Goal: Task Accomplishment & Management: Manage account settings

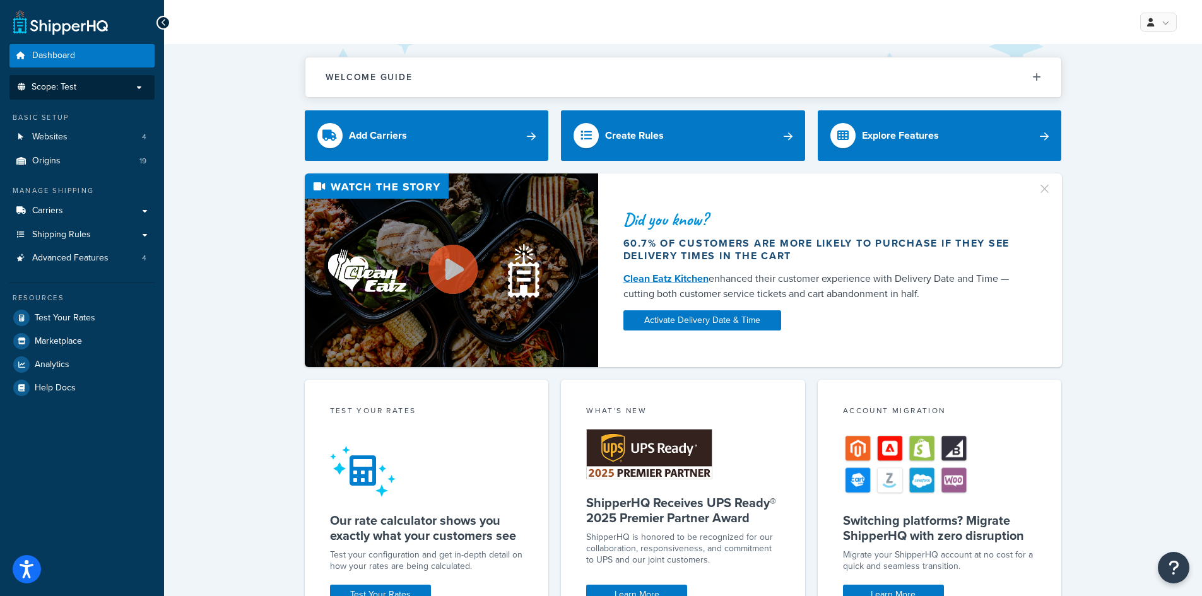
click at [89, 82] on p "Scope: Test" at bounding box center [82, 87] width 134 height 11
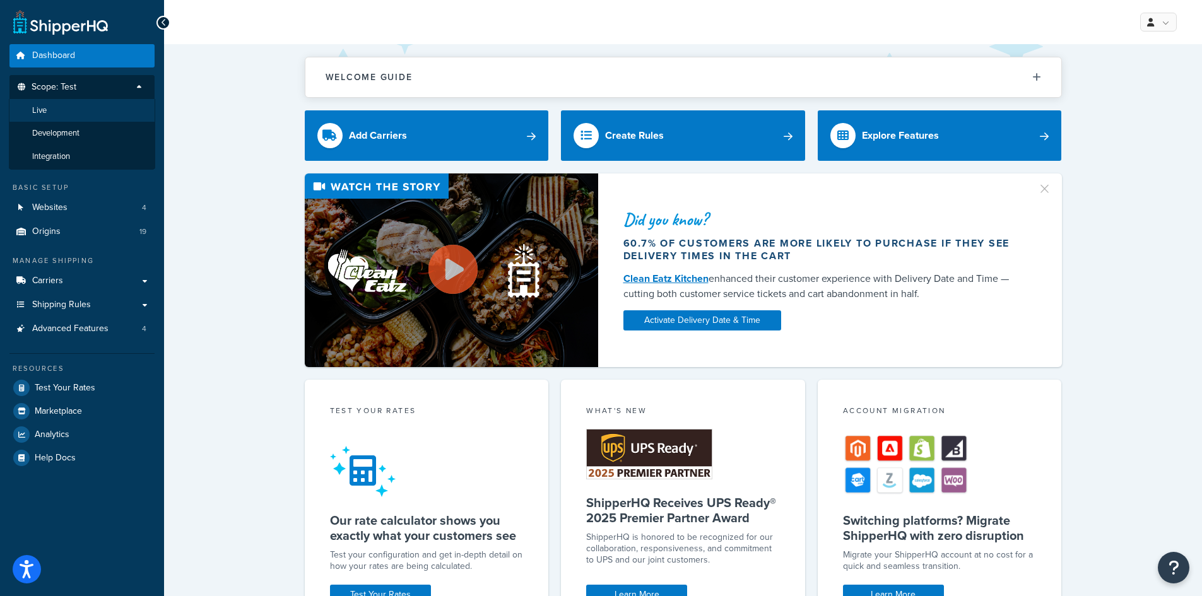
click at [81, 112] on li "Live" at bounding box center [82, 110] width 146 height 23
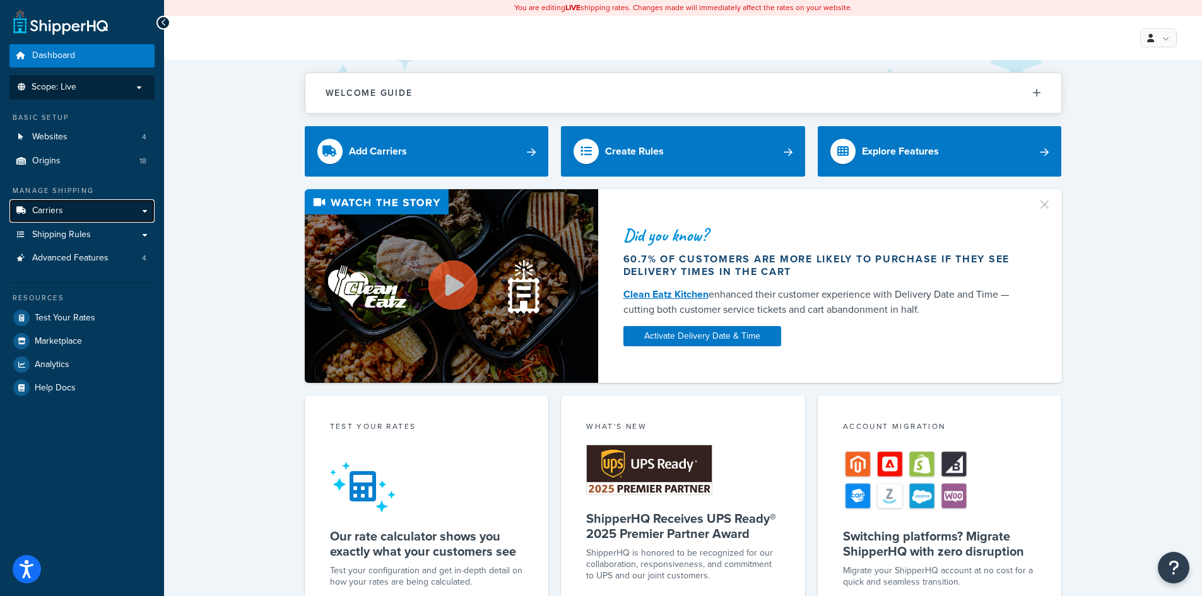
click at [93, 215] on link "Carriers" at bounding box center [81, 210] width 145 height 23
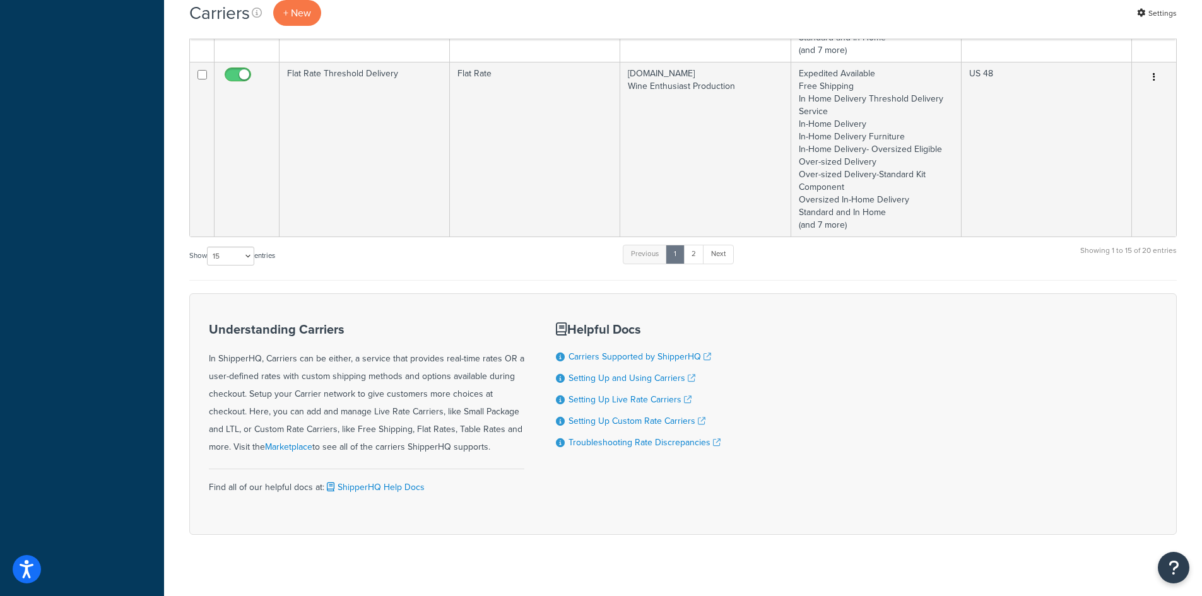
scroll to position [1882, 0]
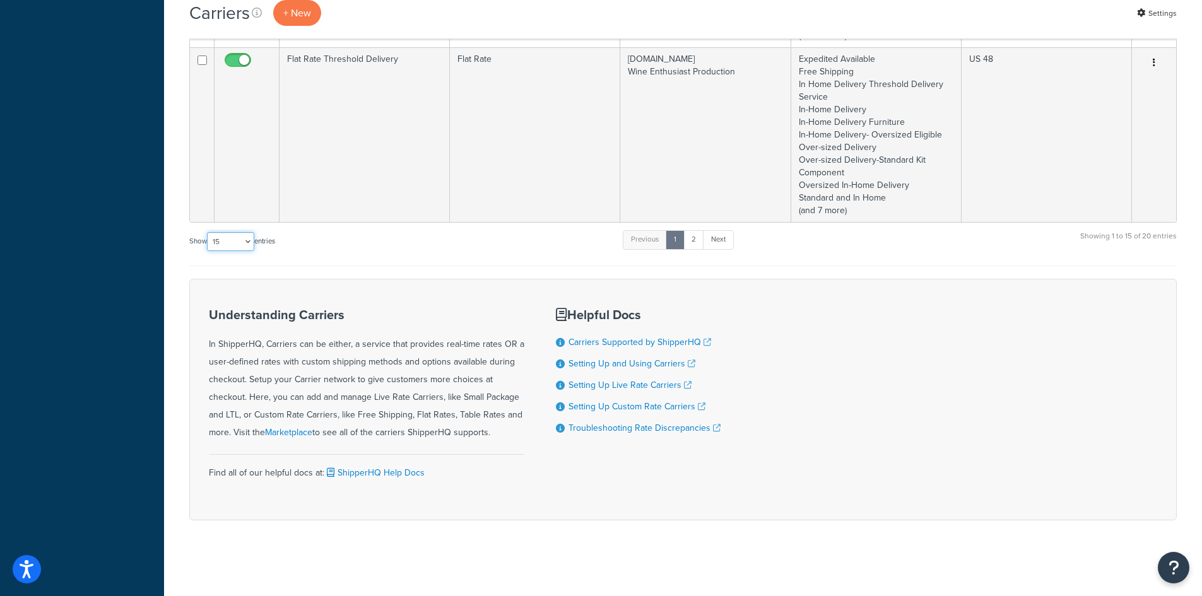
click at [230, 247] on select "10 15 25 50 100" at bounding box center [230, 241] width 47 height 19
select select "50"
click at [208, 251] on select "10 15 25 50 100" at bounding box center [230, 241] width 47 height 19
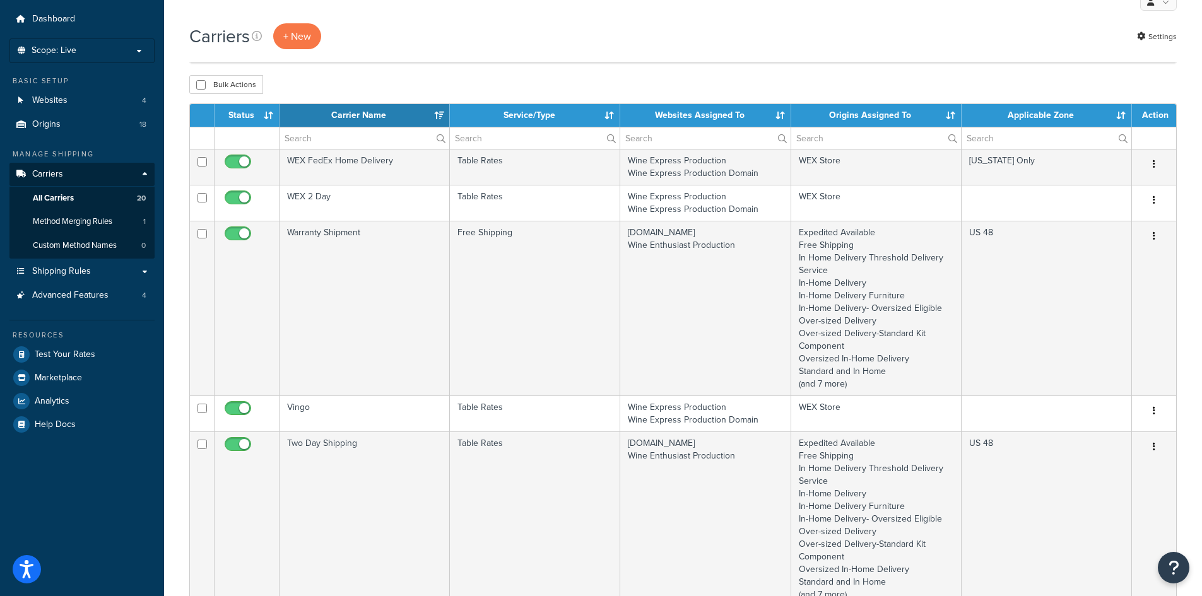
scroll to position [0, 0]
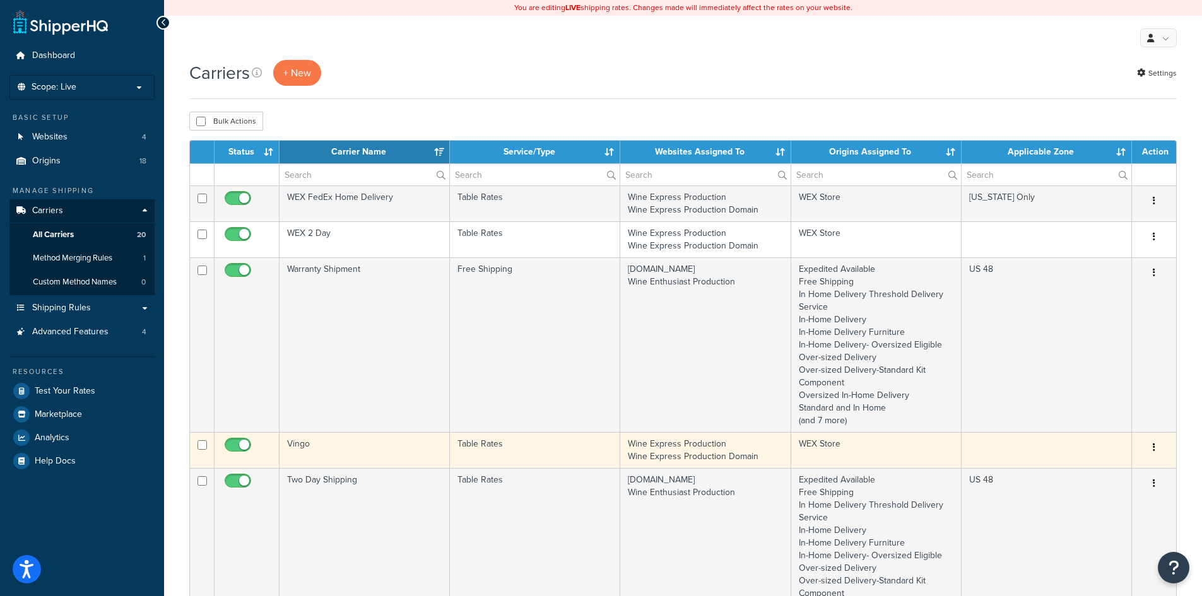
click at [384, 449] on td "Vingo" at bounding box center [365, 450] width 170 height 36
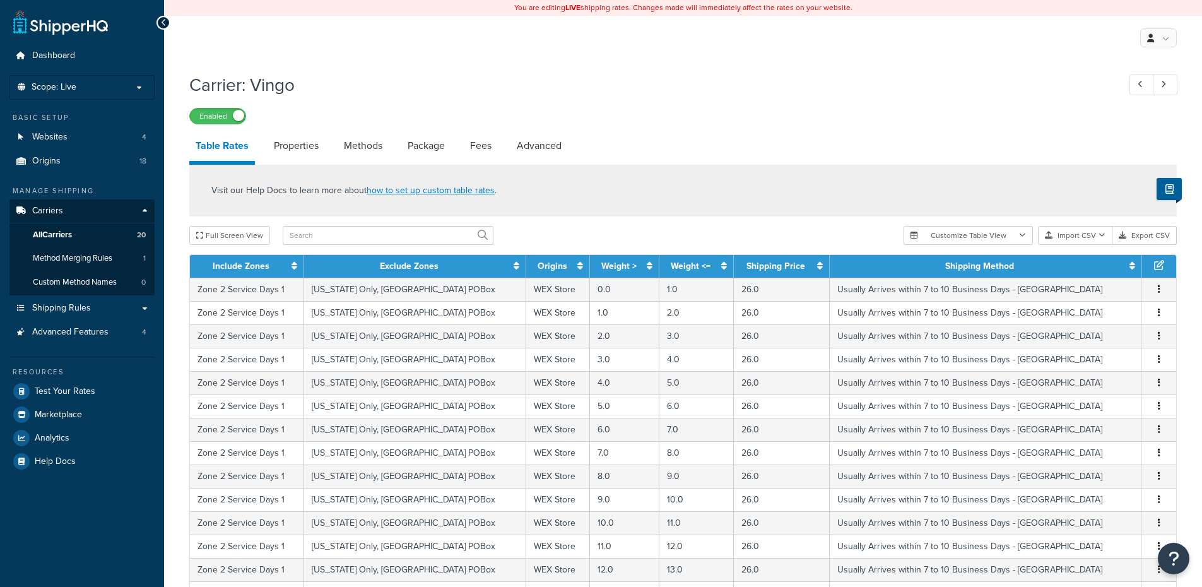
select select "25"
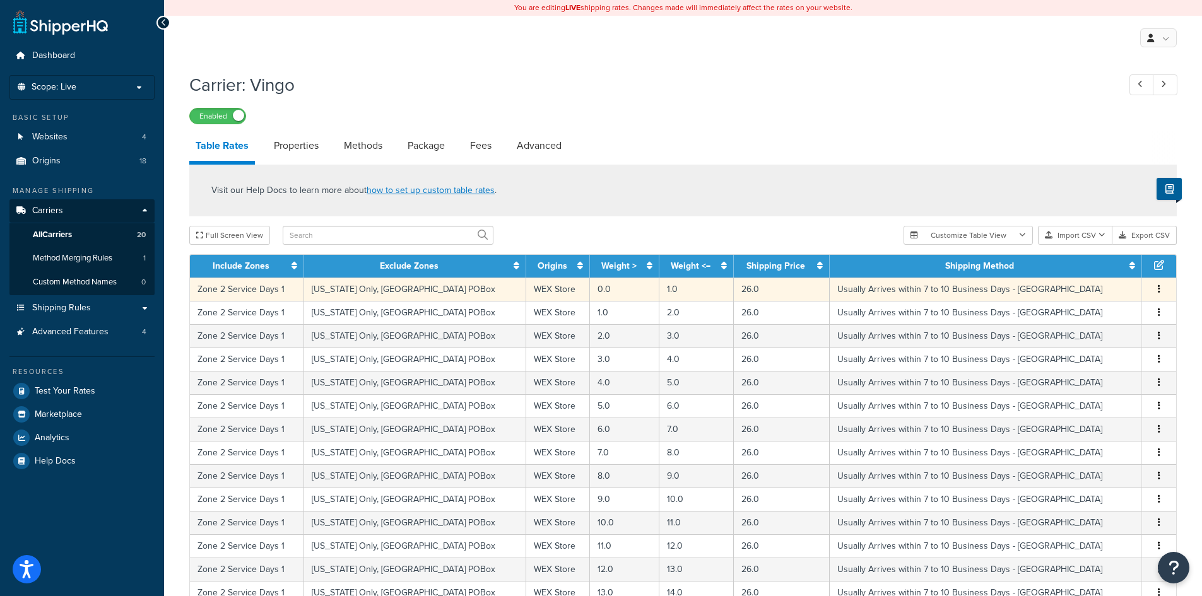
click at [1160, 290] on icon "button" at bounding box center [1159, 289] width 3 height 9
click at [1098, 264] on div "Edit" at bounding box center [1095, 266] width 90 height 26
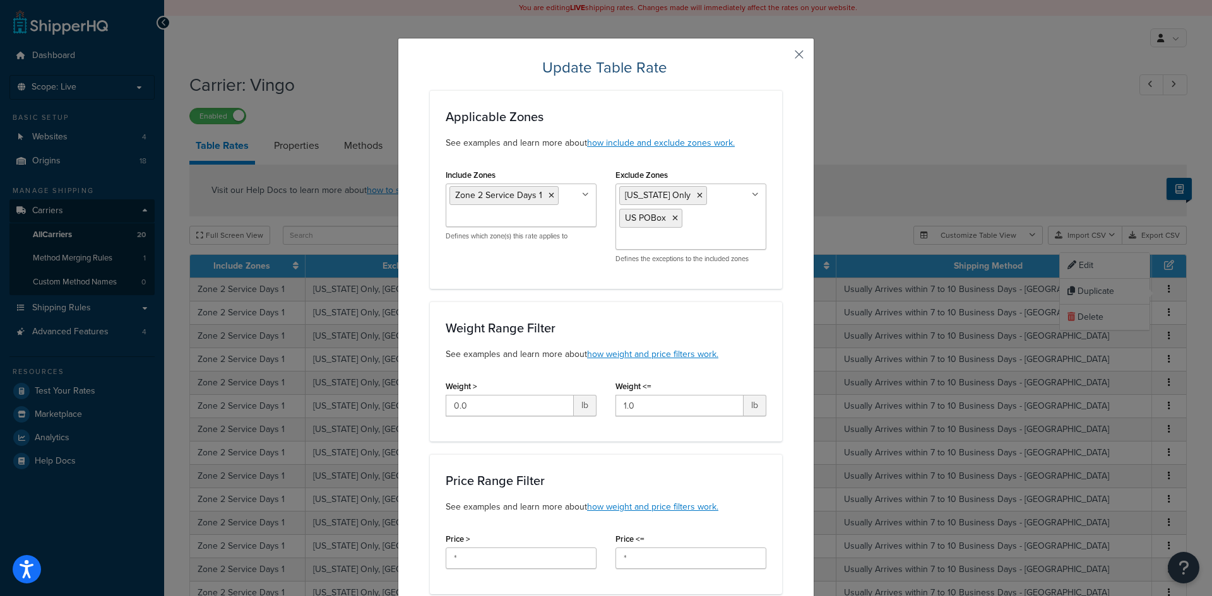
click at [782, 57] on button "button" at bounding box center [780, 58] width 3 height 3
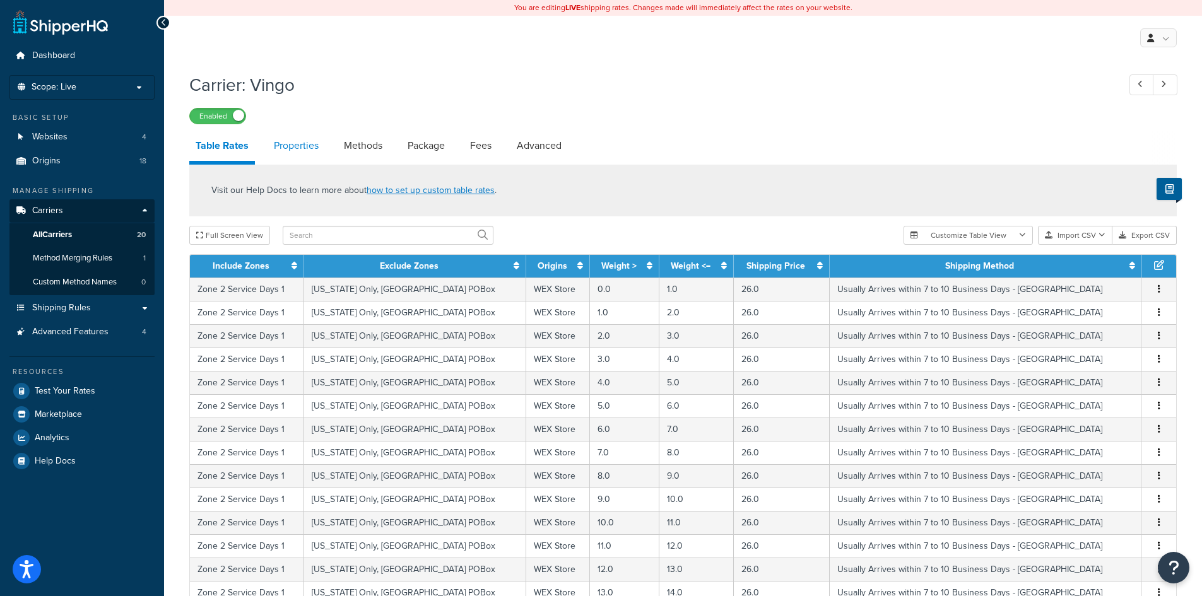
click at [299, 146] on link "Properties" at bounding box center [296, 146] width 57 height 30
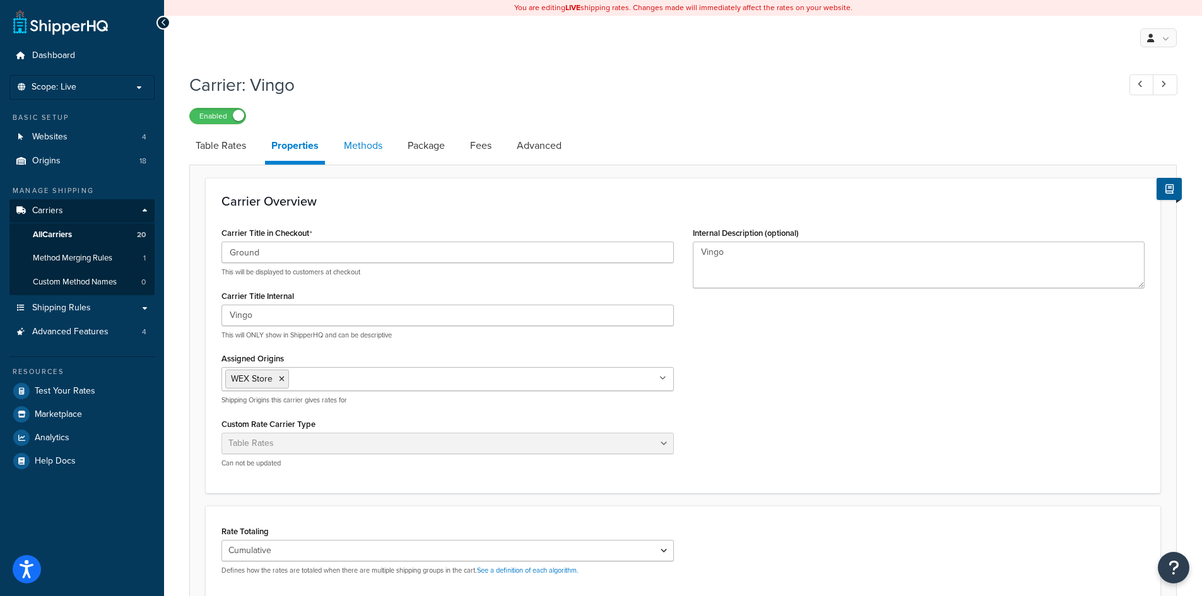
click at [371, 153] on link "Methods" at bounding box center [363, 146] width 51 height 30
select select "25"
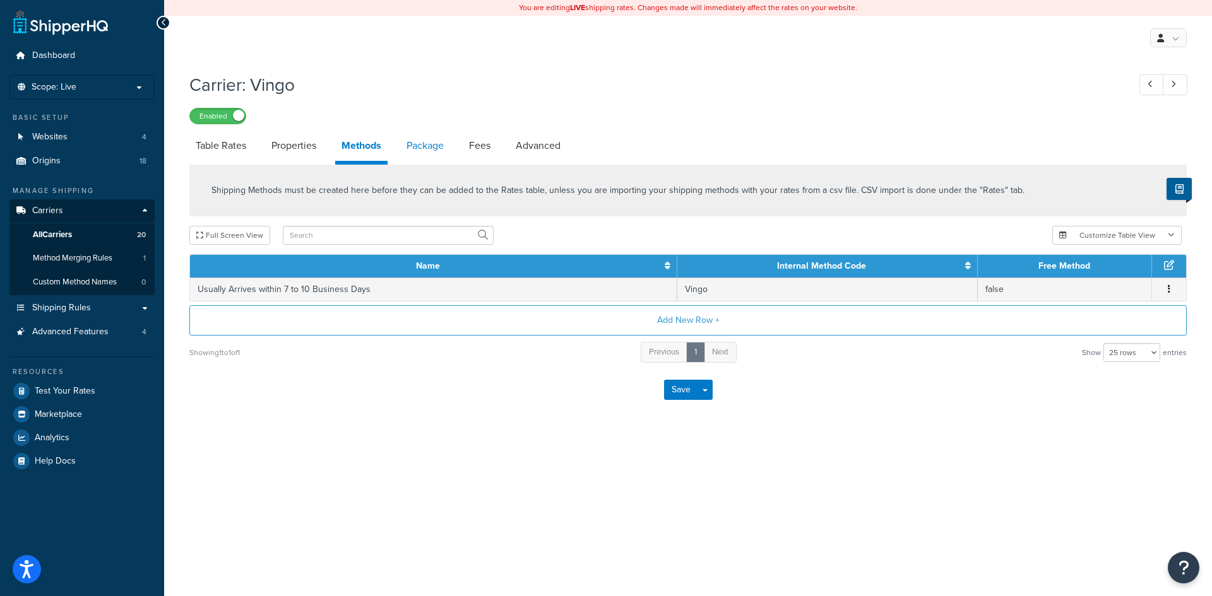
click at [434, 155] on link "Package" at bounding box center [425, 146] width 50 height 30
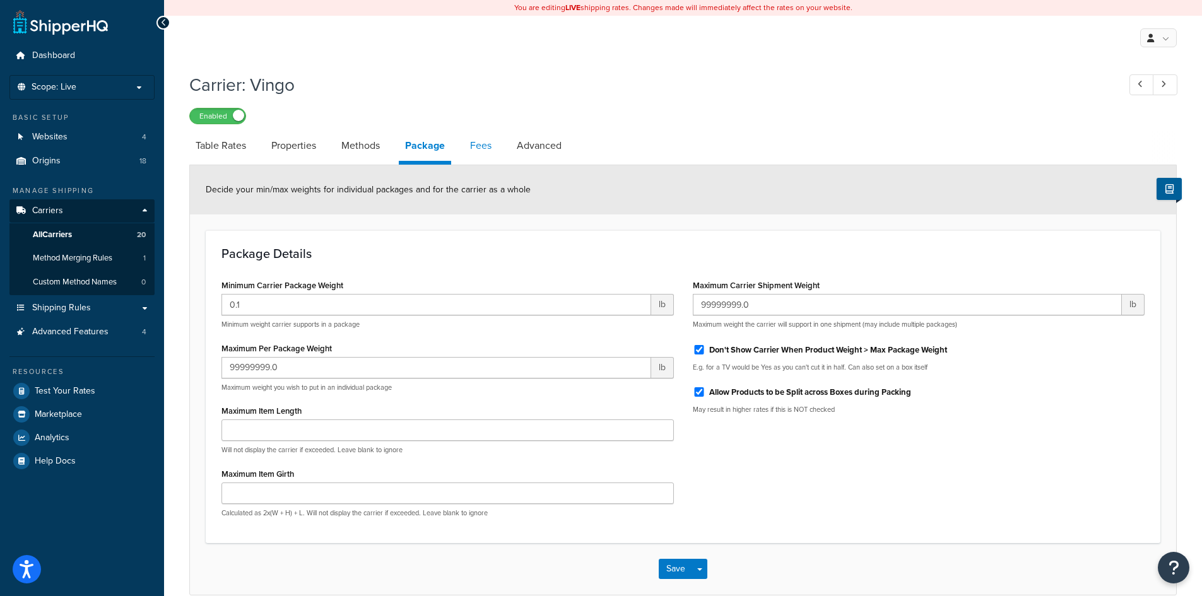
click at [475, 153] on link "Fees" at bounding box center [481, 146] width 34 height 30
select select "AFTER"
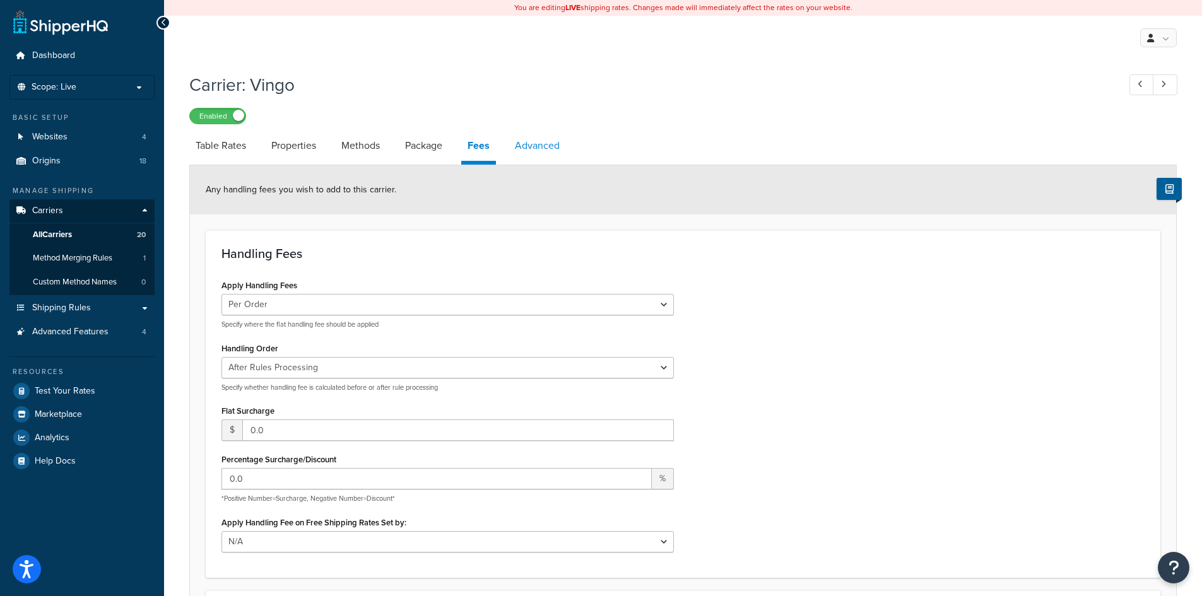
click at [539, 152] on link "Advanced" at bounding box center [537, 146] width 57 height 30
select select "false"
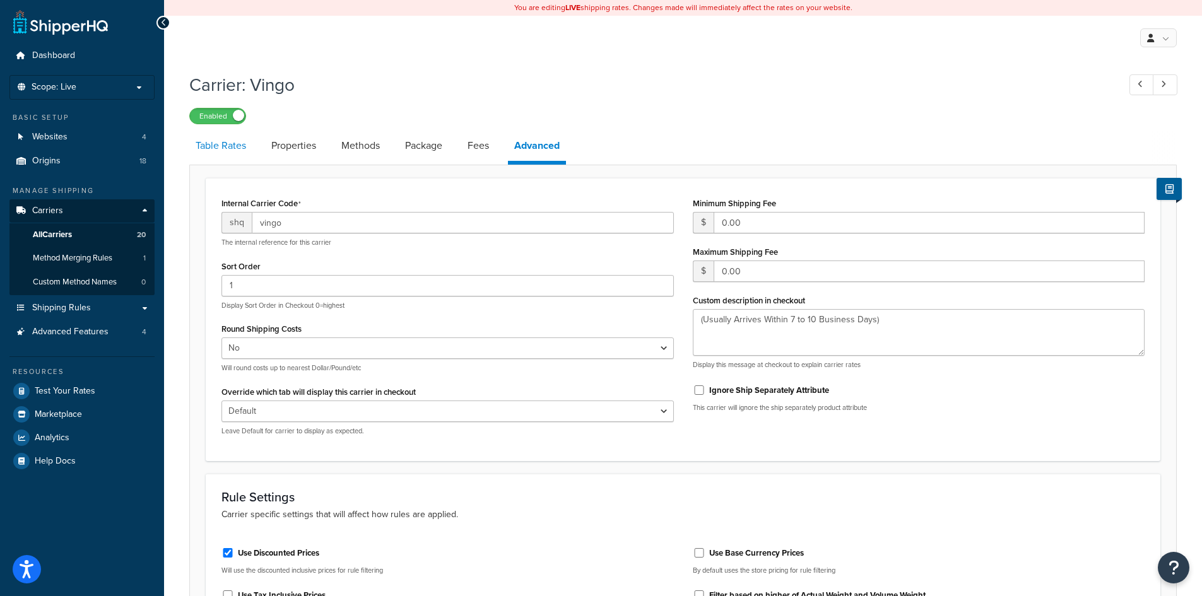
click at [228, 142] on link "Table Rates" at bounding box center [220, 146] width 63 height 30
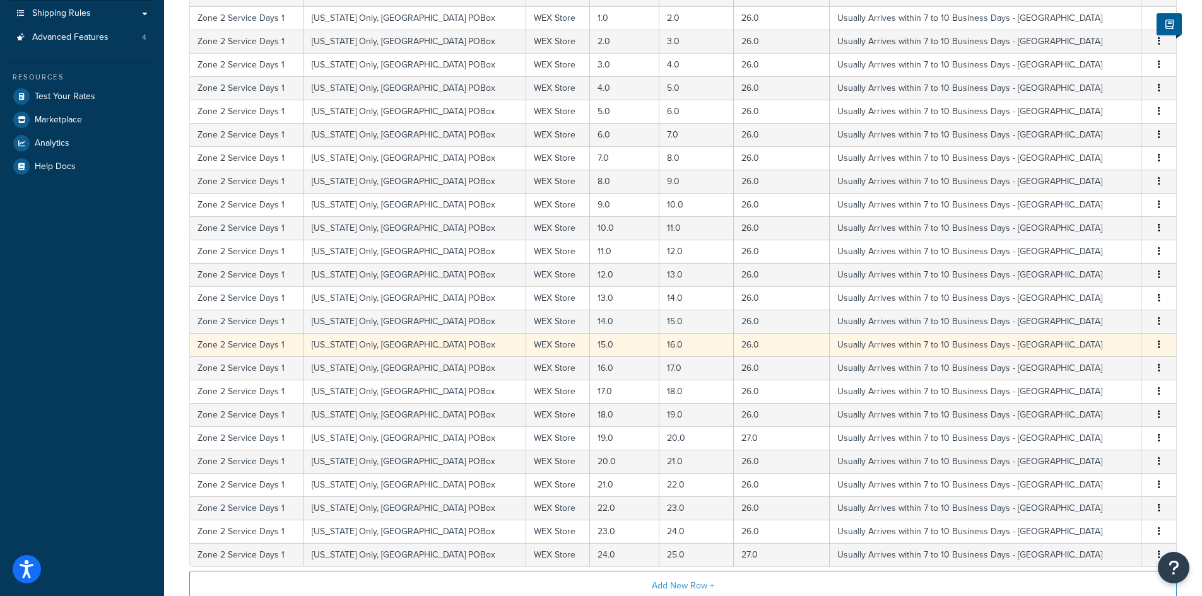
scroll to position [442, 0]
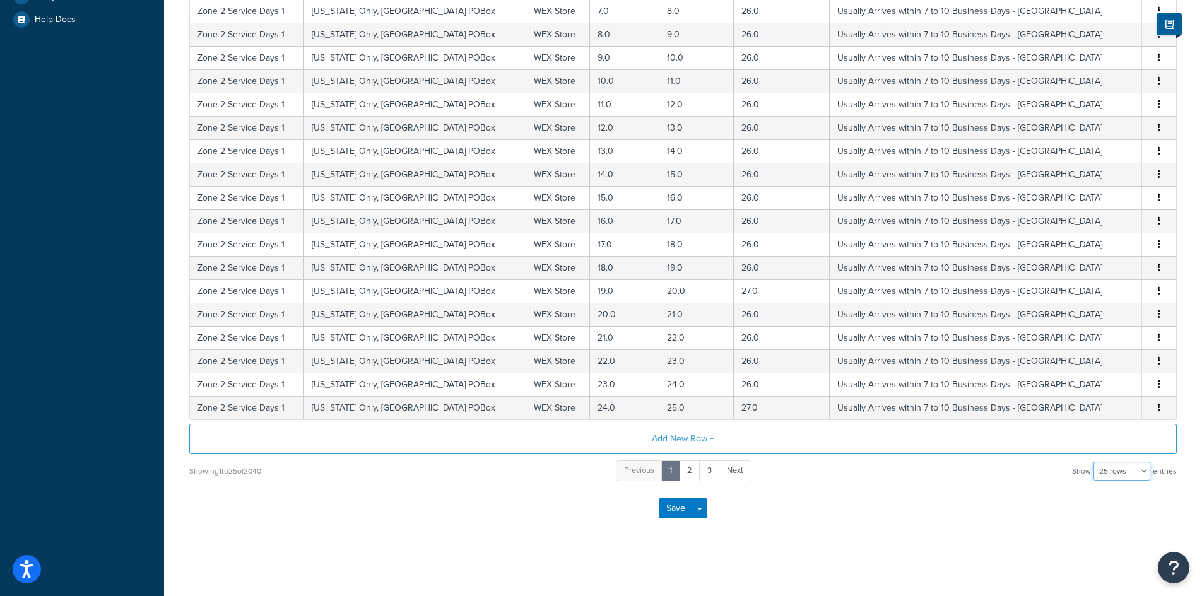
click at [1132, 475] on select "10 rows 15 rows 25 rows 50 rows 100 rows 1000 rows" at bounding box center [1122, 471] width 57 height 19
select select "100"
click at [1095, 464] on select "10 rows 15 rows 25 rows 50 rows 100 rows 1000 rows" at bounding box center [1122, 471] width 57 height 19
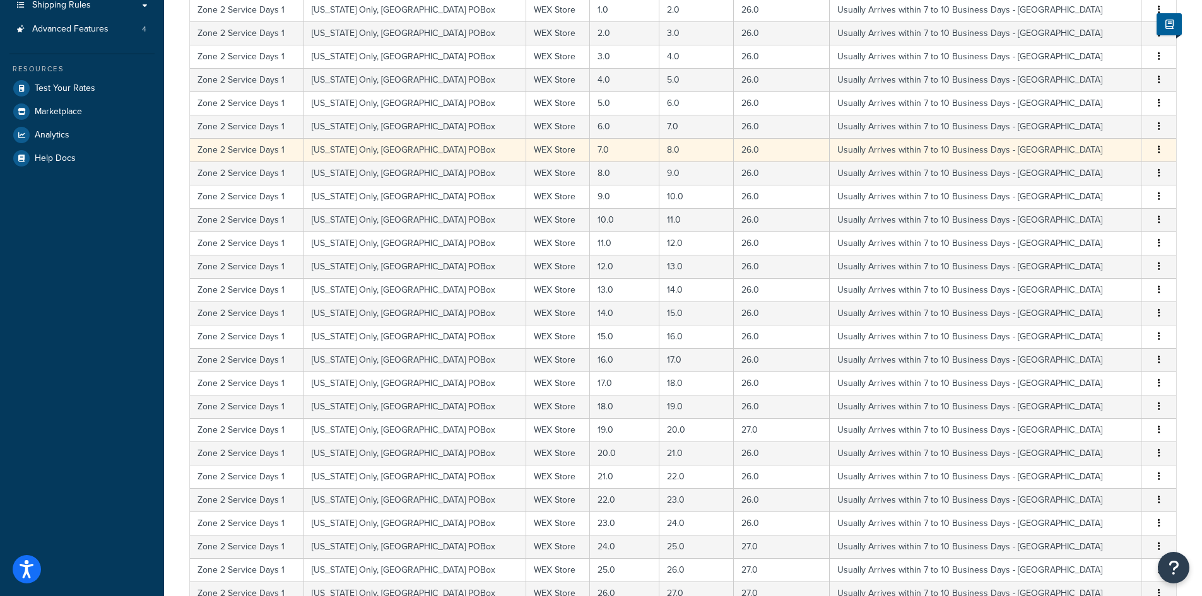
scroll to position [0, 0]
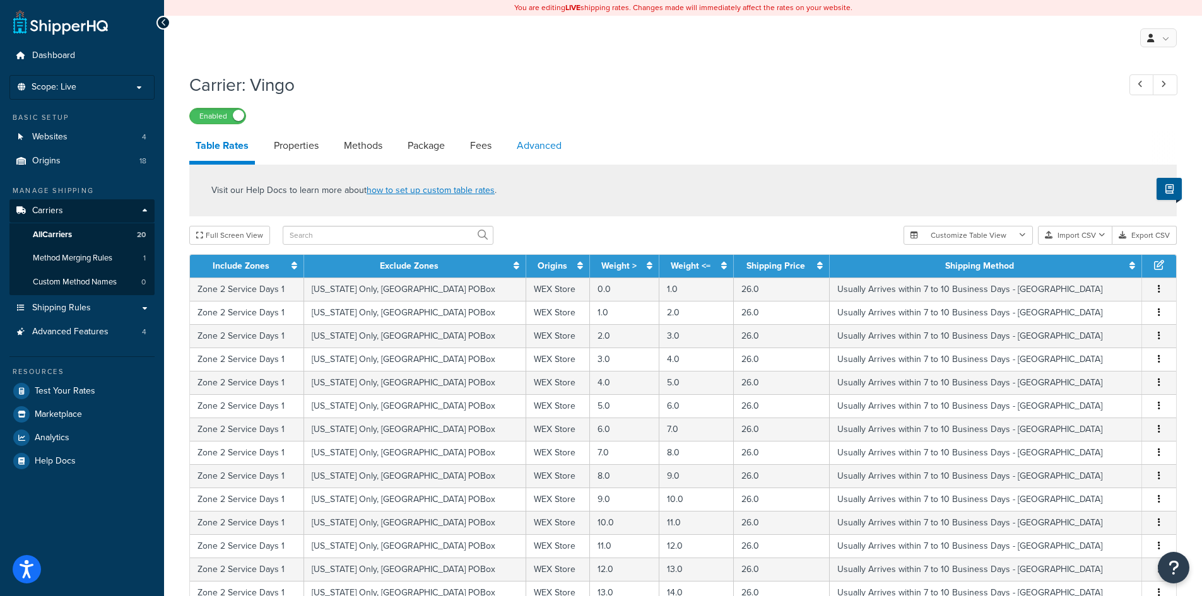
click at [536, 150] on link "Advanced" at bounding box center [539, 146] width 57 height 30
select select "false"
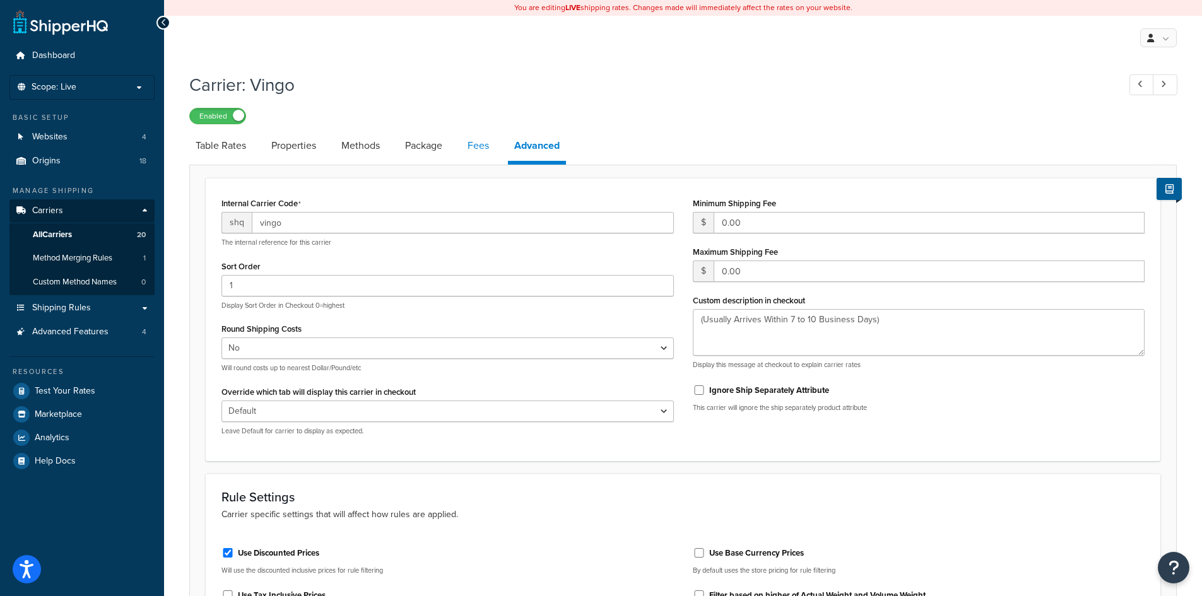
click at [484, 150] on link "Fees" at bounding box center [478, 146] width 34 height 30
select select "AFTER"
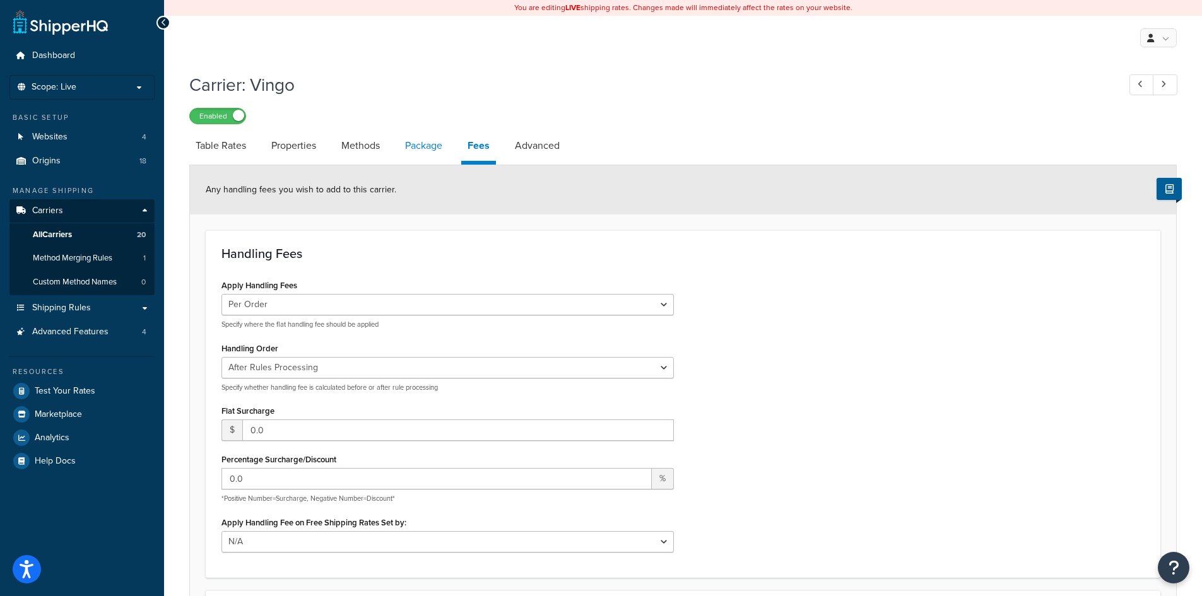
click at [428, 148] on link "Package" at bounding box center [424, 146] width 50 height 30
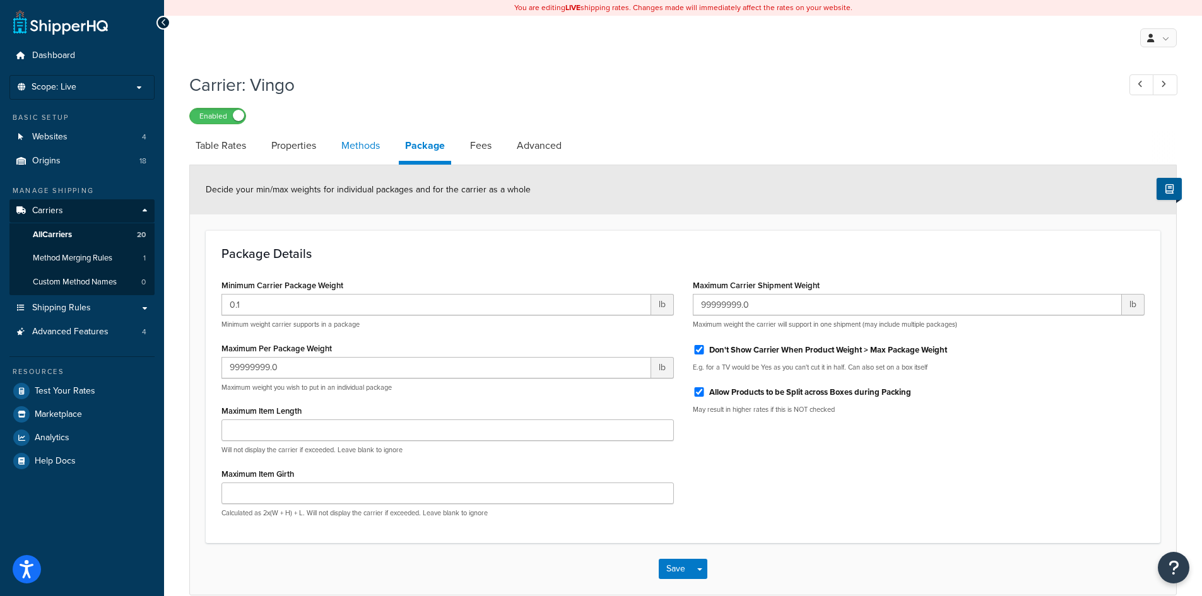
click at [367, 149] on link "Methods" at bounding box center [360, 146] width 51 height 30
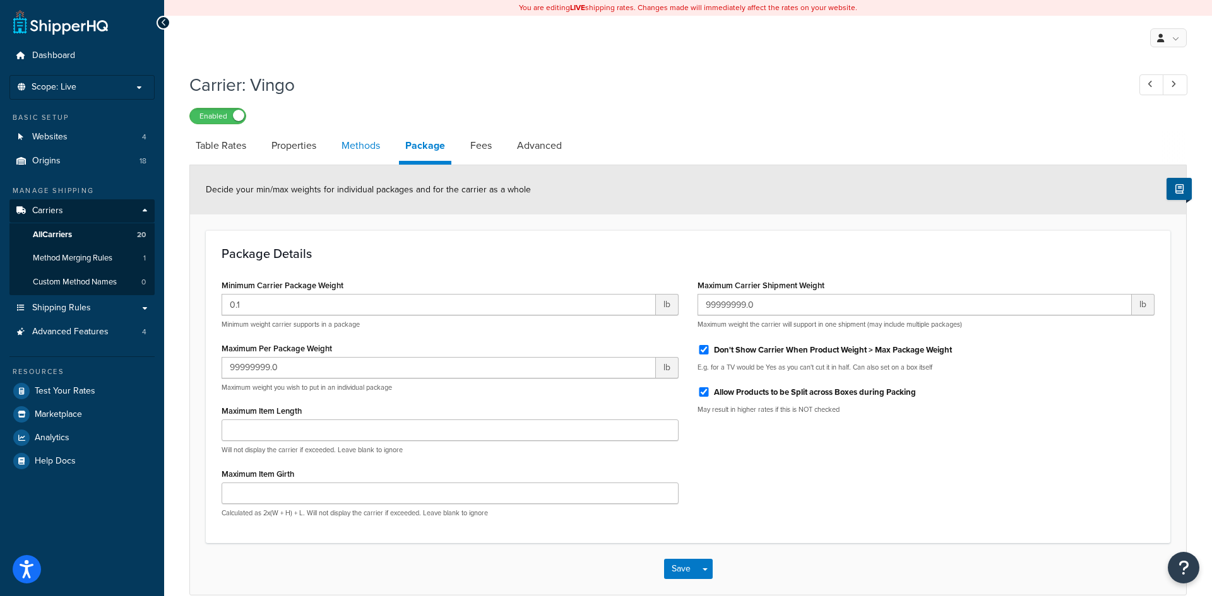
select select "25"
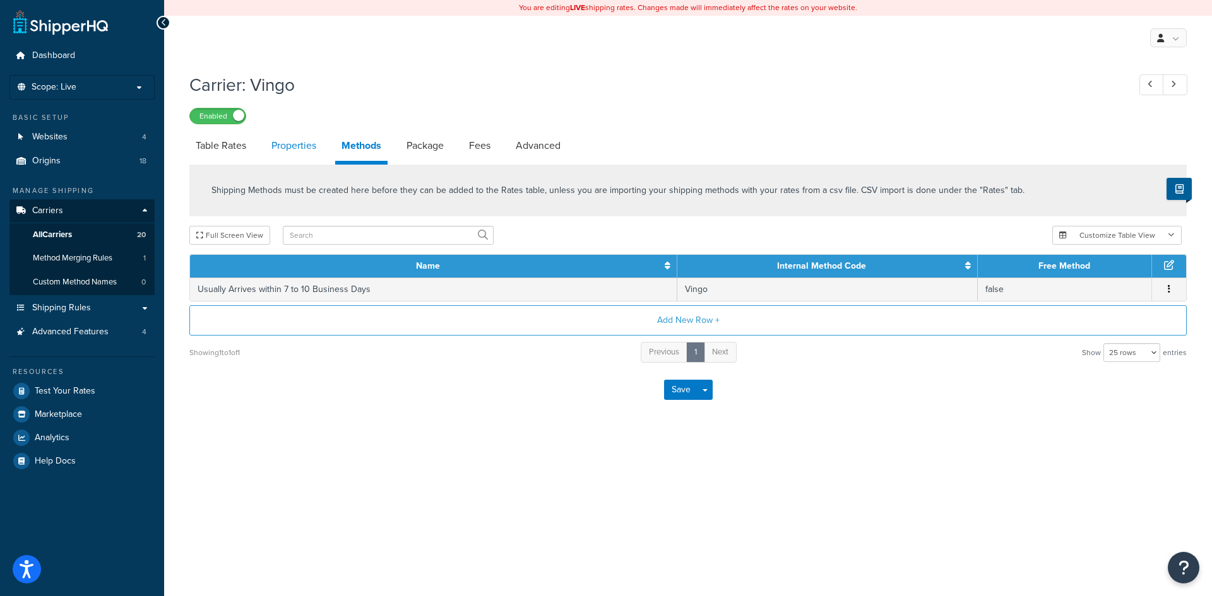
click at [285, 143] on link "Properties" at bounding box center [293, 146] width 57 height 30
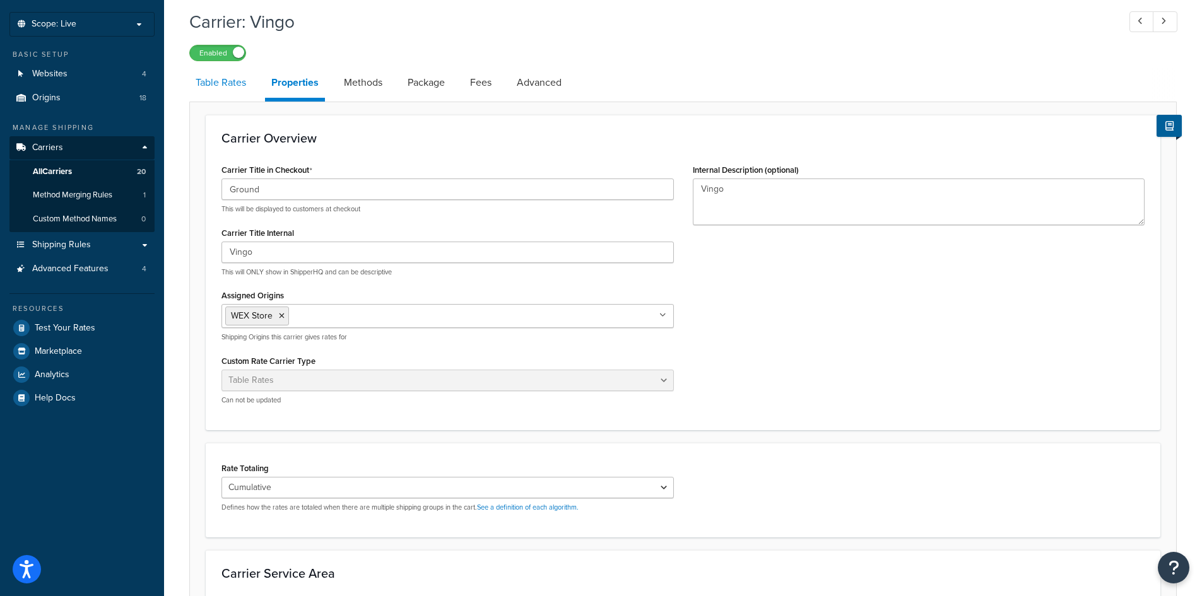
click at [220, 81] on link "Table Rates" at bounding box center [220, 83] width 63 height 30
select select "25"
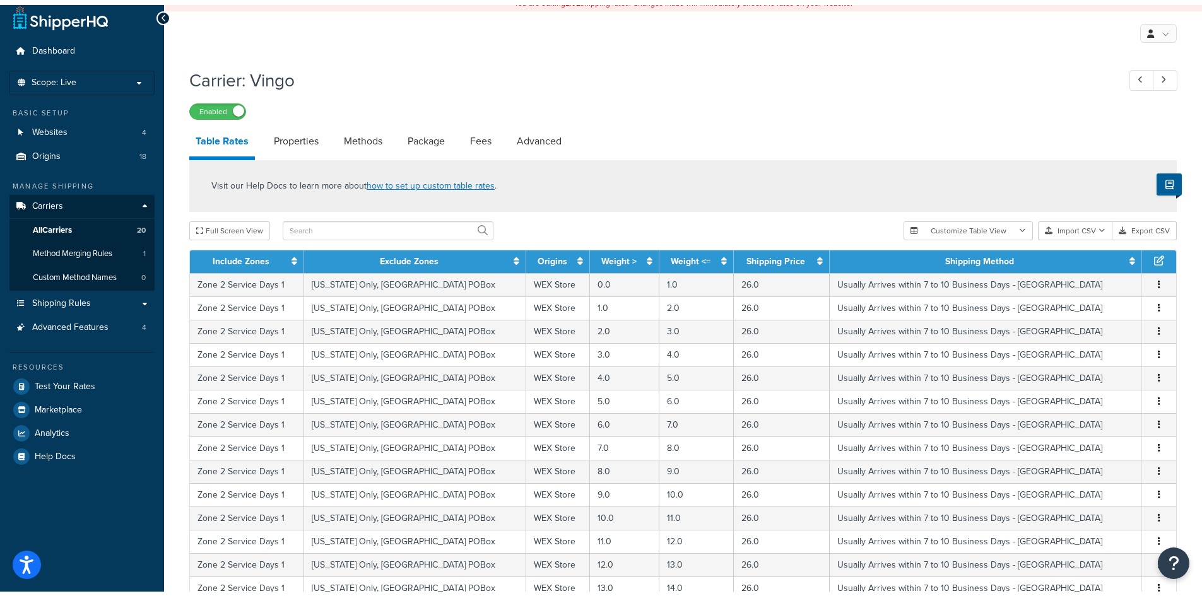
scroll to position [63, 0]
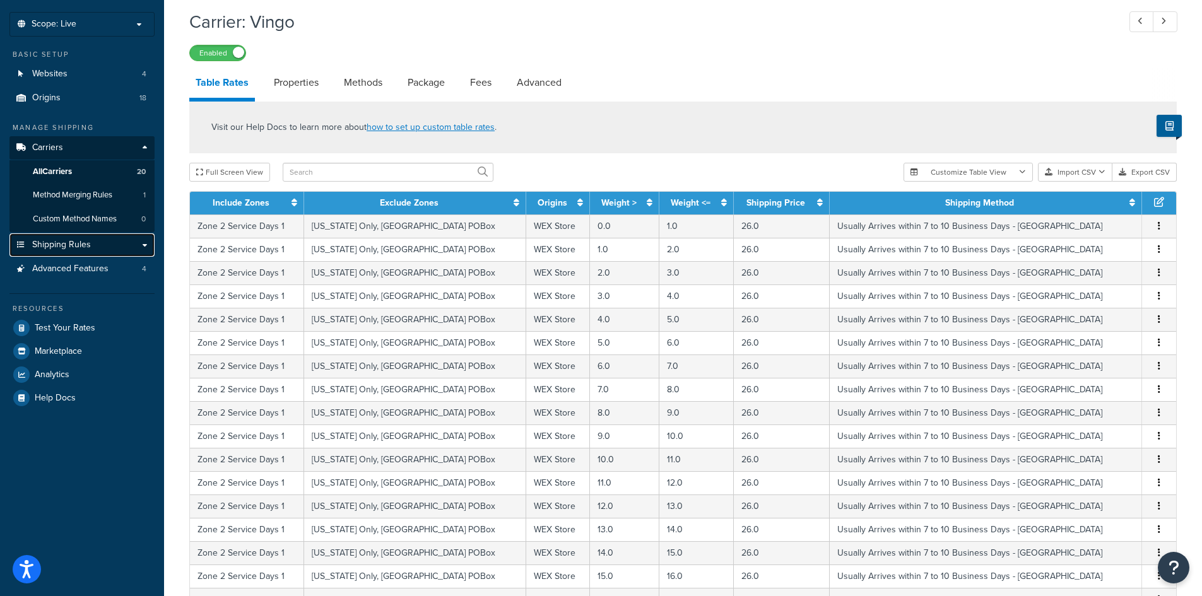
click at [83, 244] on span "Shipping Rules" at bounding box center [61, 245] width 59 height 11
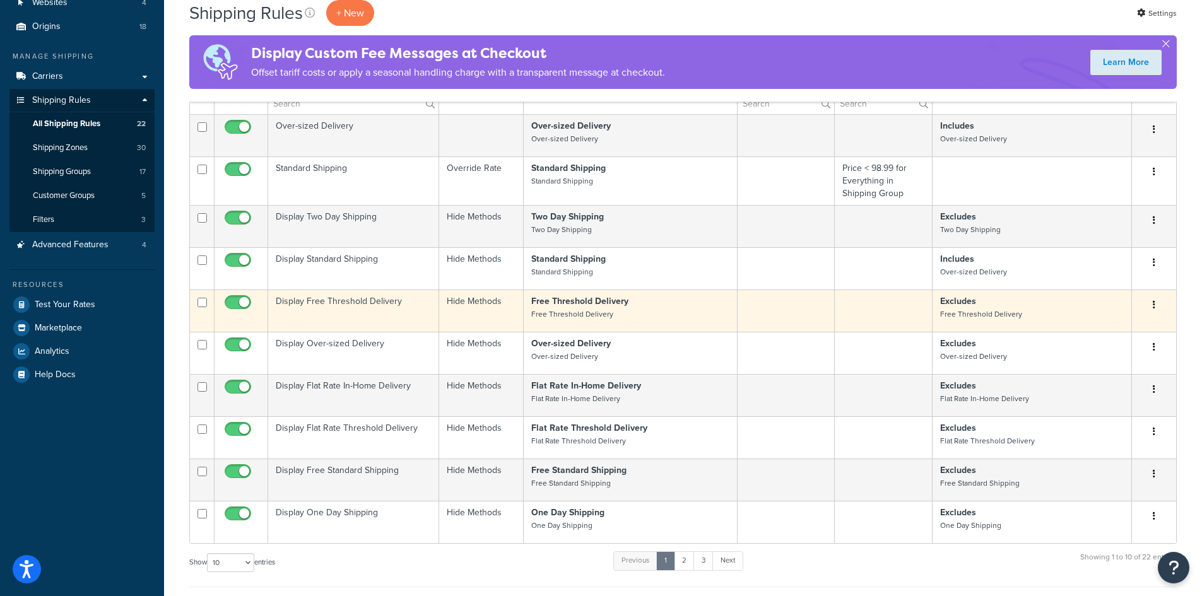
scroll to position [445, 0]
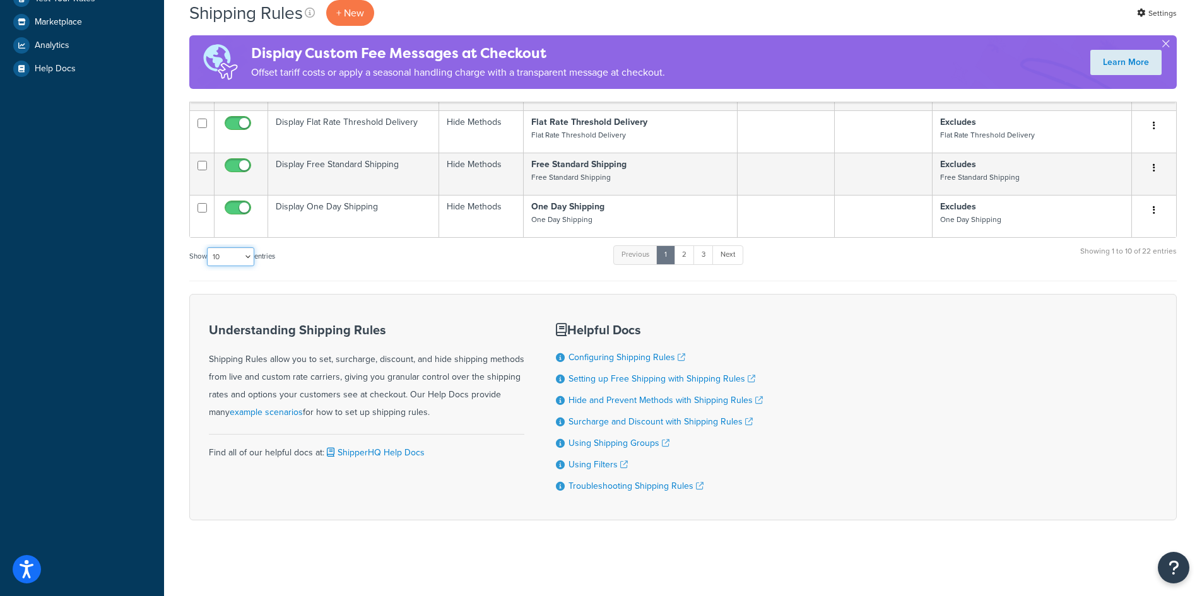
click at [224, 258] on select "10 15 25 50 100 1000" at bounding box center [230, 256] width 47 height 19
select select "1000"
click at [208, 247] on select "10 15 25 50 100 1000" at bounding box center [230, 256] width 47 height 19
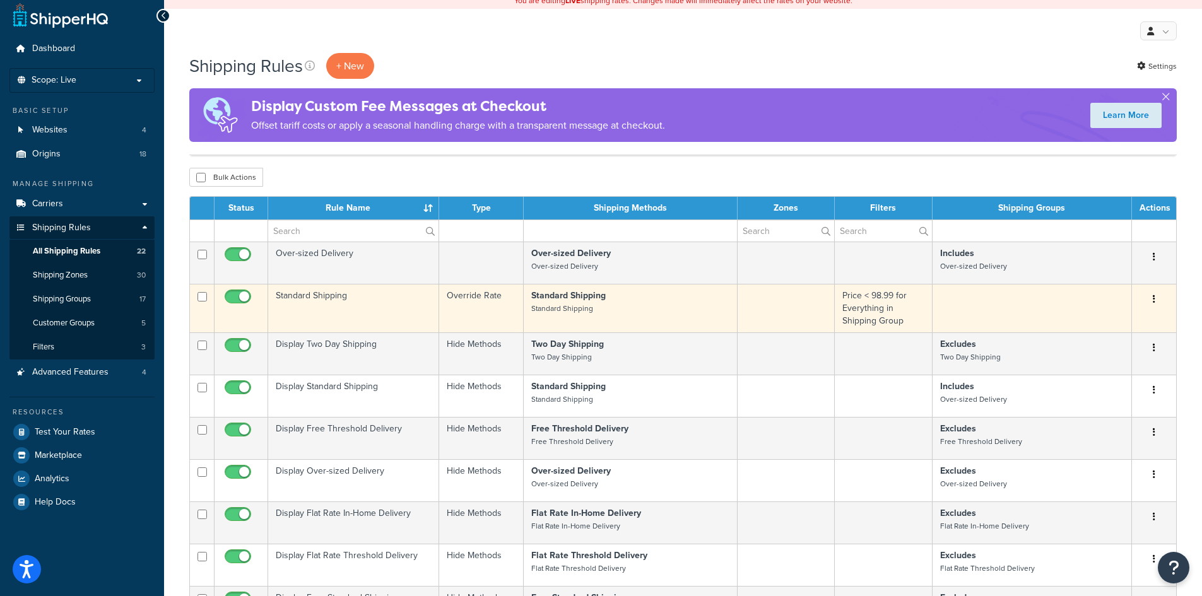
scroll to position [0, 0]
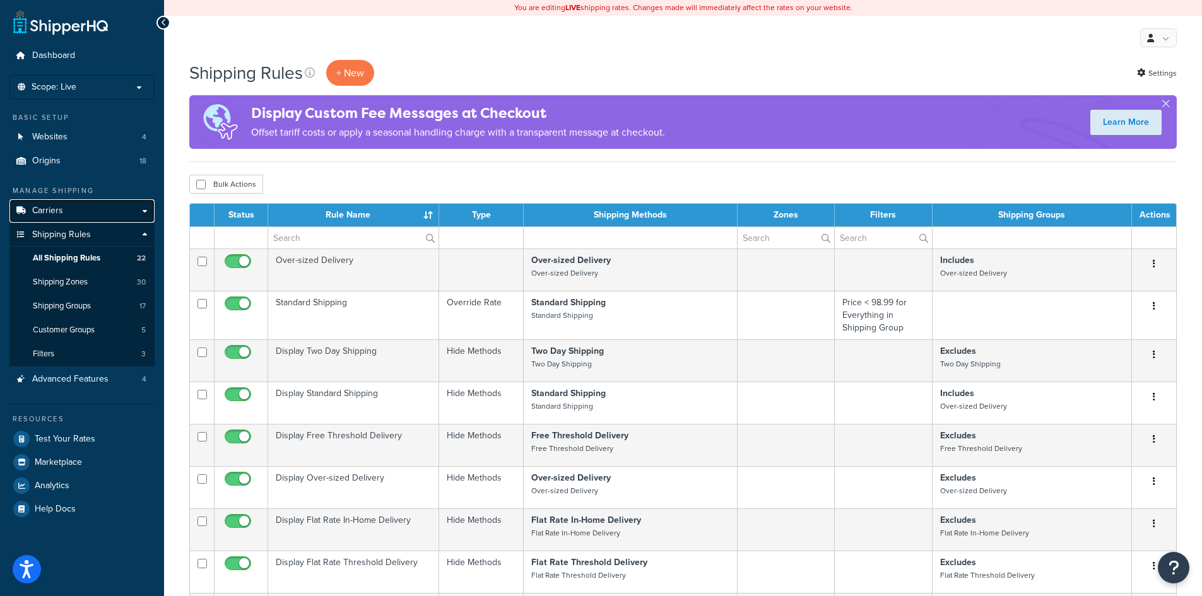
click at [70, 211] on link "Carriers" at bounding box center [81, 210] width 145 height 23
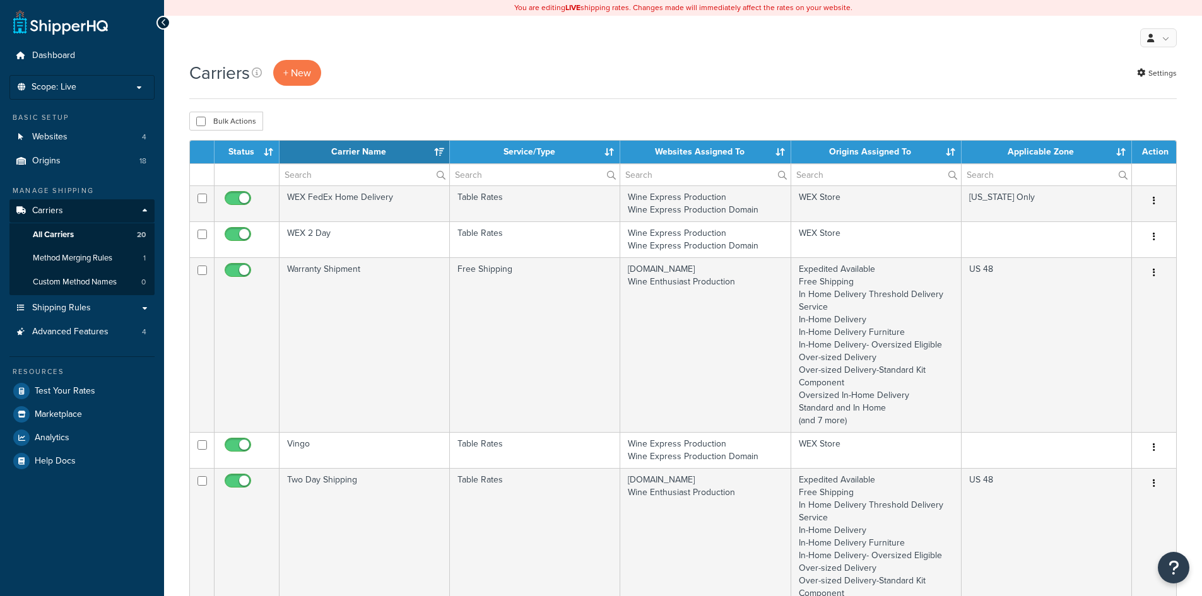
select select "15"
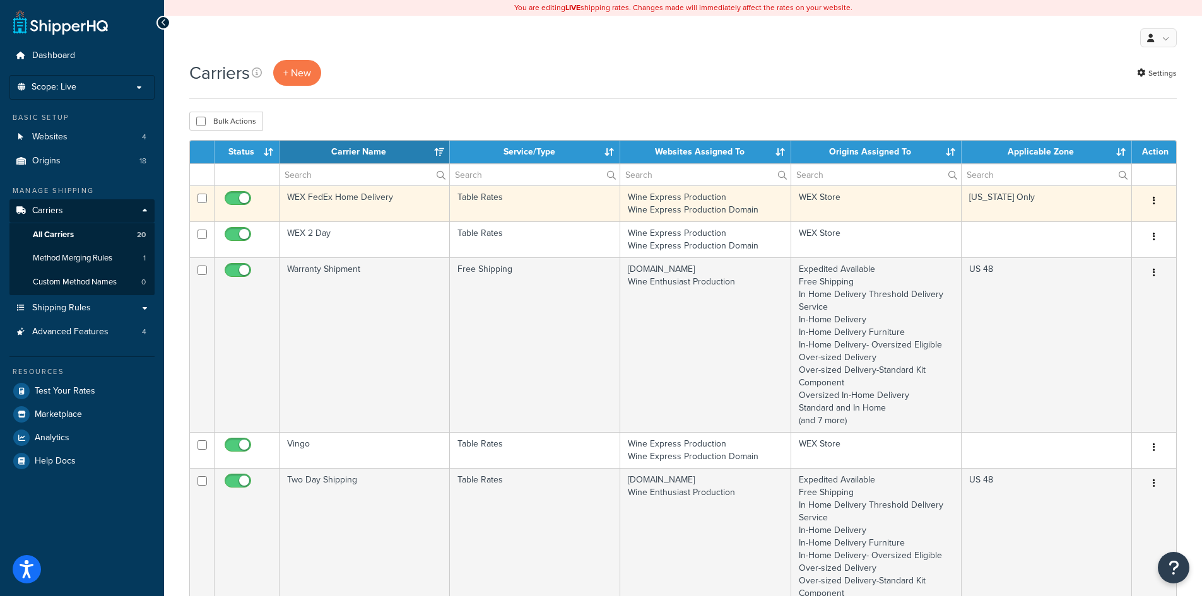
click at [398, 203] on td "WEX FedEx Home Delivery" at bounding box center [365, 204] width 170 height 36
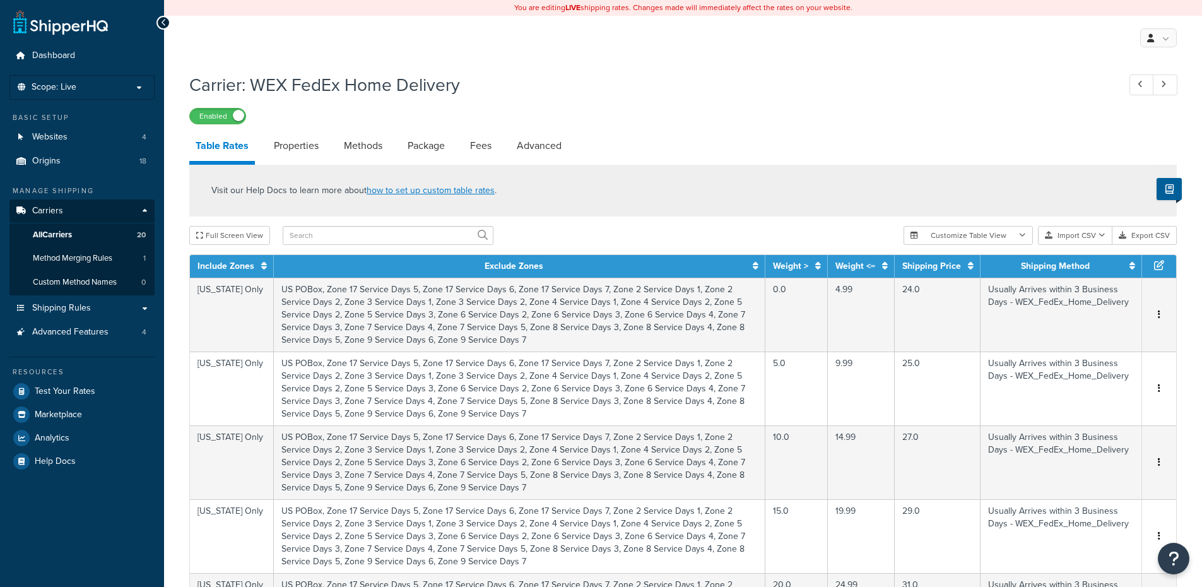
select select "25"
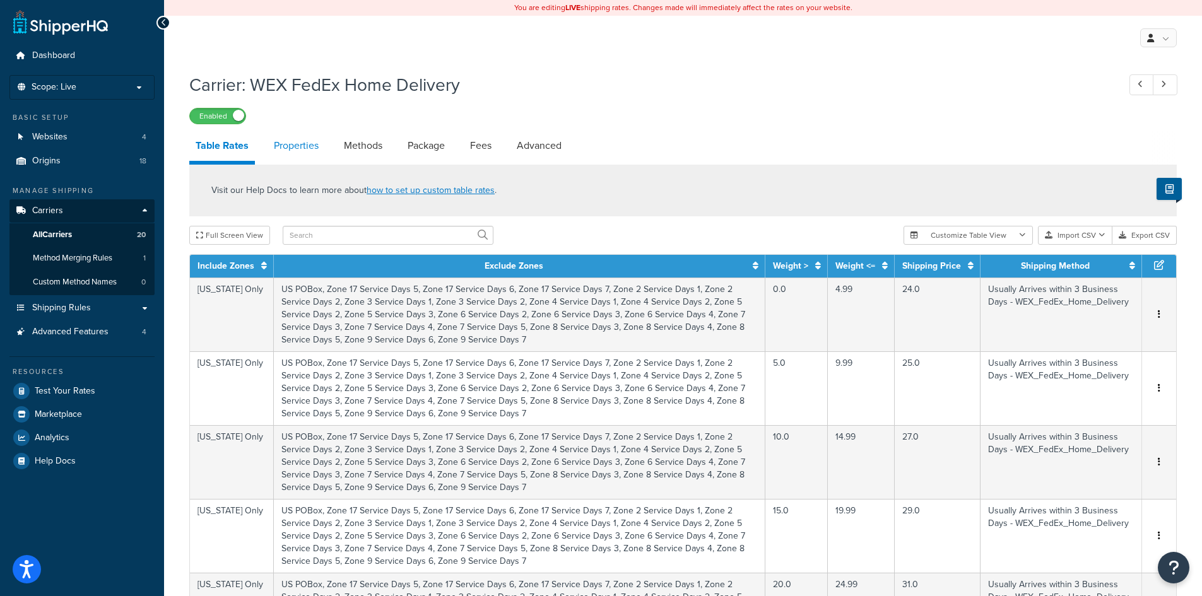
click at [292, 145] on link "Properties" at bounding box center [296, 146] width 57 height 30
select select "HIGHEST"
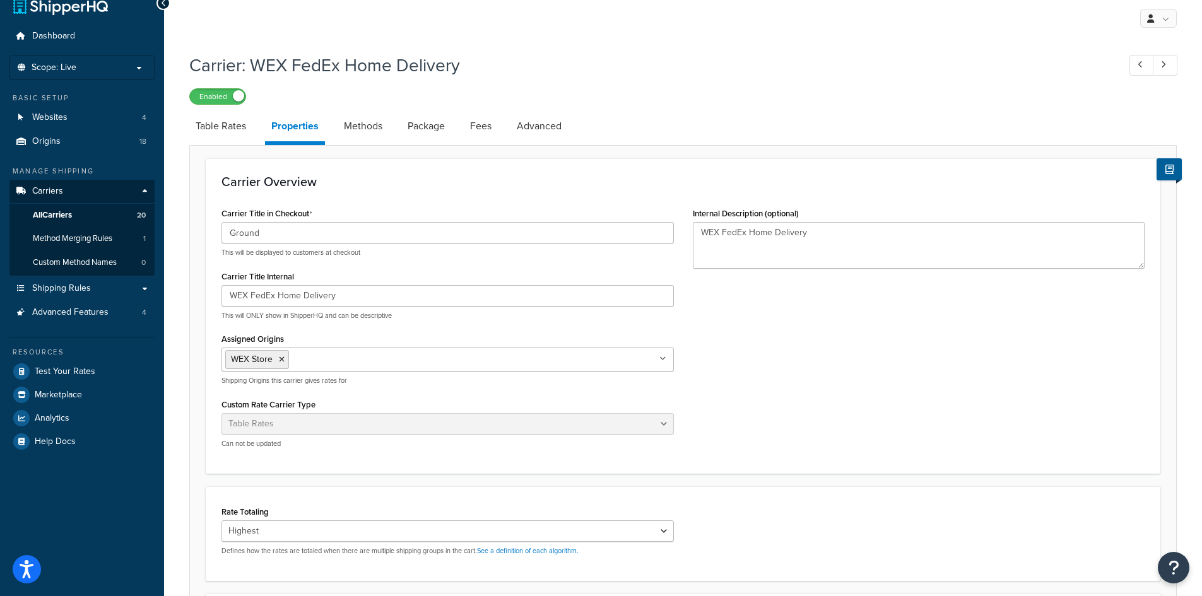
scroll to position [18, 0]
click at [364, 125] on link "Methods" at bounding box center [363, 127] width 51 height 30
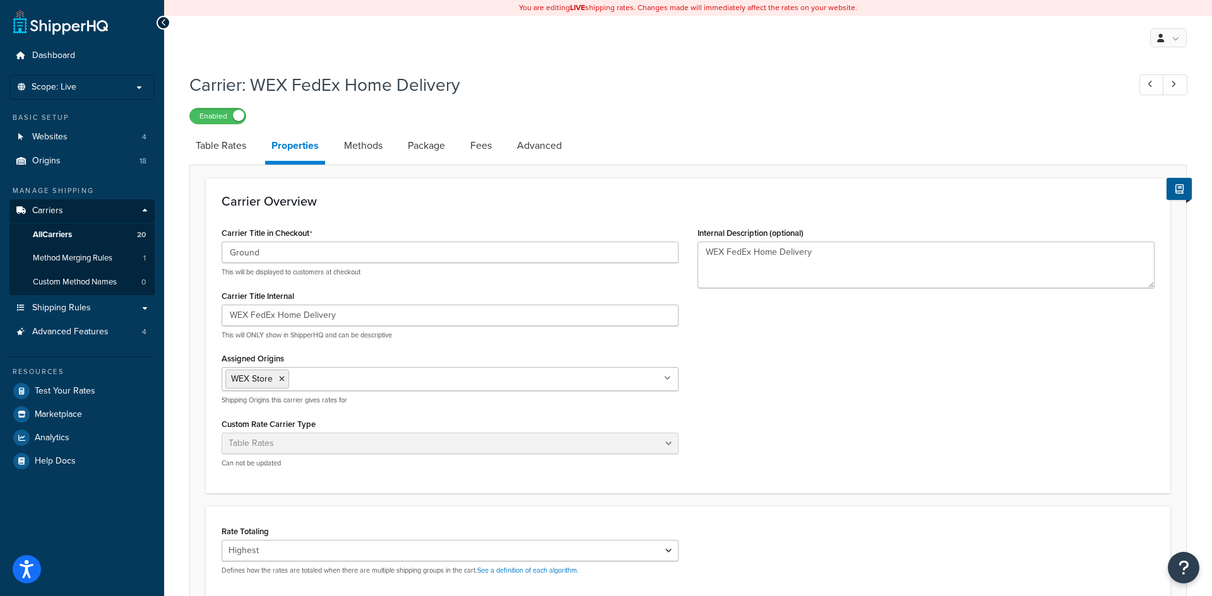
select select "25"
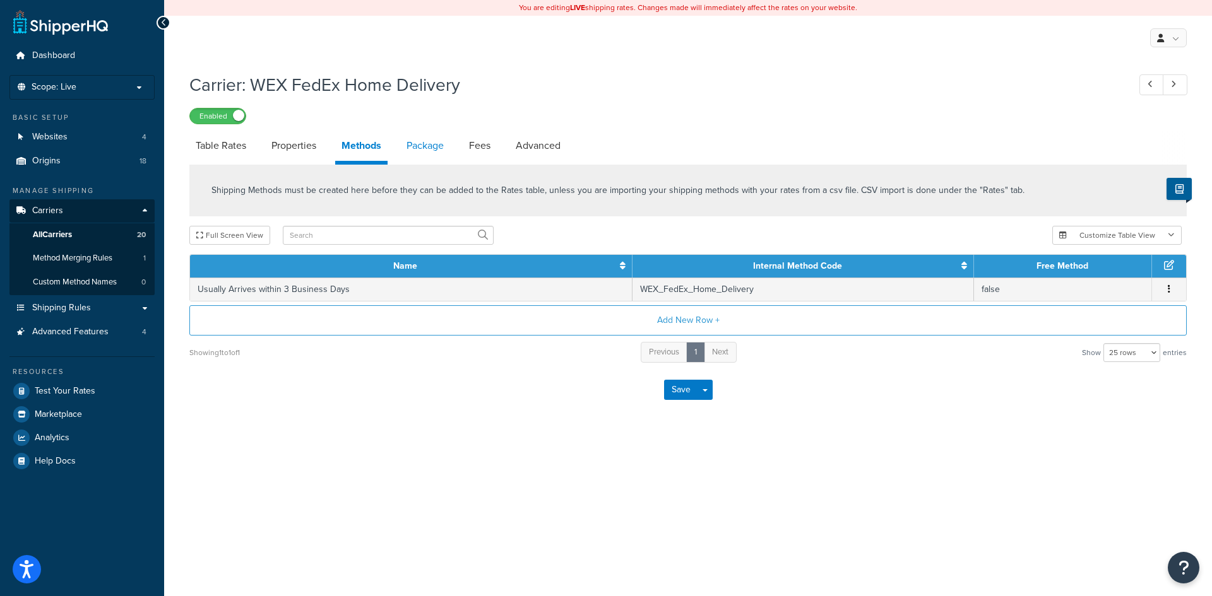
click at [434, 147] on link "Package" at bounding box center [425, 146] width 50 height 30
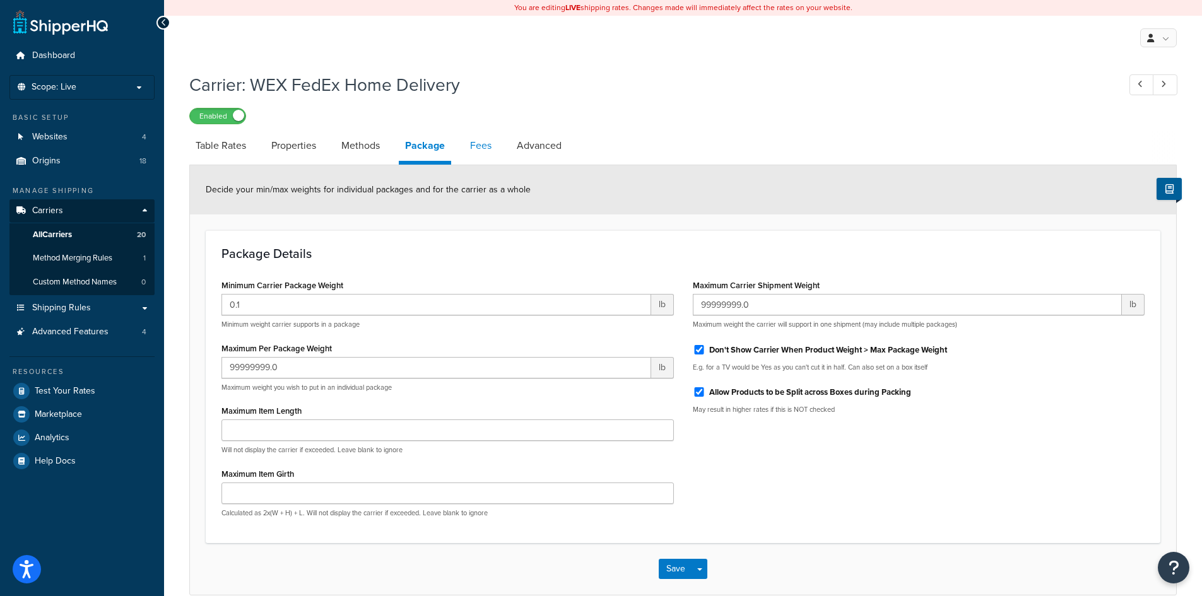
click at [486, 146] on link "Fees" at bounding box center [481, 146] width 34 height 30
select select "AFTER"
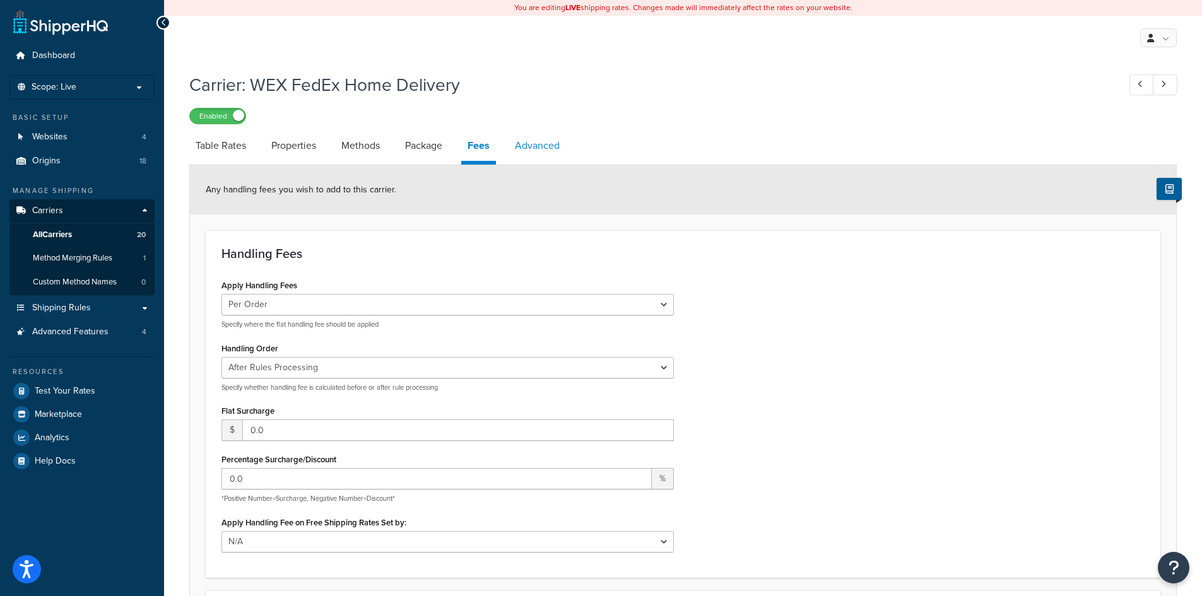
click at [547, 140] on link "Advanced" at bounding box center [537, 146] width 57 height 30
select select "false"
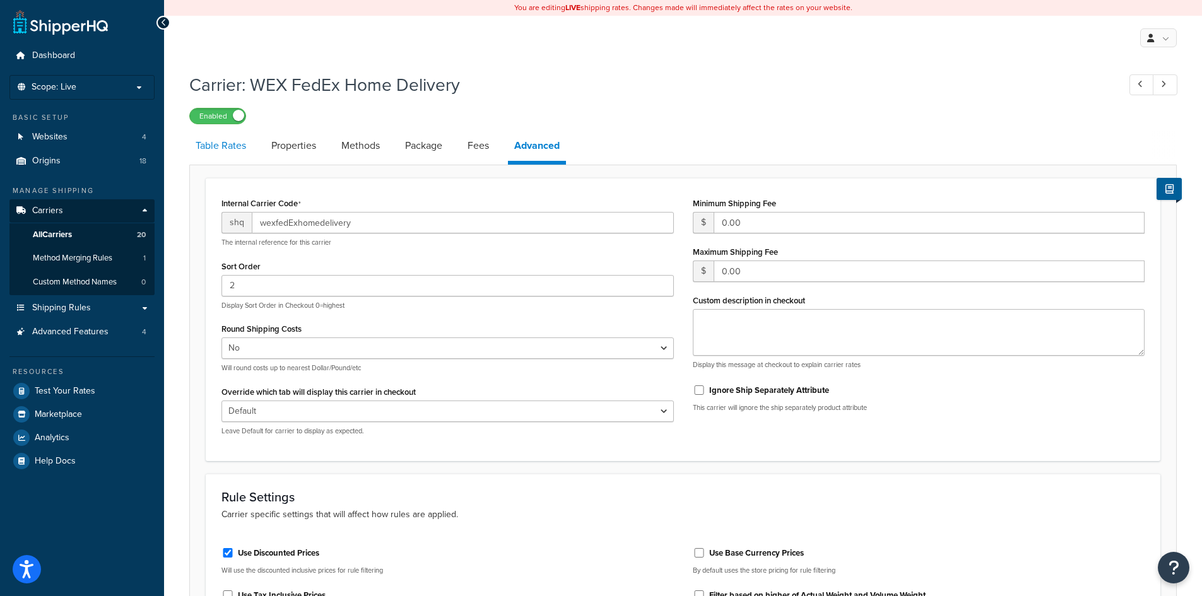
click at [200, 151] on link "Table Rates" at bounding box center [220, 146] width 63 height 30
select select "25"
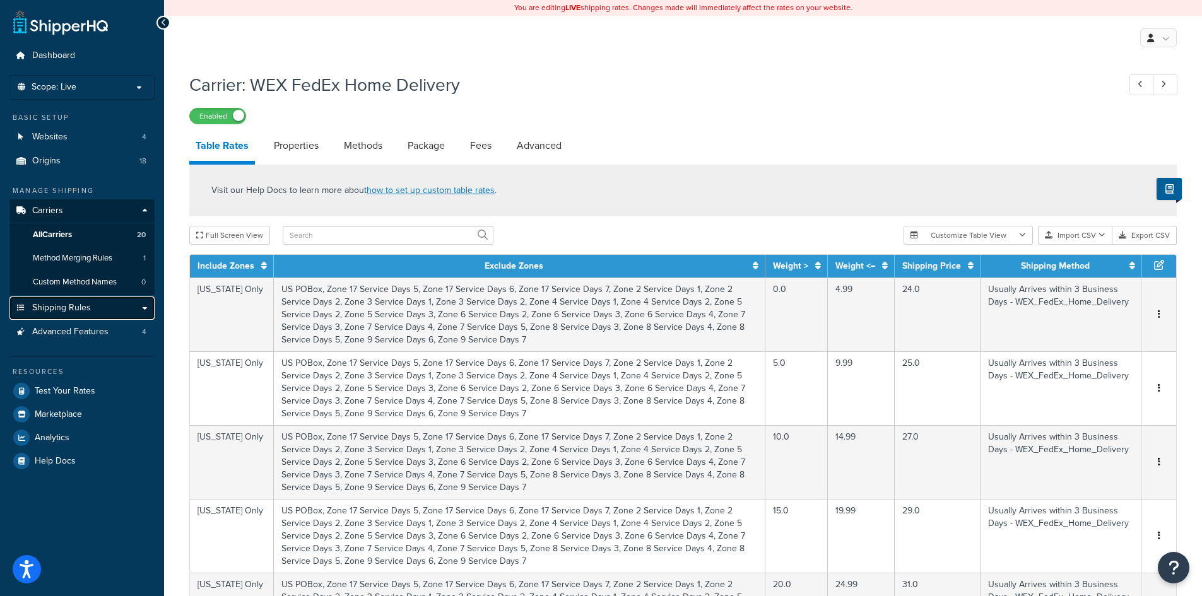
click at [93, 308] on link "Shipping Rules" at bounding box center [81, 308] width 145 height 23
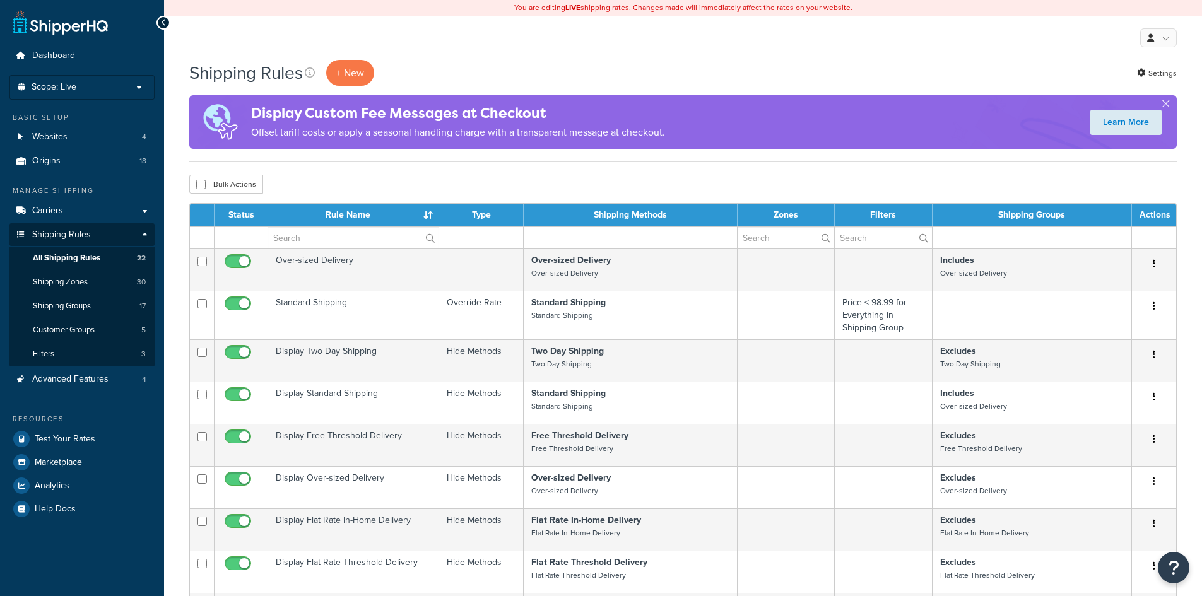
select select "1000"
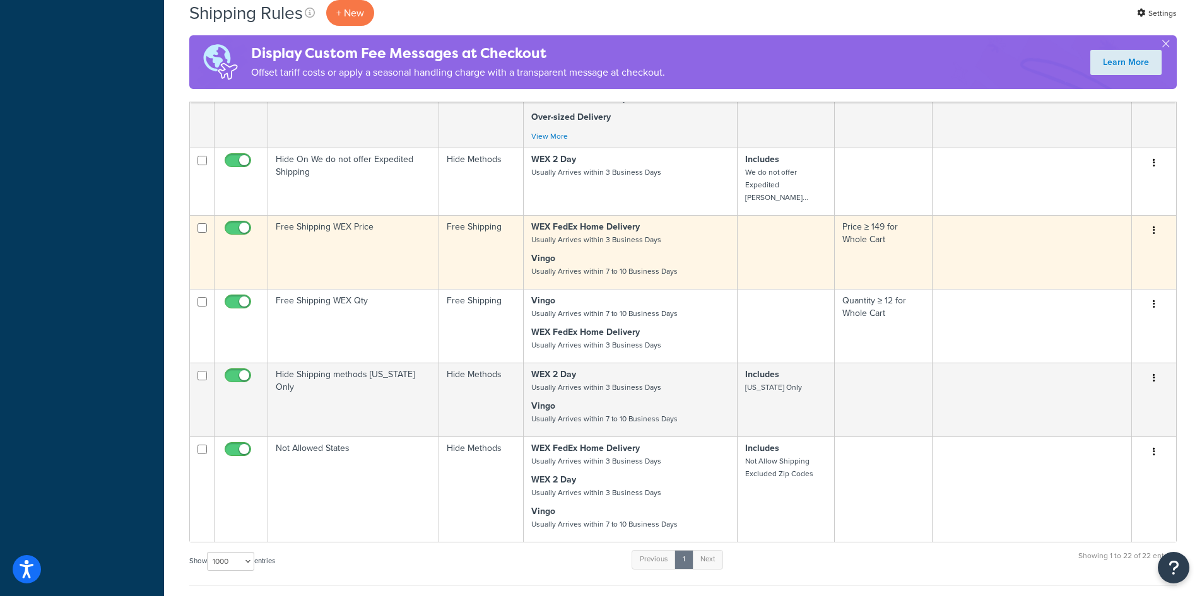
scroll to position [947, 0]
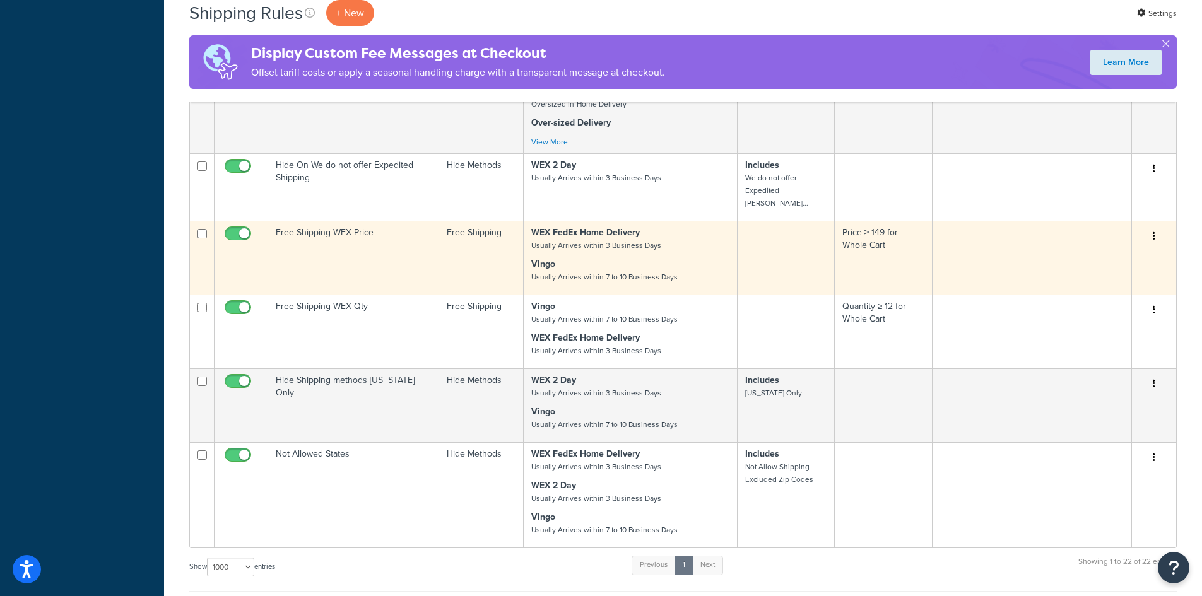
click at [1154, 232] on icon "button" at bounding box center [1154, 236] width 3 height 9
click at [1129, 247] on link "Edit" at bounding box center [1113, 260] width 100 height 26
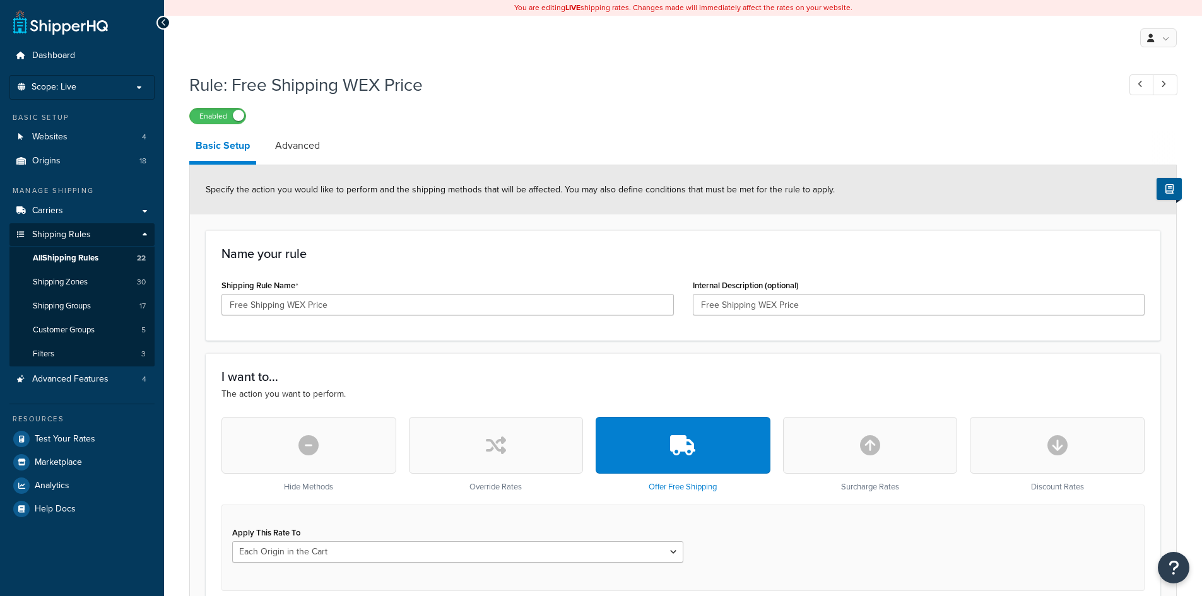
select select "LOCATION"
click at [304, 151] on link "Advanced" at bounding box center [297, 146] width 57 height 30
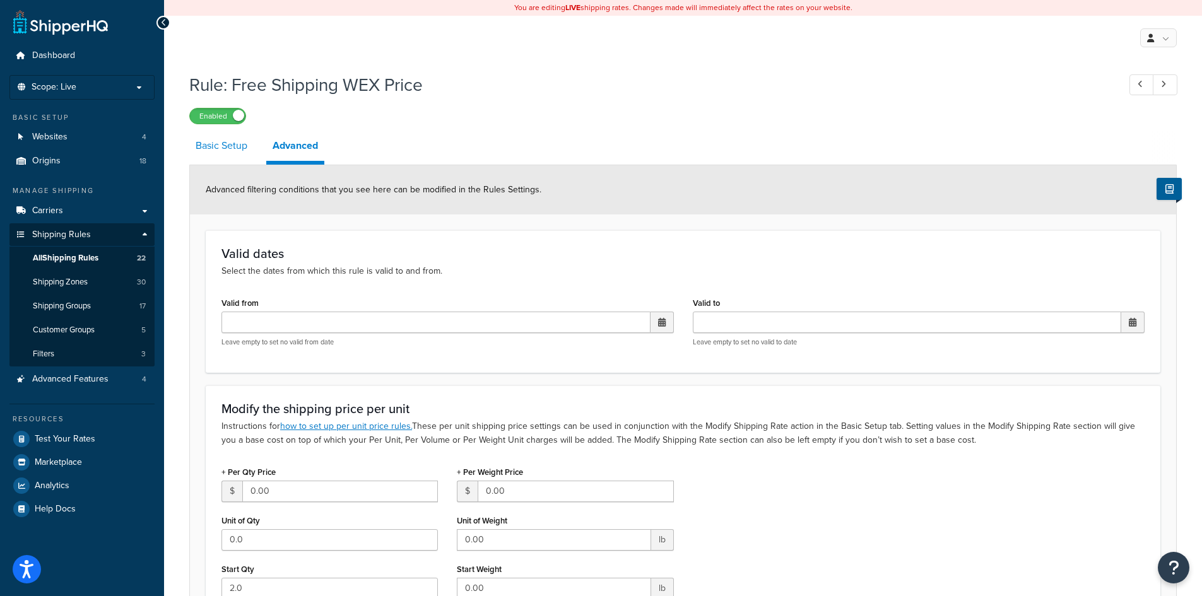
click at [233, 143] on link "Basic Setup" at bounding box center [221, 146] width 64 height 30
select select "LOCATION"
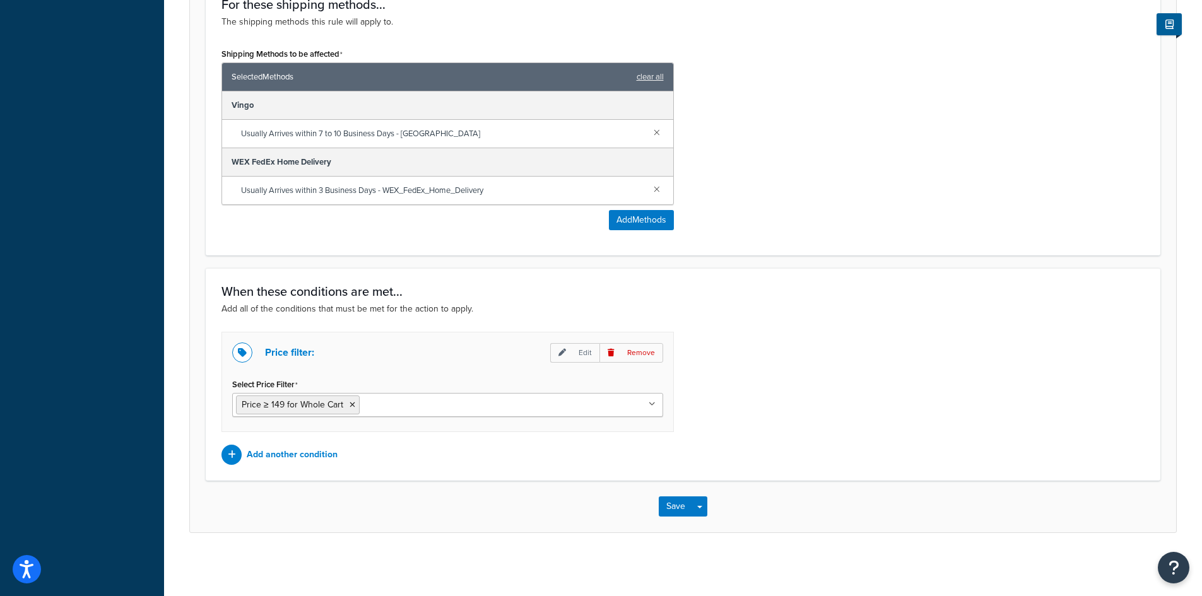
scroll to position [641, 0]
click at [573, 352] on p "Edit" at bounding box center [574, 353] width 49 height 20
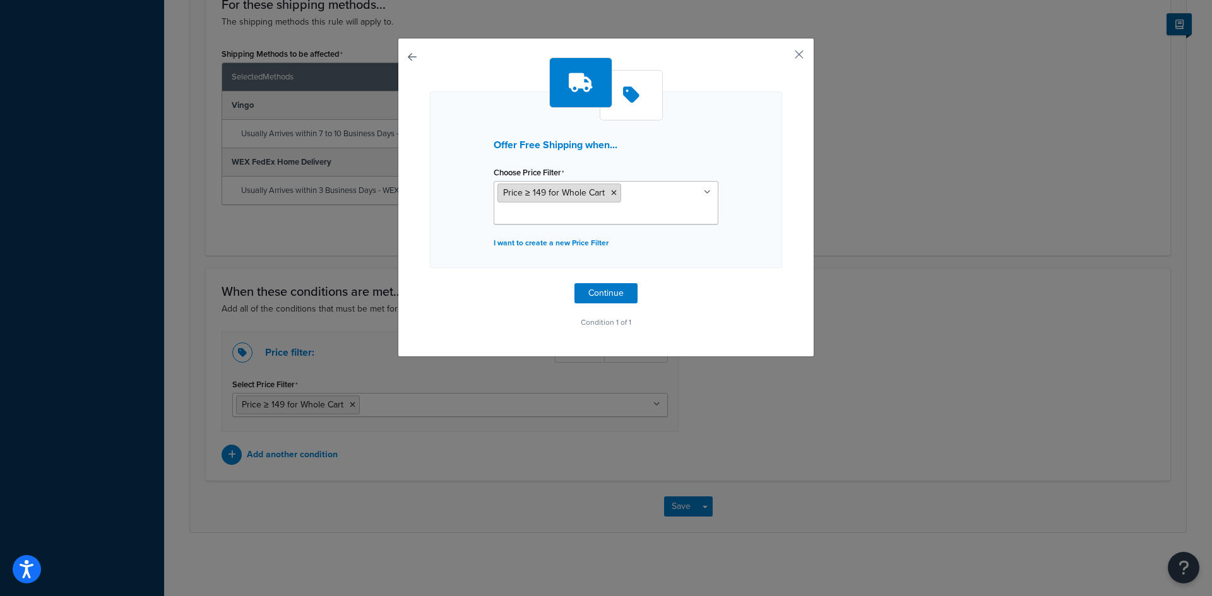
click at [570, 194] on span "Price ≥ 149 for Whole Cart" at bounding box center [554, 192] width 102 height 13
click at [782, 57] on button "button" at bounding box center [780, 58] width 3 height 3
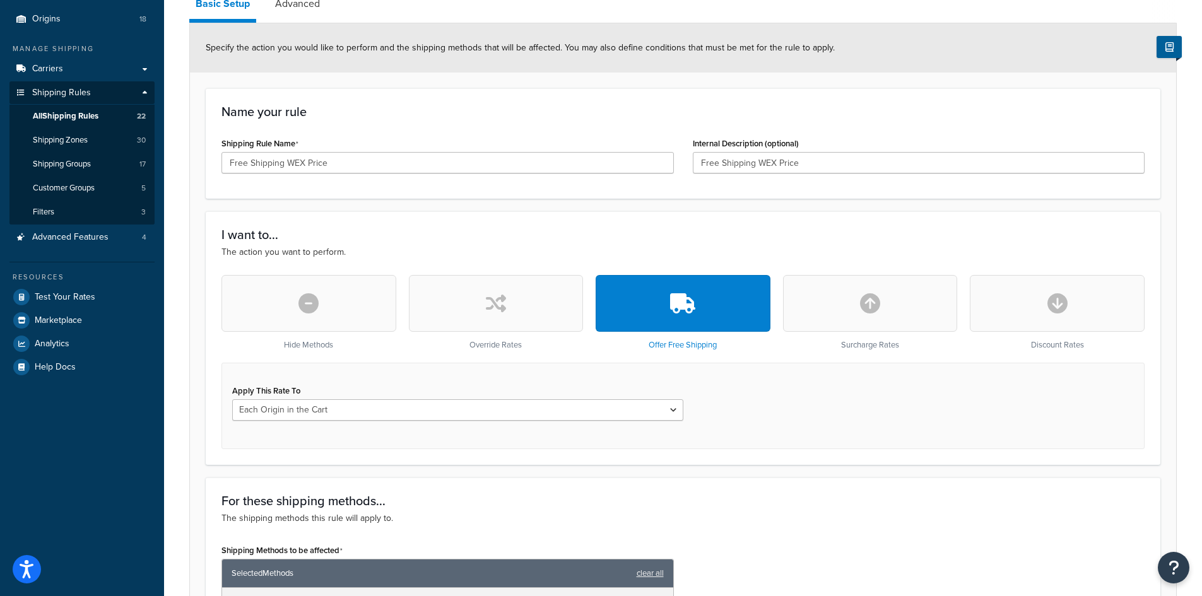
scroll to position [136, 0]
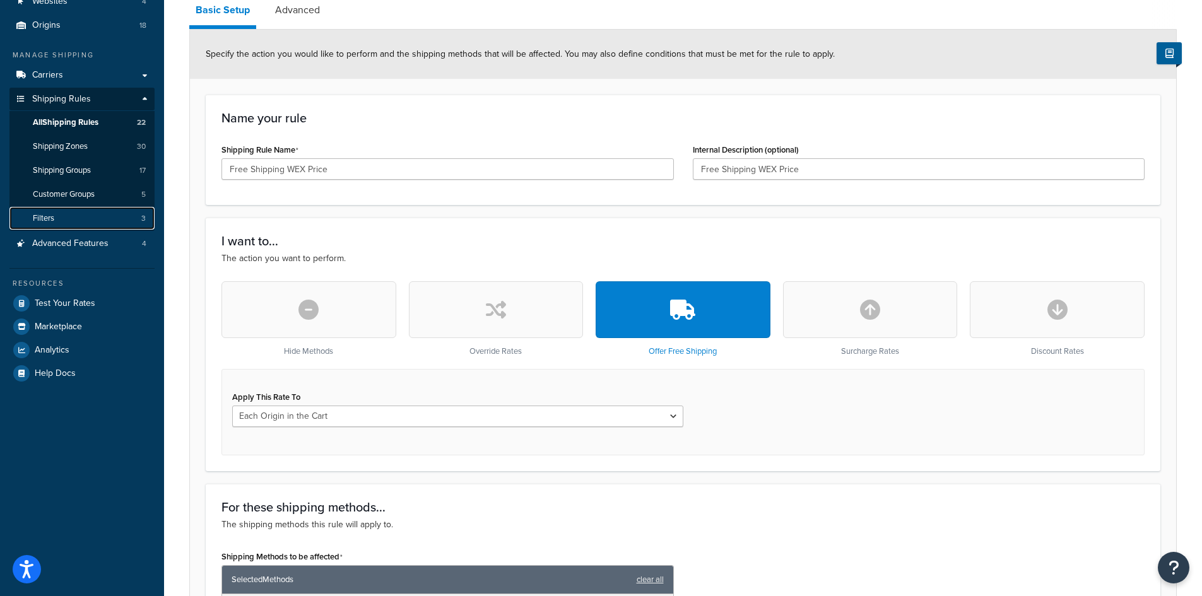
click at [100, 218] on link "Filters 3" at bounding box center [81, 218] width 145 height 23
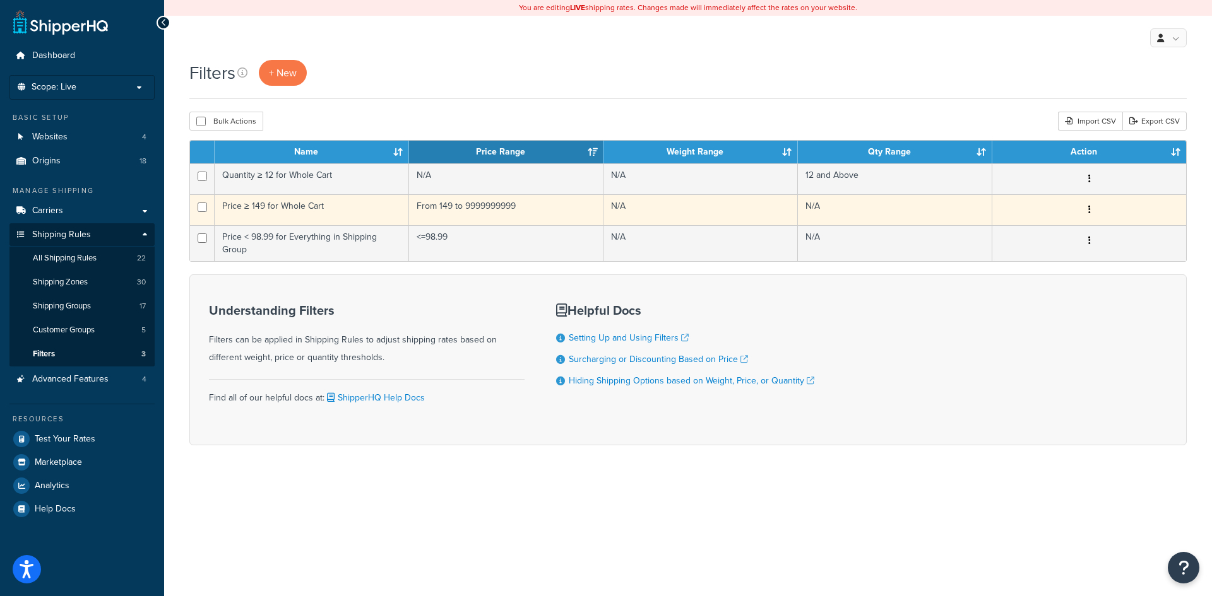
click at [576, 211] on td "From 149 to 9999999999" at bounding box center [506, 209] width 194 height 31
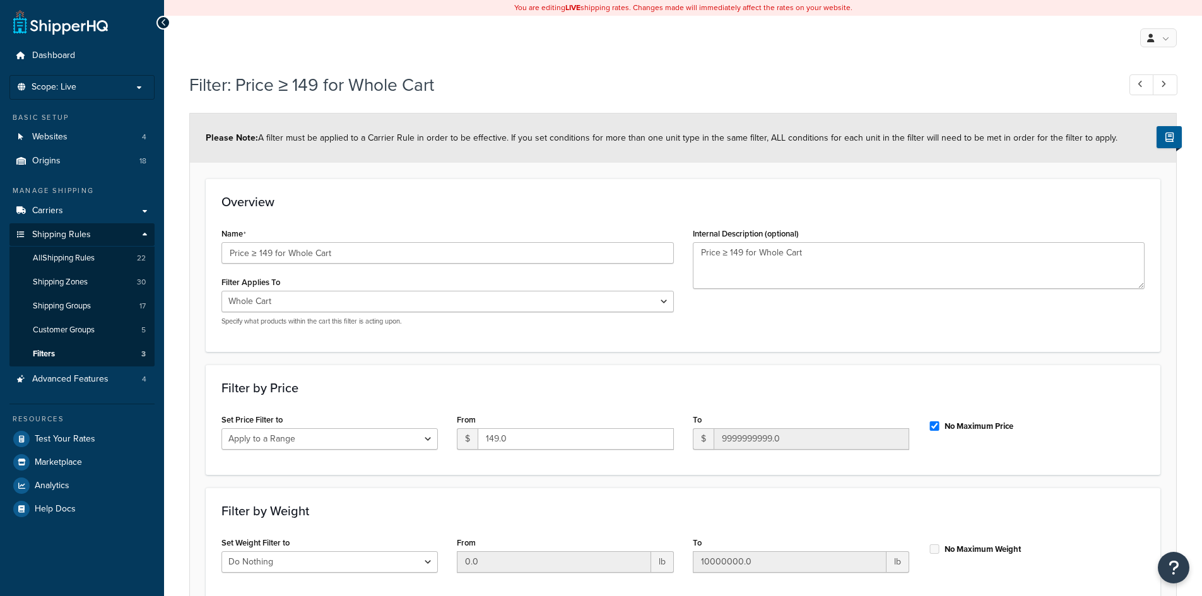
select select "range"
click at [83, 346] on link "Filters 3" at bounding box center [81, 354] width 145 height 23
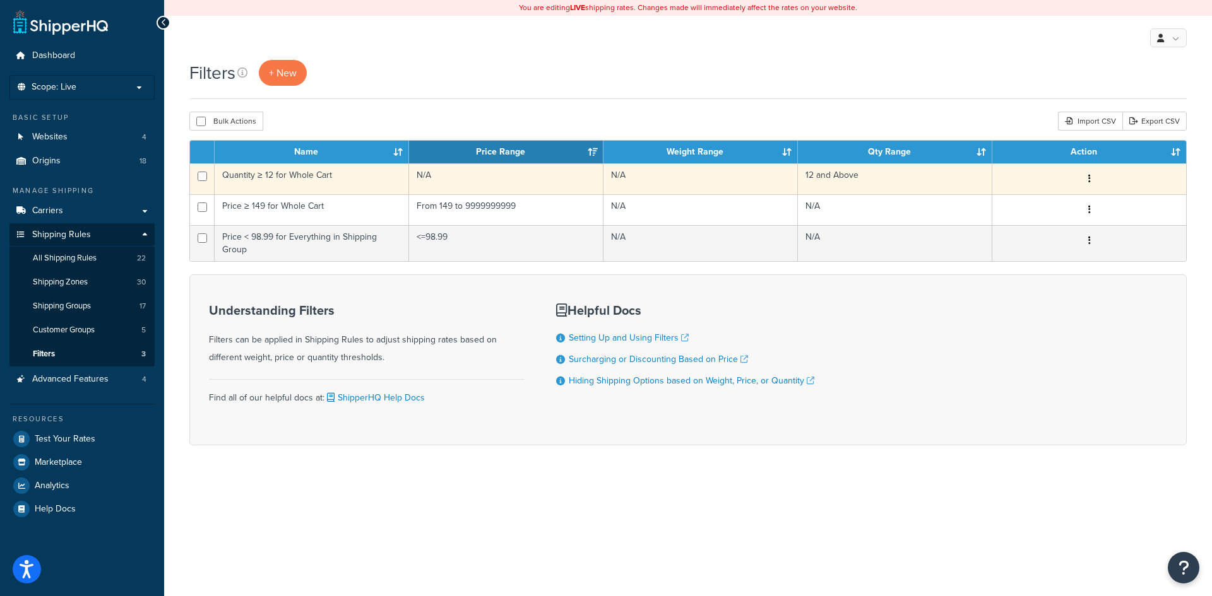
click at [885, 179] on td "12 and Above" at bounding box center [895, 178] width 194 height 31
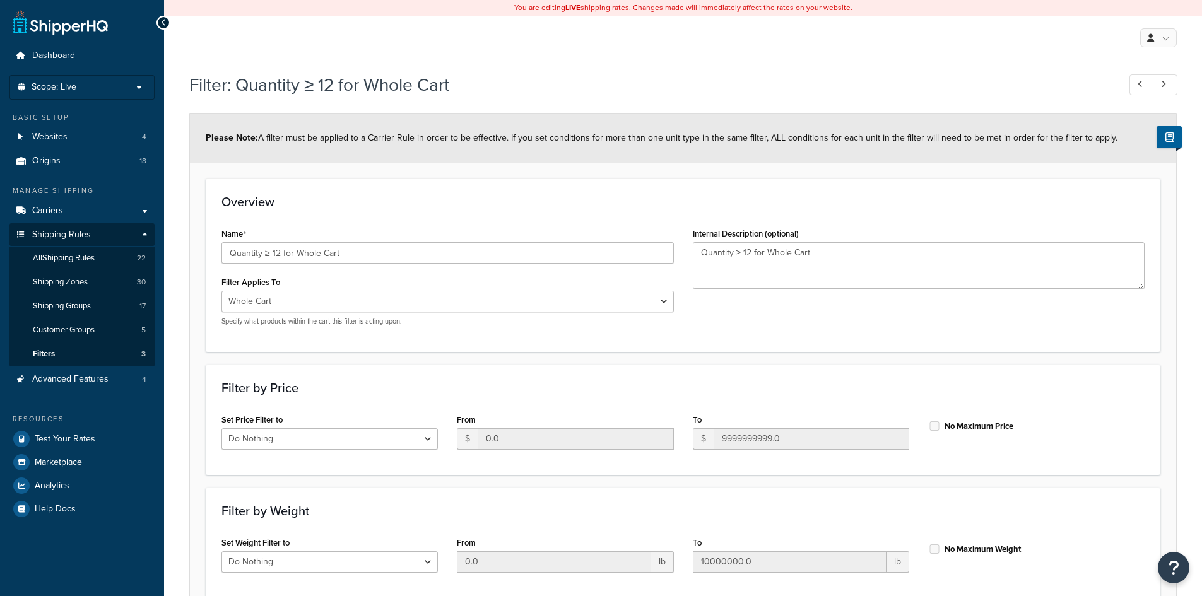
select select "range"
click at [90, 258] on span "All Shipping Rules" at bounding box center [64, 258] width 62 height 11
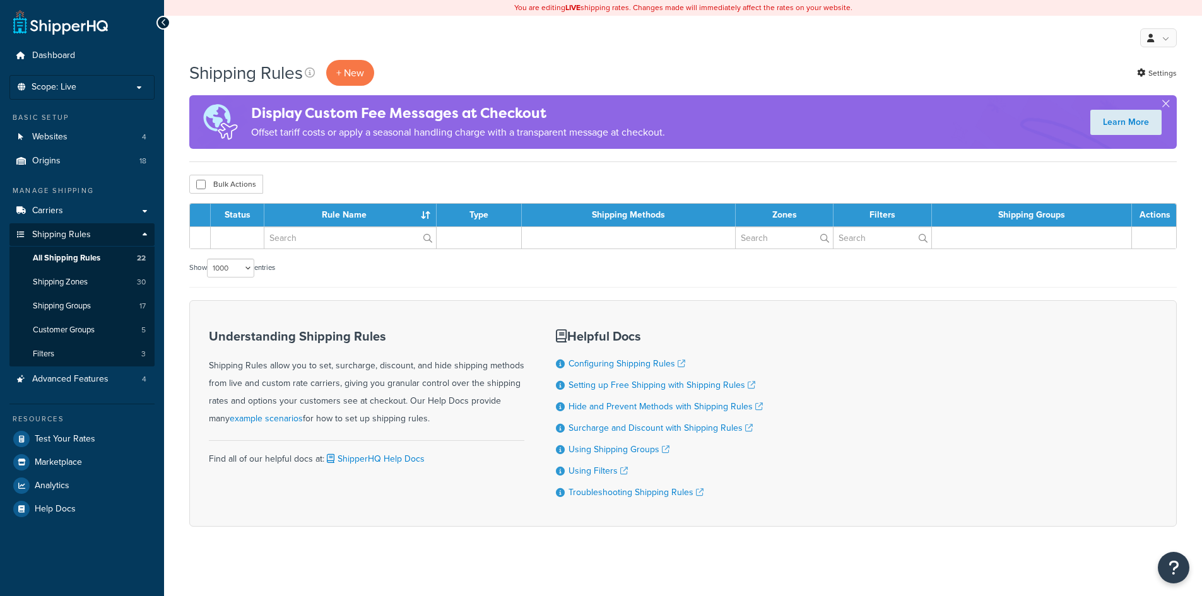
select select "1000"
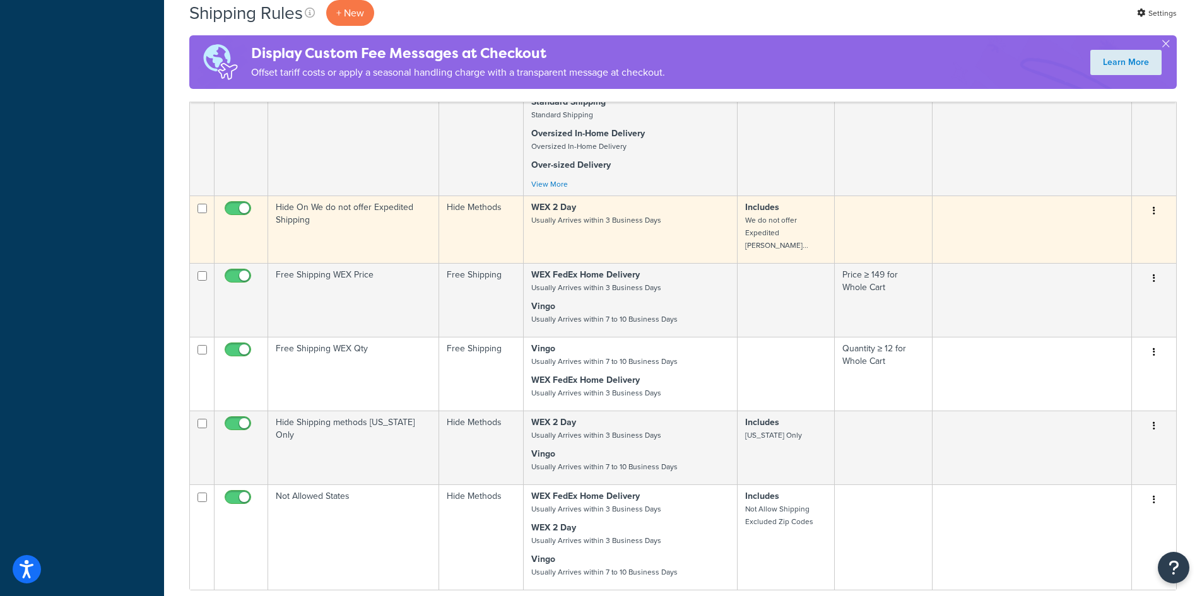
scroll to position [934, 0]
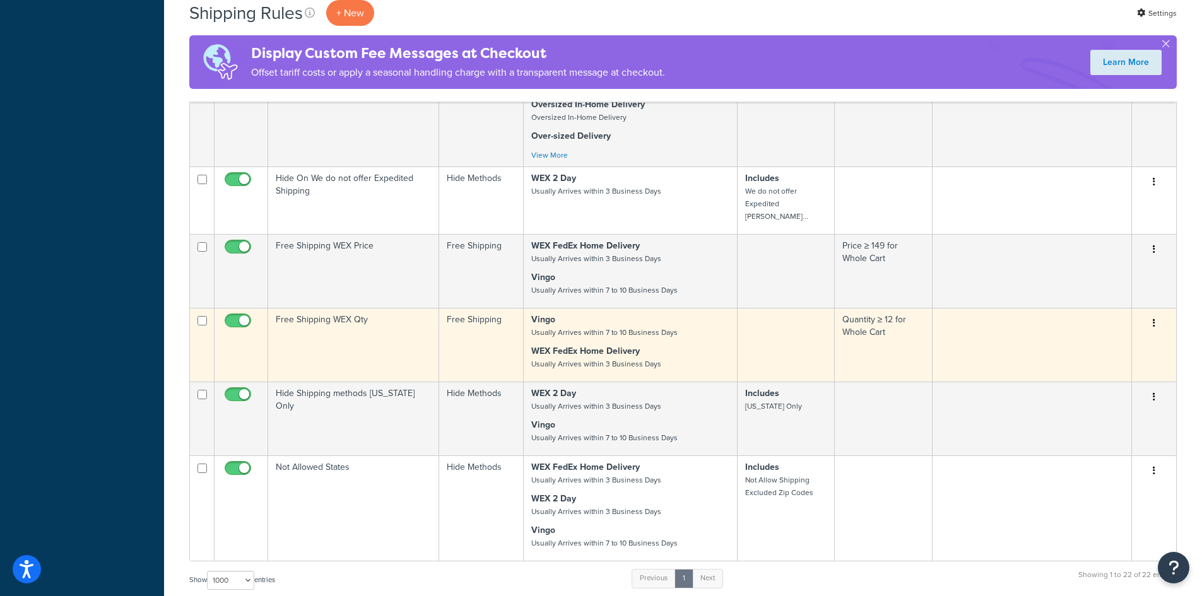
click at [696, 326] on p "Vingo Usually Arrives within 7 to 10 Business Days" at bounding box center [630, 326] width 198 height 25
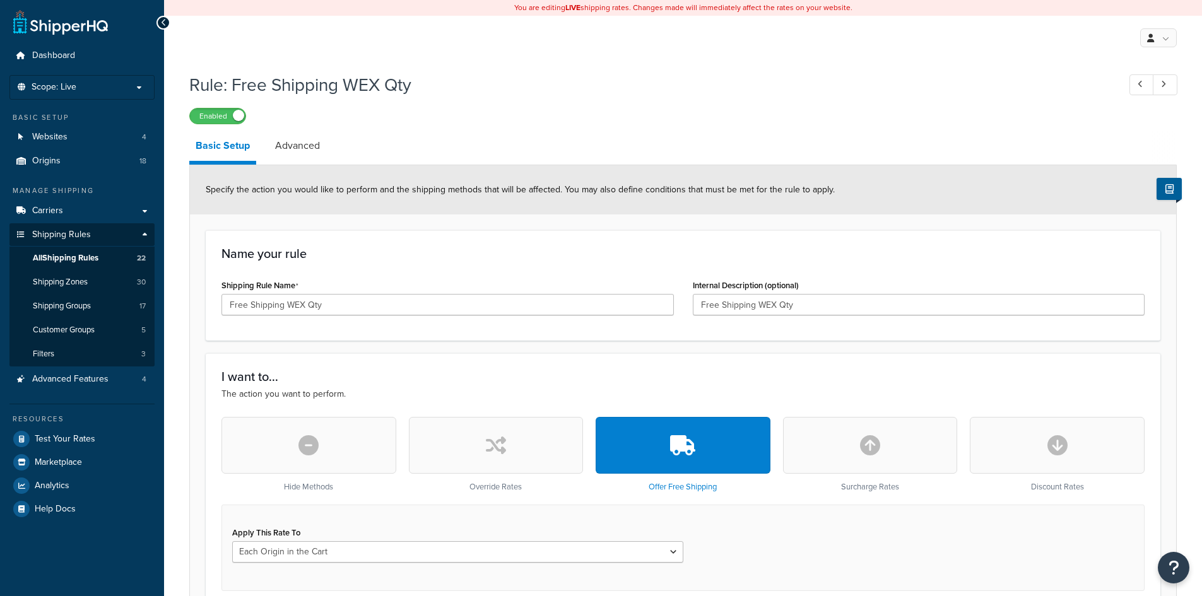
select select "LOCATION"
click at [302, 143] on link "Advanced" at bounding box center [297, 146] width 57 height 30
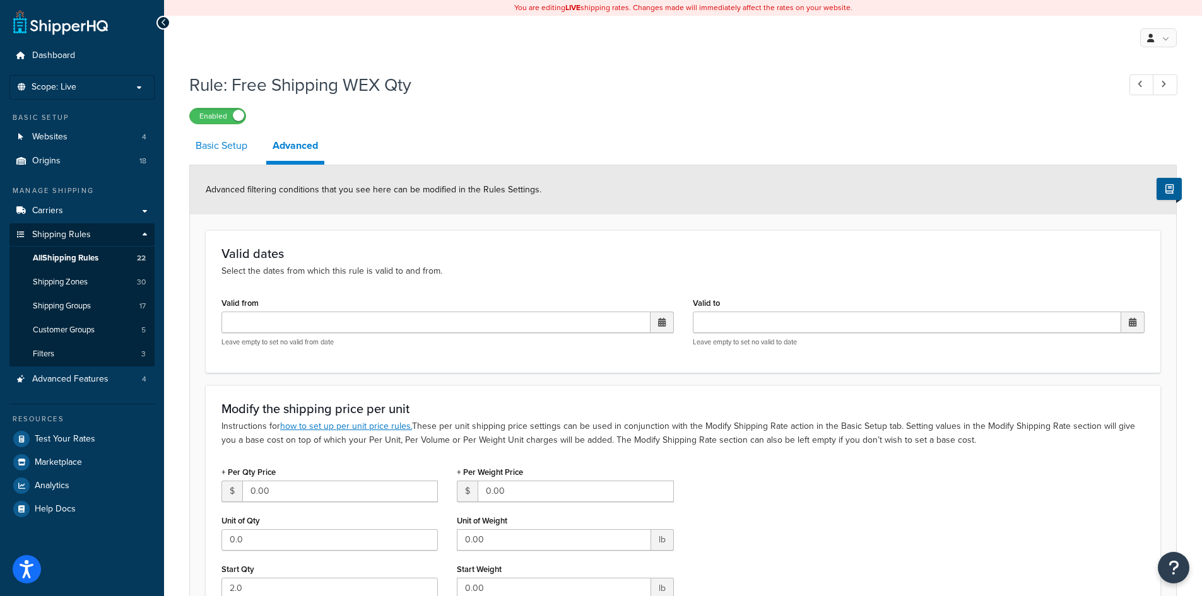
click at [226, 148] on link "Basic Setup" at bounding box center [221, 146] width 64 height 30
select select "LOCATION"
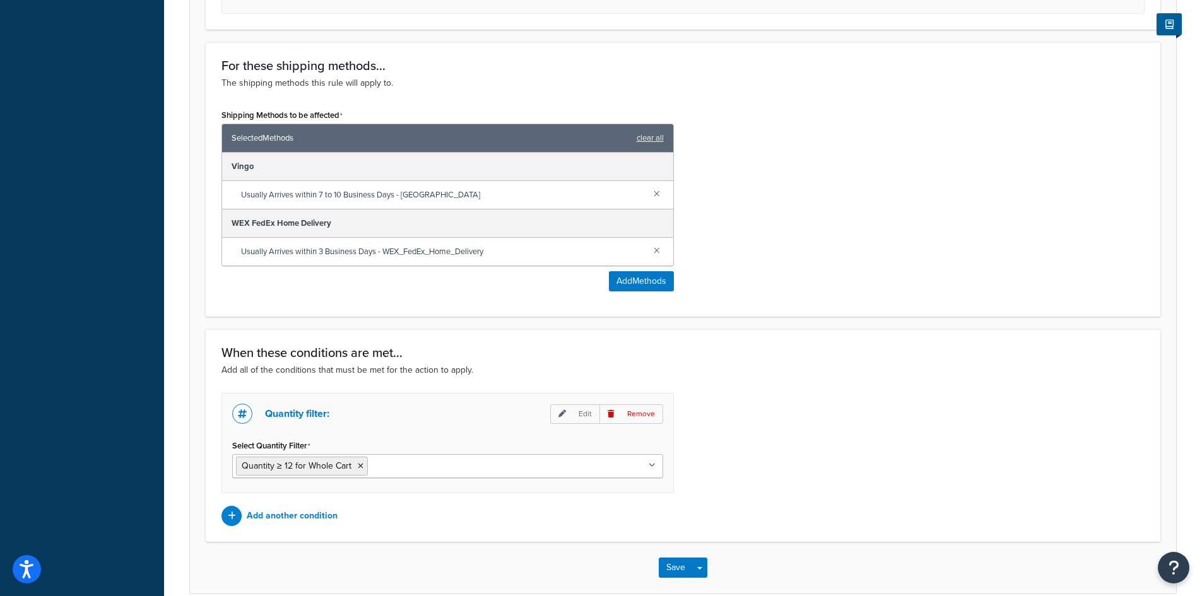
scroll to position [641, 0]
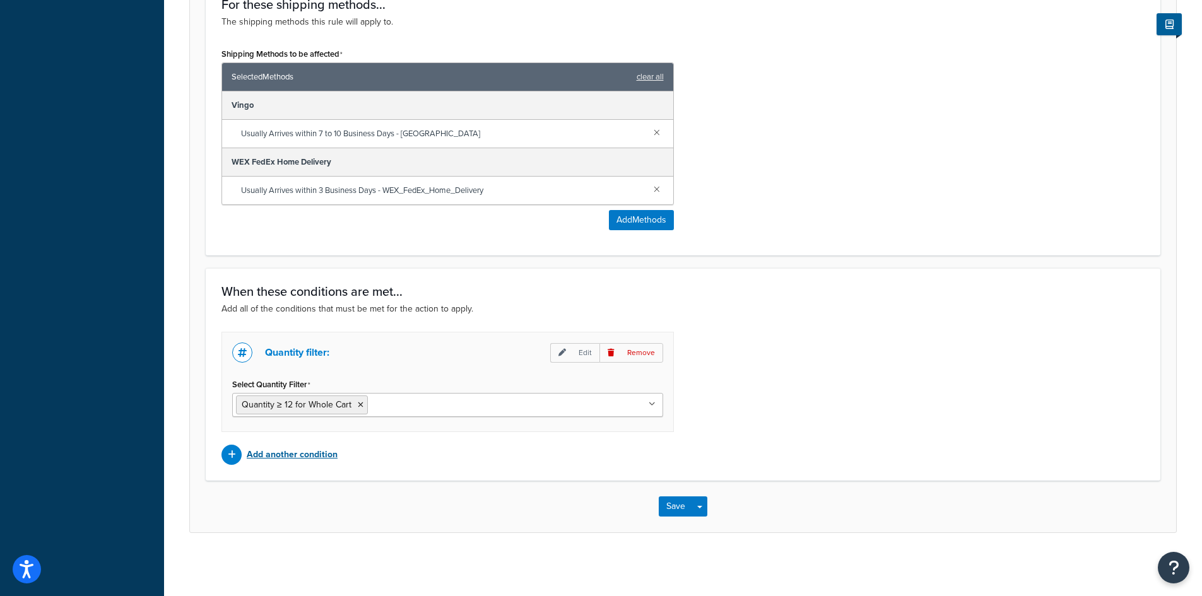
click at [311, 449] on p "Add another condition" at bounding box center [292, 455] width 91 height 18
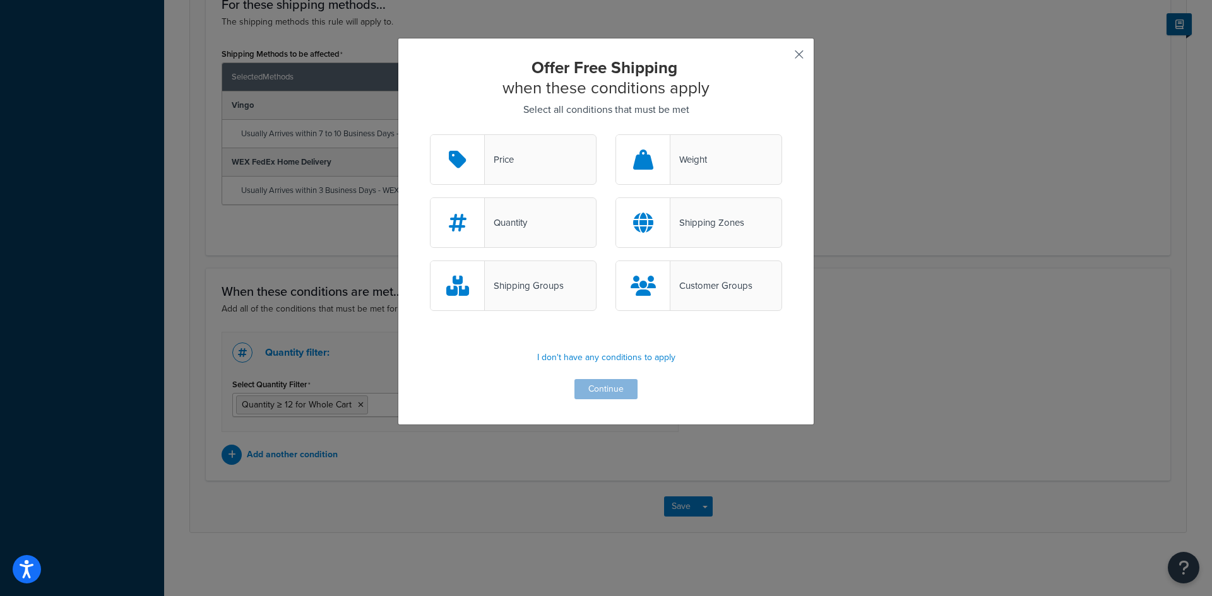
click at [782, 57] on button "button" at bounding box center [780, 58] width 3 height 3
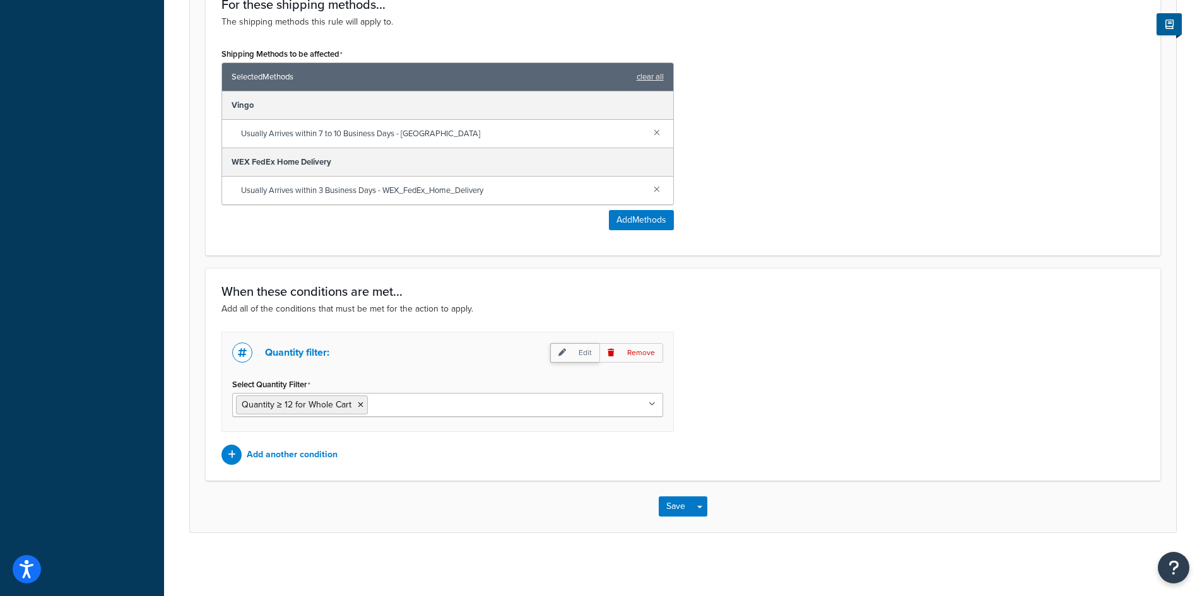
click at [577, 354] on p "Edit" at bounding box center [574, 353] width 49 height 20
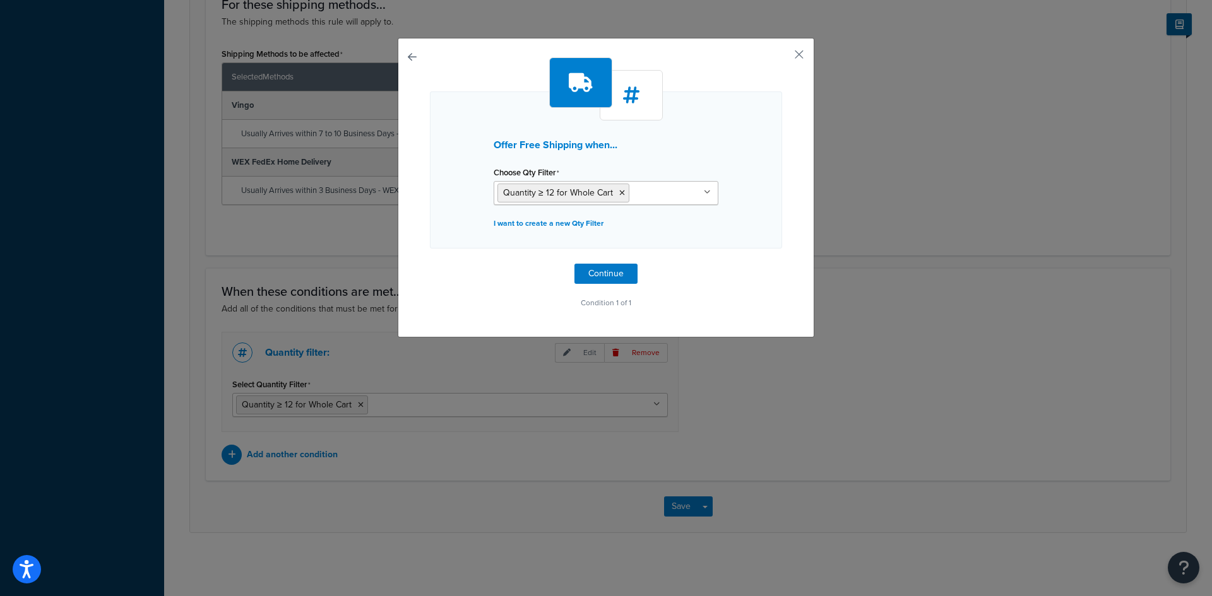
click at [706, 192] on icon at bounding box center [707, 193] width 7 height 8
click at [685, 195] on ul "Quantity ≥ 12 for Whole Cart" at bounding box center [606, 193] width 225 height 24
click at [698, 146] on h3 "Offer Free Shipping when..." at bounding box center [606, 144] width 225 height 11
click at [782, 57] on button "button" at bounding box center [780, 58] width 3 height 3
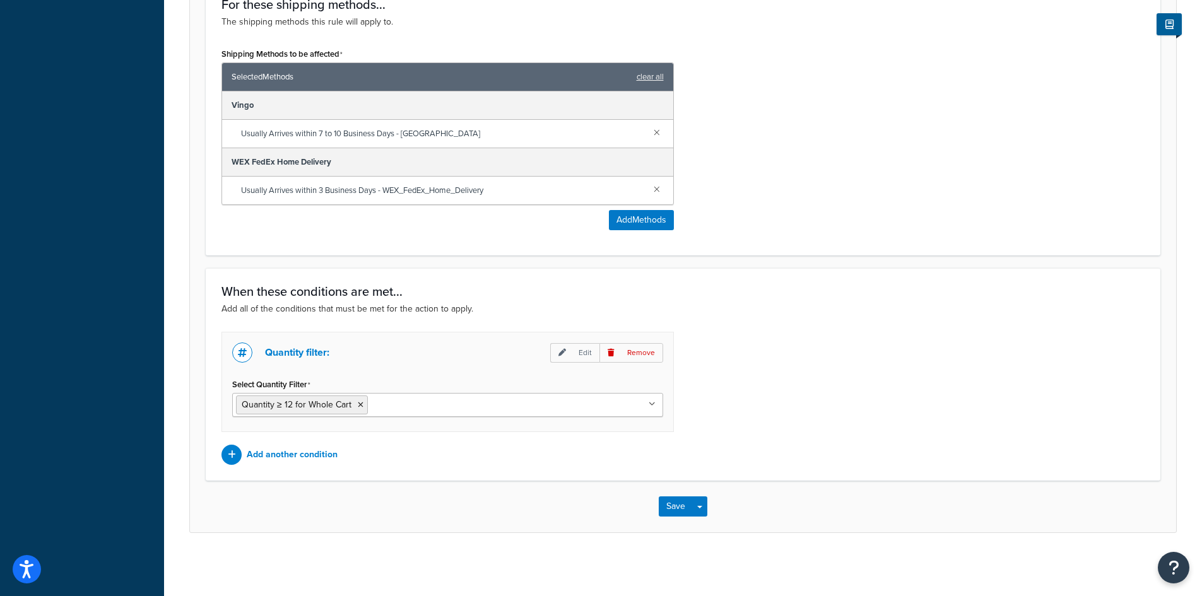
click at [434, 401] on ul "Quantity ≥ 12 for Whole Cart" at bounding box center [447, 405] width 431 height 24
click at [438, 461] on div "Add another condition" at bounding box center [448, 455] width 453 height 20
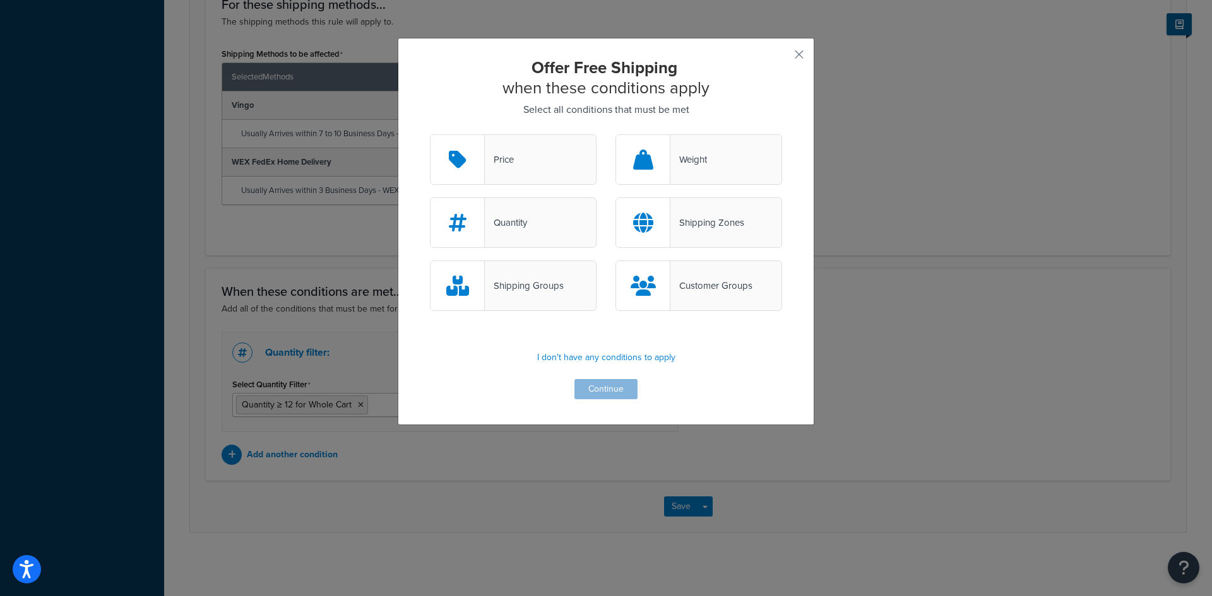
click at [549, 158] on div "Price" at bounding box center [513, 159] width 167 height 50
click at [0, 0] on input "Price" at bounding box center [0, 0] width 0 height 0
click at [620, 359] on p "I don't have any conditions to apply" at bounding box center [606, 358] width 352 height 18
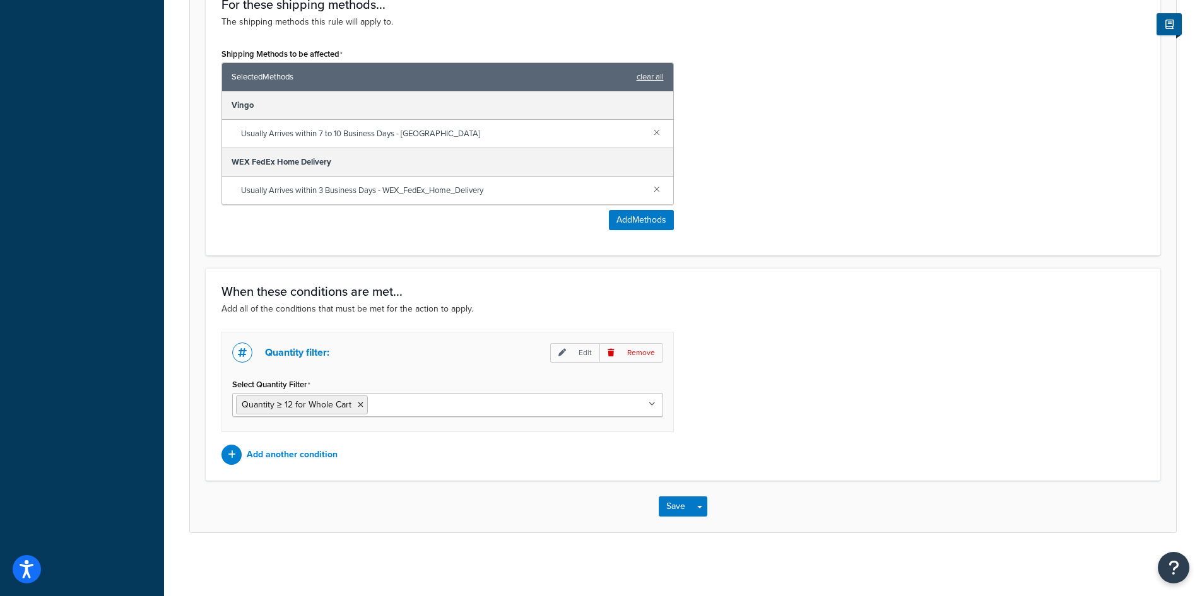
click at [533, 288] on h3 "When these conditions are met..." at bounding box center [683, 292] width 923 height 14
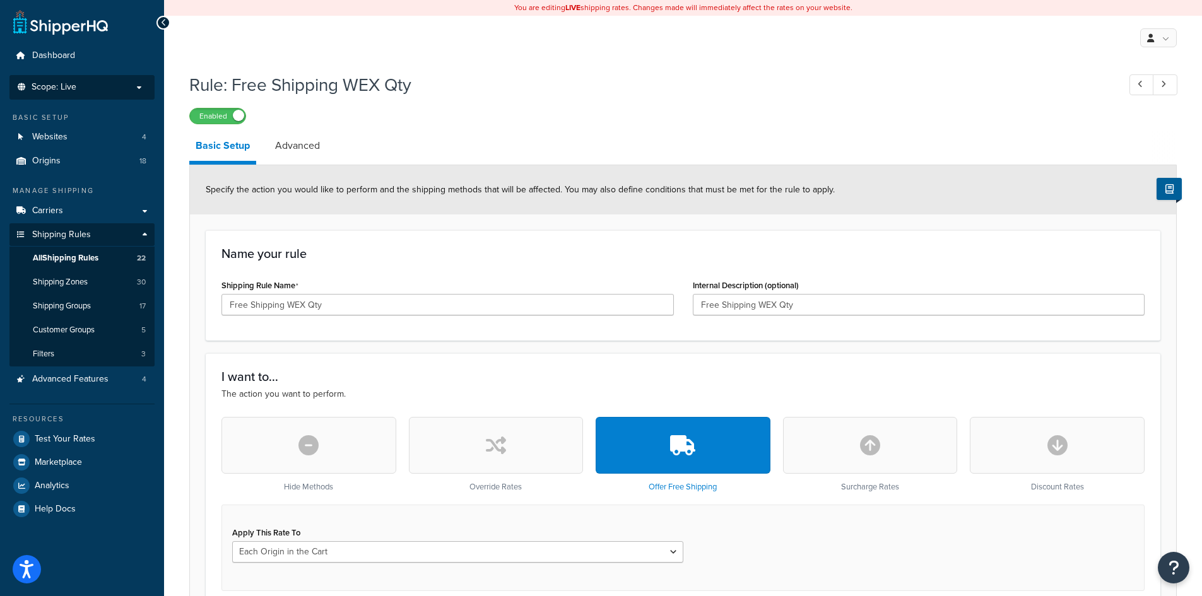
click at [69, 91] on span "Scope: Live" at bounding box center [54, 87] width 45 height 11
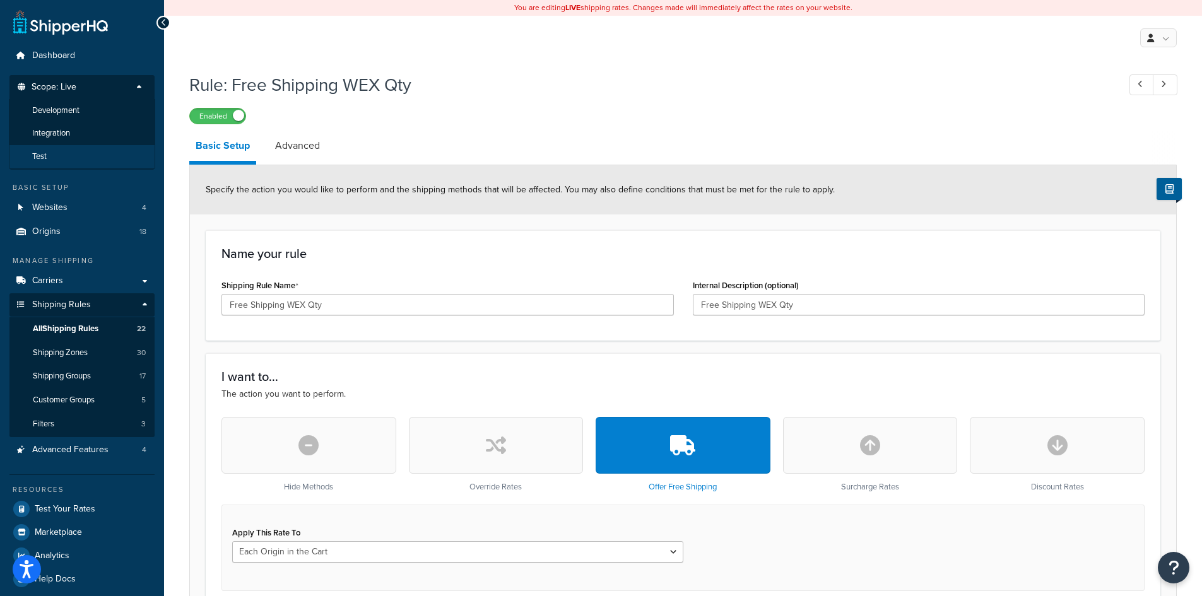
click at [66, 150] on li "Test" at bounding box center [82, 156] width 146 height 23
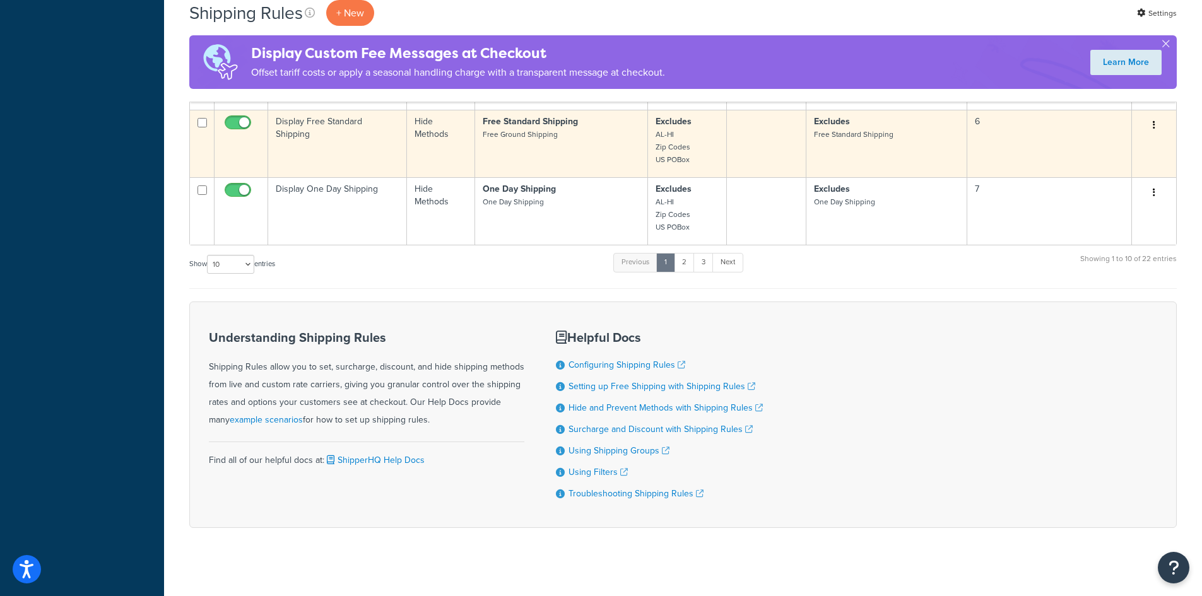
scroll to position [656, 0]
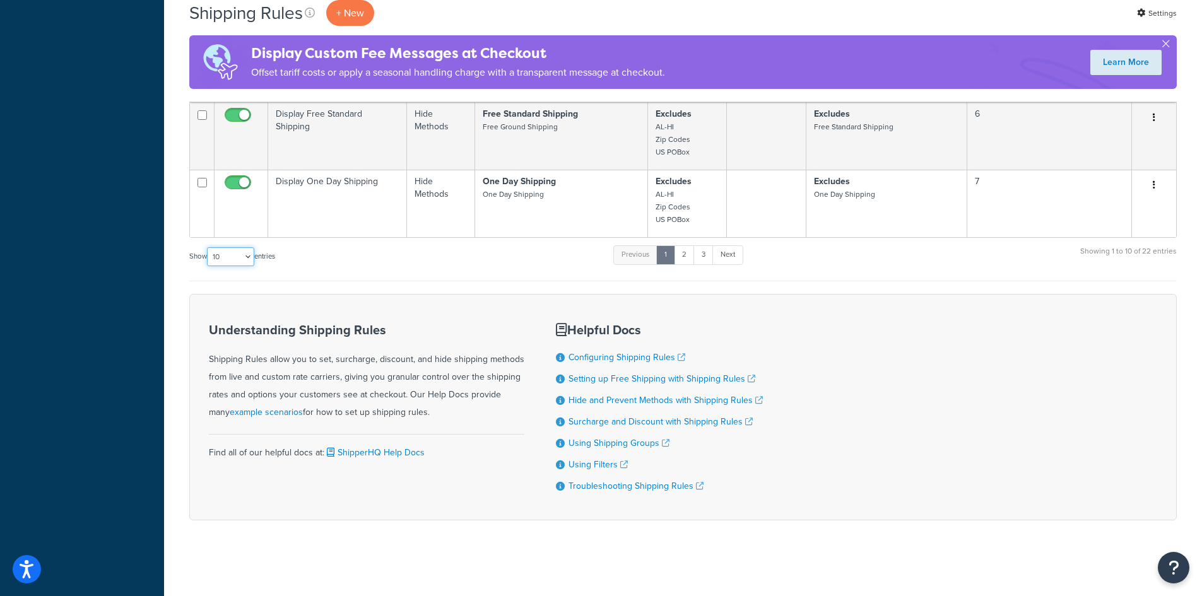
click at [227, 252] on select "10 15 25 50 100 1000" at bounding box center [230, 256] width 47 height 19
select select "50"
click at [208, 247] on select "10 15 25 50 100 1000" at bounding box center [230, 256] width 47 height 19
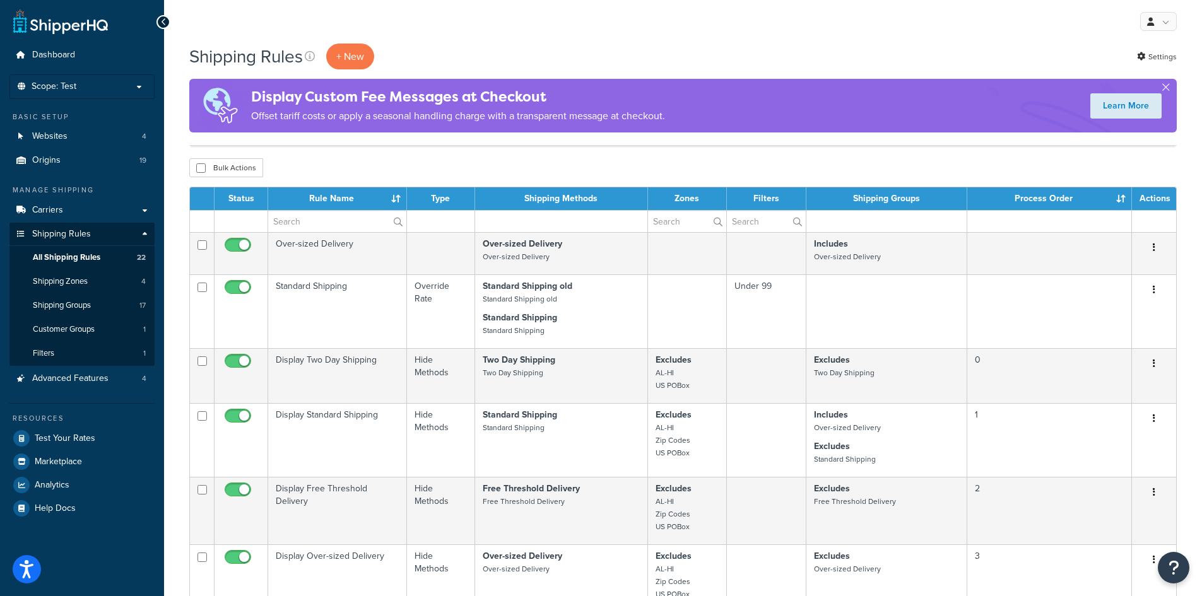
scroll to position [0, 0]
click at [91, 90] on p "Scope: Test" at bounding box center [82, 87] width 134 height 11
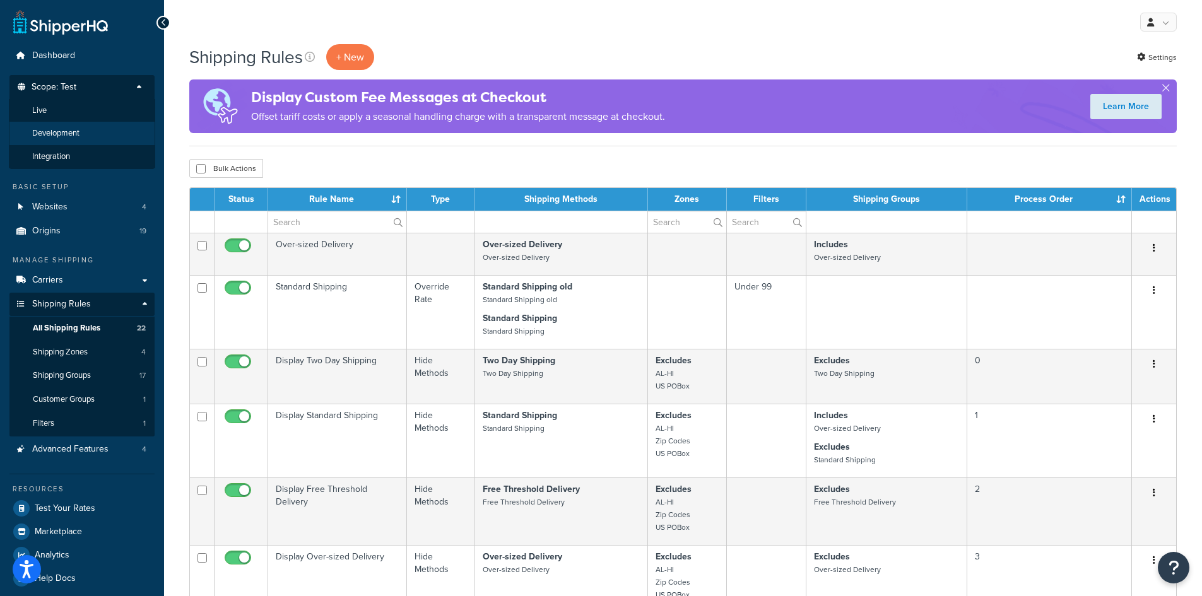
click at [86, 135] on li "Development" at bounding box center [82, 133] width 146 height 23
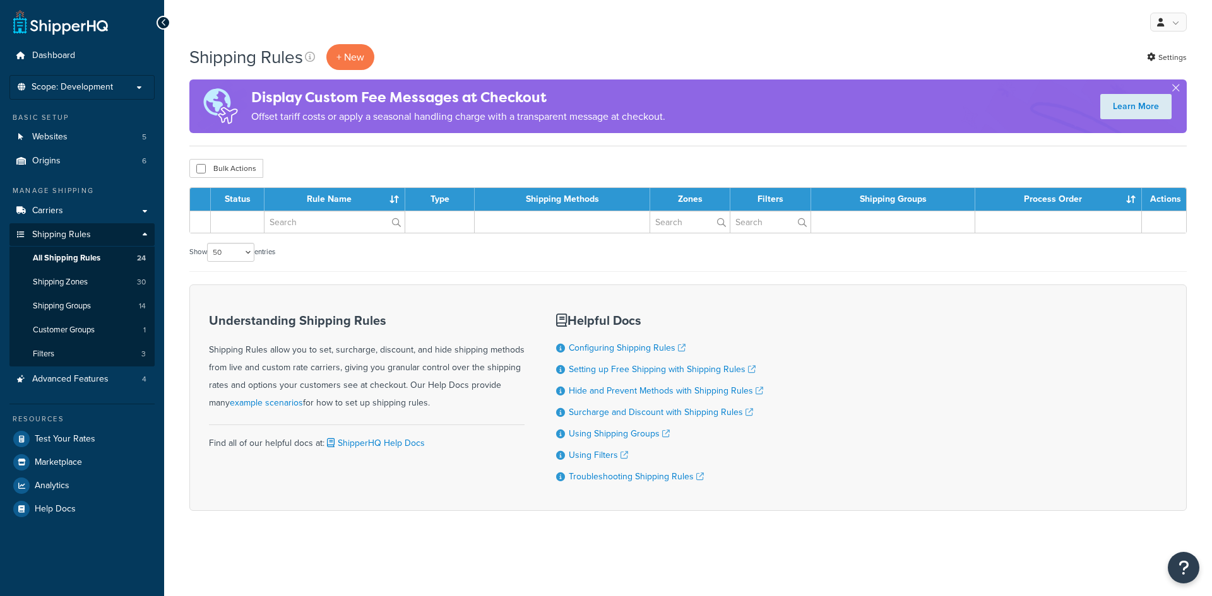
select select "50"
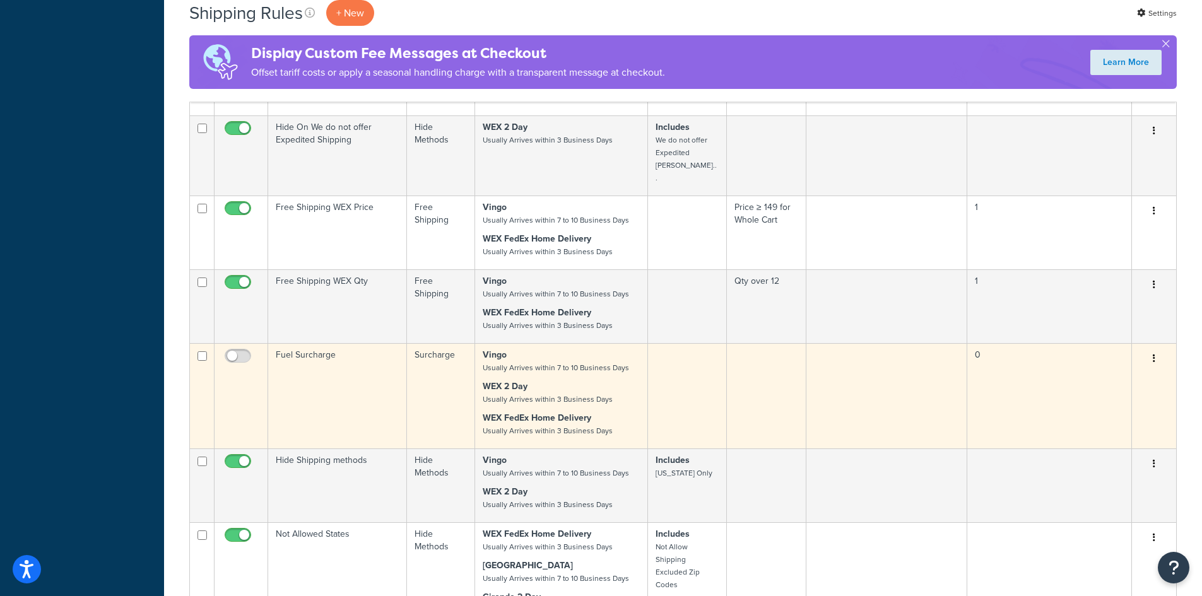
scroll to position [838, 0]
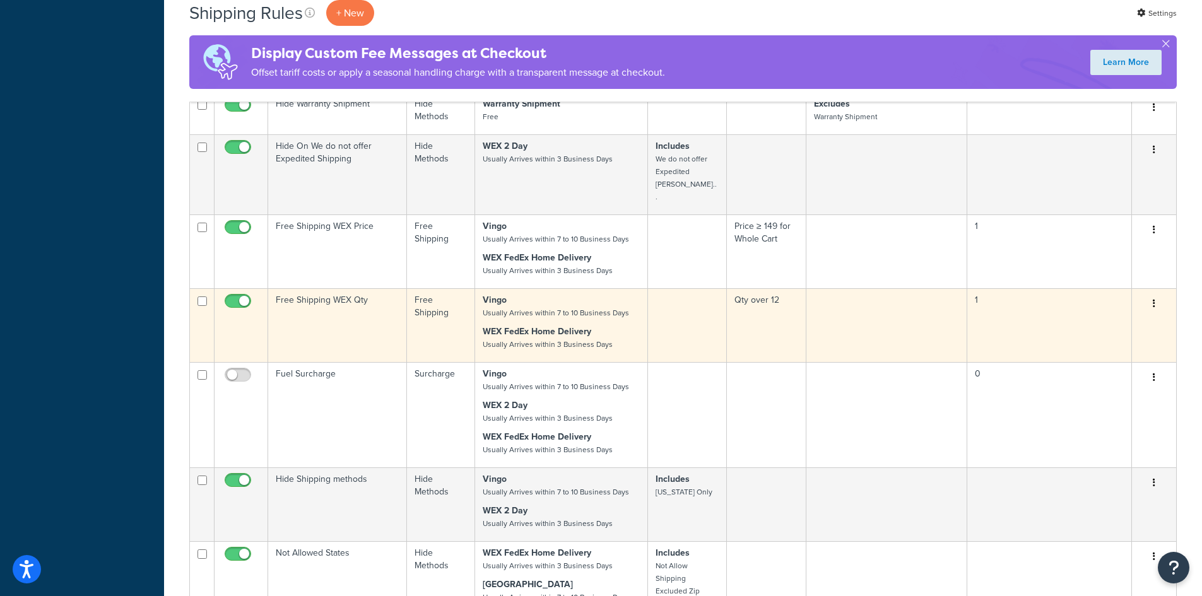
click at [1154, 299] on icon "button" at bounding box center [1154, 303] width 3 height 9
click at [1110, 315] on link "Edit" at bounding box center [1113, 328] width 100 height 26
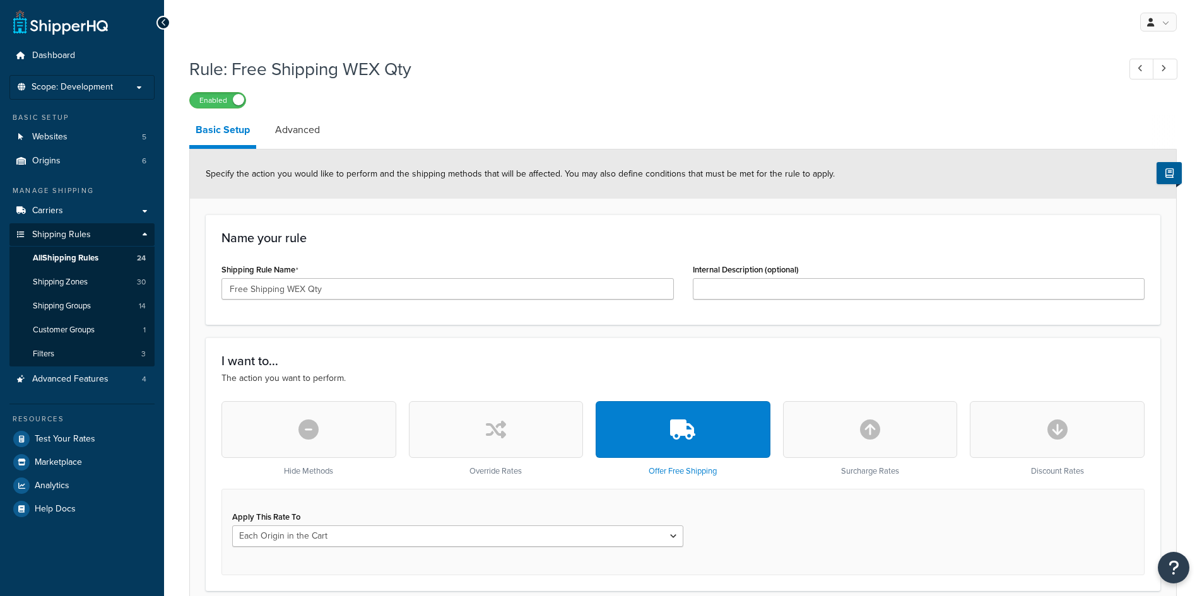
select select "LOCATION"
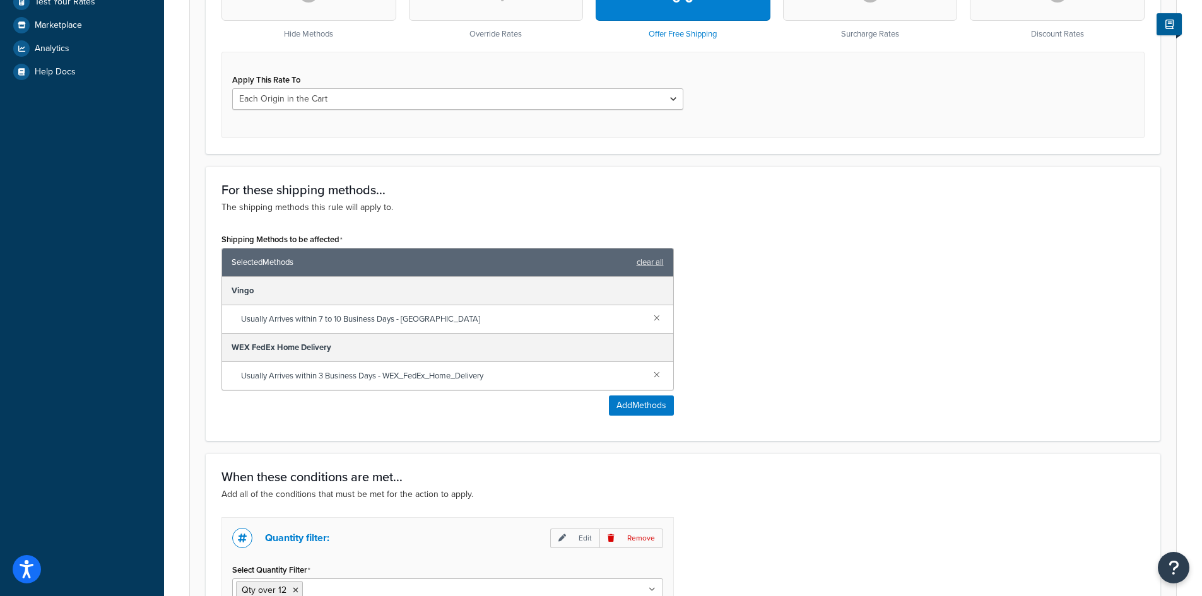
scroll to position [625, 0]
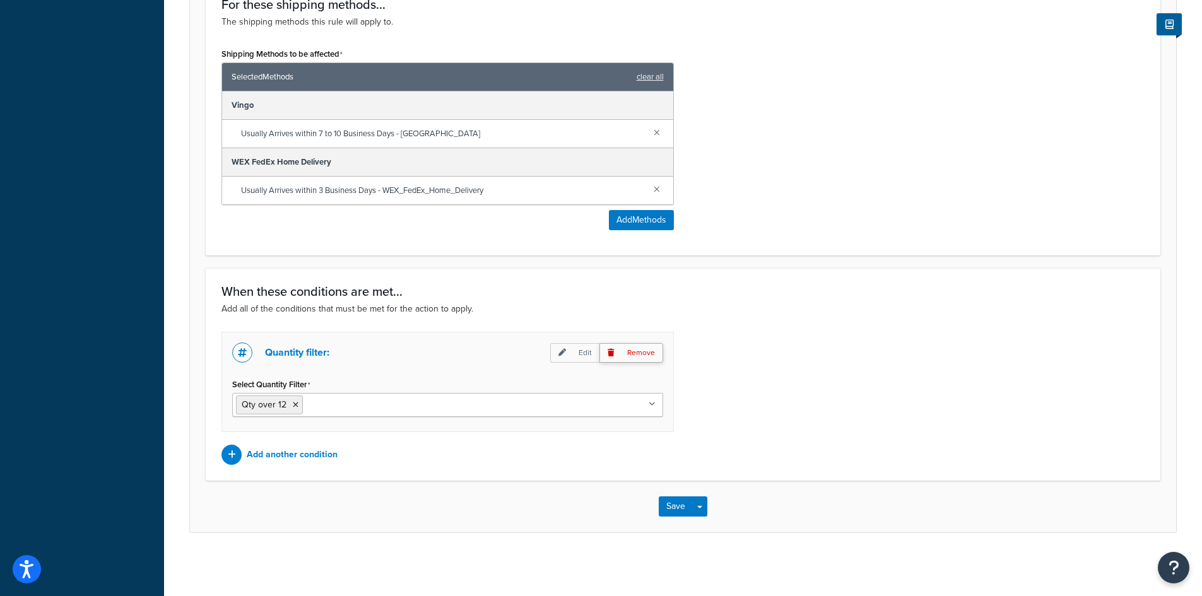
click at [648, 352] on p "Remove" at bounding box center [632, 353] width 64 height 20
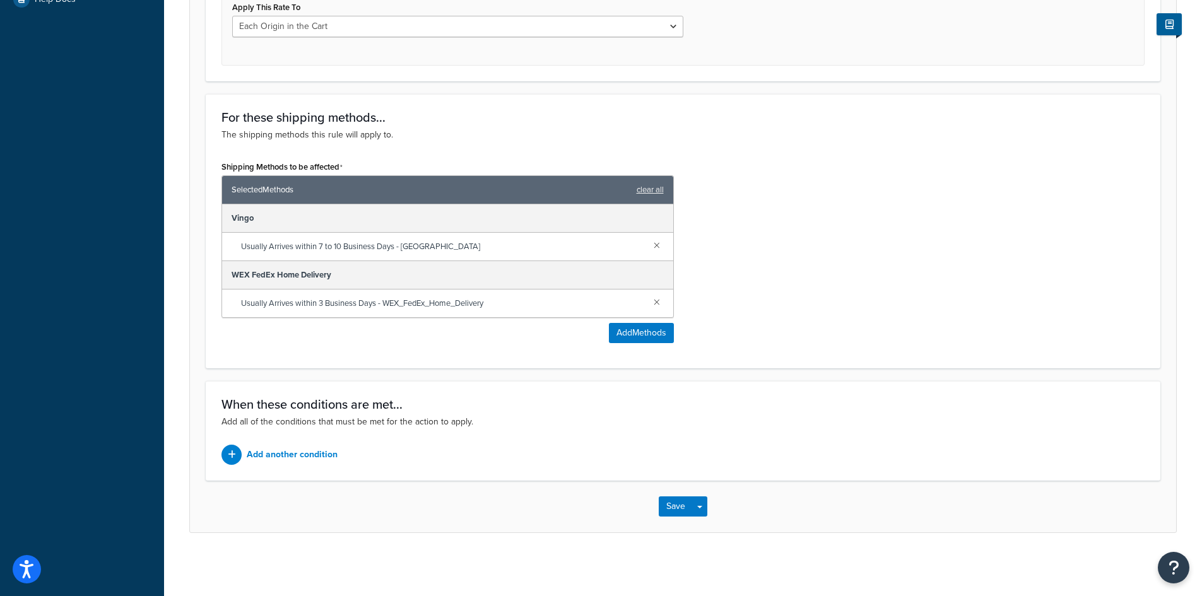
scroll to position [512, 0]
click at [305, 453] on p "Add another condition" at bounding box center [292, 455] width 91 height 18
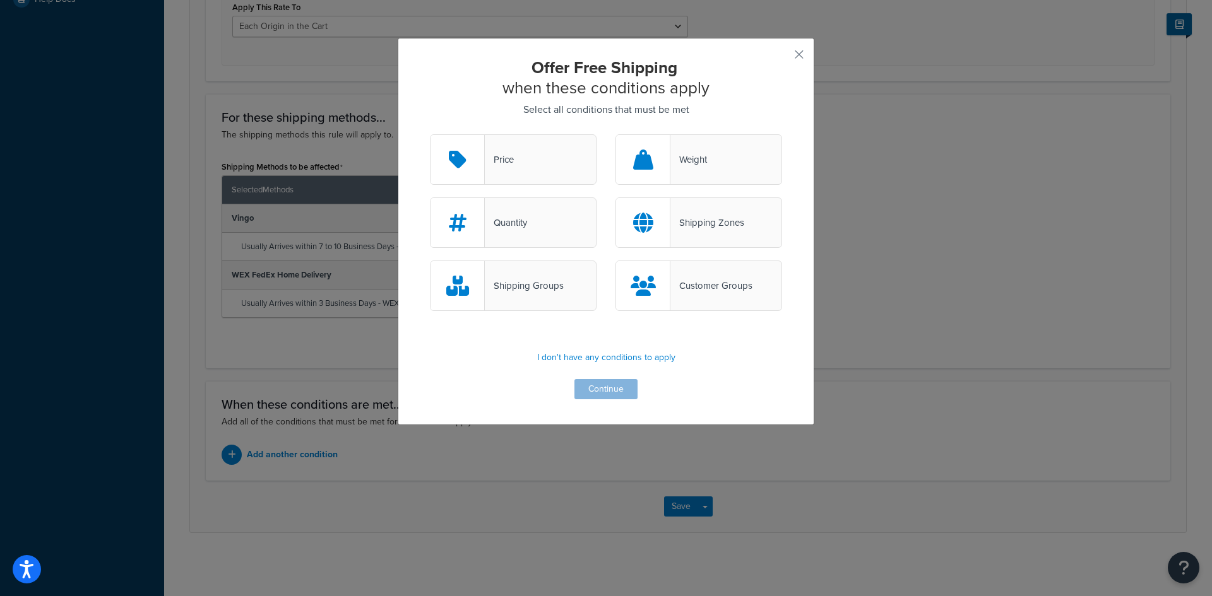
click at [516, 225] on div "Quantity" at bounding box center [506, 223] width 42 height 18
click at [0, 0] on input "Quantity" at bounding box center [0, 0] width 0 height 0
click at [605, 389] on button "Continue" at bounding box center [605, 389] width 63 height 20
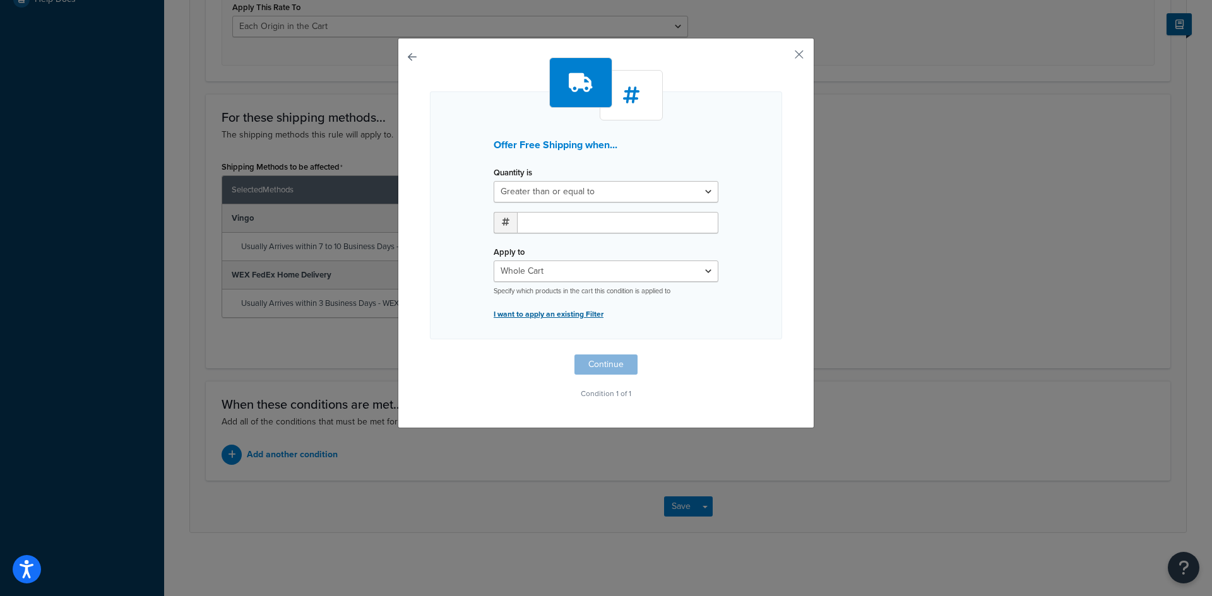
click at [576, 316] on p "I want to apply an existing Filter" at bounding box center [606, 315] width 225 height 18
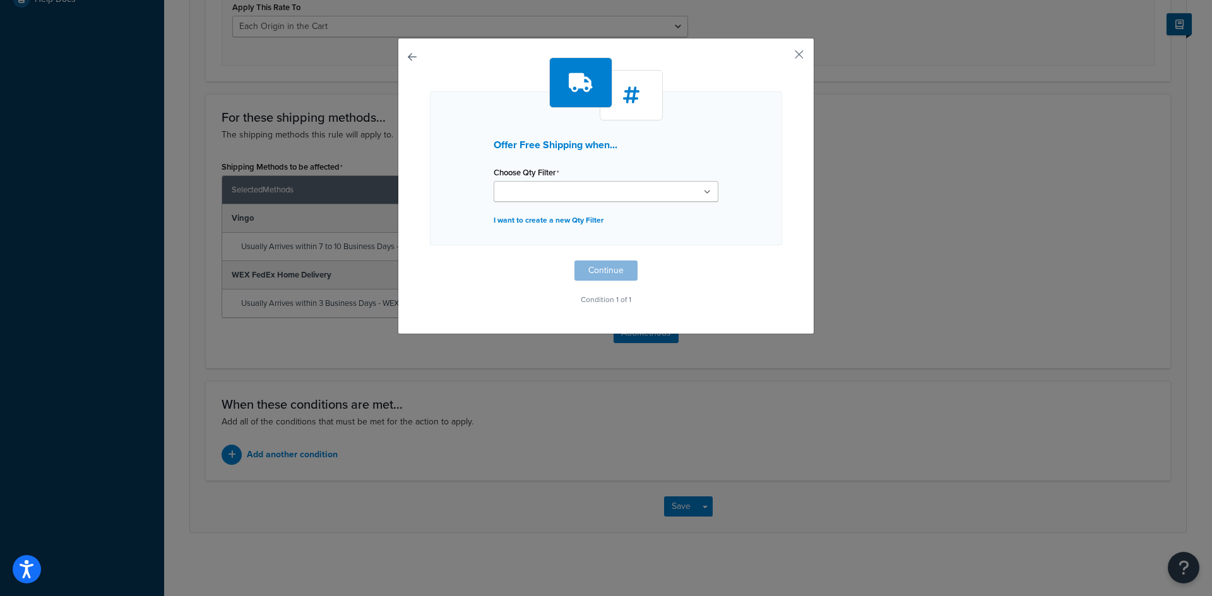
click at [582, 191] on input "Choose Qty Filter" at bounding box center [553, 193] width 112 height 14
click at [595, 274] on button "Continue" at bounding box center [605, 274] width 63 height 20
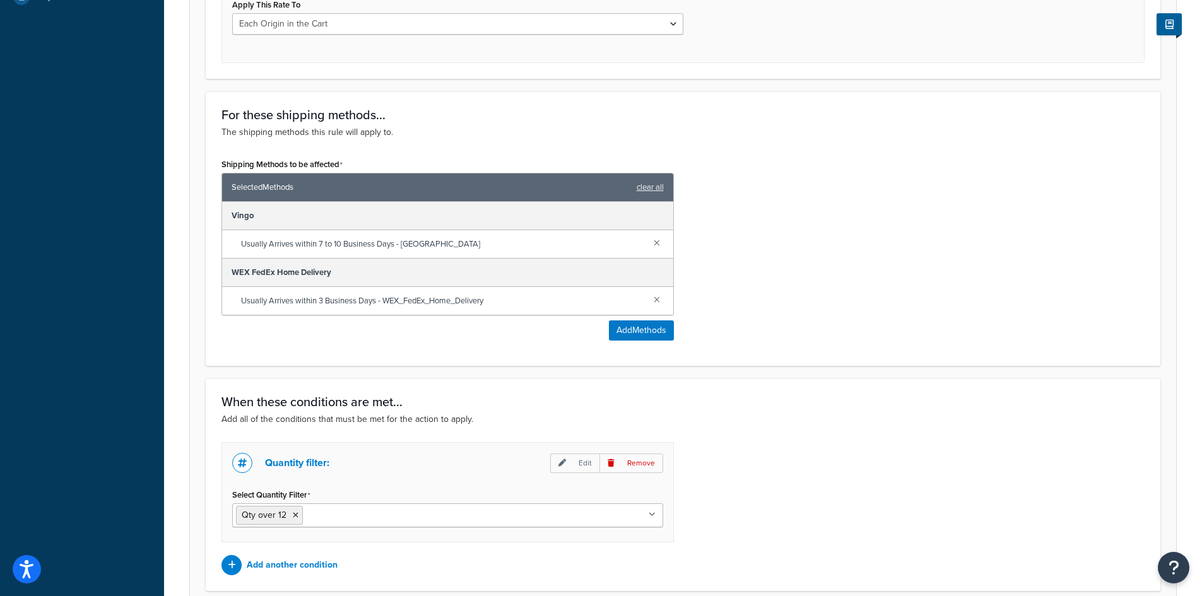
scroll to position [625, 0]
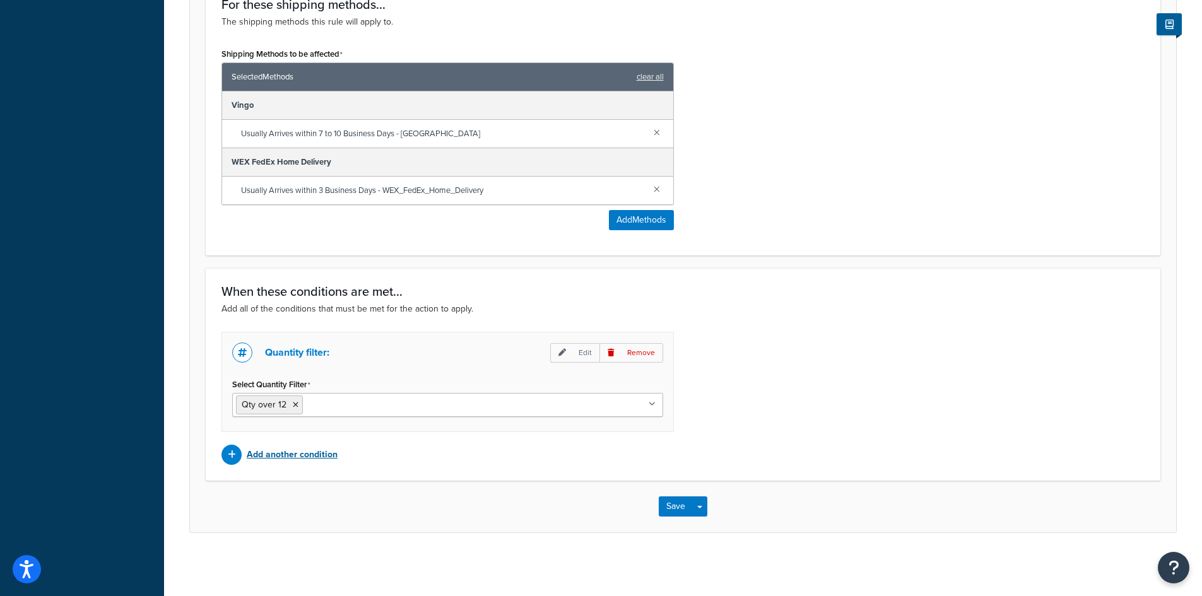
click at [300, 458] on p "Add another condition" at bounding box center [292, 455] width 91 height 18
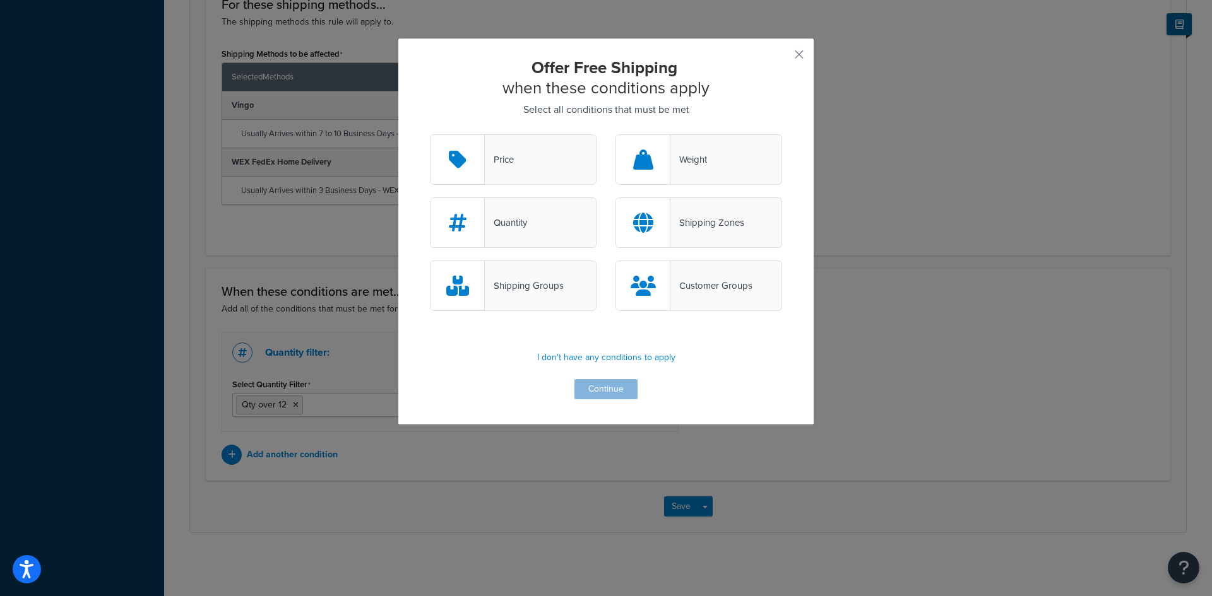
click at [536, 166] on div "Price" at bounding box center [513, 159] width 167 height 50
click at [0, 0] on input "Price" at bounding box center [0, 0] width 0 height 0
click at [592, 388] on button "Continue" at bounding box center [605, 389] width 63 height 20
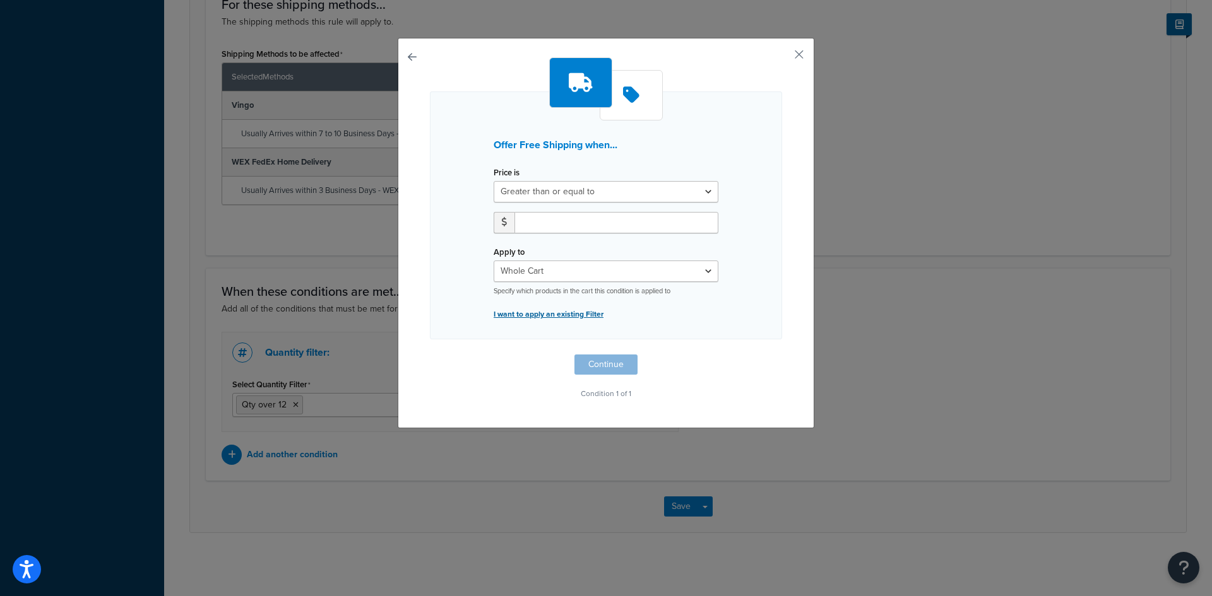
click at [554, 316] on p "I want to apply an existing Filter" at bounding box center [606, 315] width 225 height 18
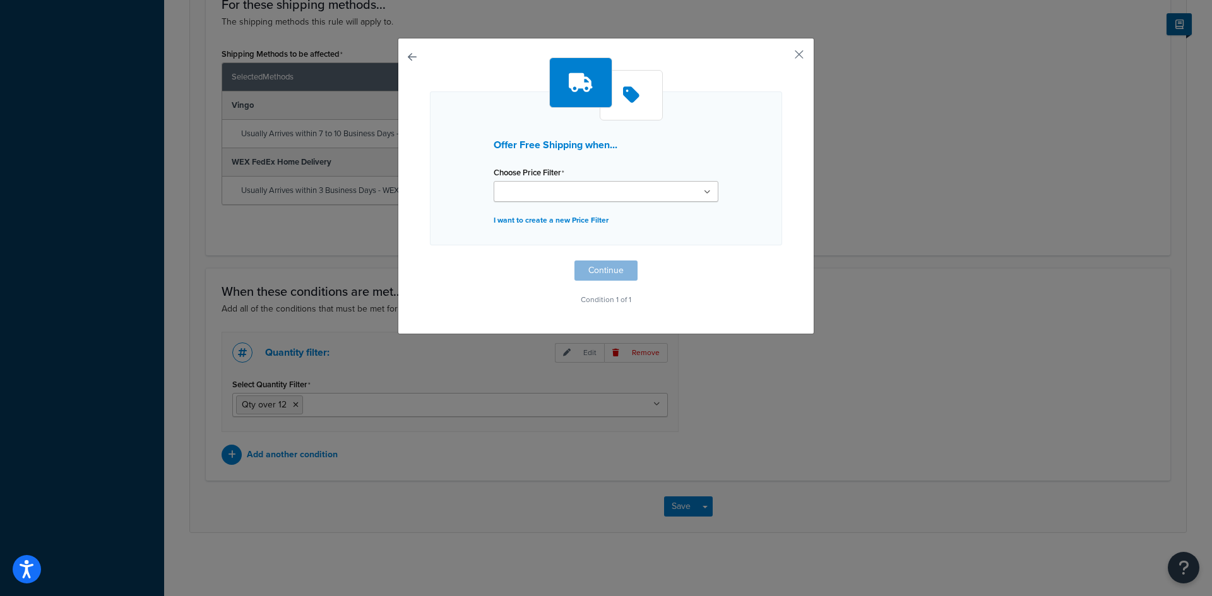
click at [595, 189] on ul at bounding box center [606, 191] width 225 height 21
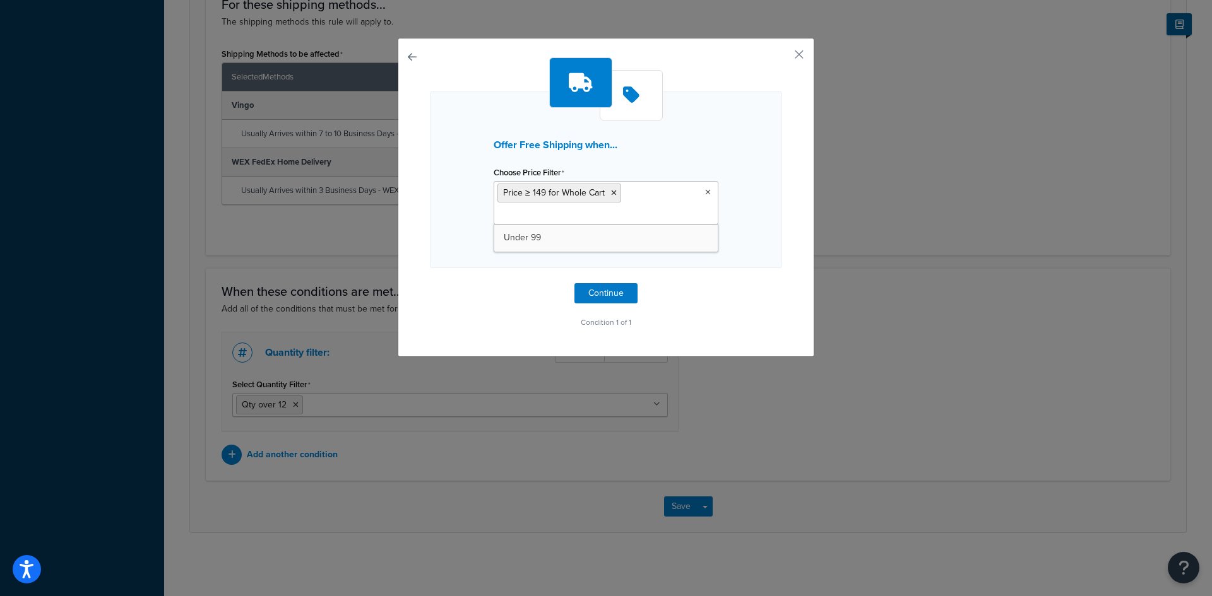
click at [519, 274] on div "Offer Free Shipping when... Choose Price Filter Price ≥ 149 for Whole Cart Unde…" at bounding box center [606, 194] width 352 height 274
click at [602, 296] on button "Continue" at bounding box center [605, 293] width 63 height 20
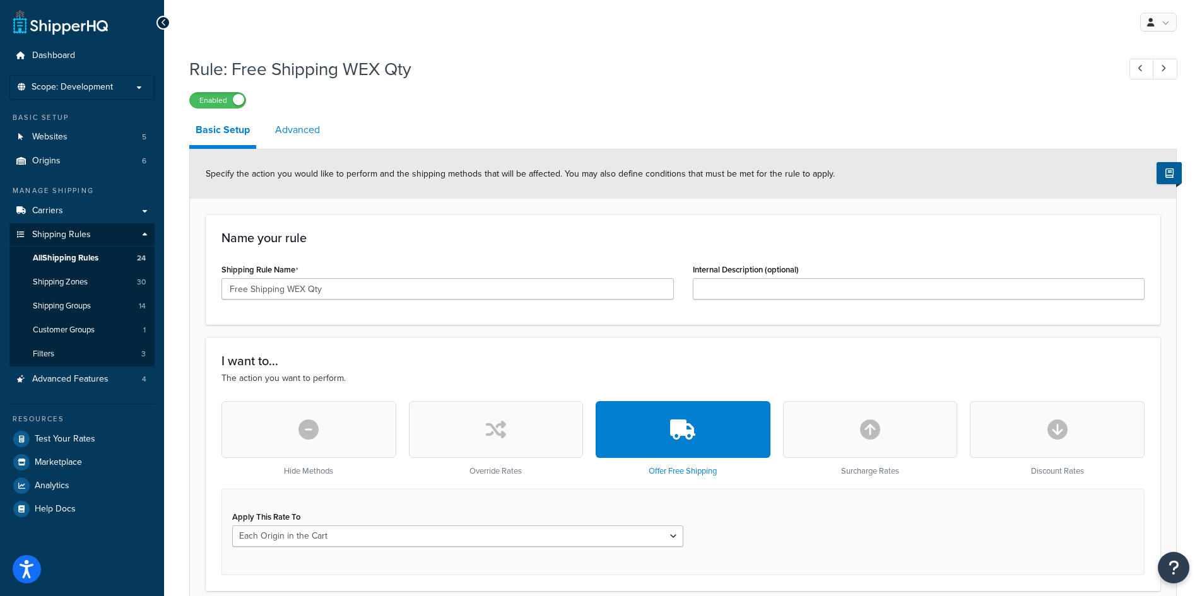
click at [310, 136] on link "Advanced" at bounding box center [297, 130] width 57 height 30
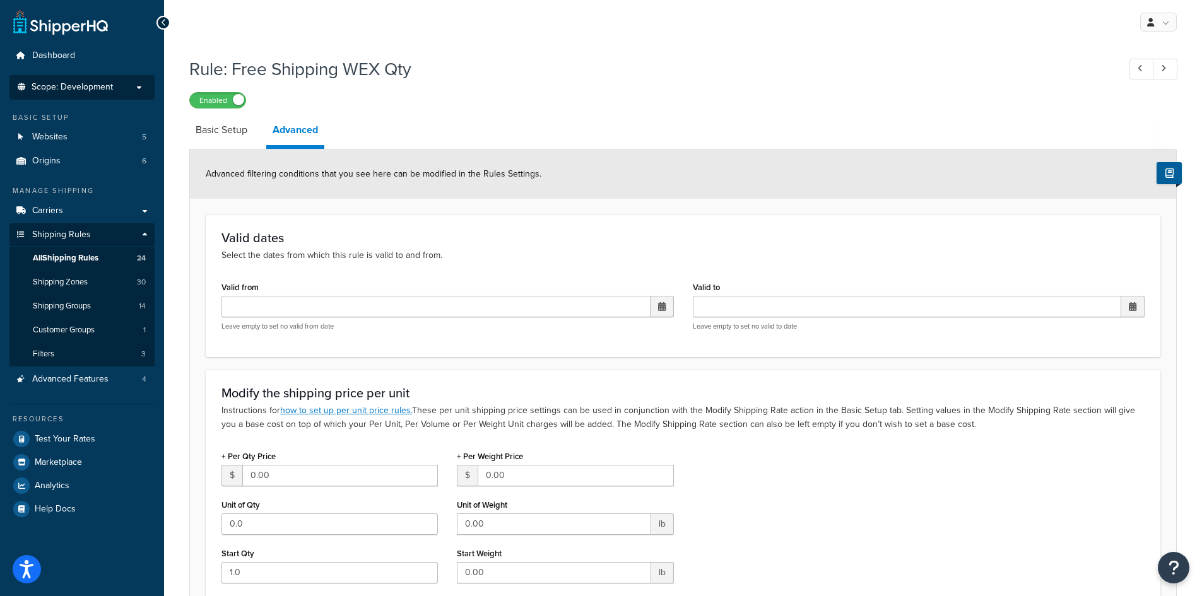
click at [76, 89] on span "Scope: Development" at bounding box center [72, 87] width 81 height 11
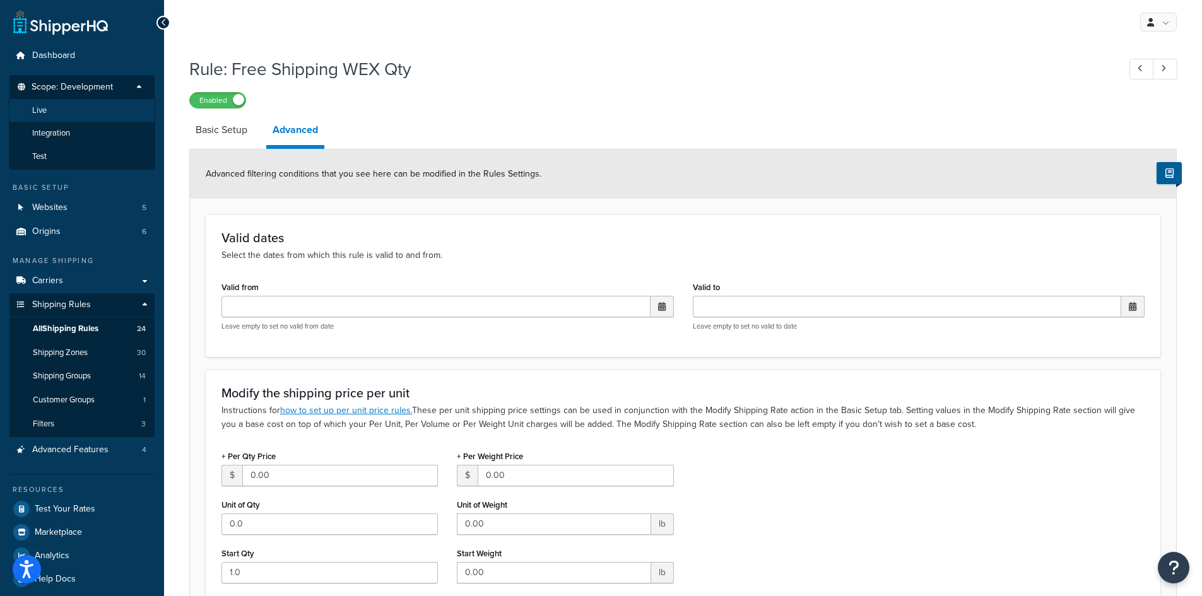
click at [71, 106] on li "Live" at bounding box center [82, 110] width 146 height 23
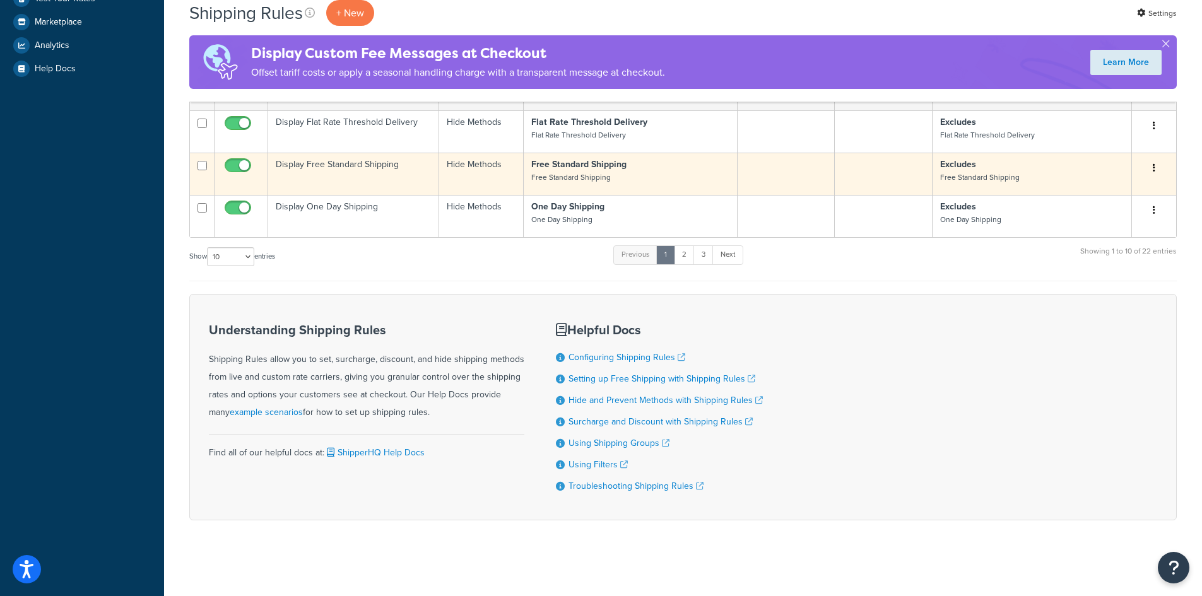
scroll to position [382, 0]
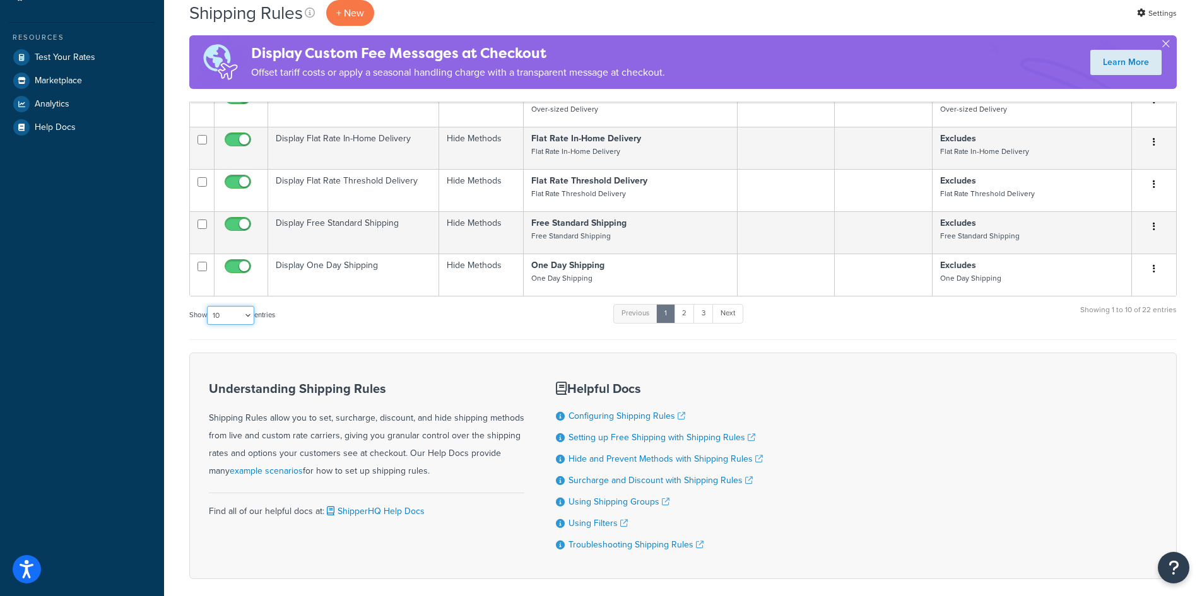
click at [229, 314] on select "10 15 25 50 100 1000" at bounding box center [230, 315] width 47 height 19
select select "50"
click at [208, 307] on select "10 15 25 50 100 1000" at bounding box center [230, 315] width 47 height 19
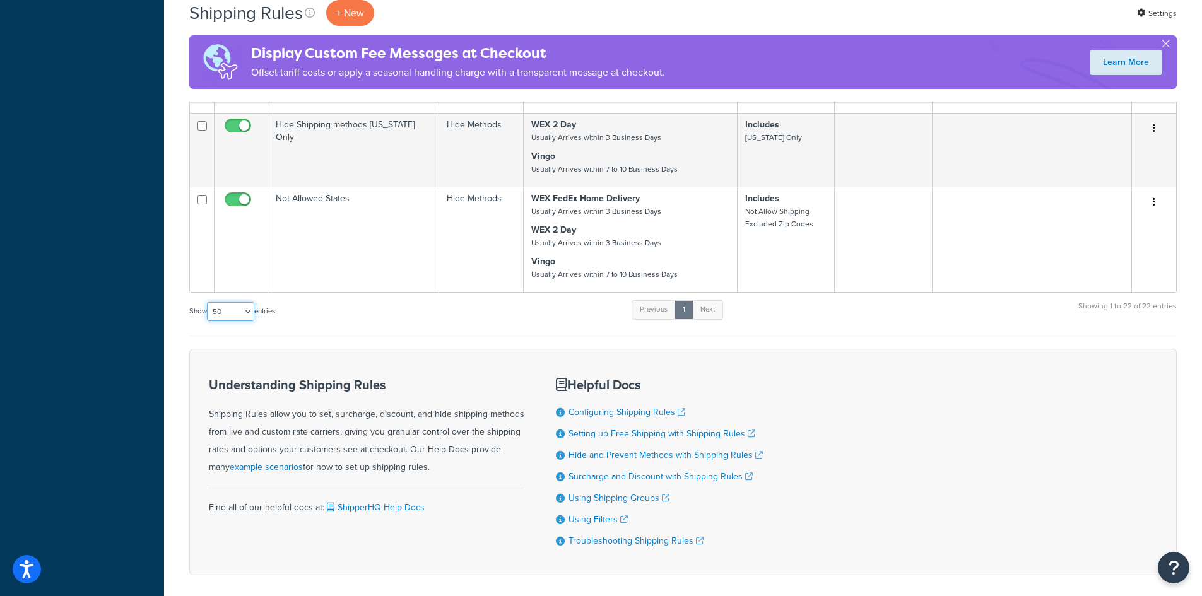
scroll to position [950, 0]
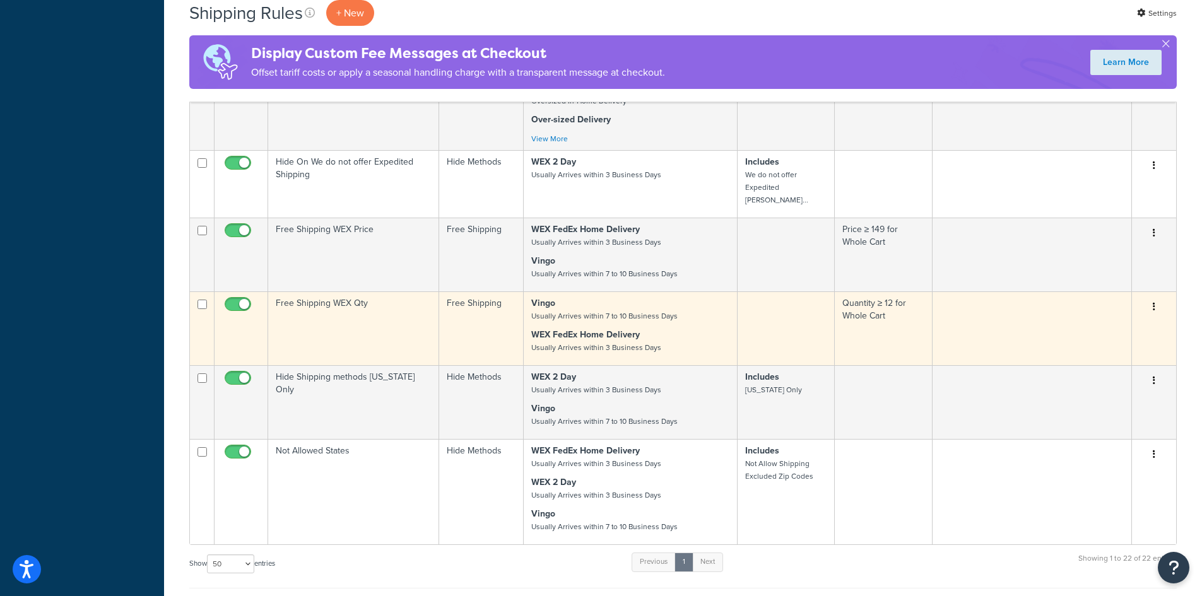
click at [376, 299] on td "Free Shipping WEX Qty" at bounding box center [353, 329] width 171 height 74
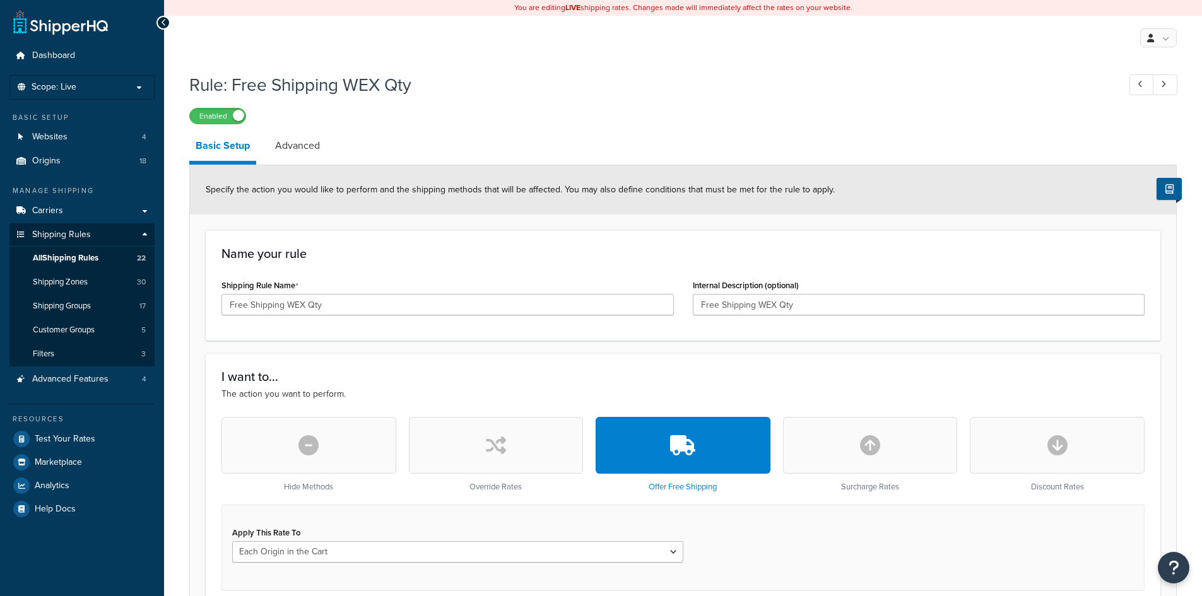
select select "LOCATION"
click at [283, 147] on link "Advanced" at bounding box center [297, 146] width 57 height 30
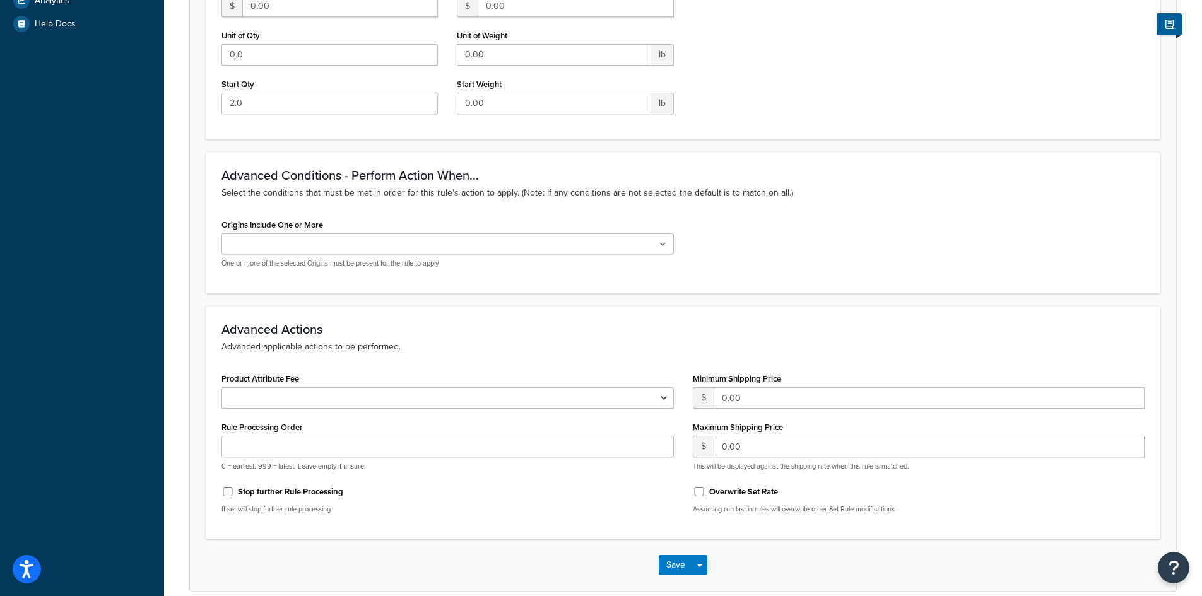
scroll to position [545, 0]
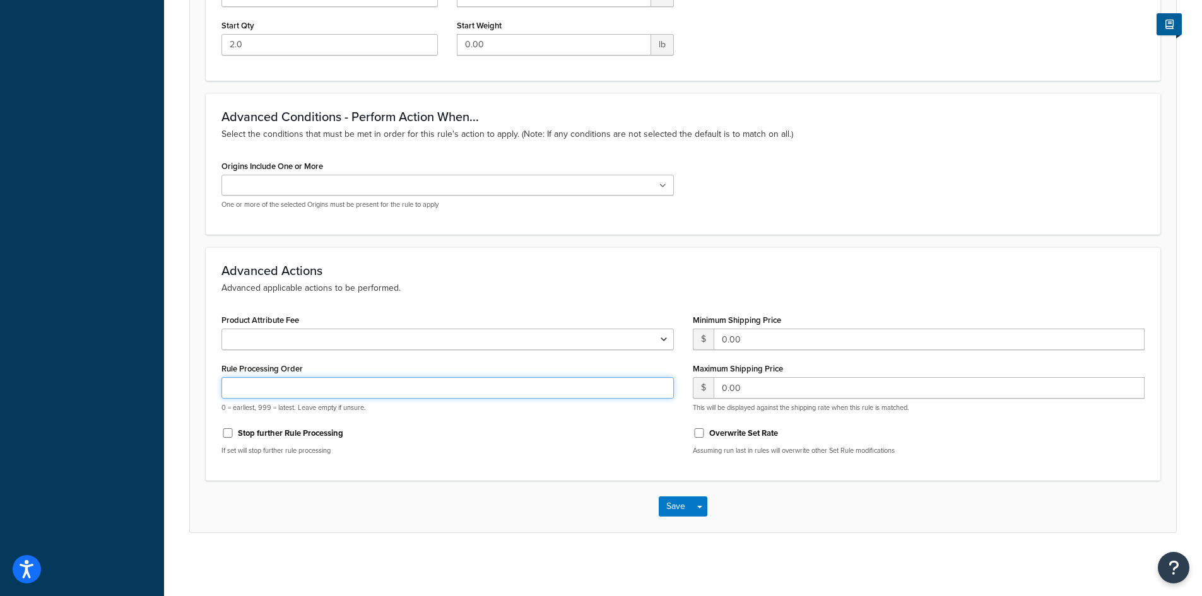
click at [276, 385] on input "Rule Processing Order" at bounding box center [448, 387] width 453 height 21
click at [295, 386] on input "Rule Processing Order" at bounding box center [448, 387] width 453 height 21
type input "1"
click at [675, 502] on button "Save" at bounding box center [676, 507] width 34 height 20
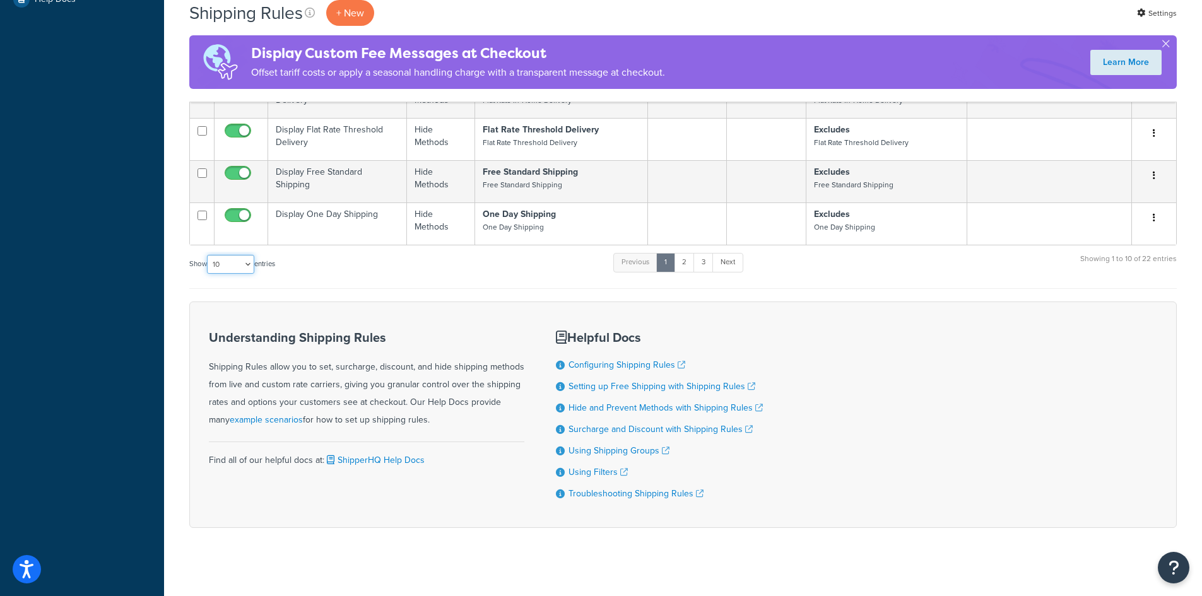
click at [236, 255] on select "10 15 25 50 100 1000" at bounding box center [230, 264] width 47 height 19
select select "100"
click at [208, 255] on select "10 15 25 50 100 1000" at bounding box center [230, 264] width 47 height 19
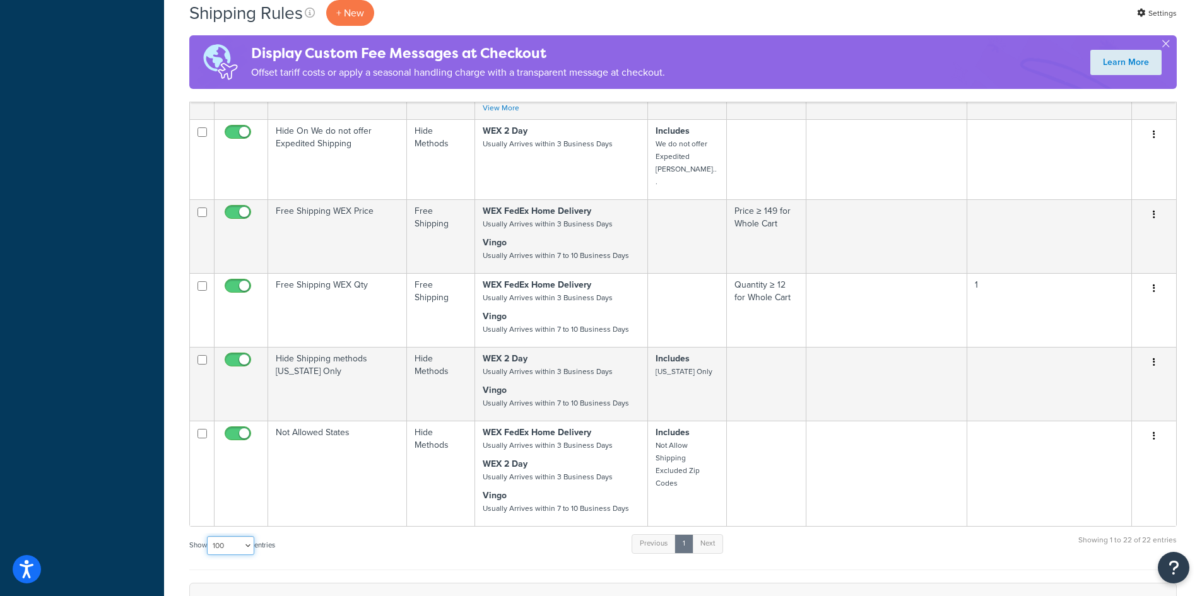
scroll to position [1015, 0]
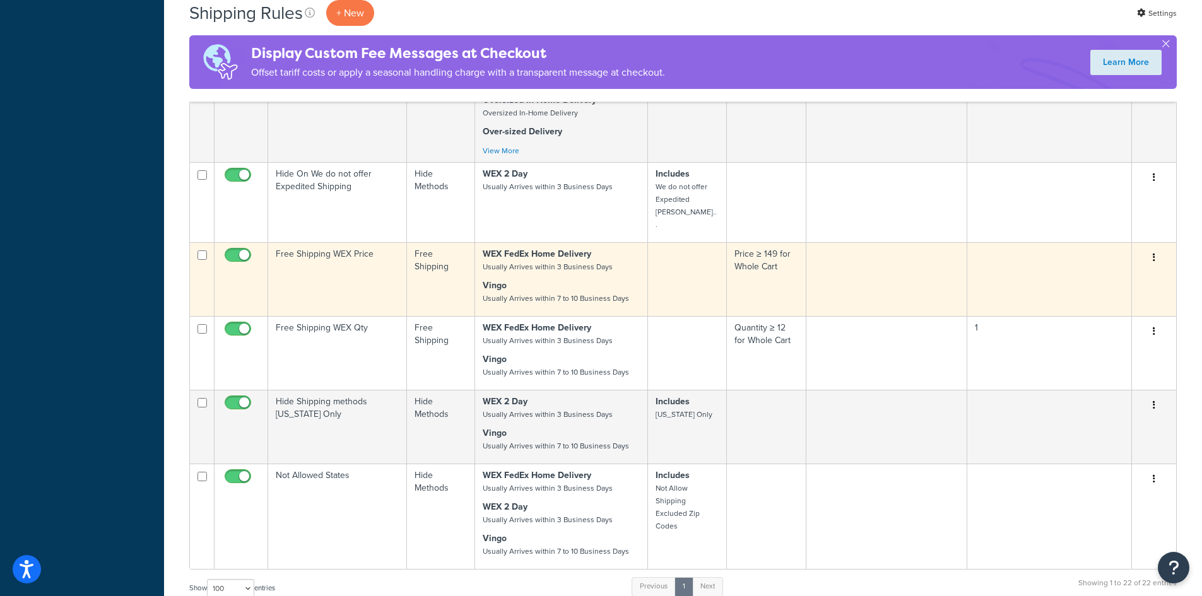
click at [353, 242] on td "Free Shipping WEX Price" at bounding box center [337, 279] width 139 height 74
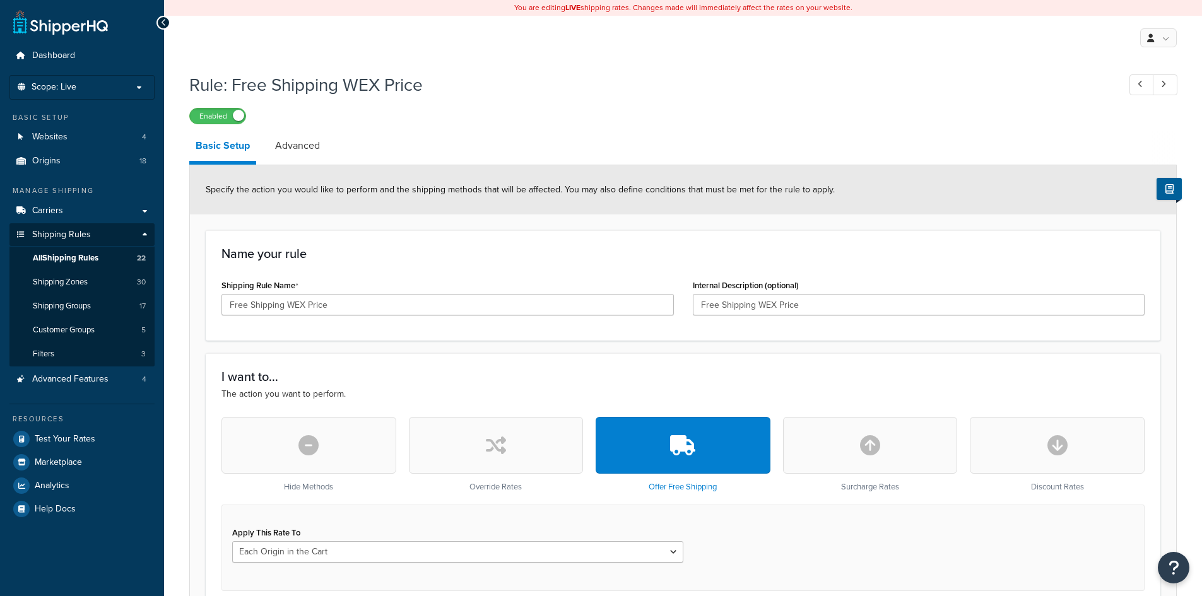
select select "LOCATION"
click at [304, 153] on link "Advanced" at bounding box center [297, 146] width 57 height 30
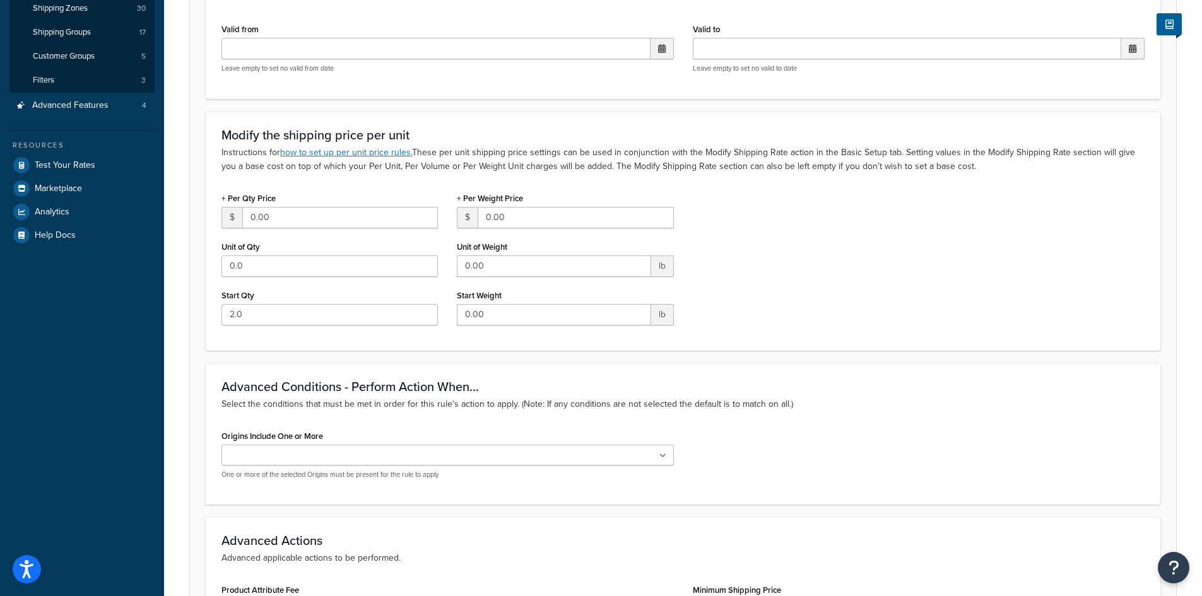
scroll to position [545, 0]
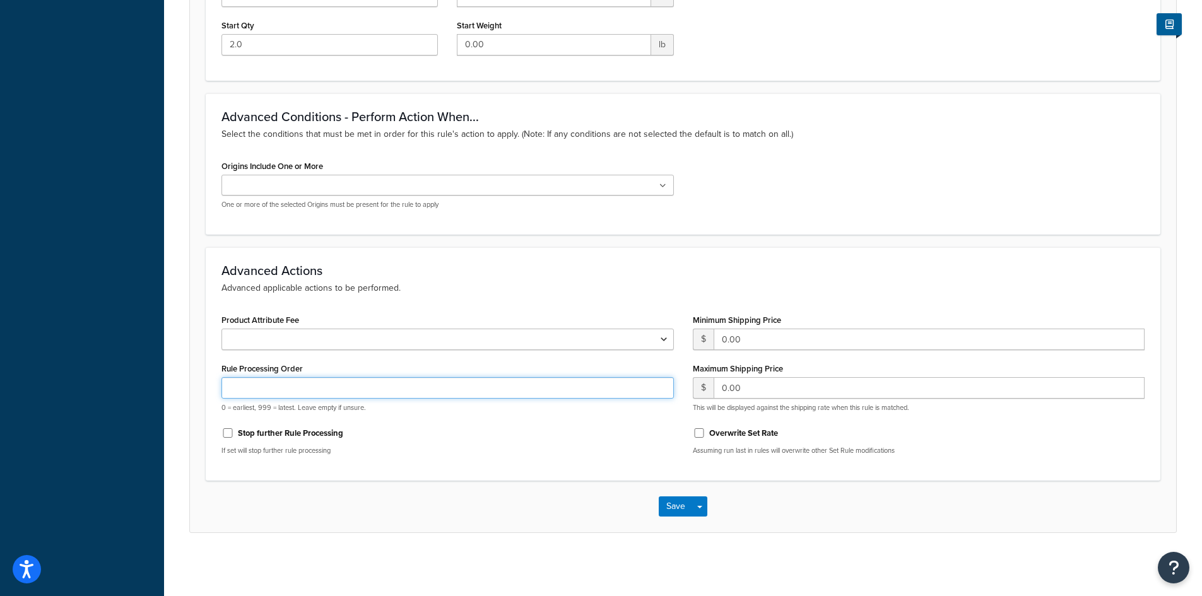
click at [295, 386] on input "Rule Processing Order" at bounding box center [448, 387] width 453 height 21
type input "0"
click at [668, 500] on button "Save" at bounding box center [676, 507] width 34 height 20
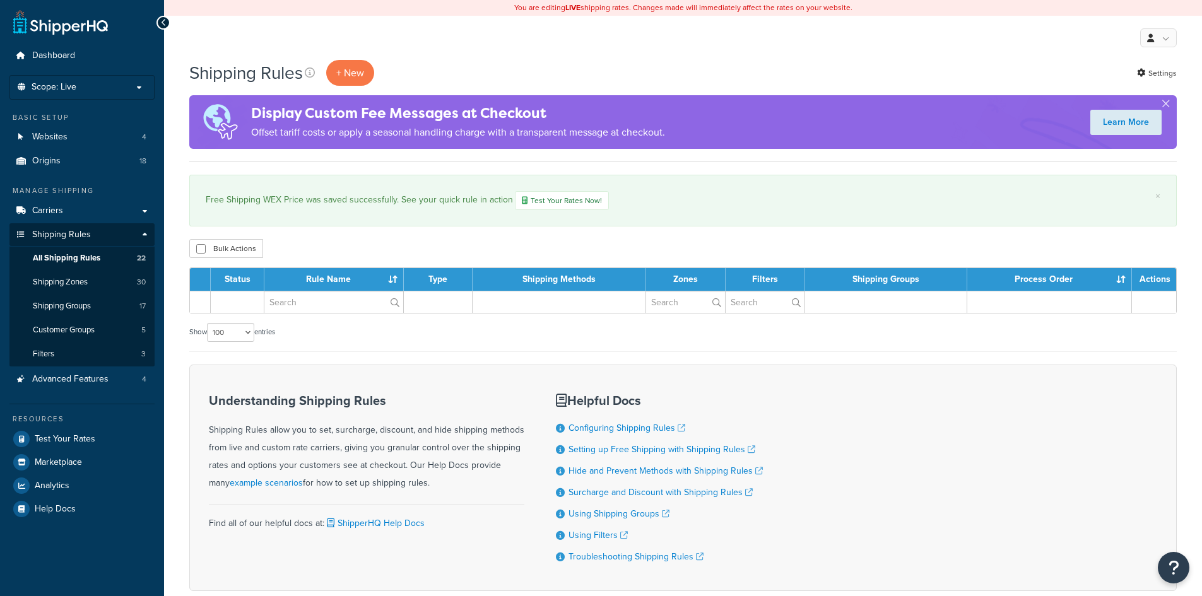
select select "100"
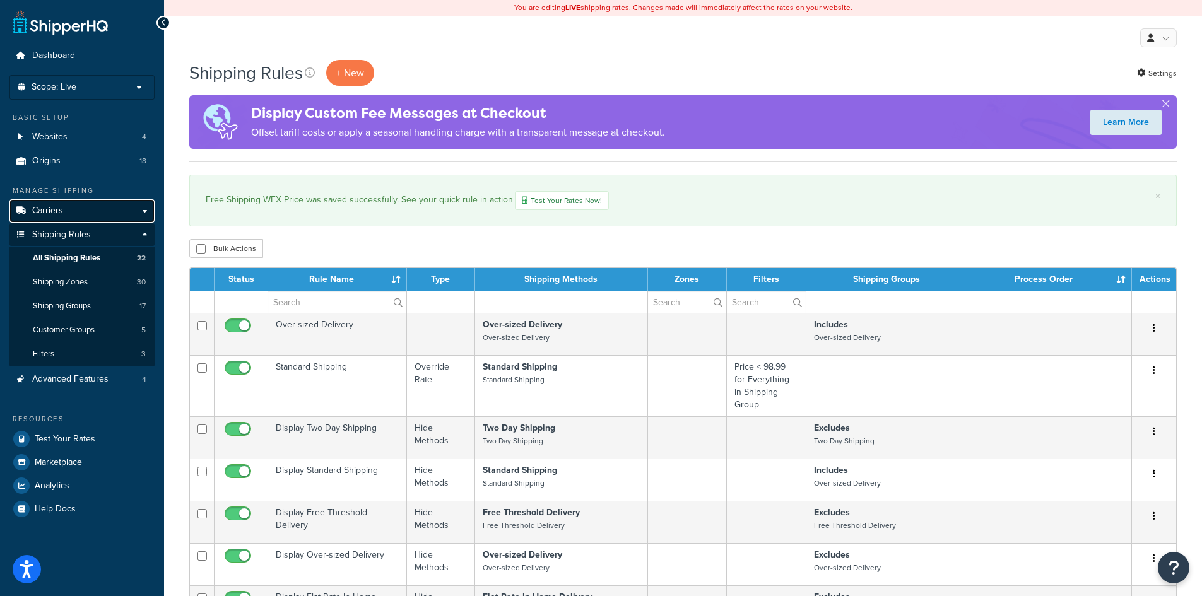
click at [68, 214] on link "Carriers" at bounding box center [81, 210] width 145 height 23
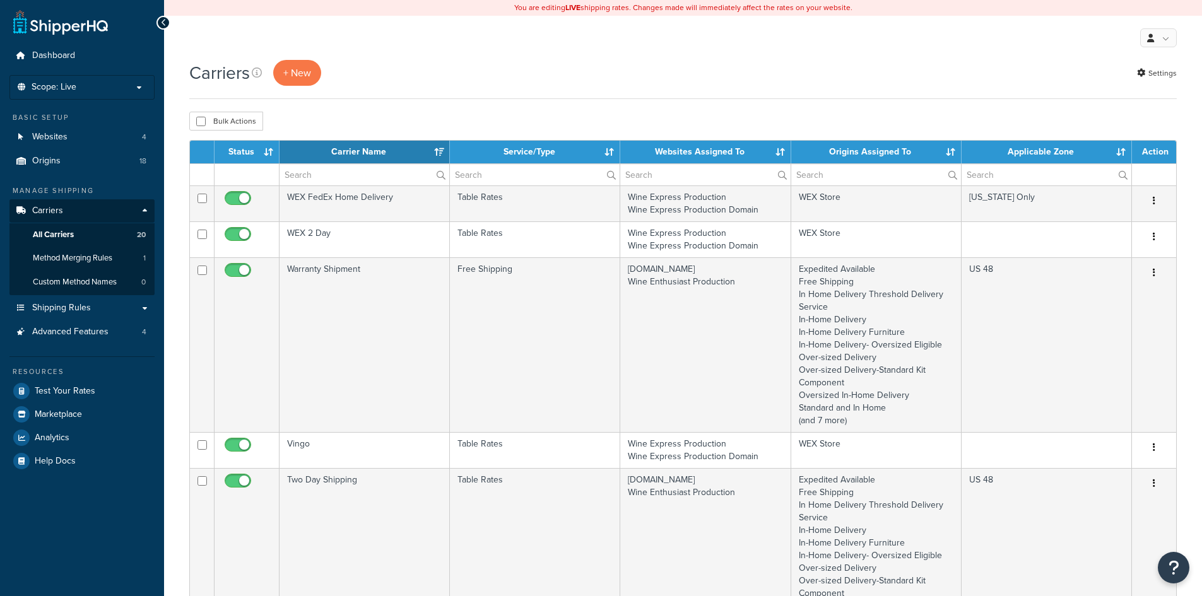
select select "15"
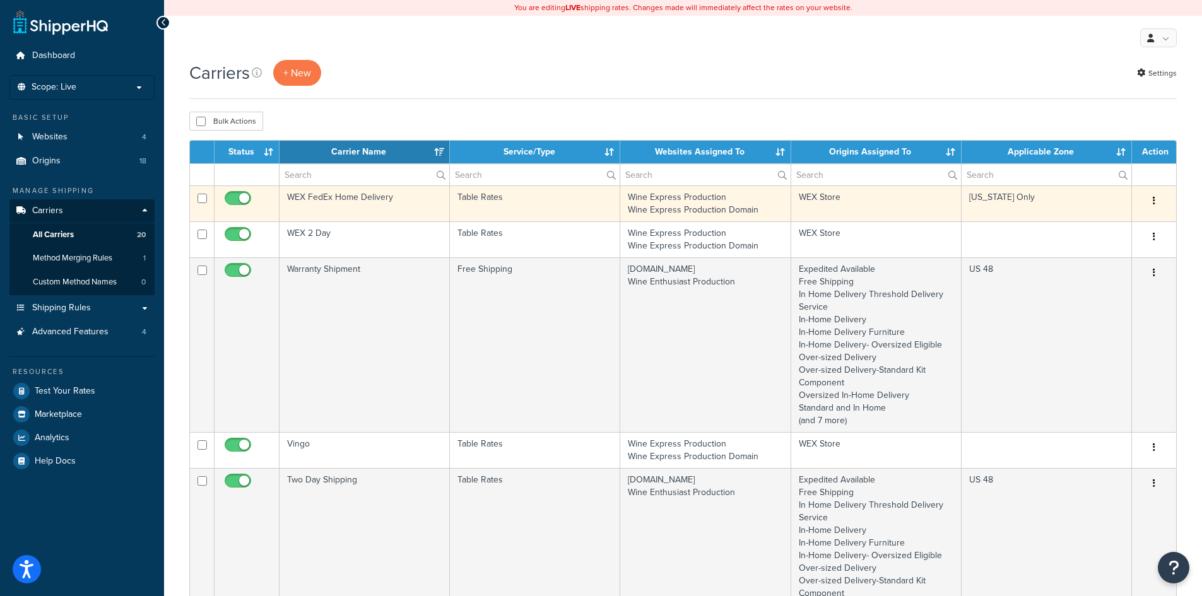
click at [1100, 201] on td "[US_STATE] Only" at bounding box center [1047, 204] width 170 height 36
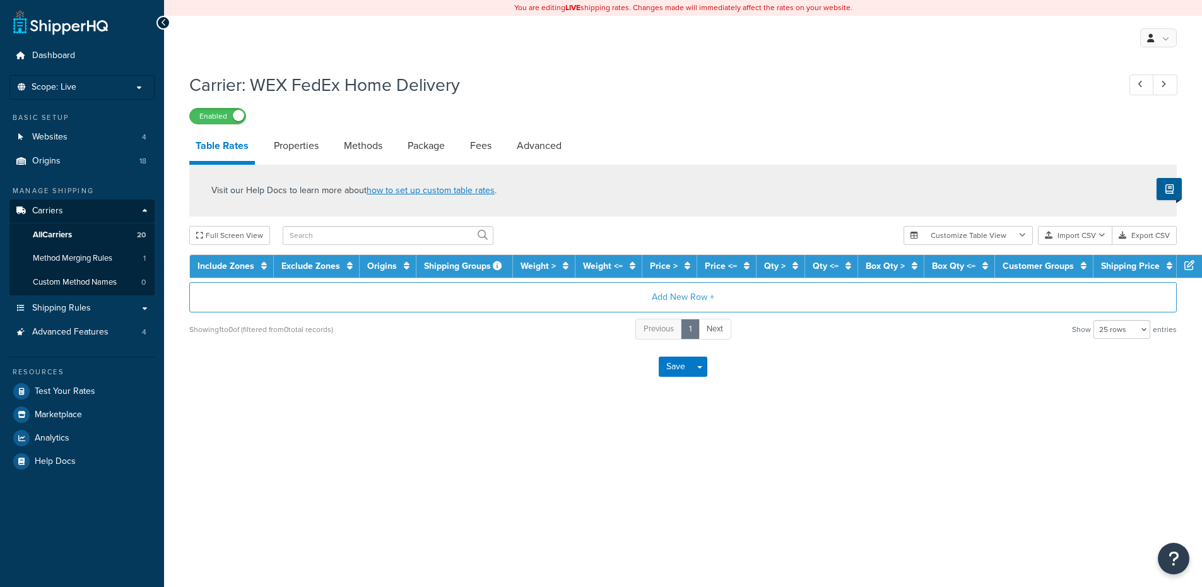
select select "25"
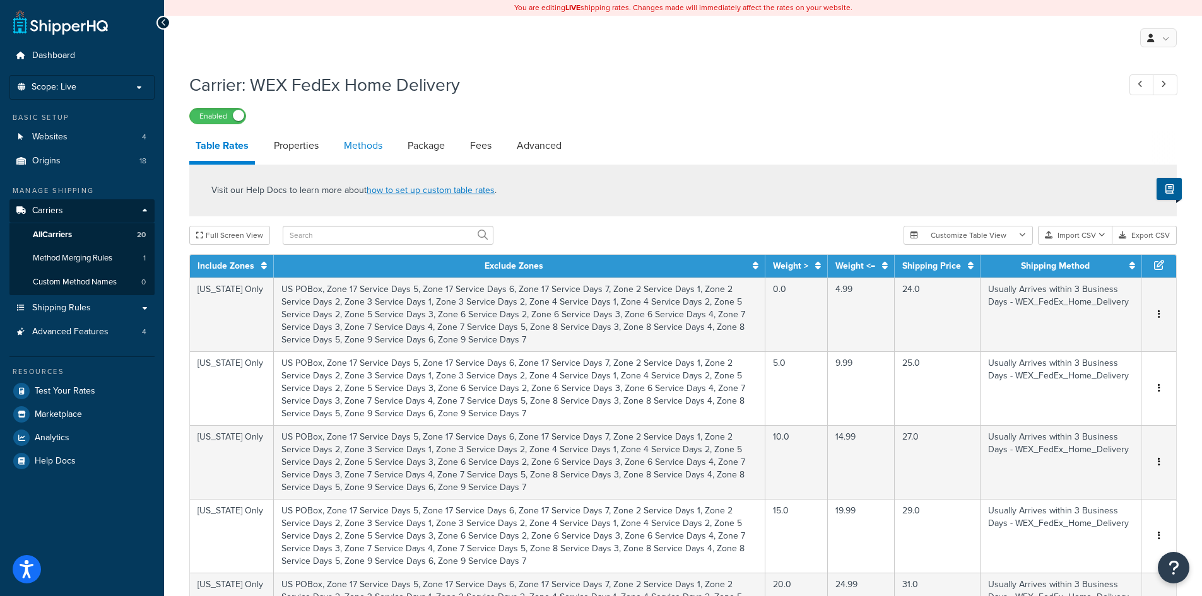
click at [364, 143] on link "Methods" at bounding box center [363, 146] width 51 height 30
select select "25"
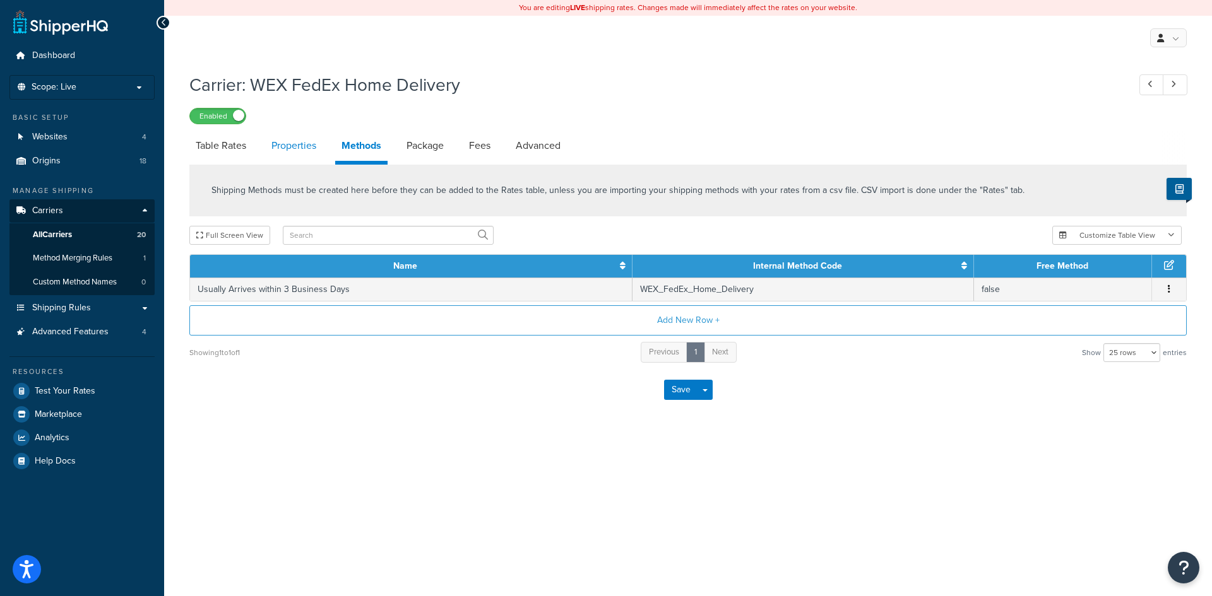
click at [297, 153] on link "Properties" at bounding box center [293, 146] width 57 height 30
select select "HIGHEST"
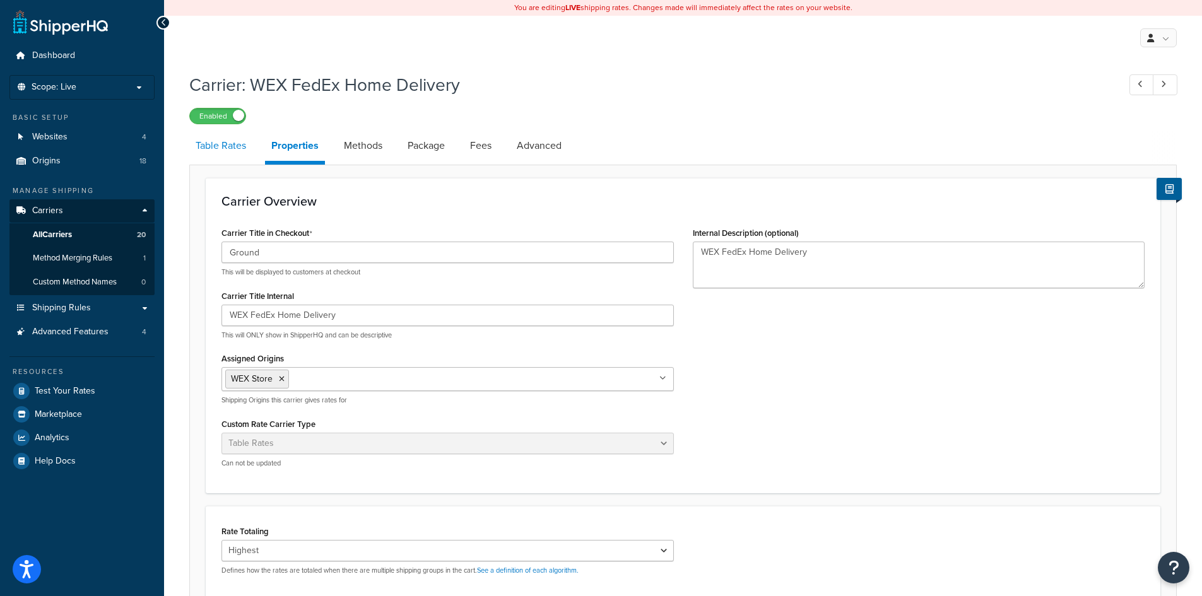
click at [229, 145] on link "Table Rates" at bounding box center [220, 146] width 63 height 30
select select "25"
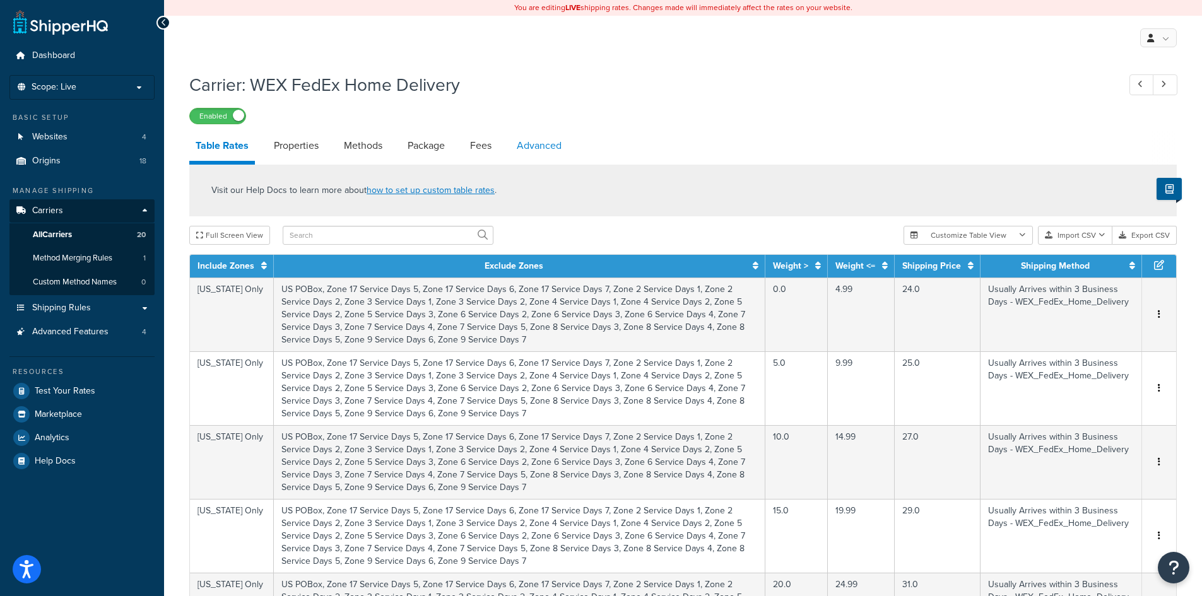
click at [553, 142] on link "Advanced" at bounding box center [539, 146] width 57 height 30
select select "false"
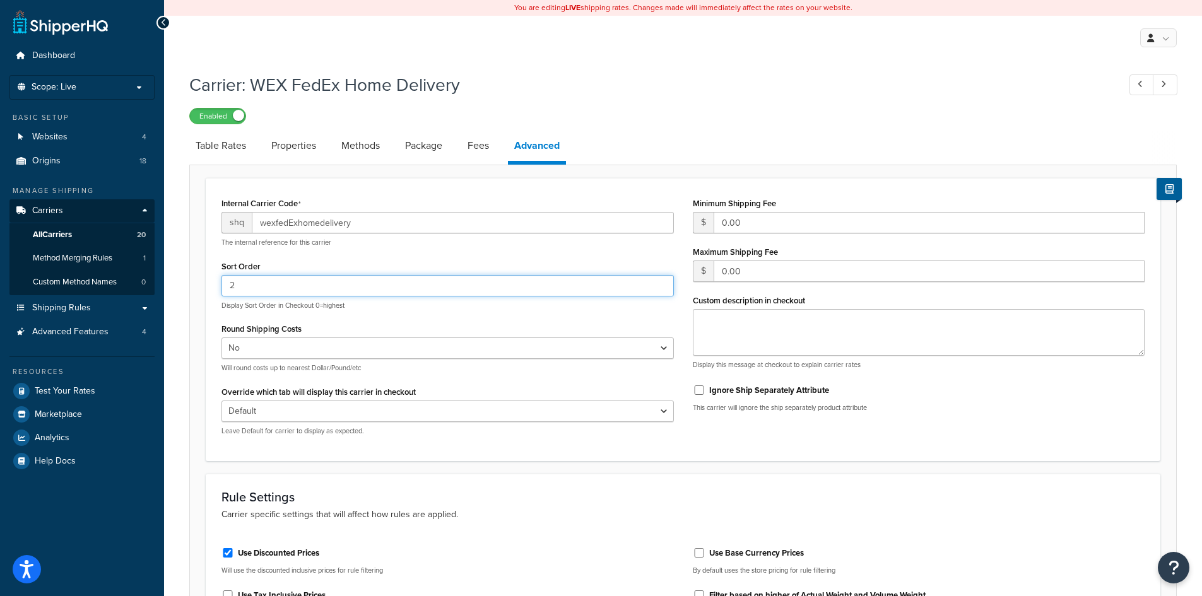
click at [328, 278] on input "2" at bounding box center [448, 285] width 453 height 21
click at [426, 264] on div "Sort Order 2 Display Sort Order in Checkout 0=highest" at bounding box center [448, 284] width 453 height 53
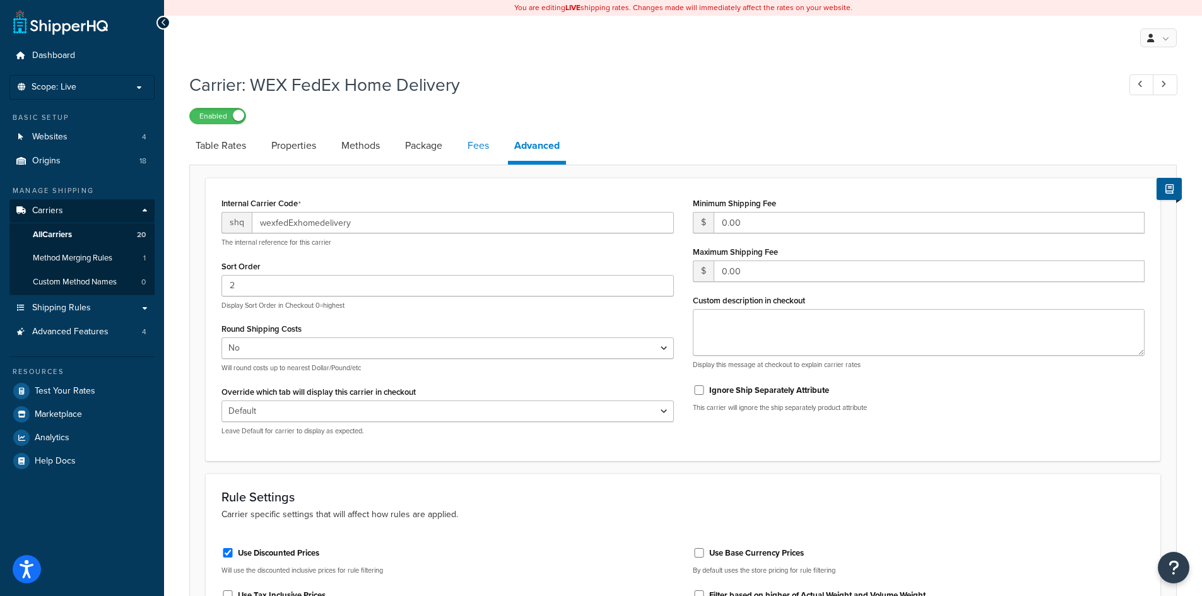
click at [479, 142] on link "Fees" at bounding box center [478, 146] width 34 height 30
select select "AFTER"
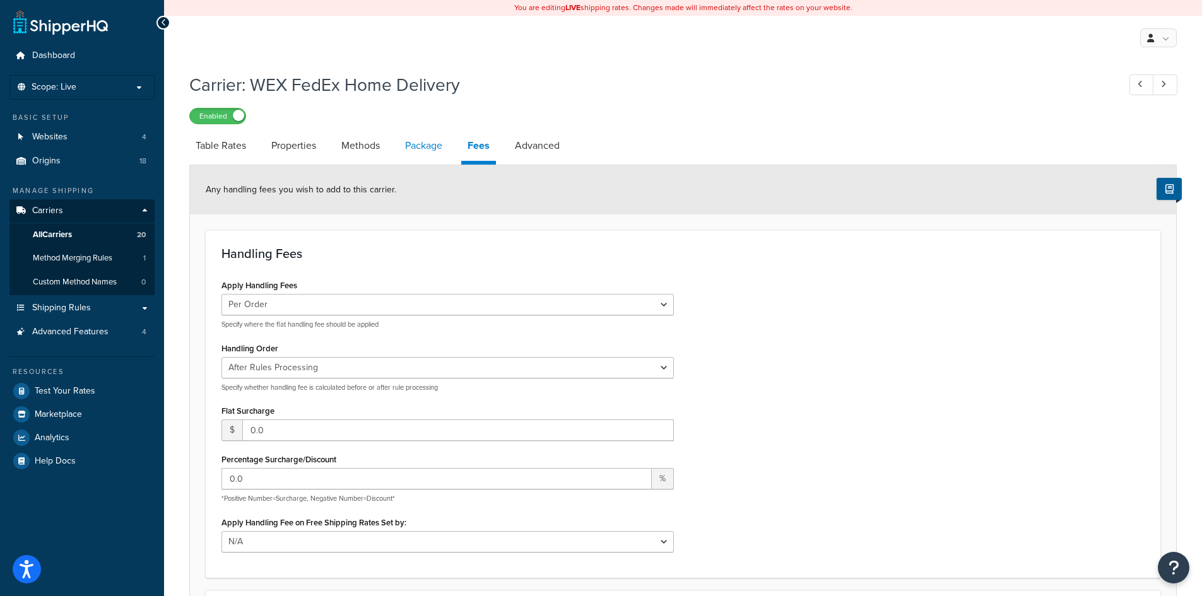
click at [439, 131] on link "Package" at bounding box center [424, 146] width 50 height 30
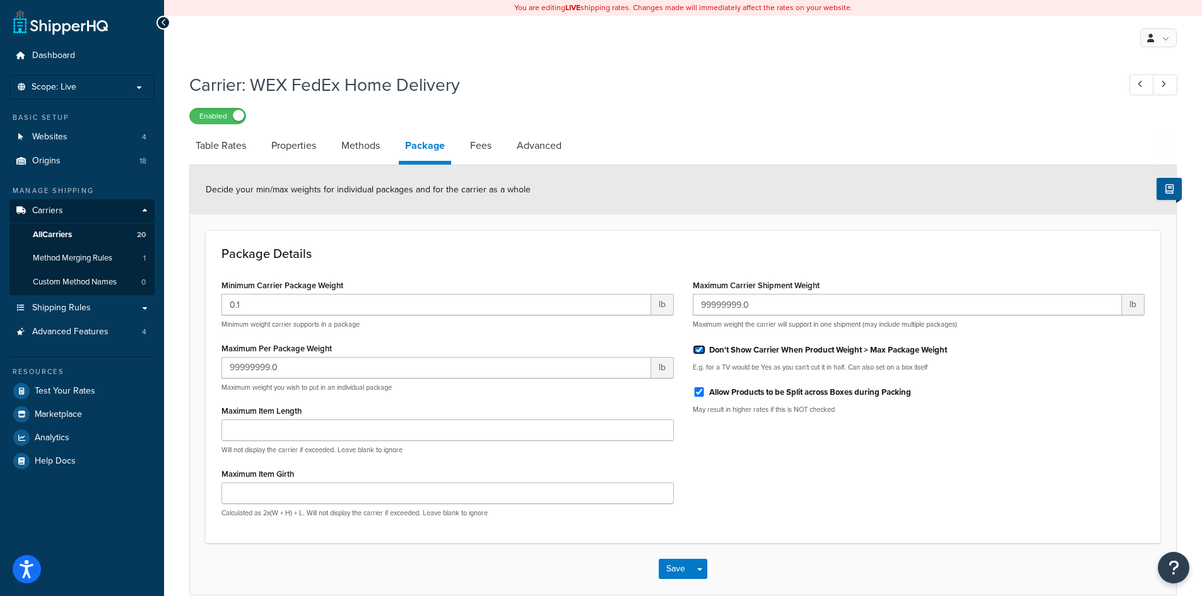
click at [699, 349] on input "Don't Show Carrier When Product Weight > Max Package Weight" at bounding box center [699, 349] width 13 height 9
checkbox input "false"
click at [697, 391] on input "Allow Products to be Split across Boxes during Packing" at bounding box center [699, 392] width 13 height 9
checkbox input "false"
click at [359, 144] on link "Methods" at bounding box center [360, 146] width 51 height 30
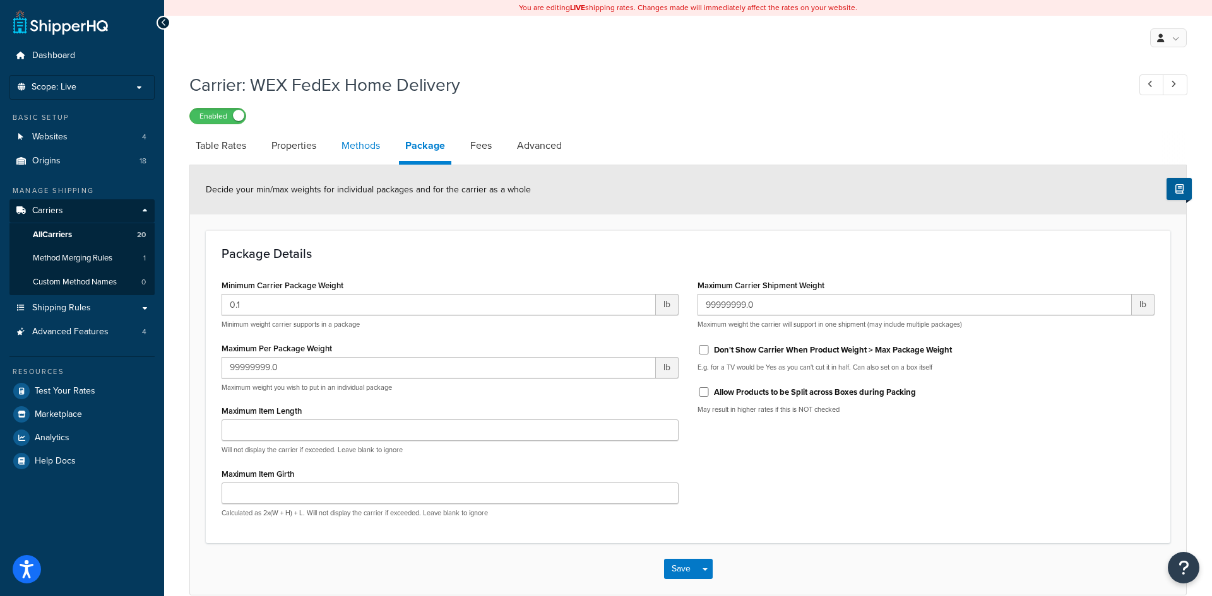
select select "25"
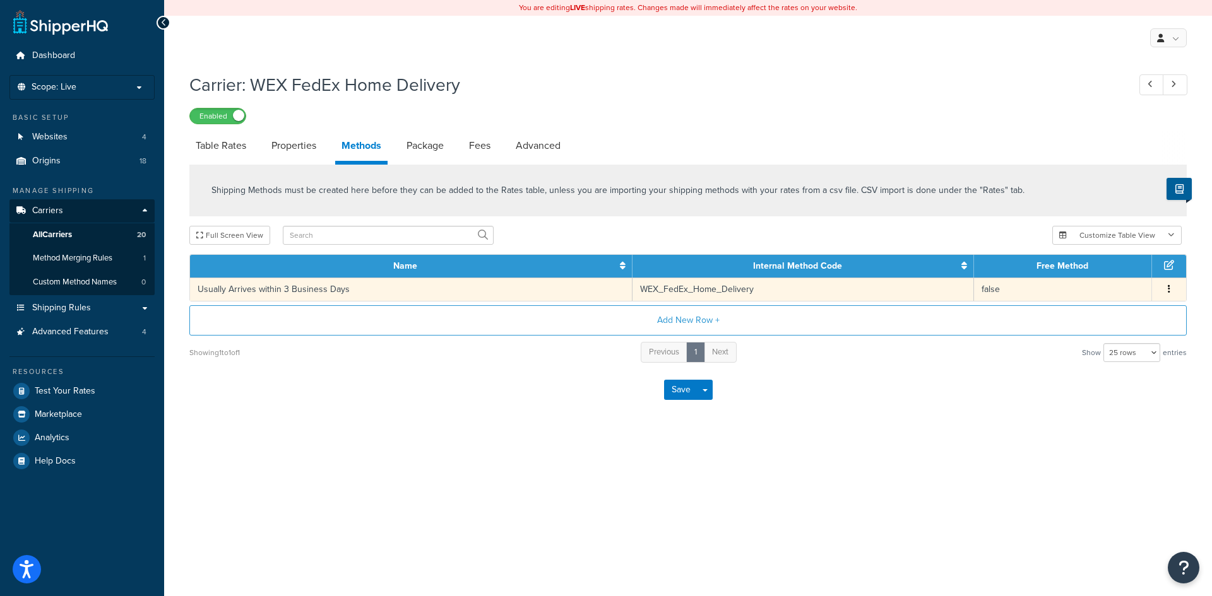
click at [516, 297] on td "Usually Arrives within 3 Business Days" at bounding box center [411, 289] width 442 height 23
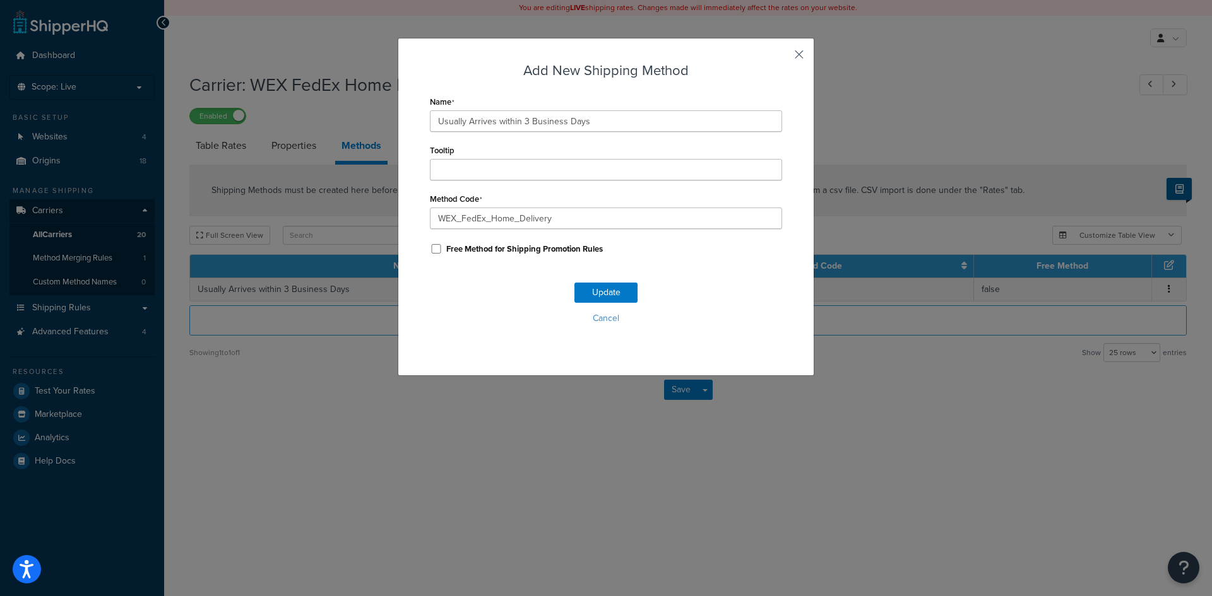
click at [782, 57] on button "button" at bounding box center [780, 58] width 3 height 3
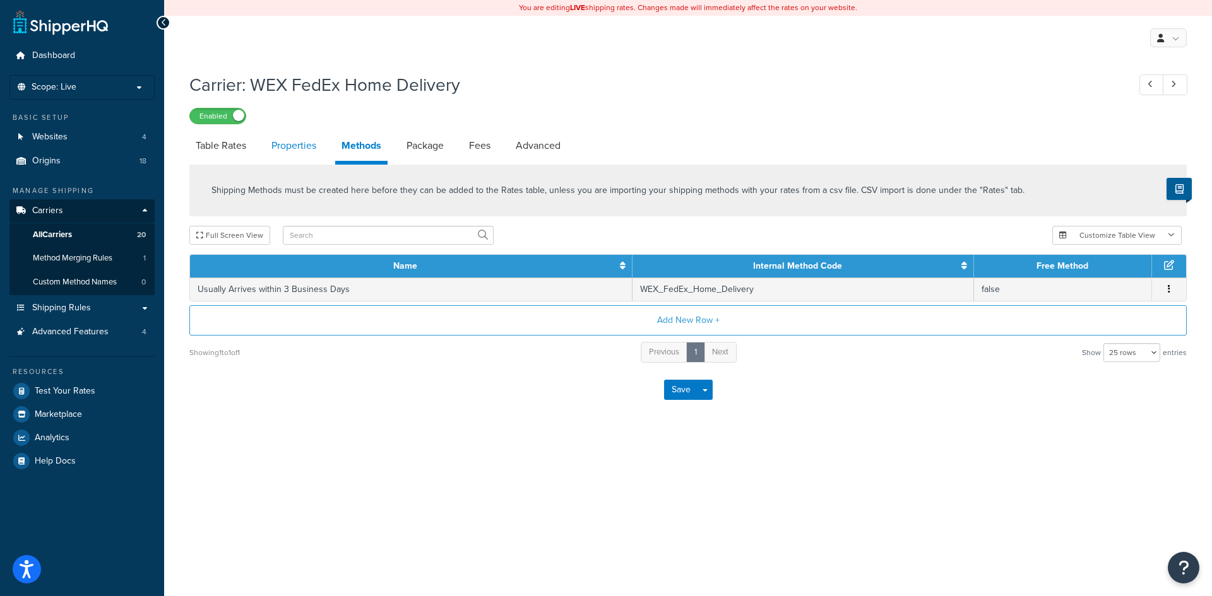
click at [297, 142] on link "Properties" at bounding box center [293, 146] width 57 height 30
select select "HIGHEST"
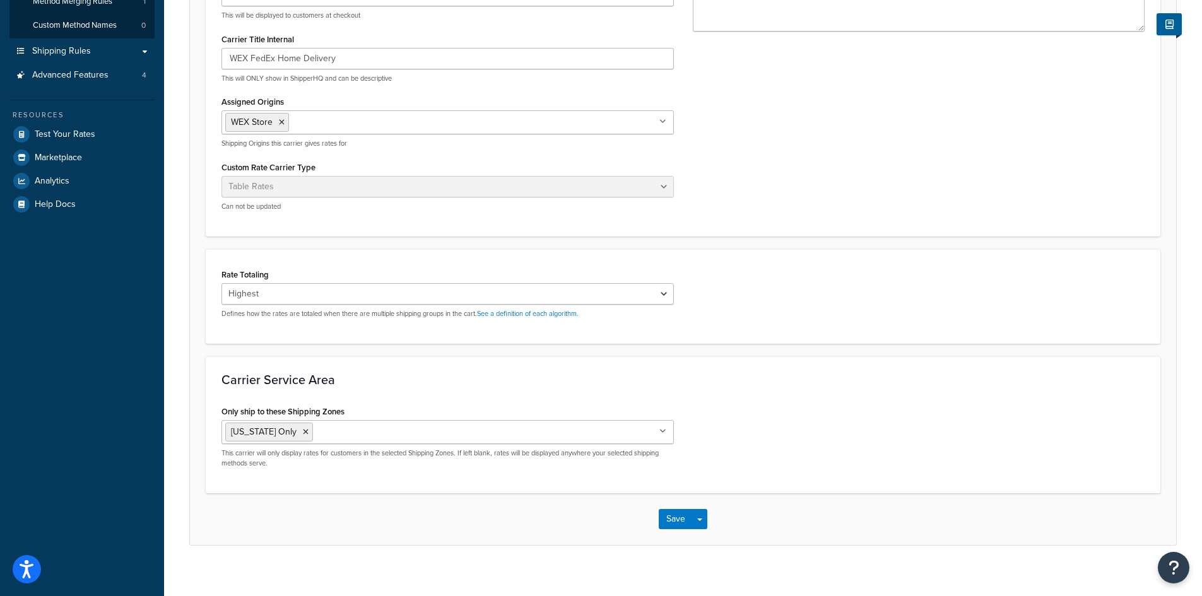
scroll to position [271, 0]
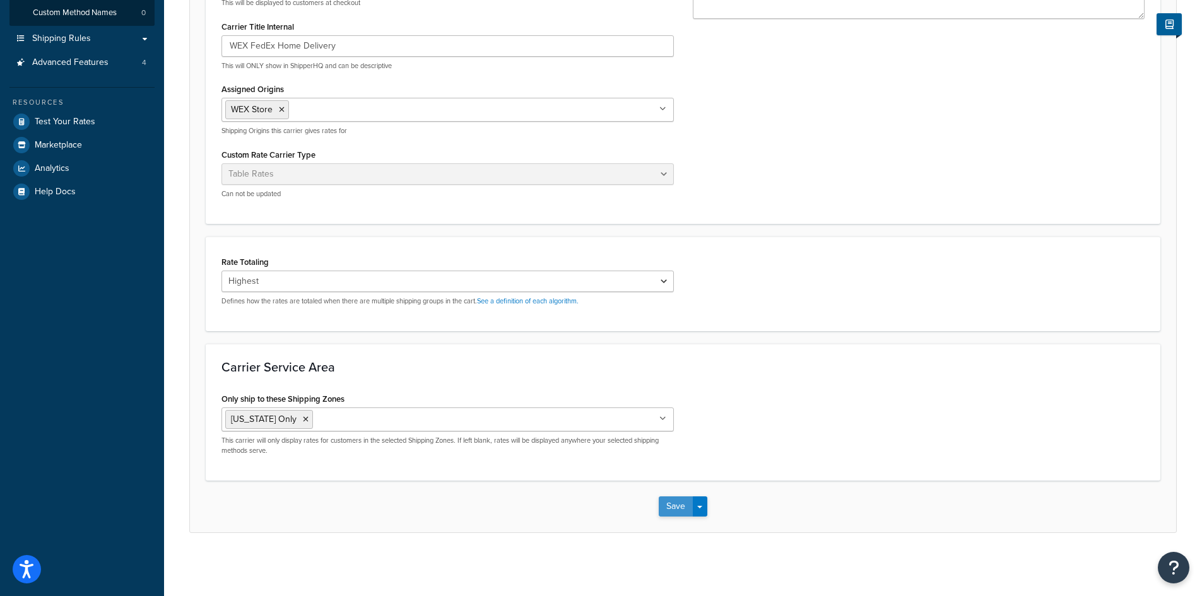
click at [675, 508] on button "Save" at bounding box center [676, 507] width 34 height 20
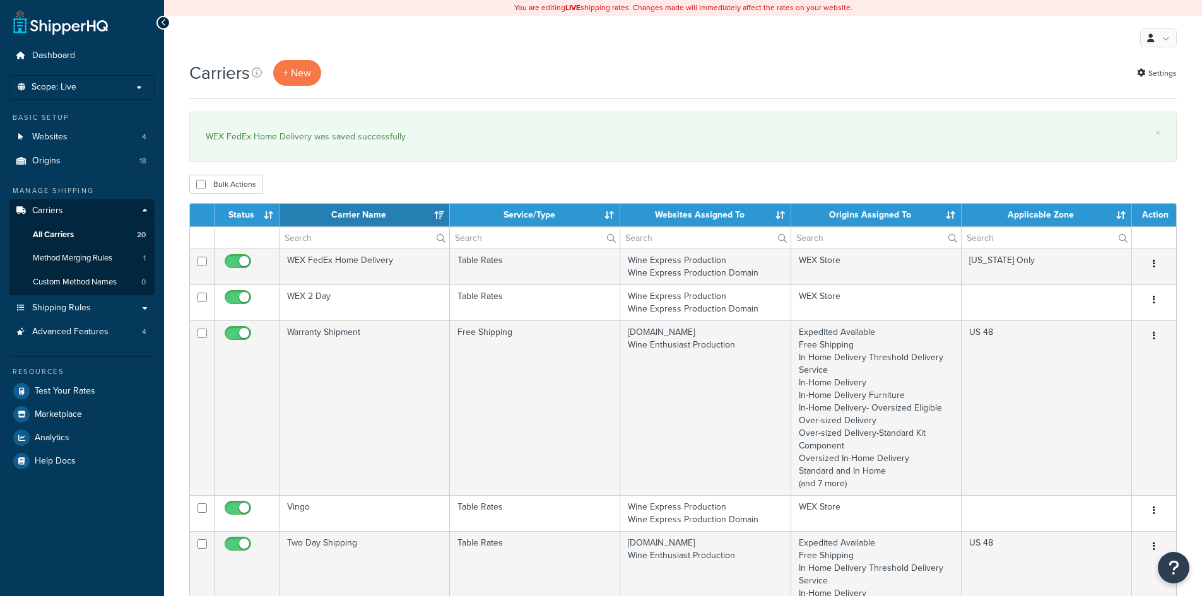
select select "15"
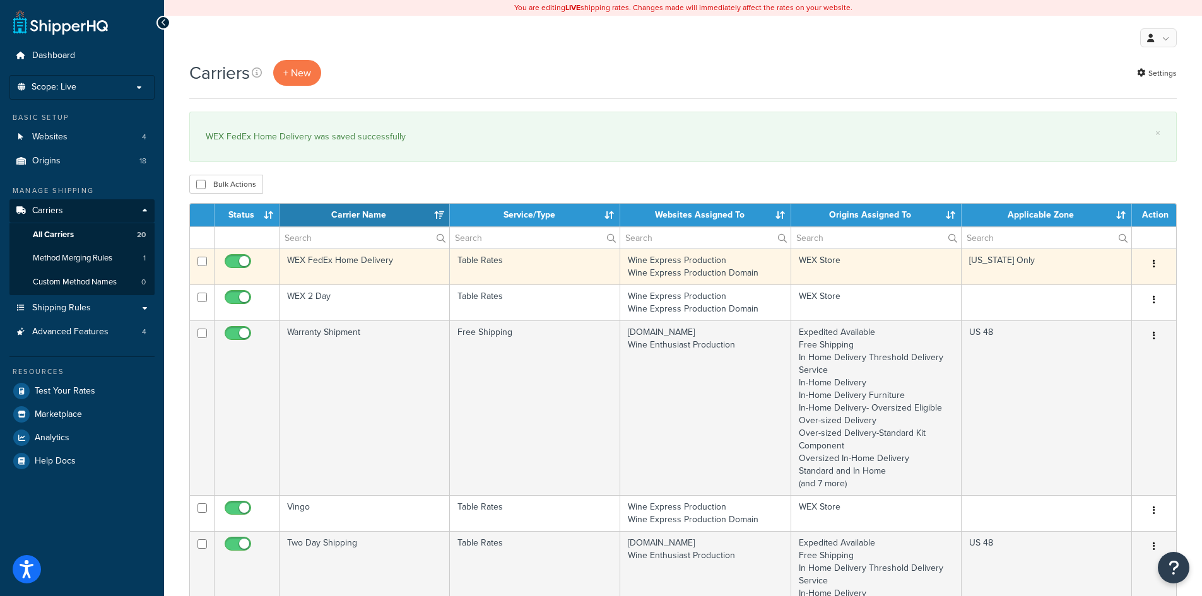
click at [1154, 264] on icon "button" at bounding box center [1154, 263] width 3 height 9
click at [1096, 290] on link "Edit" at bounding box center [1103, 290] width 100 height 26
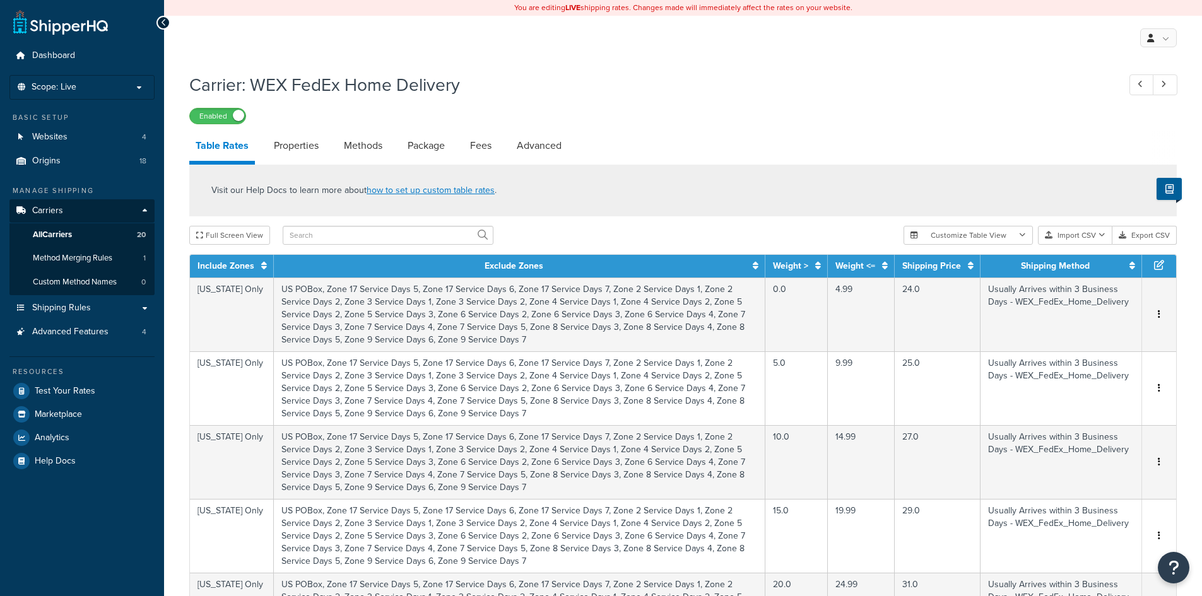
select select "25"
click at [547, 141] on link "Advanced" at bounding box center [539, 146] width 57 height 30
select select "false"
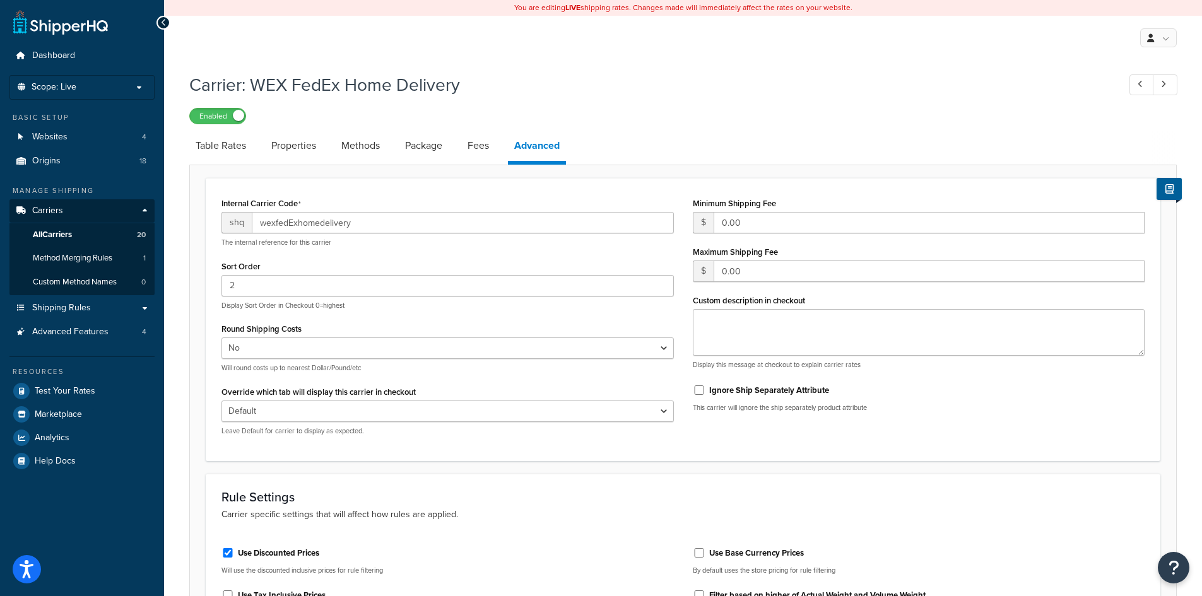
click at [576, 106] on div "Carrier: WEX FedEx Home Delivery Enabled" at bounding box center [683, 95] width 988 height 58
click at [78, 307] on span "Shipping Rules" at bounding box center [61, 308] width 59 height 11
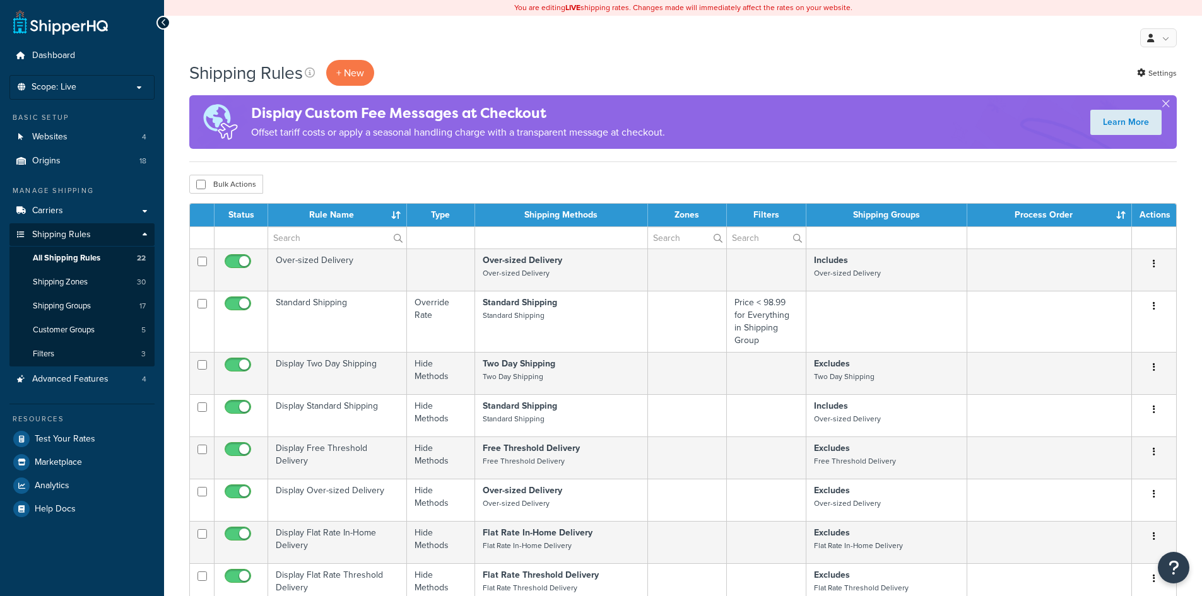
select select "100"
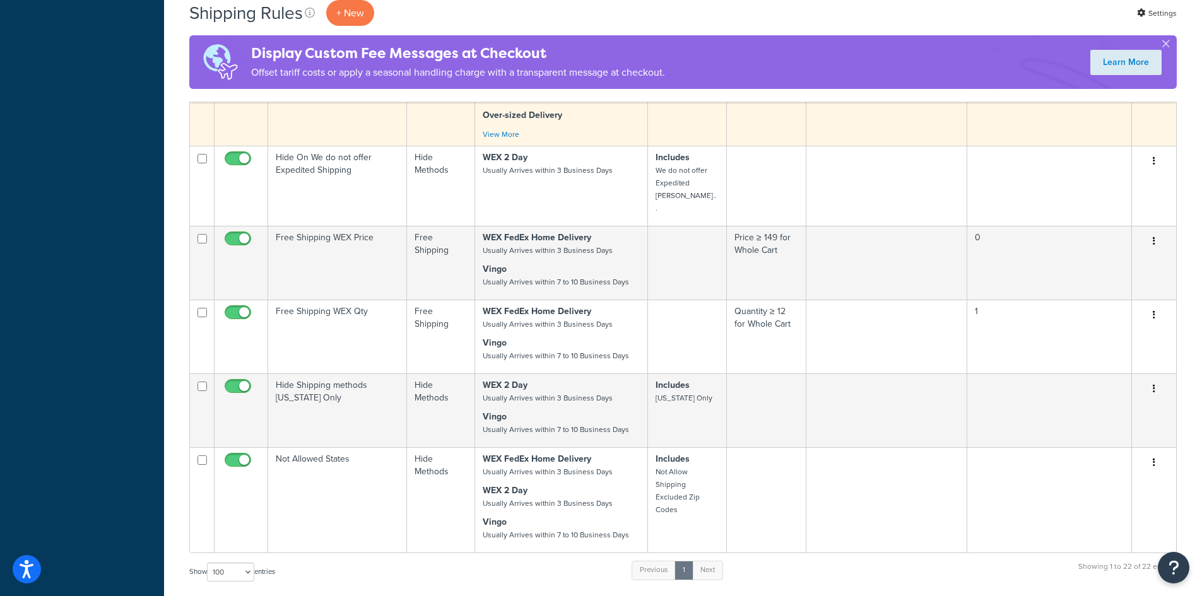
scroll to position [1010, 0]
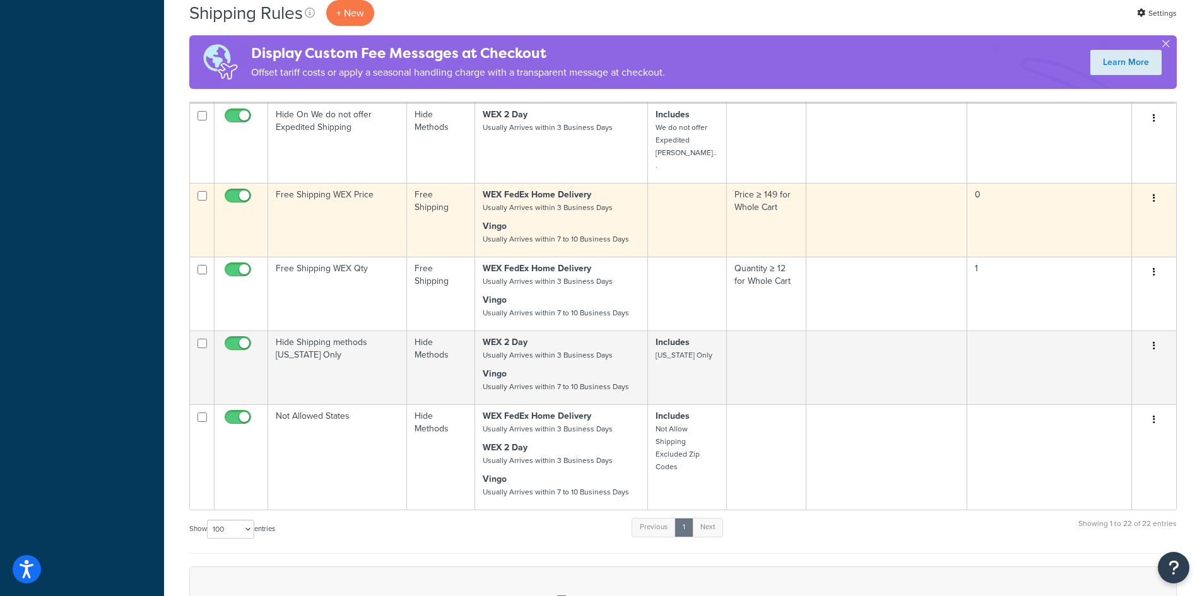
click at [374, 183] on td "Free Shipping WEX Price" at bounding box center [337, 220] width 139 height 74
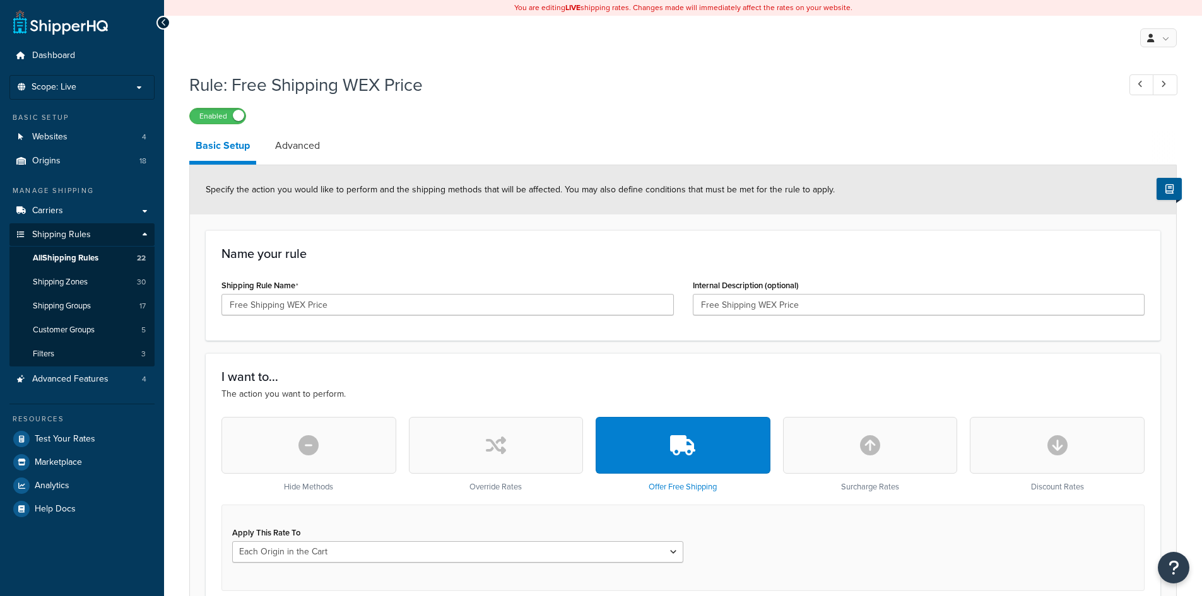
select select "LOCATION"
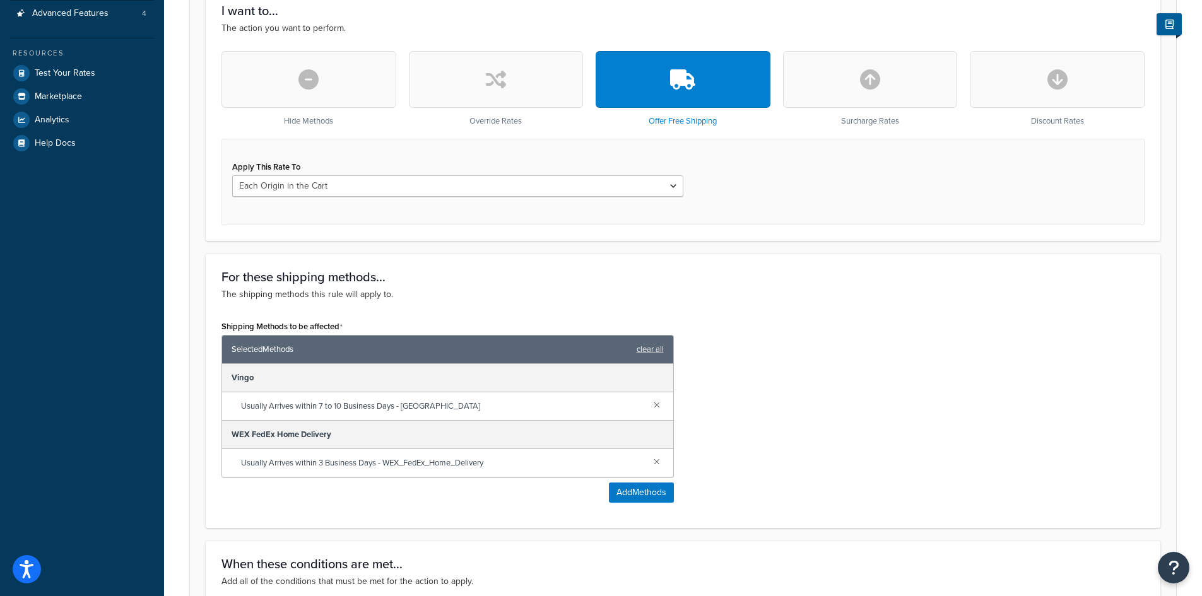
scroll to position [379, 0]
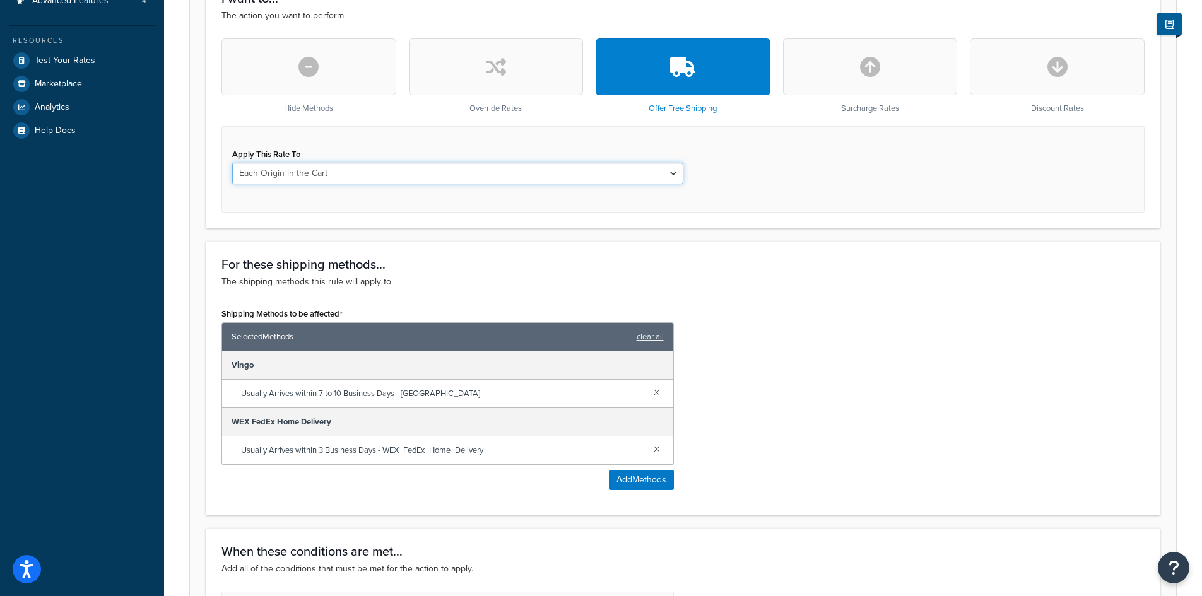
click at [393, 173] on select "Each Shipment in the Cart Each Origin in the Cart Each Shipping Group in the Ca…" at bounding box center [457, 173] width 451 height 21
click at [785, 179] on div "Apply This Rate To Each Shipment in the Cart Each Origin in the Cart Each Shipp…" at bounding box center [683, 169] width 923 height 86
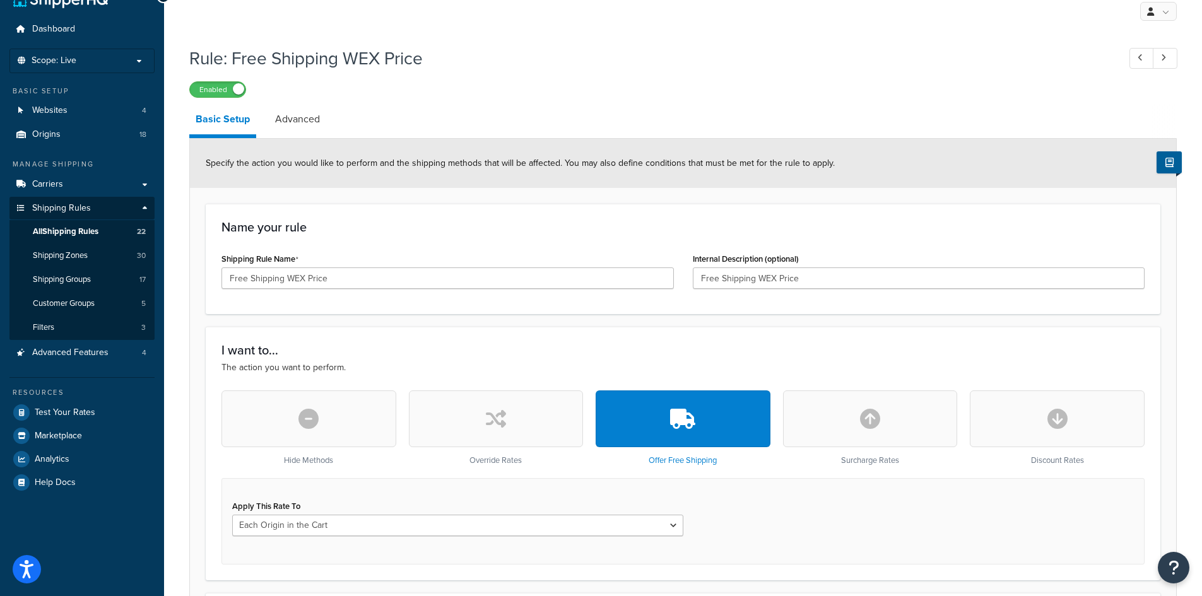
scroll to position [9, 0]
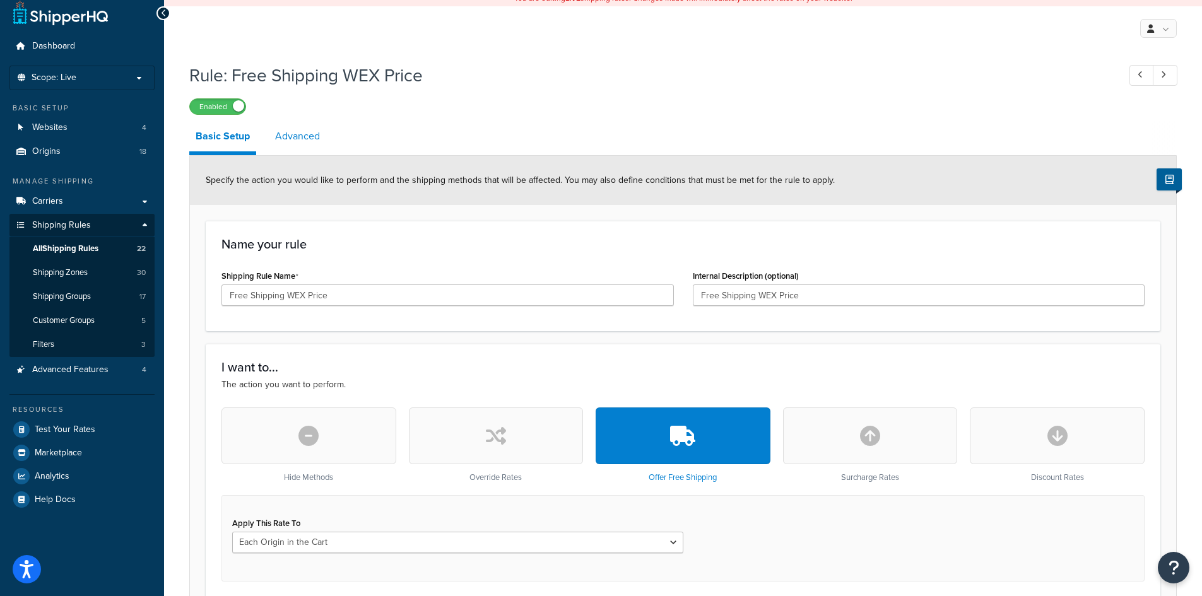
click at [290, 139] on link "Advanced" at bounding box center [297, 136] width 57 height 30
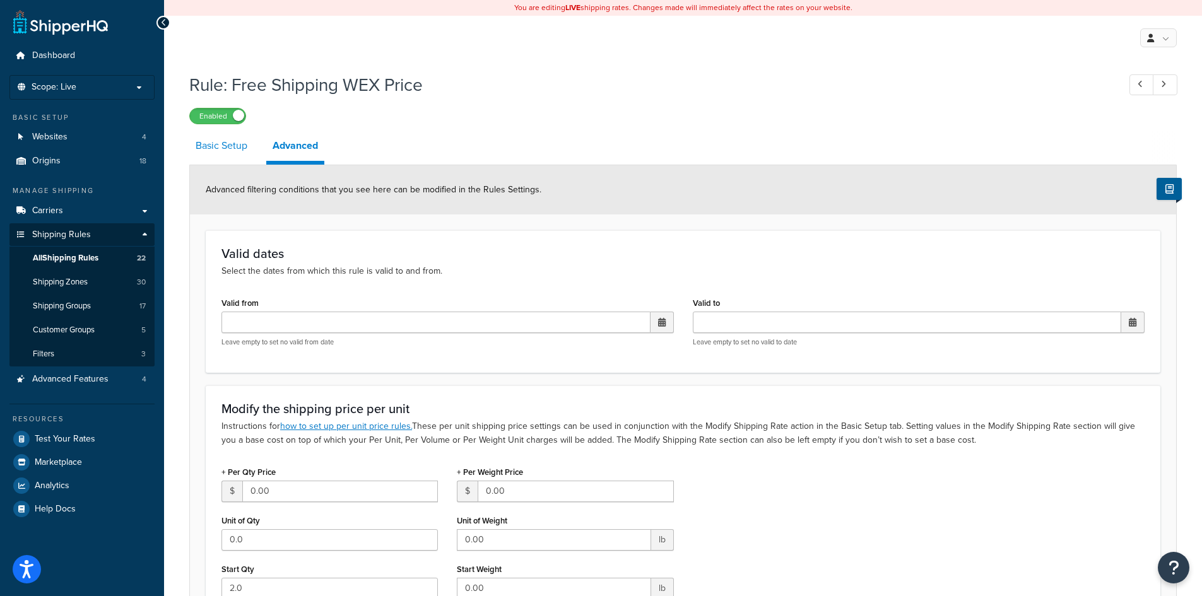
click at [229, 145] on link "Basic Setup" at bounding box center [221, 146] width 64 height 30
select select "LOCATION"
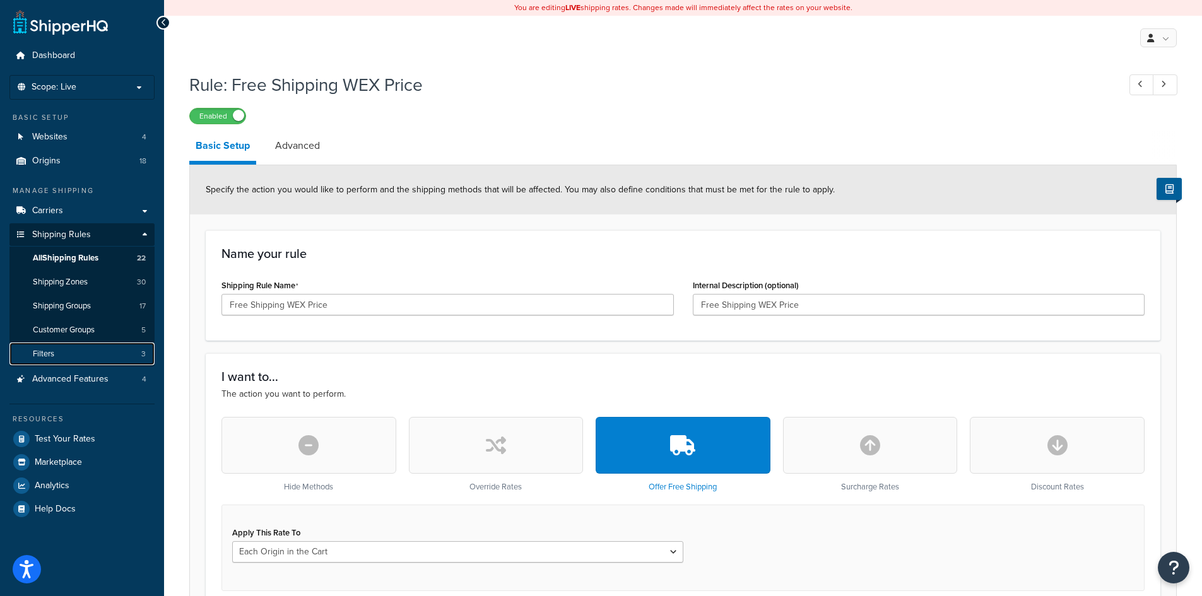
click at [62, 348] on link "Filters 3" at bounding box center [81, 354] width 145 height 23
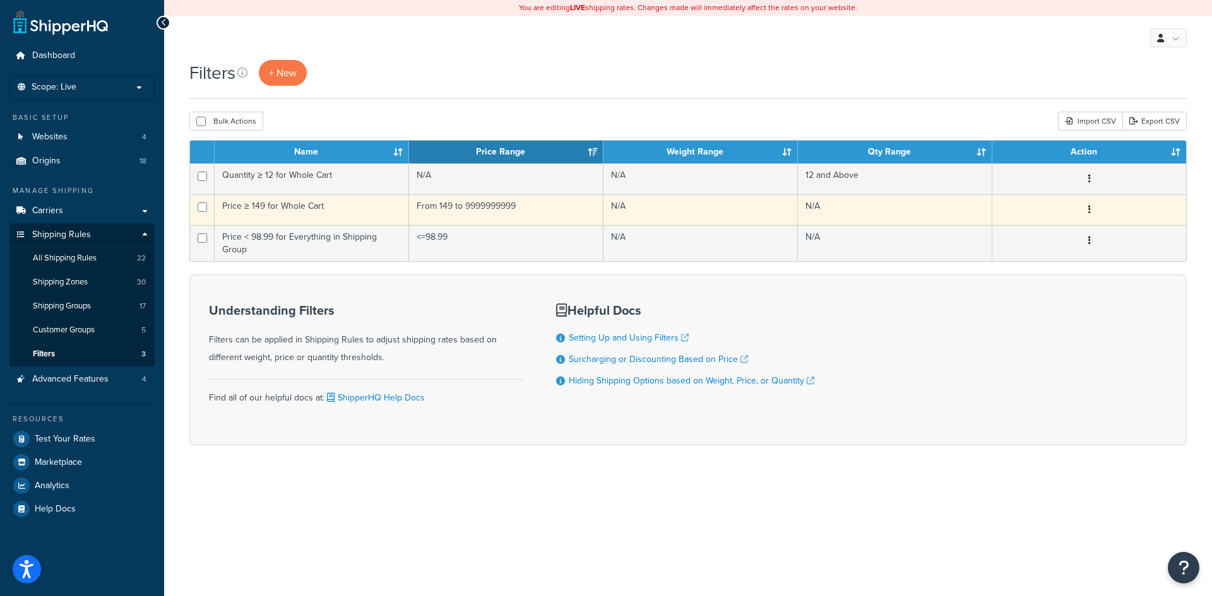
click at [329, 209] on td "Price ≥ 149 for Whole Cart" at bounding box center [312, 209] width 194 height 31
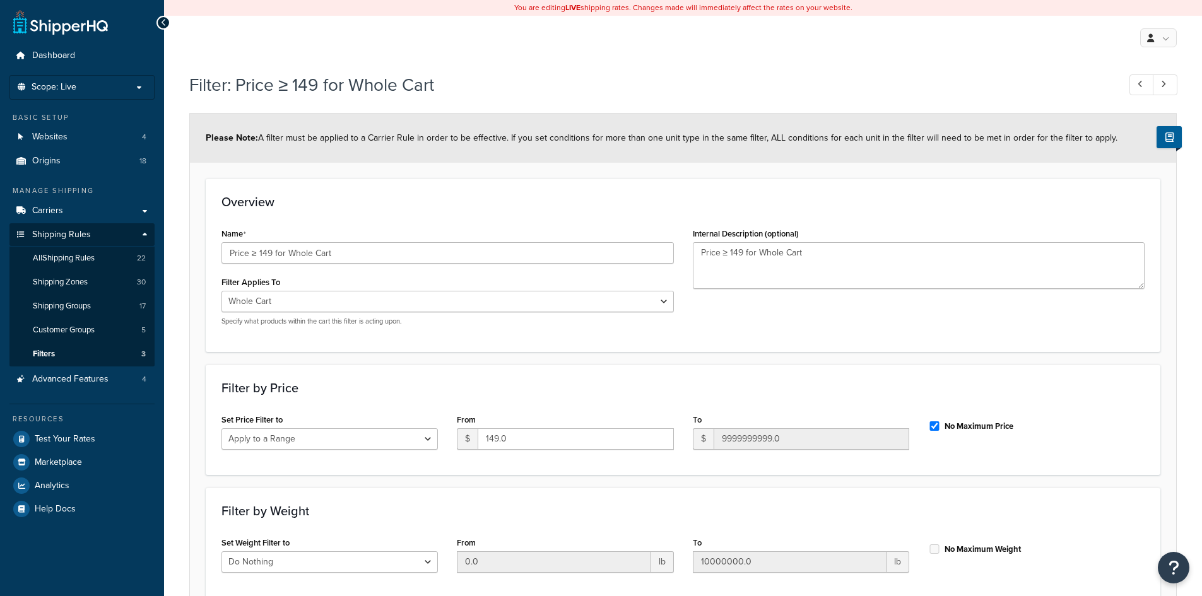
select select "range"
click at [485, 330] on div "Name Price ≥ 149 for Whole Cart Filter Applies To Whole Cart Everything in Ship…" at bounding box center [448, 280] width 472 height 111
click at [86, 215] on link "Carriers" at bounding box center [81, 210] width 145 height 23
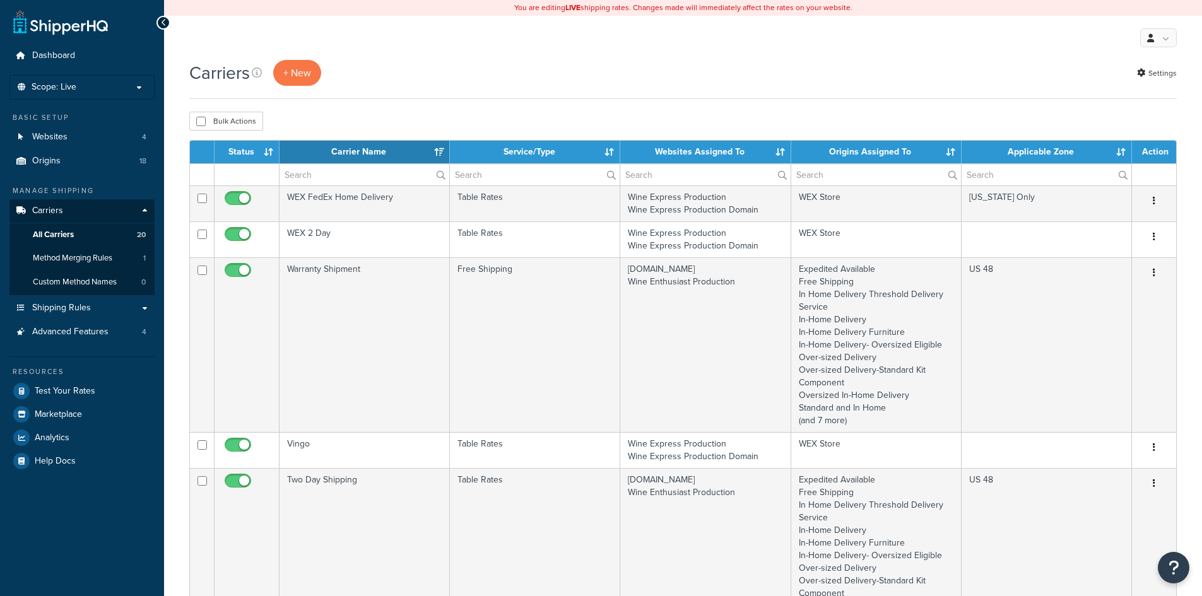
select select "15"
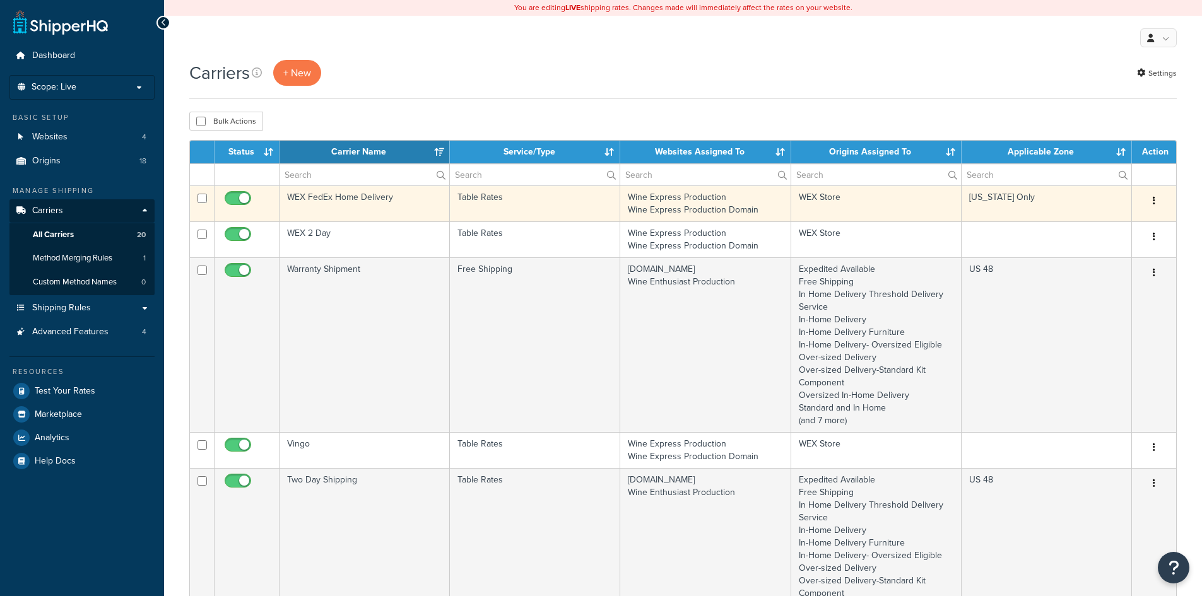
click at [419, 209] on td "WEX FedEx Home Delivery" at bounding box center [365, 204] width 170 height 36
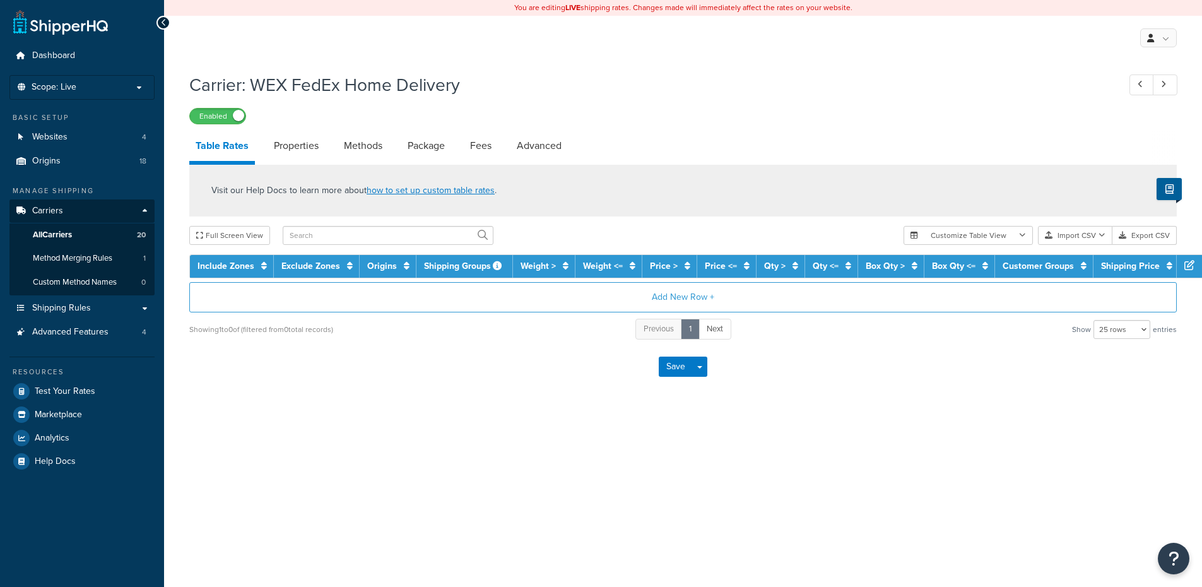
select select "25"
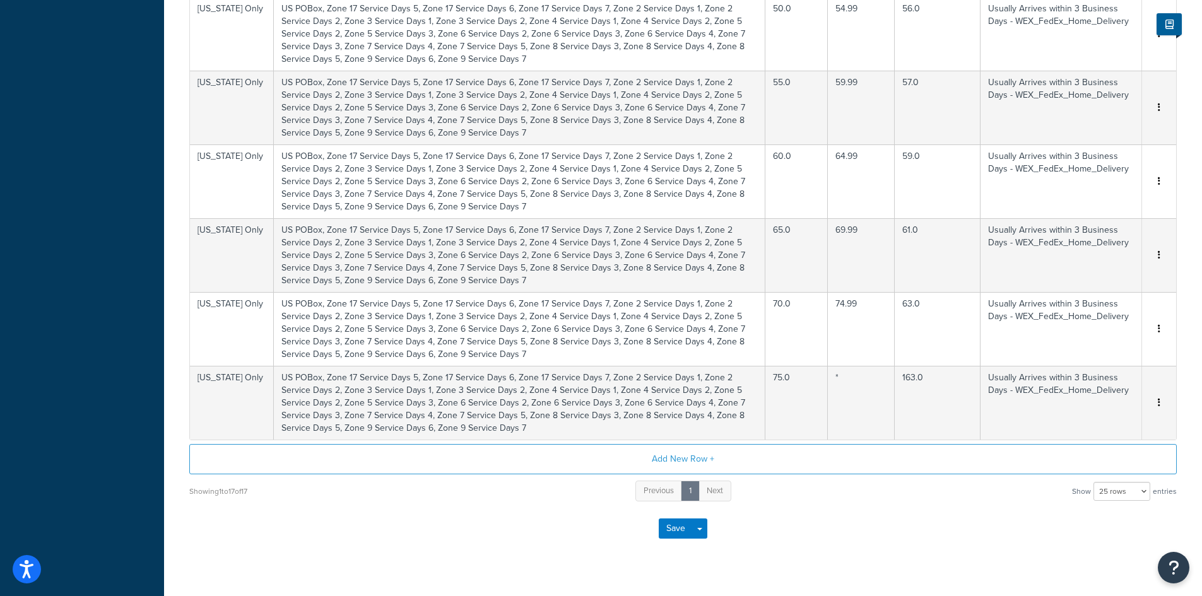
scroll to position [1117, 0]
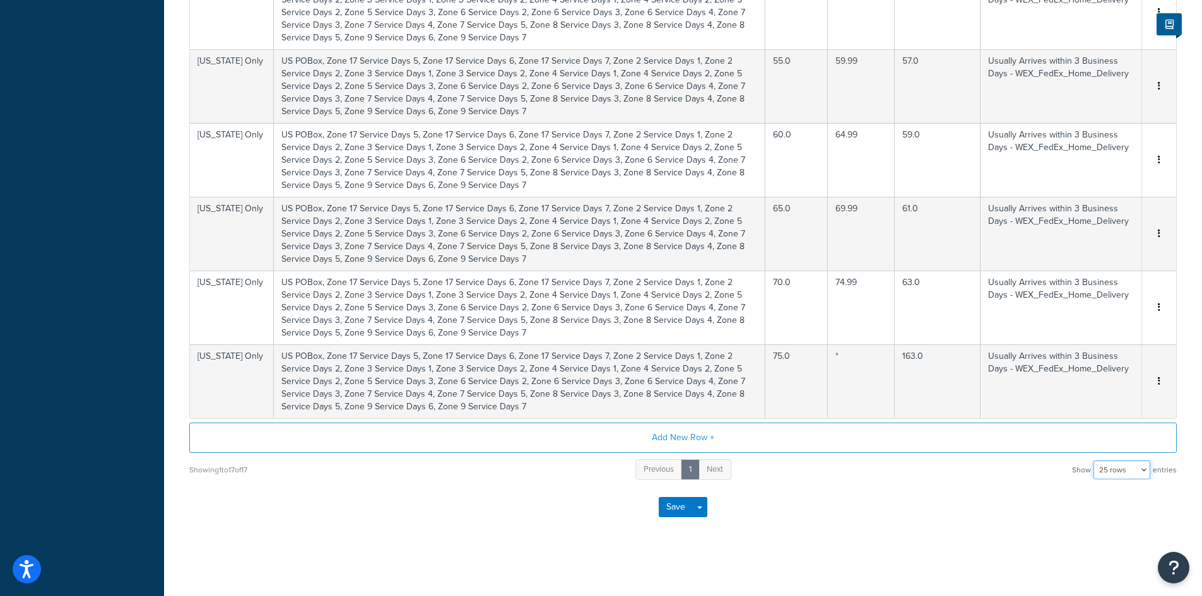
click at [1121, 475] on select "10 rows 15 rows 25 rows 50 rows 100 rows 1000 rows" at bounding box center [1122, 470] width 57 height 19
click at [814, 502] on div "Save Save Dropdown Save and Edit" at bounding box center [683, 508] width 988 height 52
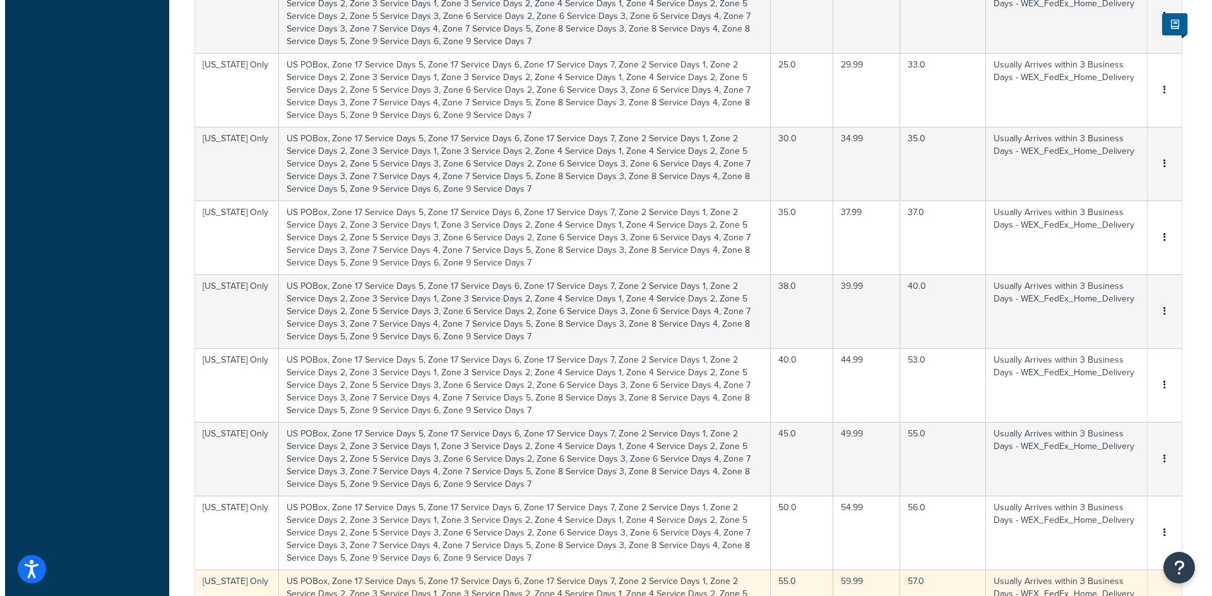
scroll to position [675, 0]
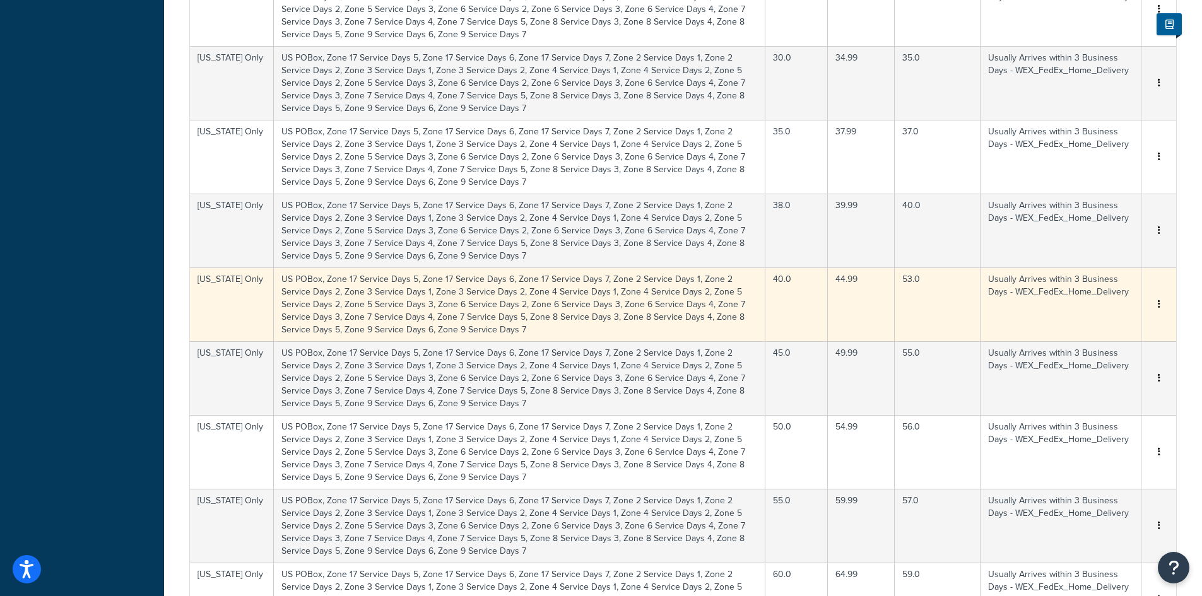
click at [1160, 307] on icon "button" at bounding box center [1159, 304] width 3 height 9
click at [1120, 286] on div "Edit" at bounding box center [1095, 281] width 90 height 26
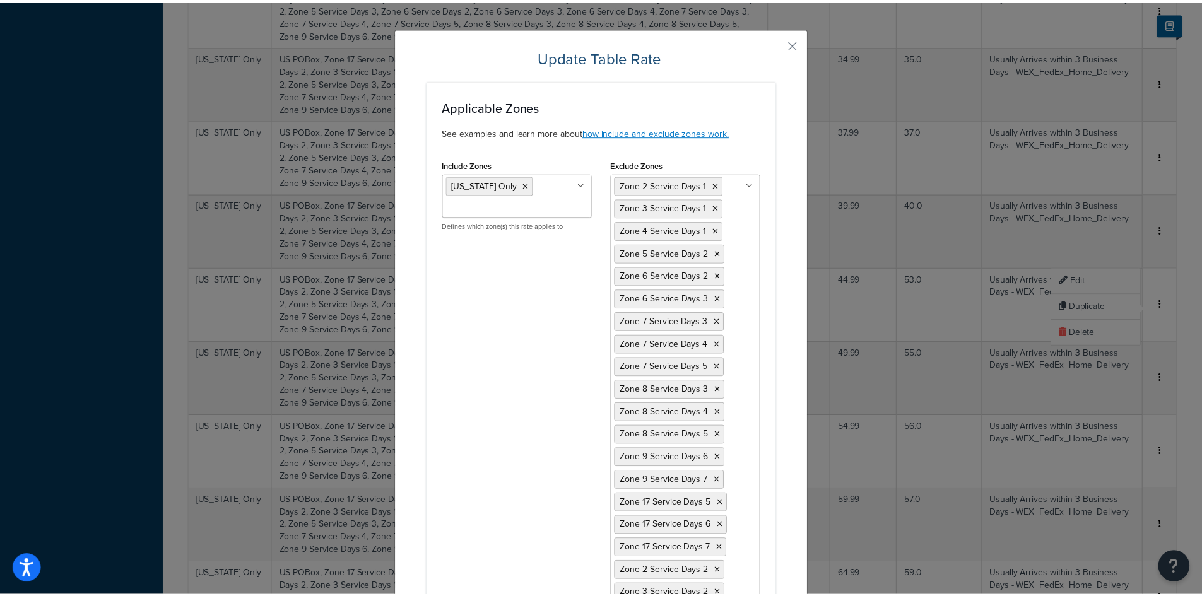
scroll to position [0, 0]
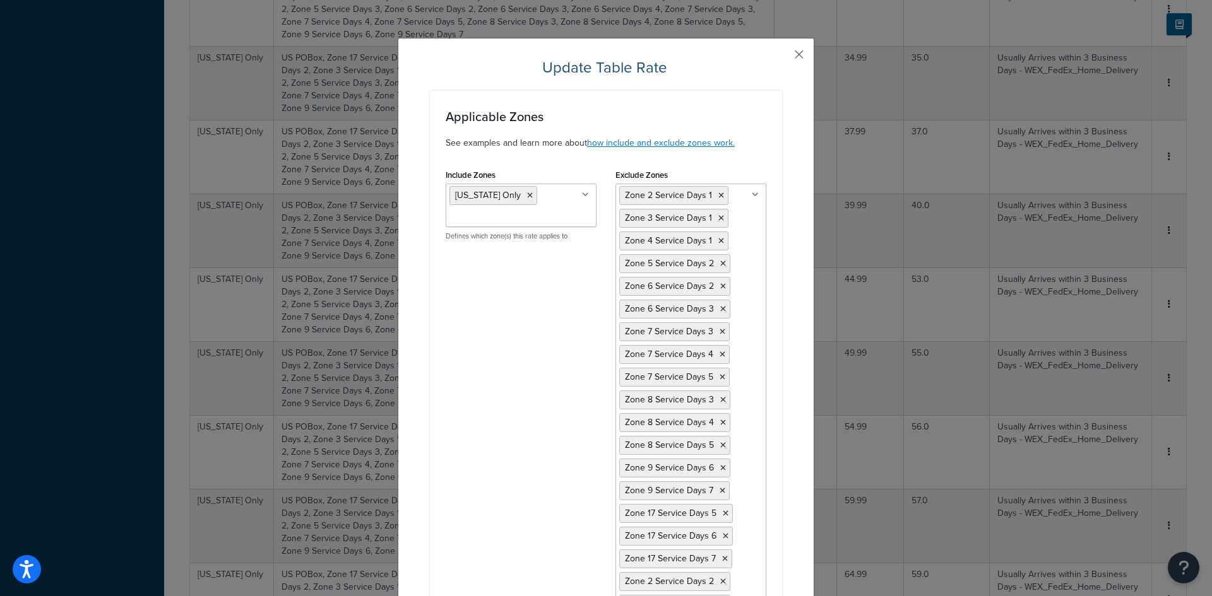
click at [782, 57] on button "button" at bounding box center [780, 58] width 3 height 3
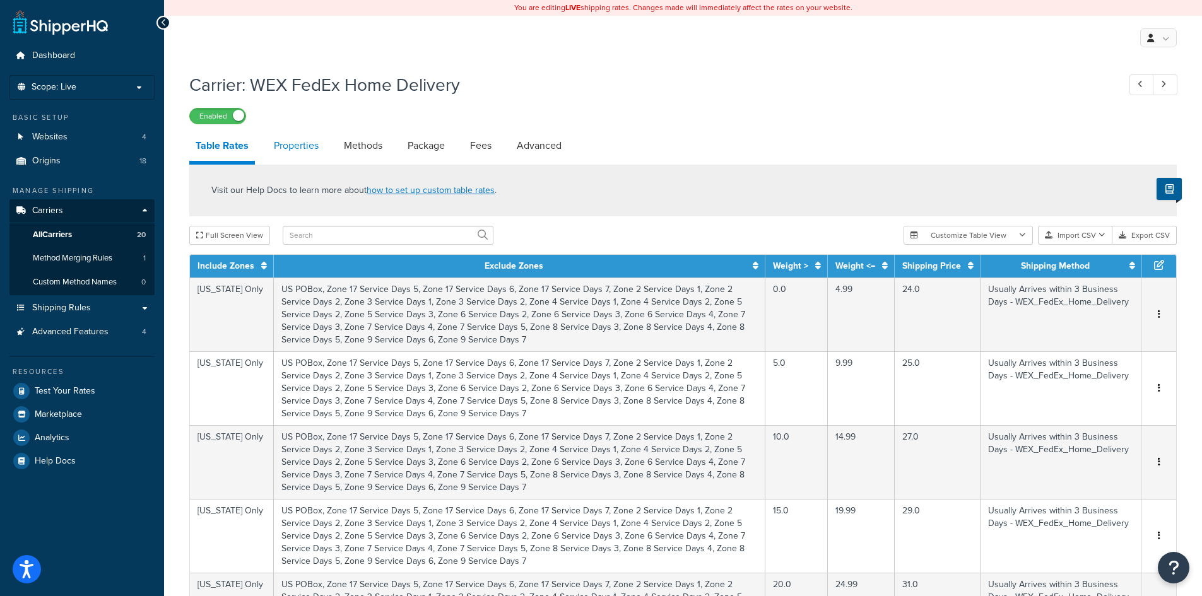
click at [289, 148] on link "Properties" at bounding box center [296, 146] width 57 height 30
select select "HIGHEST"
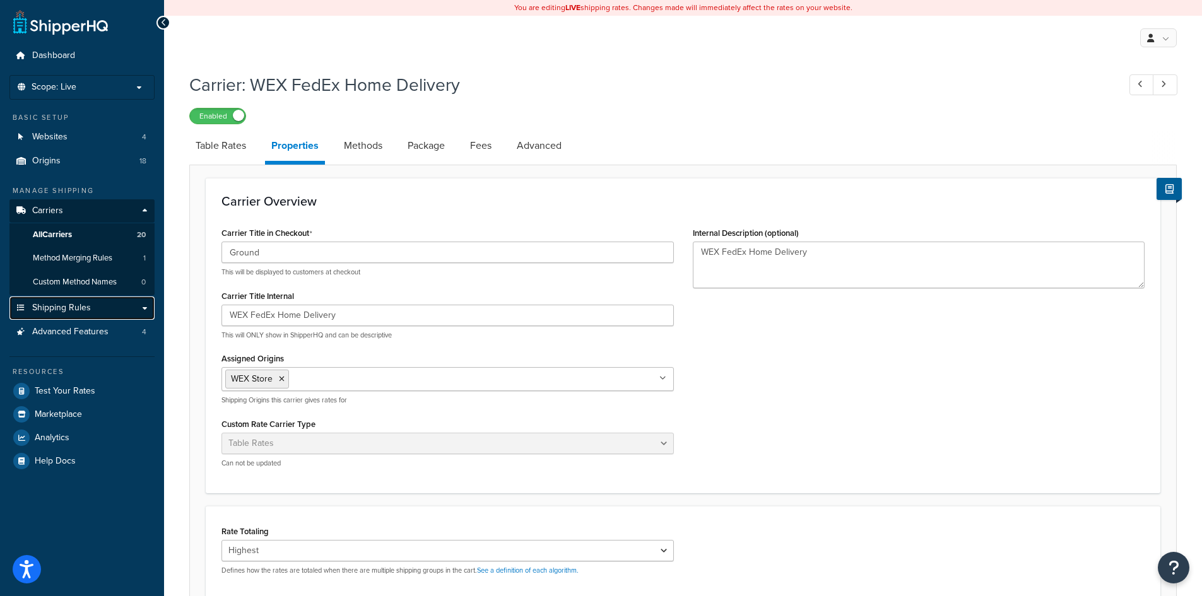
click at [83, 304] on span "Shipping Rules" at bounding box center [61, 308] width 59 height 11
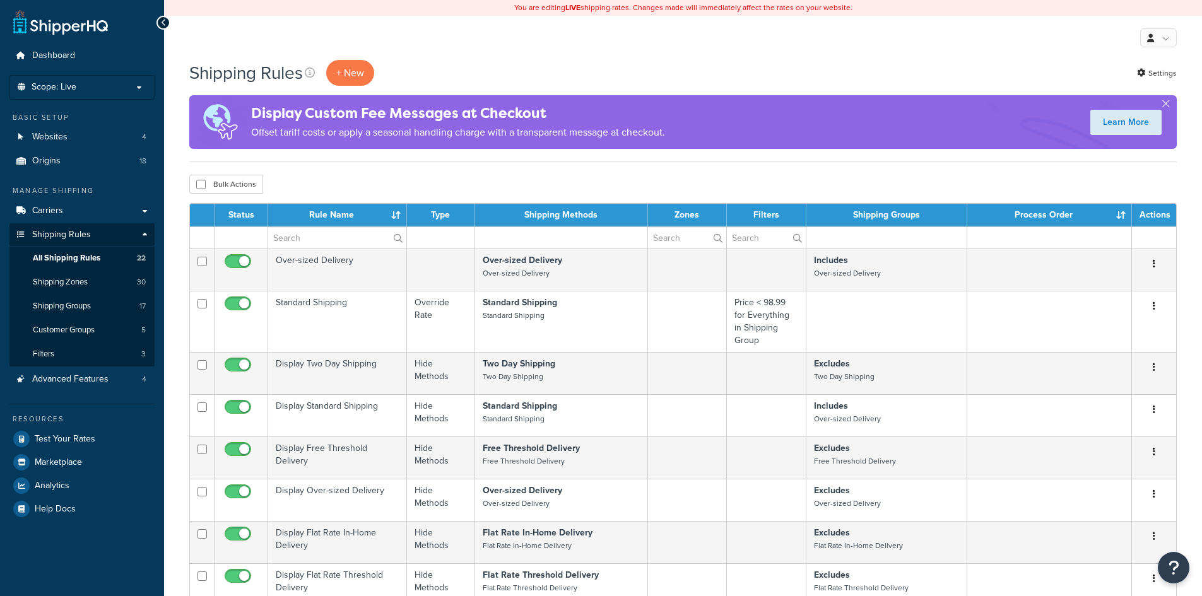
select select "100"
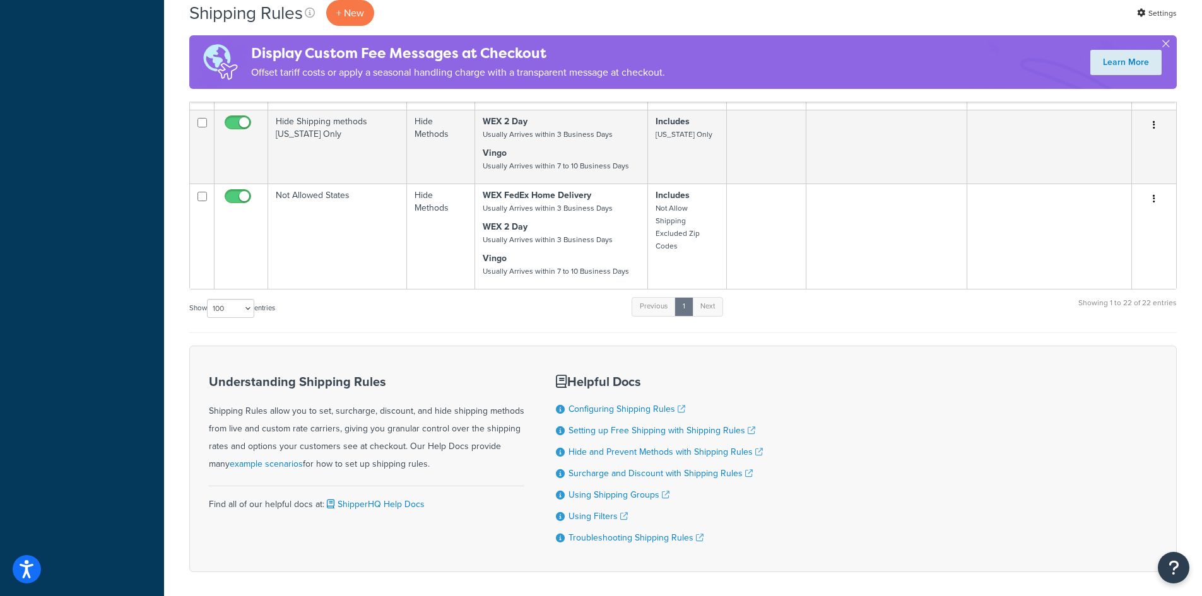
scroll to position [870, 0]
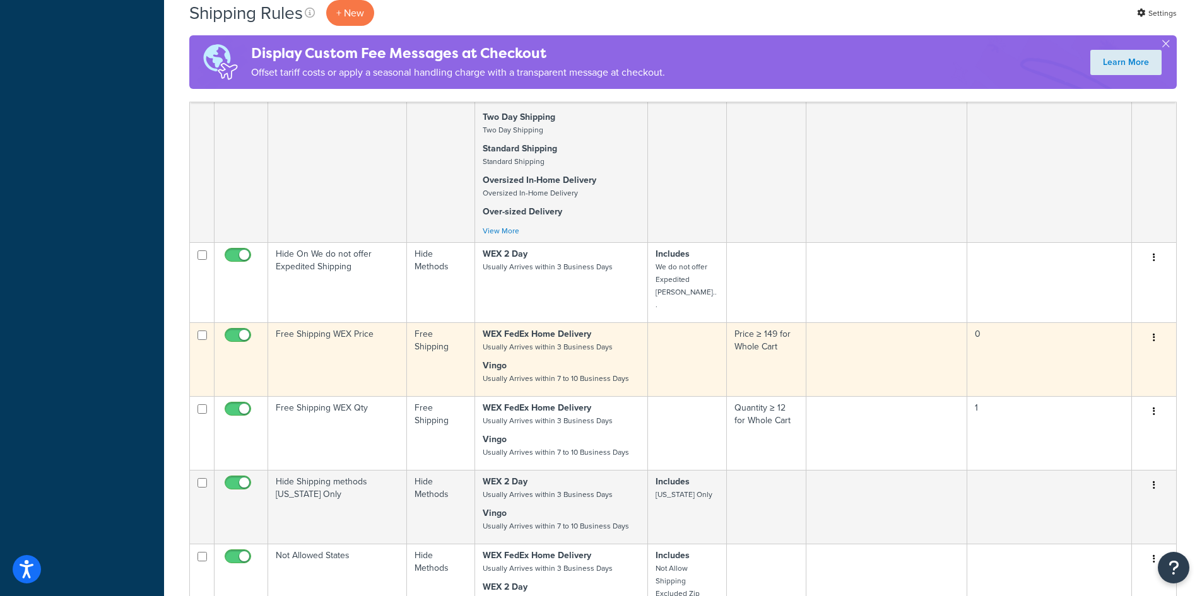
click at [369, 323] on td "Free Shipping WEX Price" at bounding box center [337, 360] width 139 height 74
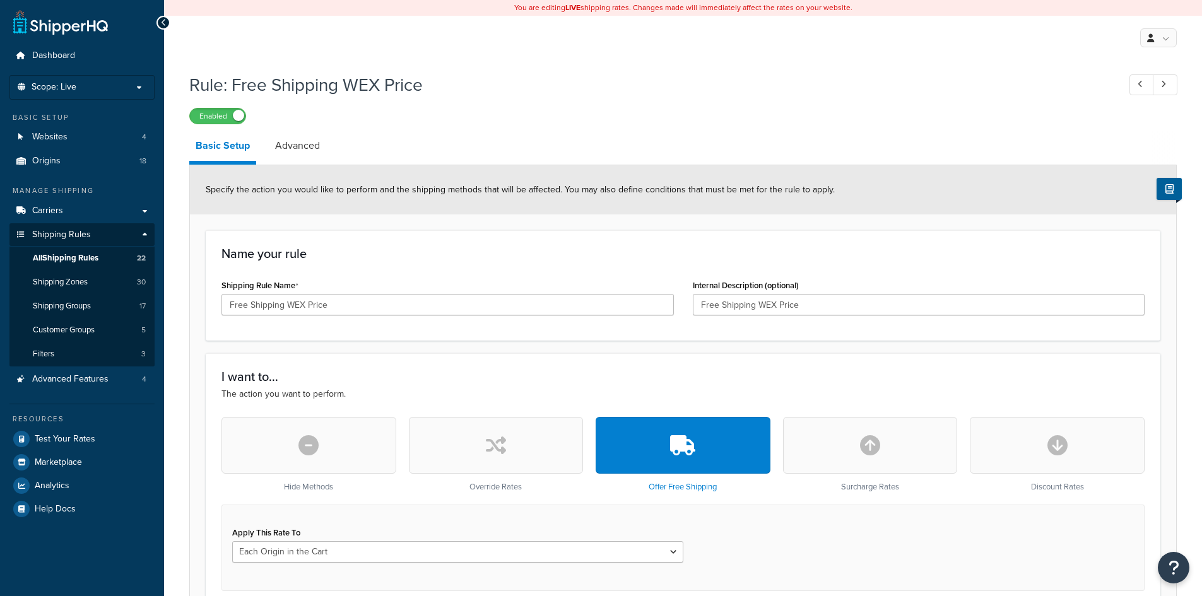
select select "LOCATION"
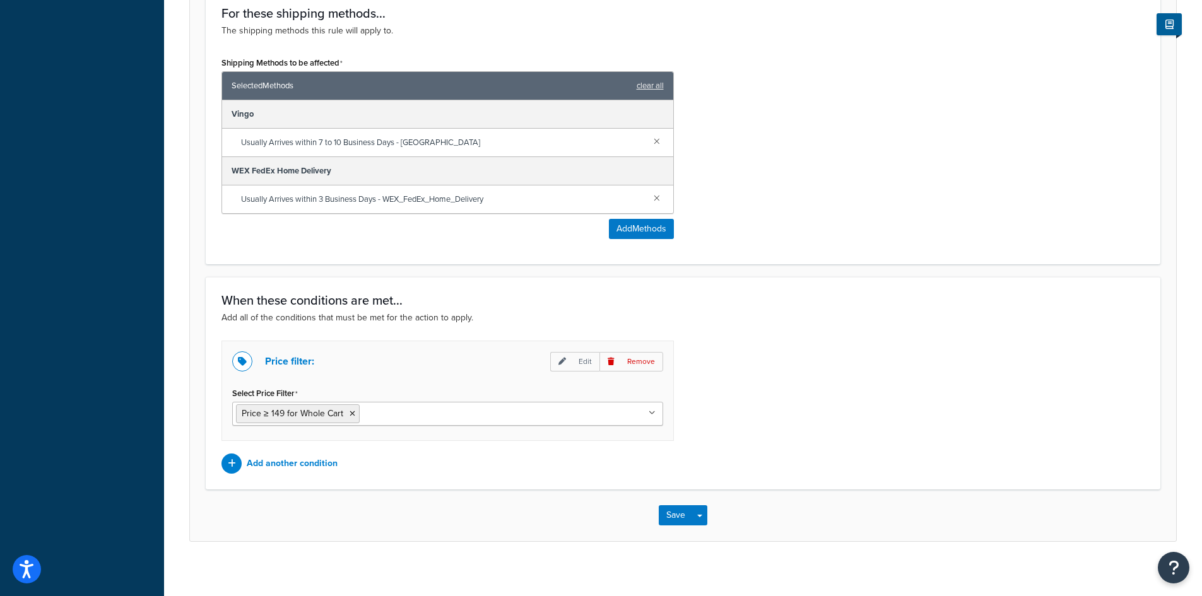
scroll to position [641, 0]
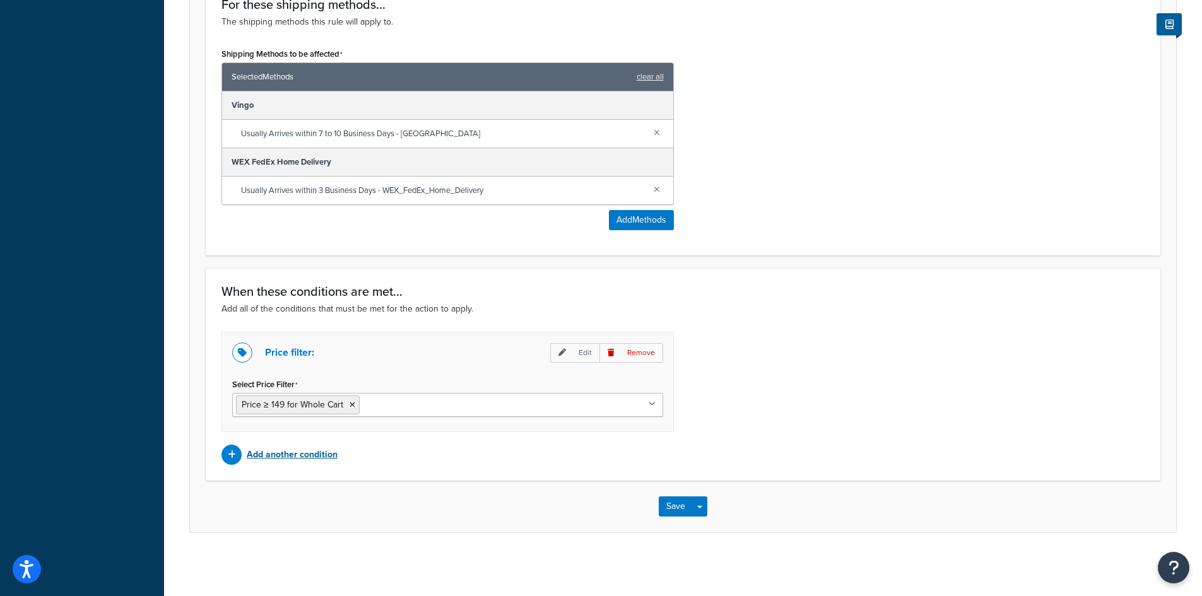
click at [308, 456] on p "Add another condition" at bounding box center [292, 455] width 91 height 18
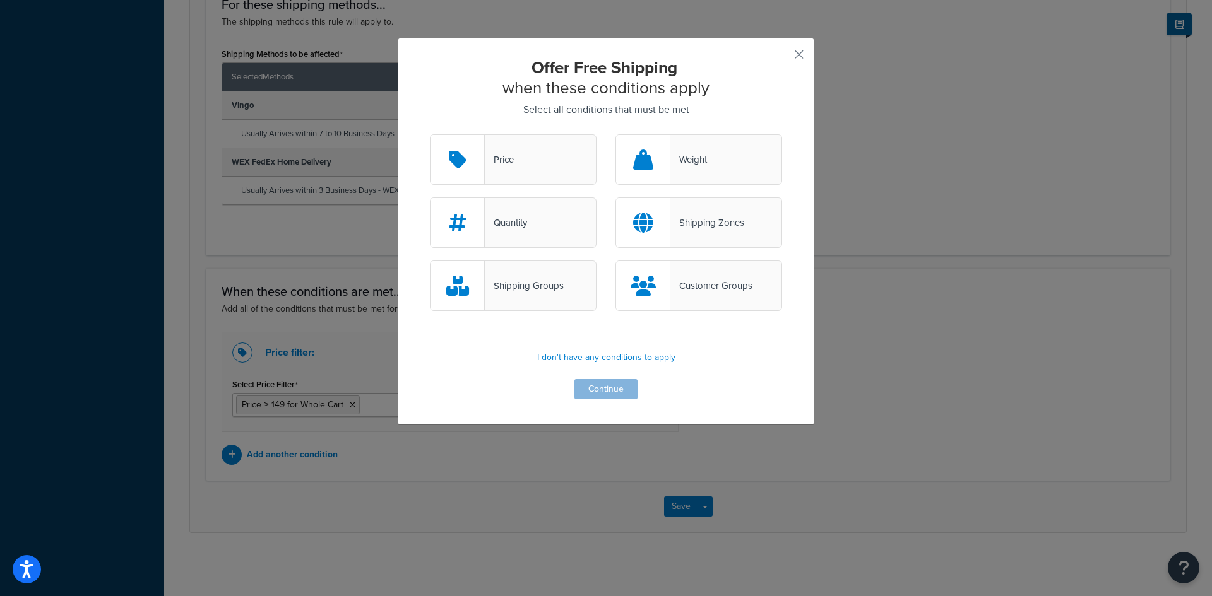
click at [535, 227] on div "Quantity" at bounding box center [513, 223] width 167 height 50
click at [0, 0] on input "Quantity" at bounding box center [0, 0] width 0 height 0
click at [607, 393] on button "Continue" at bounding box center [605, 389] width 63 height 20
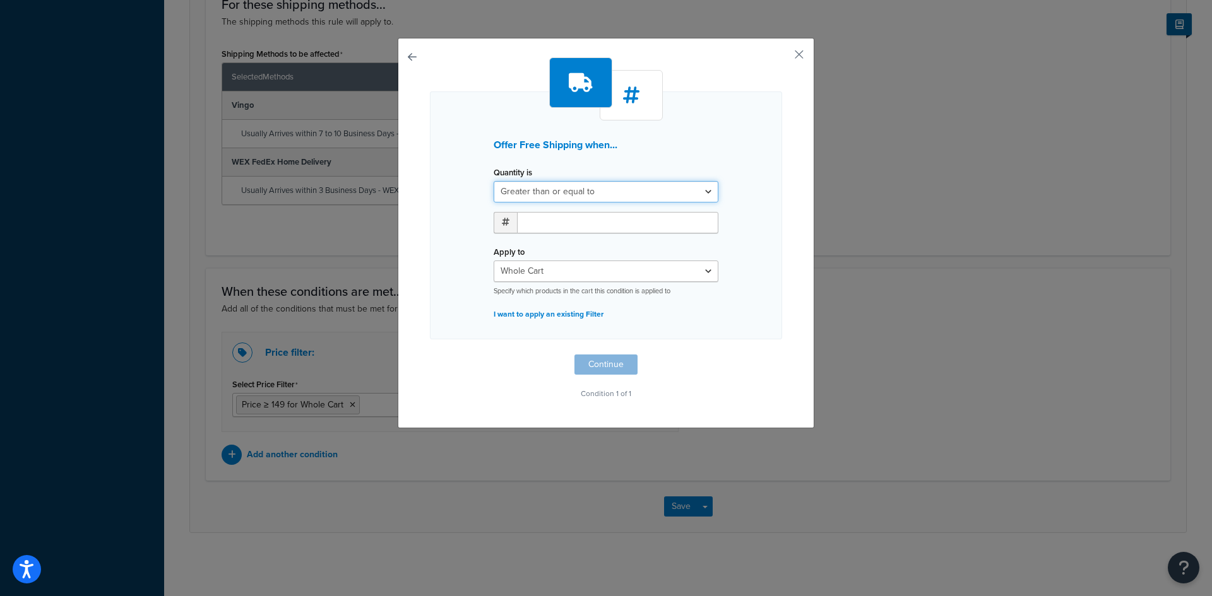
click at [598, 191] on select "Greater than or equal to Between or equal to Less than or equal to" at bounding box center [606, 191] width 225 height 21
click at [494, 181] on select "Greater than or equal to Between or equal to Less than or equal to" at bounding box center [606, 191] width 225 height 21
click at [585, 222] on input "number" at bounding box center [617, 222] width 201 height 21
type input "1"
click at [573, 270] on select "Whole Cart Everything in Shipping Group Everything at Origin Each Item within S…" at bounding box center [606, 271] width 225 height 21
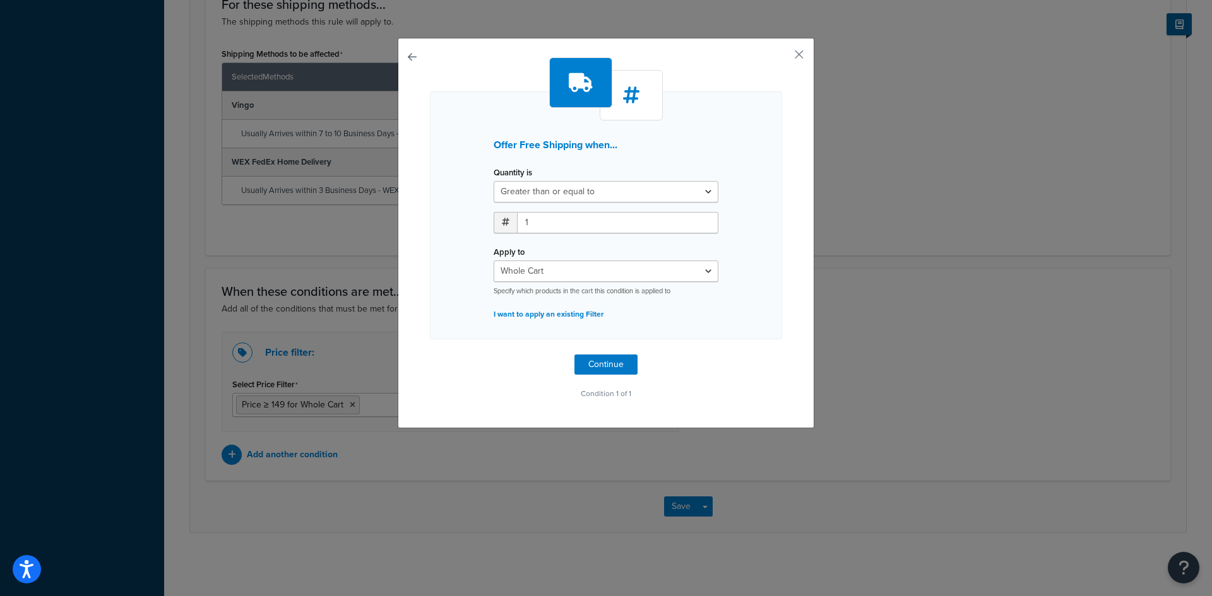
click at [585, 253] on div "Apply to Whole Cart Everything in Shipping Group Everything at Origin Each Item…" at bounding box center [606, 269] width 225 height 53
click at [599, 363] on button "Continue" at bounding box center [605, 365] width 63 height 20
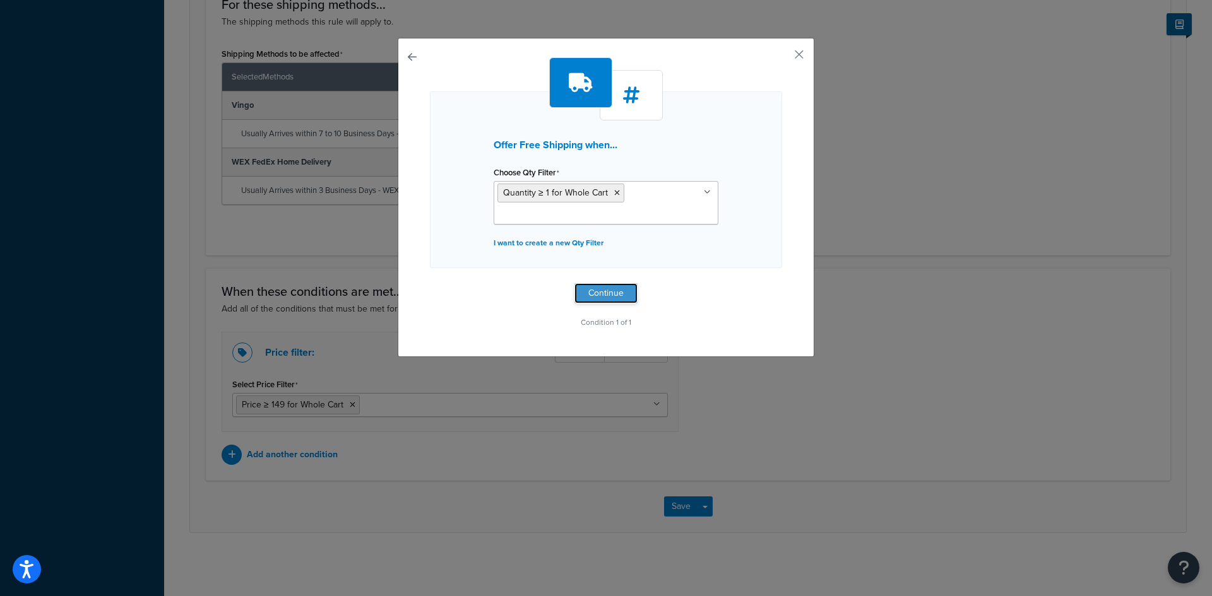
click at [601, 298] on button "Continue" at bounding box center [605, 293] width 63 height 20
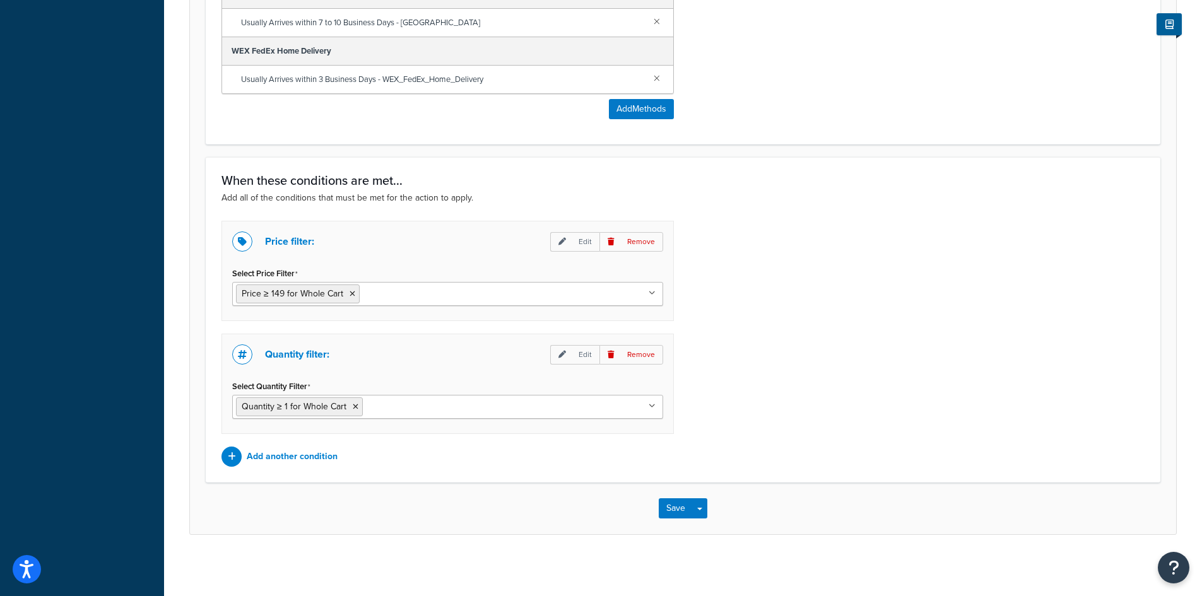
scroll to position [754, 0]
click at [672, 511] on button "Save" at bounding box center [676, 507] width 34 height 20
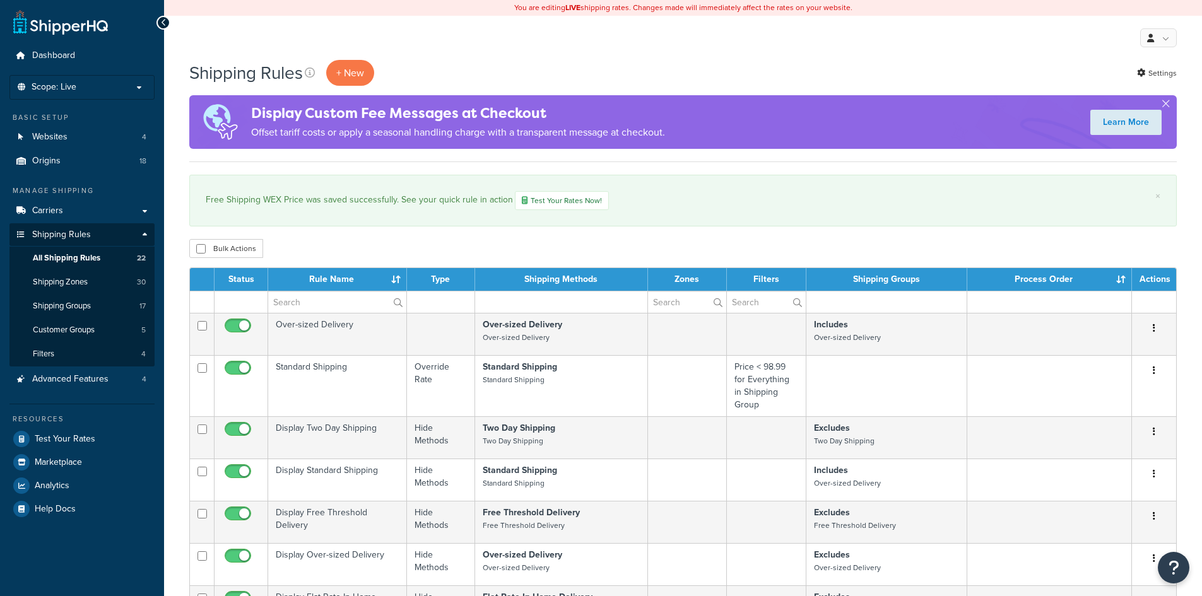
select select "100"
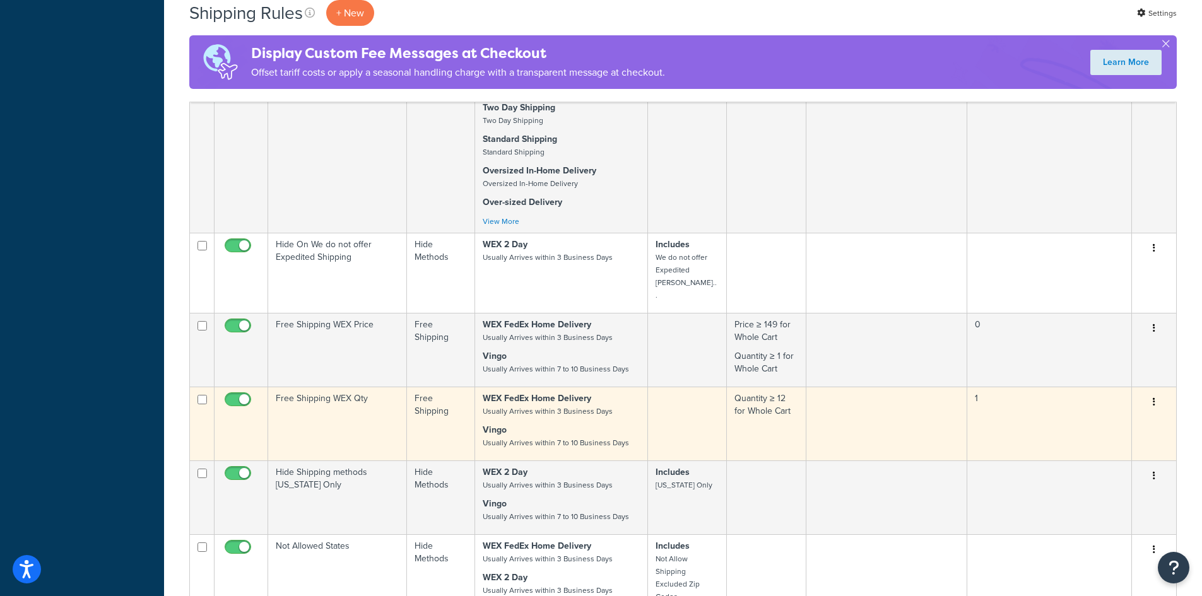
scroll to position [947, 0]
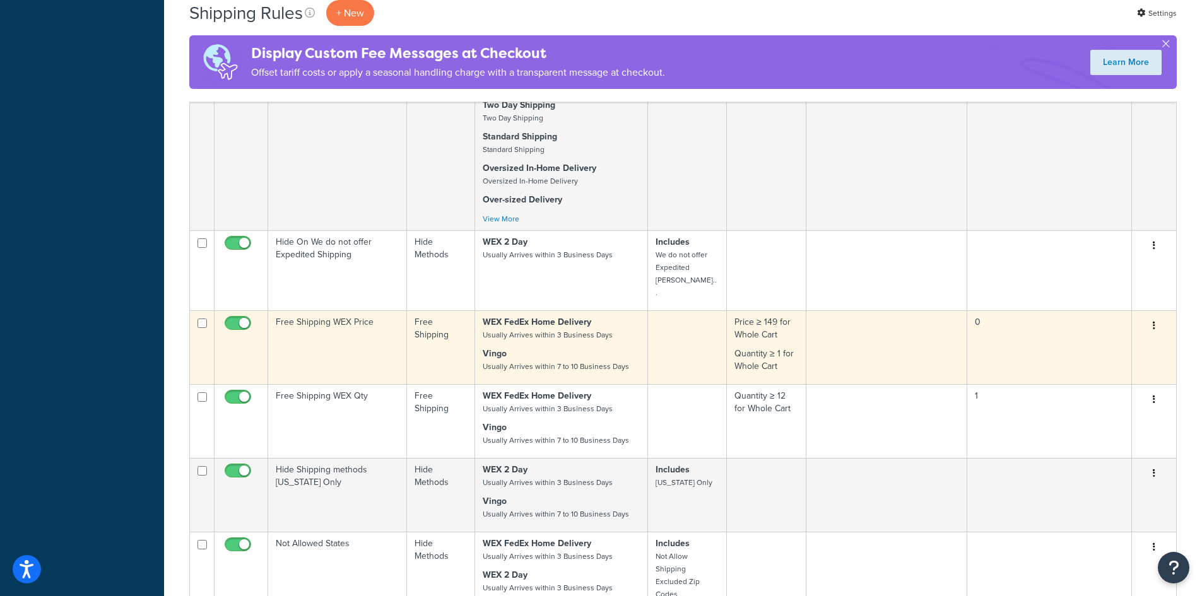
click at [357, 319] on td "Free Shipping WEX Price" at bounding box center [337, 348] width 139 height 74
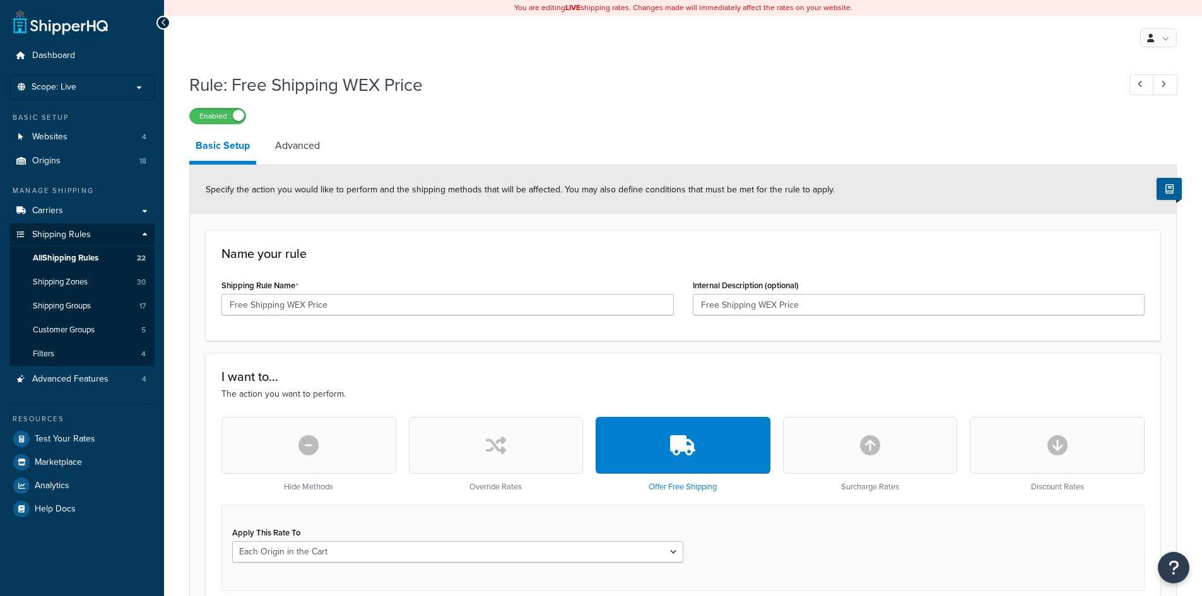
select select "LOCATION"
click at [305, 140] on link "Advanced" at bounding box center [297, 146] width 57 height 30
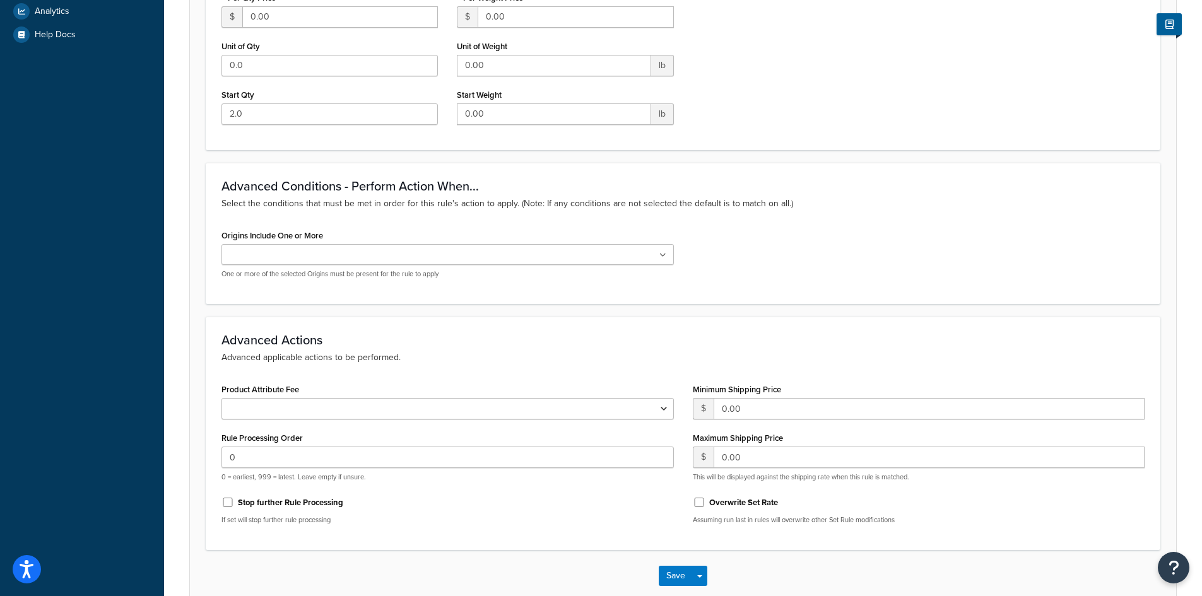
scroll to position [505, 0]
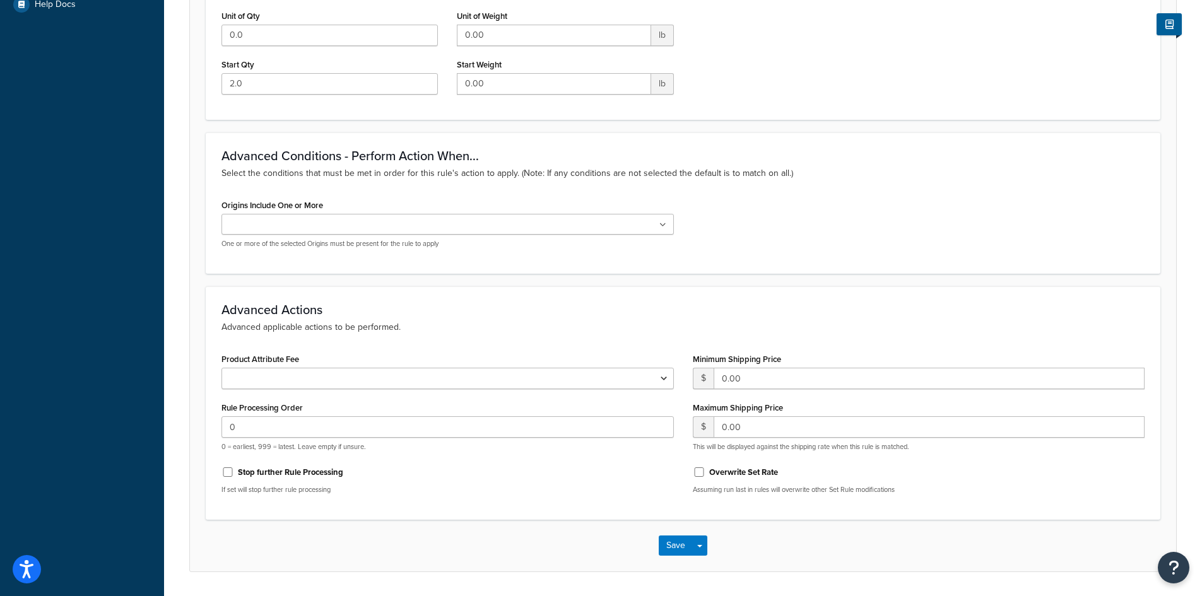
click at [375, 220] on ul at bounding box center [448, 224] width 453 height 21
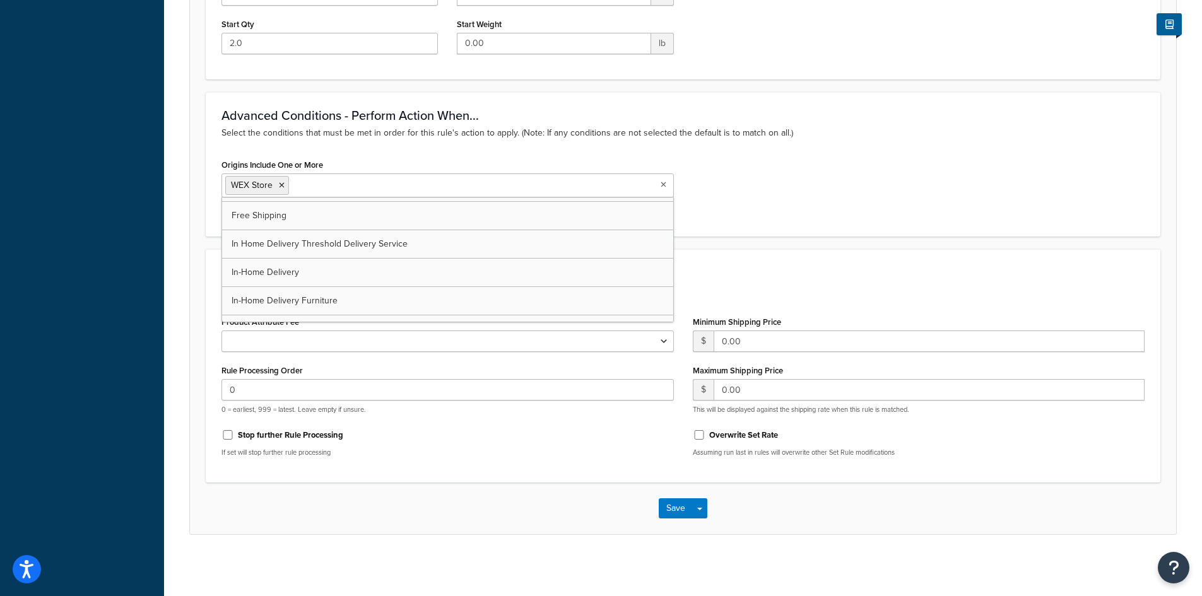
scroll to position [0, 0]
click at [856, 197] on div "Origins Include One or More WEX Store Expedited Available Free Shipping In Home…" at bounding box center [683, 188] width 942 height 65
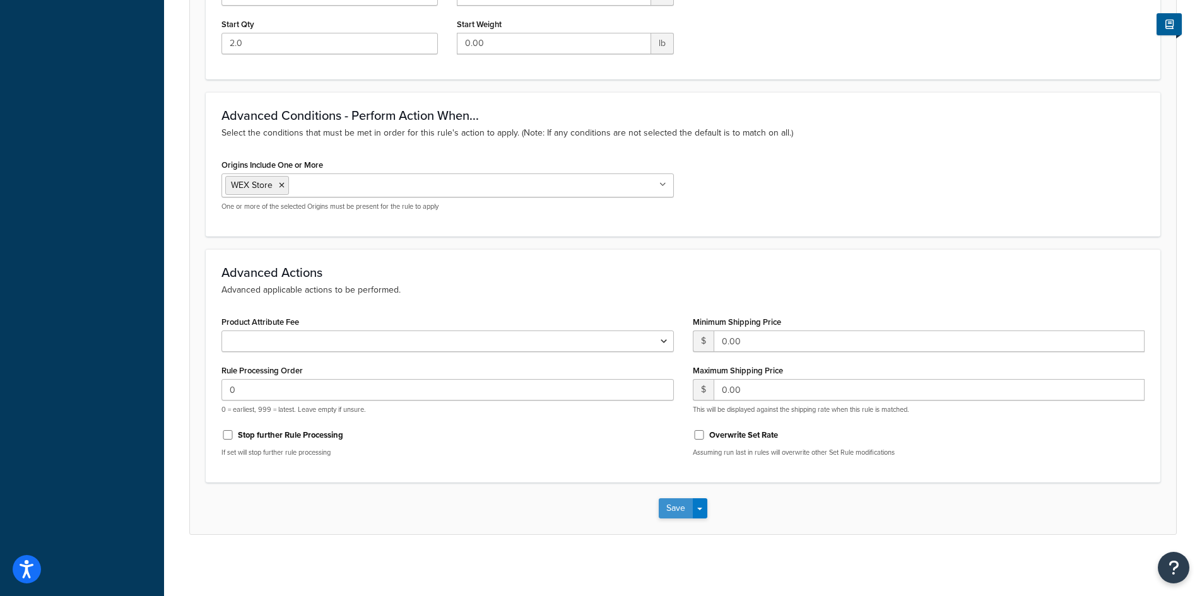
click at [671, 507] on button "Save" at bounding box center [676, 509] width 34 height 20
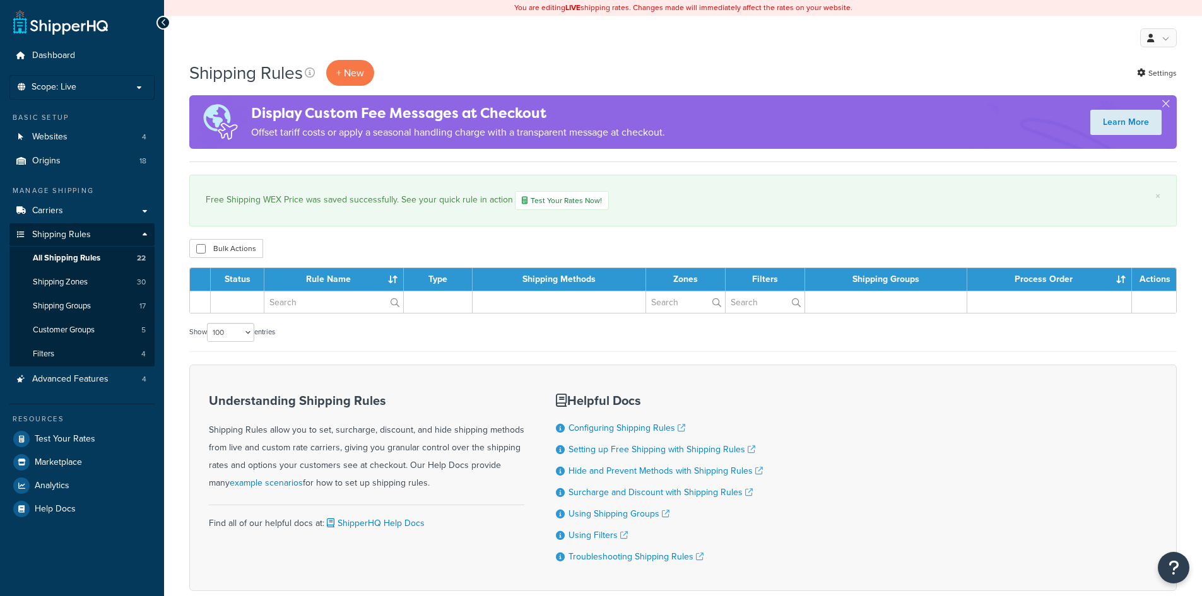
select select "100"
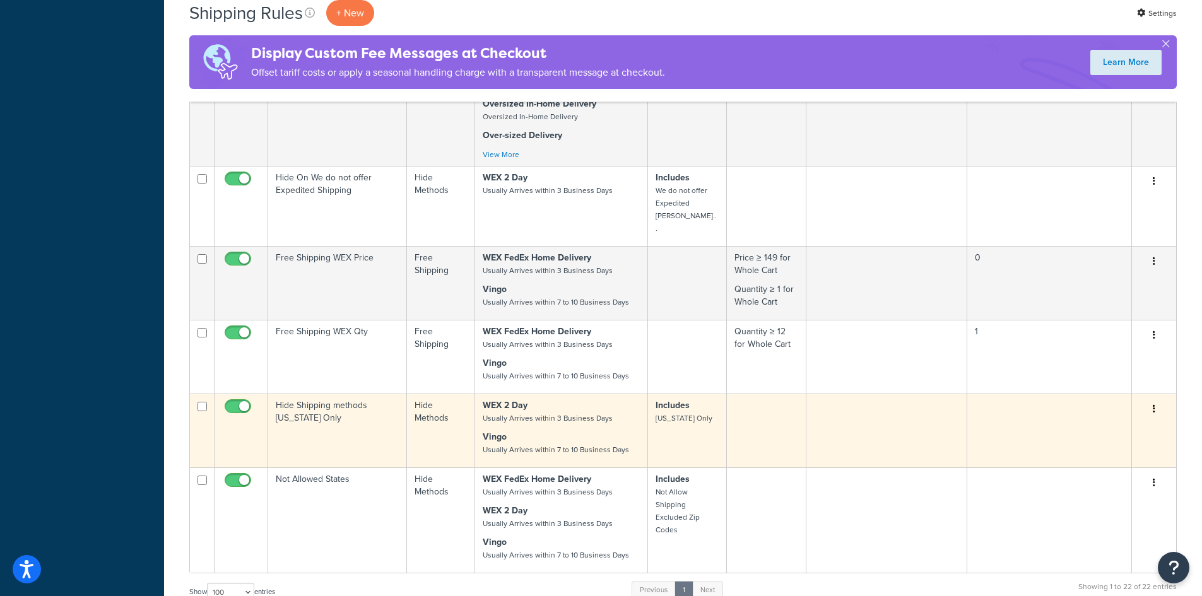
scroll to position [1010, 0]
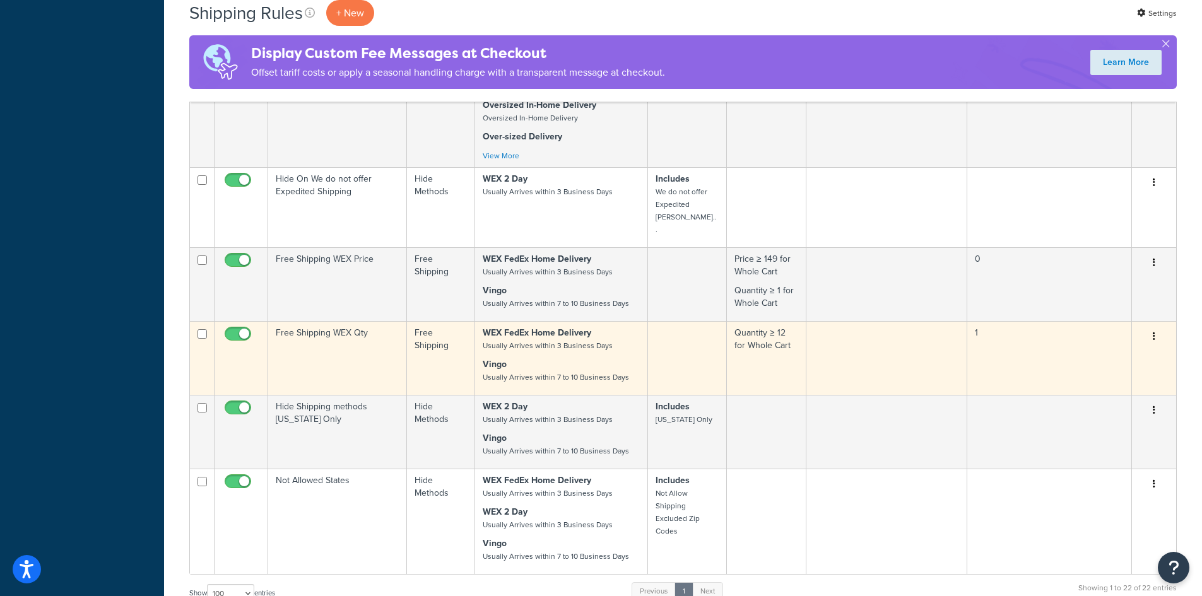
click at [361, 321] on td "Free Shipping WEX Qty" at bounding box center [337, 358] width 139 height 74
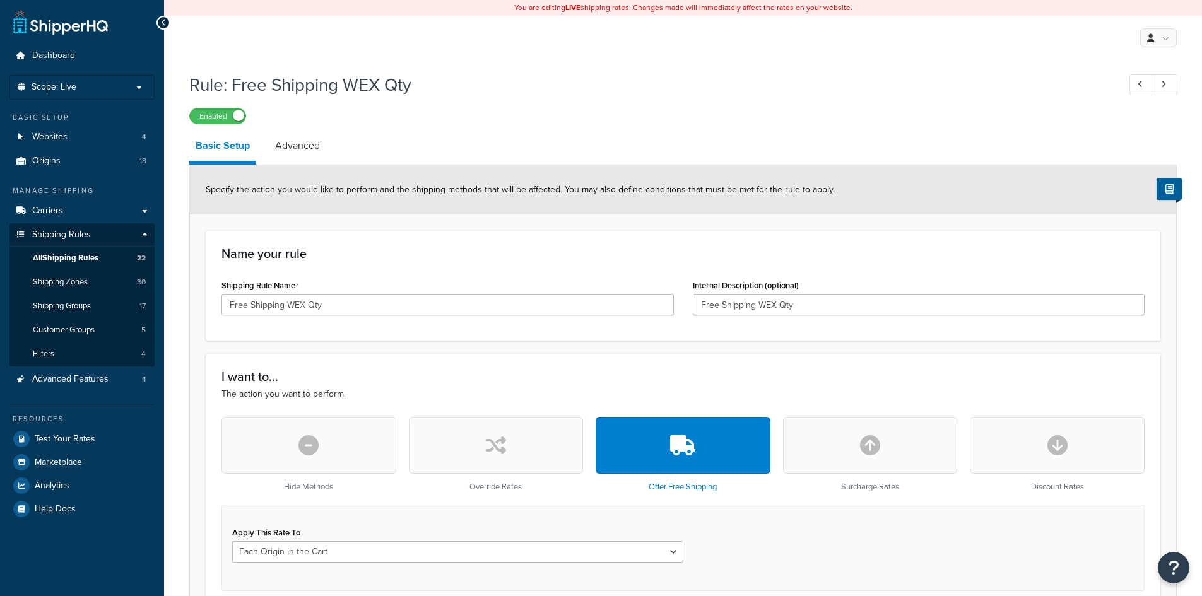
select select "LOCATION"
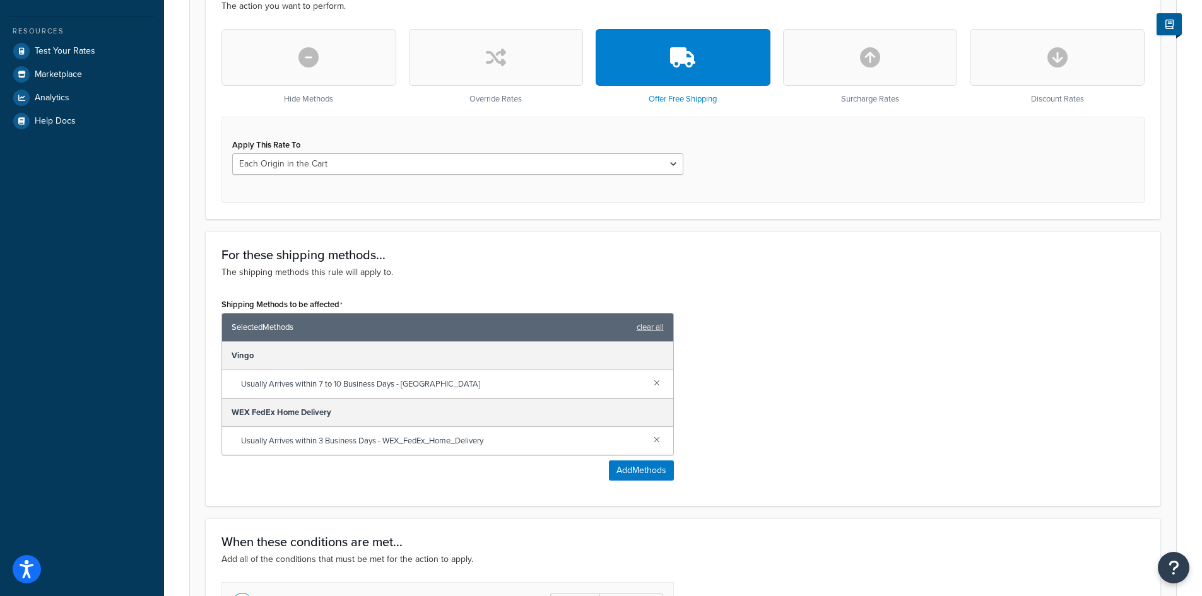
scroll to position [136, 0]
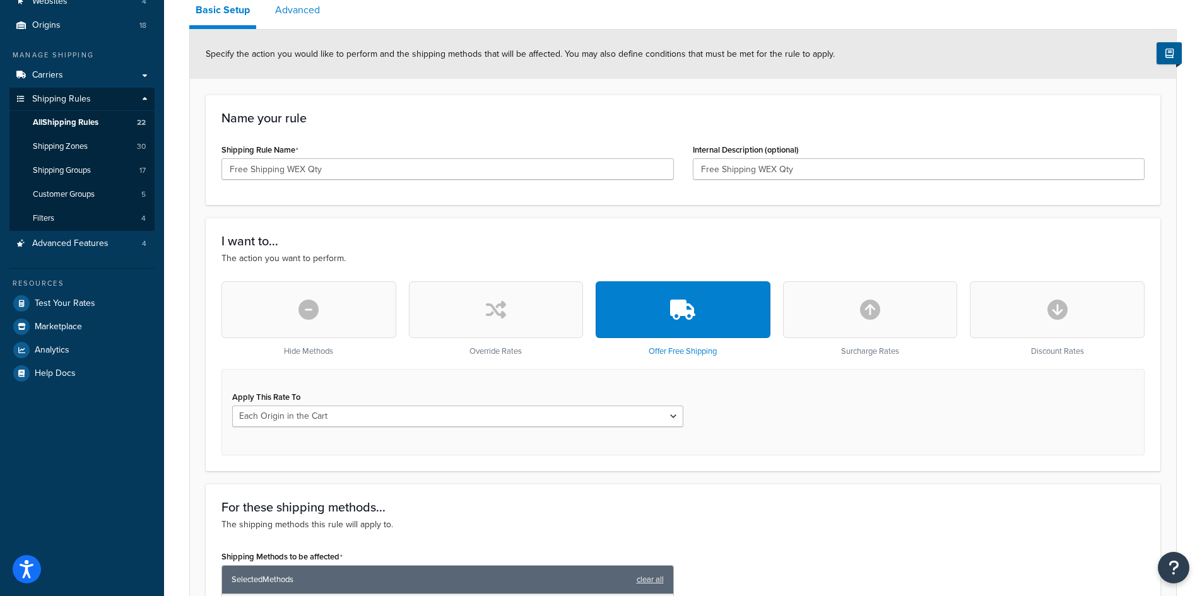
click at [302, 12] on link "Advanced" at bounding box center [297, 10] width 57 height 30
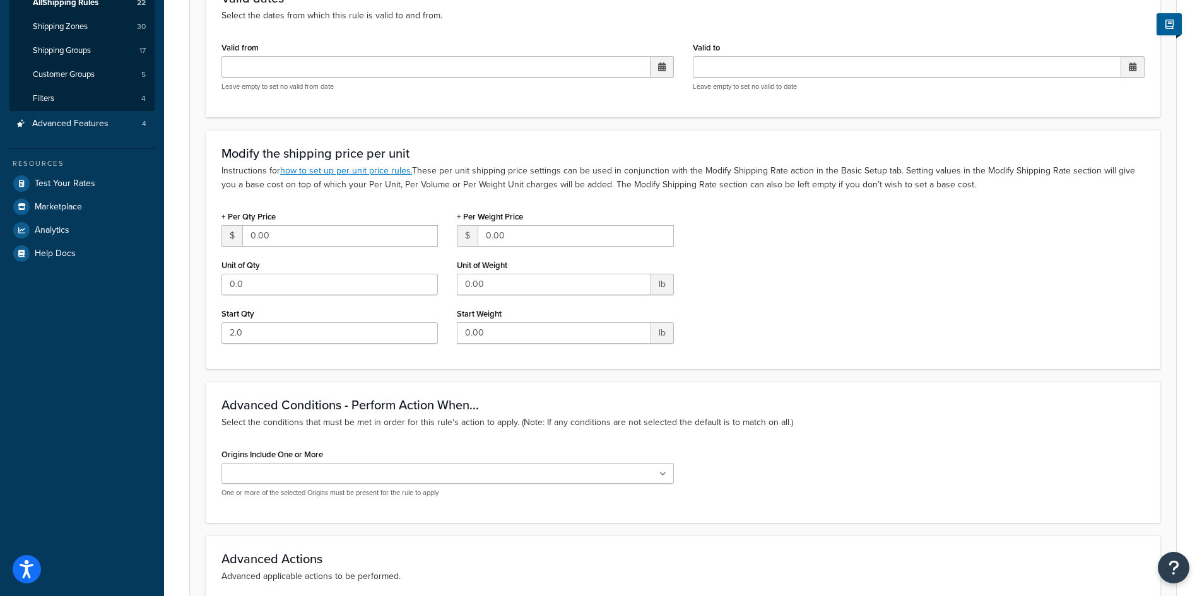
scroll to position [356, 0]
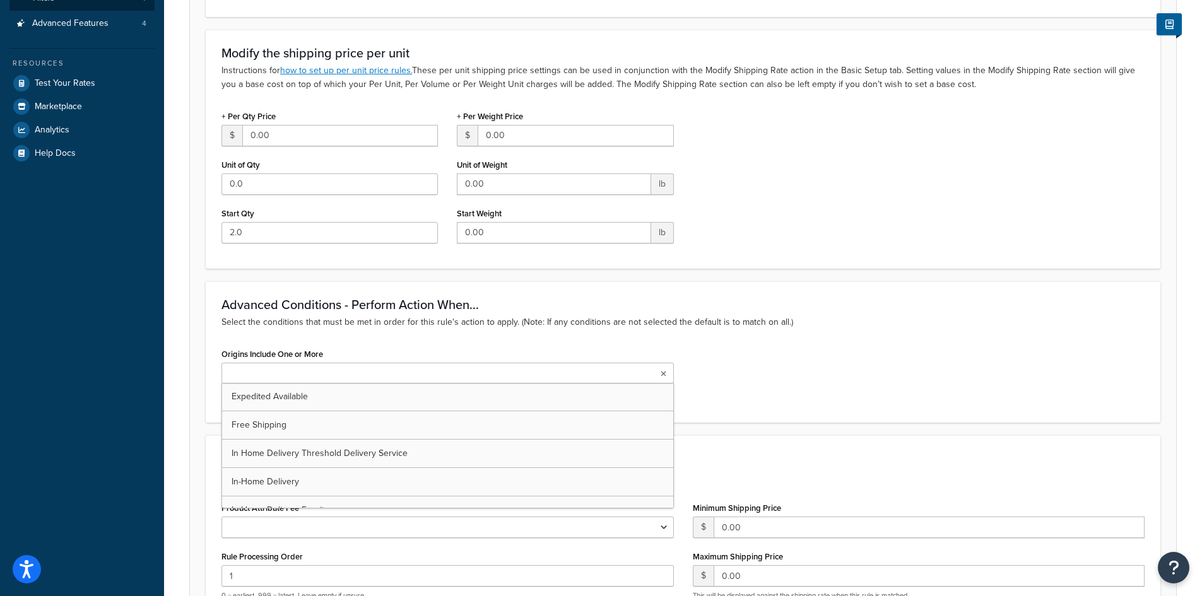
click at [391, 373] on ul at bounding box center [448, 373] width 453 height 21
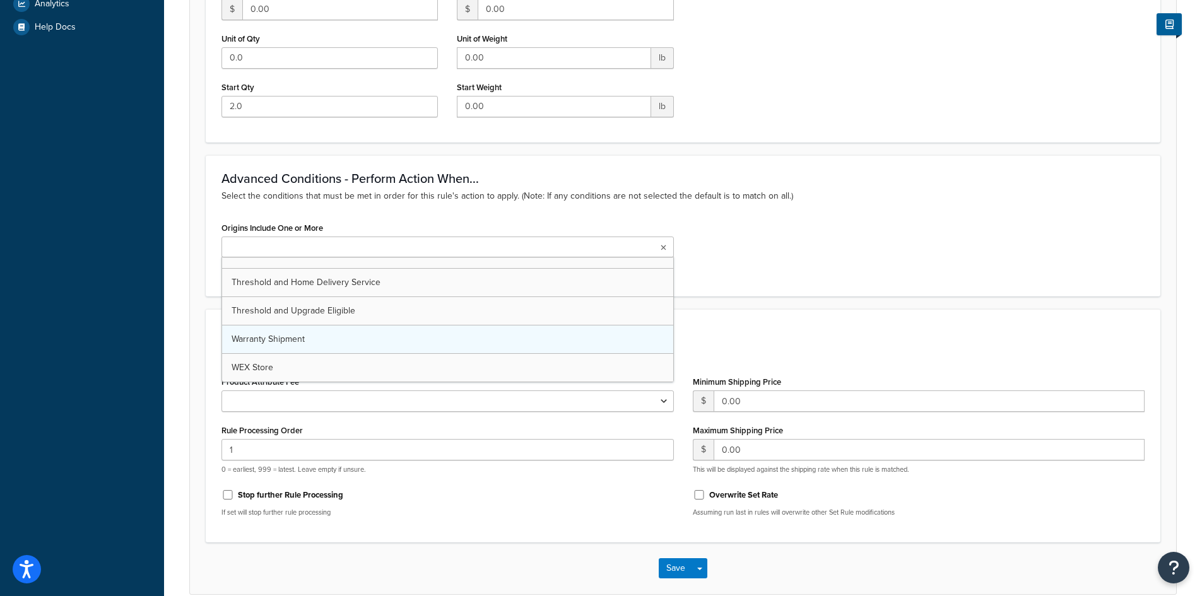
scroll to position [357, 0]
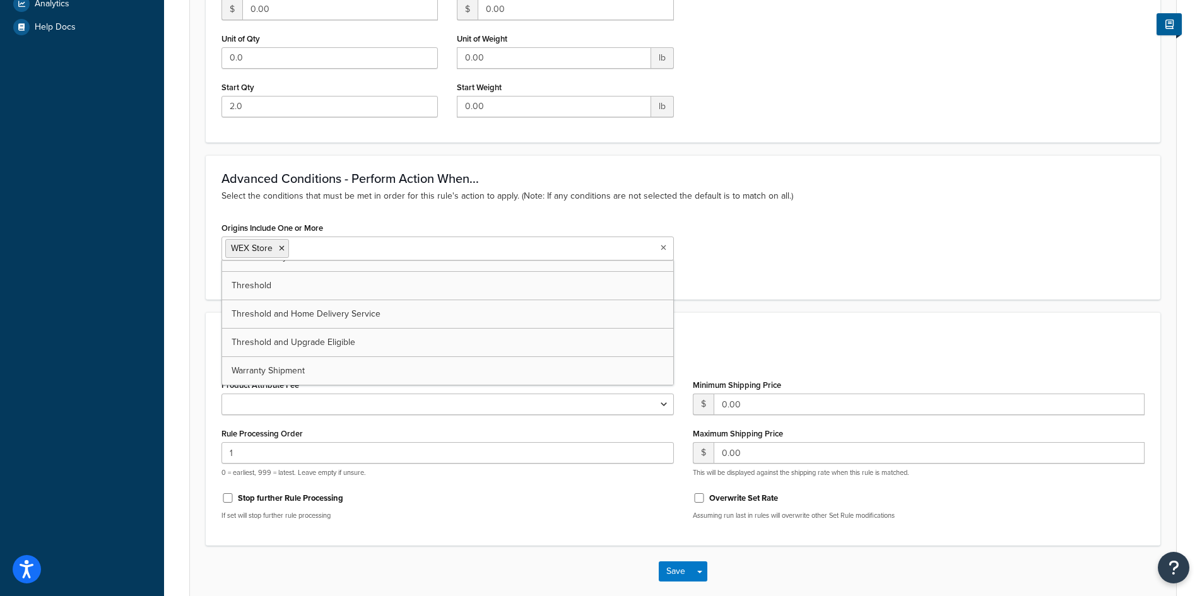
click at [838, 252] on div "Origins Include One or More WEX Store Expedited Available Free Shipping In Home…" at bounding box center [683, 251] width 942 height 65
click at [677, 574] on button "Save" at bounding box center [676, 572] width 34 height 20
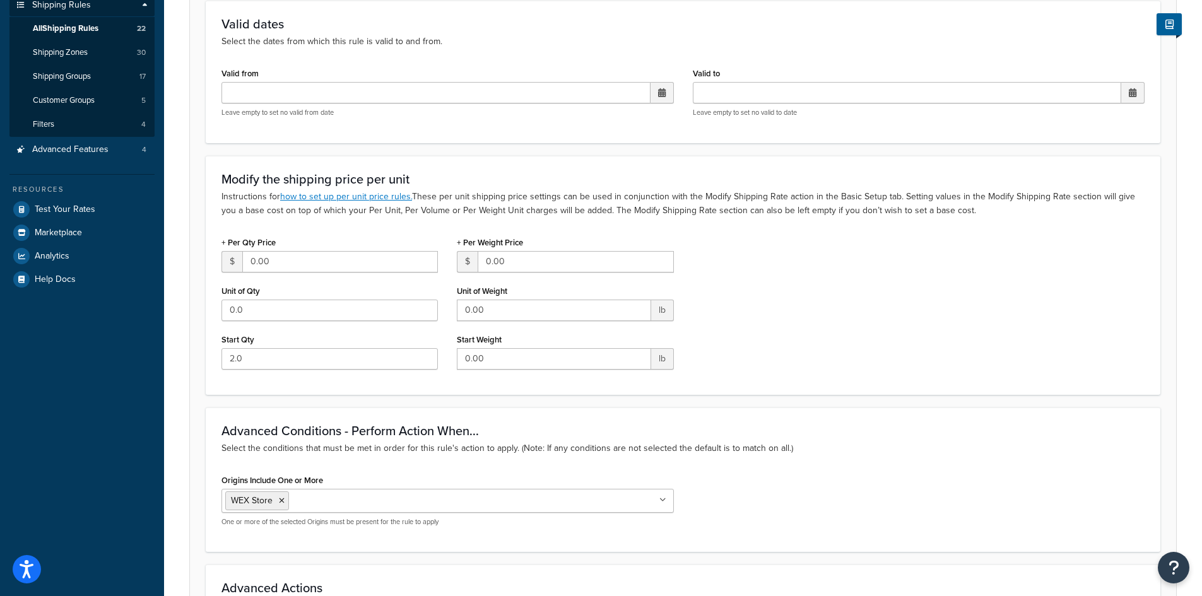
scroll to position [0, 0]
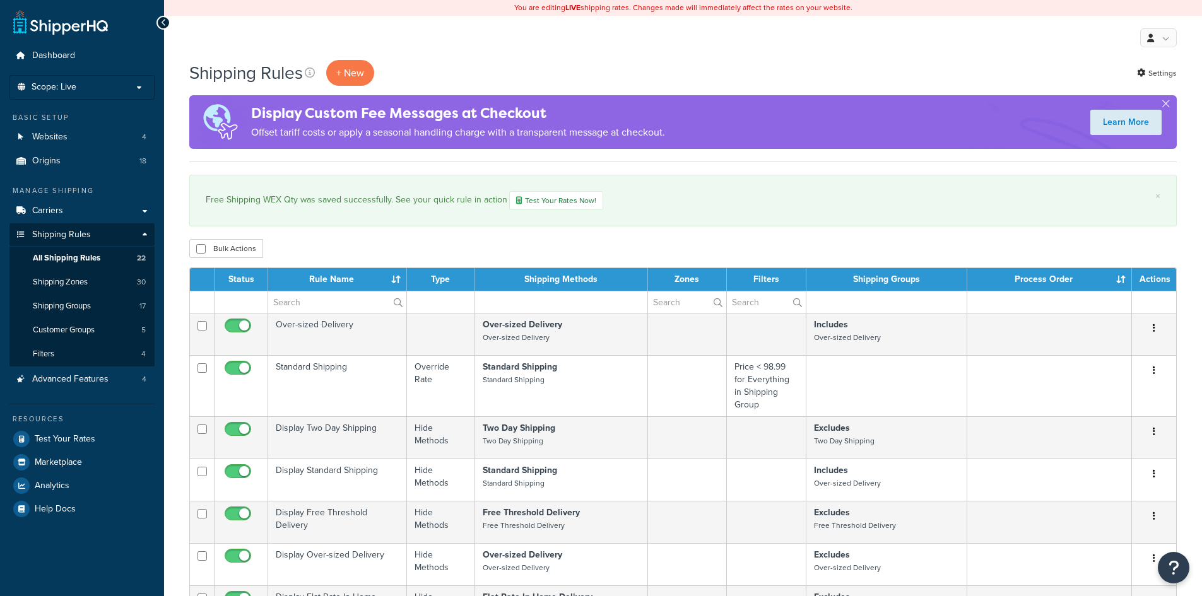
select select "100"
click at [74, 354] on link "Filters 4" at bounding box center [81, 354] width 145 height 23
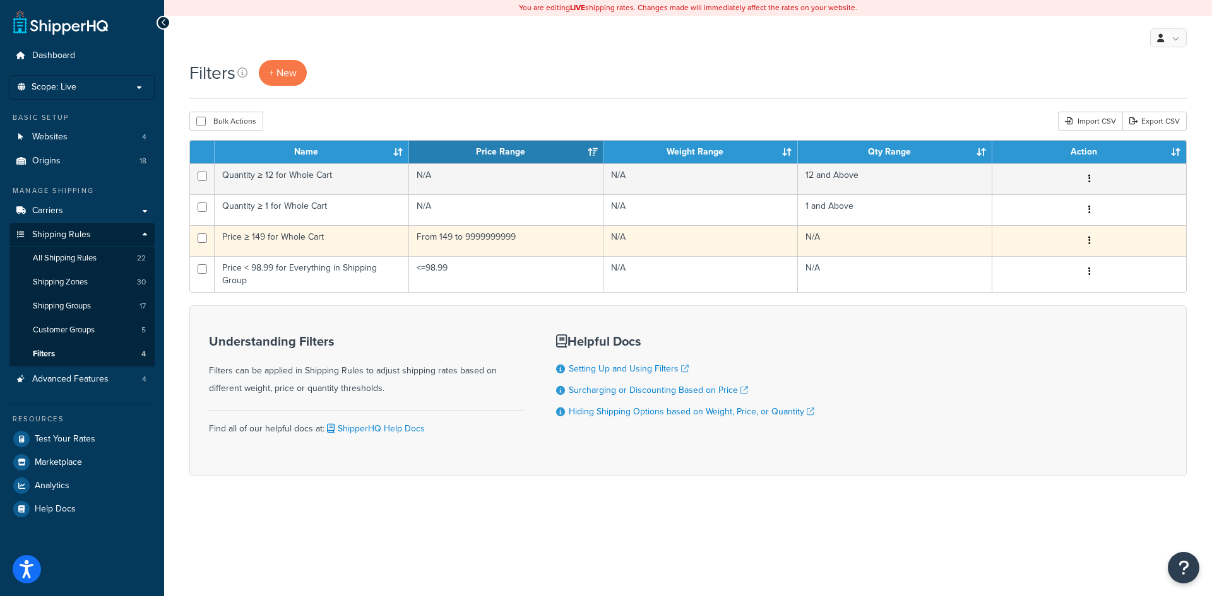
click at [365, 244] on td "Price ≥ 149 for Whole Cart" at bounding box center [312, 240] width 194 height 31
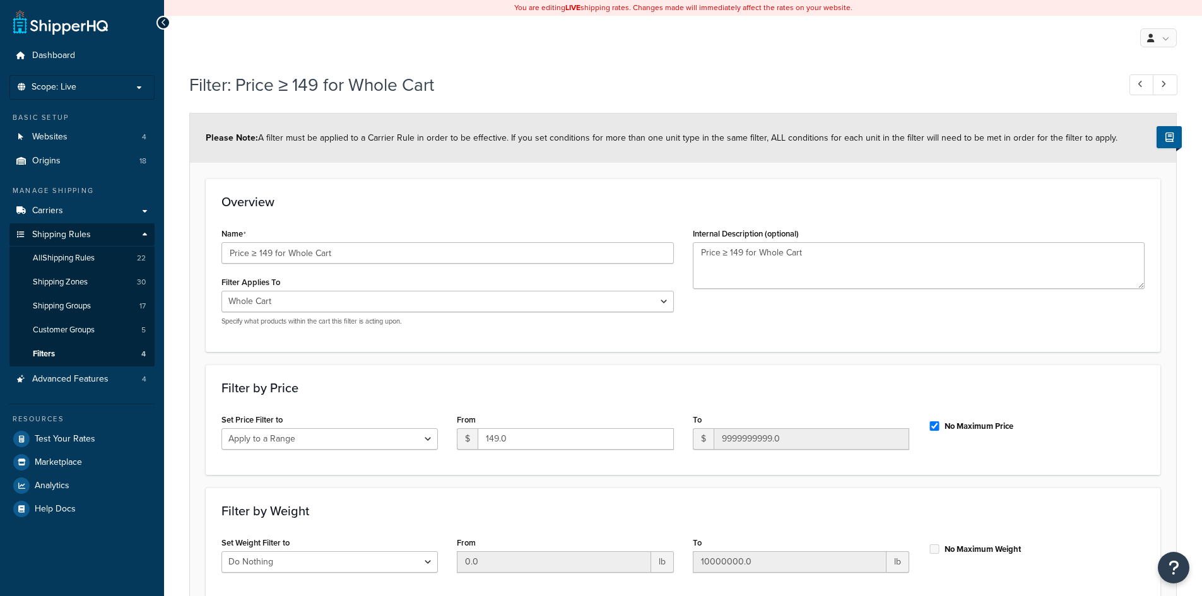
select select "range"
click at [68, 349] on link "Filters 4" at bounding box center [81, 354] width 145 height 23
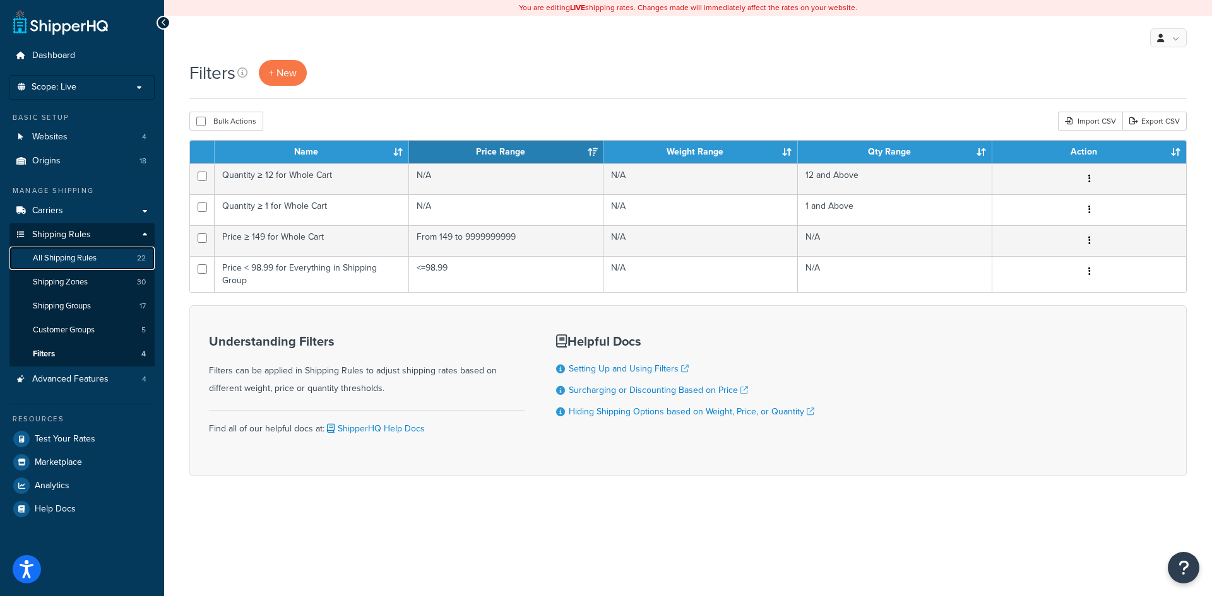
click at [76, 257] on span "All Shipping Rules" at bounding box center [65, 258] width 64 height 11
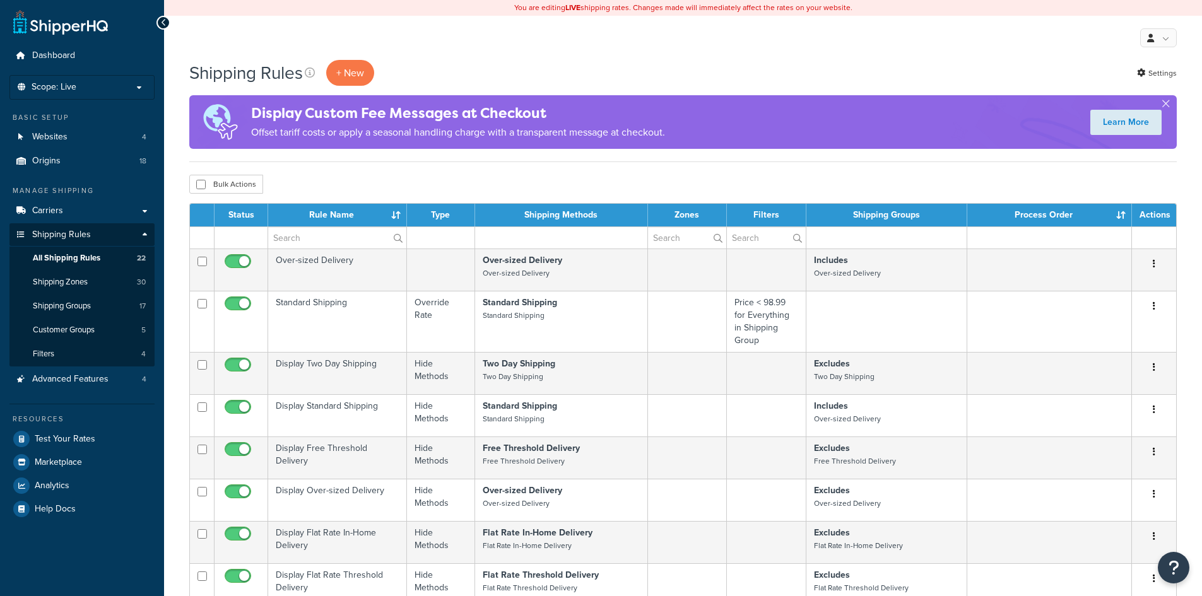
select select "100"
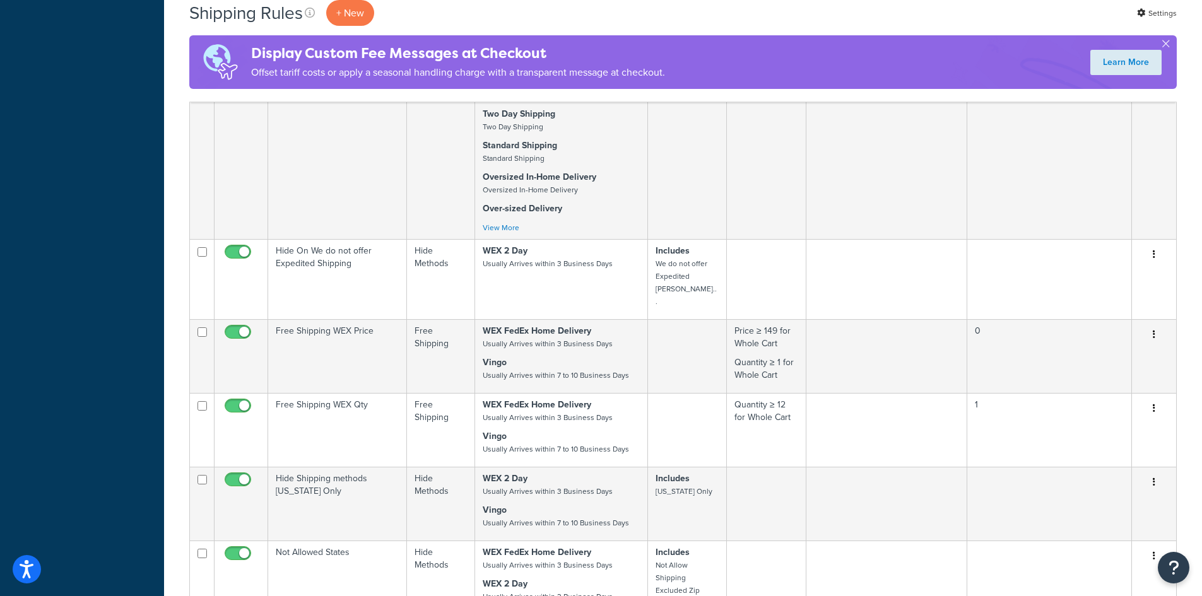
scroll to position [870, 0]
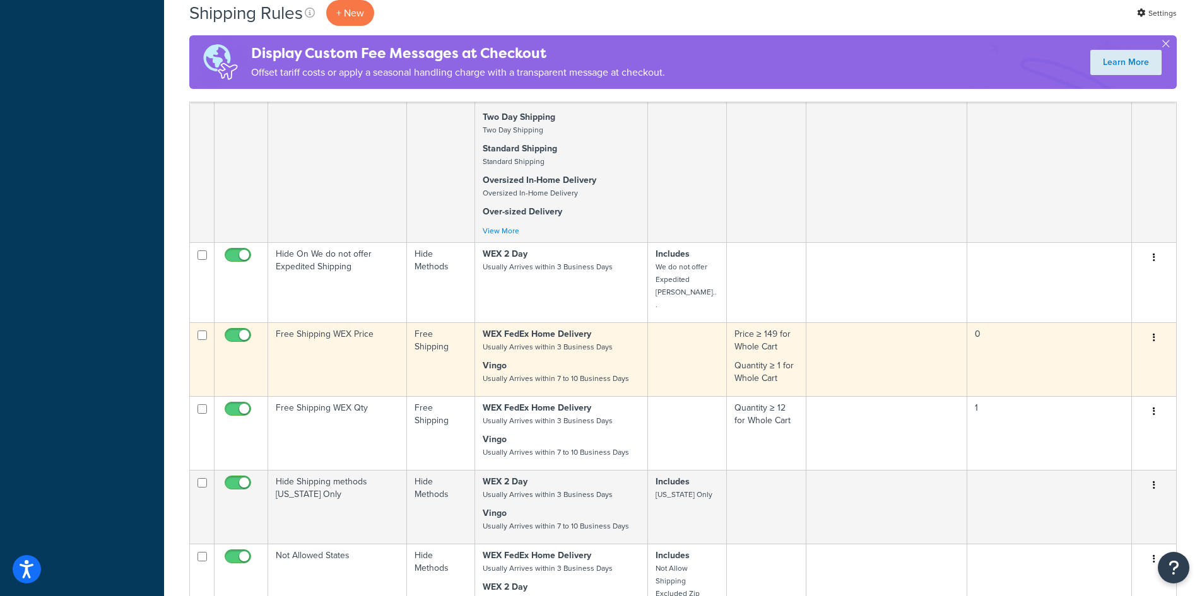
click at [680, 323] on td at bounding box center [687, 360] width 79 height 74
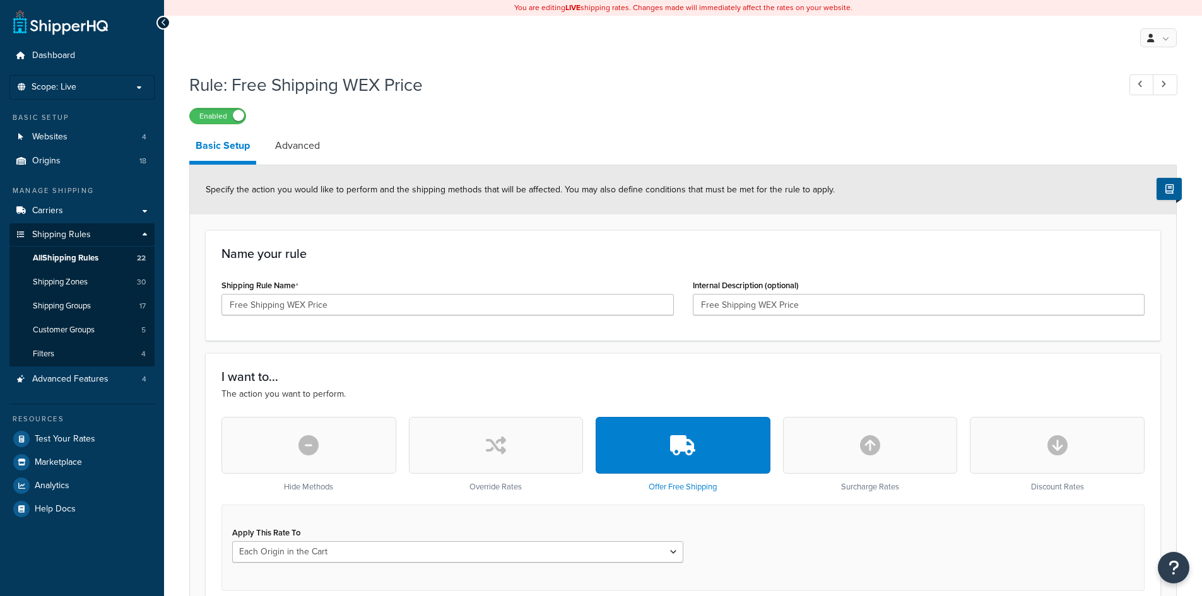
select select "LOCATION"
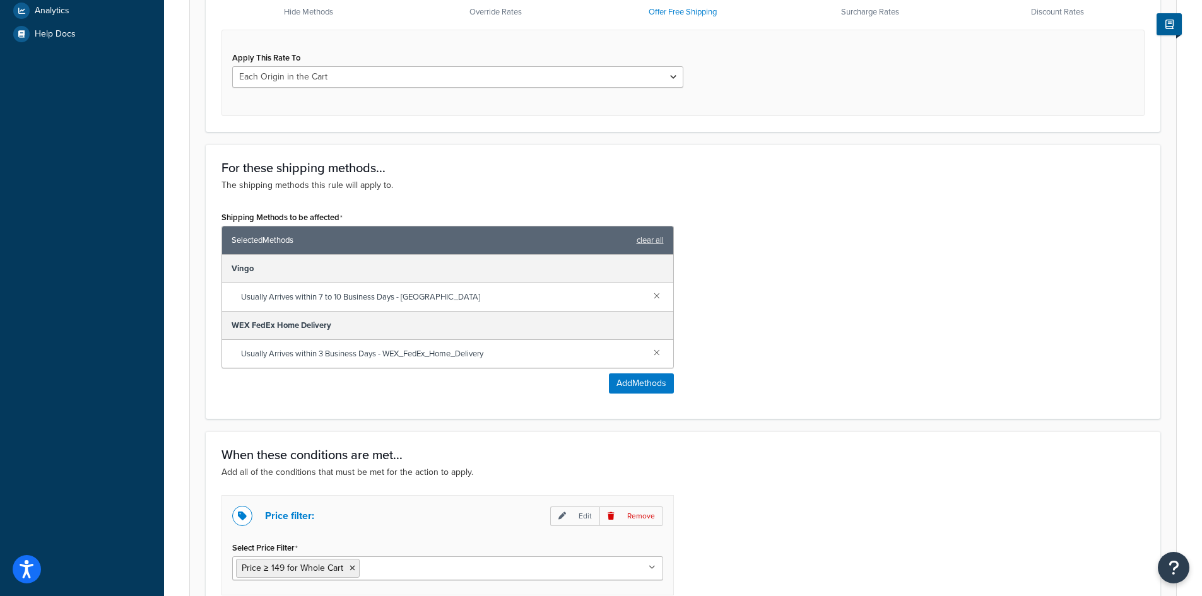
scroll to position [754, 0]
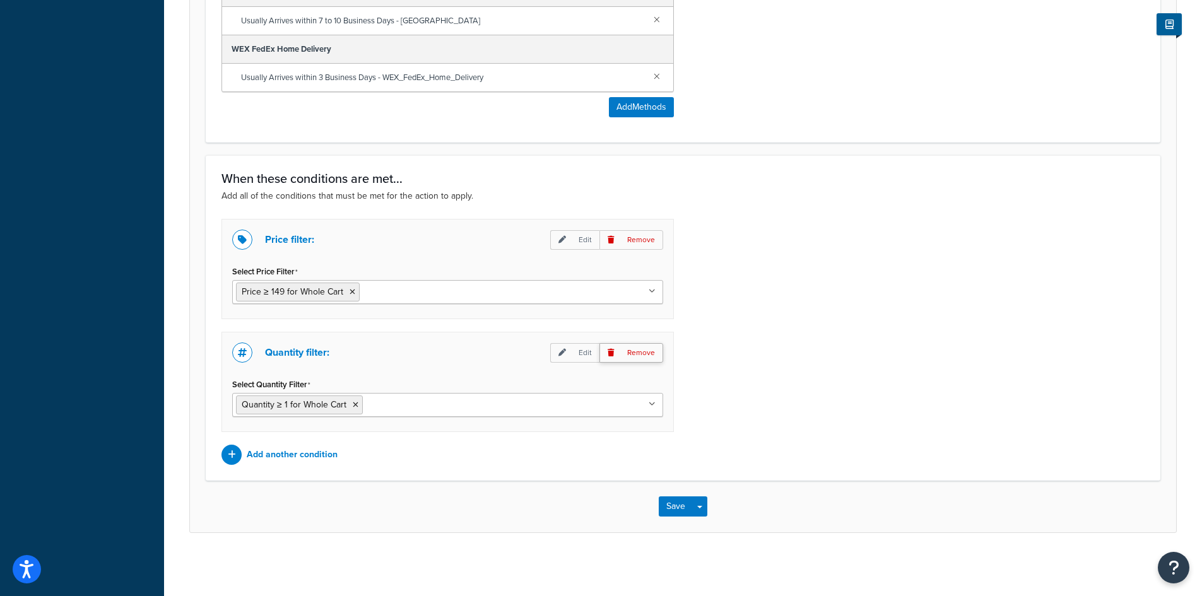
click at [638, 357] on p "Remove" at bounding box center [632, 353] width 64 height 20
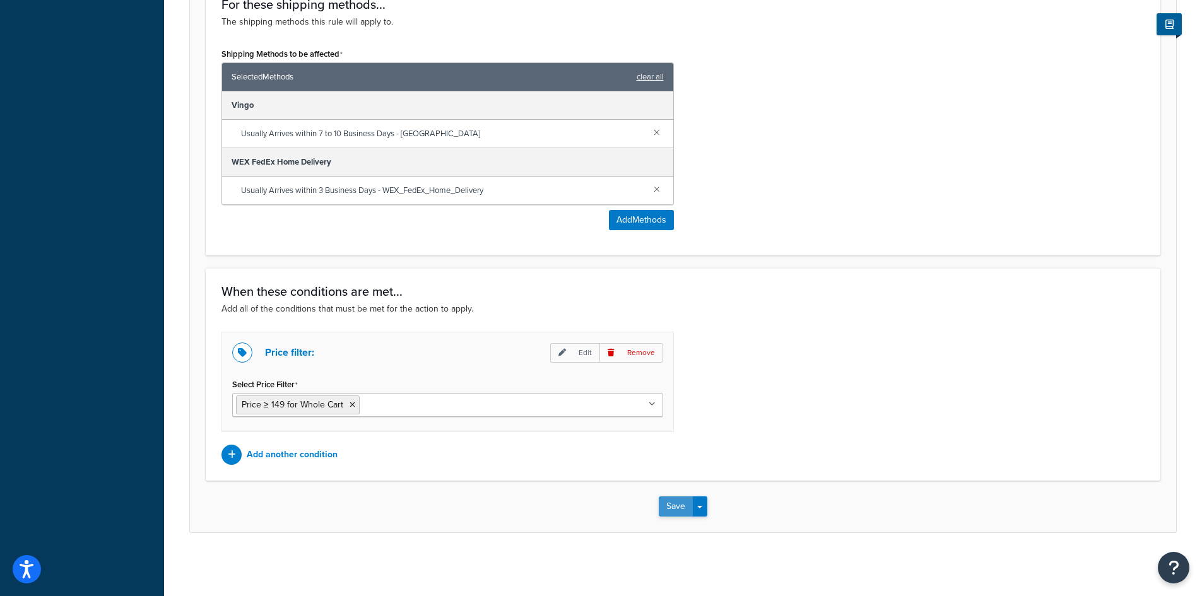
click at [674, 506] on button "Save" at bounding box center [676, 507] width 34 height 20
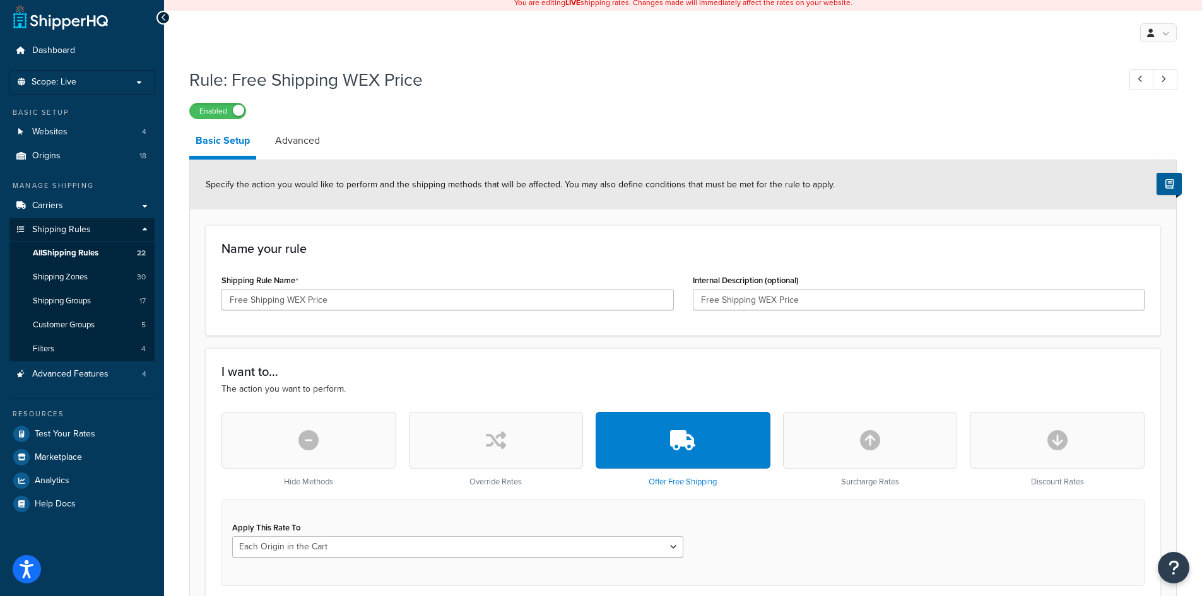
scroll to position [0, 0]
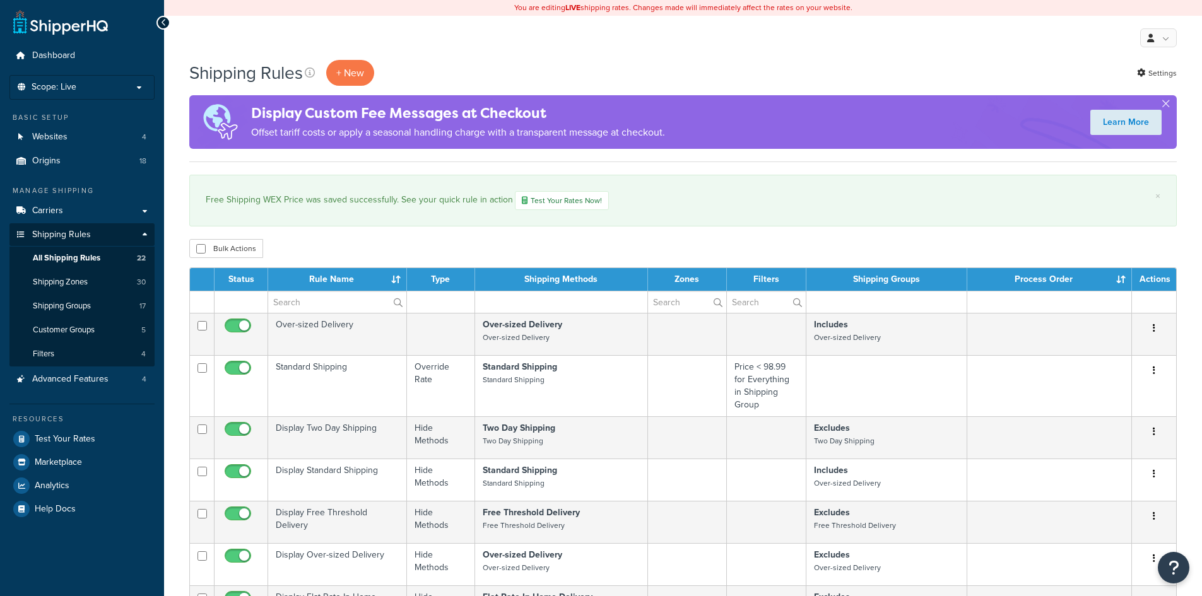
select select "100"
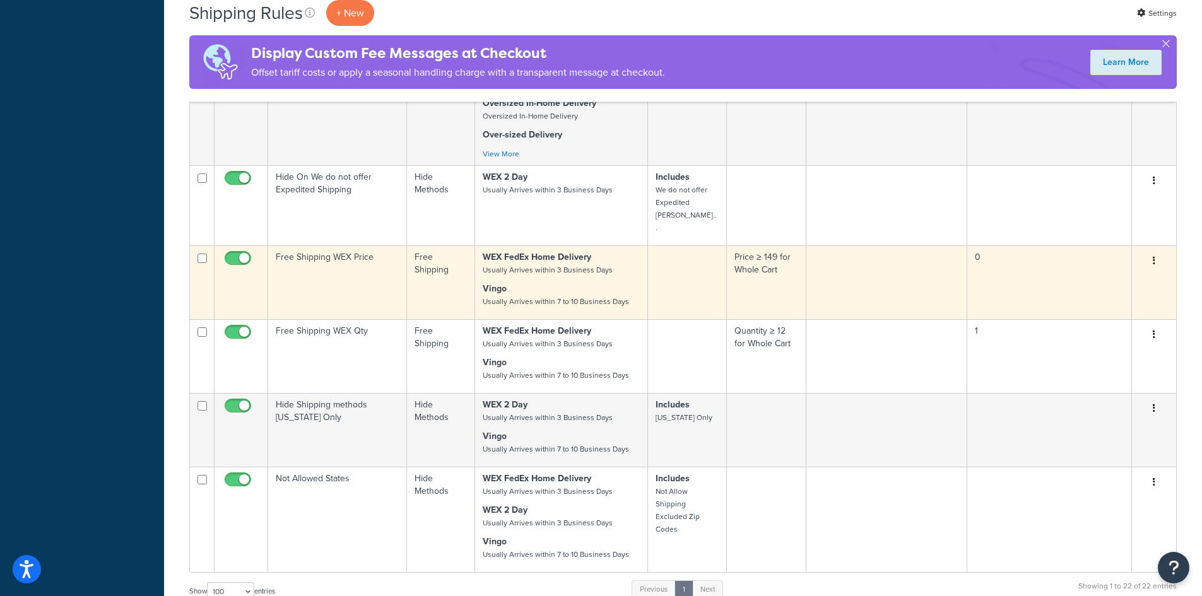
scroll to position [999, 0]
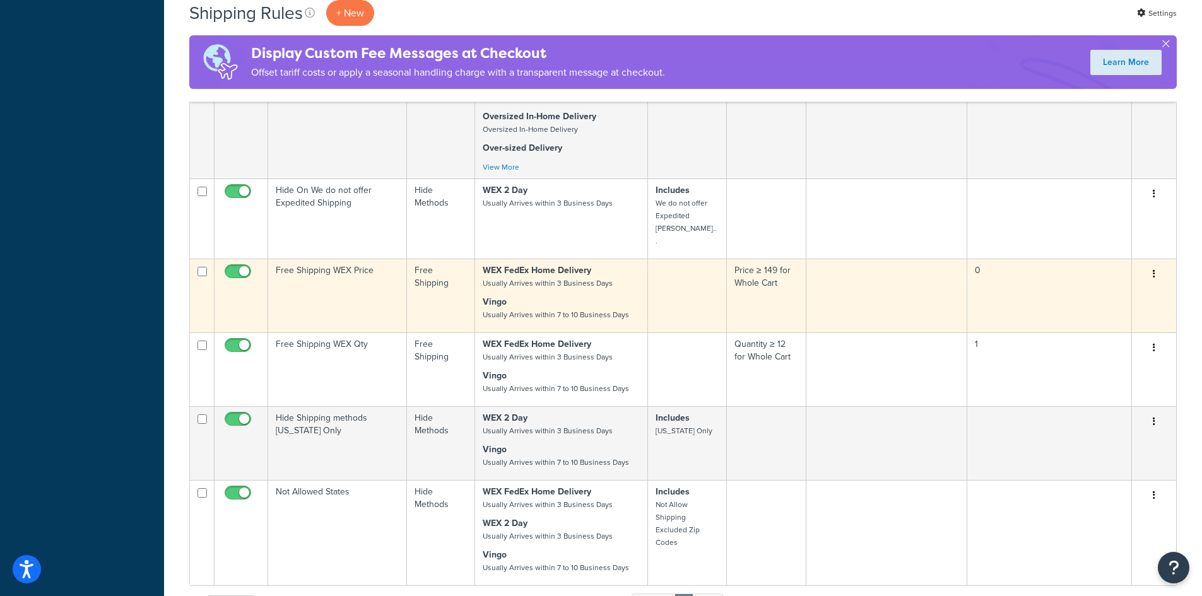
click at [756, 264] on td "Price ≥ 149 for Whole Cart" at bounding box center [767, 296] width 80 height 74
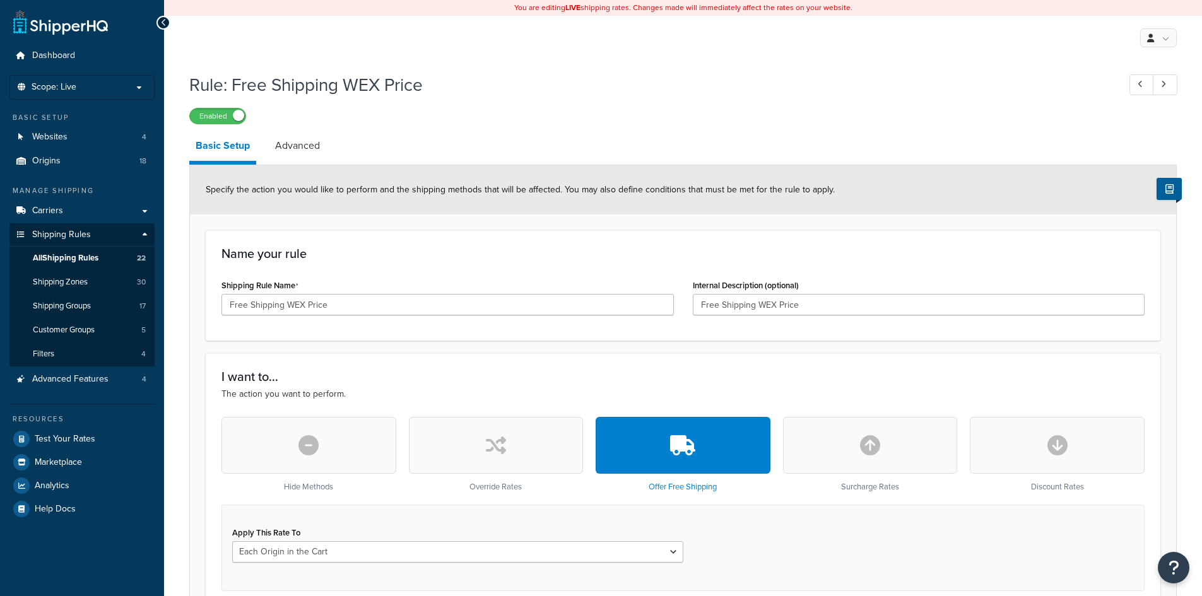
select select "LOCATION"
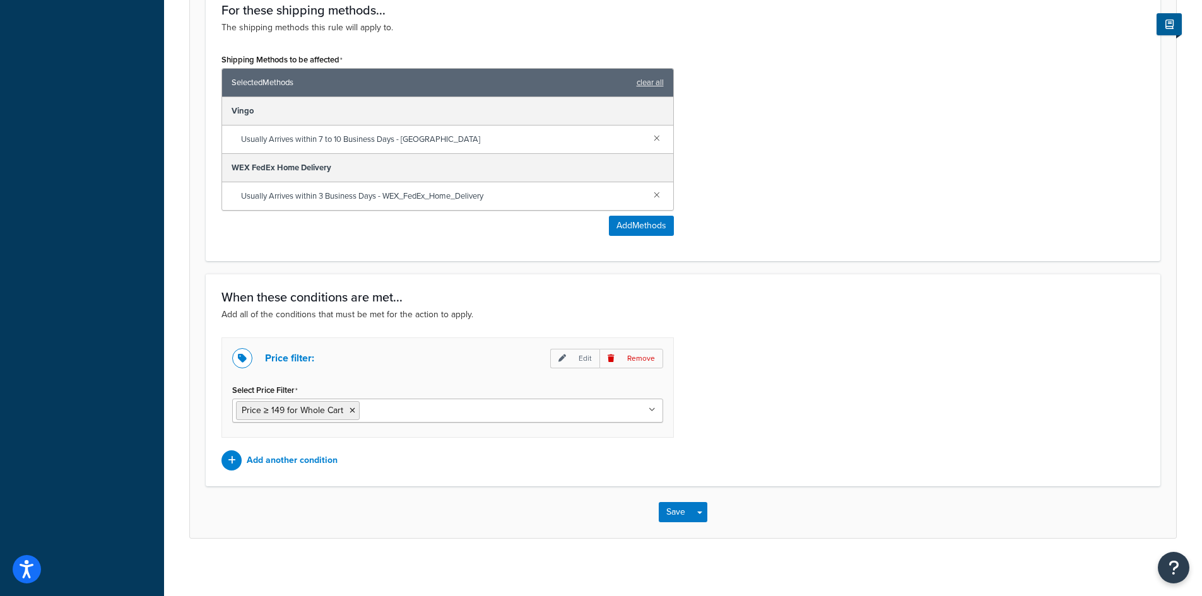
scroll to position [641, 0]
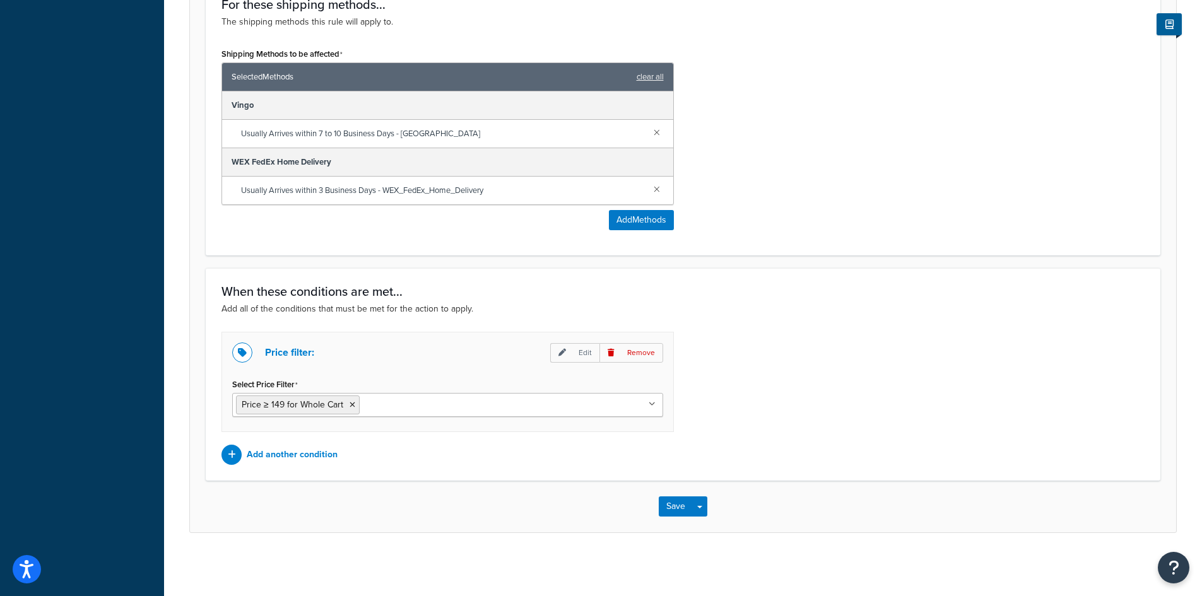
click at [454, 406] on input "Select Price Filter" at bounding box center [419, 405] width 112 height 14
click at [796, 395] on div "Price filter: Edit Remove Select Price Filter Price ≥ 149 for Whole Cart Price …" at bounding box center [683, 398] width 942 height 133
click at [271, 451] on p "Add another condition" at bounding box center [292, 455] width 91 height 18
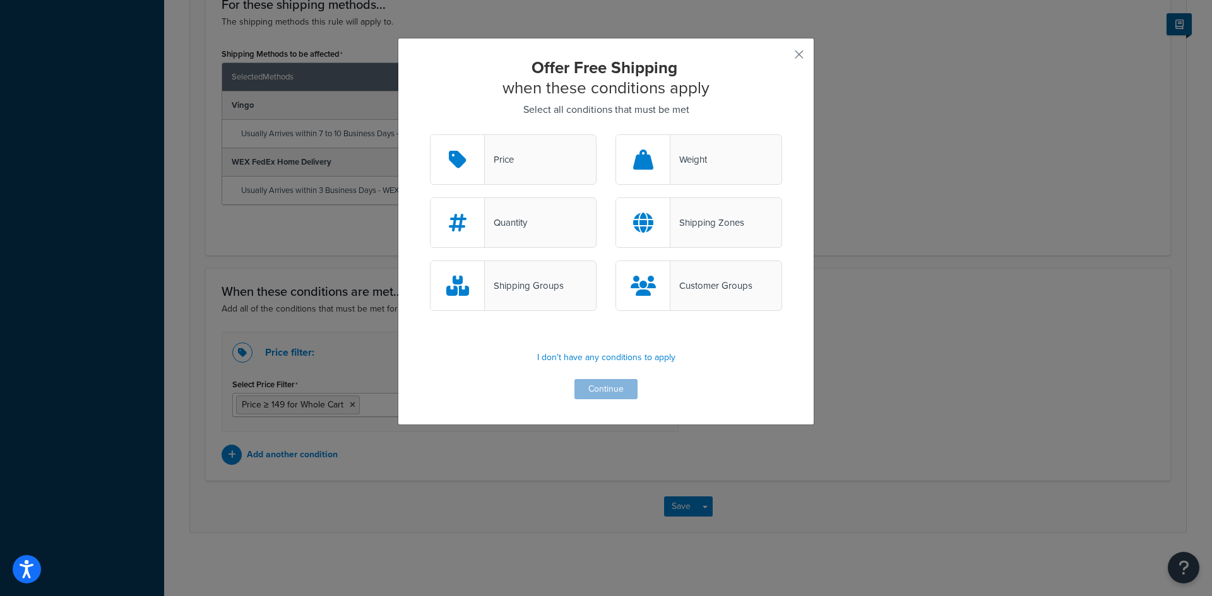
click at [708, 165] on div "Weight" at bounding box center [698, 159] width 167 height 50
click at [0, 0] on input "Weight" at bounding box center [0, 0] width 0 height 0
click at [600, 393] on button "Continue" at bounding box center [605, 389] width 63 height 20
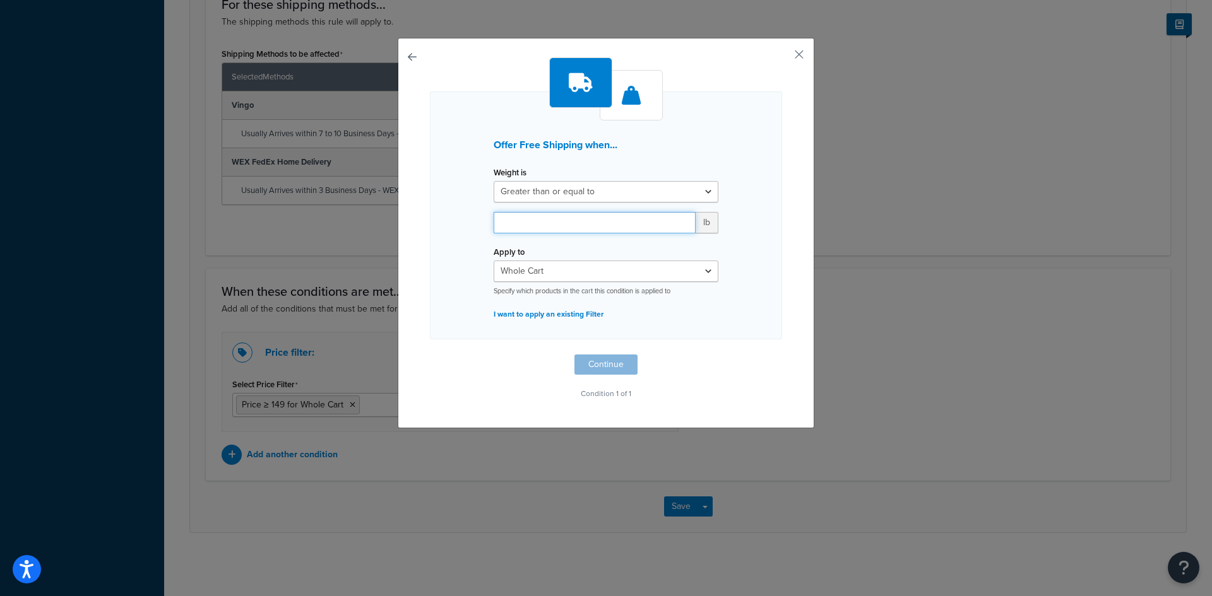
click at [622, 219] on input "number" at bounding box center [595, 222] width 202 height 21
type input "0.1"
click at [591, 365] on button "Continue" at bounding box center [605, 365] width 63 height 20
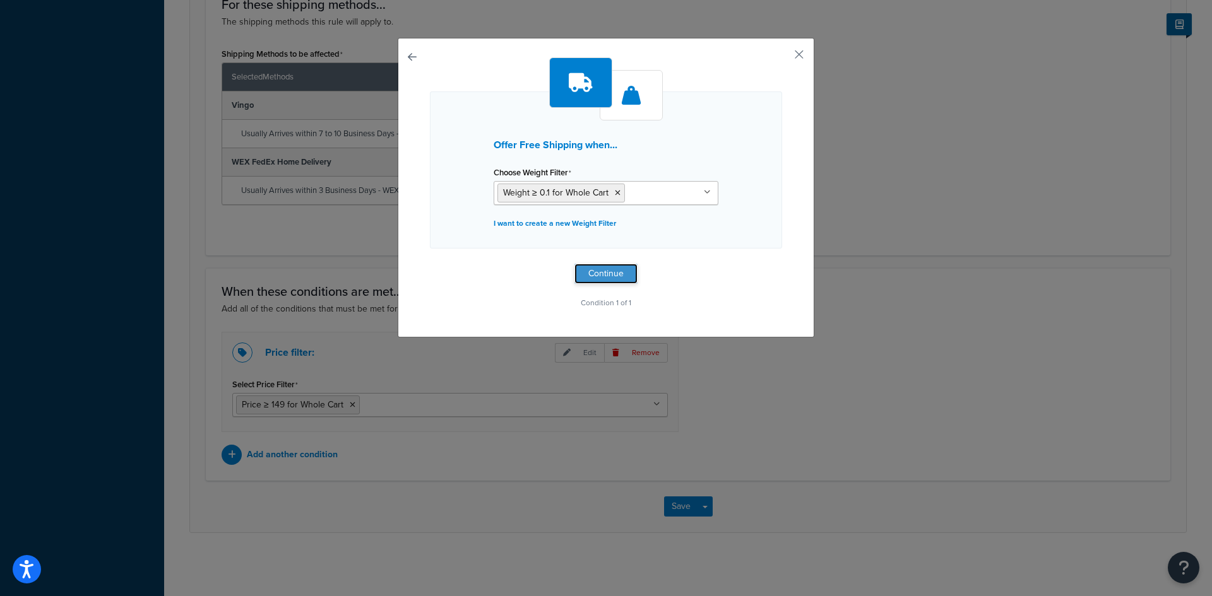
click at [604, 268] on button "Continue" at bounding box center [605, 274] width 63 height 20
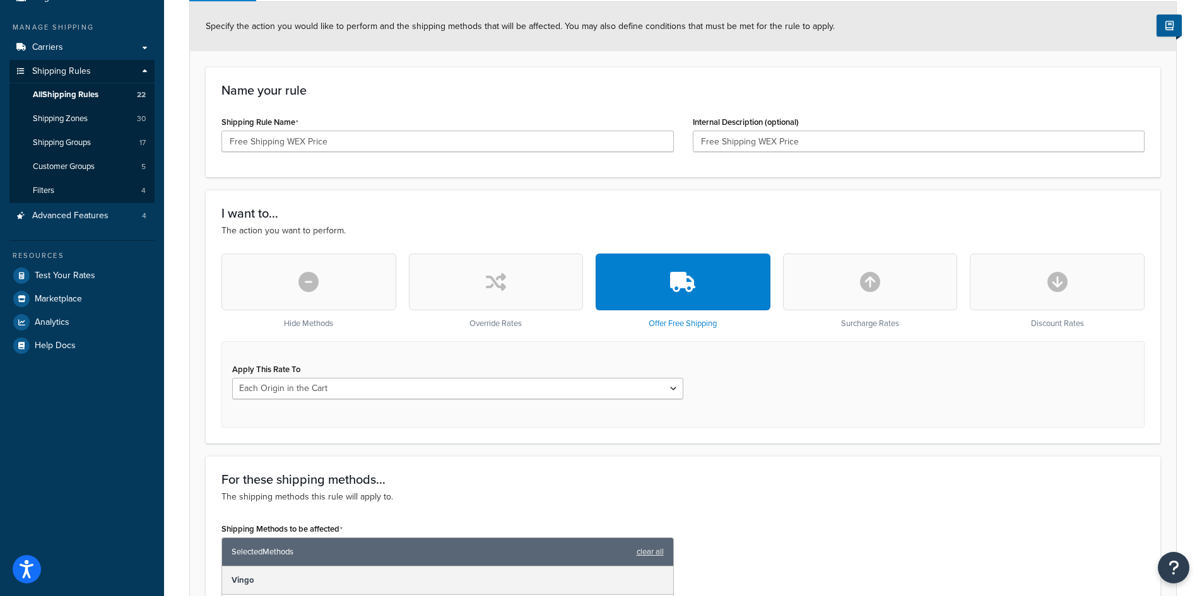
scroll to position [59, 0]
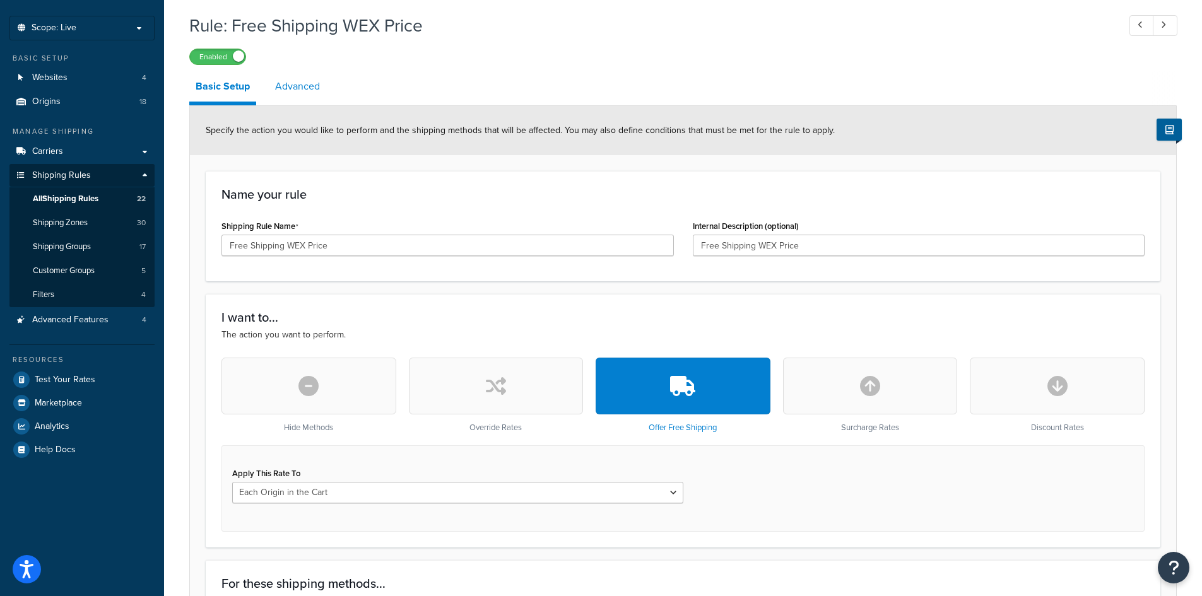
click at [304, 84] on link "Advanced" at bounding box center [297, 86] width 57 height 30
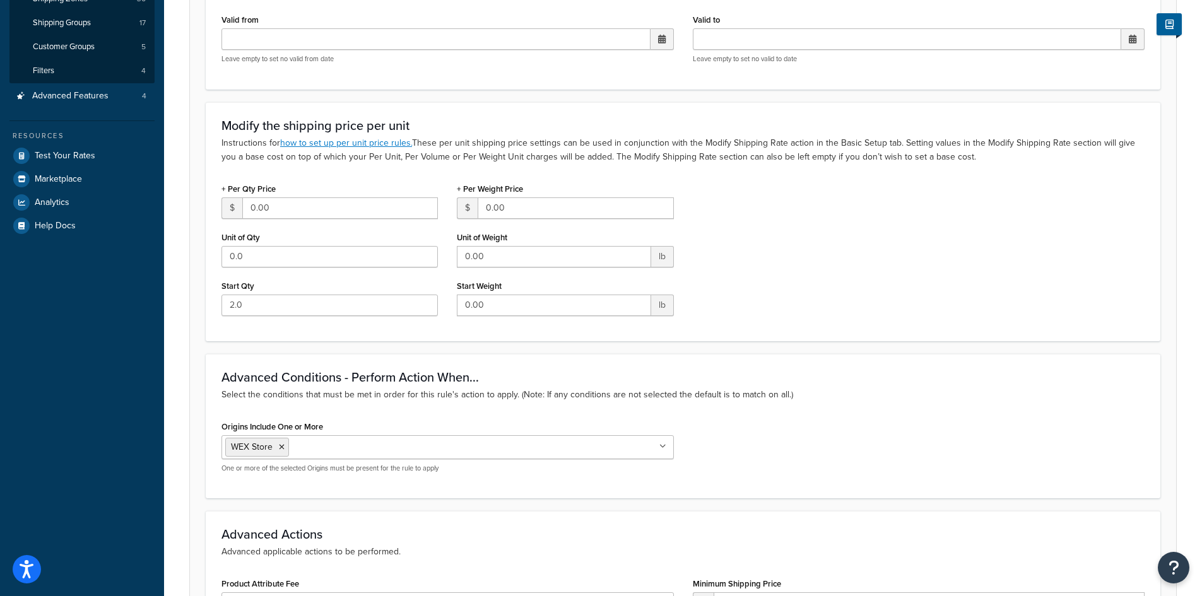
scroll to position [549, 0]
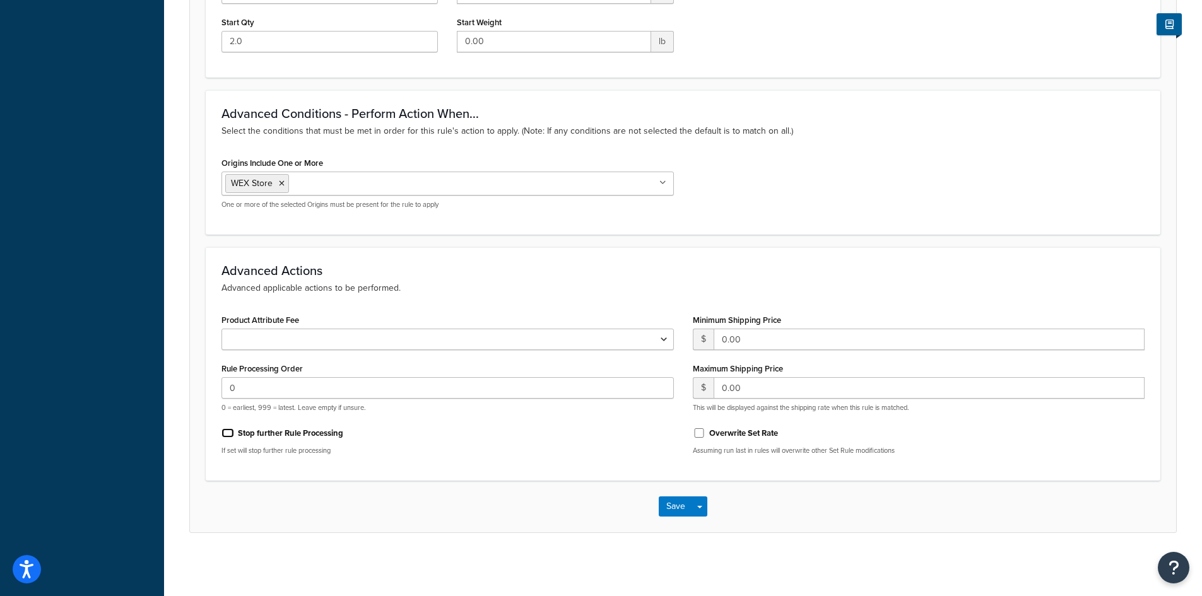
click at [228, 432] on input "Stop further Rule Processing" at bounding box center [228, 433] width 13 height 9
checkbox input "true"
click at [699, 432] on input "Overwrite Set Rate" at bounding box center [699, 433] width 13 height 9
checkbox input "false"
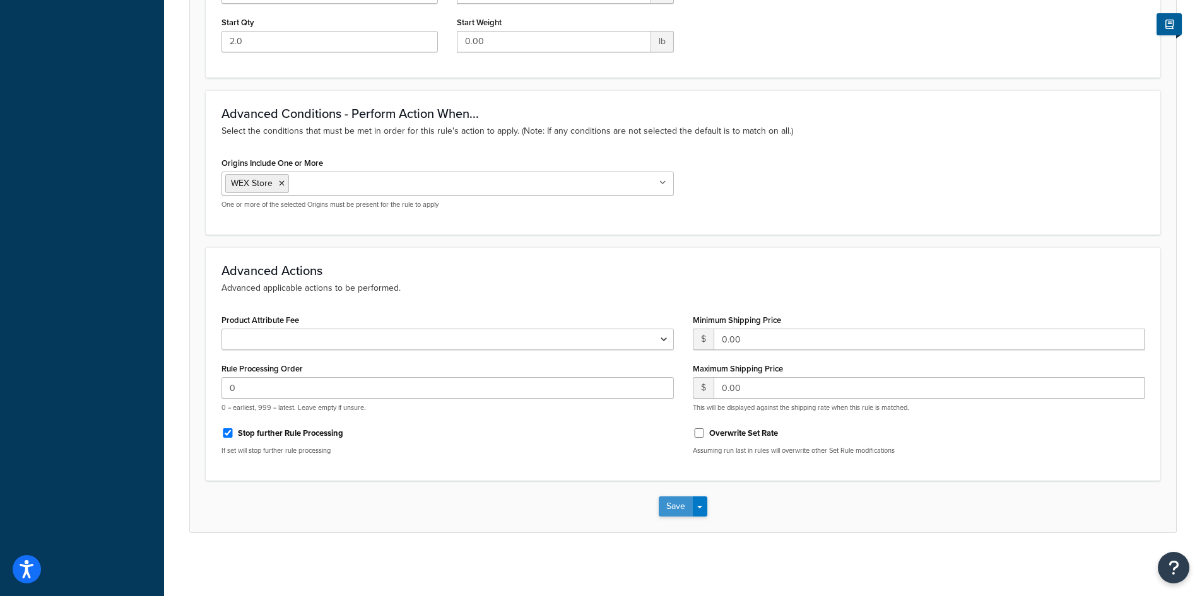
click at [673, 506] on button "Save" at bounding box center [676, 507] width 34 height 20
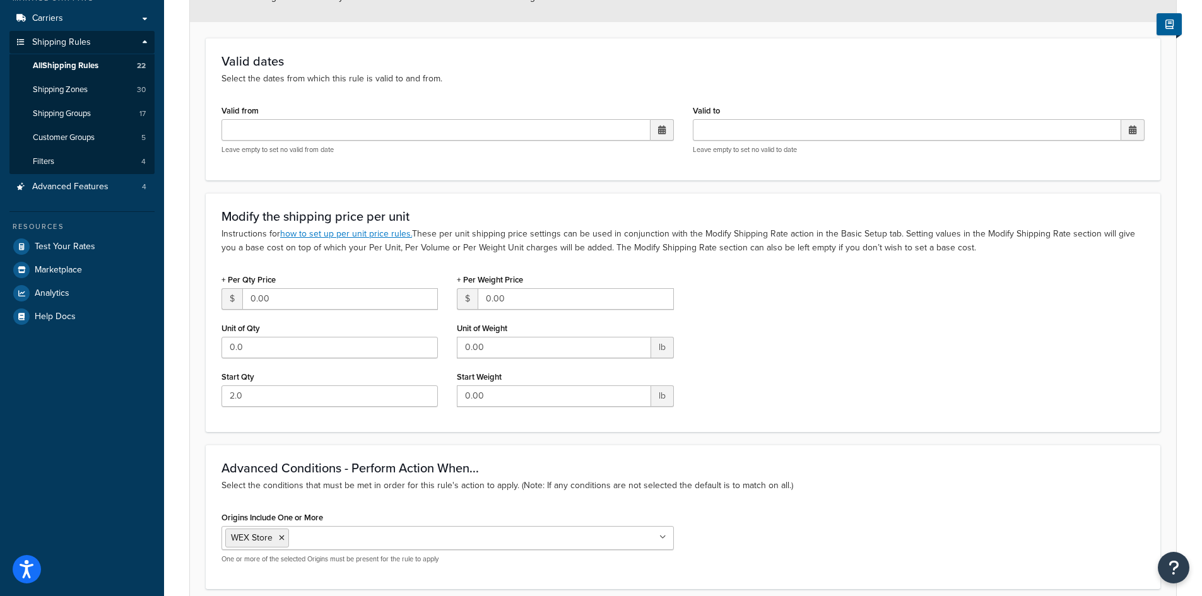
scroll to position [252, 0]
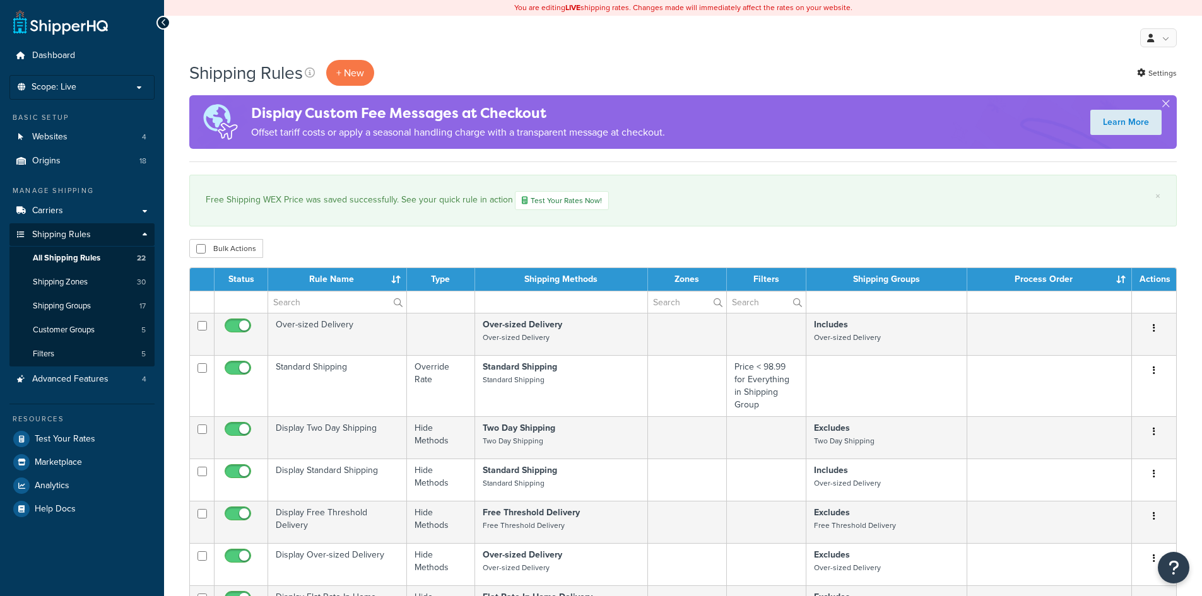
select select "100"
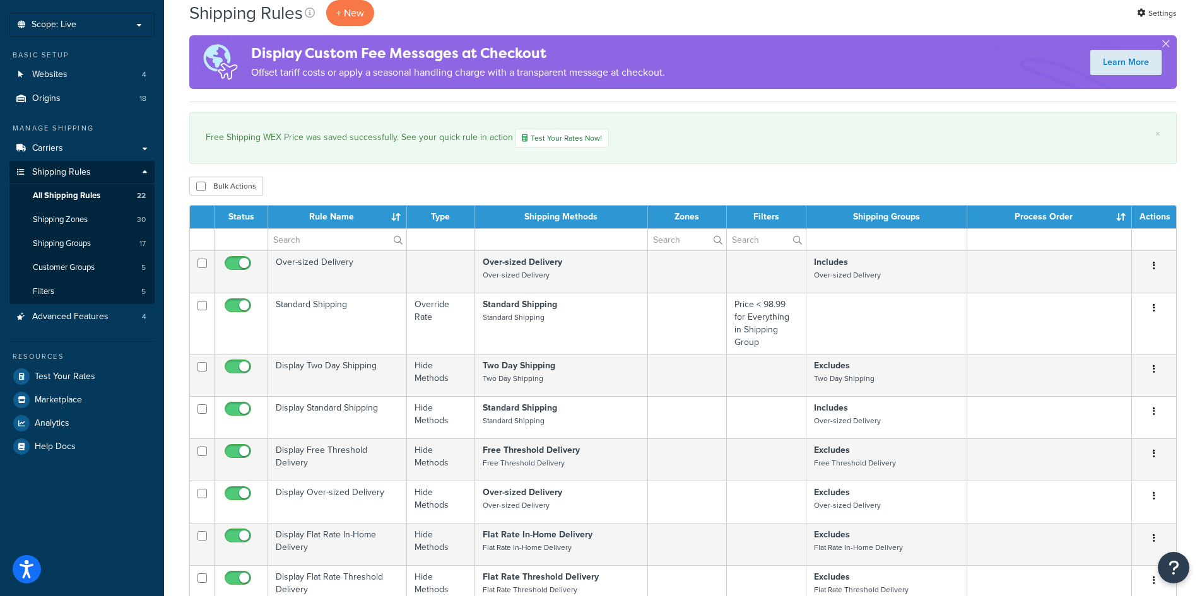
scroll to position [52, 0]
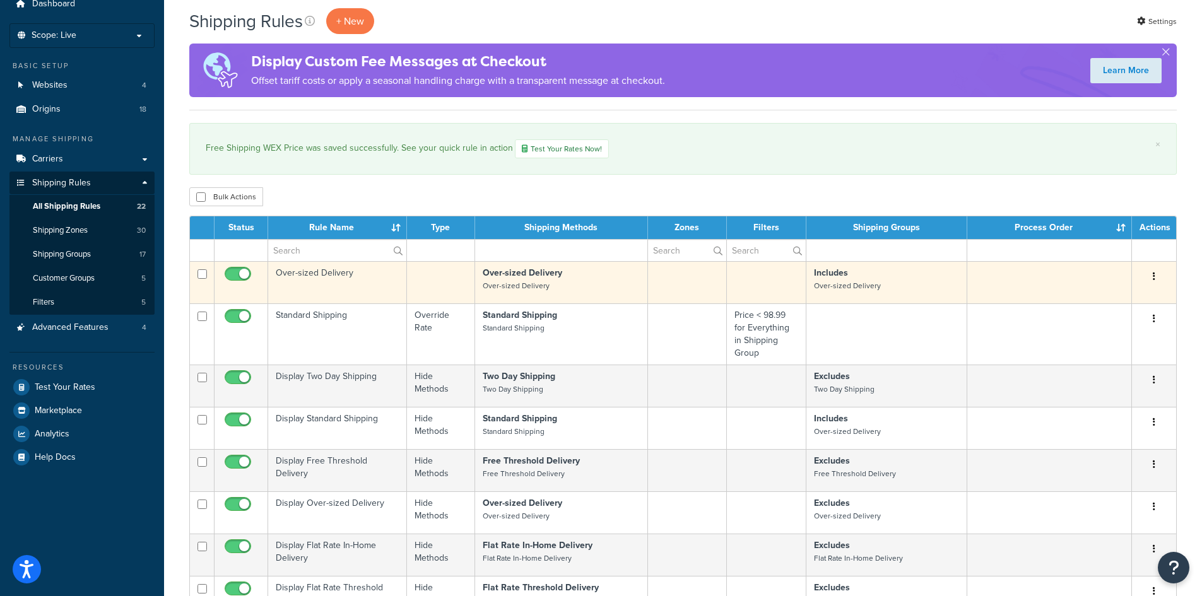
click at [694, 282] on td at bounding box center [687, 282] width 79 height 42
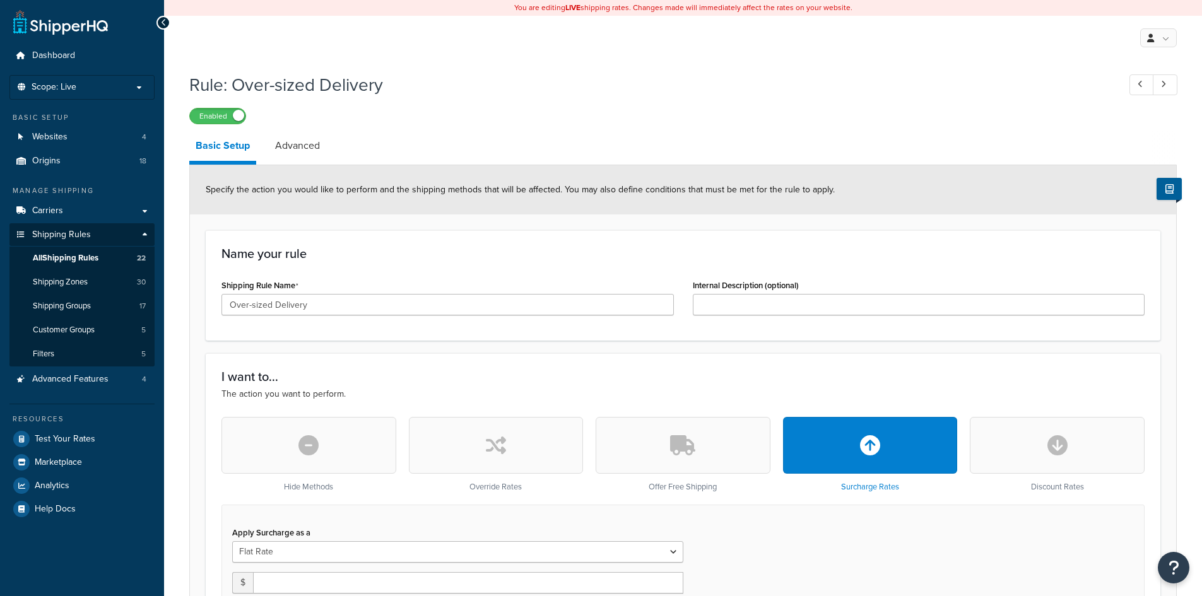
select select "ITEM"
click at [302, 153] on link "Advanced" at bounding box center [297, 146] width 57 height 30
select select "shipping_price"
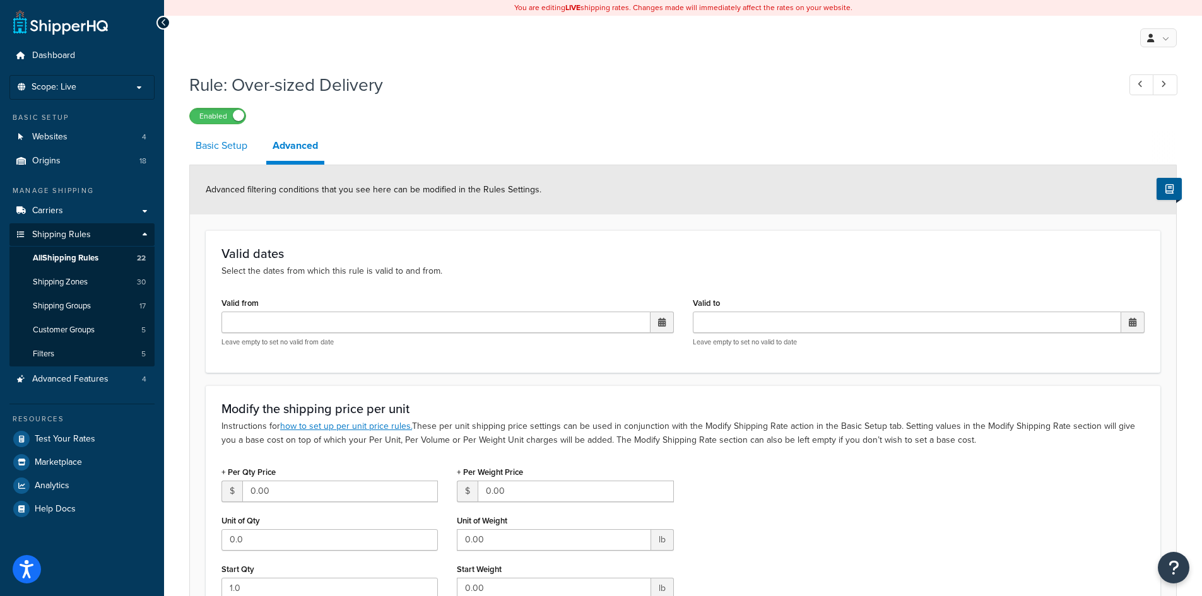
click at [234, 150] on link "Basic Setup" at bounding box center [221, 146] width 64 height 30
select select "ITEM"
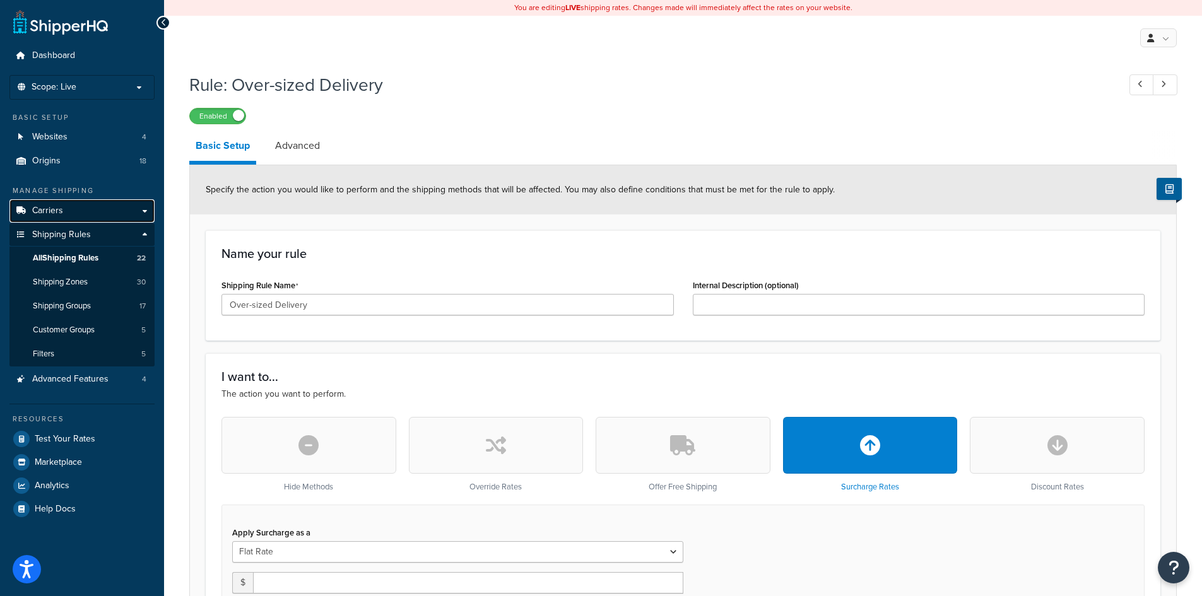
click at [80, 210] on link "Carriers" at bounding box center [81, 210] width 145 height 23
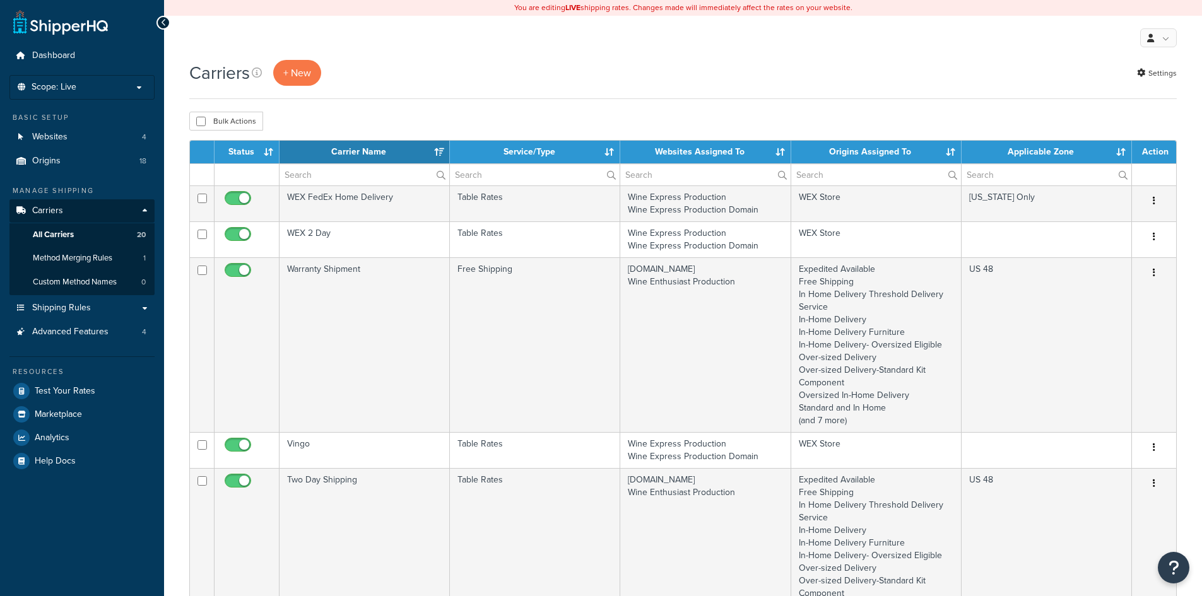
select select "15"
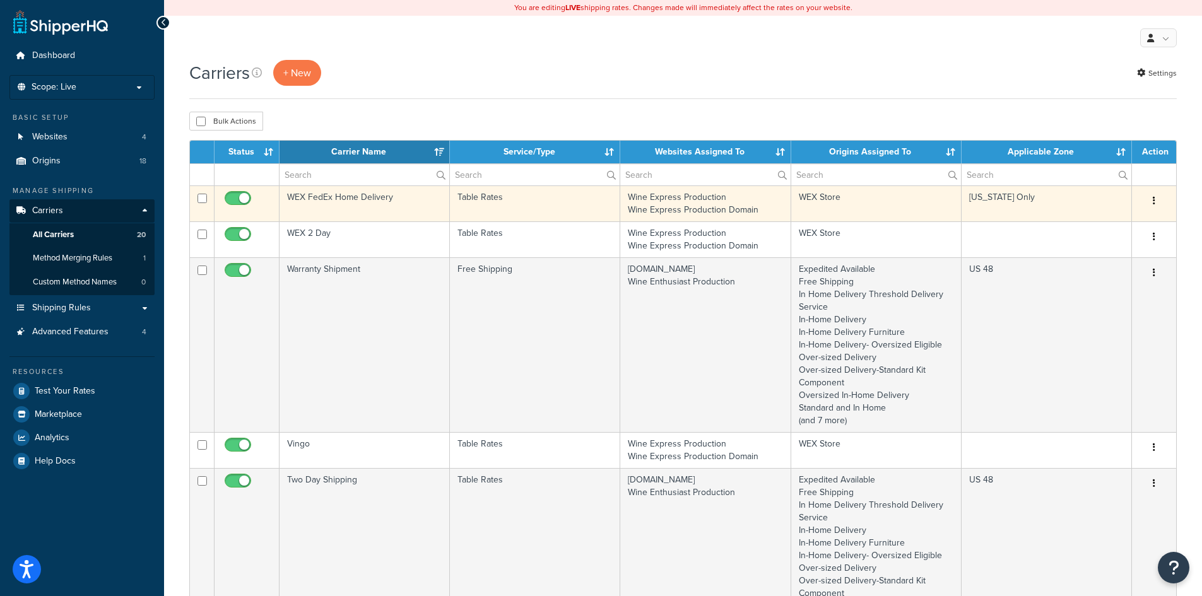
click at [566, 200] on td "Table Rates" at bounding box center [535, 204] width 170 height 36
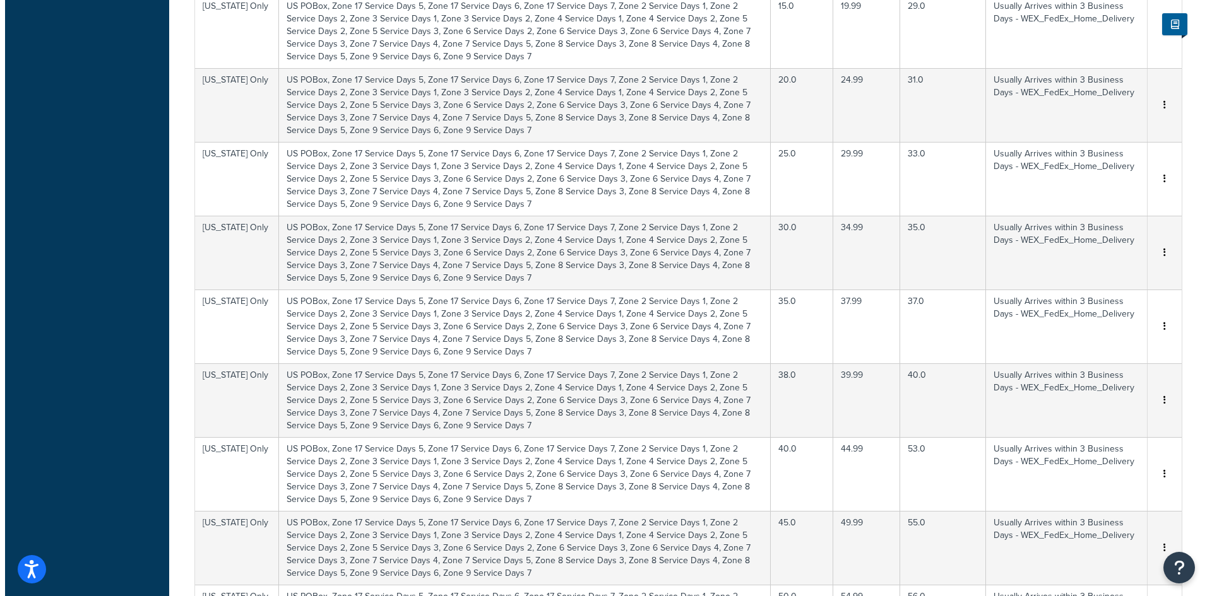
scroll to position [757, 0]
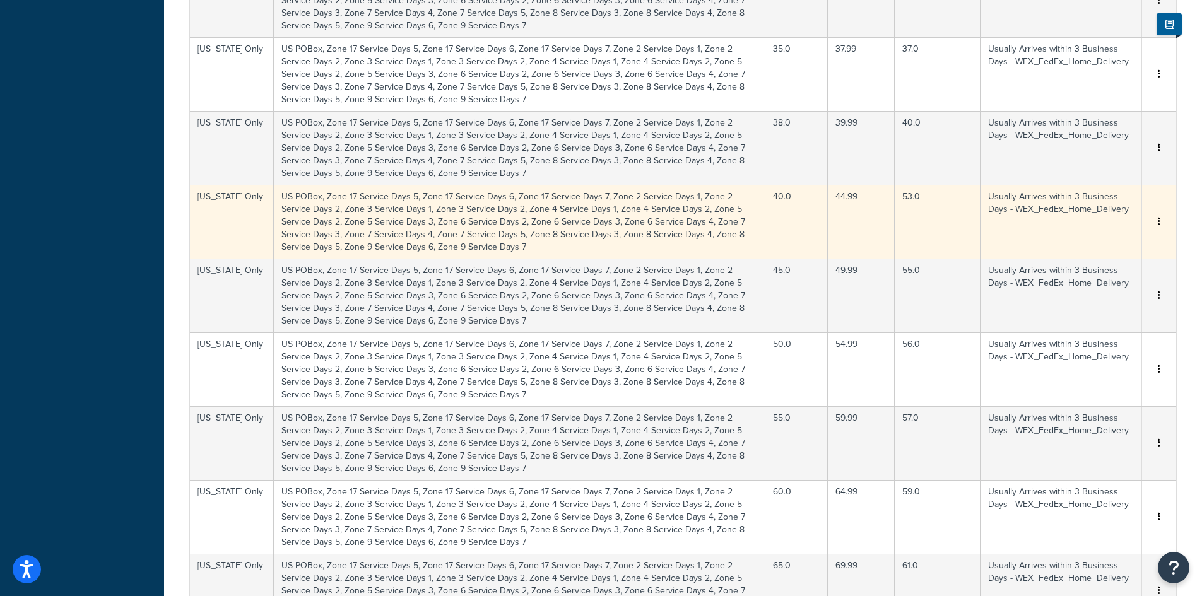
click at [566, 213] on td "US POBox, Zone 17 Service Days 5, Zone 17 Service Days 6, Zone 17 Service Days …" at bounding box center [520, 222] width 492 height 74
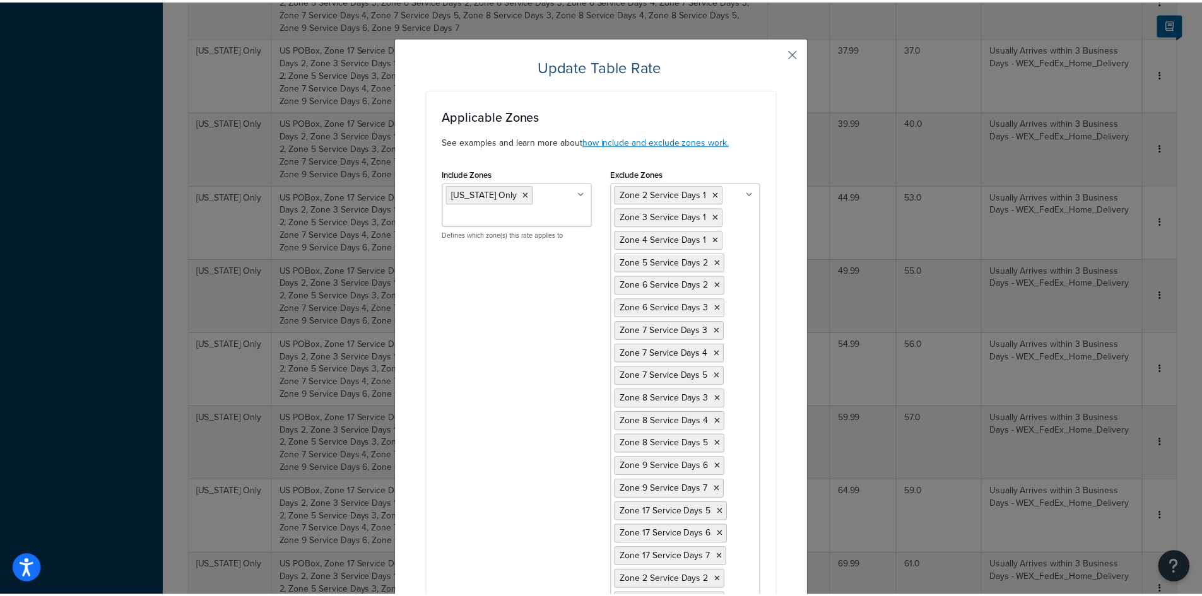
scroll to position [0, 0]
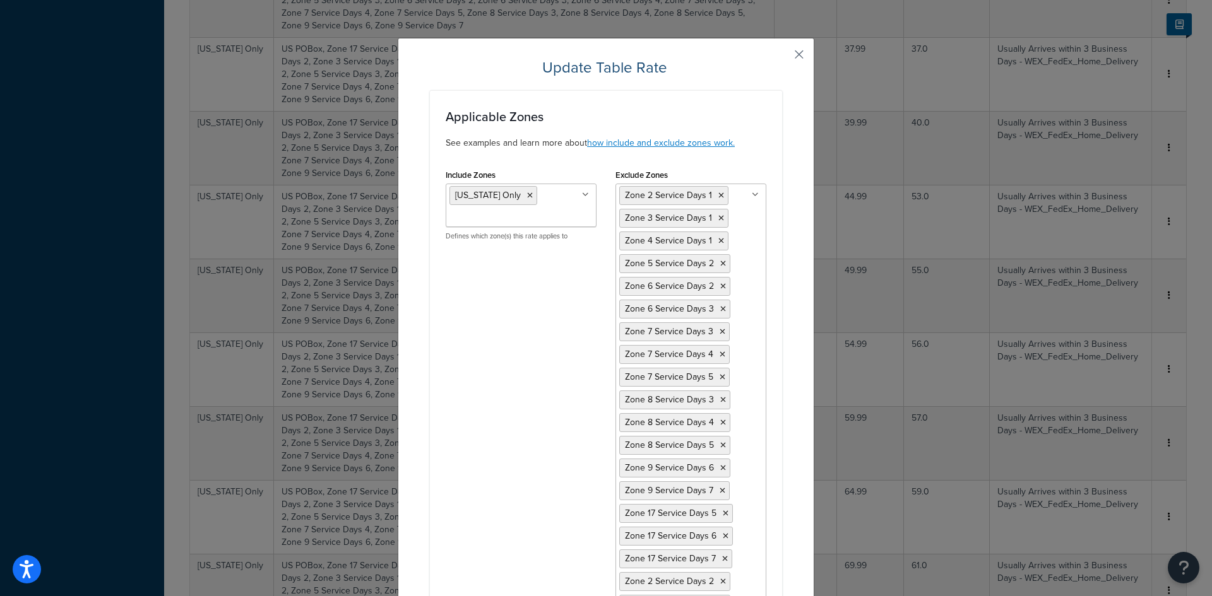
click at [782, 57] on button "button" at bounding box center [780, 58] width 3 height 3
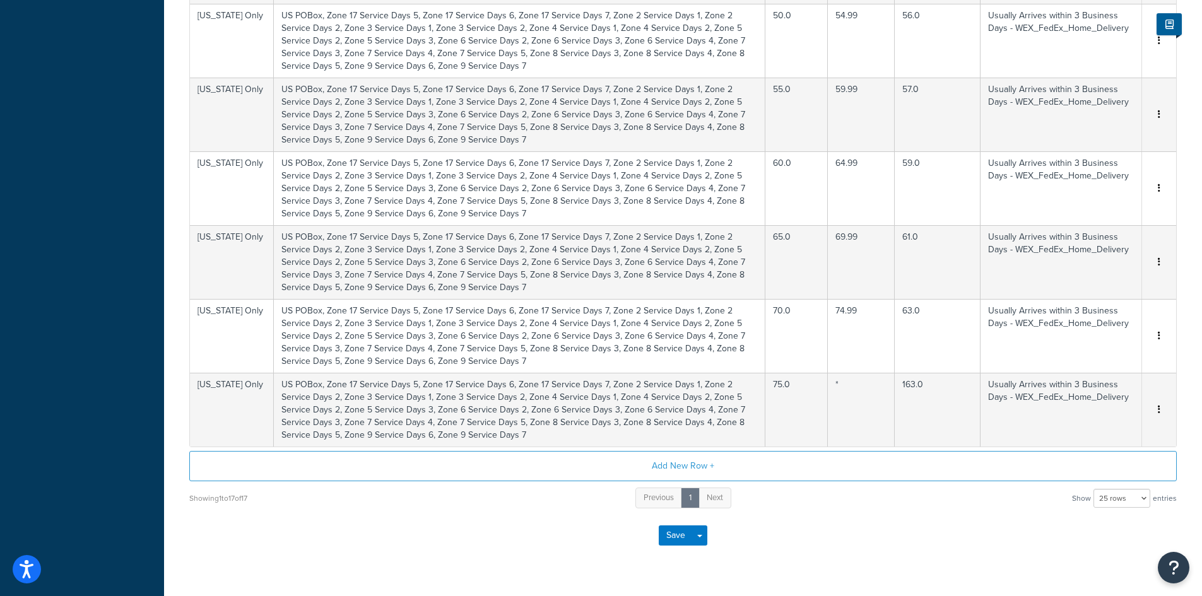
scroll to position [1117, 0]
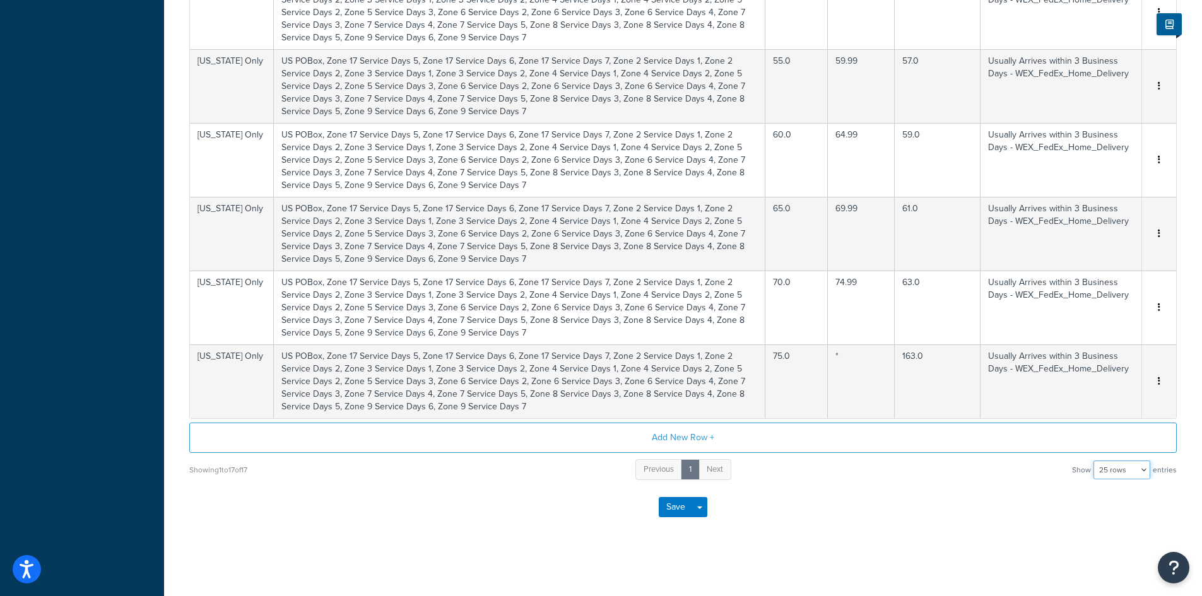
click at [1115, 471] on select "10 rows 15 rows 25 rows 50 rows 100 rows 1000 rows" at bounding box center [1122, 470] width 57 height 19
select select "50"
click at [1095, 461] on select "10 rows 15 rows 25 rows 50 rows 100 rows 1000 rows" at bounding box center [1122, 470] width 57 height 19
click at [915, 497] on div "Save Save Dropdown Save and Edit" at bounding box center [683, 508] width 988 height 52
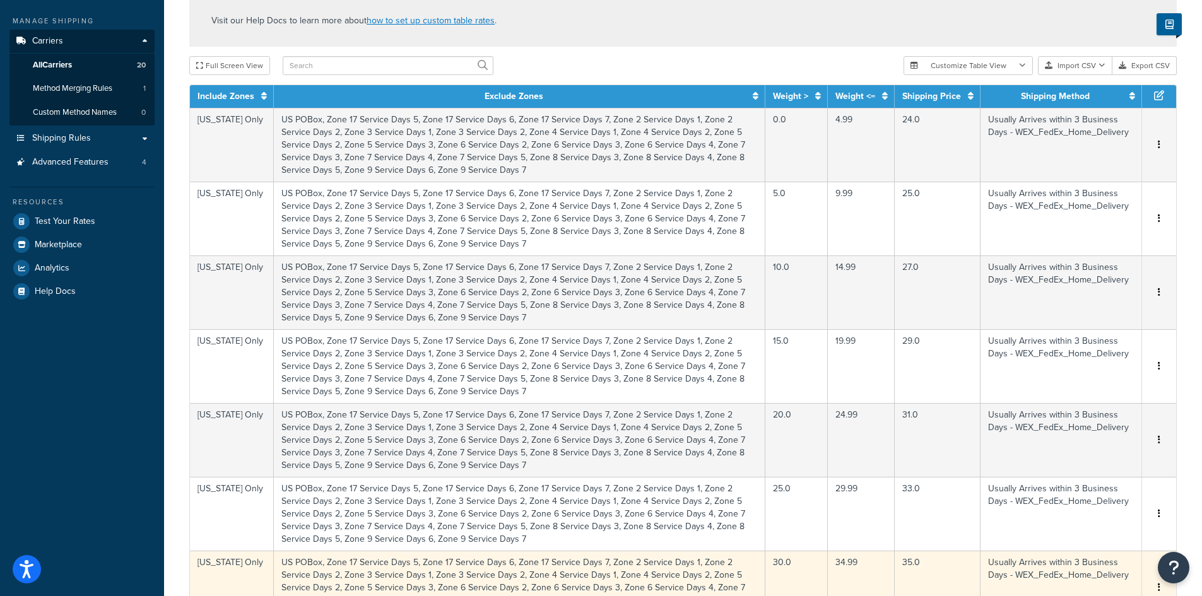
scroll to position [0, 0]
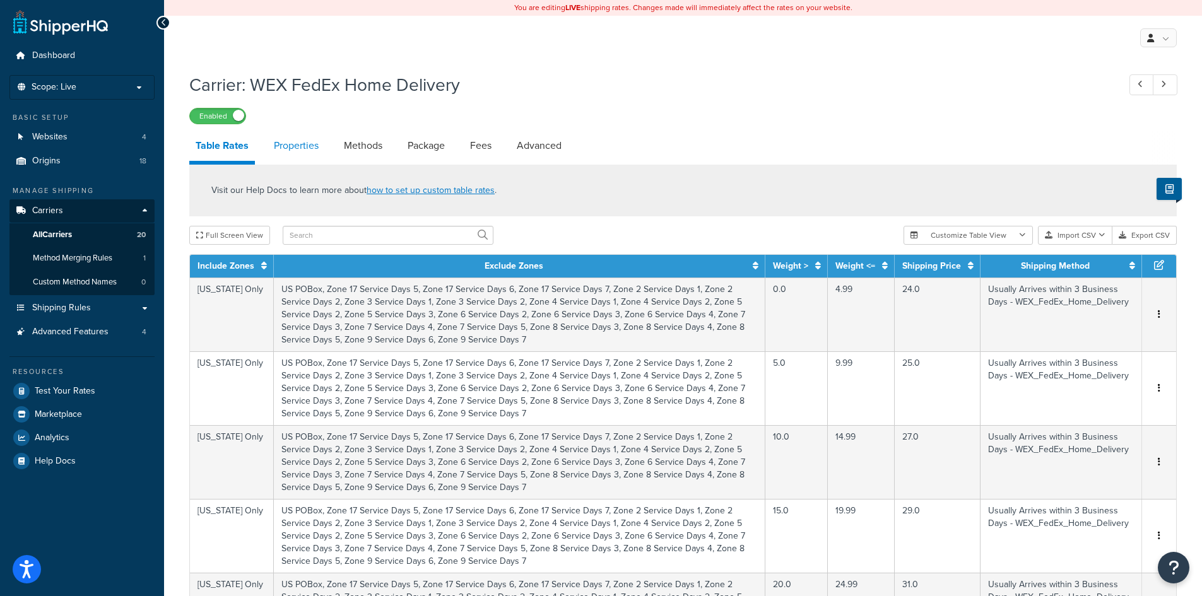
click at [288, 151] on link "Properties" at bounding box center [296, 146] width 57 height 30
select select "HIGHEST"
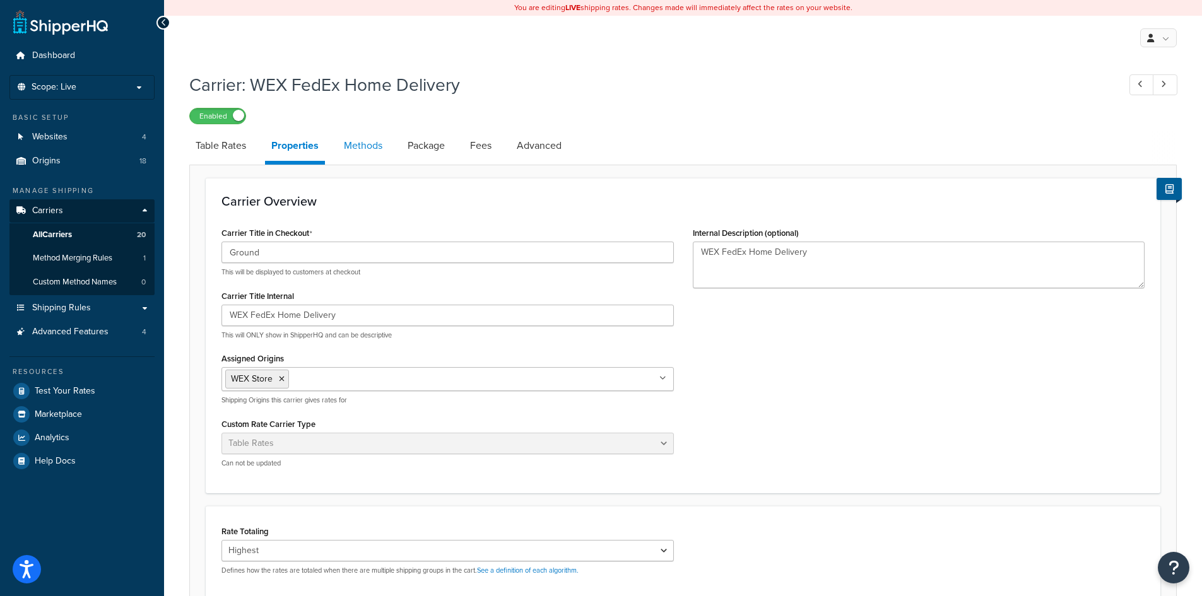
click at [379, 142] on link "Methods" at bounding box center [363, 146] width 51 height 30
select select "25"
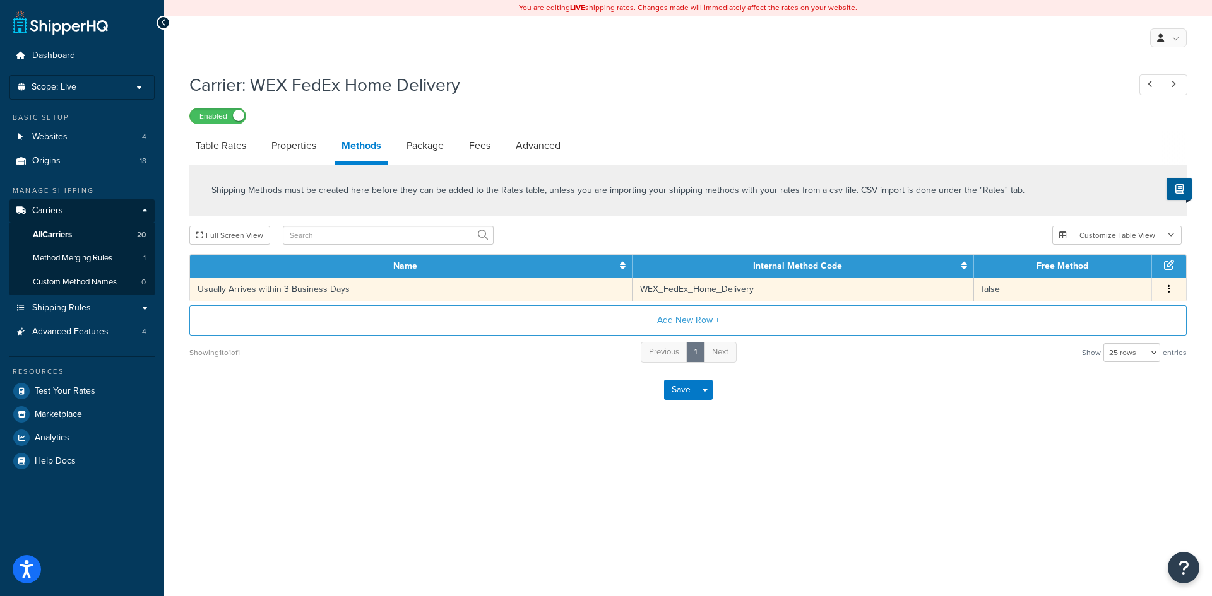
click at [1028, 295] on td "false" at bounding box center [1063, 289] width 178 height 23
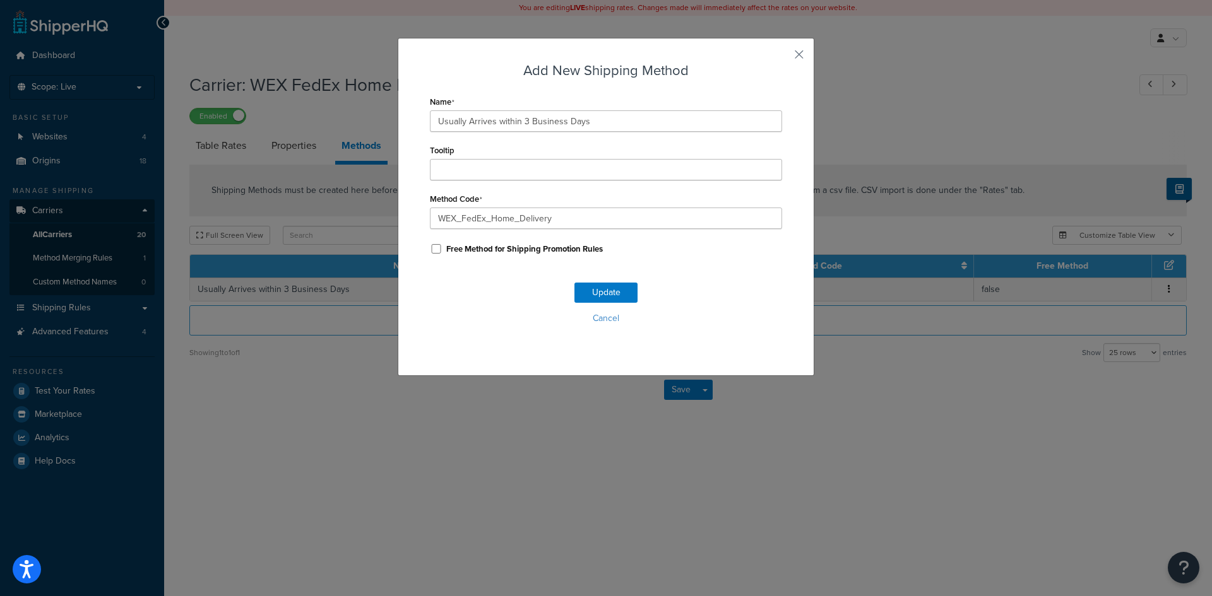
click at [477, 256] on div "Free Method for Shipping Promotion Rules" at bounding box center [606, 248] width 352 height 19
click at [430, 251] on input "Free Method for Shipping Promotion Rules" at bounding box center [436, 248] width 13 height 9
checkbox input "false"
click at [602, 319] on button "Cancel" at bounding box center [606, 318] width 352 height 19
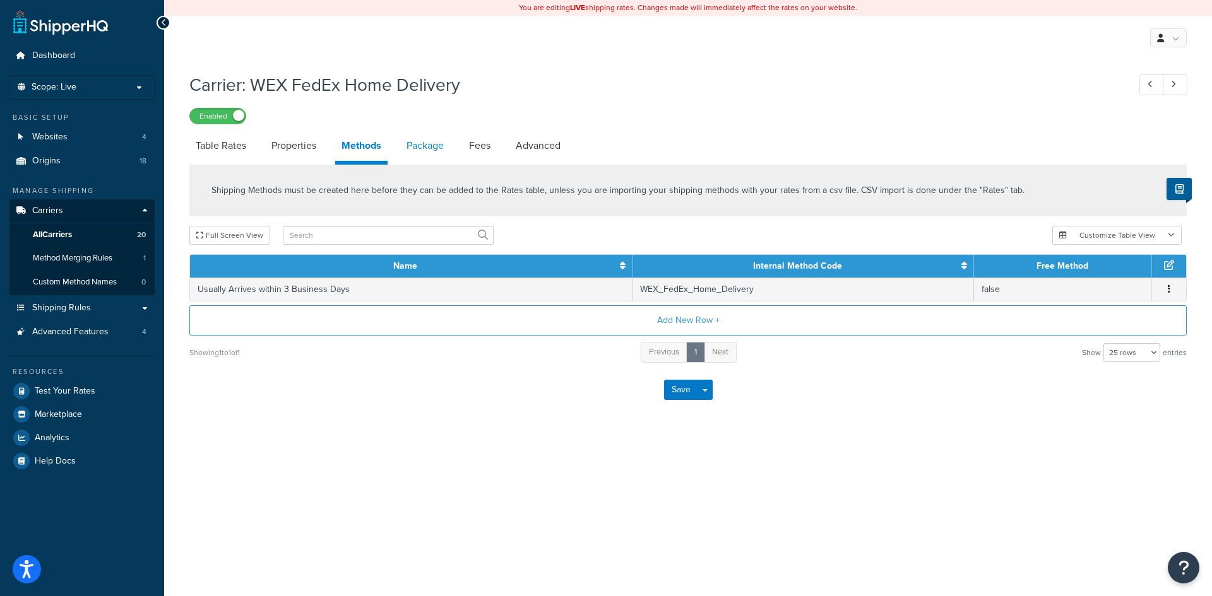
click at [431, 155] on link "Package" at bounding box center [425, 146] width 50 height 30
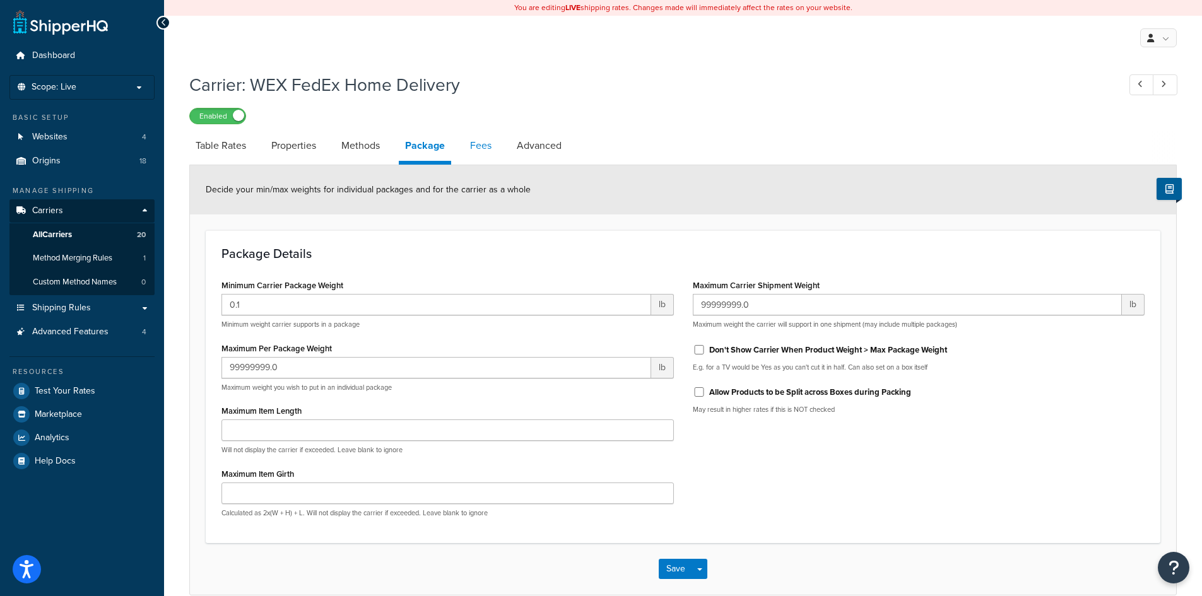
click at [485, 156] on link "Fees" at bounding box center [481, 146] width 34 height 30
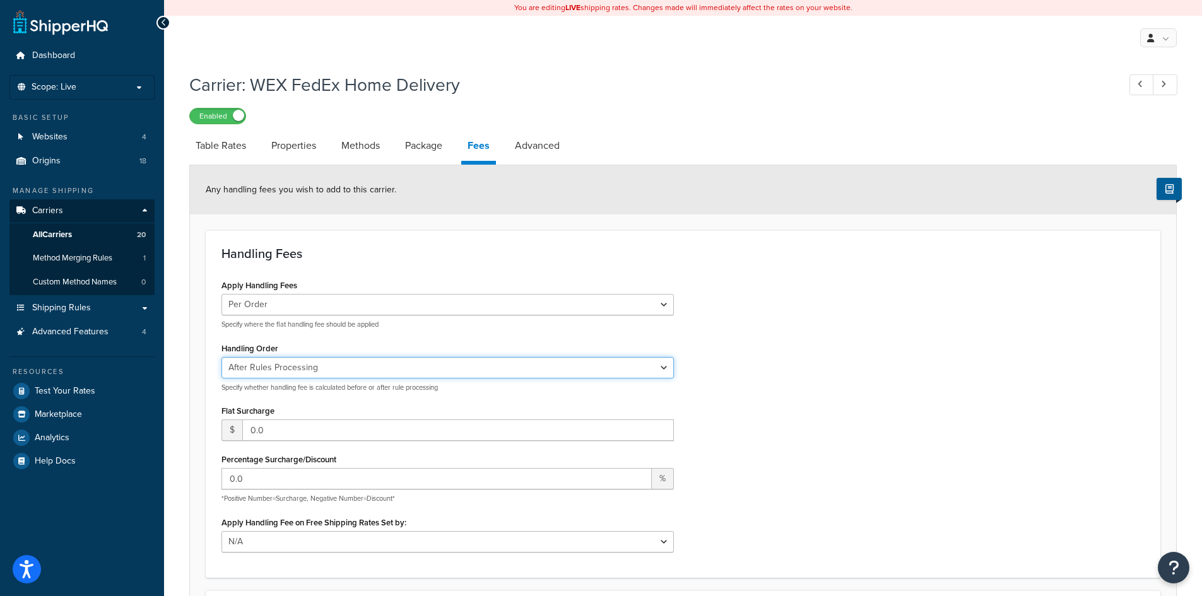
click at [359, 370] on select "Before Rules Processing After Rules Processing" at bounding box center [448, 367] width 453 height 21
click at [222, 358] on select "Before Rules Processing After Rules Processing" at bounding box center [448, 367] width 453 height 21
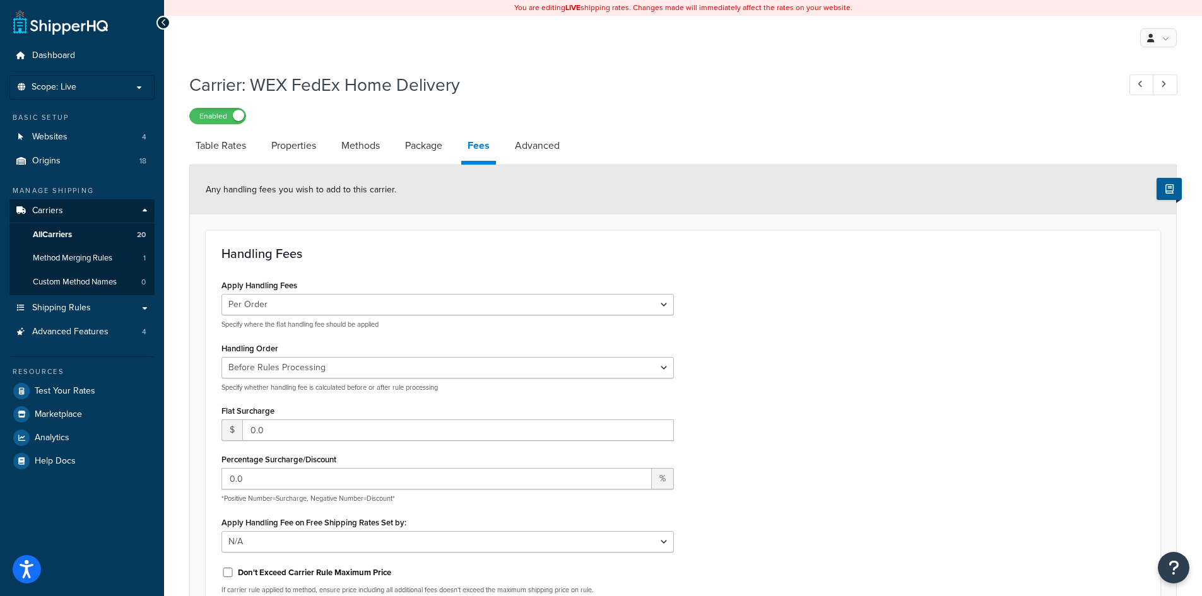
click at [352, 409] on div "Flat Surcharge $ 0.0" at bounding box center [448, 421] width 453 height 39
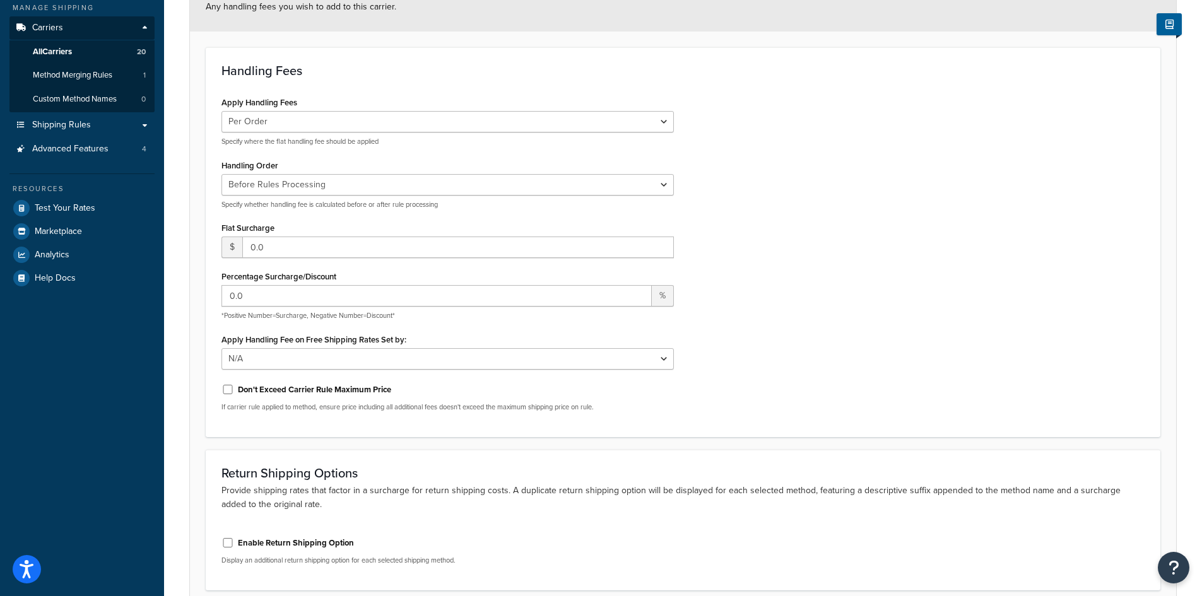
scroll to position [232, 0]
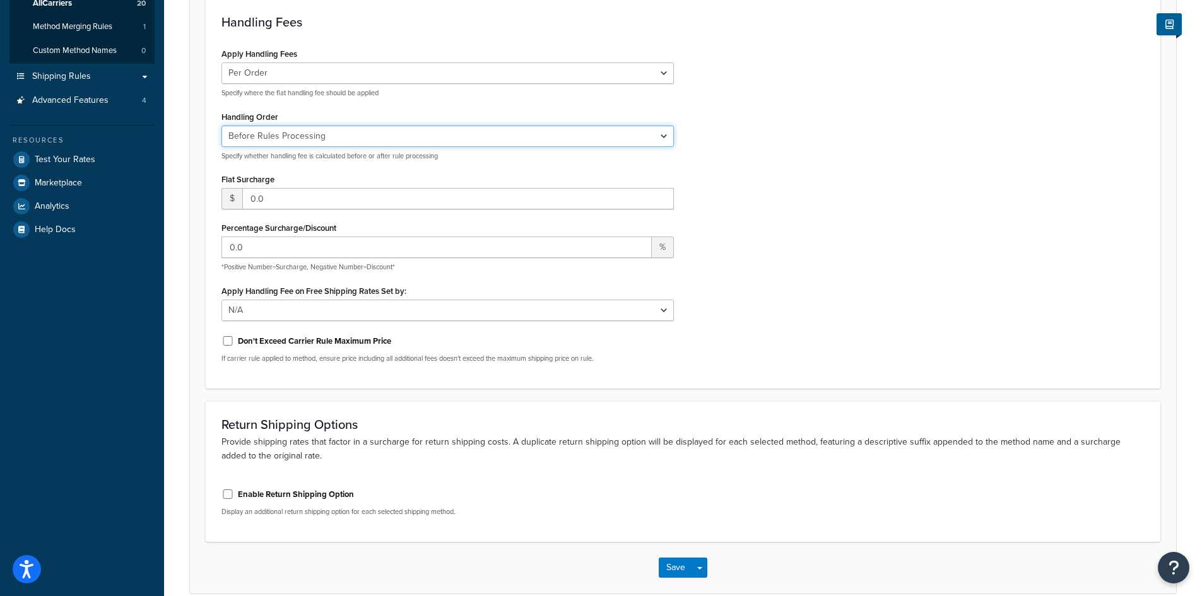
click at [379, 142] on select "Before Rules Processing After Rules Processing" at bounding box center [448, 136] width 453 height 21
select select "AFTER"
click at [222, 126] on select "Before Rules Processing After Rules Processing" at bounding box center [448, 136] width 453 height 21
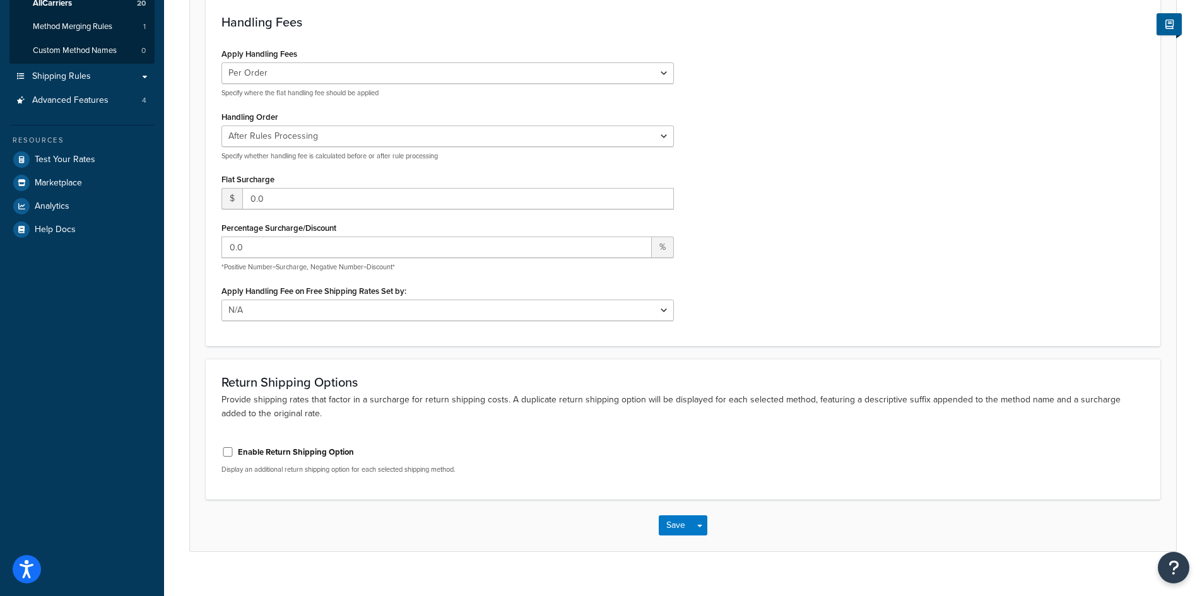
click at [395, 161] on p "Specify whether handling fee is calculated before or after rule processing" at bounding box center [448, 155] width 453 height 9
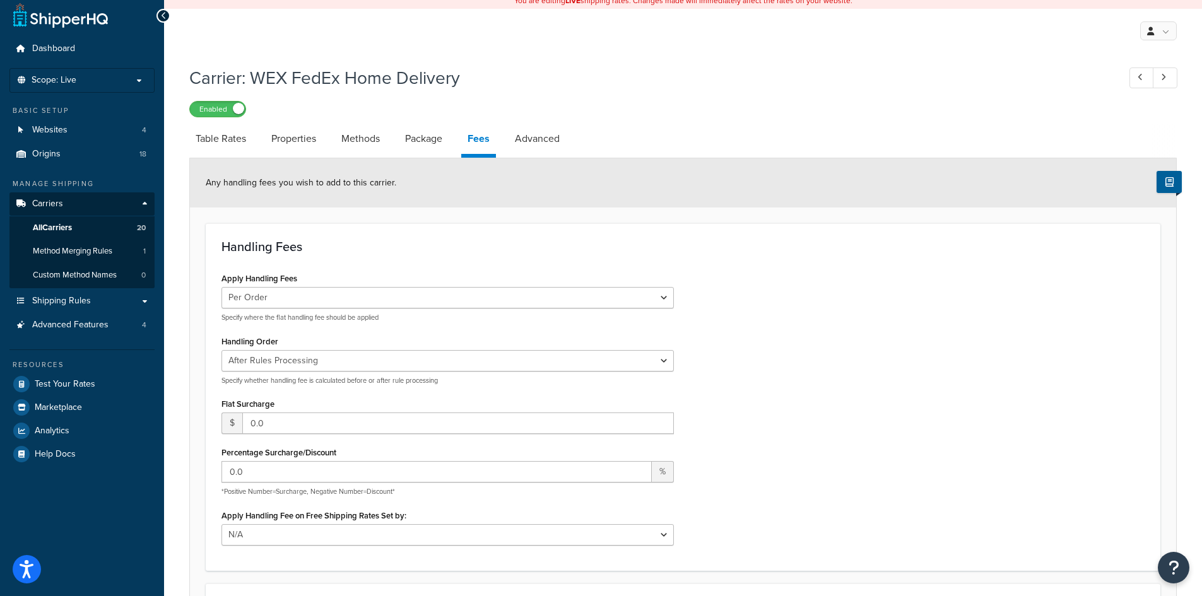
scroll to position [0, 0]
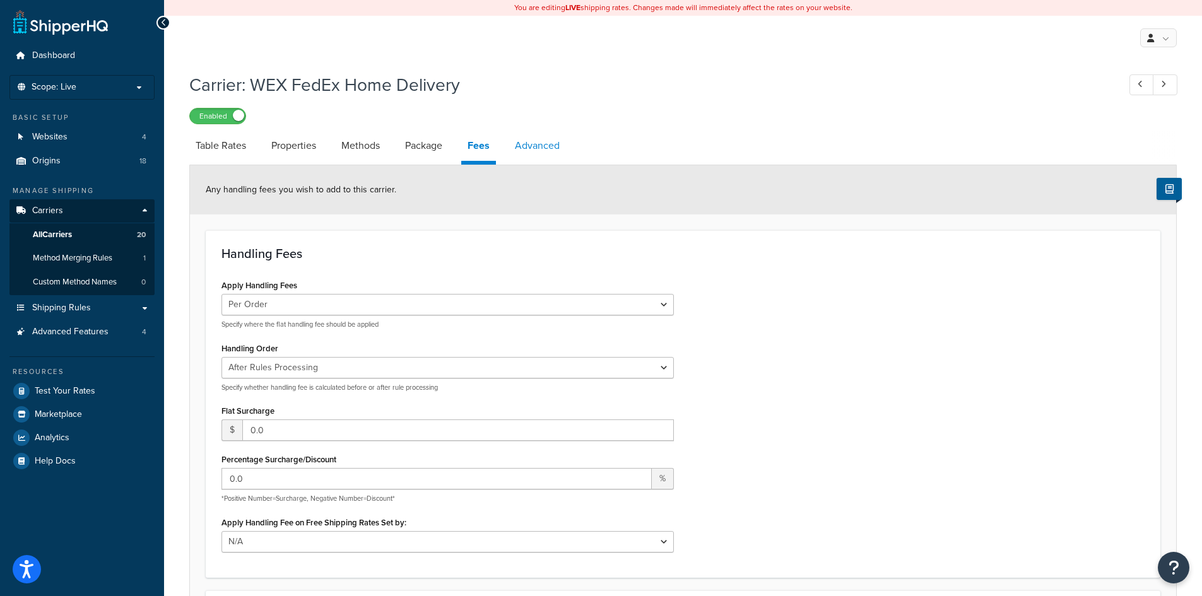
drag, startPoint x: 550, startPoint y: 150, endPoint x: 539, endPoint y: 162, distance: 16.5
click at [550, 150] on link "Advanced" at bounding box center [537, 146] width 57 height 30
select select "false"
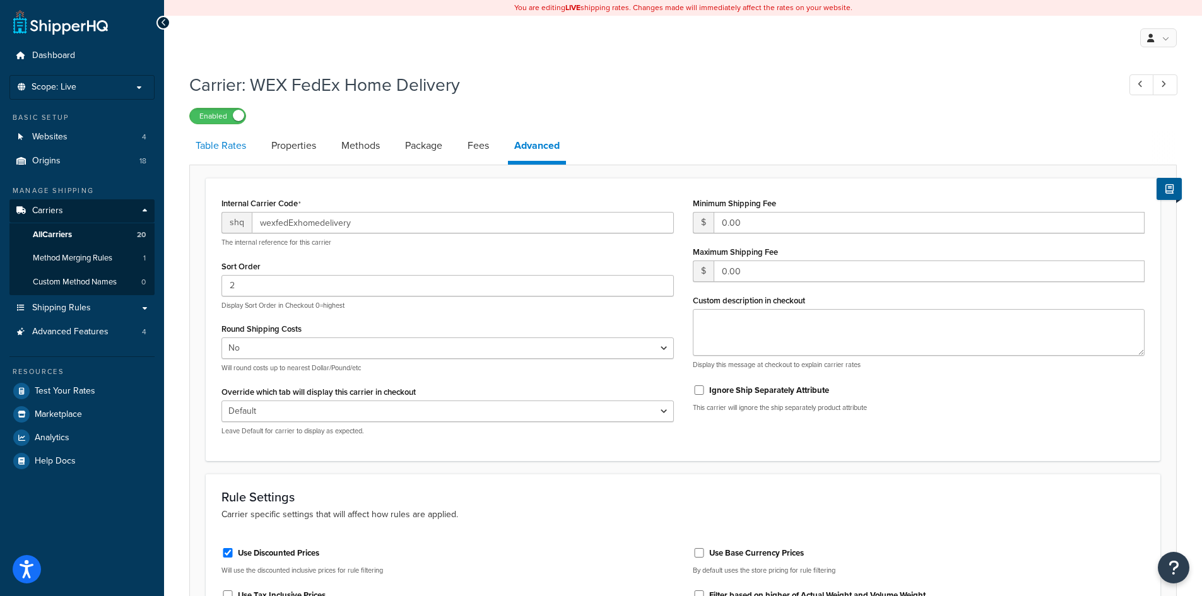
click at [227, 151] on link "Table Rates" at bounding box center [220, 146] width 63 height 30
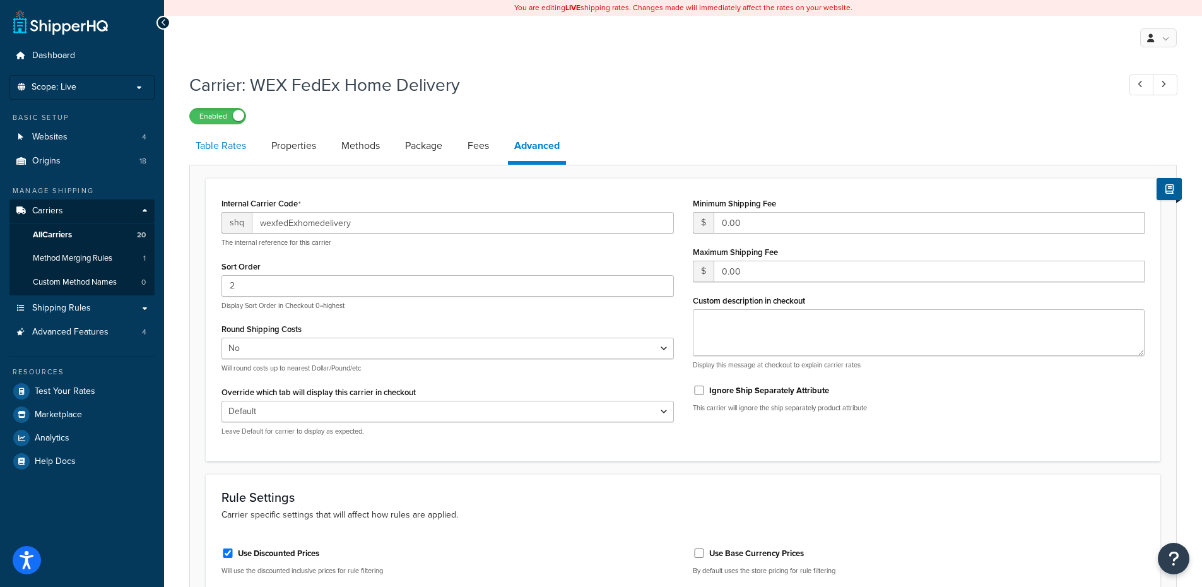
select select "25"
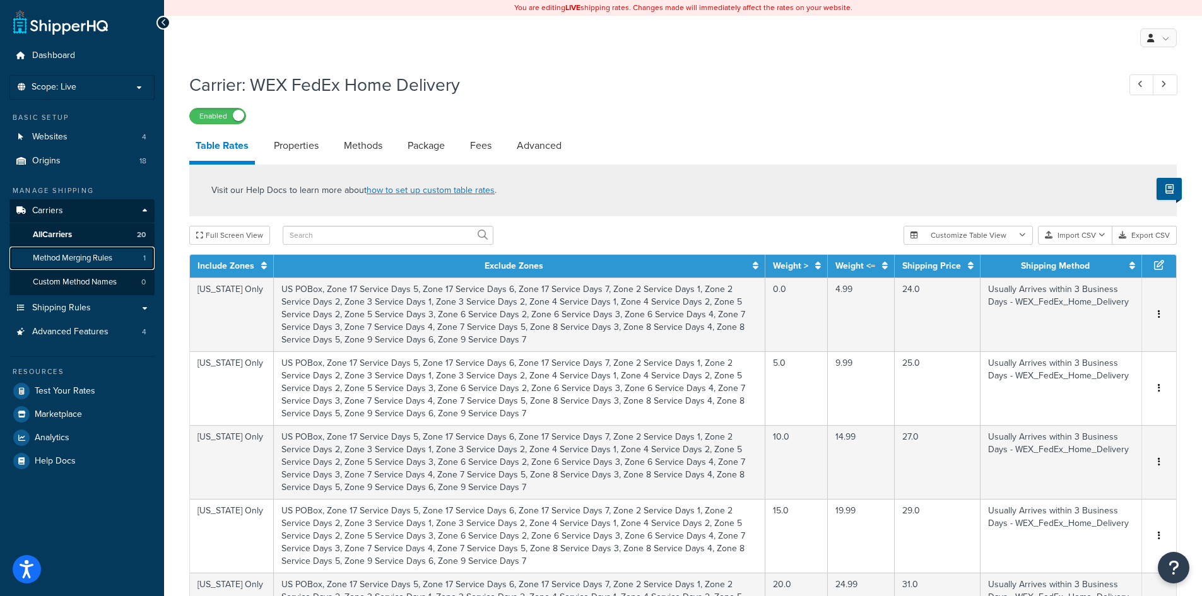
click at [89, 259] on span "Method Merging Rules" at bounding box center [73, 258] width 80 height 11
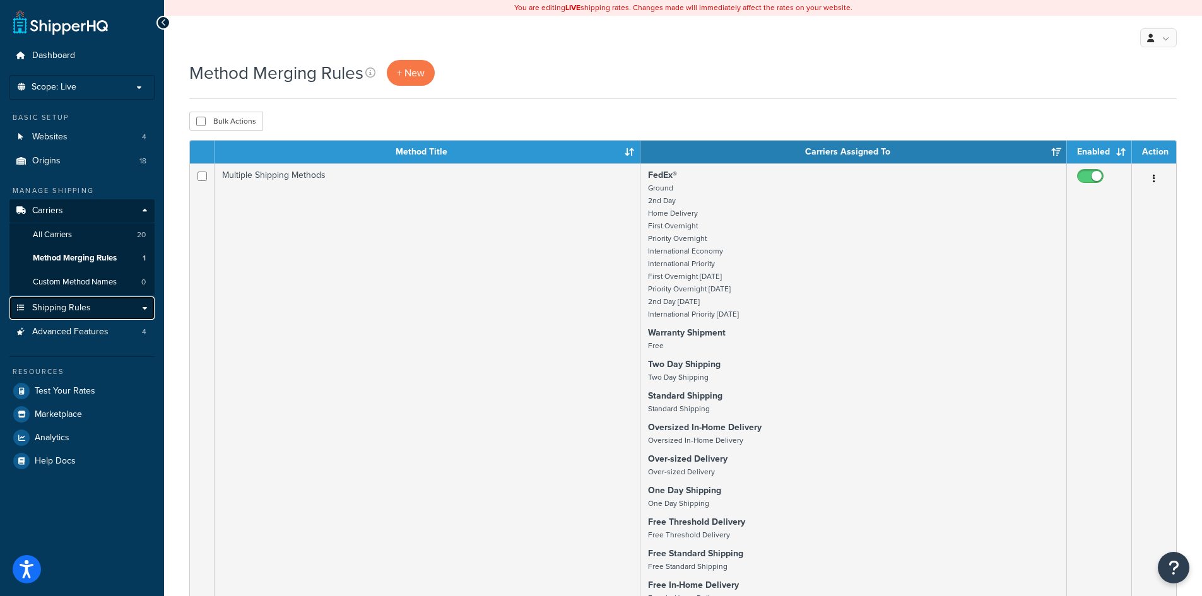
click at [90, 306] on span "Shipping Rules" at bounding box center [61, 308] width 59 height 11
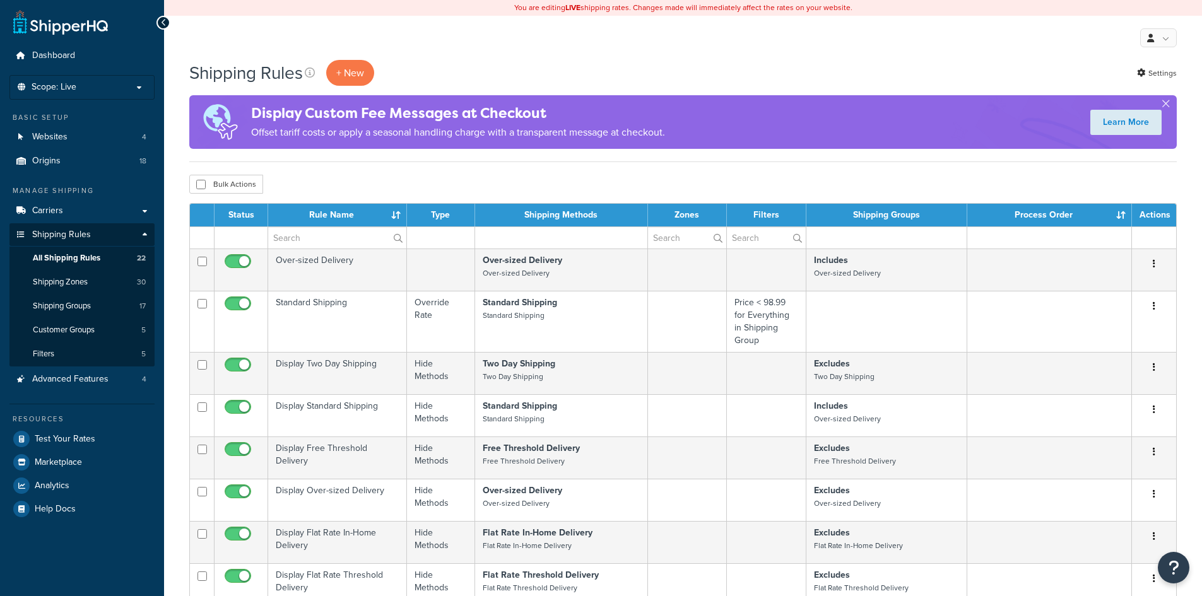
select select "100"
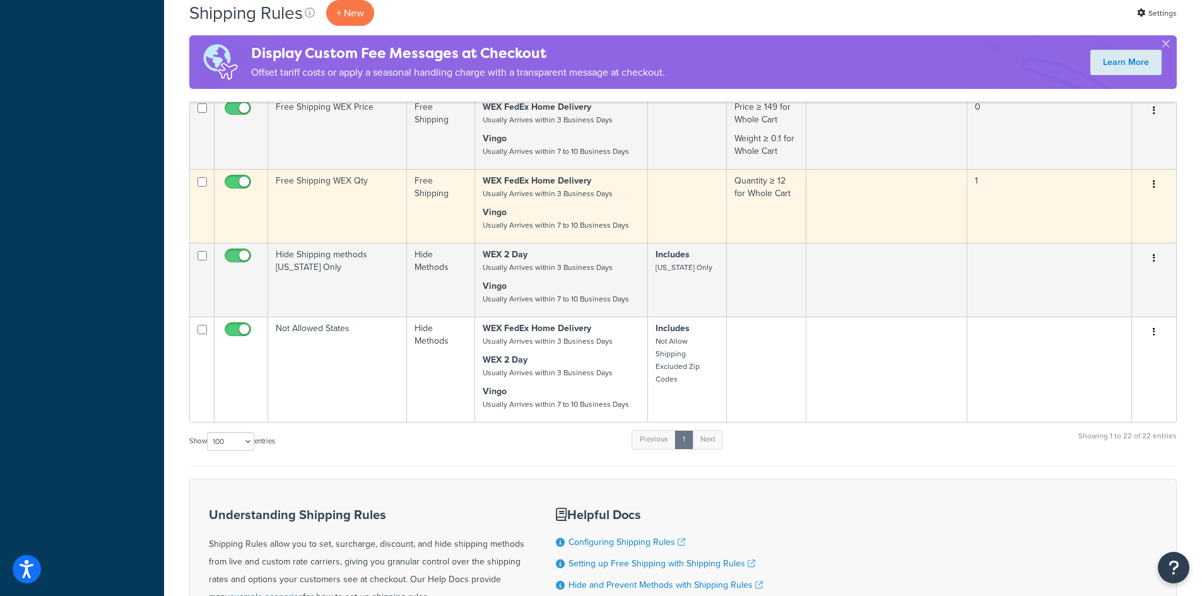
scroll to position [870, 0]
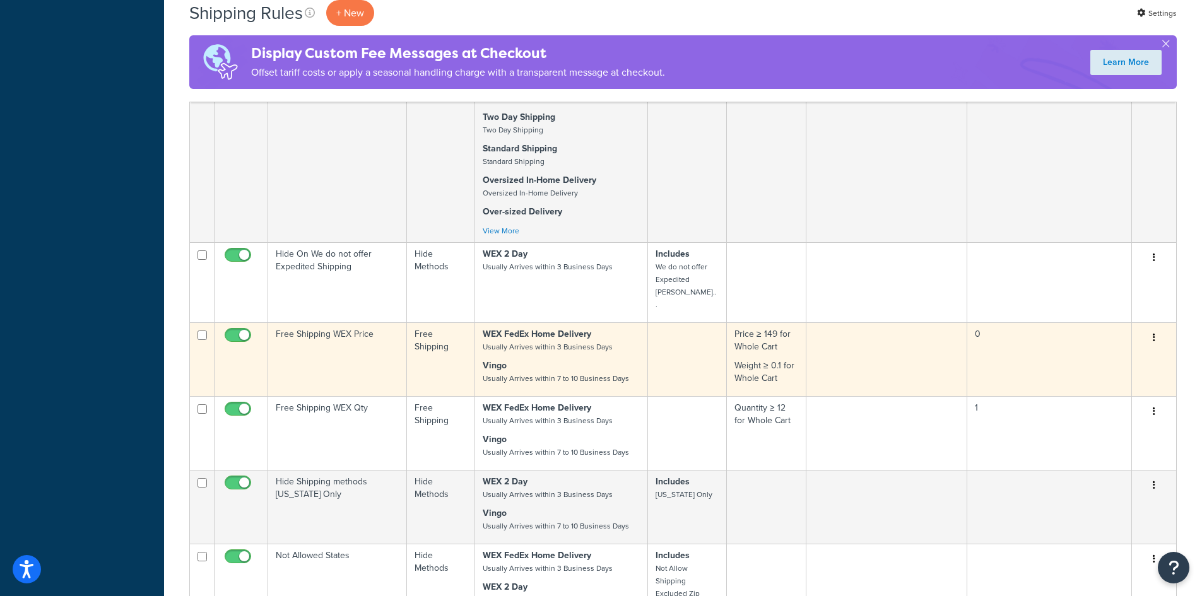
click at [364, 323] on td "Free Shipping WEX Price" at bounding box center [337, 360] width 139 height 74
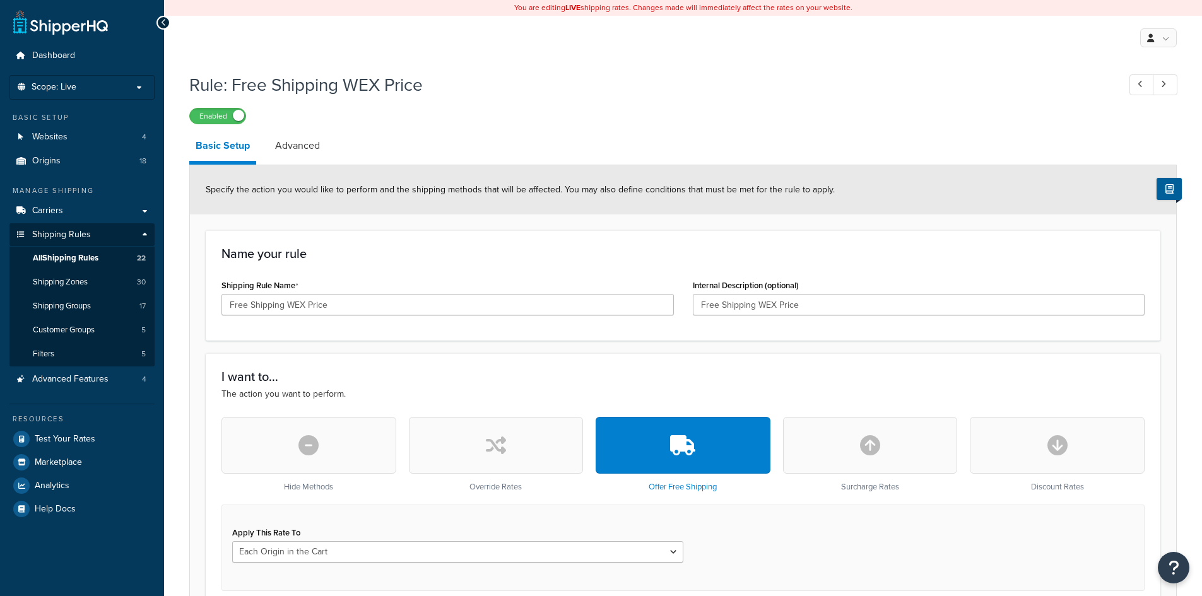
select select "LOCATION"
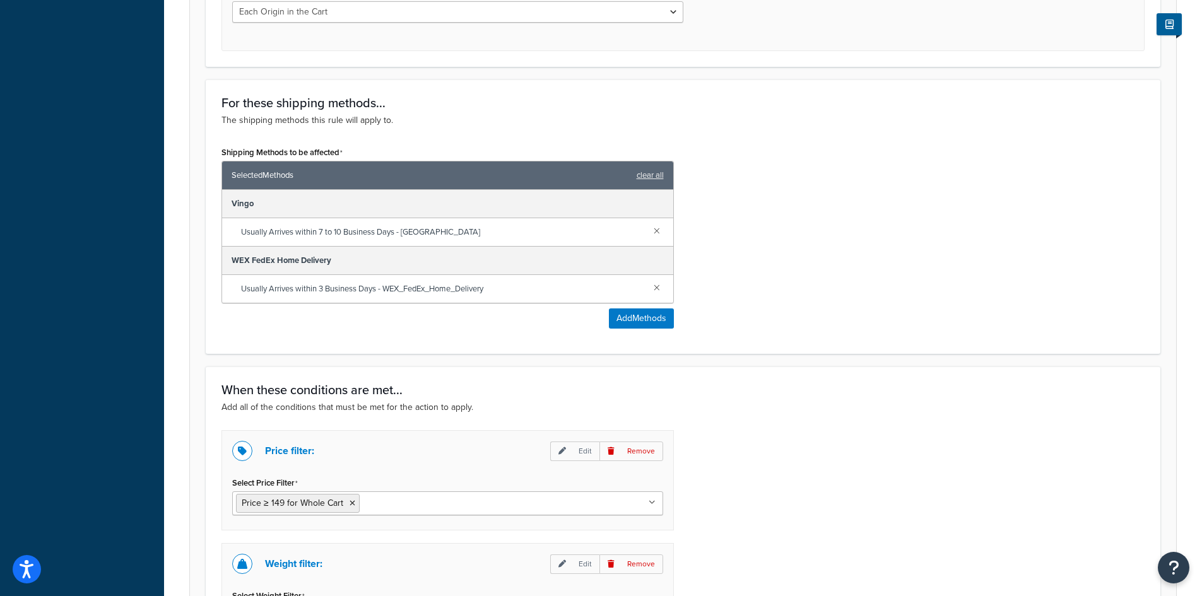
scroll to position [754, 0]
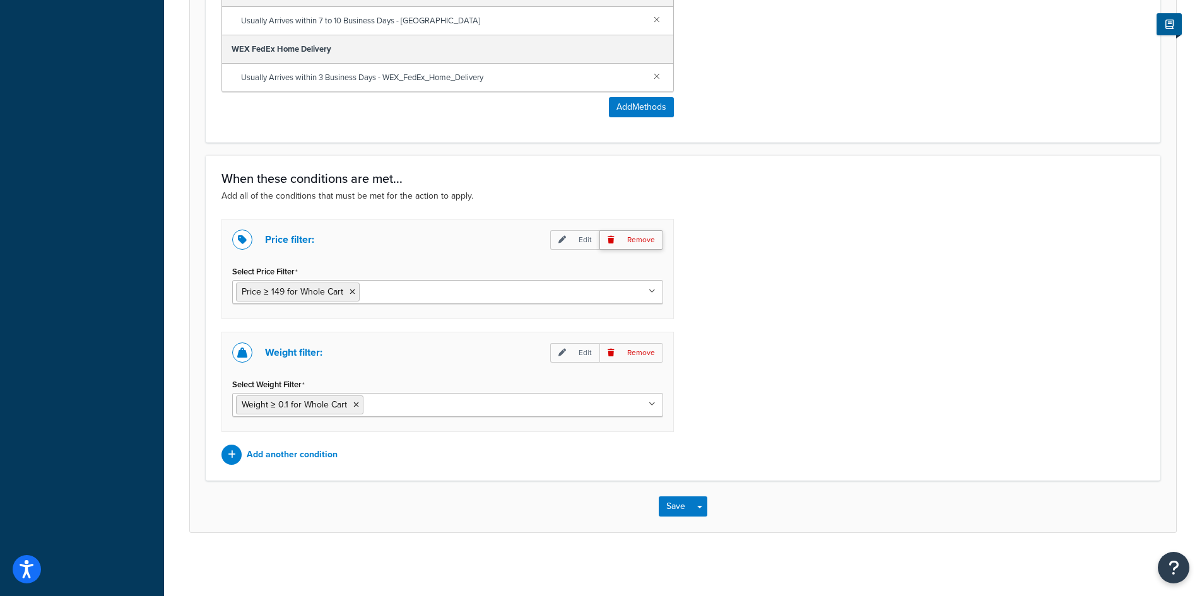
click p "Remove"
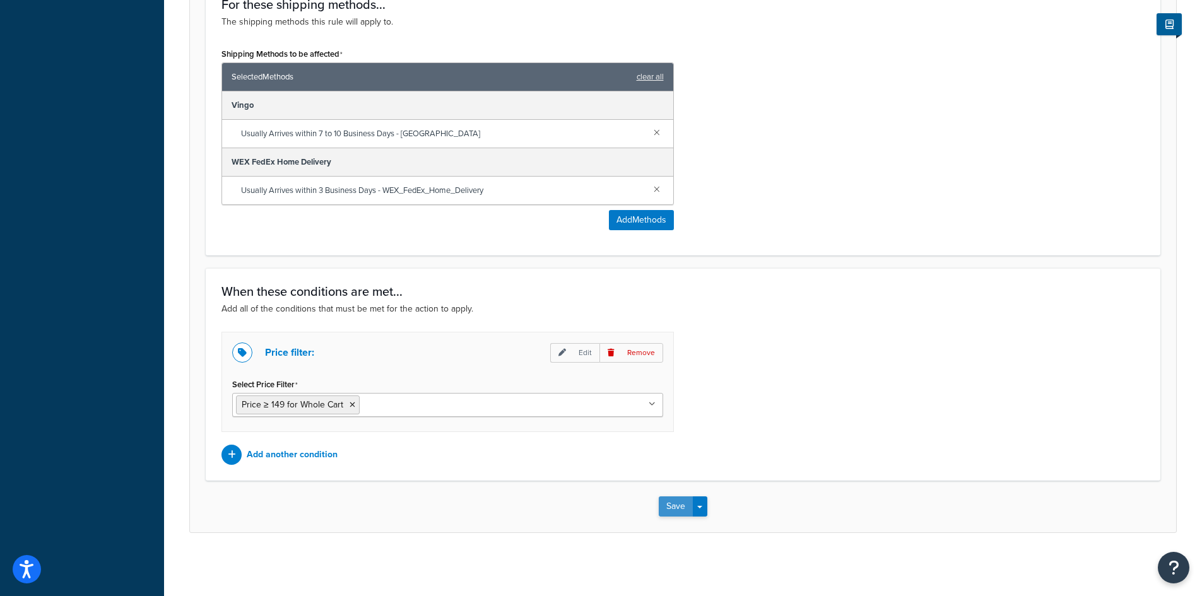
click button "Save"
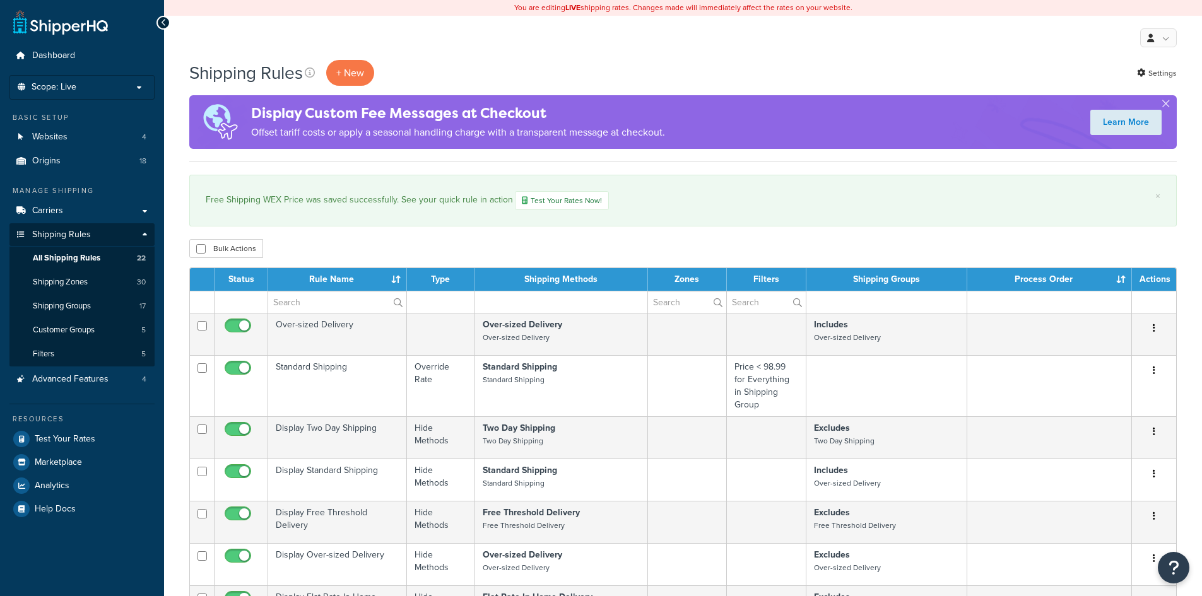
select select "100"
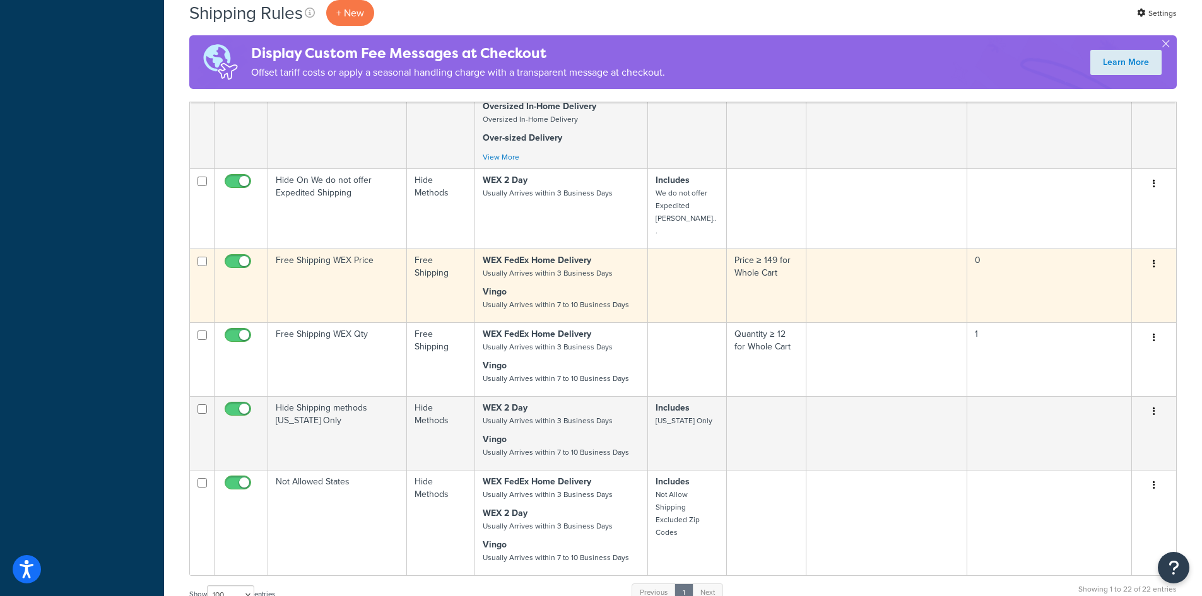
scroll to position [1010, 0]
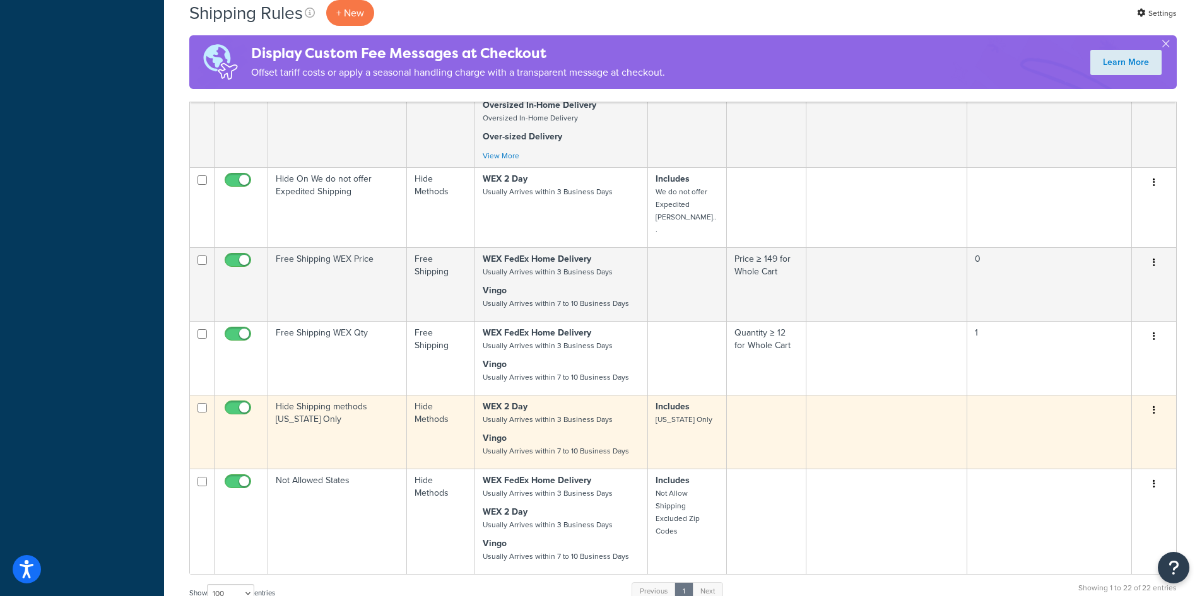
click at [350, 395] on td "Hide Shipping methods [US_STATE] Only" at bounding box center [337, 432] width 139 height 74
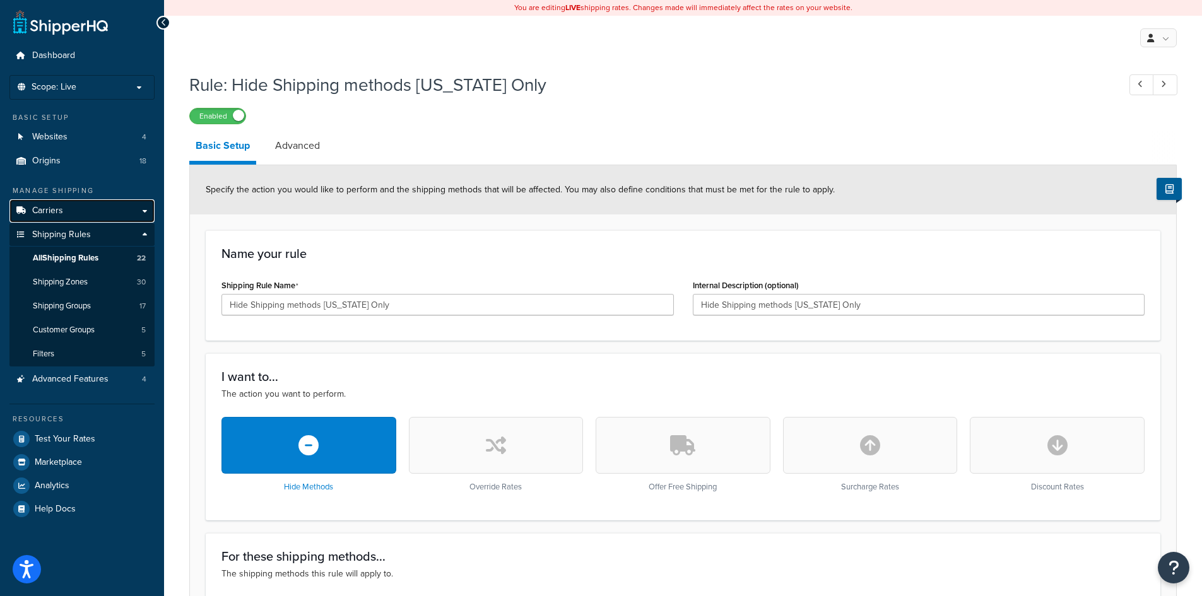
click at [73, 215] on link "Carriers" at bounding box center [81, 210] width 145 height 23
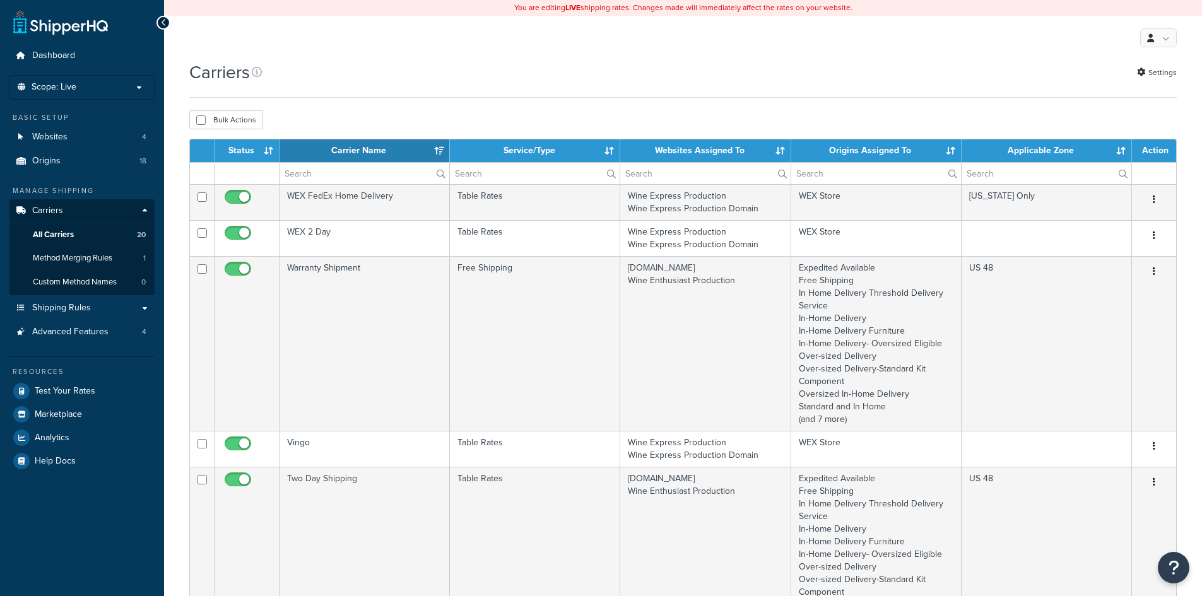
select select "15"
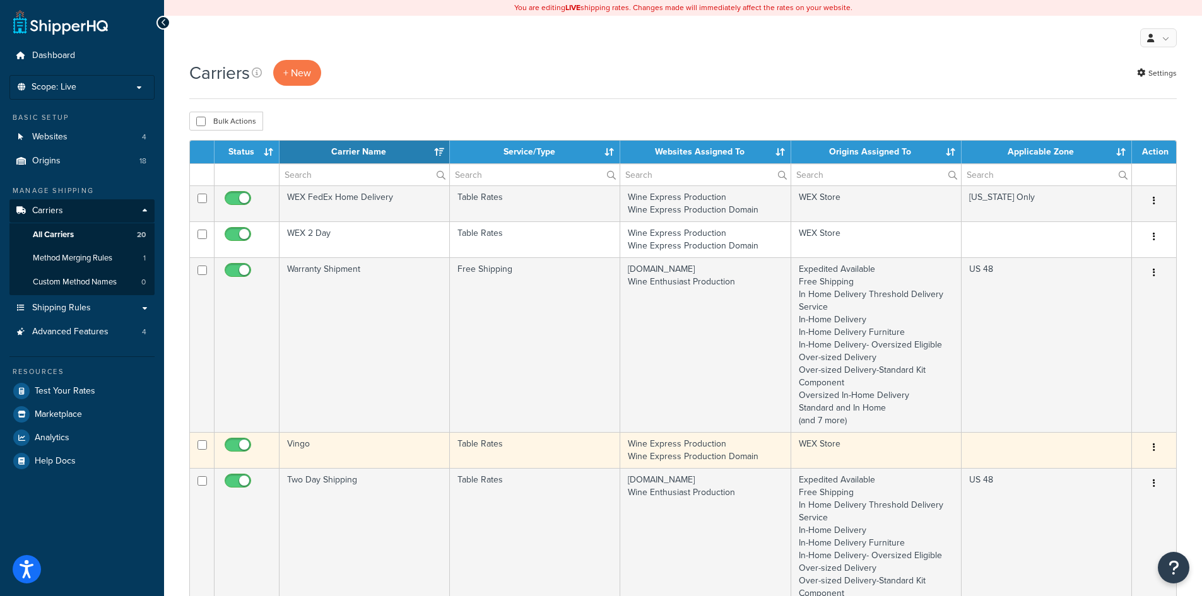
click at [882, 448] on td "WEX Store" at bounding box center [877, 450] width 170 height 36
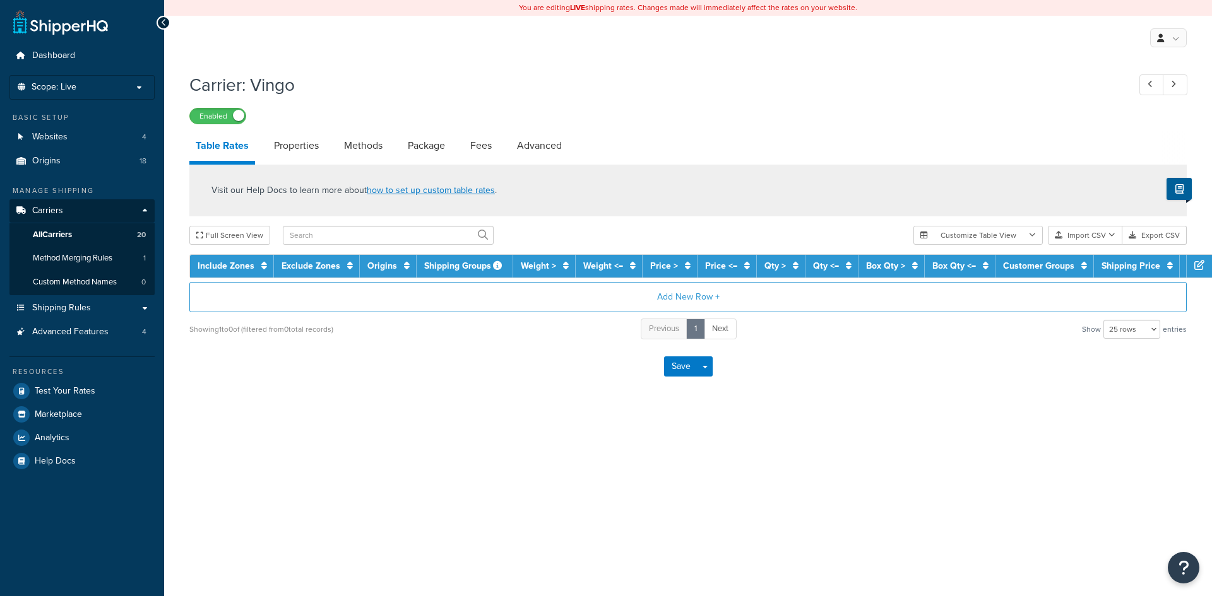
select select "25"
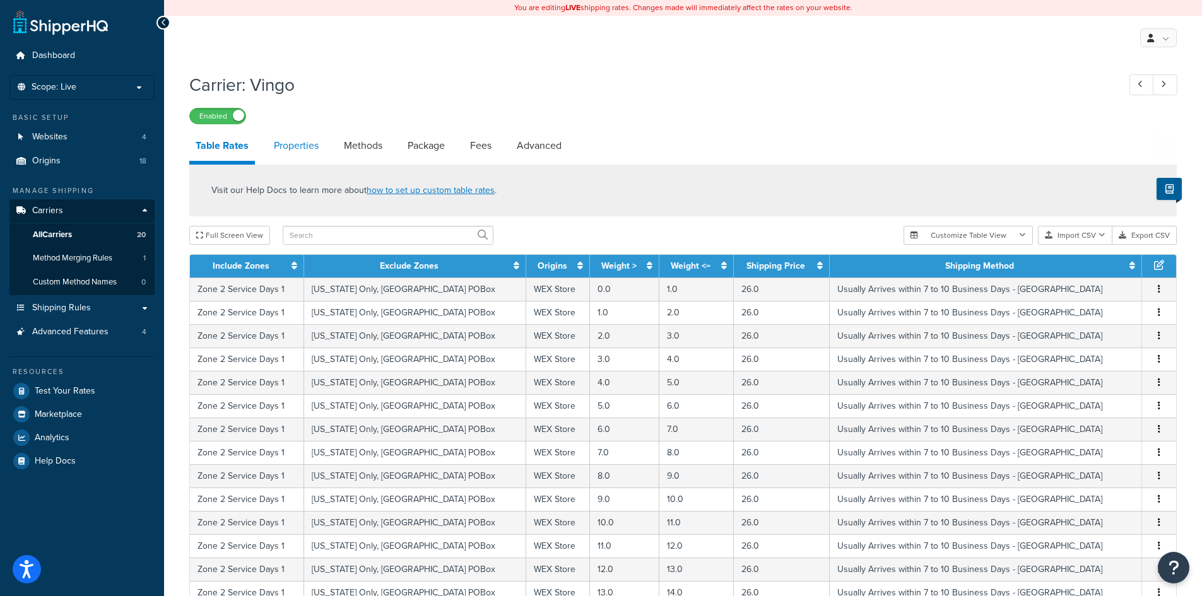
click at [278, 143] on link "Properties" at bounding box center [296, 146] width 57 height 30
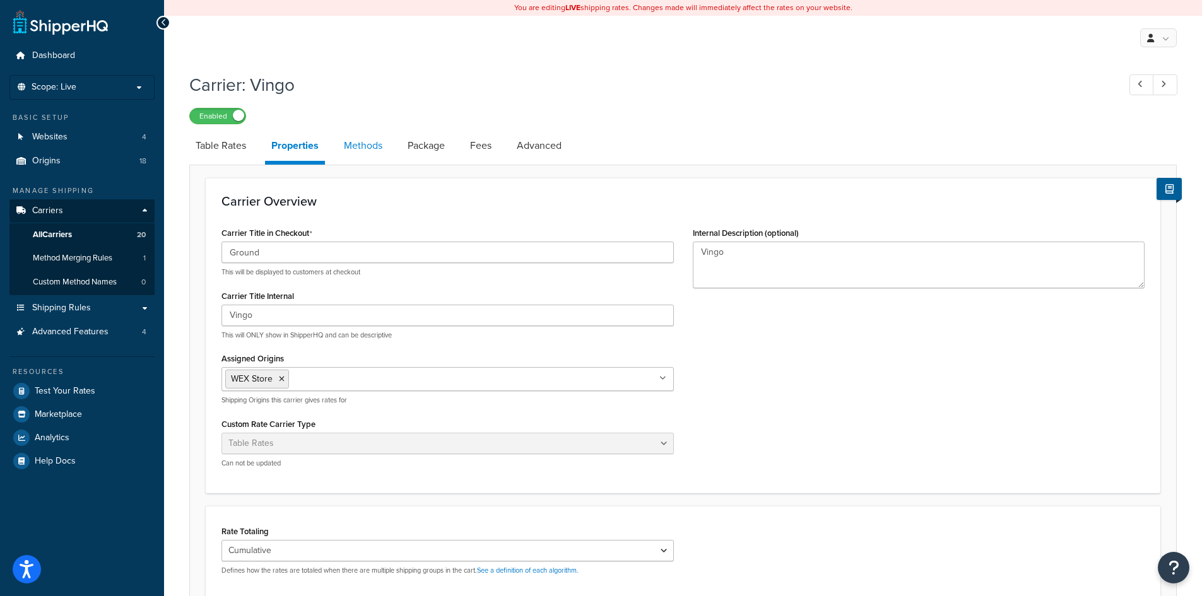
click at [363, 150] on link "Methods" at bounding box center [363, 146] width 51 height 30
select select "25"
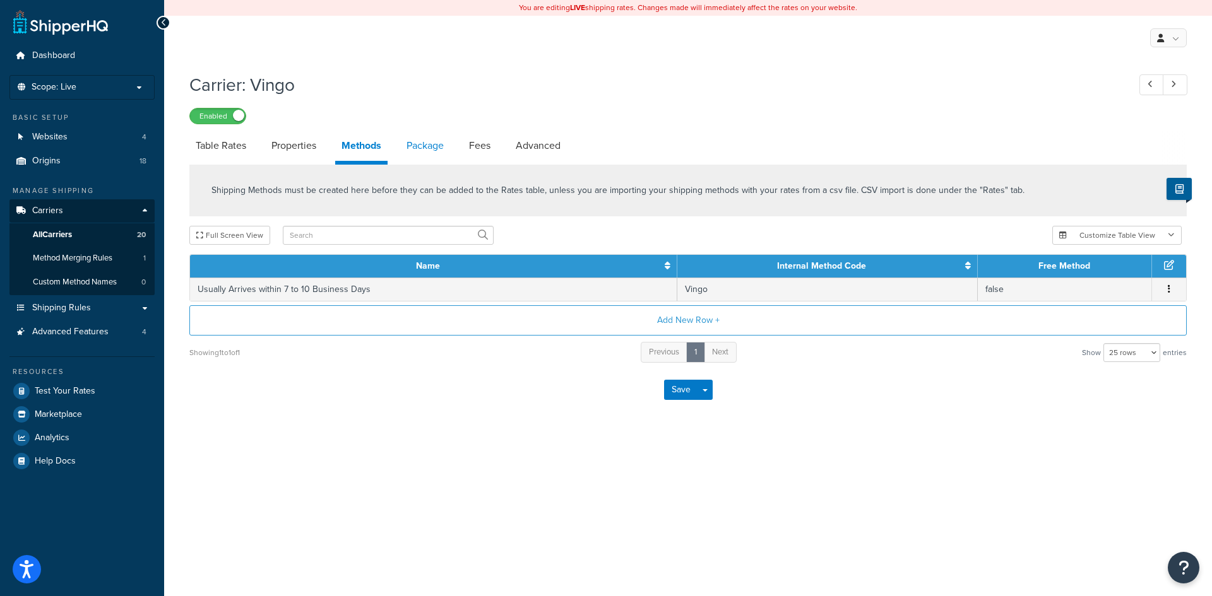
click at [446, 148] on link "Package" at bounding box center [425, 146] width 50 height 30
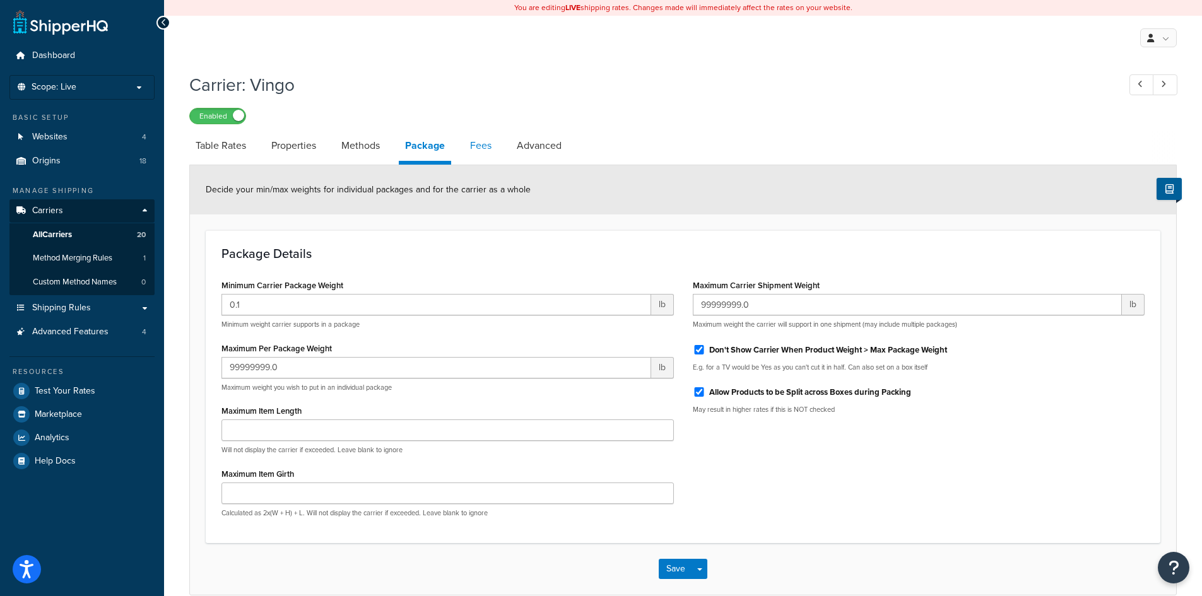
click at [485, 148] on link "Fees" at bounding box center [481, 146] width 34 height 30
select select "AFTER"
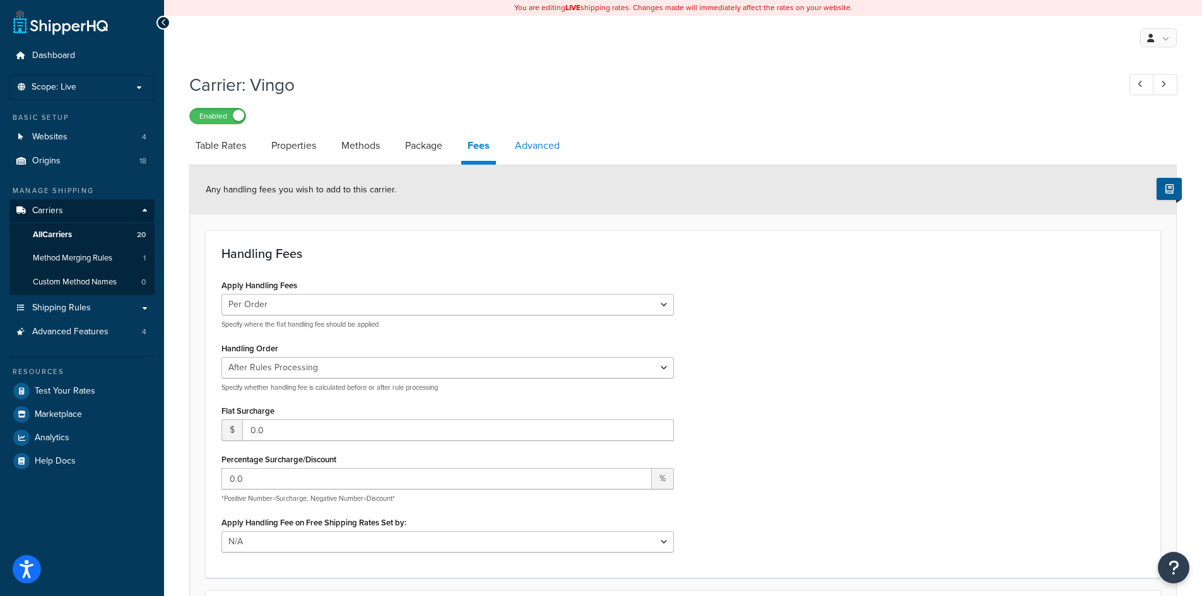
click at [545, 146] on link "Advanced" at bounding box center [537, 146] width 57 height 30
select select "false"
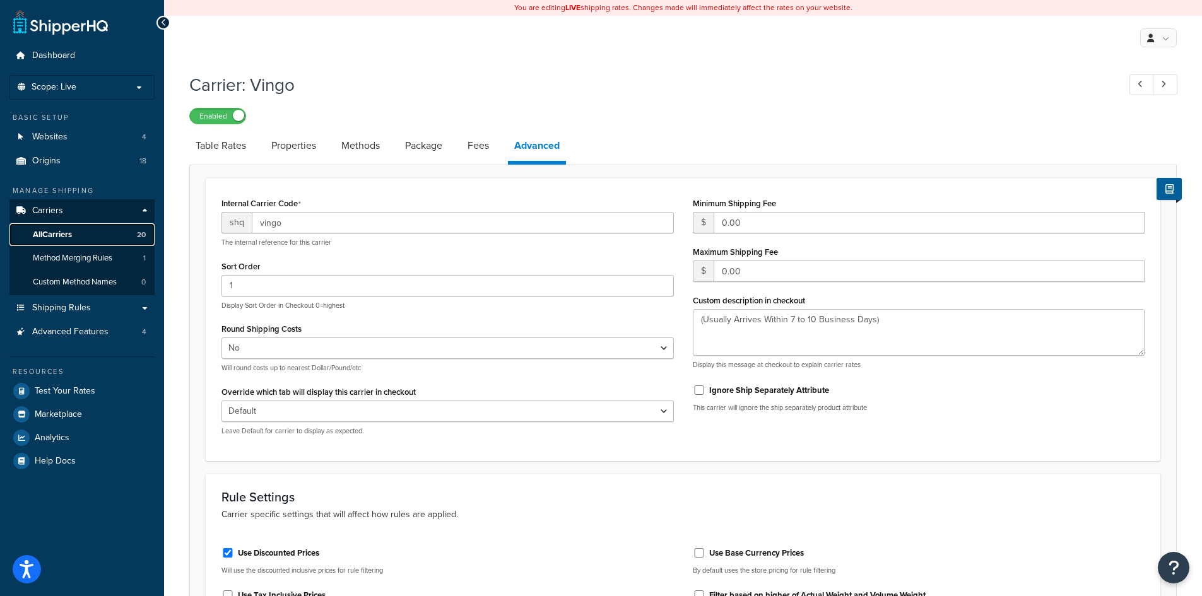
click at [78, 228] on link "All Carriers 20" at bounding box center [81, 234] width 145 height 23
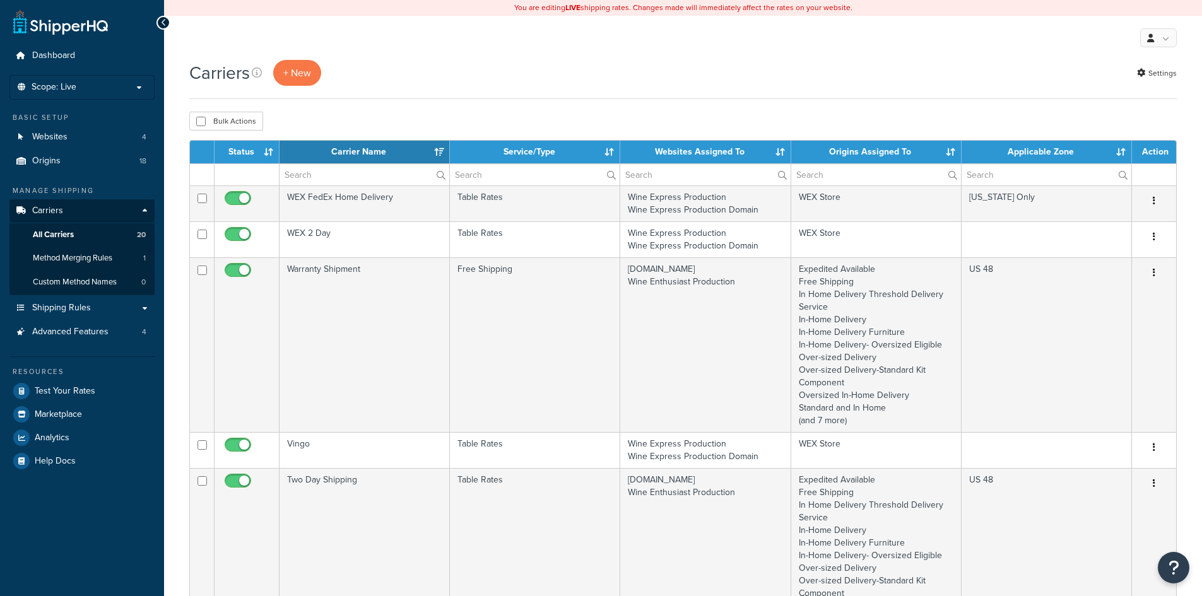
select select "15"
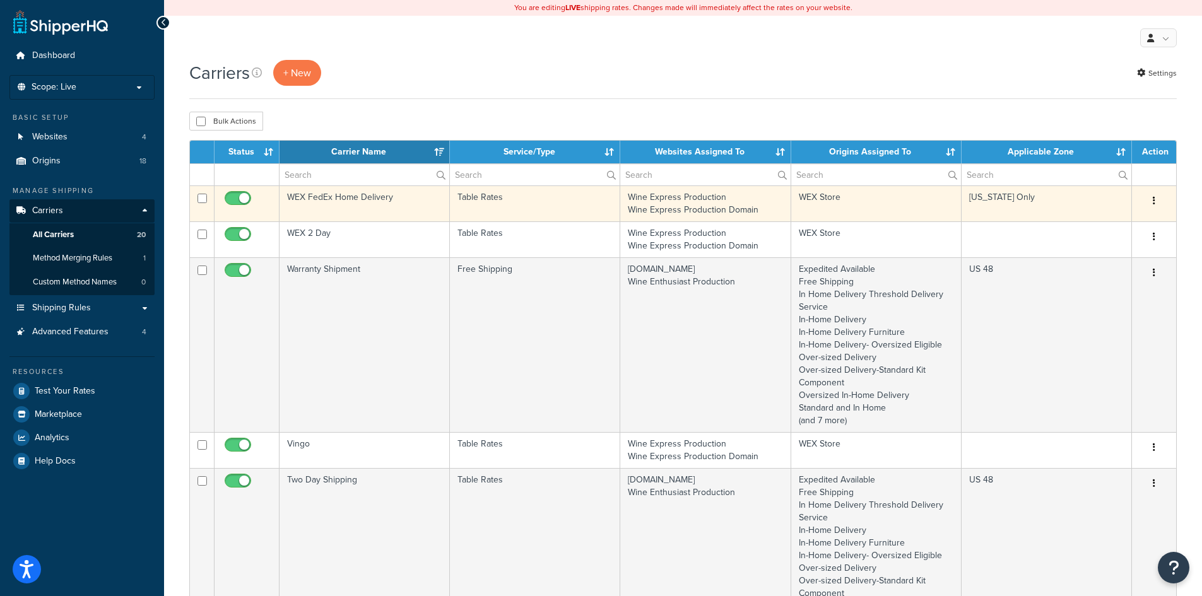
click at [898, 203] on td "WEX Store" at bounding box center [877, 204] width 170 height 36
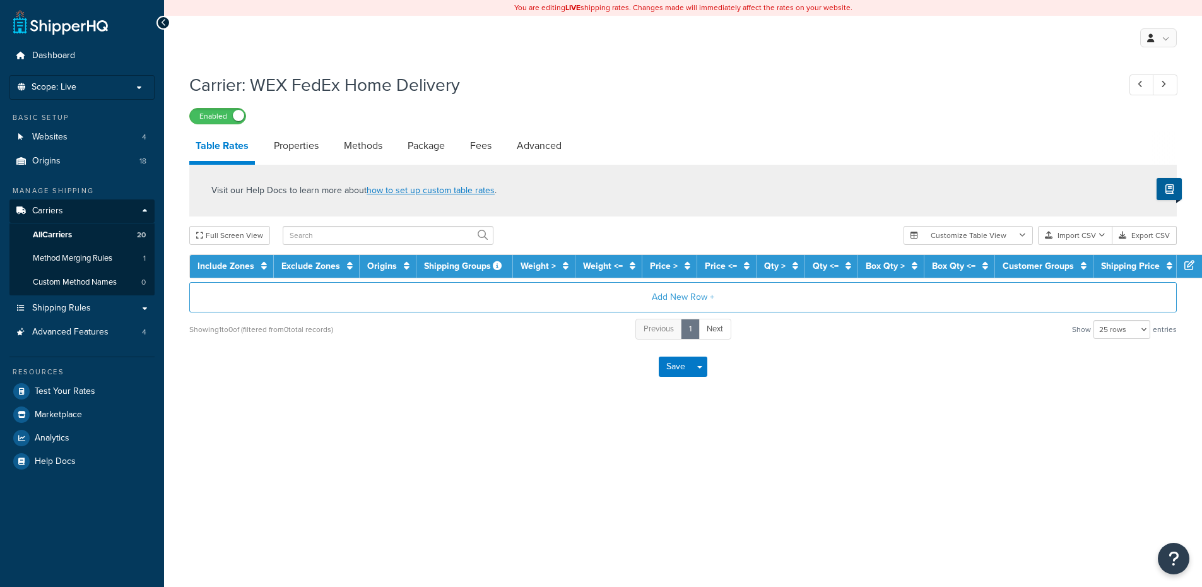
select select "25"
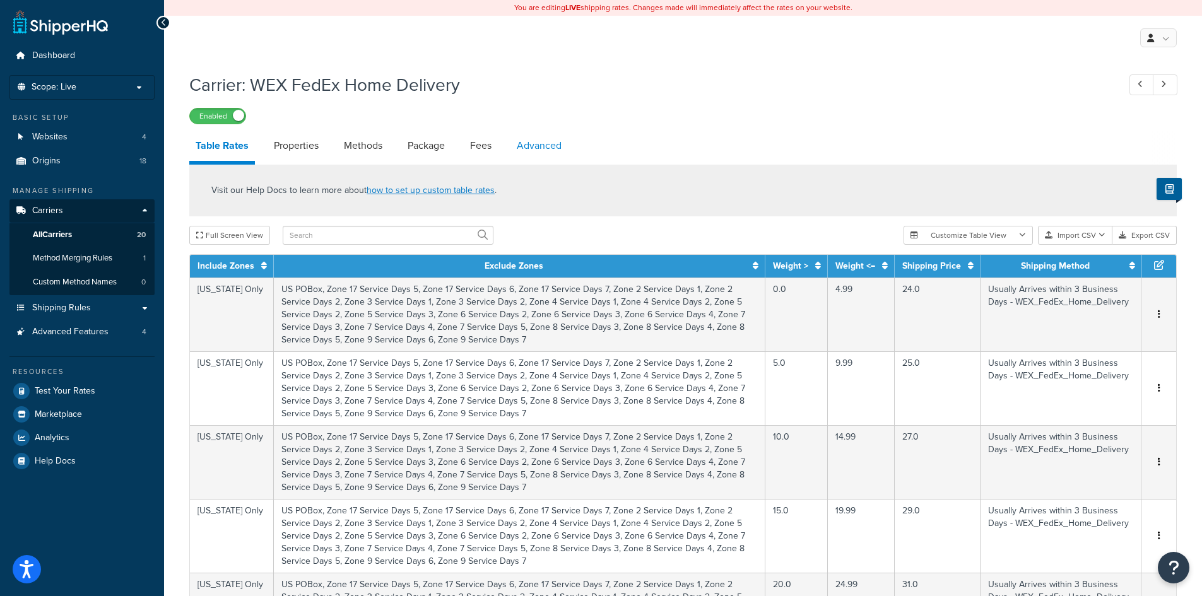
click at [540, 145] on link "Advanced" at bounding box center [539, 146] width 57 height 30
select select "false"
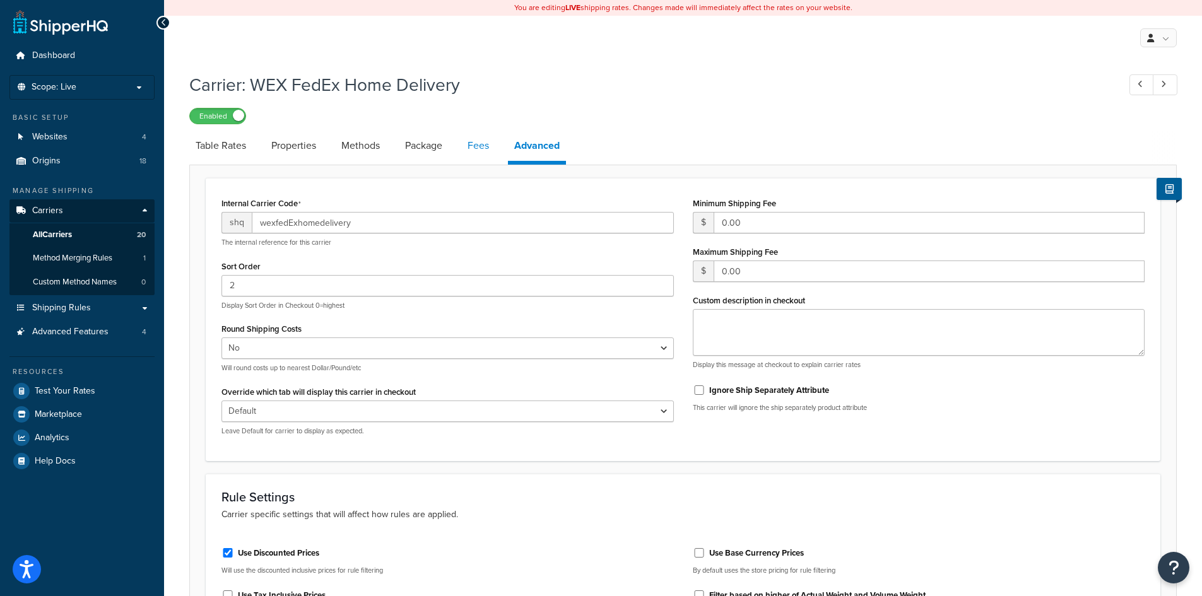
click at [478, 145] on link "Fees" at bounding box center [478, 146] width 34 height 30
select select "AFTER"
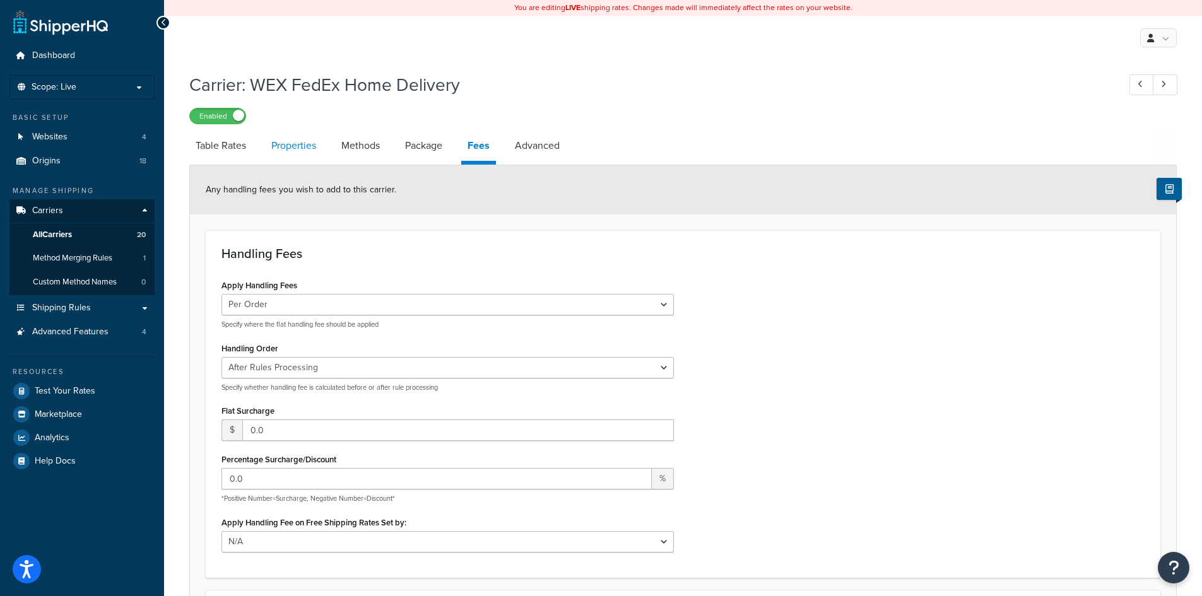
click at [270, 149] on link "Properties" at bounding box center [293, 146] width 57 height 30
select select "HIGHEST"
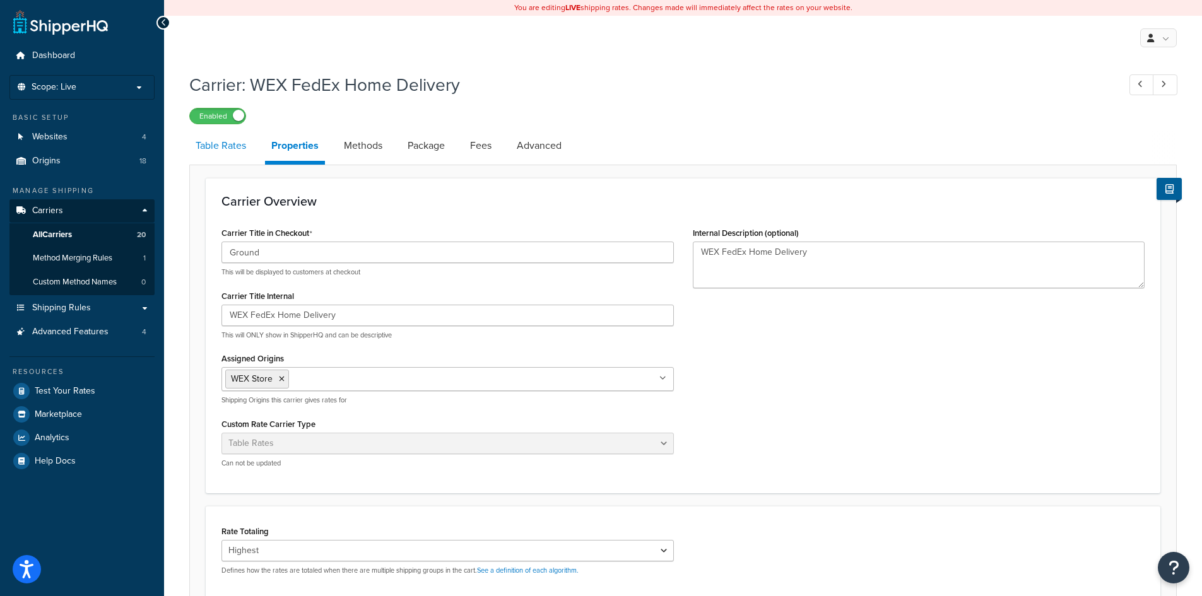
click at [218, 146] on link "Table Rates" at bounding box center [220, 146] width 63 height 30
select select "25"
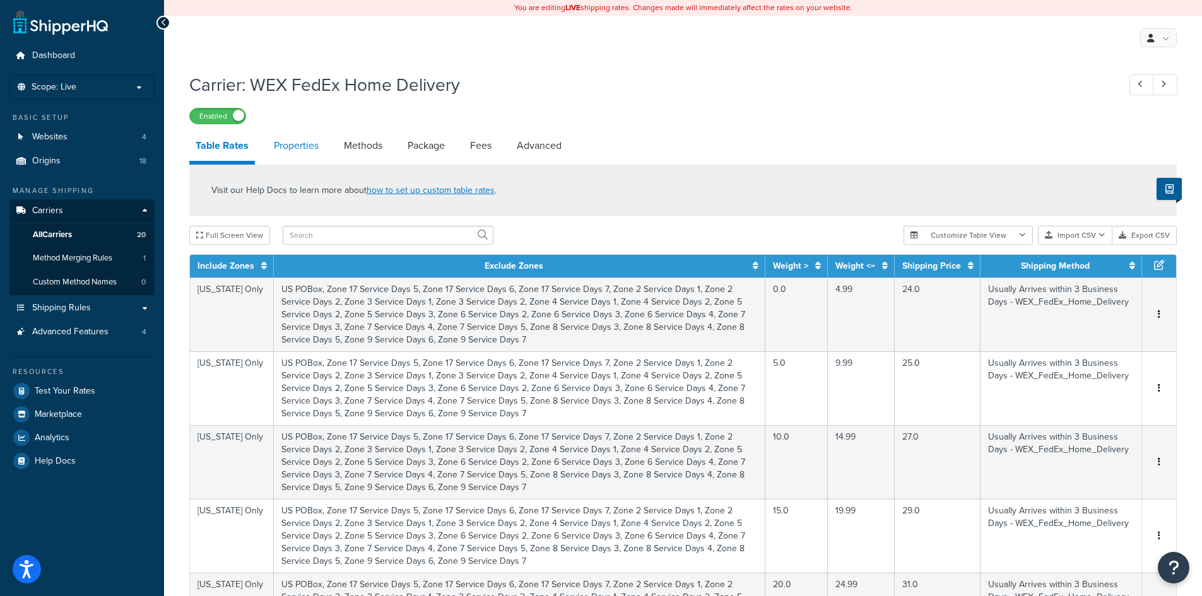
click at [310, 146] on link "Properties" at bounding box center [296, 146] width 57 height 30
select select "HIGHEST"
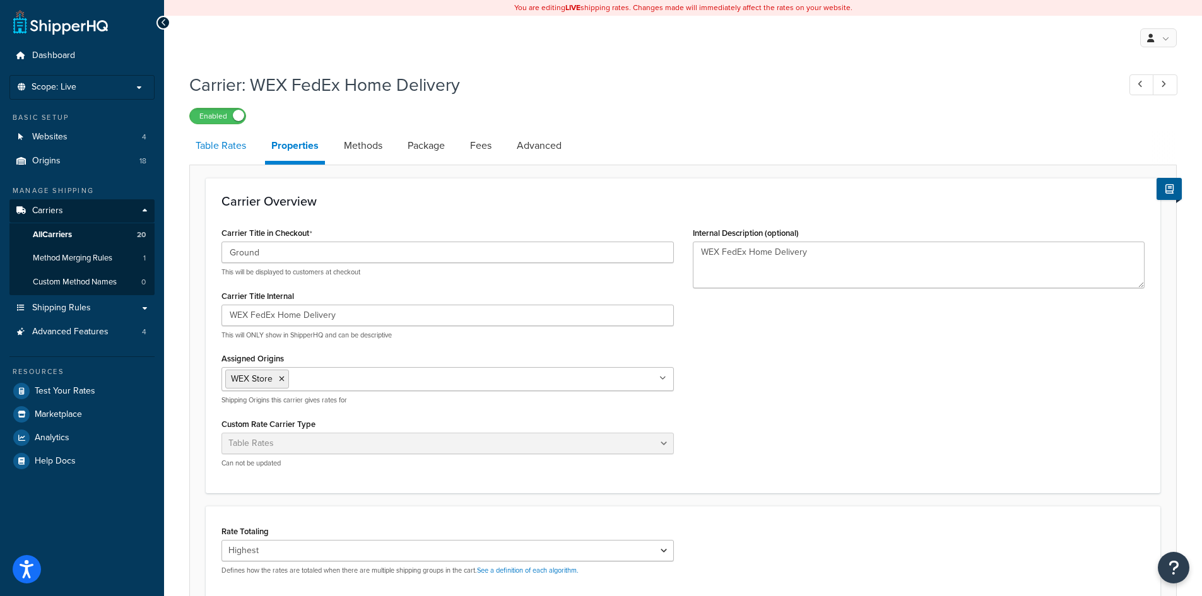
click at [232, 137] on link "Table Rates" at bounding box center [220, 146] width 63 height 30
select select "25"
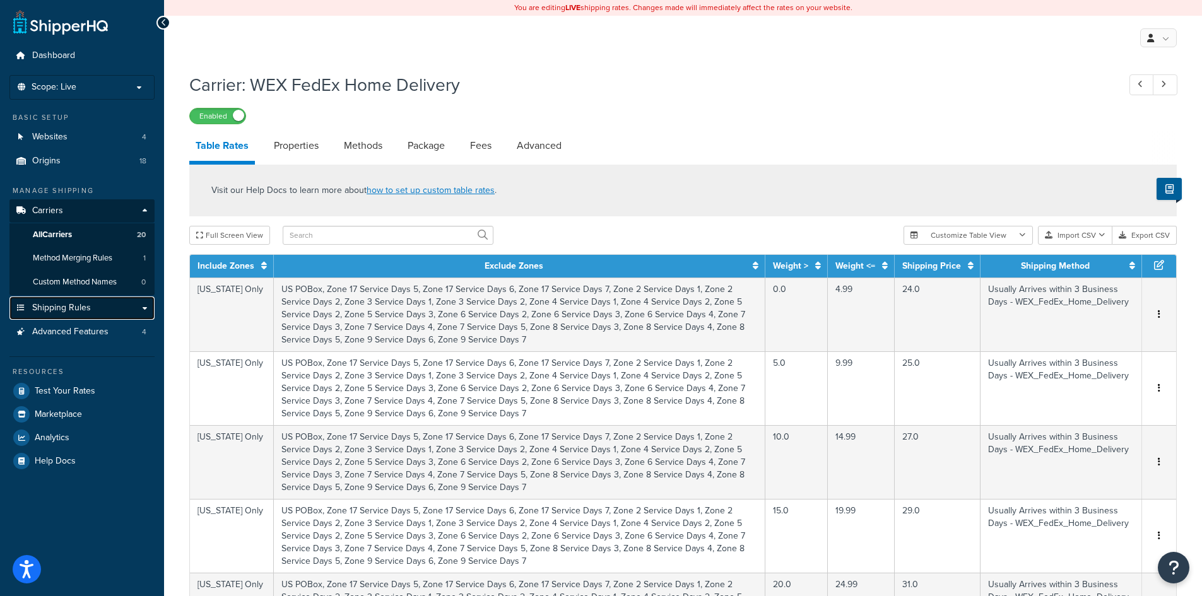
click at [93, 303] on link "Shipping Rules" at bounding box center [81, 308] width 145 height 23
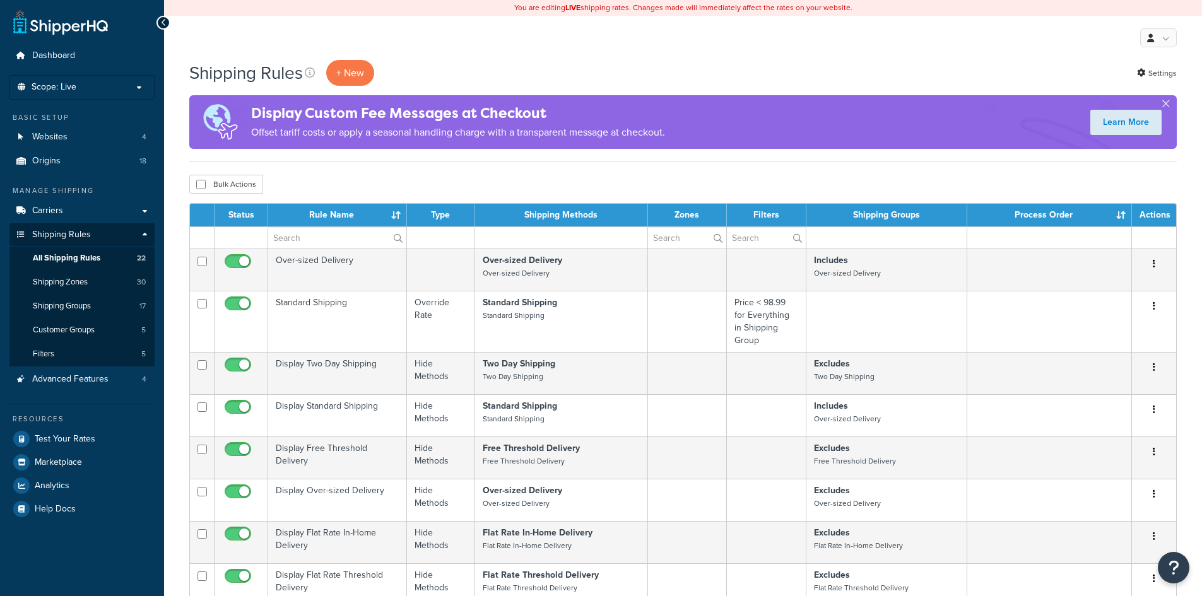
select select "100"
click at [86, 274] on link "Shipping Zones 30" at bounding box center [81, 282] width 145 height 23
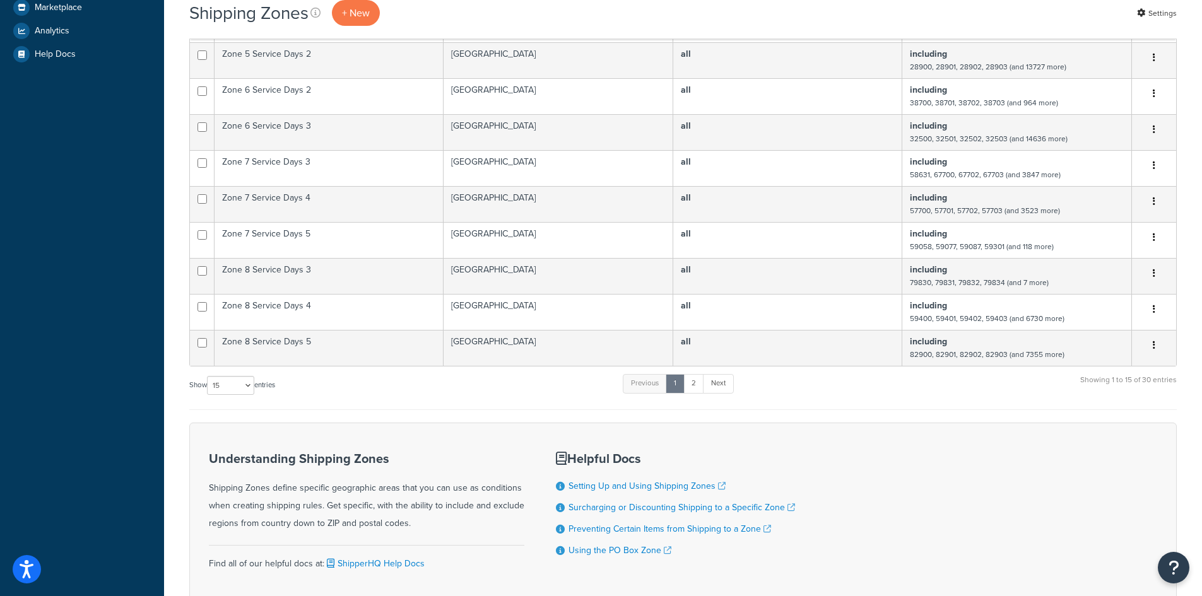
scroll to position [505, 0]
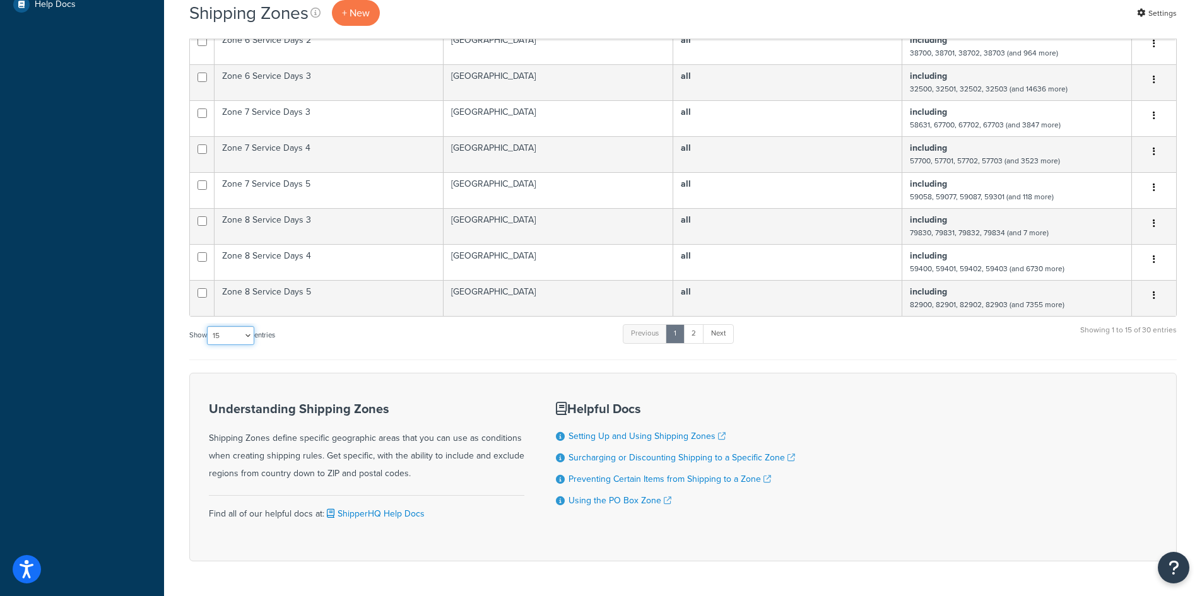
click at [239, 335] on select "10 15 25 50 100" at bounding box center [230, 335] width 47 height 19
select select "100"
click at [208, 345] on select "10 15 25 50 100" at bounding box center [230, 335] width 47 height 19
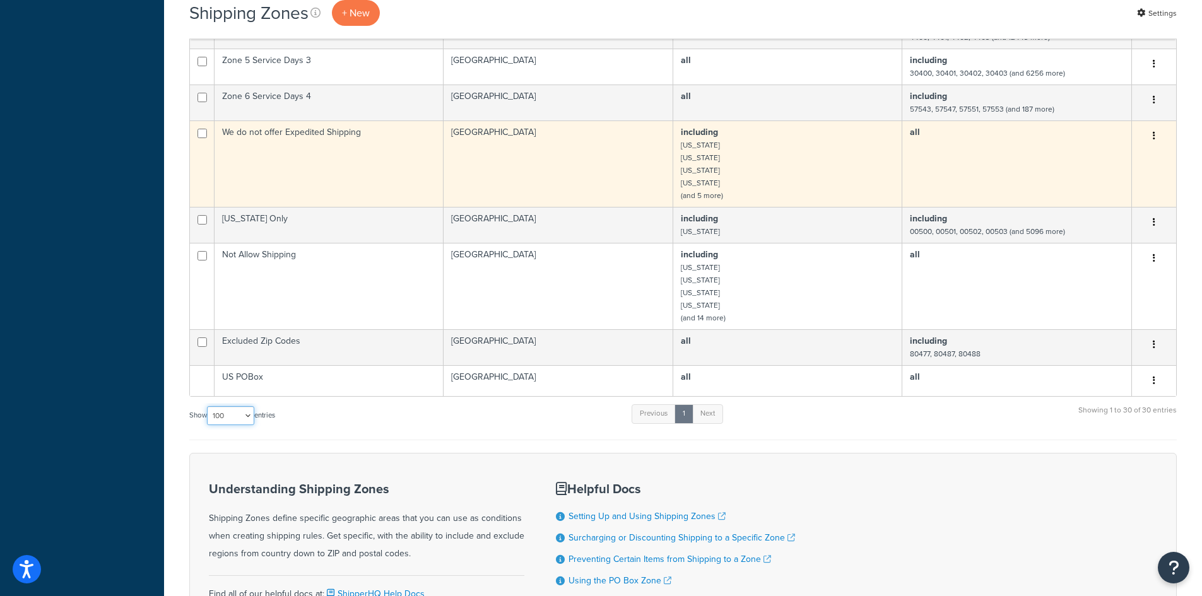
scroll to position [1055, 0]
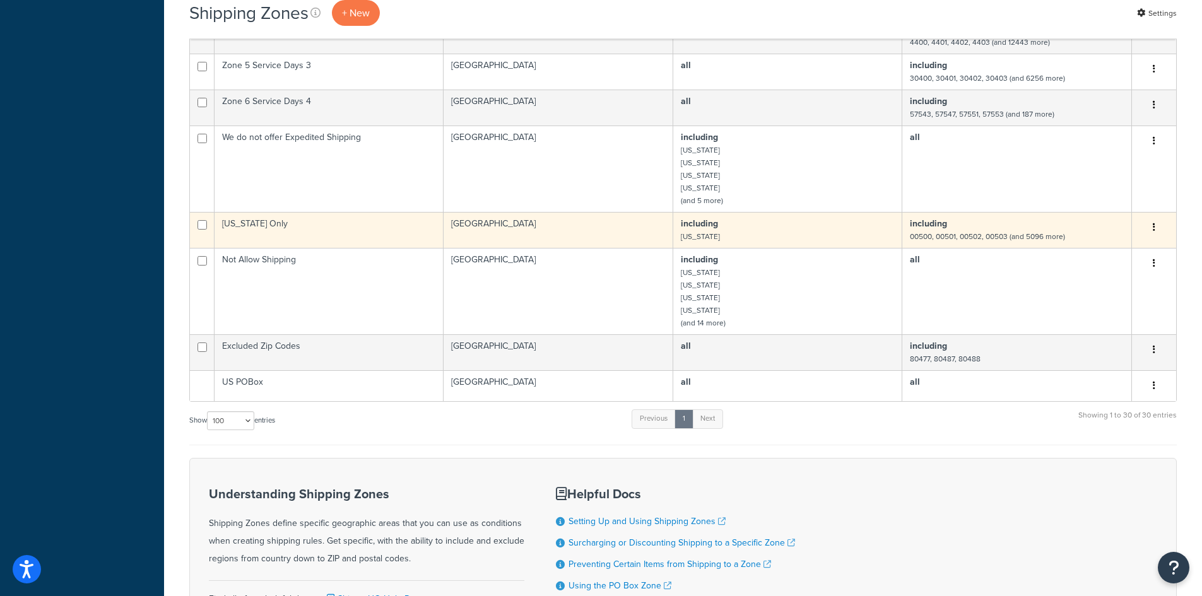
click at [360, 222] on td "[US_STATE] Only" at bounding box center [329, 230] width 229 height 36
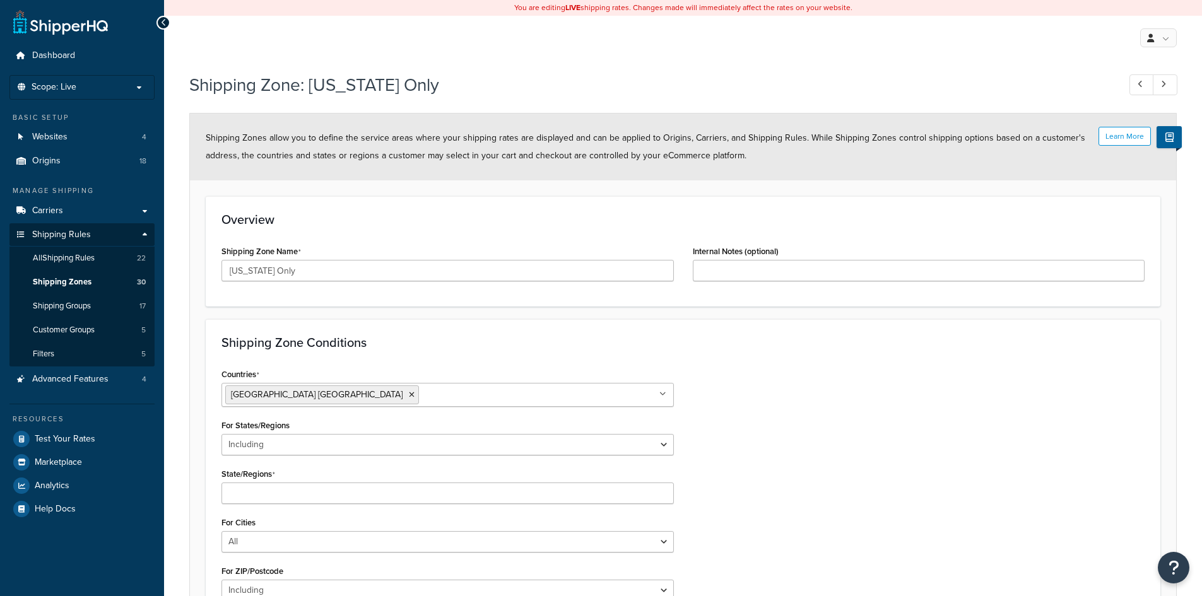
select select "including"
click at [86, 306] on span "Shipping Groups" at bounding box center [62, 306] width 58 height 11
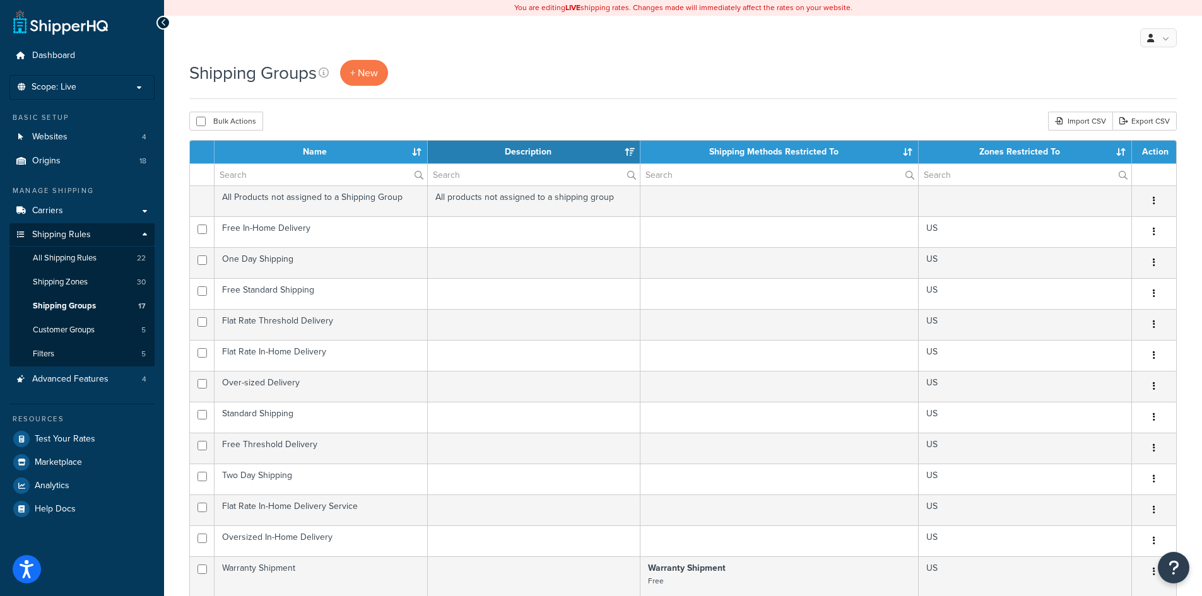
scroll to position [316, 0]
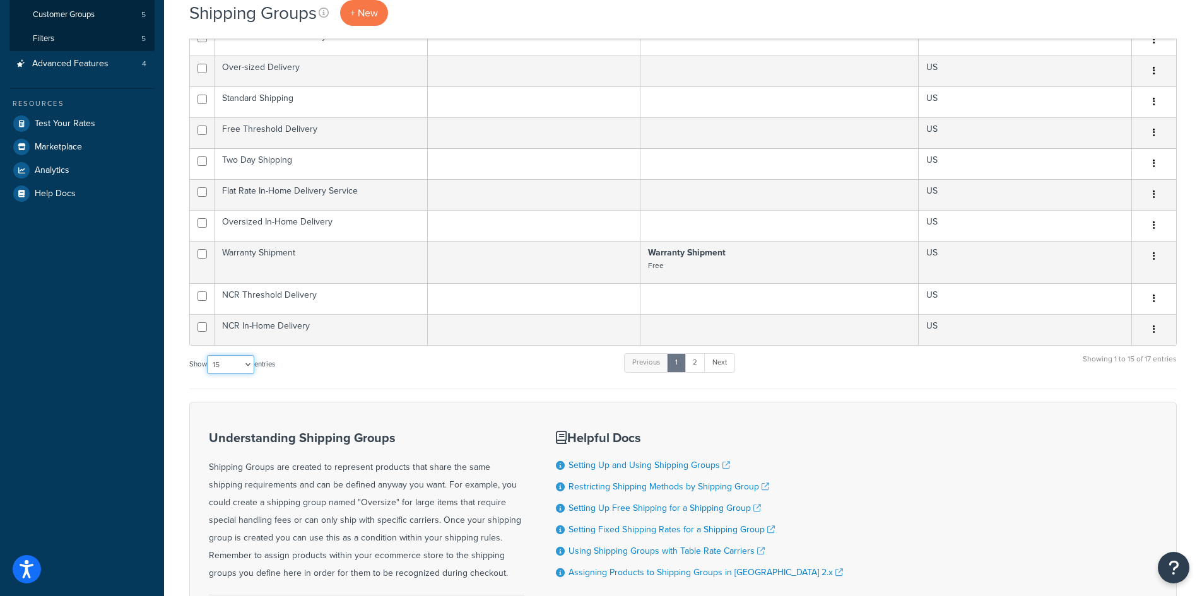
drag, startPoint x: 239, startPoint y: 366, endPoint x: 240, endPoint y: 374, distance: 8.4
click at [239, 366] on select "10 15 25 50 100" at bounding box center [230, 364] width 47 height 19
select select "50"
click at [208, 374] on select "10 15 25 50 100" at bounding box center [230, 364] width 47 height 19
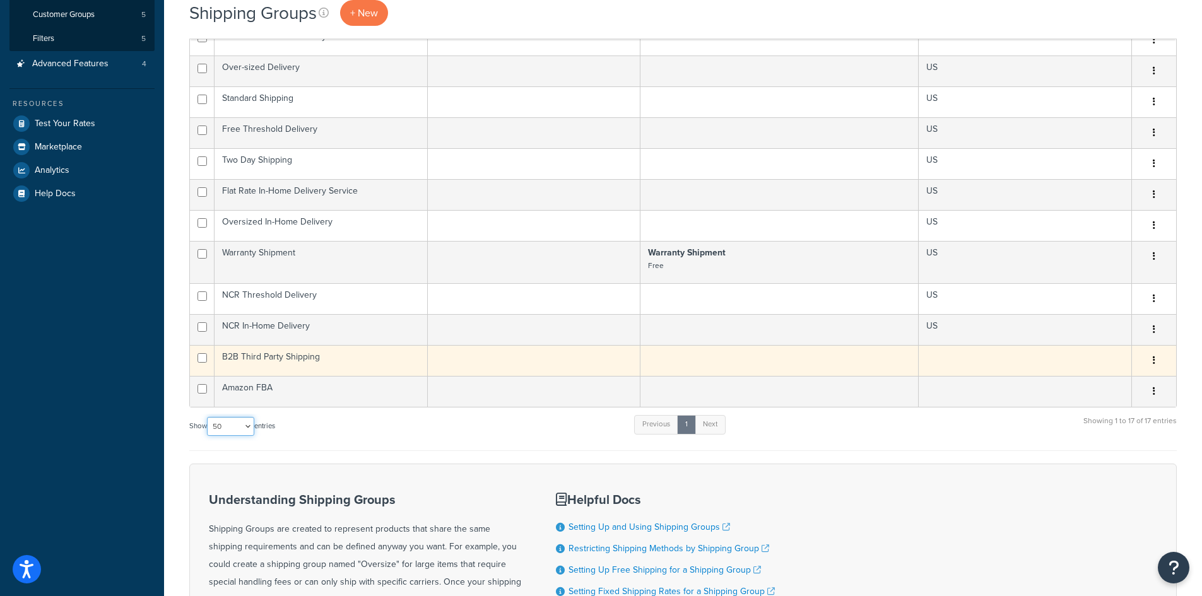
scroll to position [0, 0]
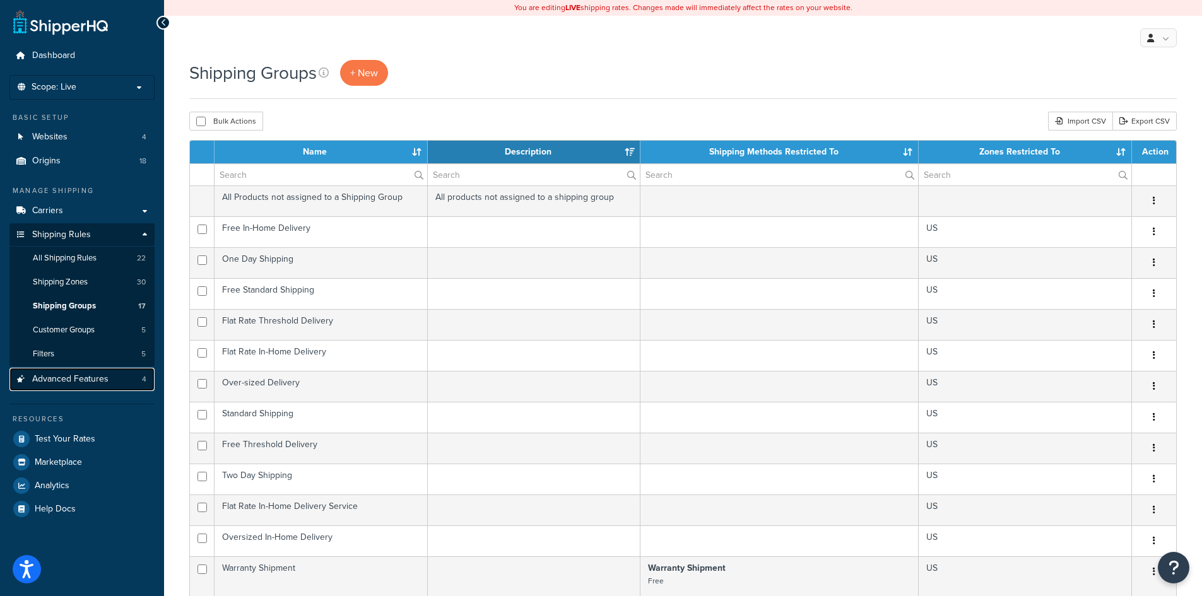
click at [66, 386] on link "Advanced Features 4" at bounding box center [81, 379] width 145 height 23
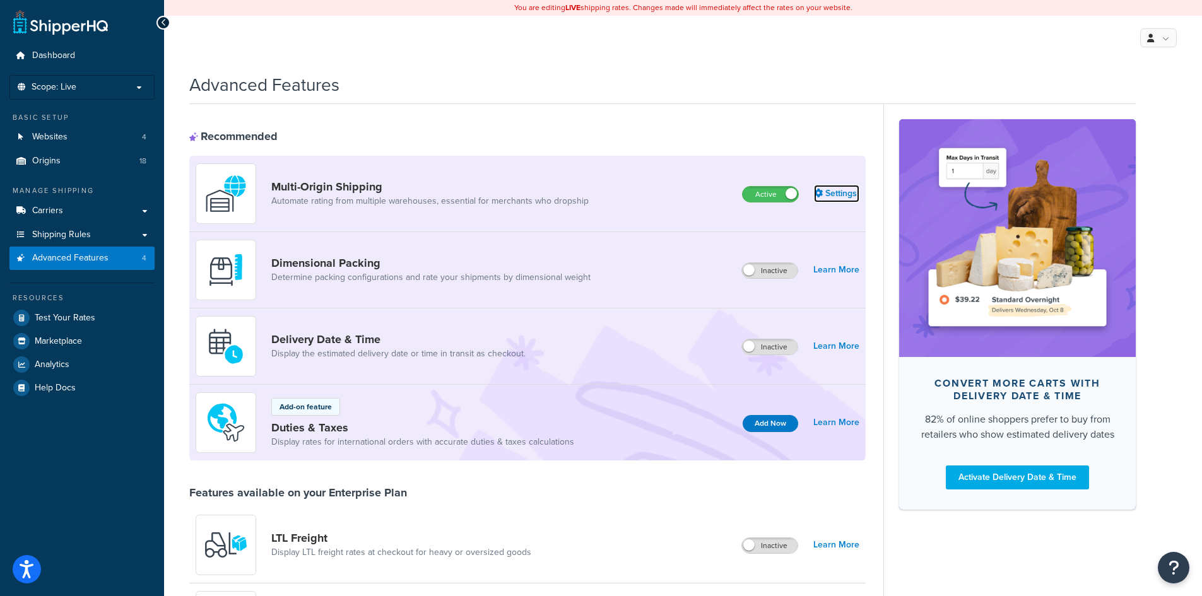
click at [849, 190] on link "Settings" at bounding box center [836, 194] width 45 height 18
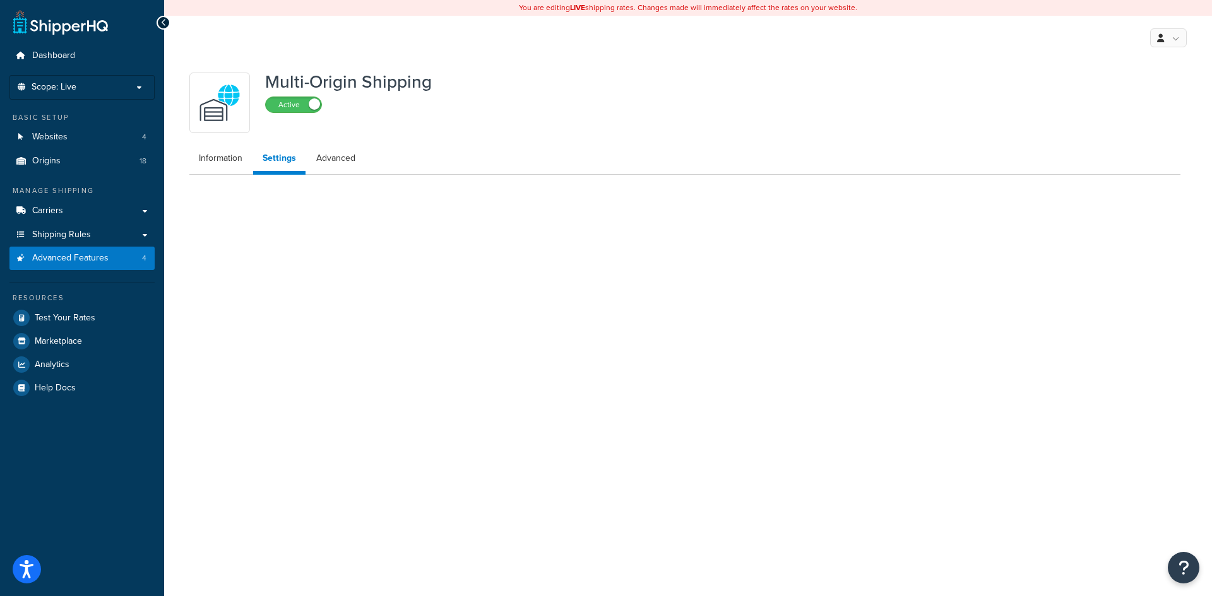
select select "false"
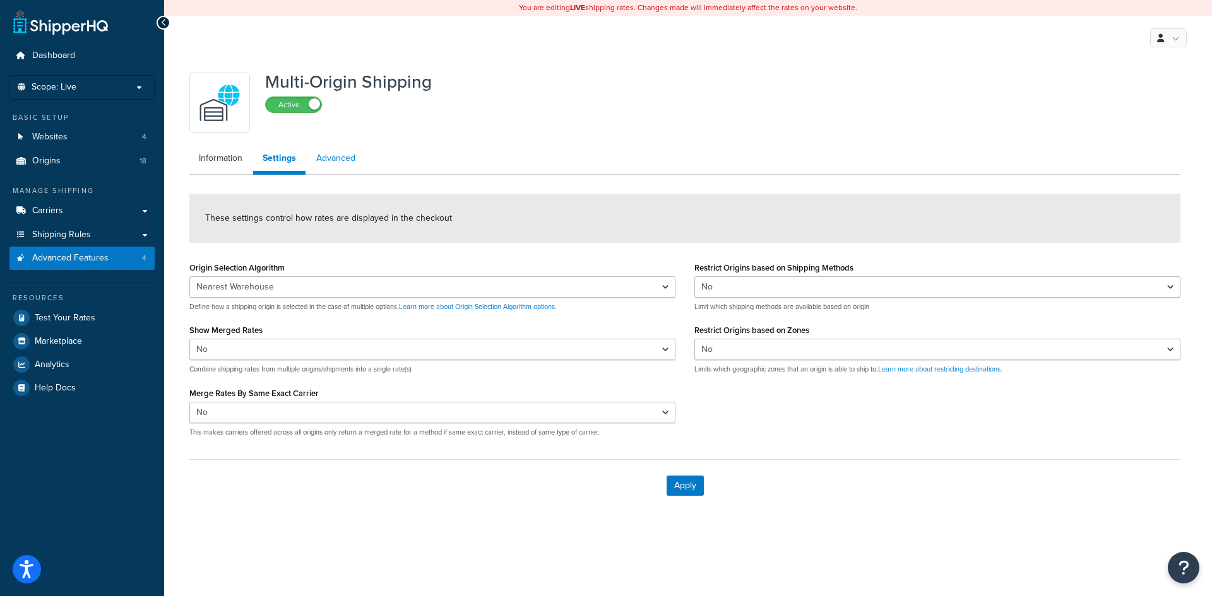
click at [328, 162] on link "Advanced" at bounding box center [336, 158] width 58 height 25
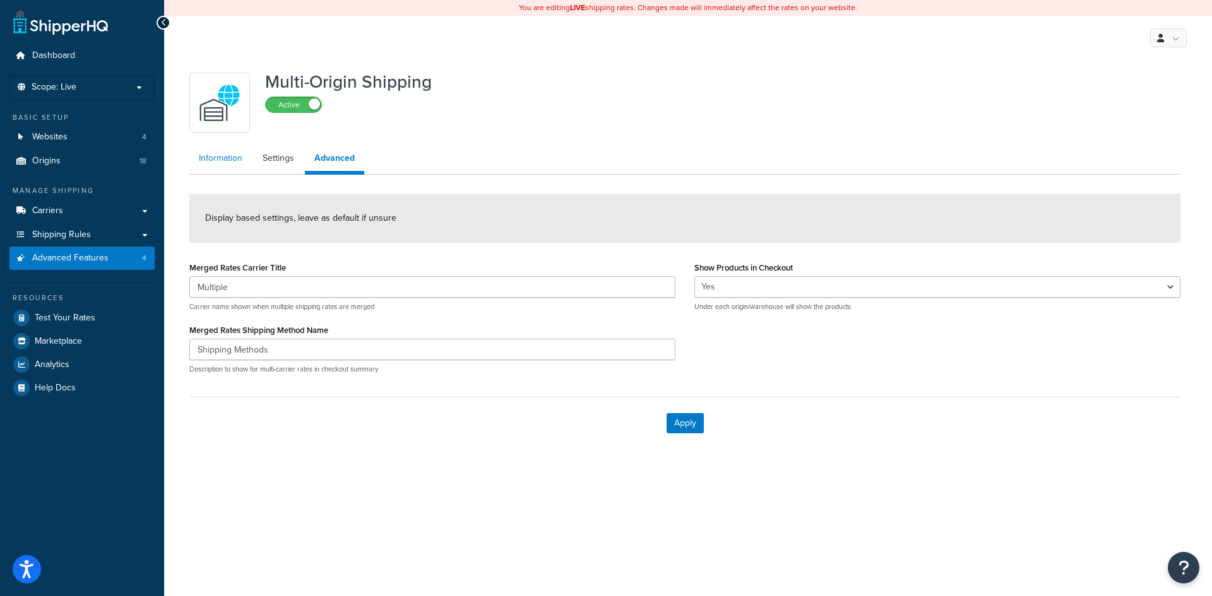
click at [214, 161] on link "Information" at bounding box center [220, 158] width 62 height 25
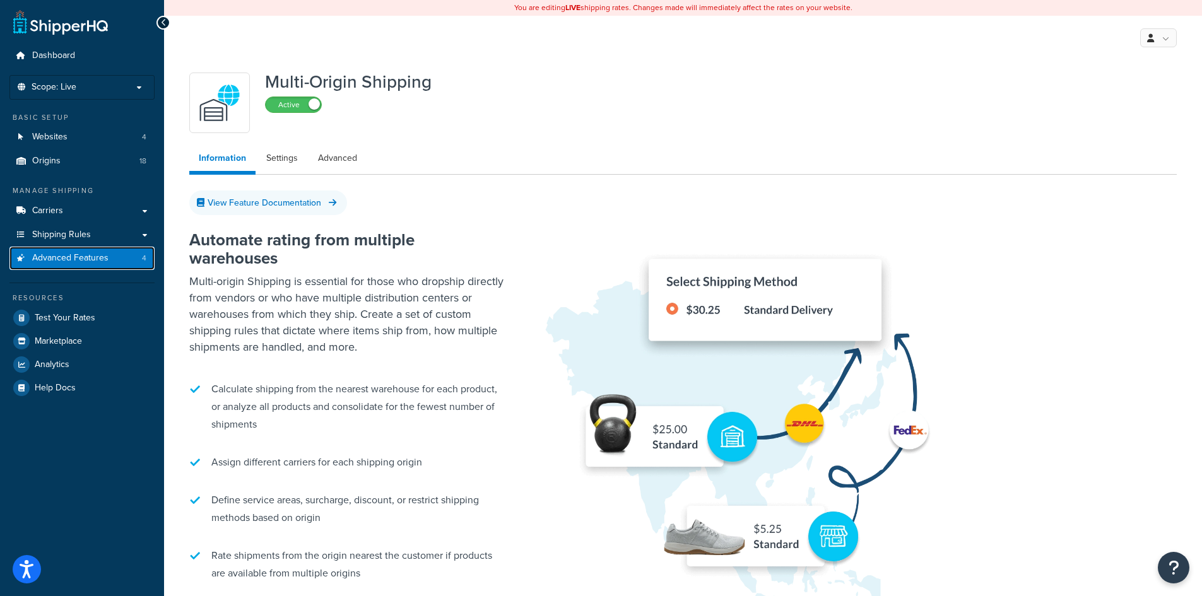
click at [81, 261] on span "Advanced Features" at bounding box center [70, 258] width 76 height 11
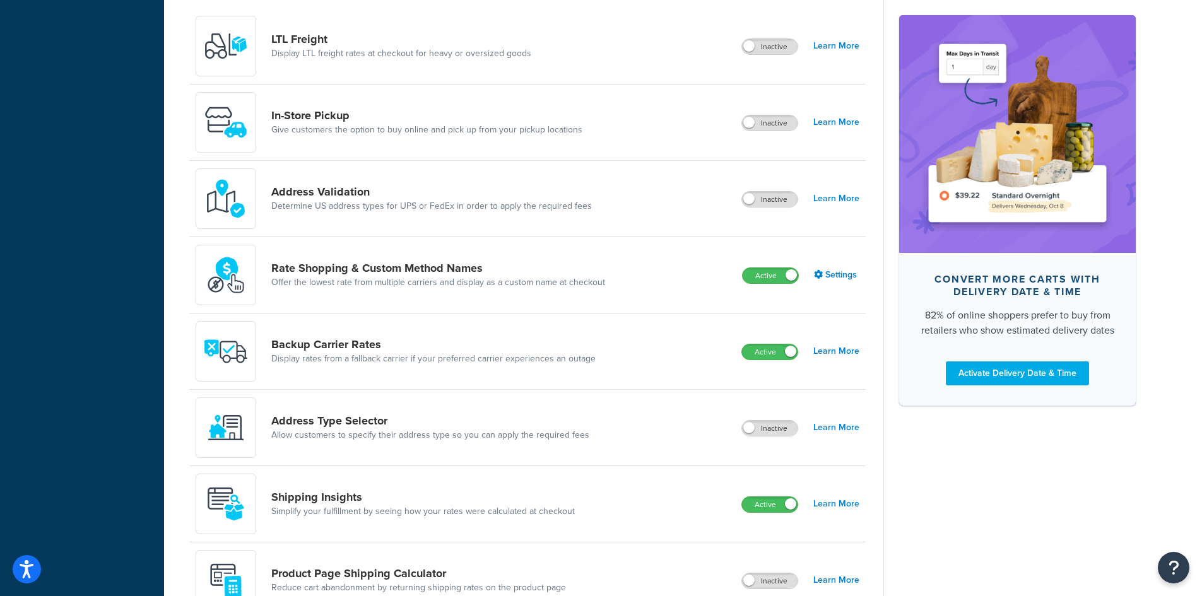
scroll to position [505, 0]
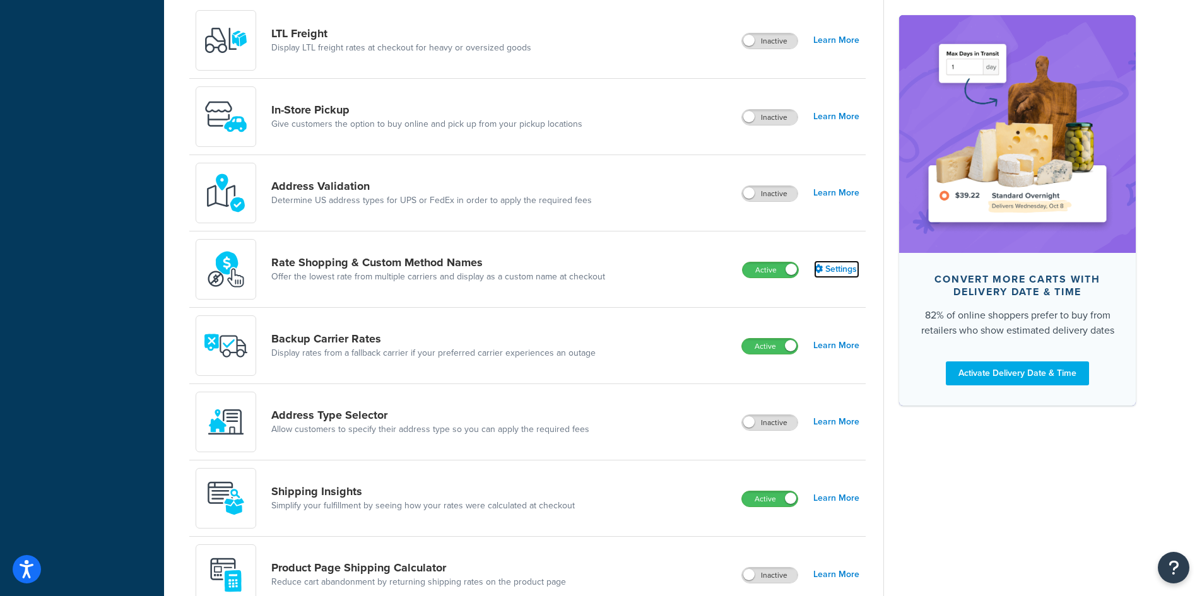
click at [835, 266] on link "Settings" at bounding box center [836, 270] width 45 height 18
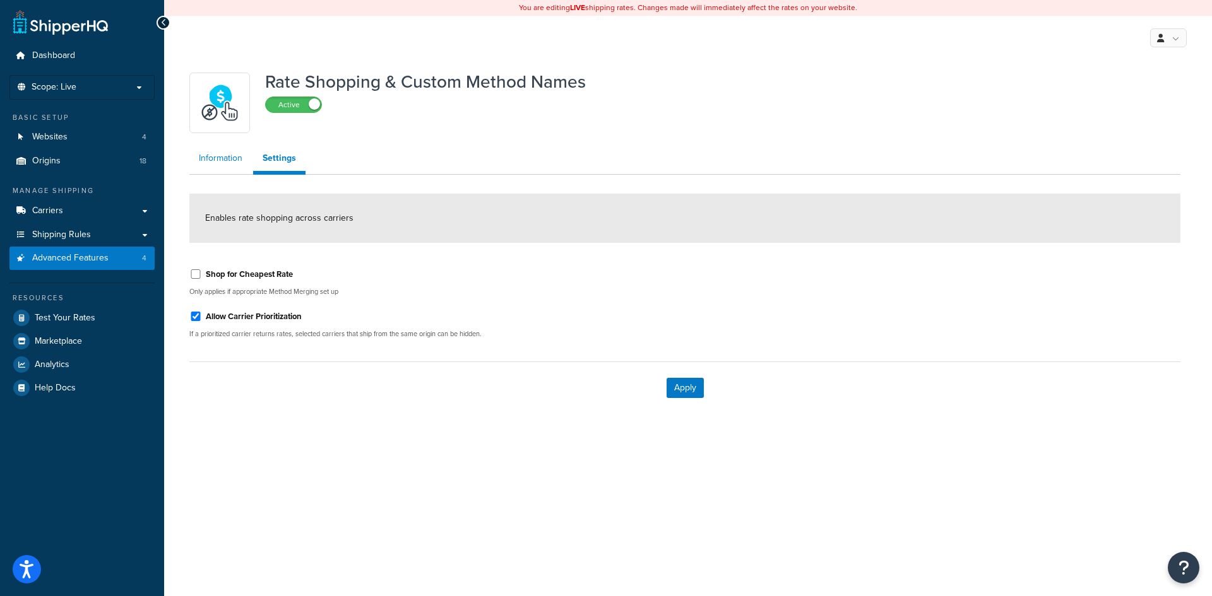
click at [223, 153] on link "Information" at bounding box center [220, 158] width 62 height 25
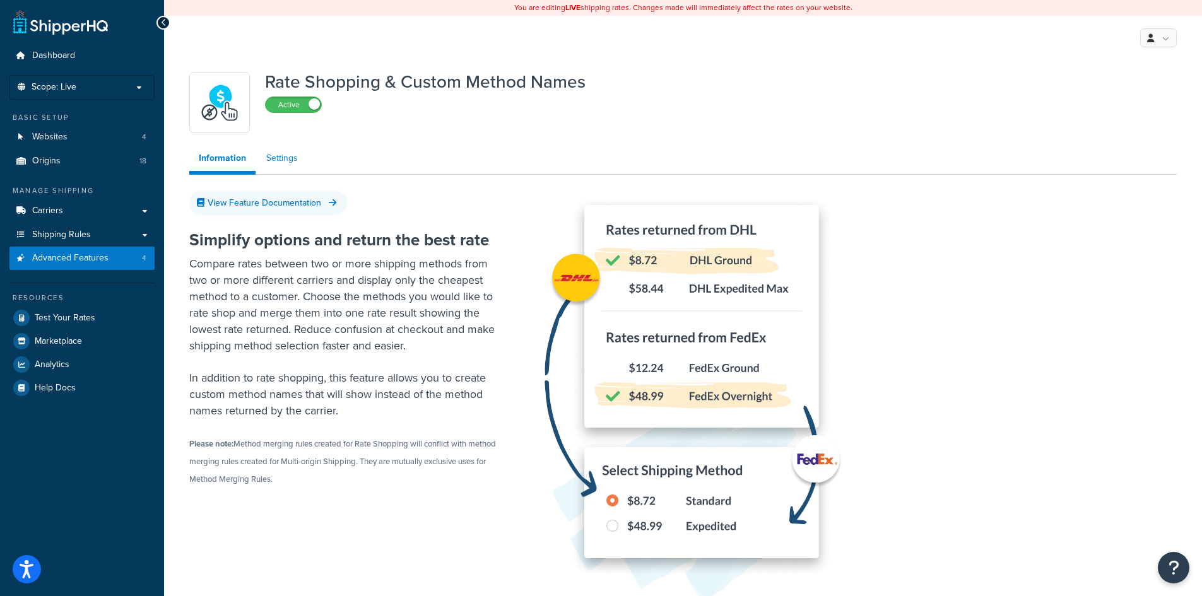
click at [289, 159] on link "Settings" at bounding box center [282, 158] width 50 height 25
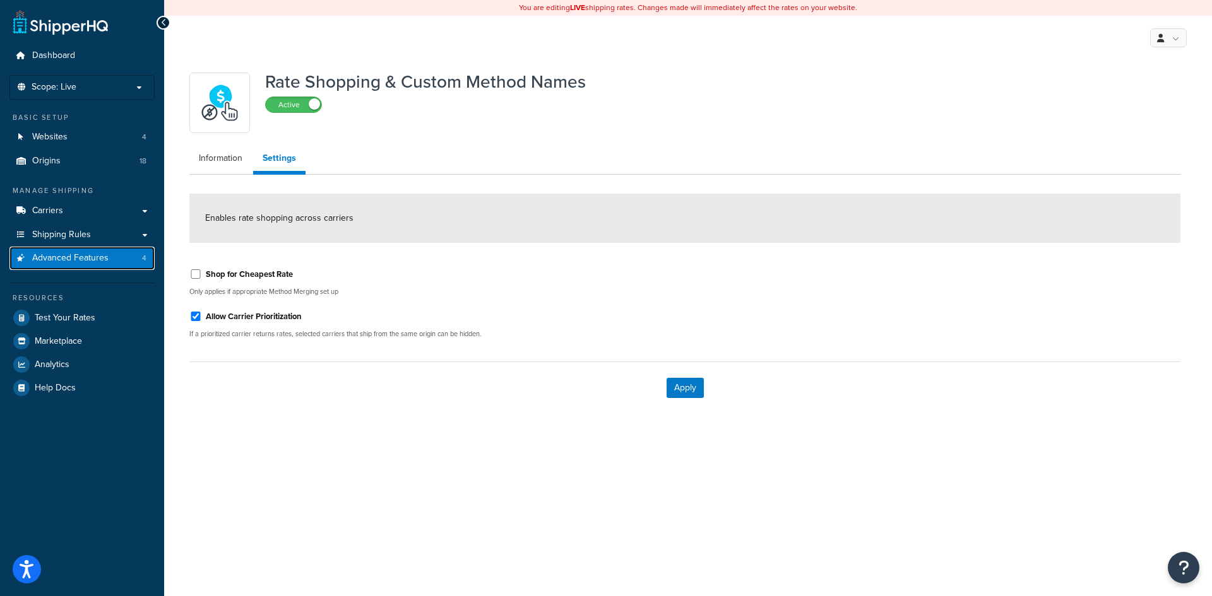
click at [66, 257] on span "Advanced Features" at bounding box center [70, 258] width 76 height 11
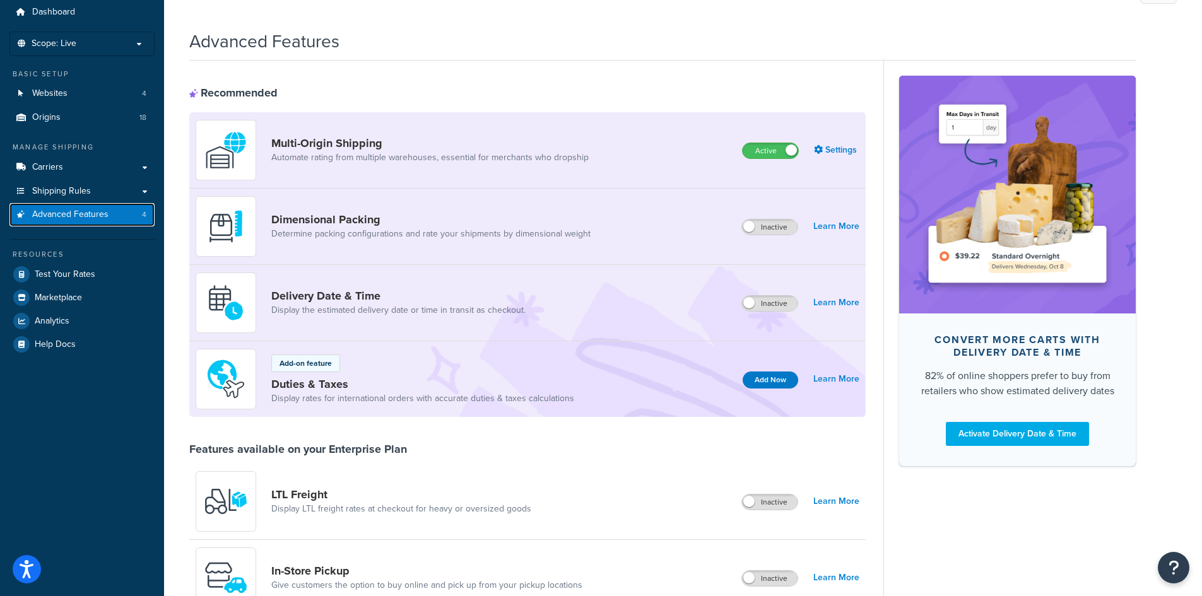
scroll to position [30, 0]
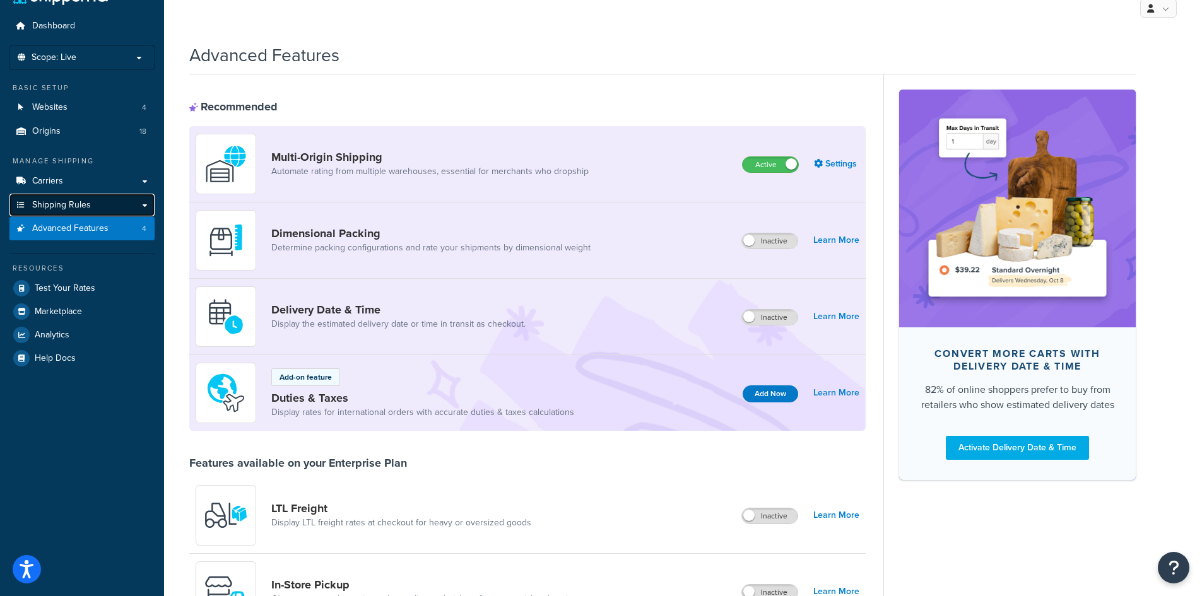
click at [64, 208] on span "Shipping Rules" at bounding box center [61, 205] width 59 height 11
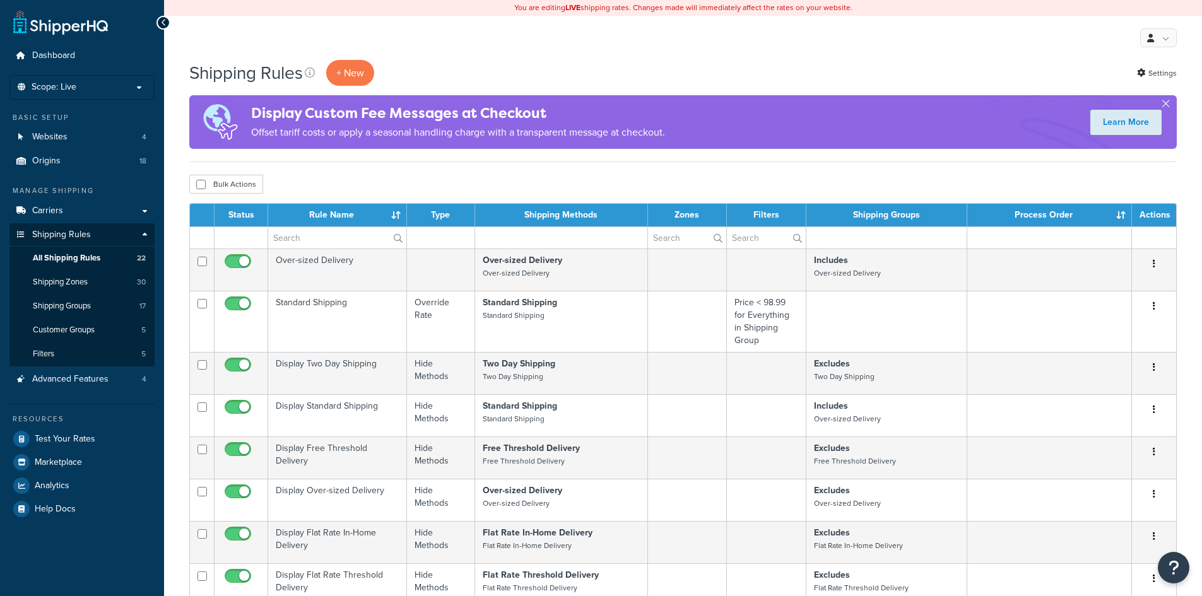
select select "100"
click at [81, 351] on link "Filters 5" at bounding box center [81, 354] width 145 height 23
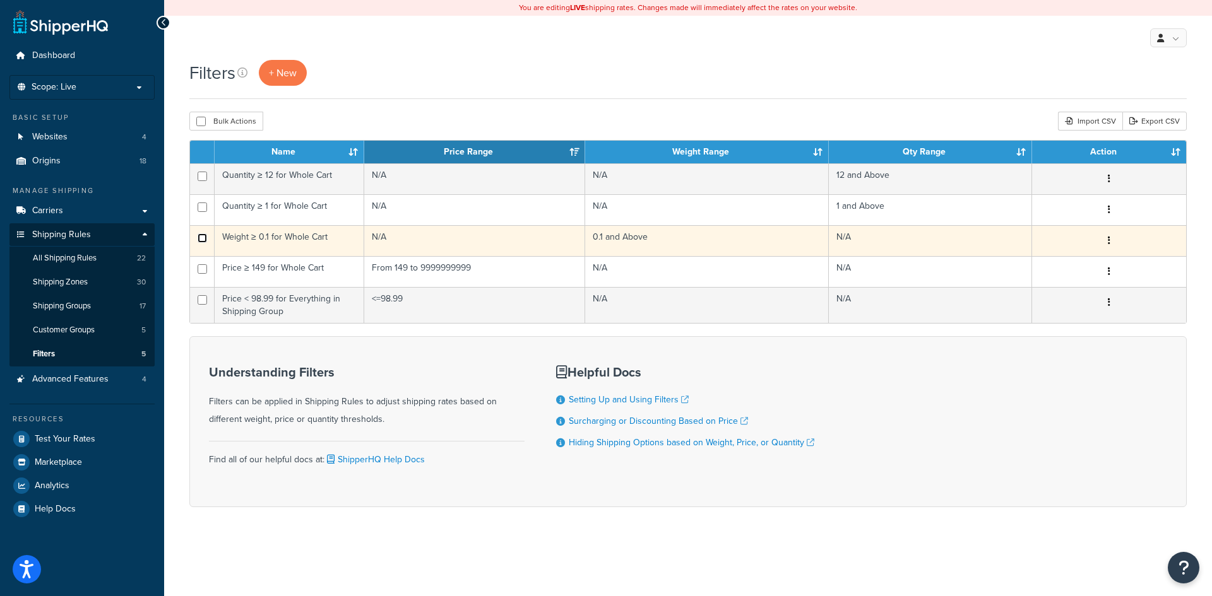
click at [200, 240] on input "checkbox" at bounding box center [202, 238] width 9 height 9
checkbox input "true"
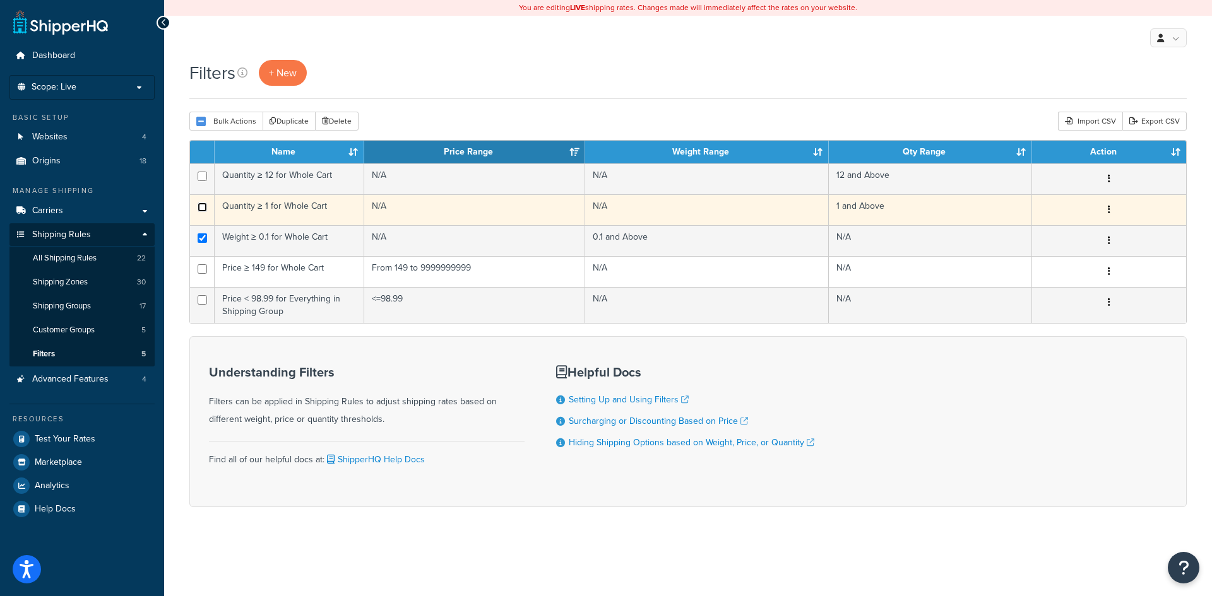
click at [203, 209] on input "checkbox" at bounding box center [202, 207] width 9 height 9
checkbox input "true"
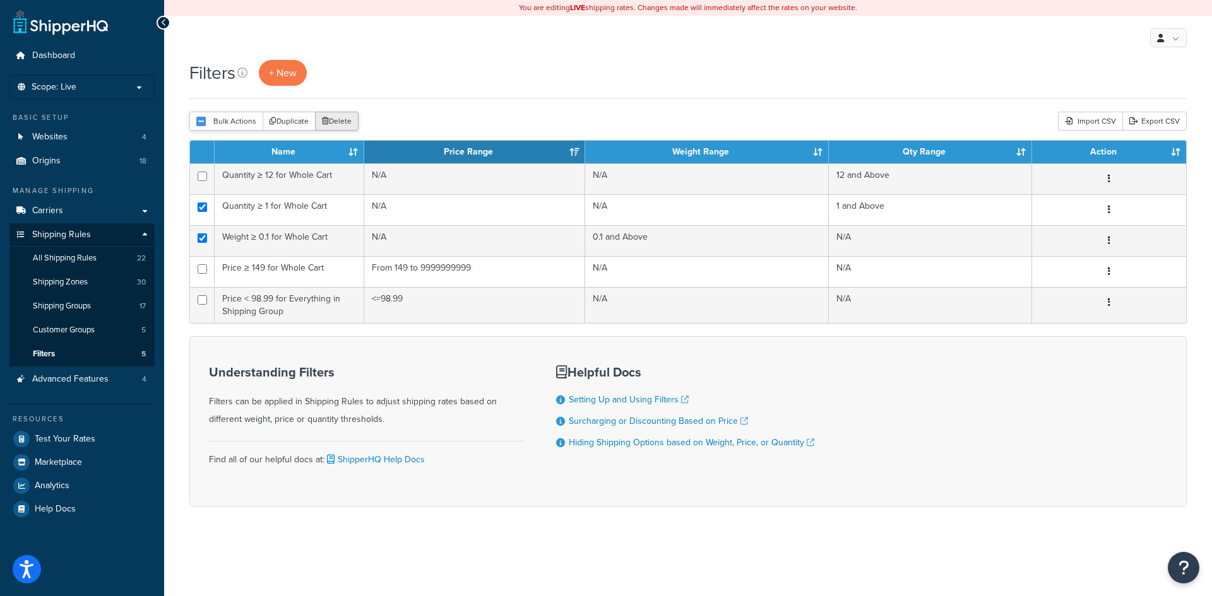
click at [338, 125] on button "Delete" at bounding box center [337, 121] width 44 height 19
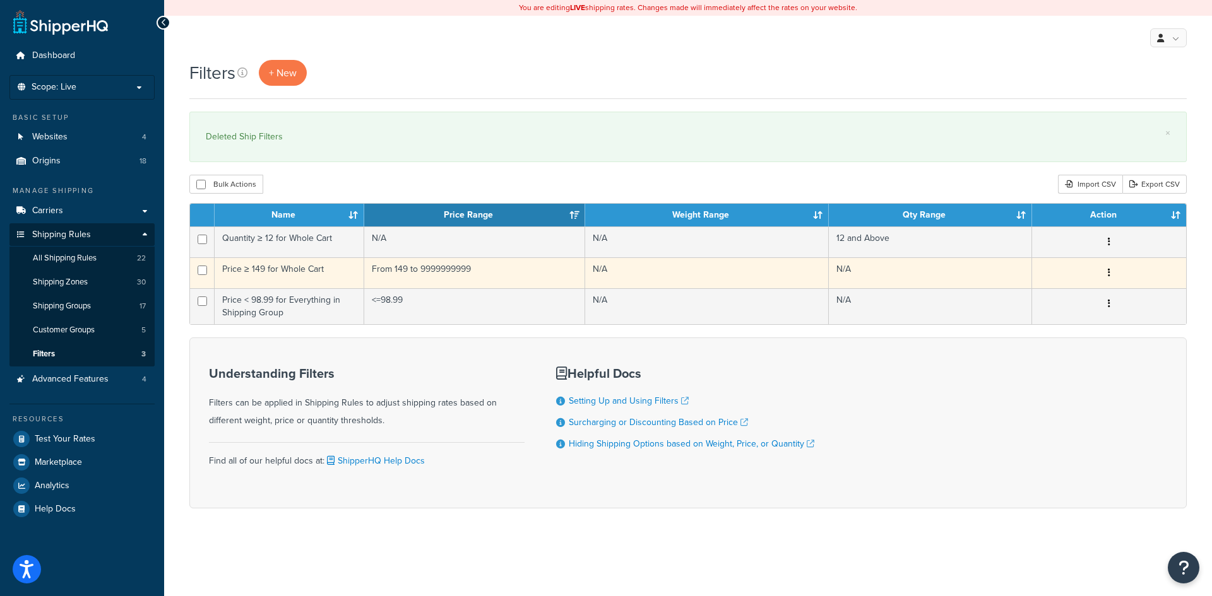
click at [475, 271] on td "From 149 to 9999999999" at bounding box center [474, 273] width 221 height 31
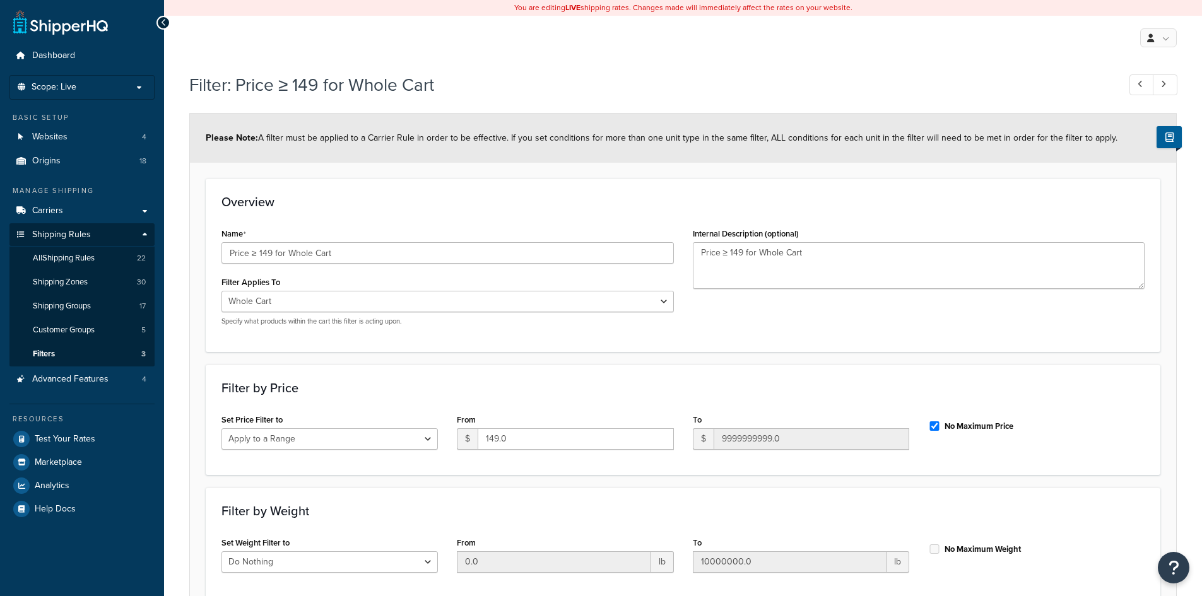
select select "range"
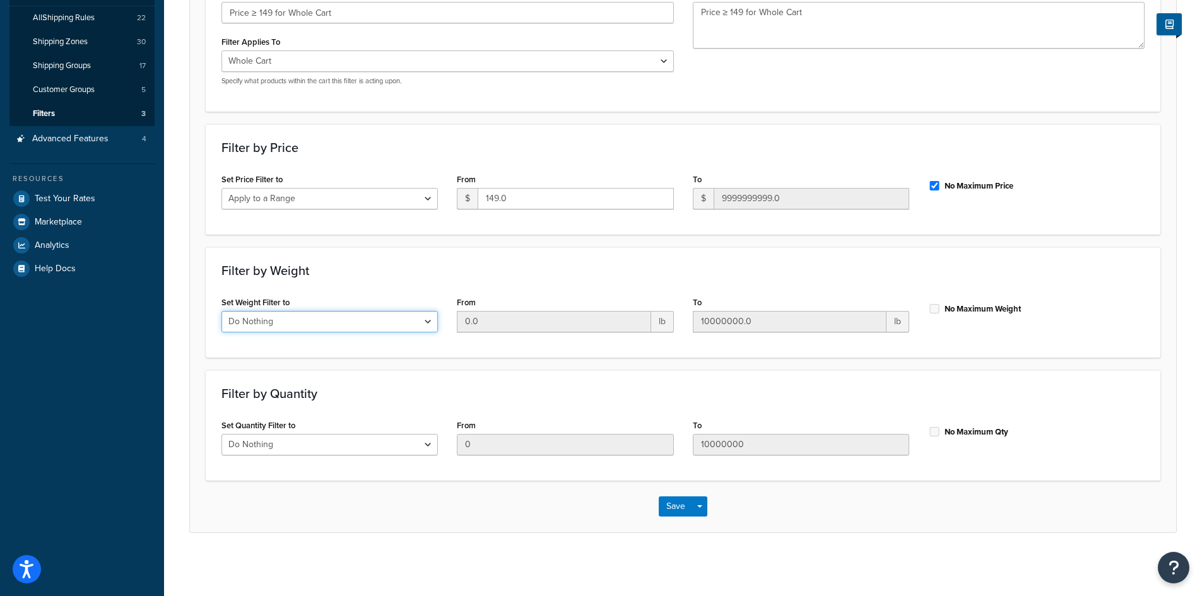
click at [336, 323] on select "Do Nothing Apply to a Range" at bounding box center [330, 321] width 217 height 21
select select "range"
click at [222, 311] on select "Do Nothing Apply to a Range" at bounding box center [330, 321] width 217 height 21
click at [505, 326] on input "0.0" at bounding box center [554, 321] width 194 height 21
type input "0.1"
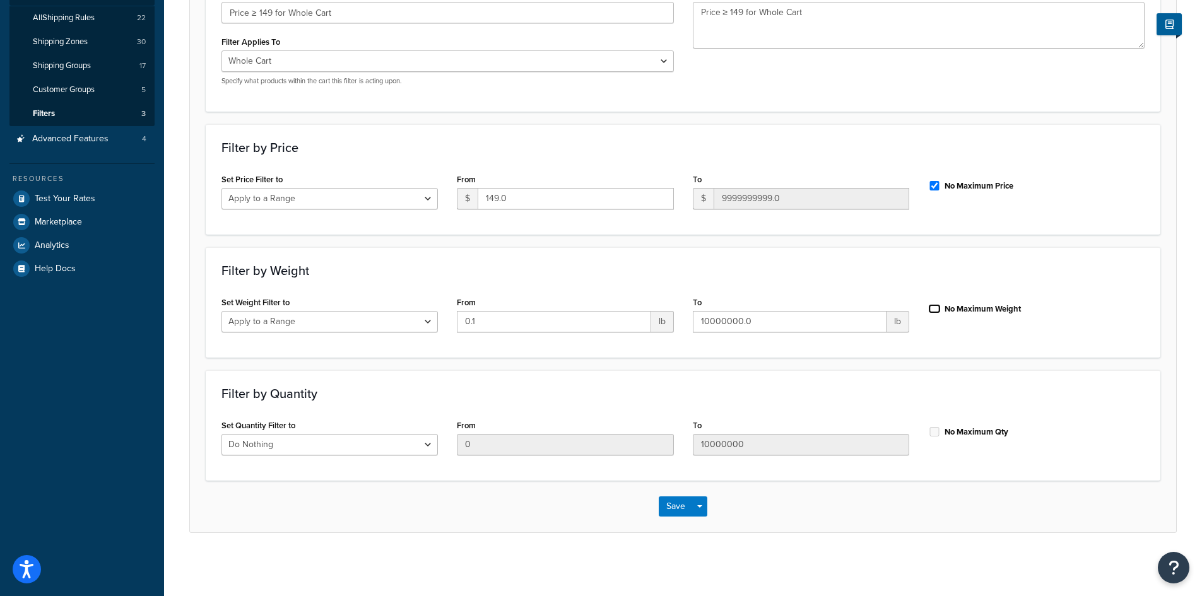
click at [935, 309] on input "No Maximum Weight" at bounding box center [935, 308] width 13 height 9
checkbox input "true"
click at [356, 442] on select "Do Nothing Apply to a Range" at bounding box center [330, 444] width 217 height 21
select select "range"
click at [222, 434] on select "Do Nothing Apply to a Range" at bounding box center [330, 444] width 217 height 21
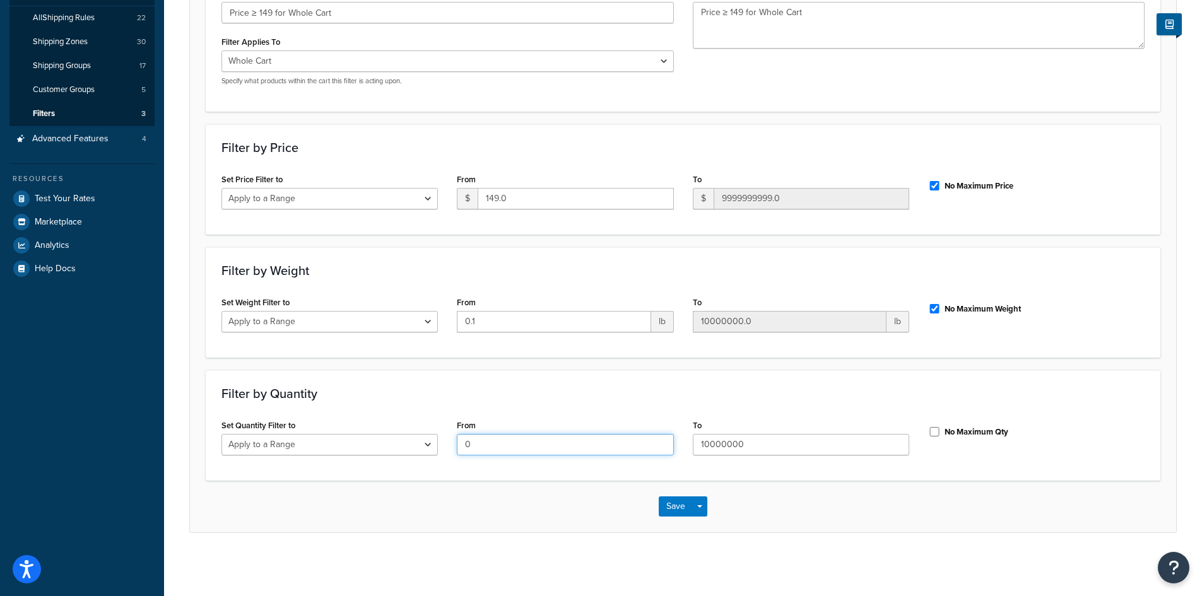
click at [497, 444] on input "0" at bounding box center [565, 444] width 217 height 21
type input "1"
click at [934, 429] on input "No Maximum Qty" at bounding box center [935, 431] width 13 height 9
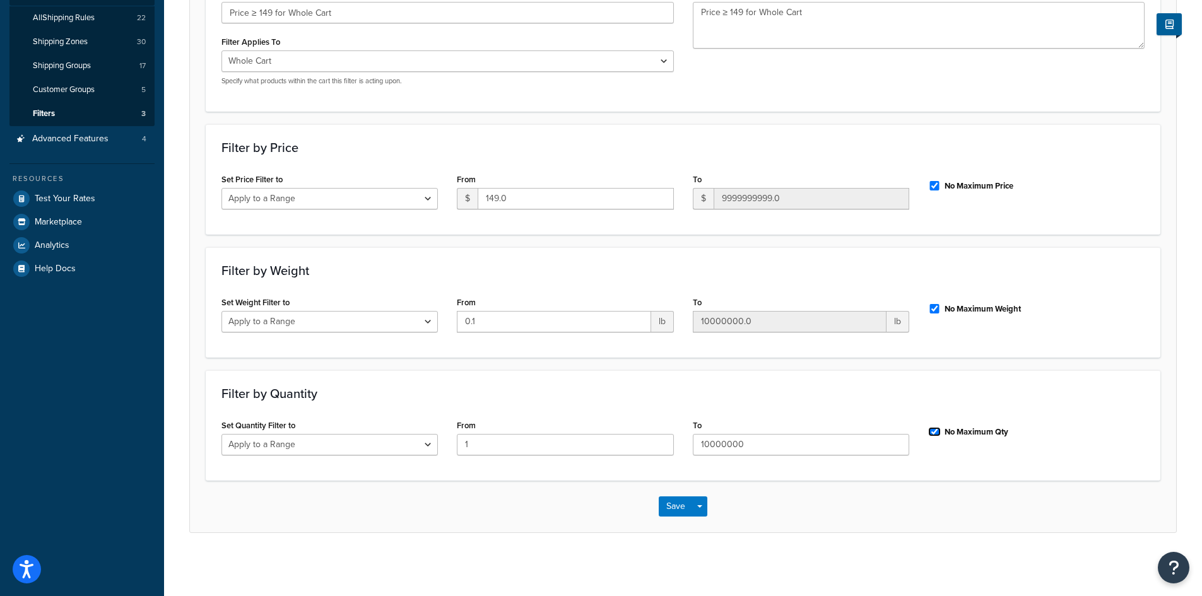
checkbox input "true"
click at [663, 506] on button "Save" at bounding box center [676, 507] width 34 height 20
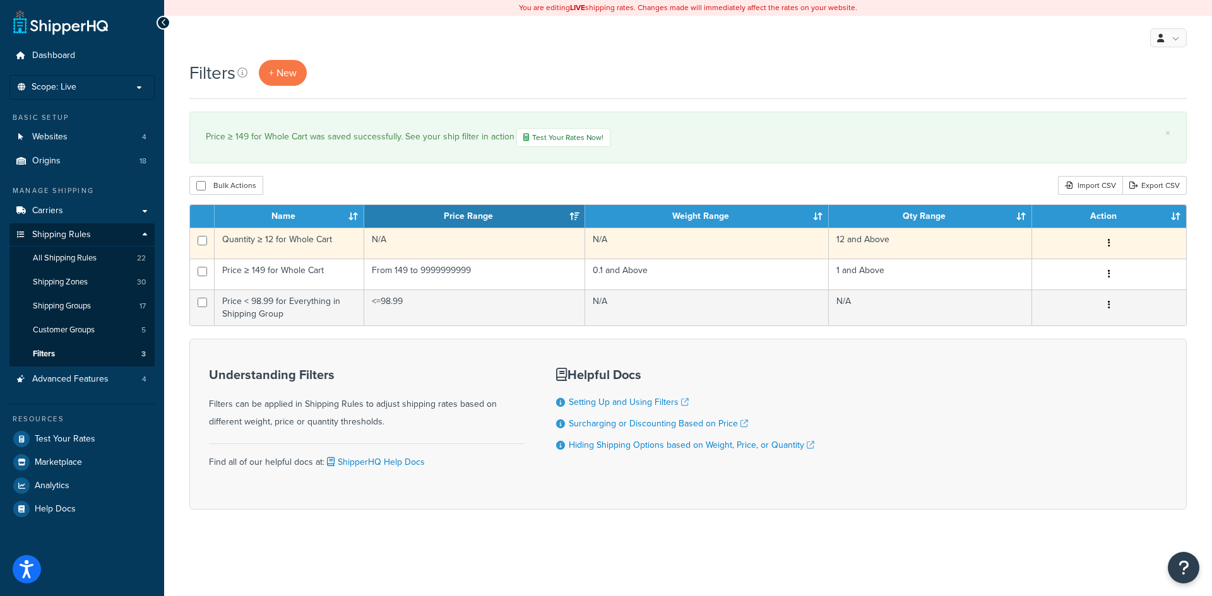
click at [417, 244] on td "N/A" at bounding box center [474, 243] width 221 height 31
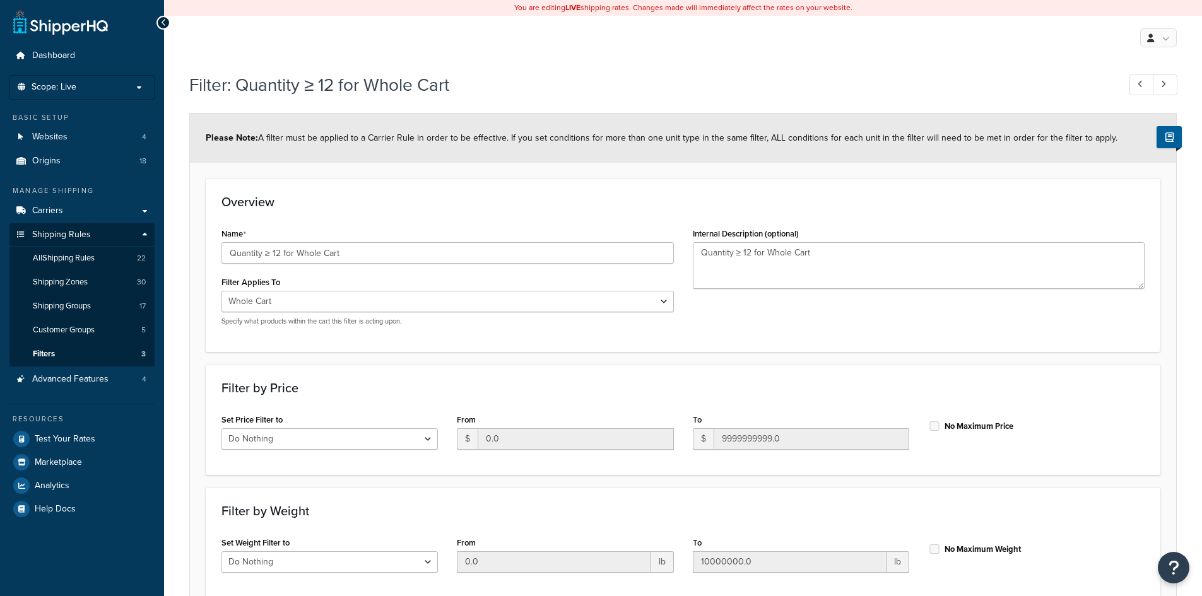
select select "range"
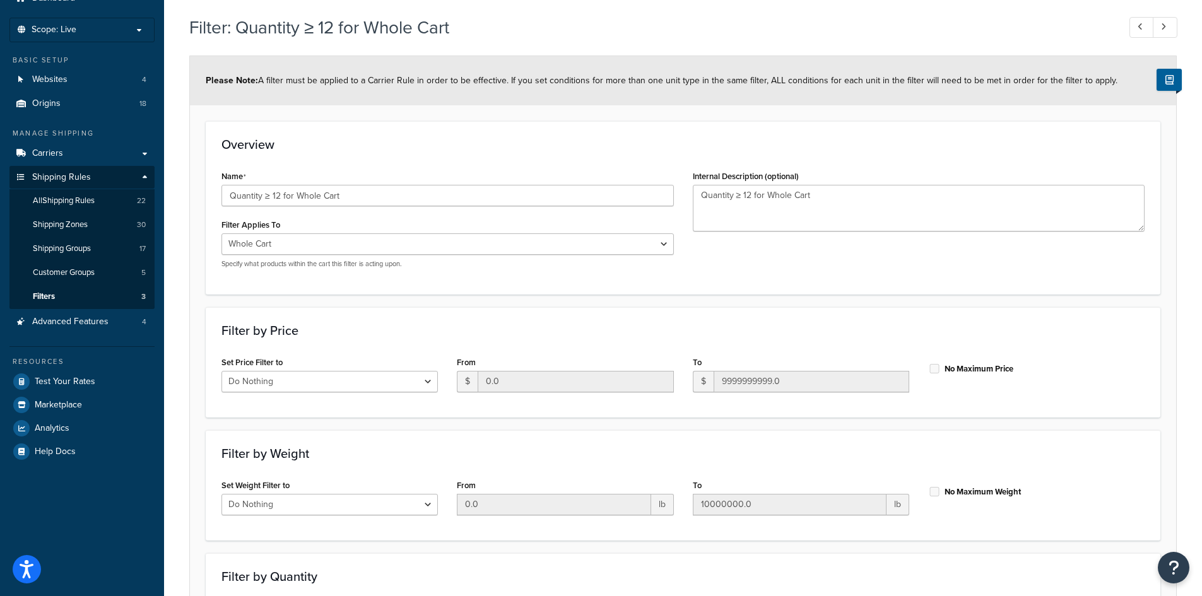
scroll to position [51, 0]
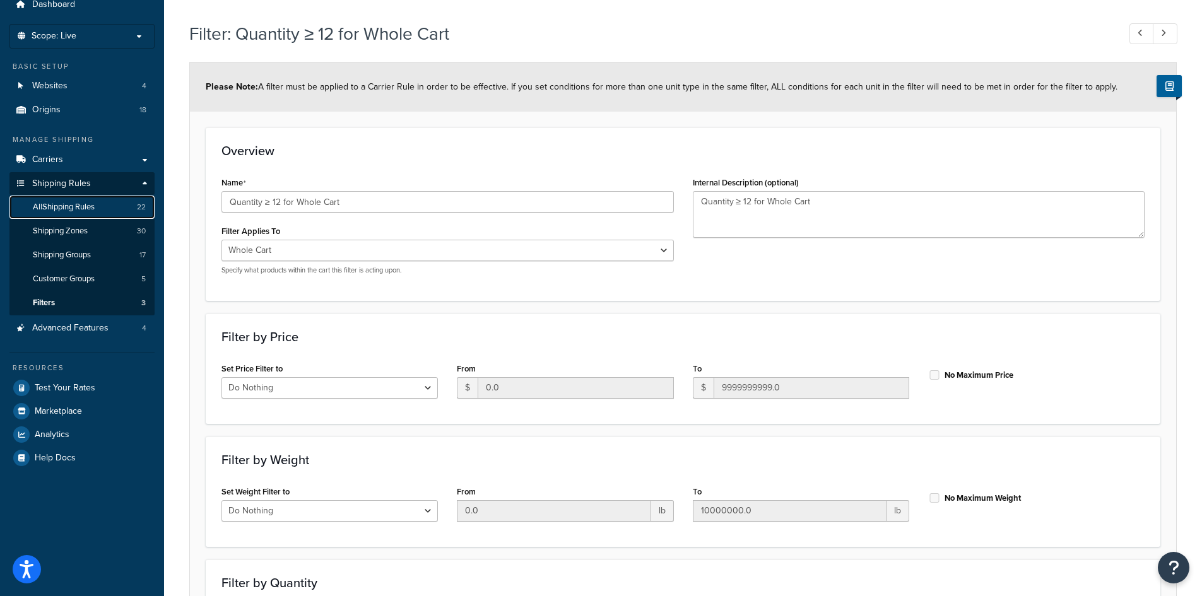
drag, startPoint x: 65, startPoint y: 202, endPoint x: 117, endPoint y: 202, distance: 51.8
click at [65, 202] on span "All Shipping Rules" at bounding box center [64, 207] width 62 height 11
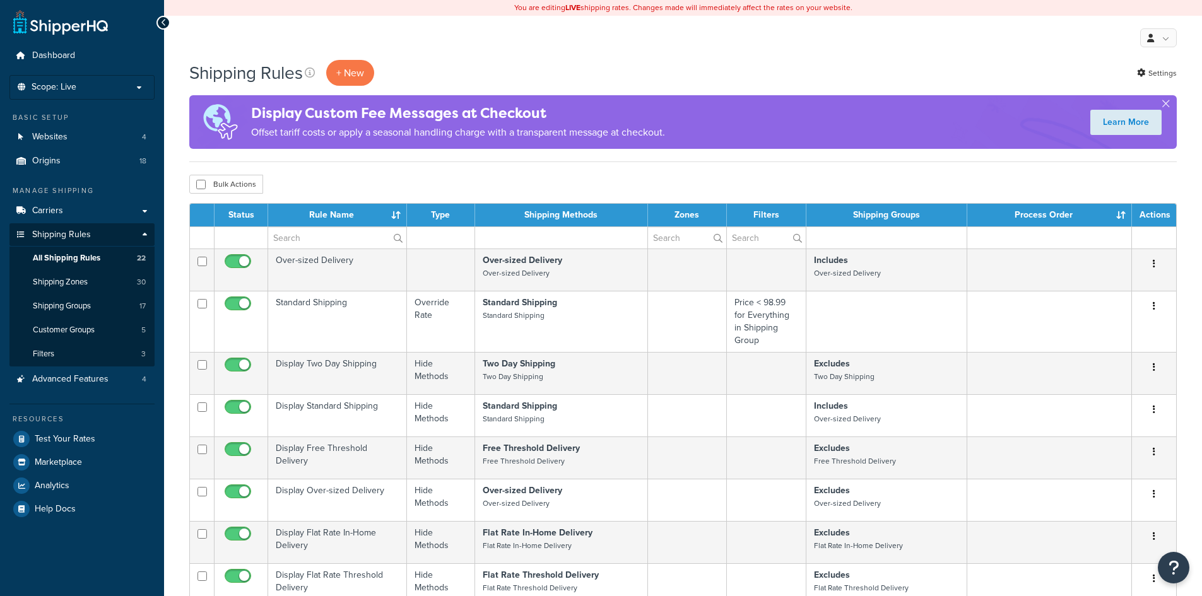
select select "100"
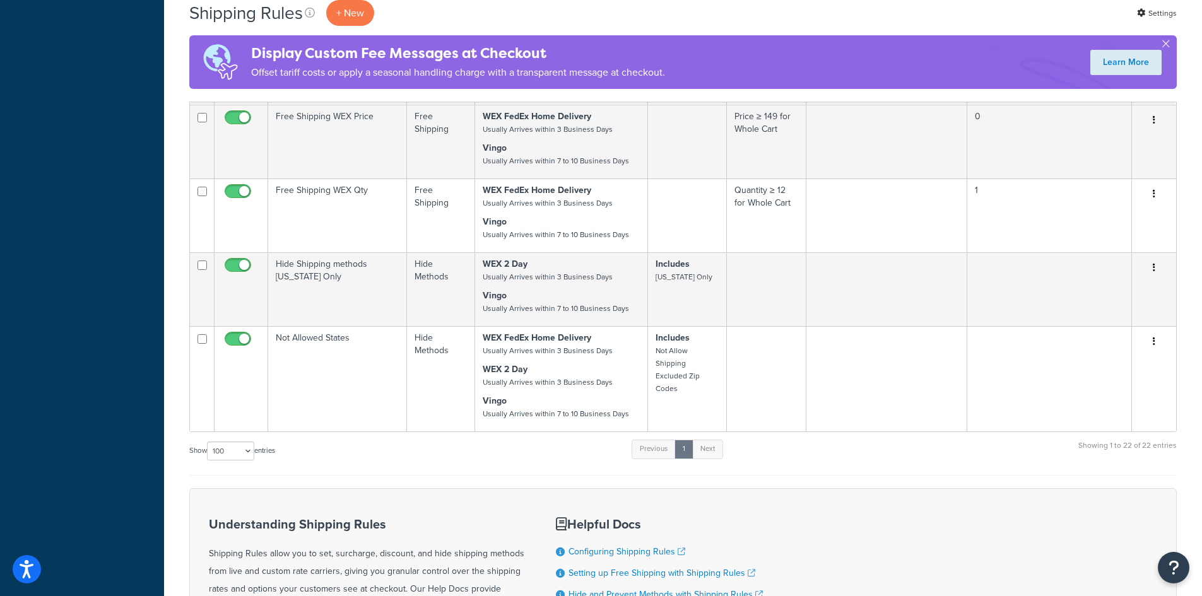
scroll to position [934, 0]
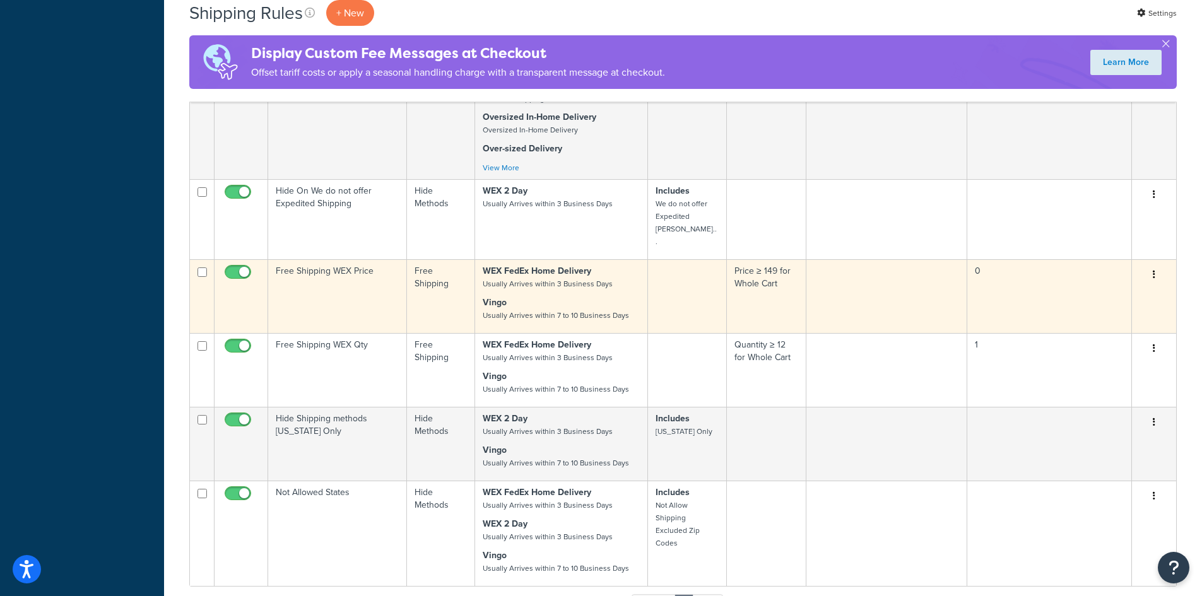
click at [353, 259] on td "Free Shipping WEX Price" at bounding box center [337, 296] width 139 height 74
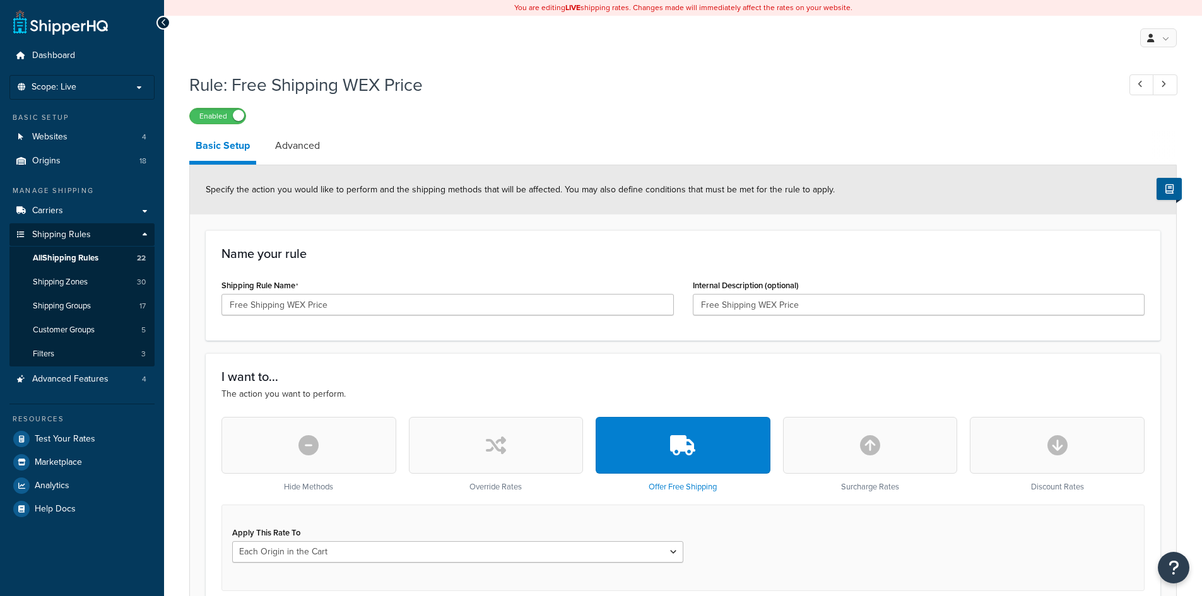
select select "LOCATION"
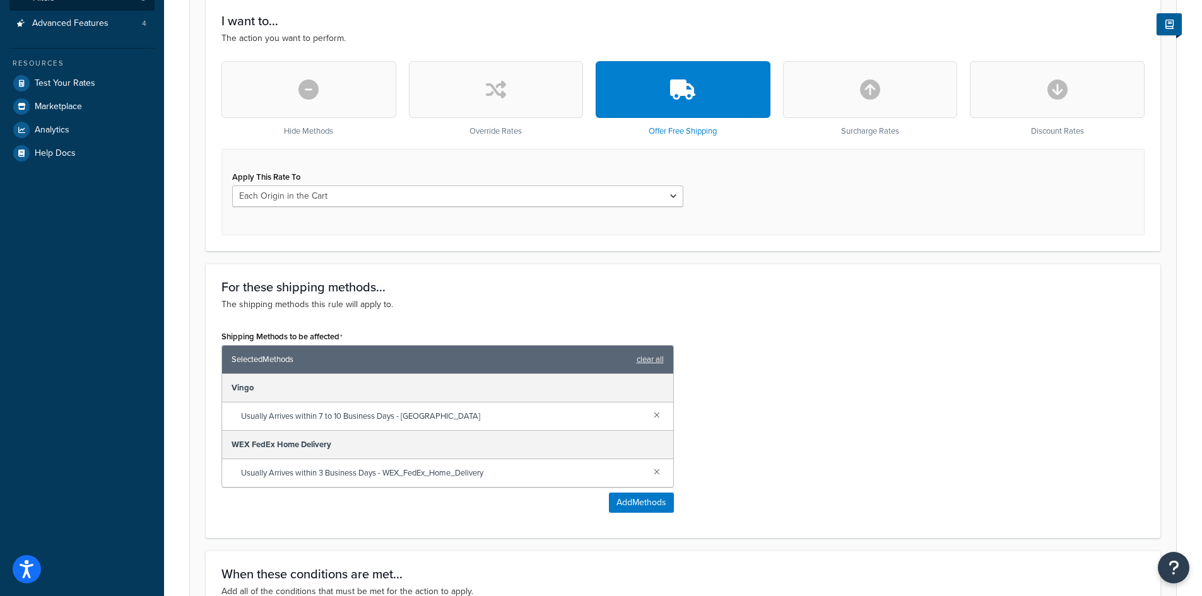
scroll to position [362, 0]
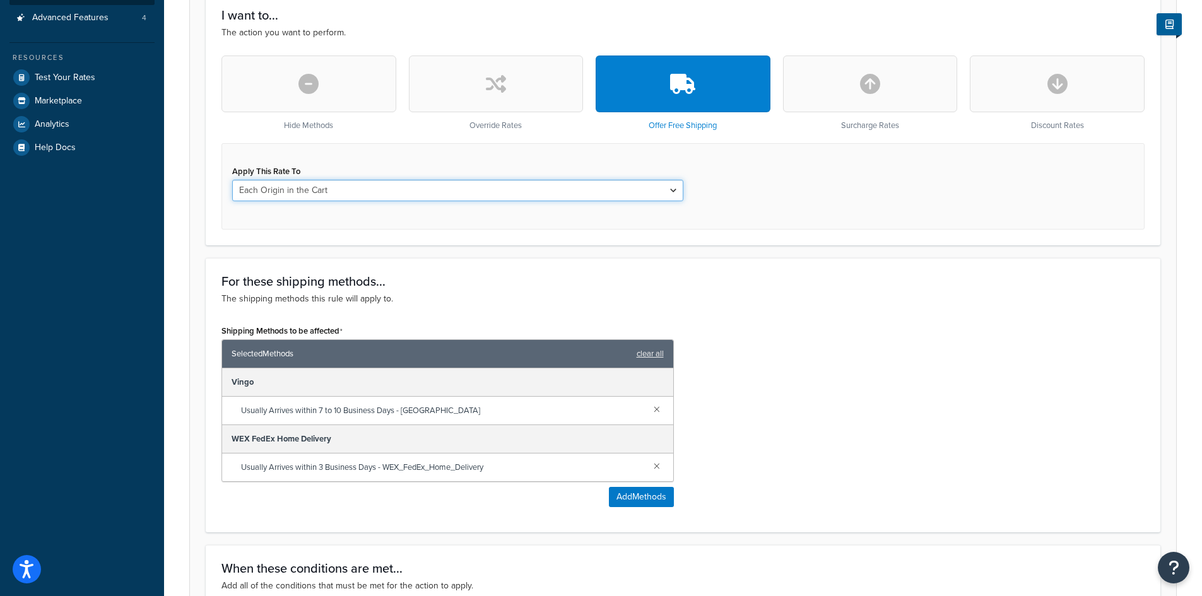
click at [396, 194] on select "Each Shipment in the Cart Each Origin in the Cart Each Shipping Group in the Ca…" at bounding box center [457, 190] width 451 height 21
click at [232, 181] on select "Each Shipment in the Cart Each Origin in the Cart Each Shipping Group in the Ca…" at bounding box center [457, 190] width 451 height 21
click at [415, 220] on div "Apply This Rate To Each Shipment in the Cart Each Origin in the Cart Each Shipp…" at bounding box center [683, 186] width 923 height 86
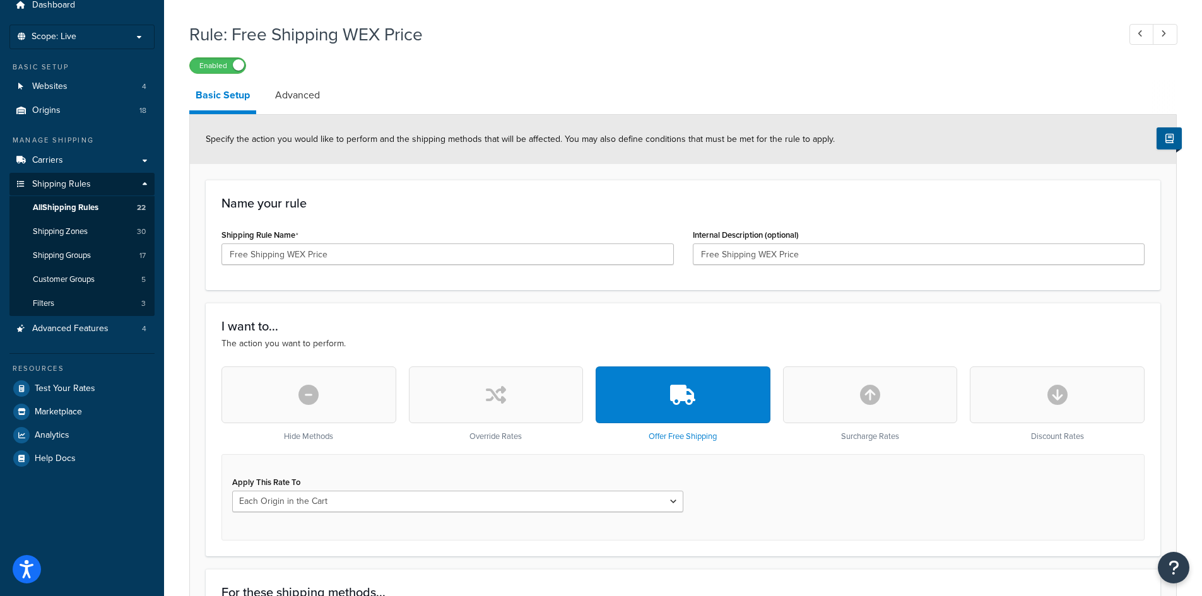
scroll to position [46, 0]
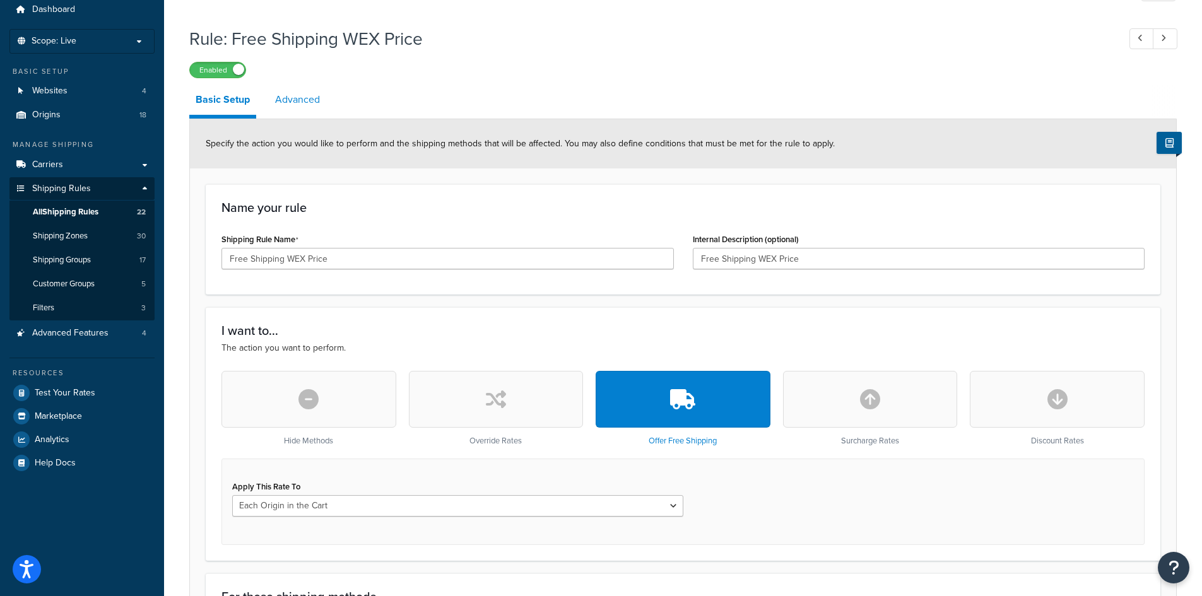
click at [312, 103] on link "Advanced" at bounding box center [297, 100] width 57 height 30
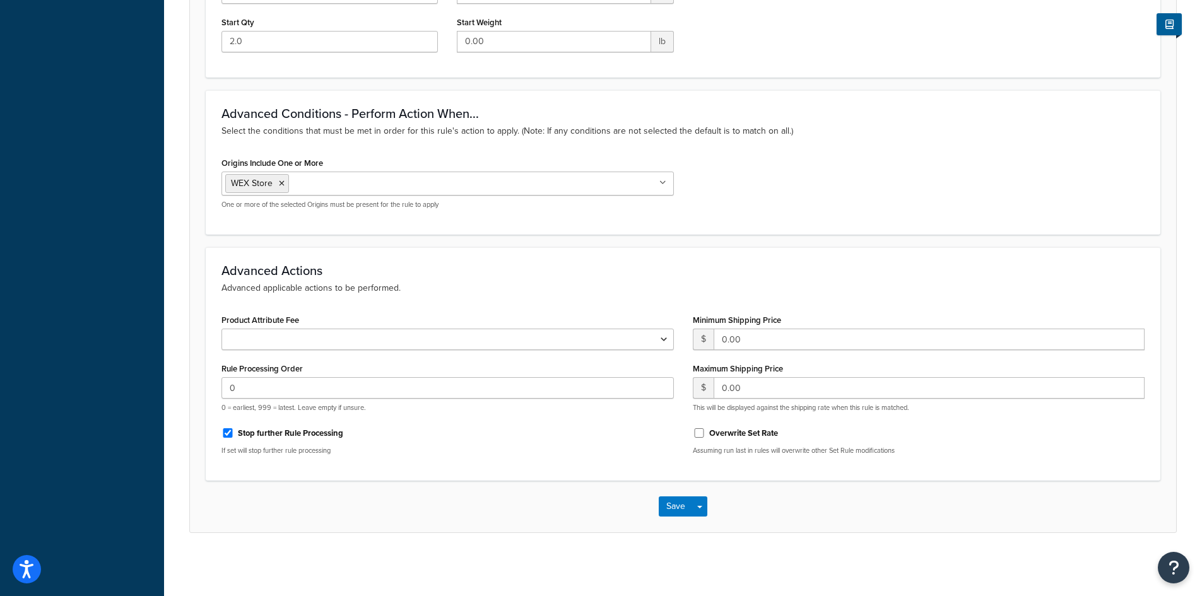
scroll to position [549, 0]
click at [697, 432] on input "Overwrite Set Rate" at bounding box center [699, 433] width 13 height 9
checkbox input "true"
click at [224, 431] on input "Stop further Rule Processing" at bounding box center [228, 433] width 13 height 9
checkbox input "false"
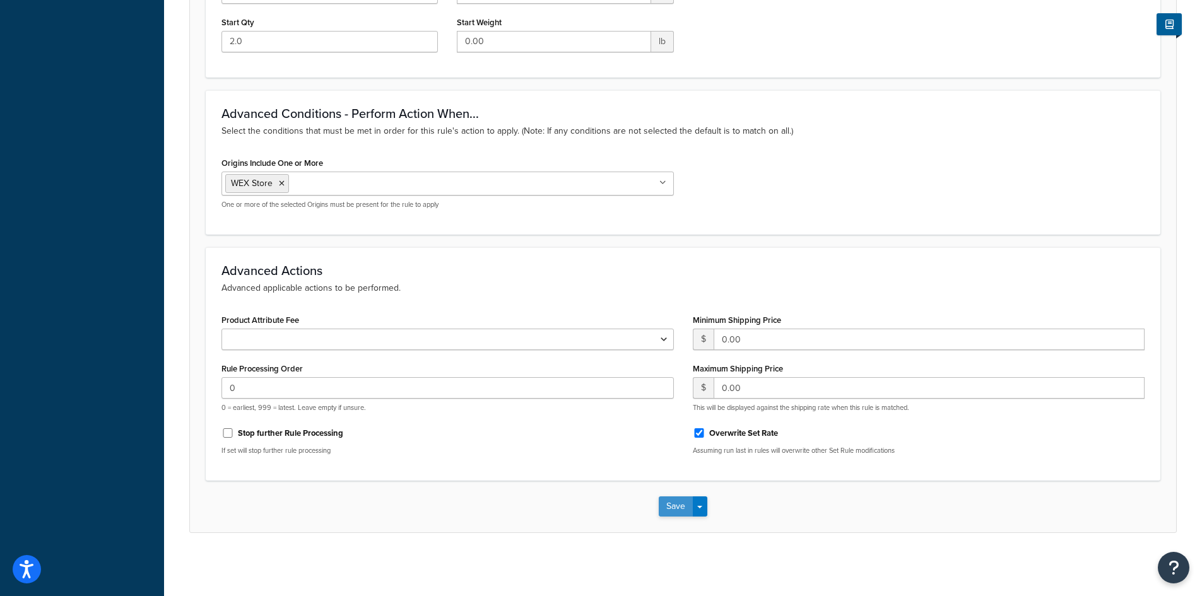
click at [678, 505] on button "Save" at bounding box center [676, 507] width 34 height 20
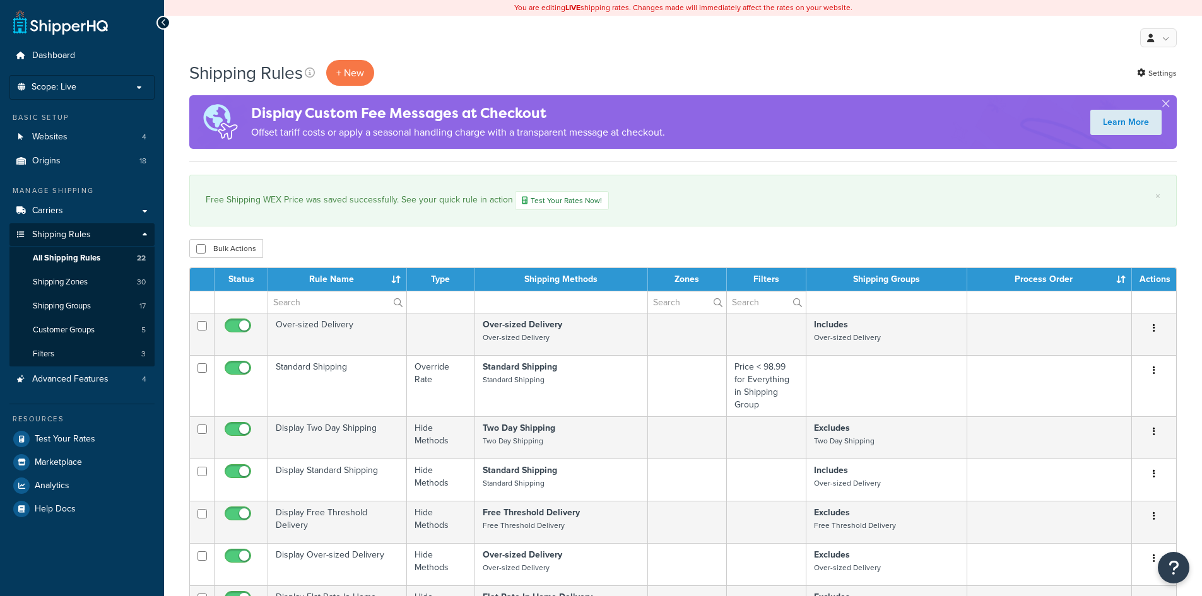
select select "100"
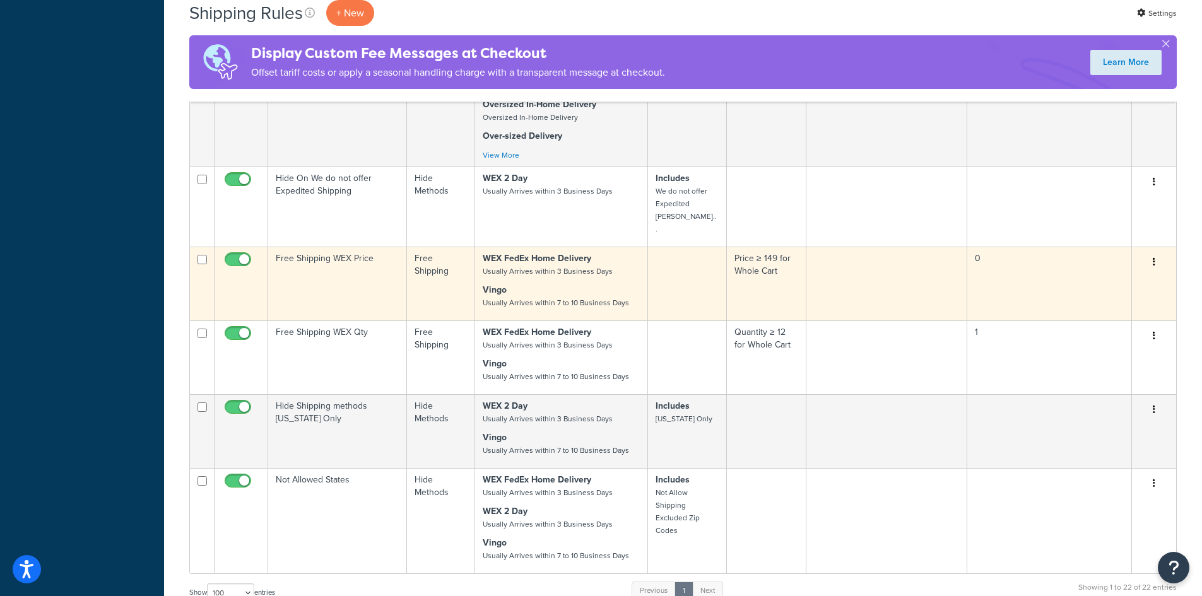
scroll to position [1010, 0]
click at [359, 247] on td "Free Shipping WEX Price" at bounding box center [337, 284] width 139 height 74
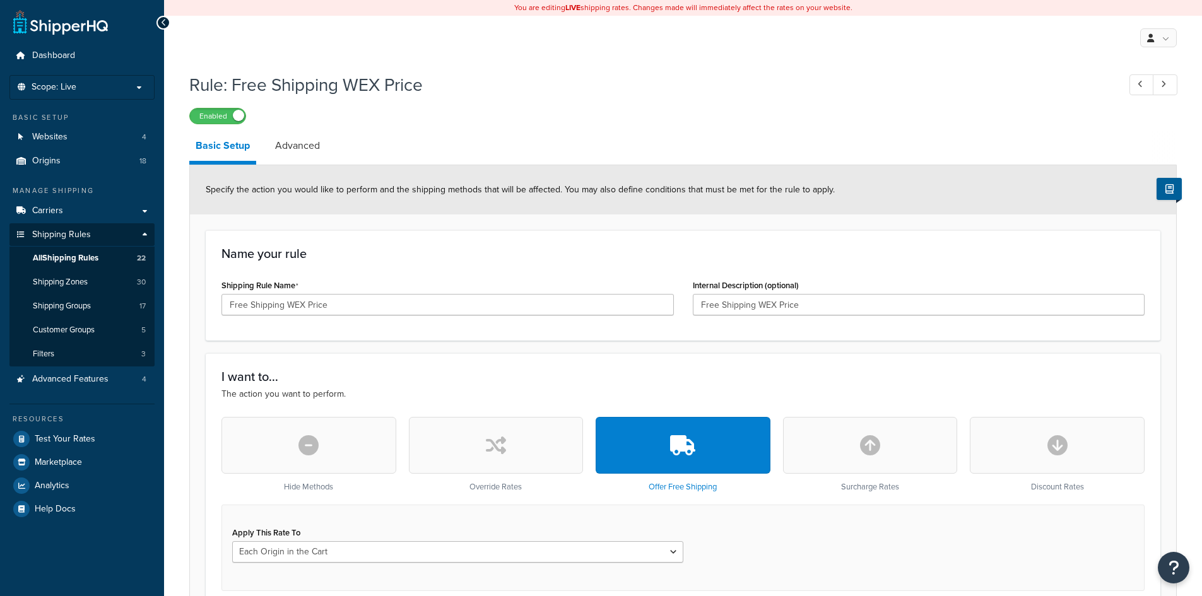
select select "LOCATION"
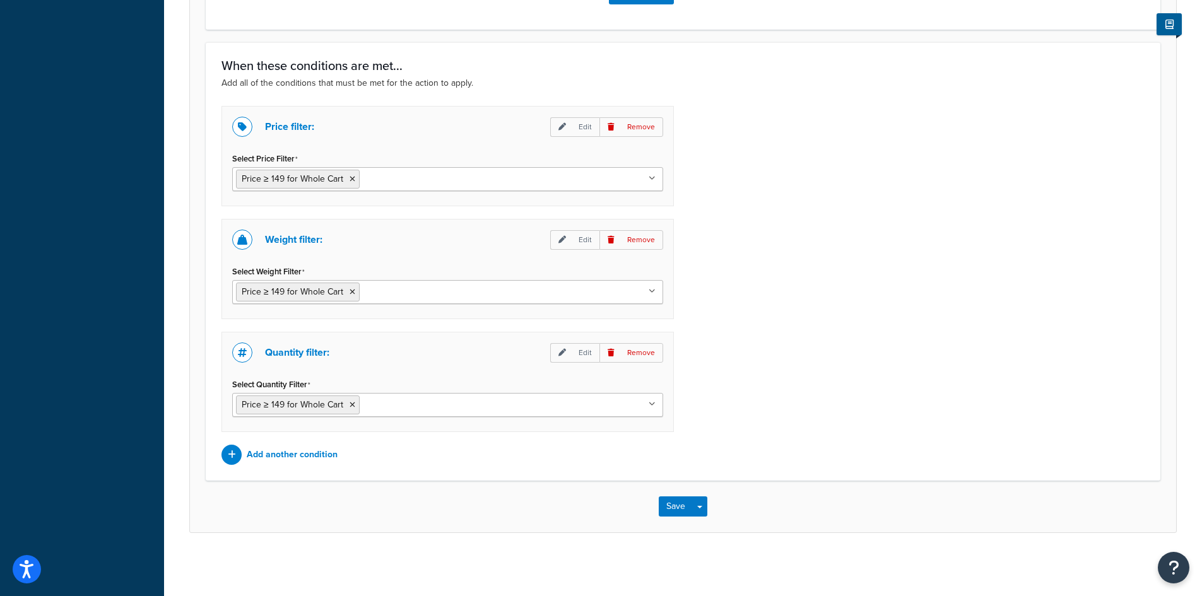
scroll to position [867, 0]
click at [644, 240] on p "Remove" at bounding box center [632, 240] width 64 height 20
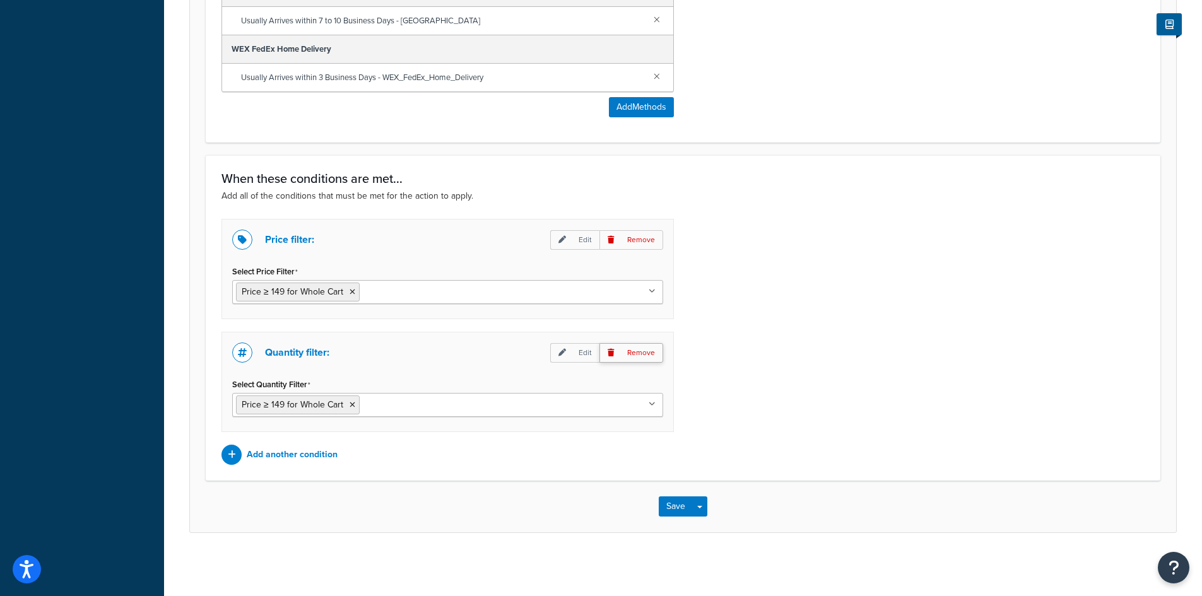
click at [639, 348] on p "Remove" at bounding box center [632, 353] width 64 height 20
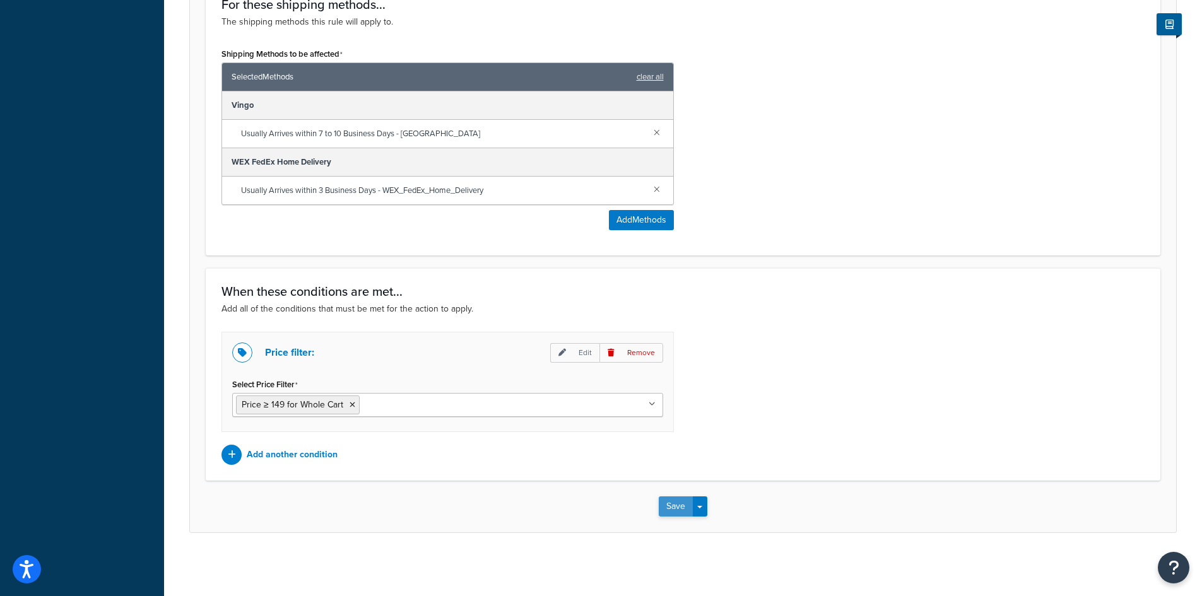
click at [673, 509] on button "Save" at bounding box center [676, 507] width 34 height 20
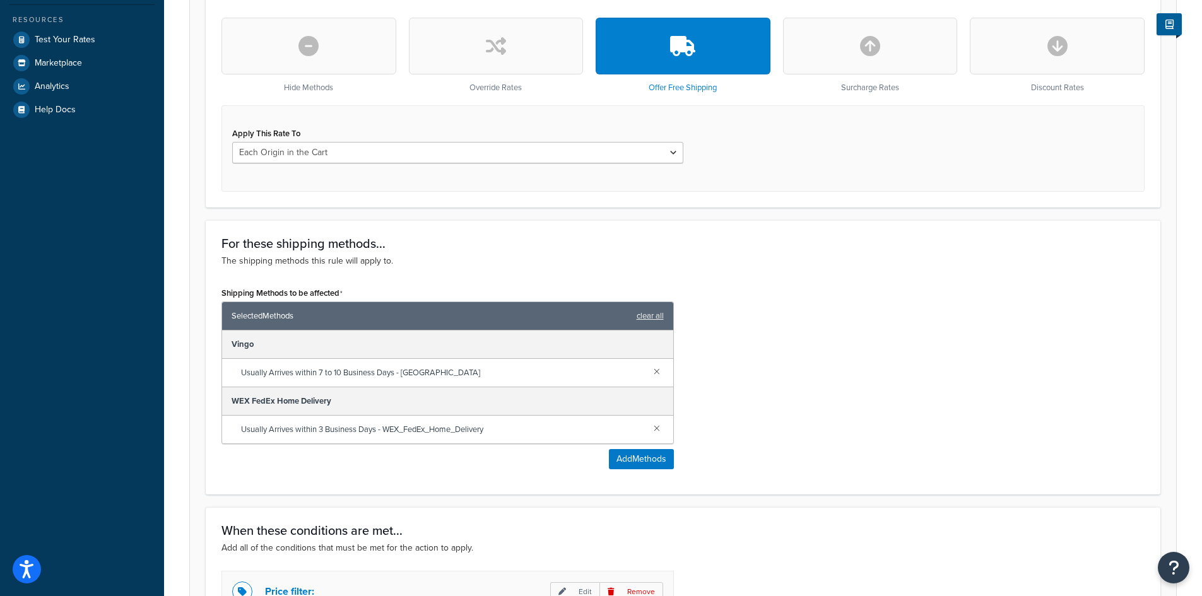
scroll to position [0, 0]
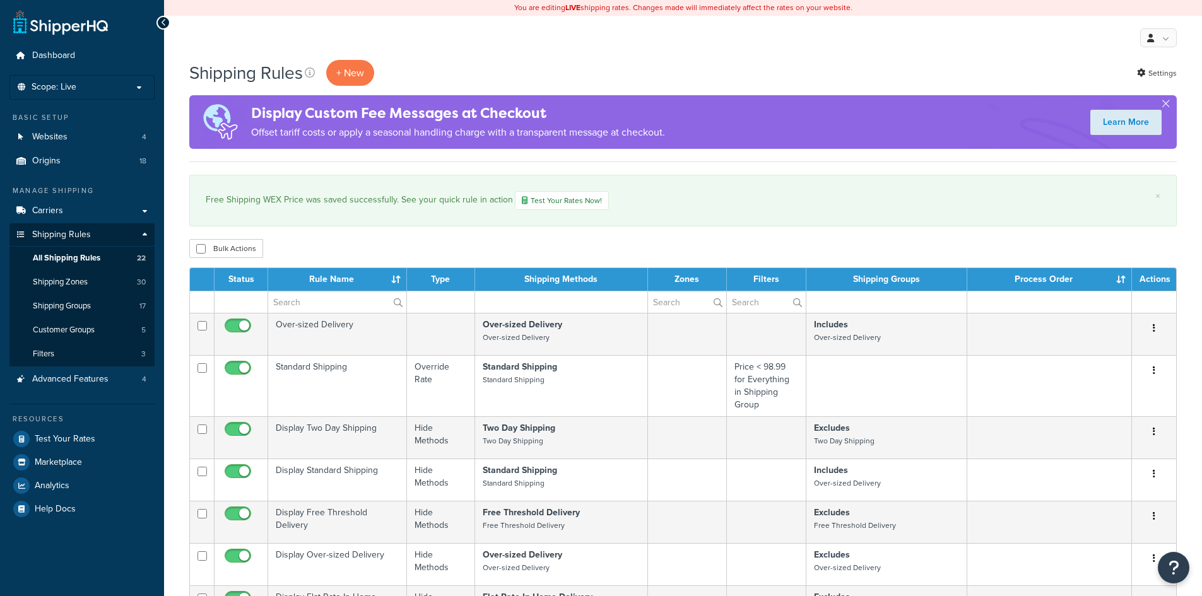
select select "100"
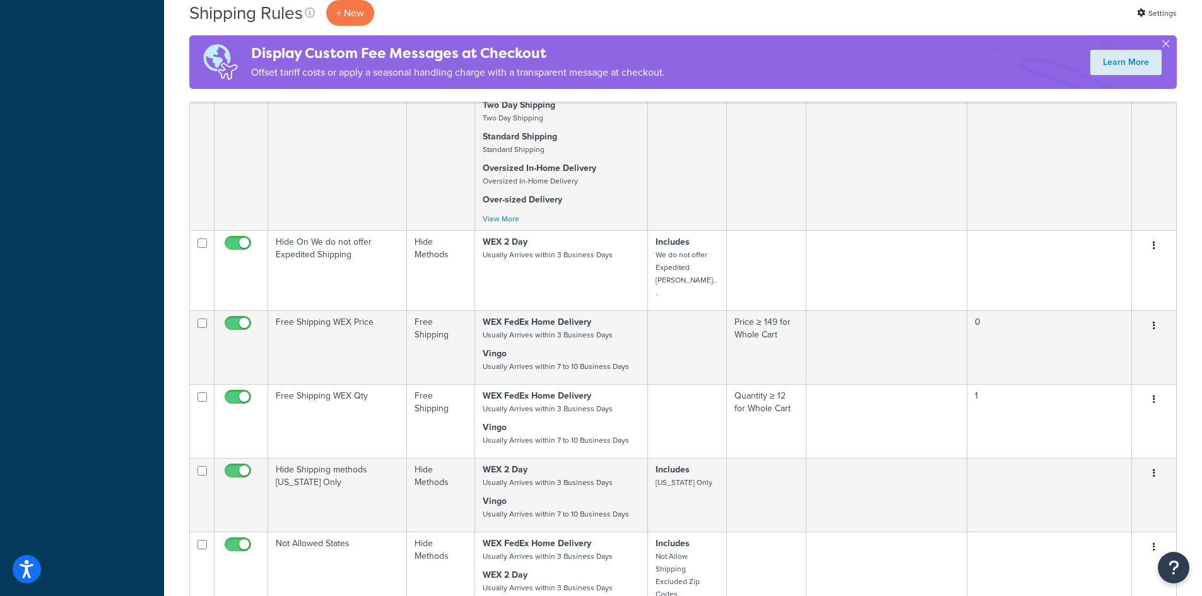
scroll to position [935, 0]
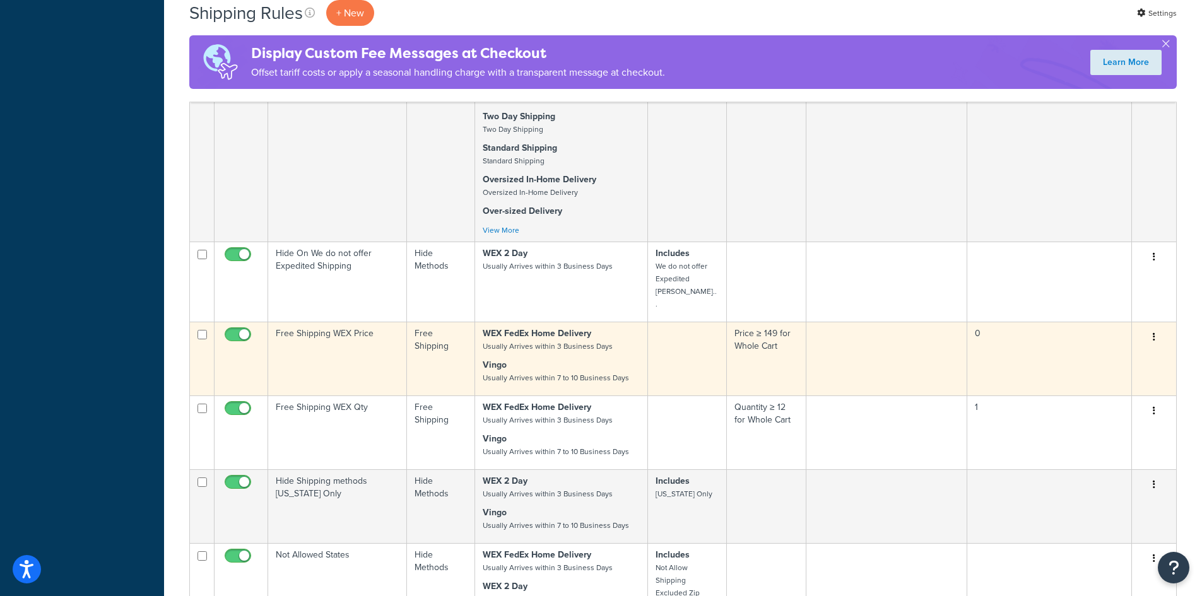
click at [976, 322] on td "0" at bounding box center [1050, 359] width 165 height 74
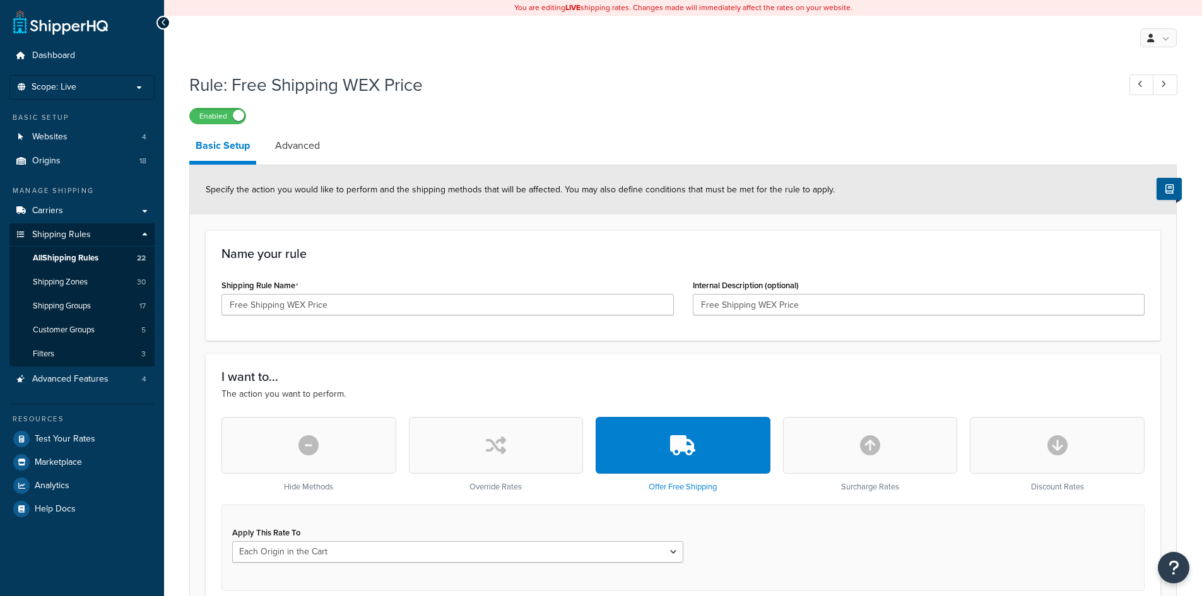
select select "LOCATION"
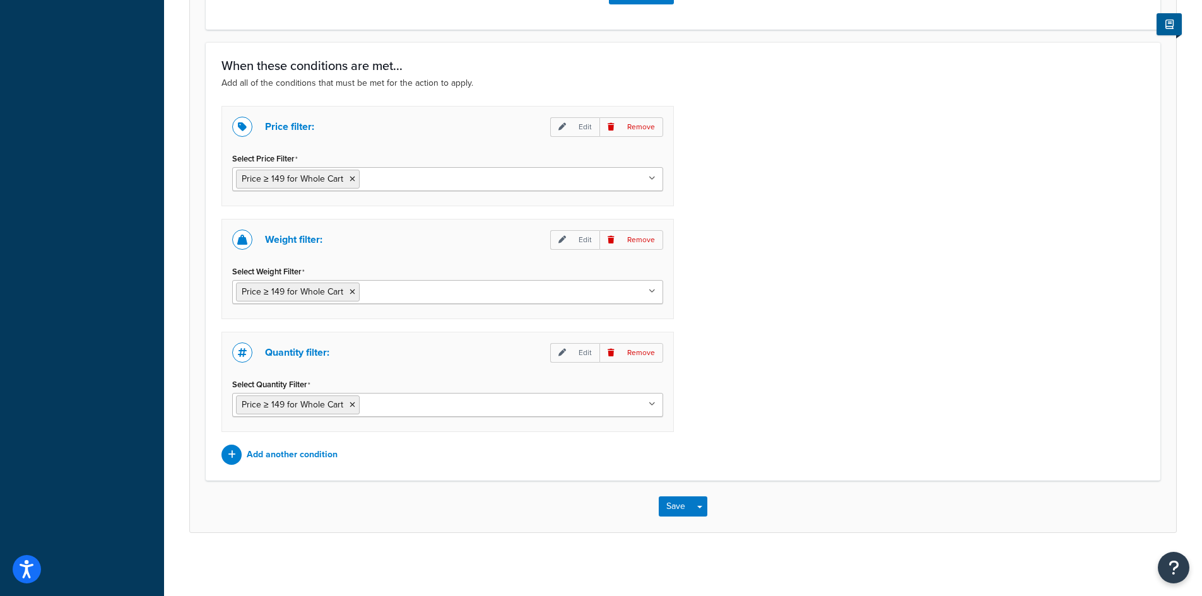
scroll to position [867, 0]
click at [653, 241] on p "Remove" at bounding box center [632, 240] width 64 height 20
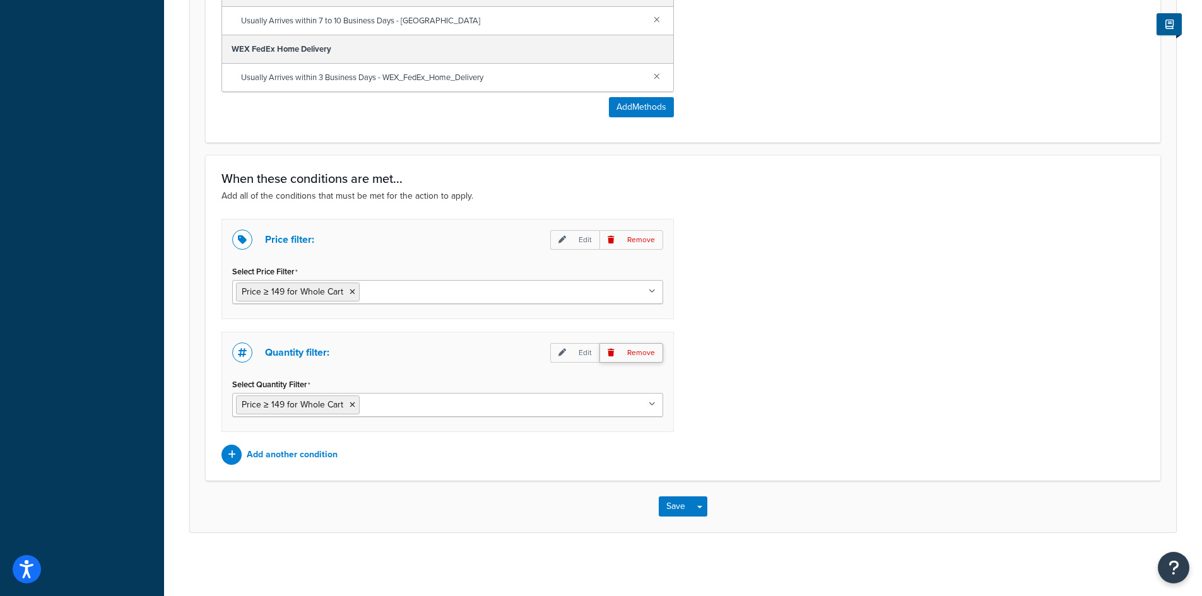
click at [644, 355] on p "Remove" at bounding box center [632, 353] width 64 height 20
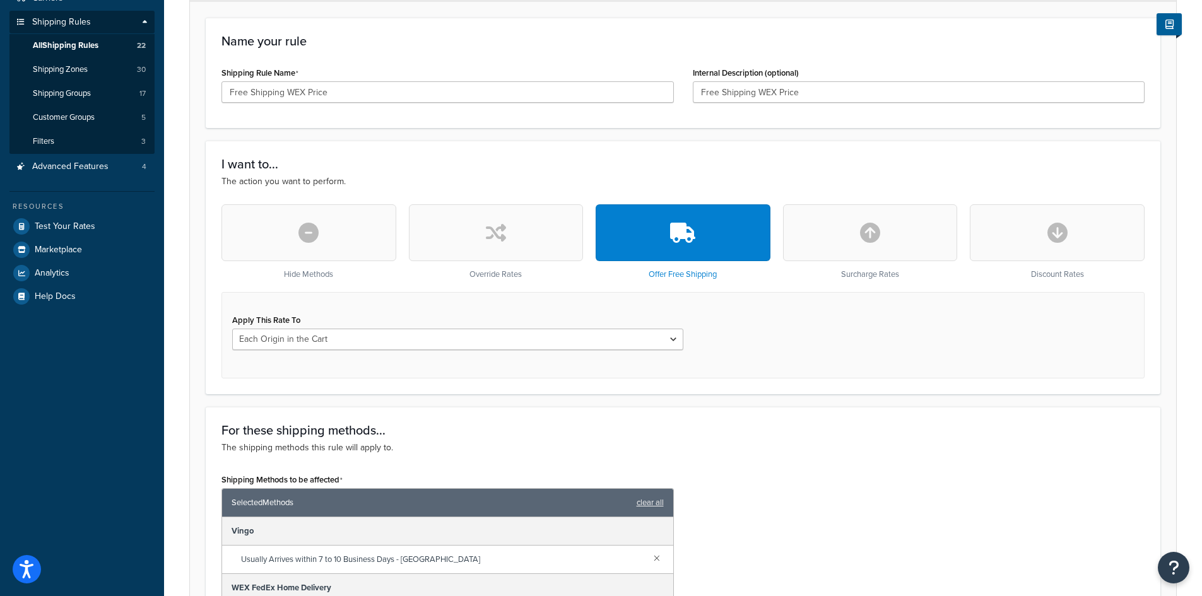
scroll to position [9, 0]
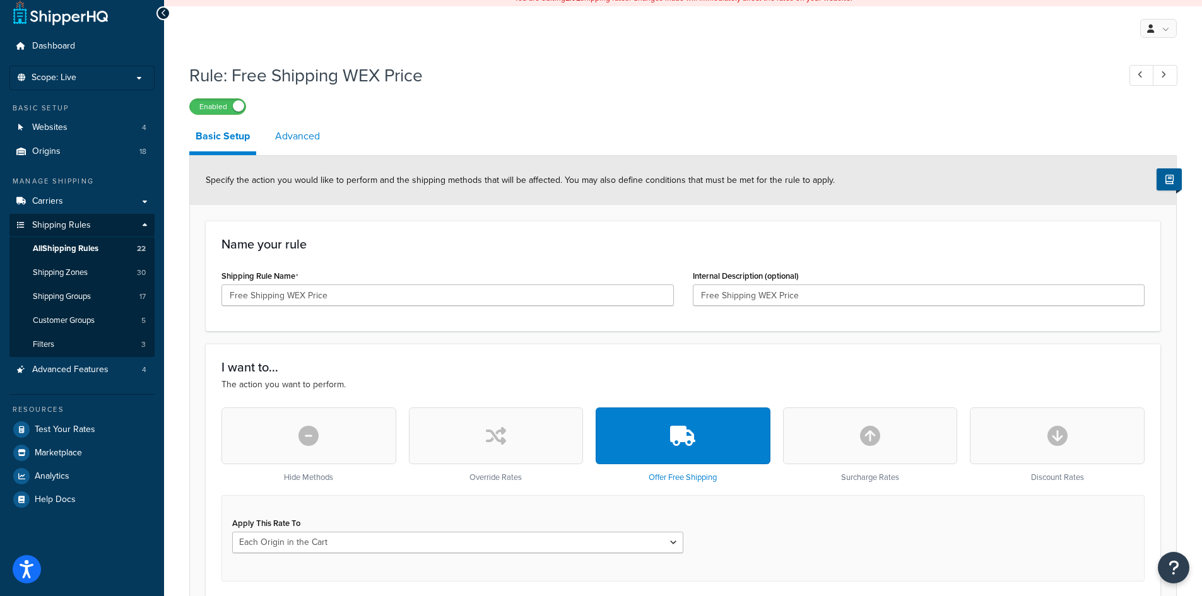
drag, startPoint x: 300, startPoint y: 143, endPoint x: 306, endPoint y: 156, distance: 13.6
click at [300, 143] on link "Advanced" at bounding box center [297, 136] width 57 height 30
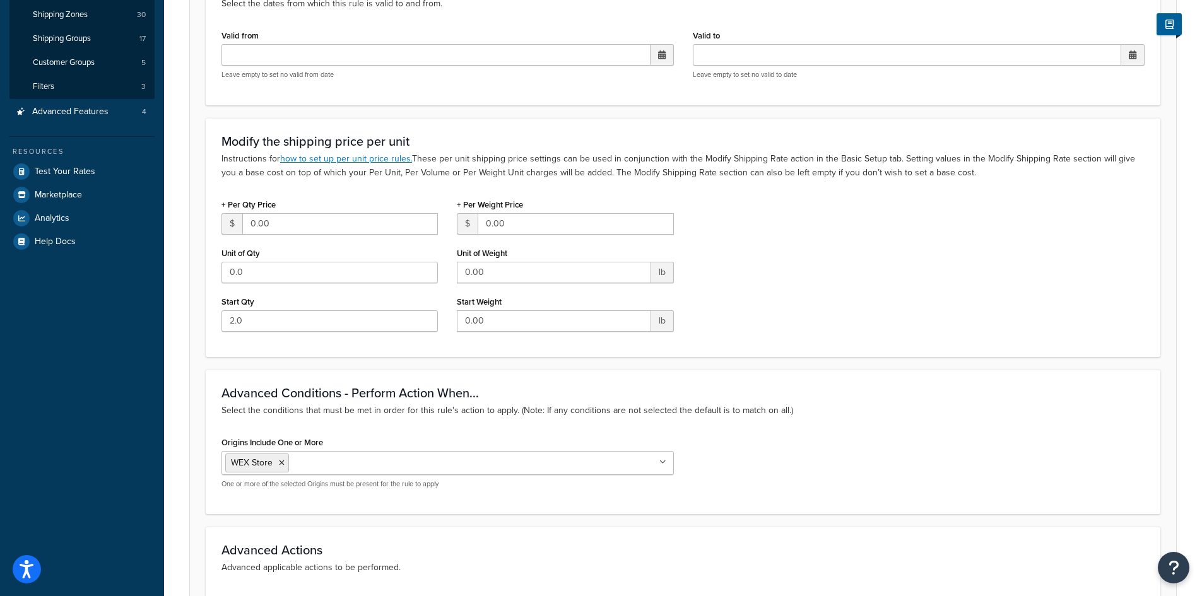
scroll to position [549, 0]
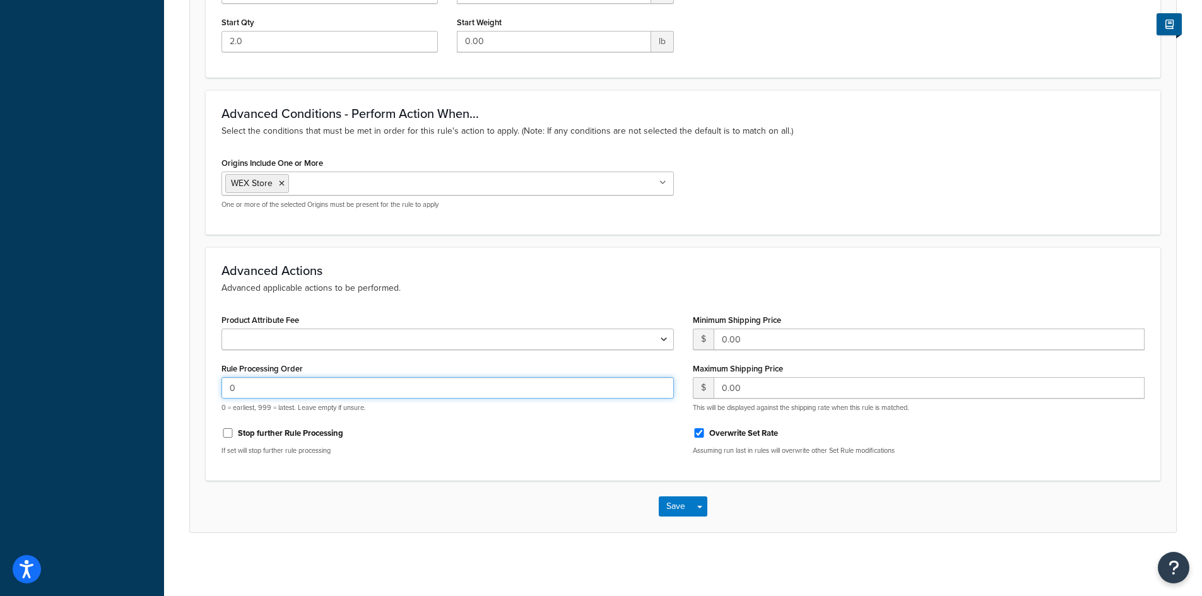
click at [314, 386] on input "0" at bounding box center [448, 387] width 453 height 21
click at [314, 385] on input "0" at bounding box center [448, 387] width 453 height 21
type input "3"
click at [667, 503] on button "Save" at bounding box center [676, 507] width 34 height 20
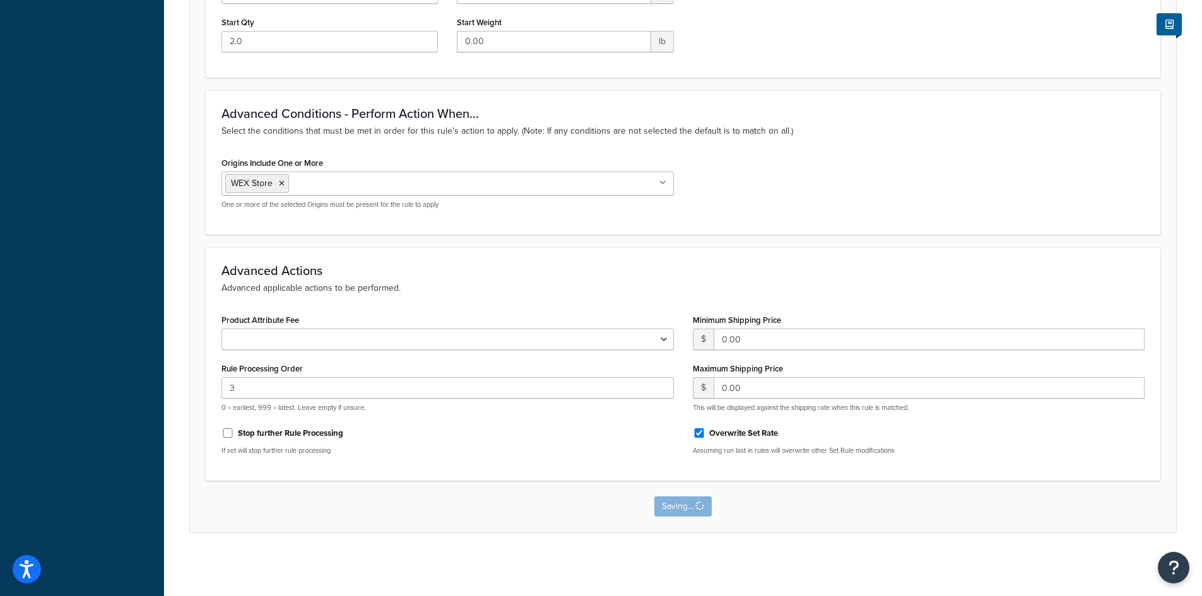
scroll to position [0, 0]
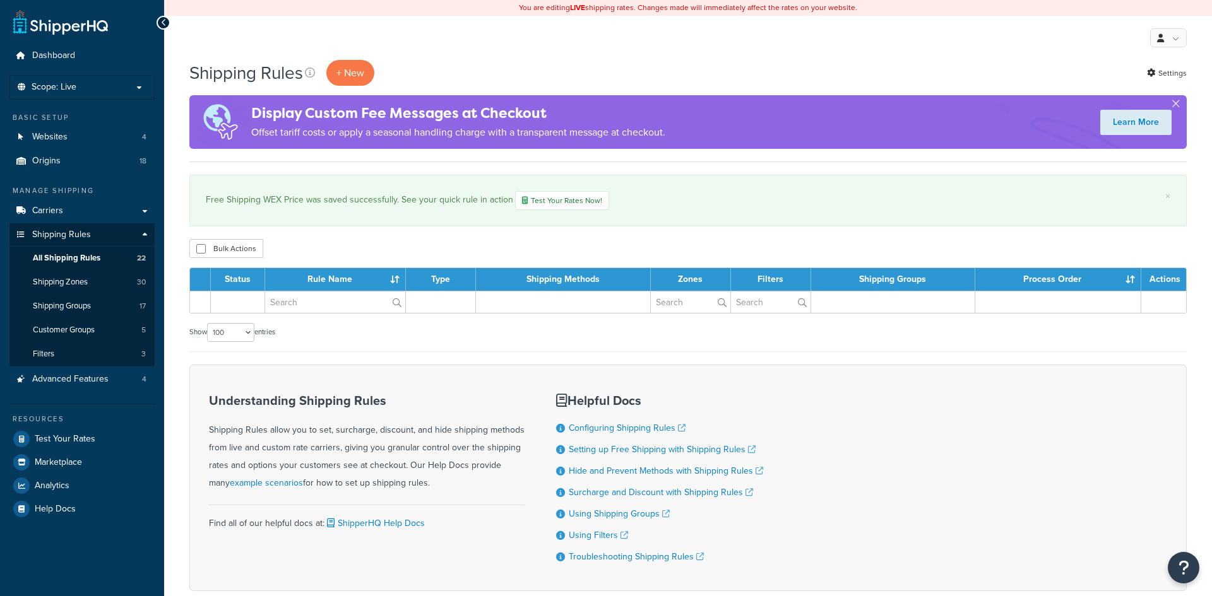
select select "100"
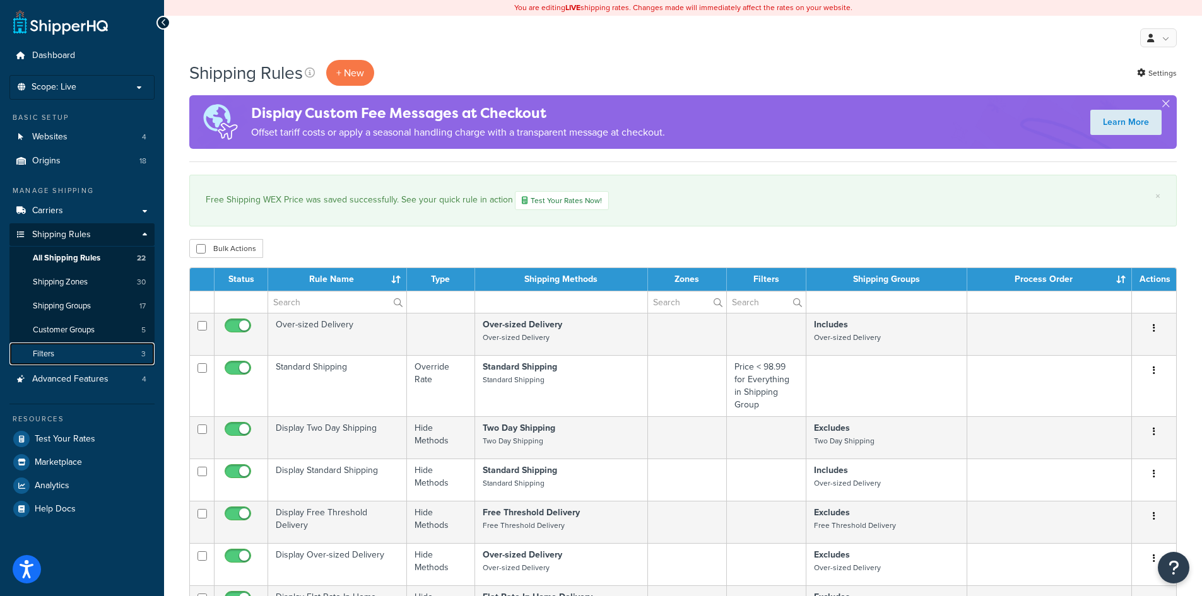
click at [79, 353] on link "Filters 3" at bounding box center [81, 354] width 145 height 23
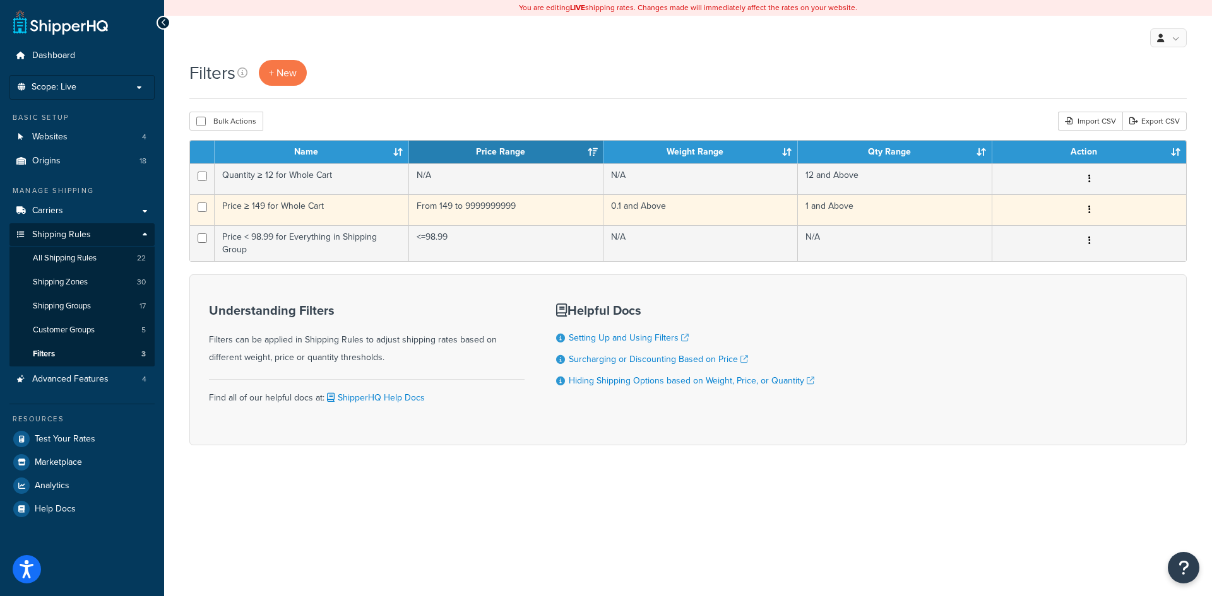
click at [524, 210] on td "From 149 to 9999999999" at bounding box center [506, 209] width 194 height 31
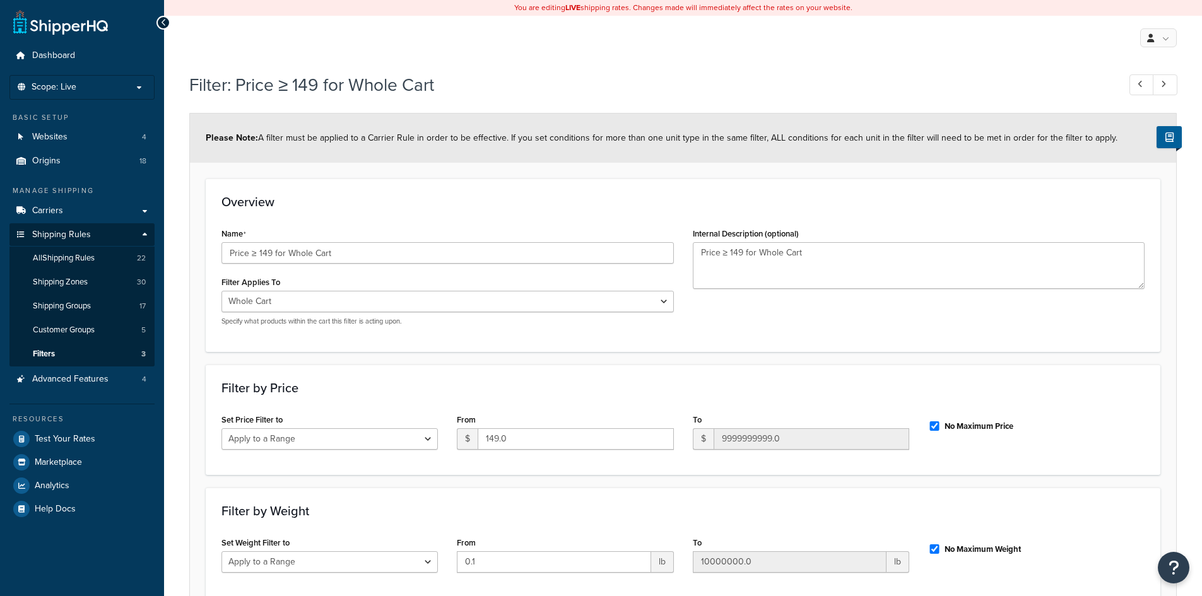
select select "range"
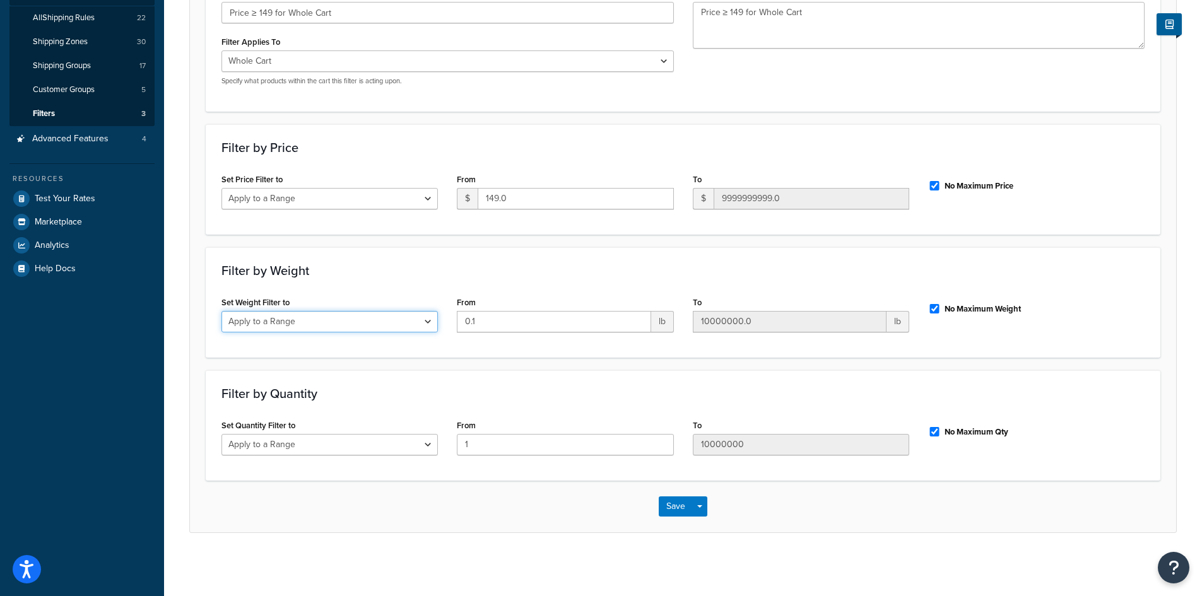
click at [390, 319] on select "Do Nothing Apply to a Range" at bounding box center [330, 321] width 217 height 21
select select "ignore"
click at [222, 311] on select "Do Nothing Apply to a Range" at bounding box center [330, 321] width 217 height 21
click at [322, 451] on select "Do Nothing Apply to a Range" at bounding box center [330, 444] width 217 height 21
click at [222, 434] on select "Do Nothing Apply to a Range" at bounding box center [330, 444] width 217 height 21
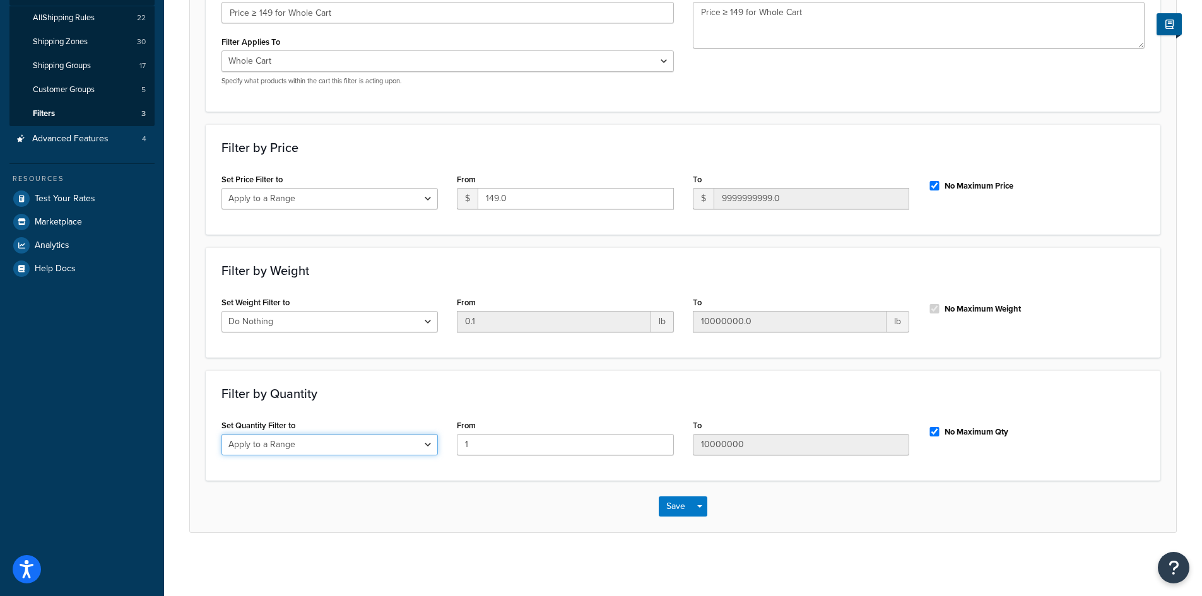
click at [335, 449] on select "Do Nothing Apply to a Range" at bounding box center [330, 444] width 217 height 21
select select "ignore"
click at [222, 434] on select "Do Nothing Apply to a Range" at bounding box center [330, 444] width 217 height 21
click at [675, 507] on button "Save" at bounding box center [676, 507] width 34 height 20
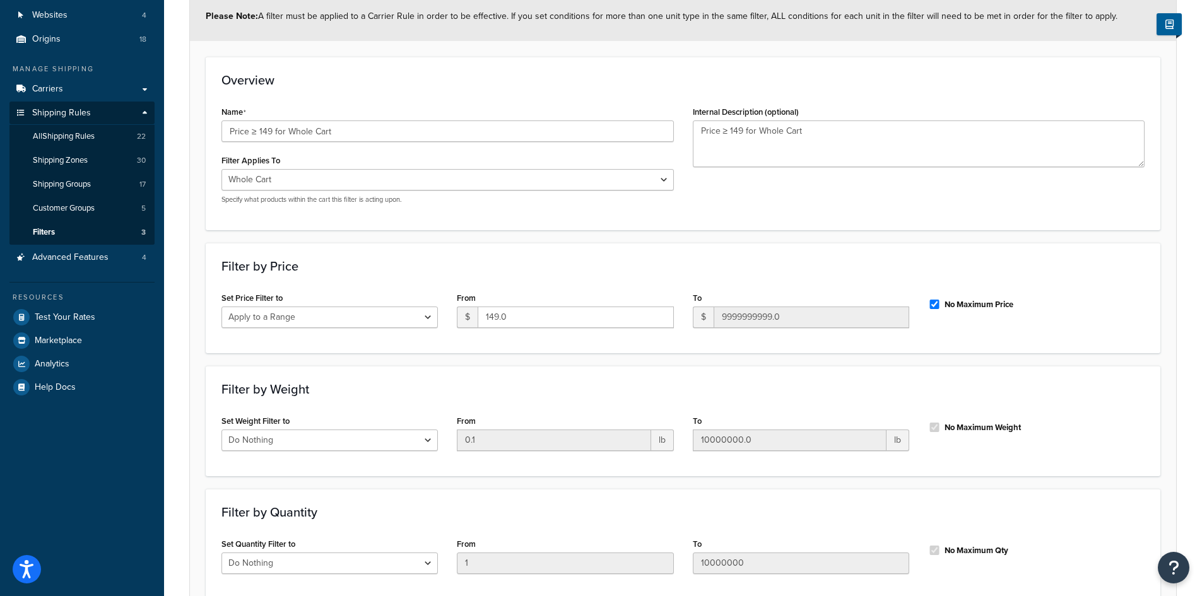
scroll to position [0, 0]
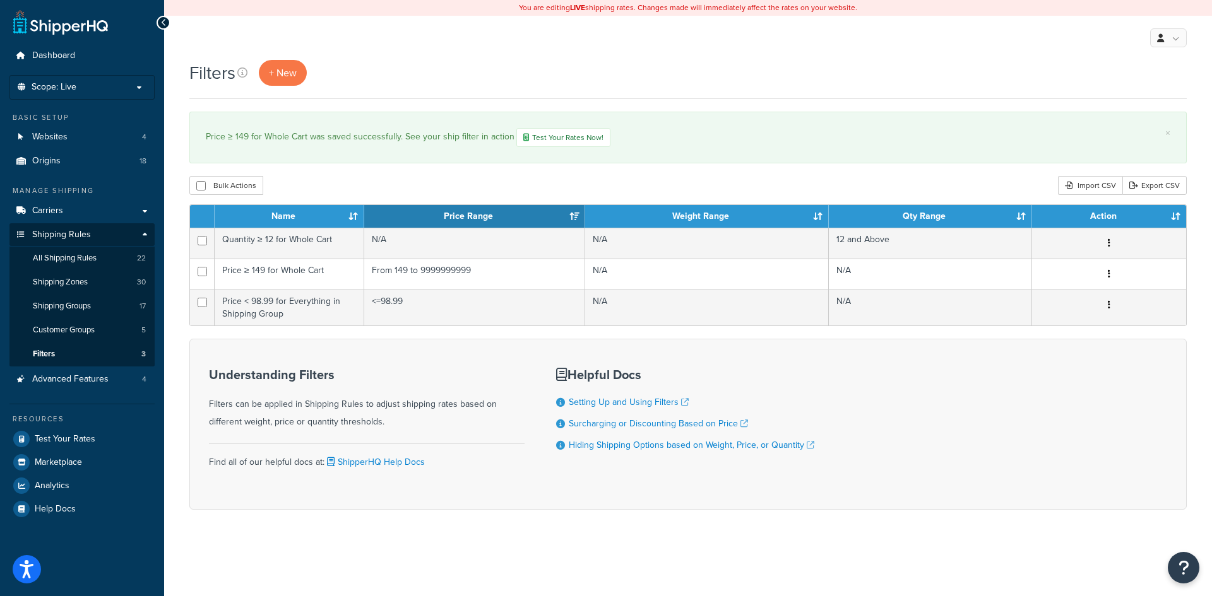
click at [477, 77] on div "Filters + New" at bounding box center [687, 73] width 997 height 26
click at [105, 211] on link "Carriers" at bounding box center [81, 210] width 145 height 23
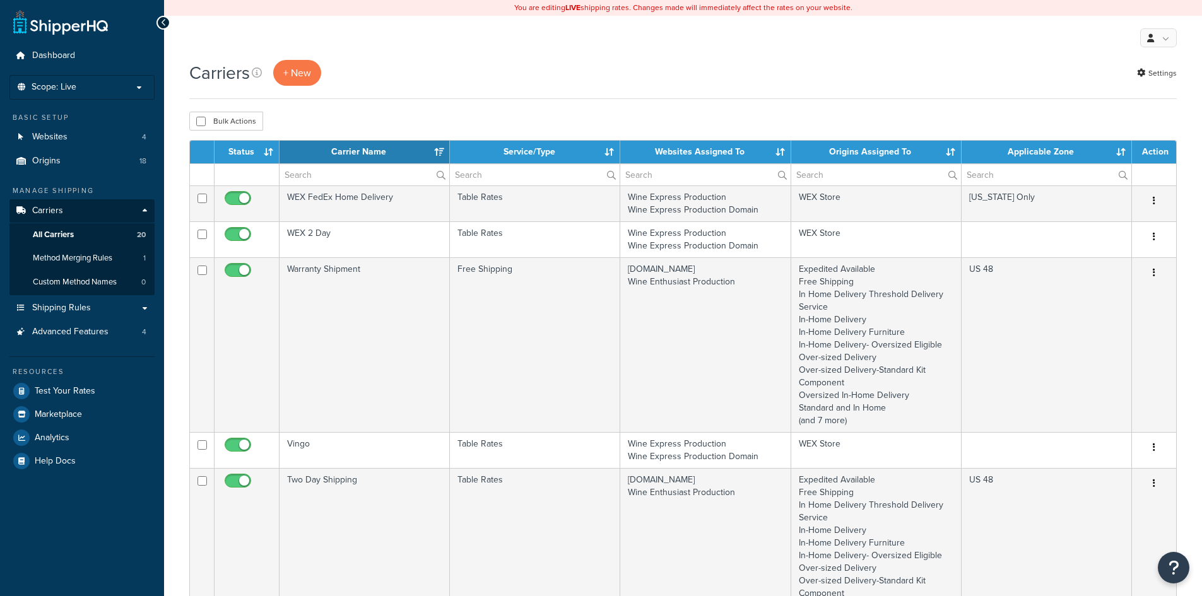
select select "15"
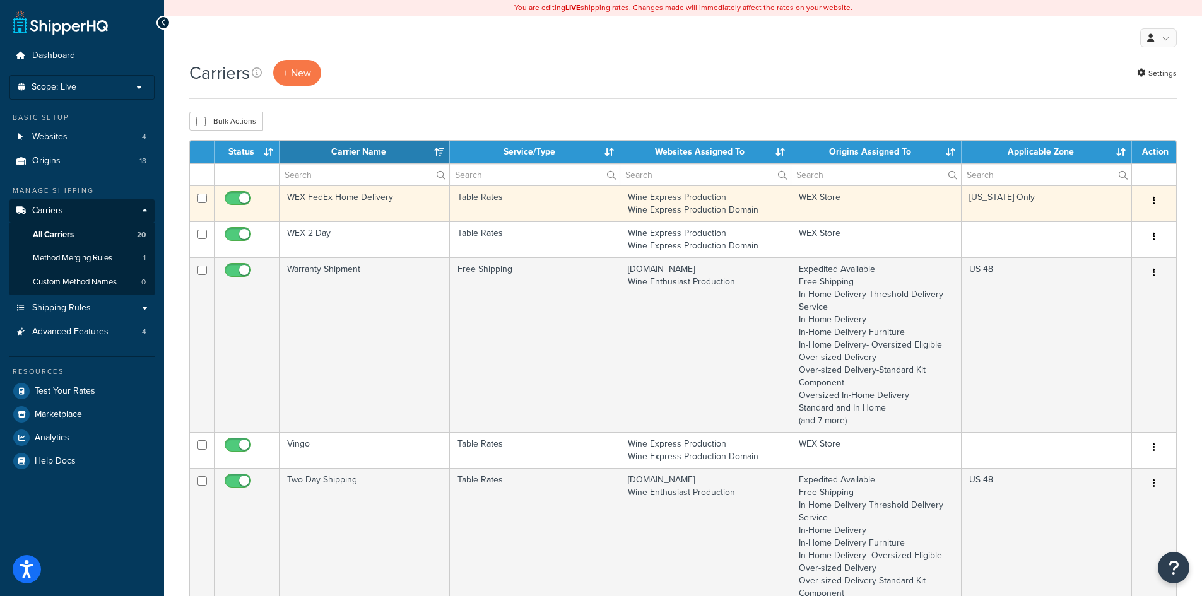
click at [414, 198] on td "WEX FedEx Home Delivery" at bounding box center [365, 204] width 170 height 36
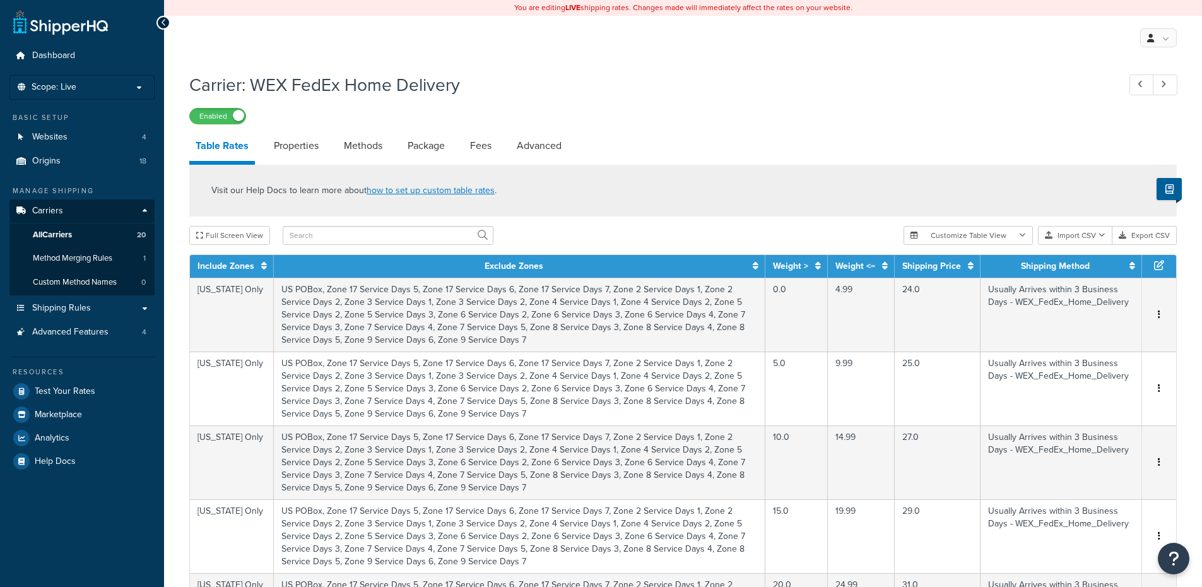
select select "25"
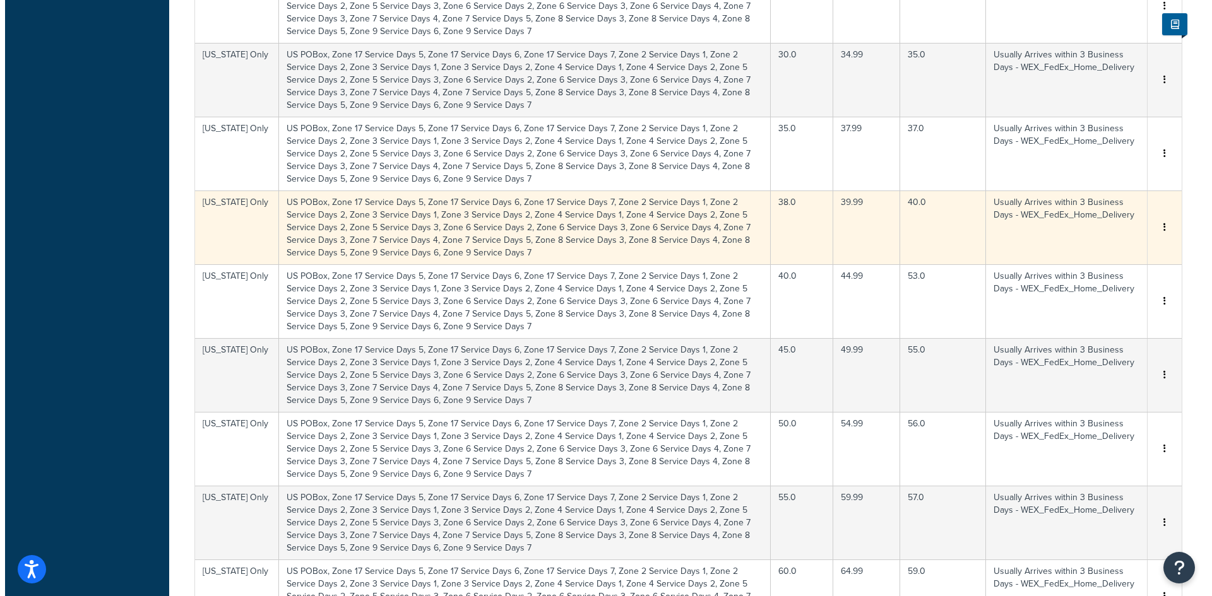
scroll to position [738, 0]
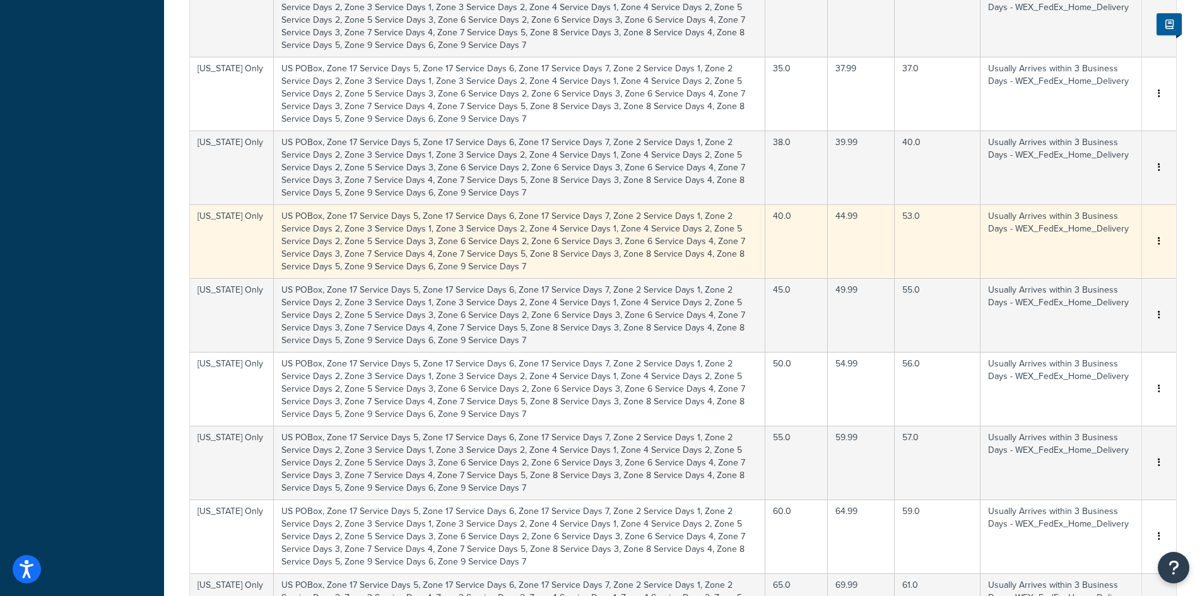
click at [793, 252] on td "40.0" at bounding box center [797, 242] width 62 height 74
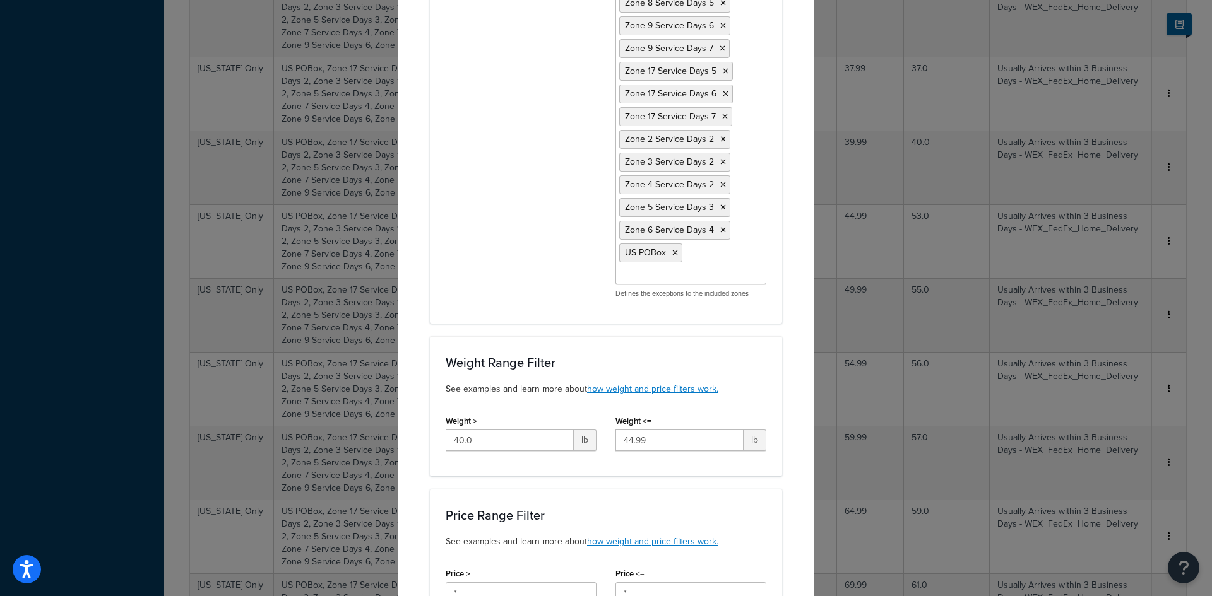
scroll to position [442, 0]
click at [694, 276] on input "Exclude Zones" at bounding box center [675, 276] width 112 height 14
click at [520, 197] on div "Include Zones New York Only US 48 US APO US Zone 2 Service Days 1 Zone 3 Servic…" at bounding box center [606, 16] width 340 height 585
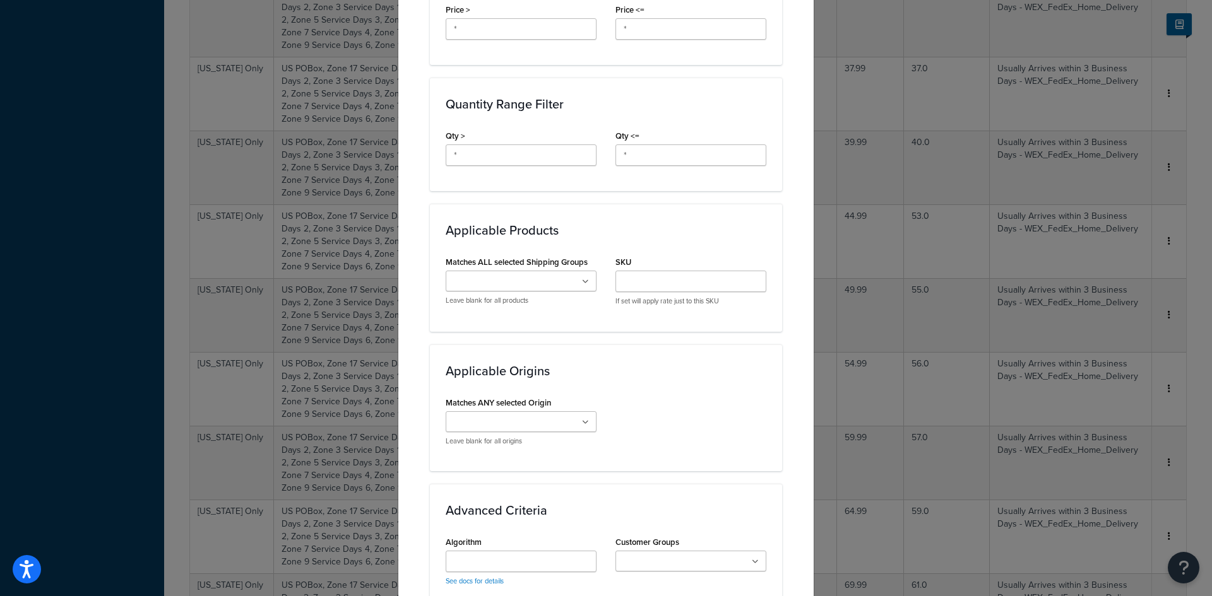
scroll to position [1010, 0]
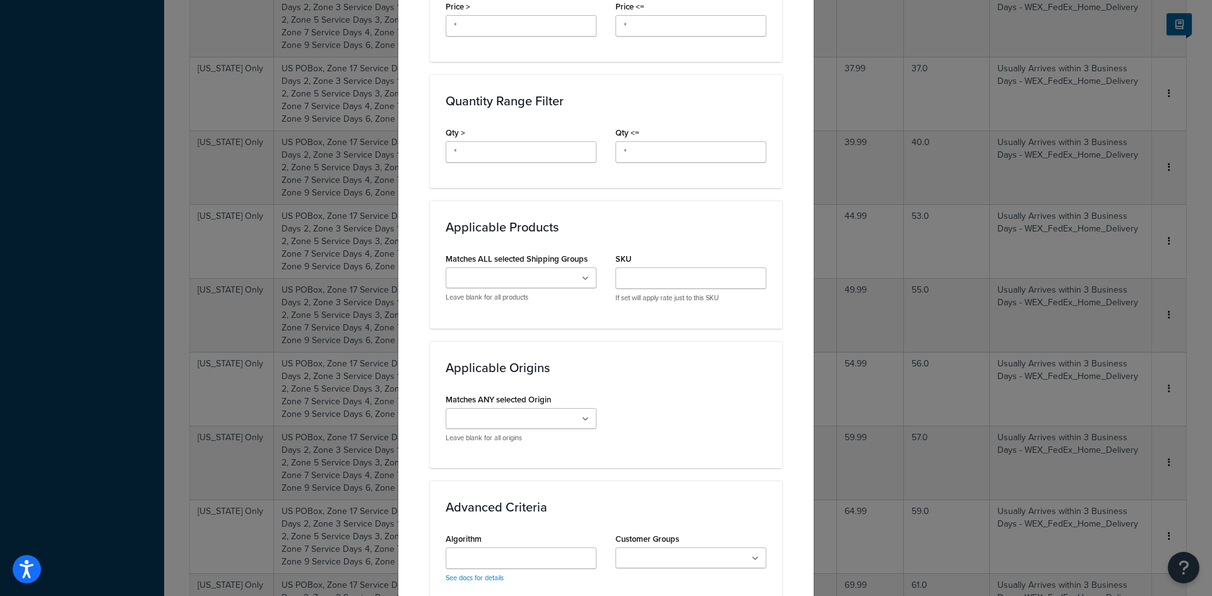
click icon
click div "Applicable Products Matches ALL selected Shipping Groups Free In-Home Delivery …"
click div "Matches ALL selected Shipping Groups Free In-Home Delivery One Day Shipping Fre…"
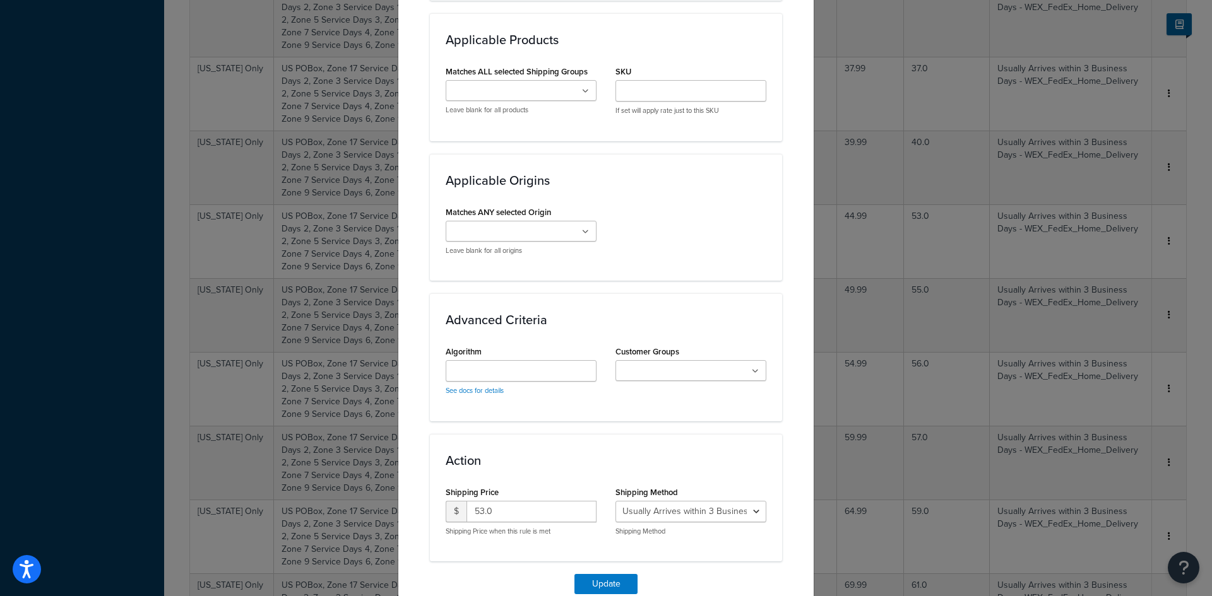
scroll to position [1199, 0]
click icon
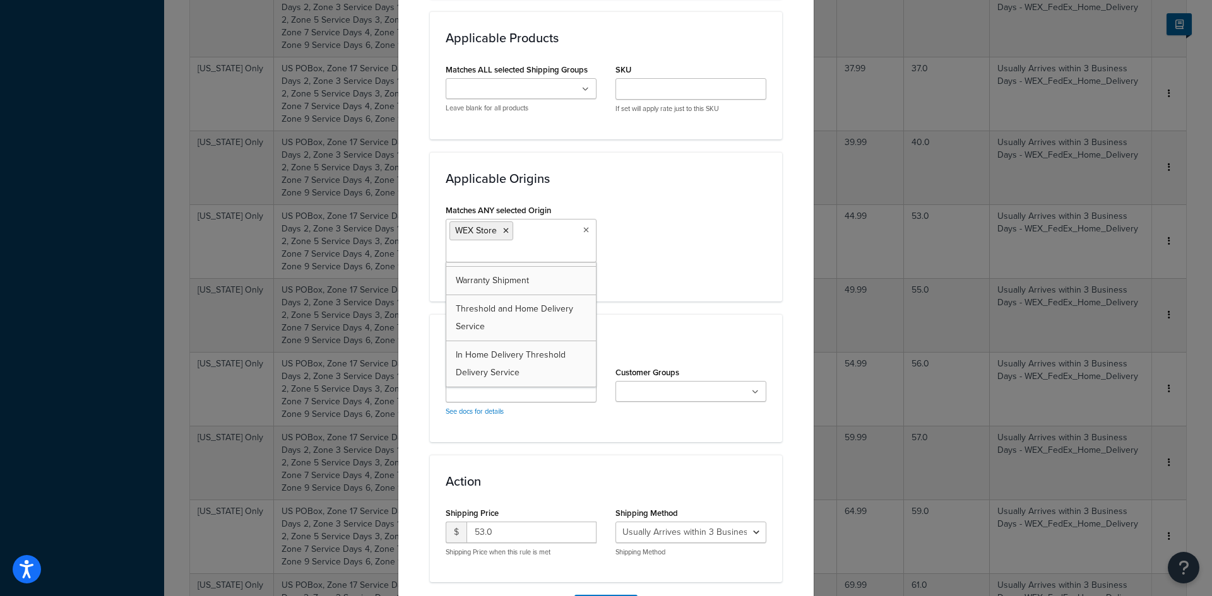
click div "Matches ANY selected Origin WEX Store Standard Only Expedited Available Standar…"
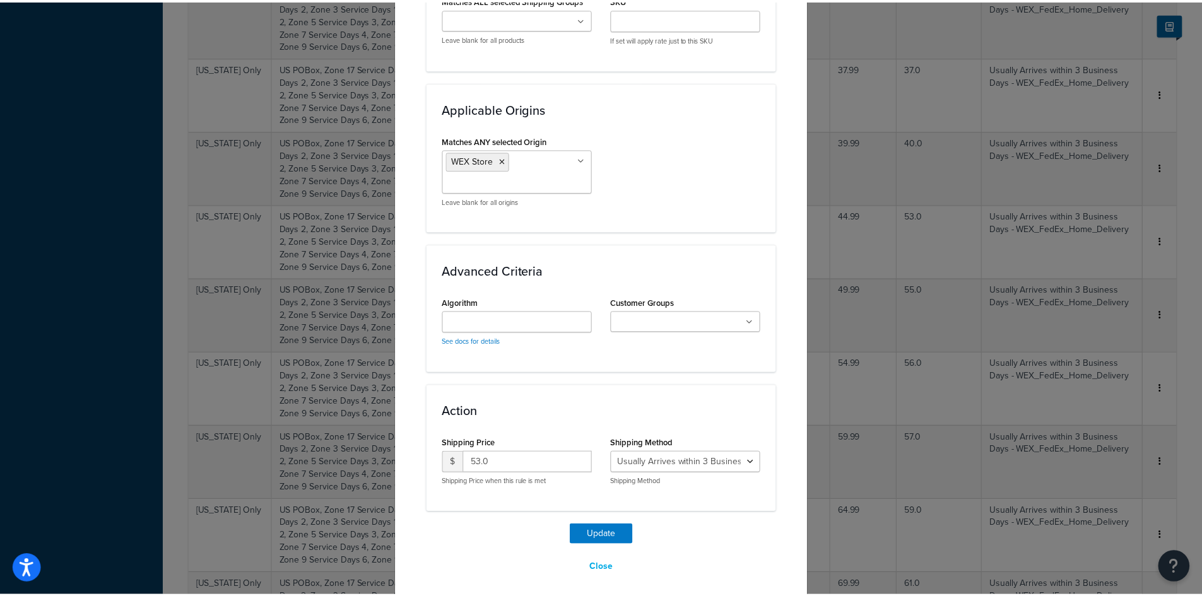
scroll to position [1278, 0]
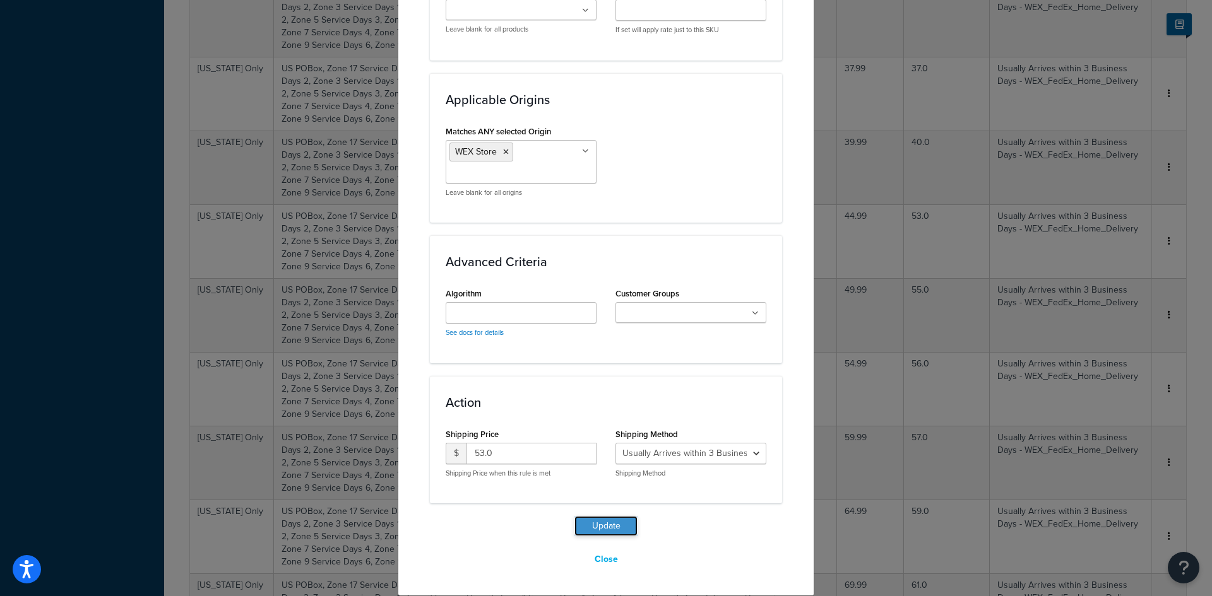
click button "Update"
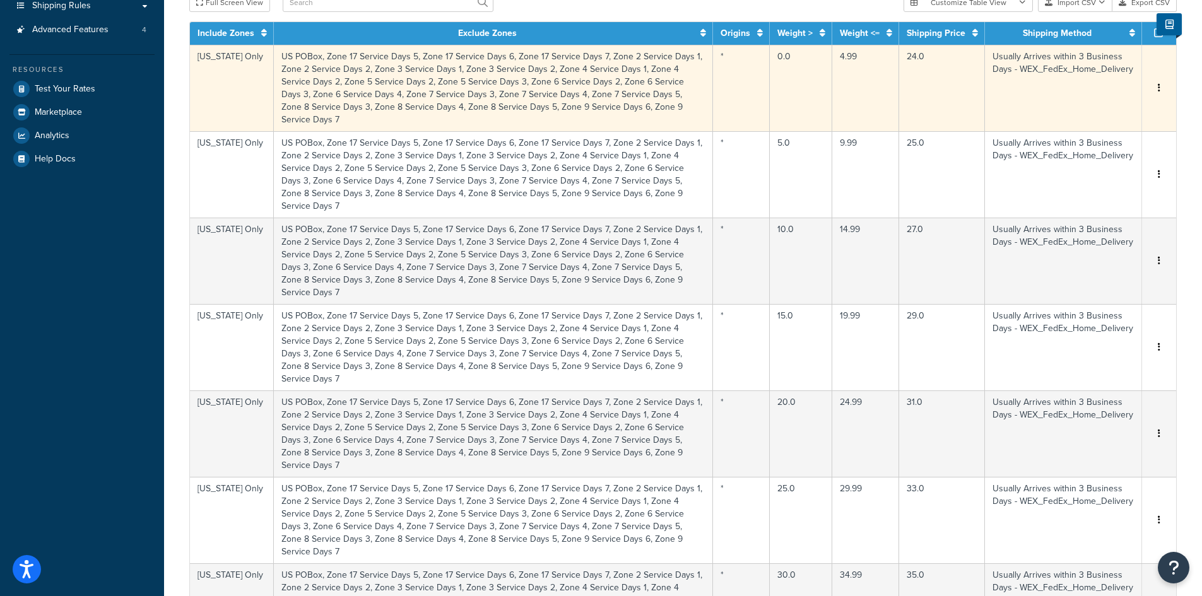
scroll to position [0, 0]
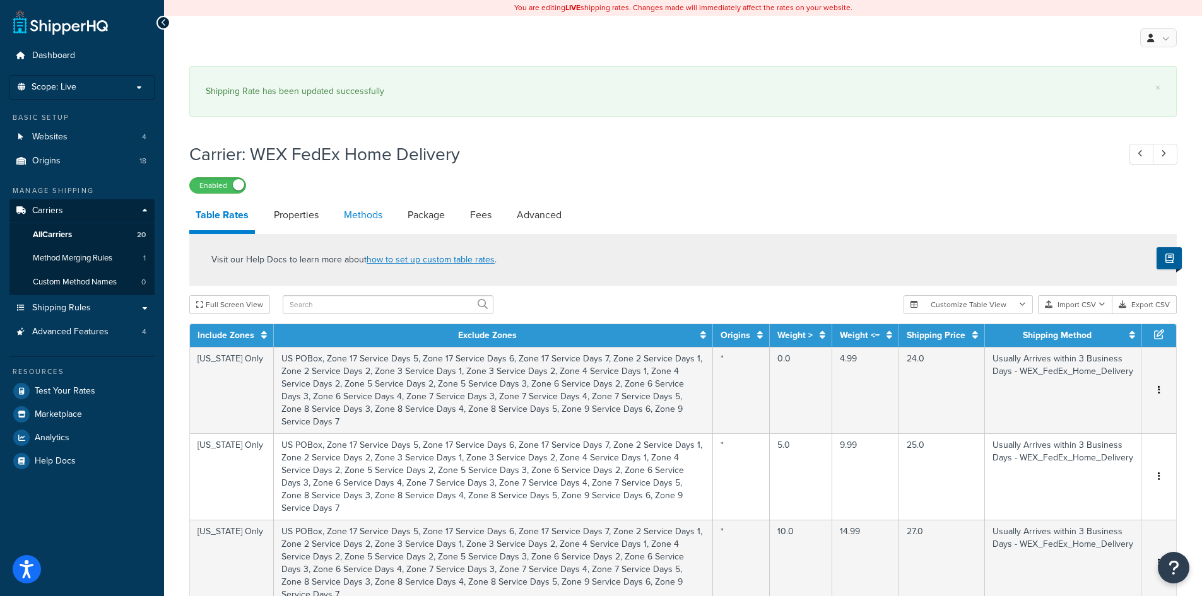
click link "Properties"
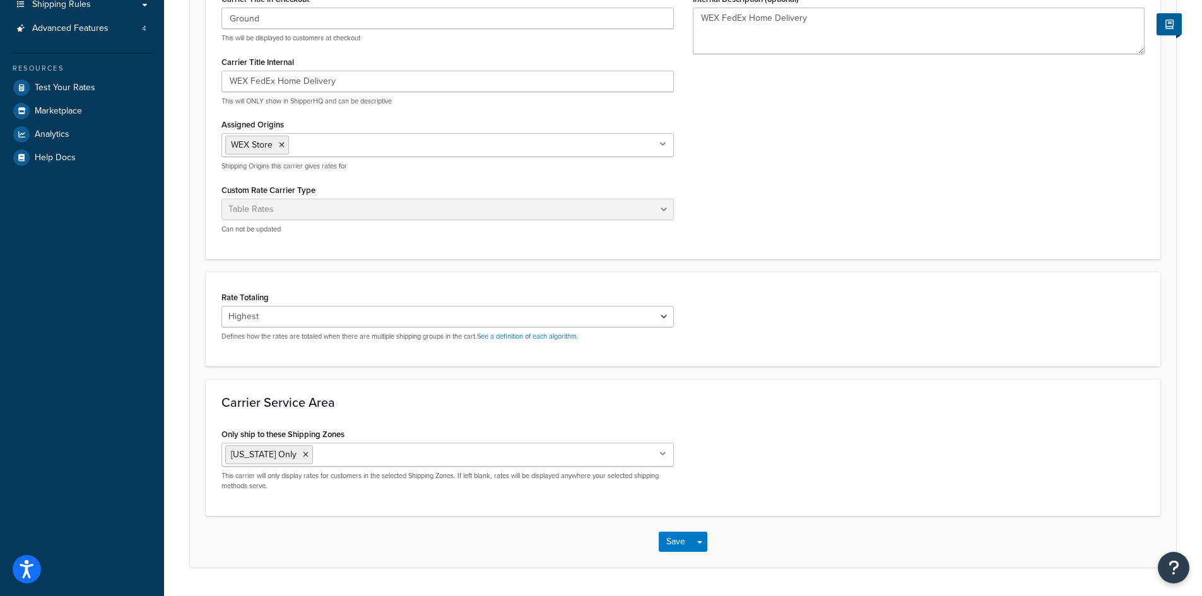
scroll to position [316, 0]
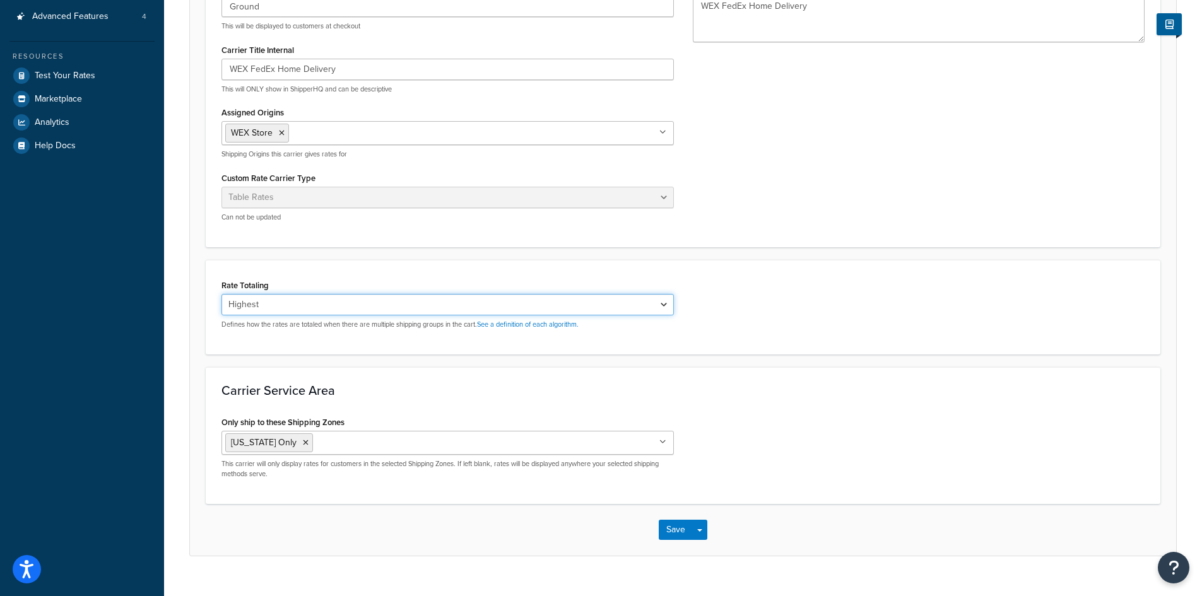
click select "Cumulative Highest Per Item Per SKU"
select select "CUMULATIVE"
click select "Cumulative Highest Per Item Per SKU"
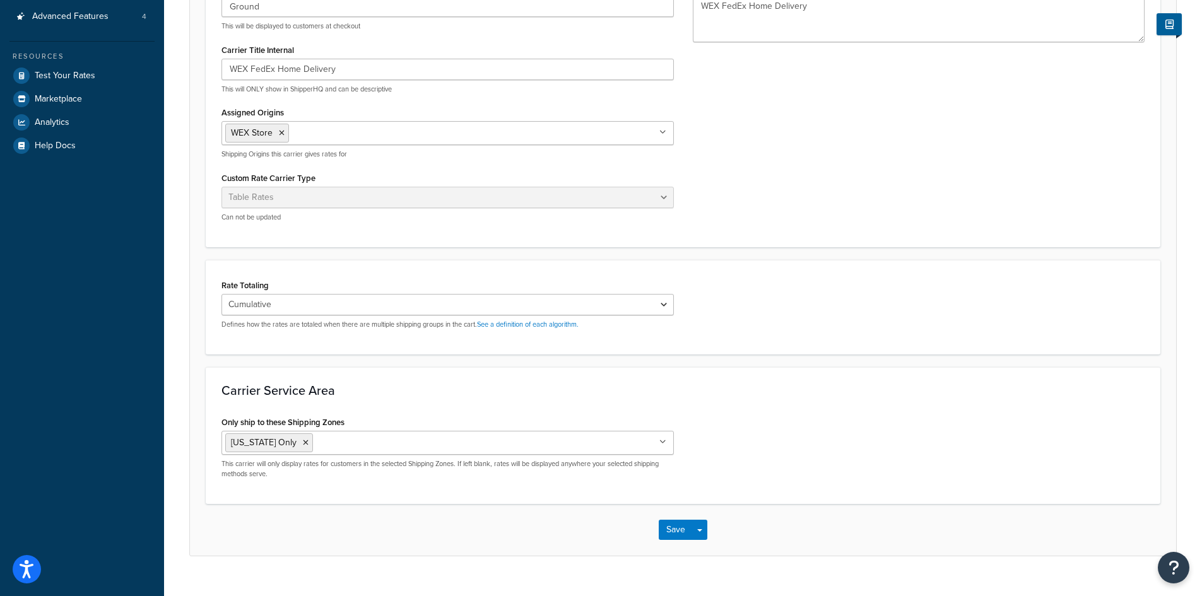
click div "Rate Totaling Cumulative Highest Per Item Per SKU Defines how the rates are tot…"
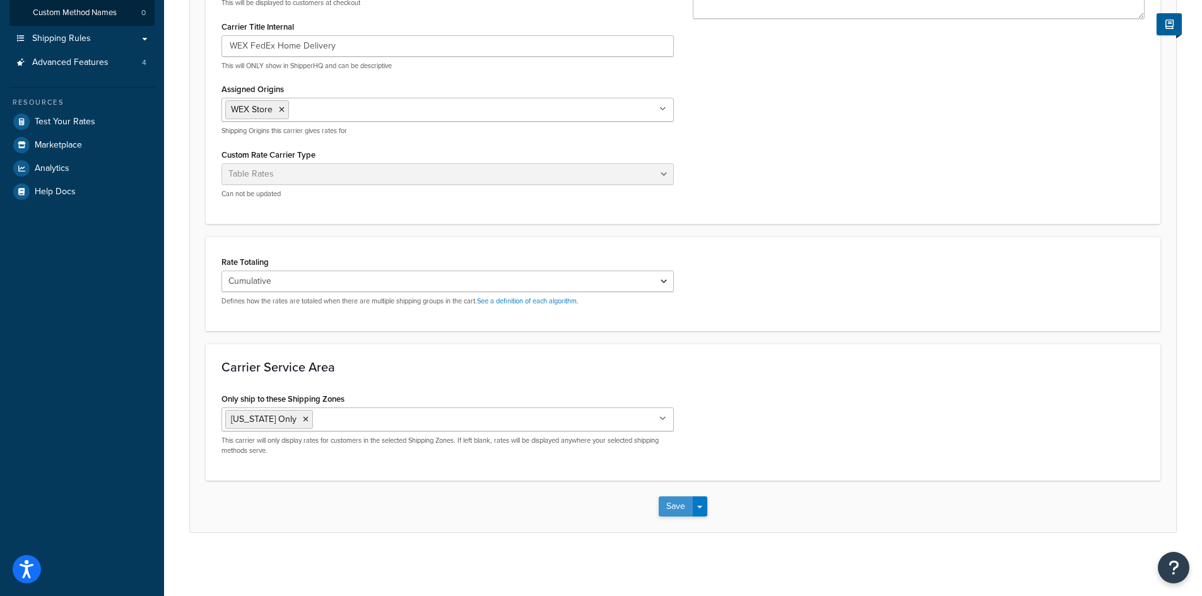
click div "Save Save Dropdown Save and Edit"
click button "Save"
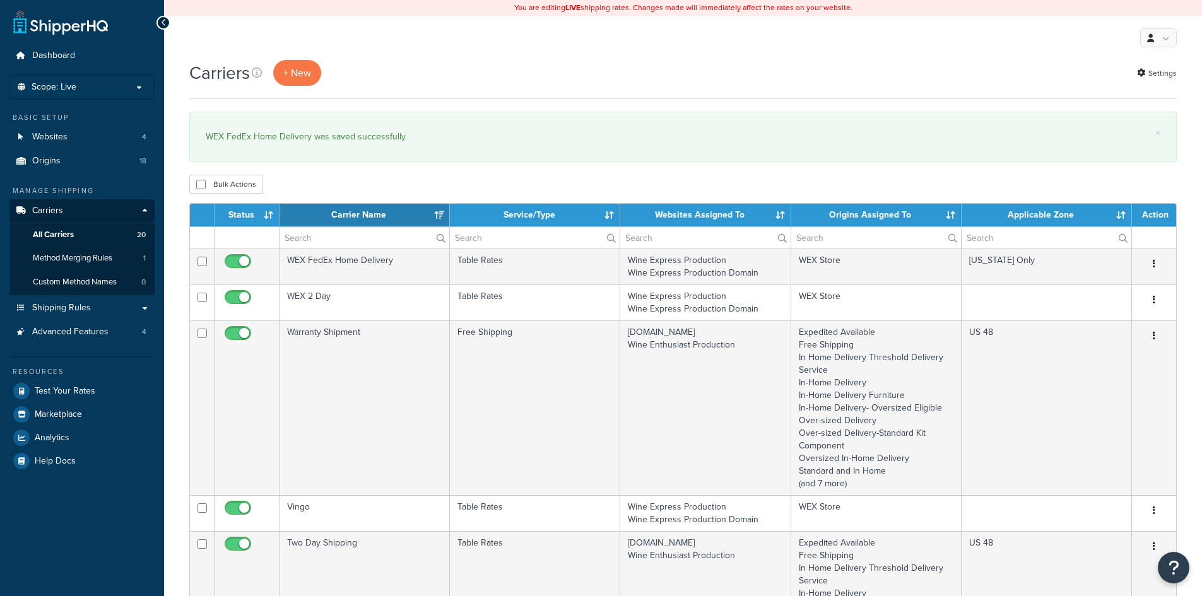
select select "15"
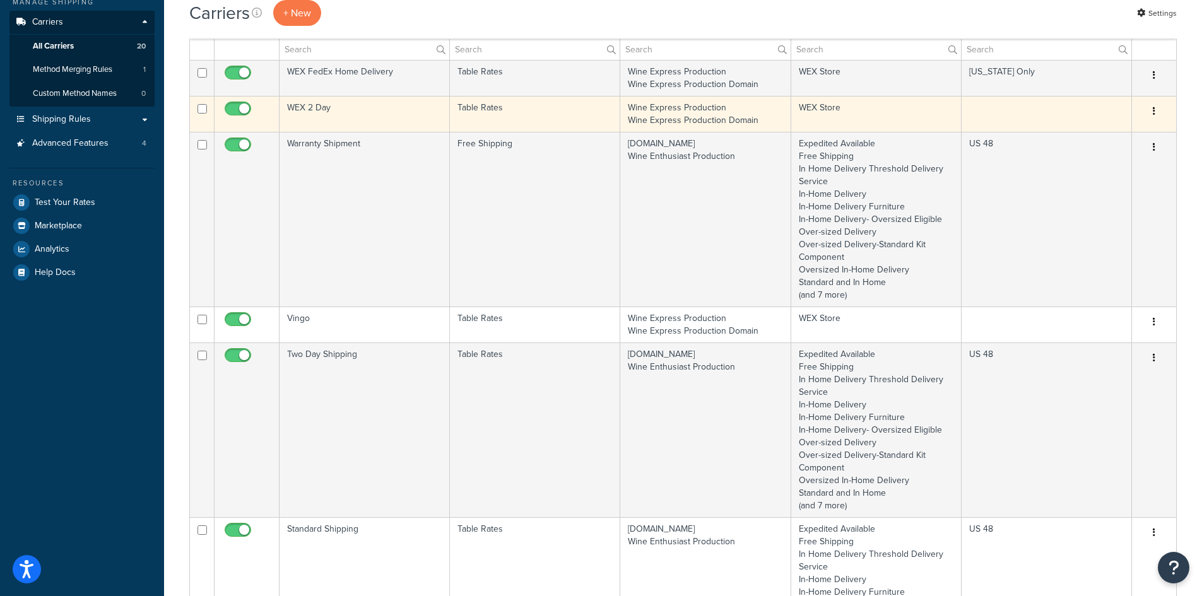
scroll to position [189, 0]
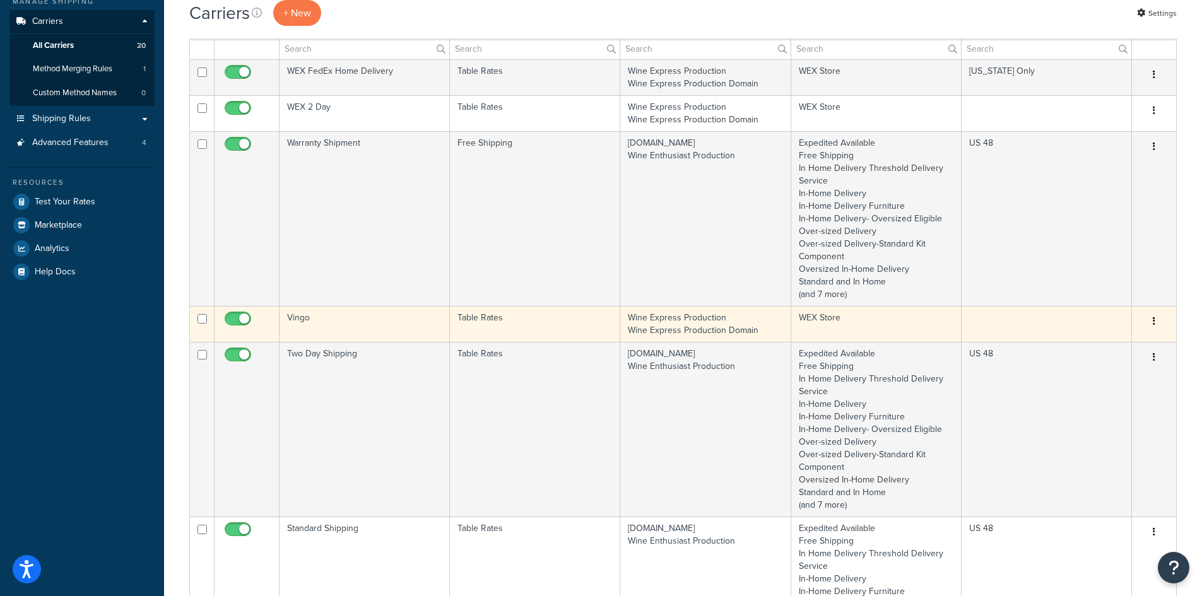
click at [386, 319] on td "Vingo" at bounding box center [365, 324] width 170 height 36
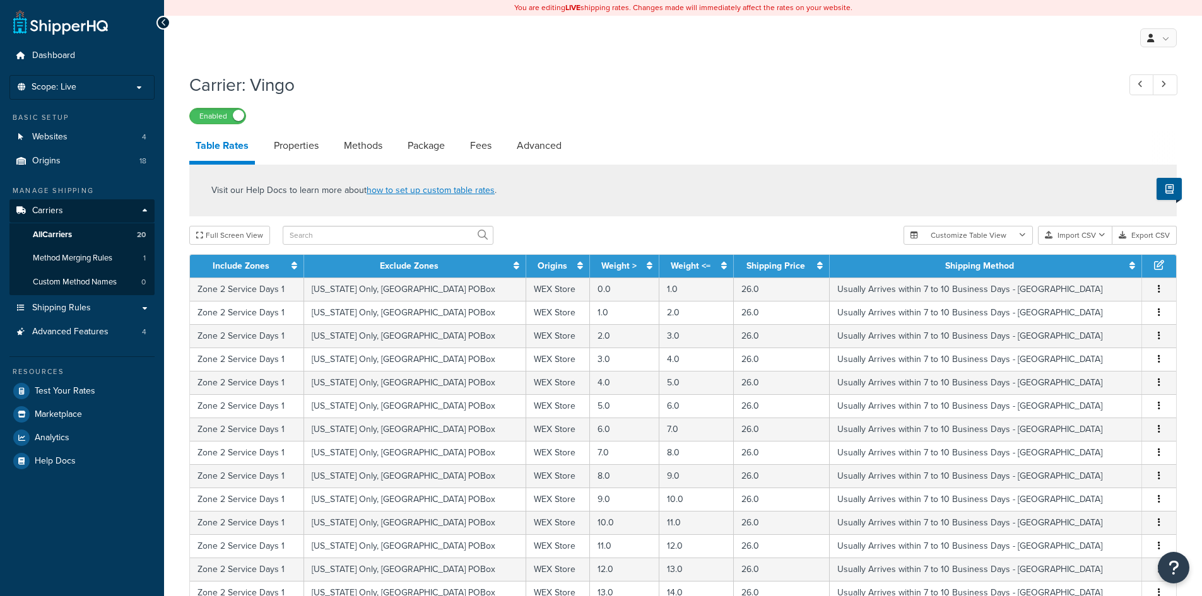
select select "25"
click at [306, 141] on link "Properties" at bounding box center [296, 146] width 57 height 30
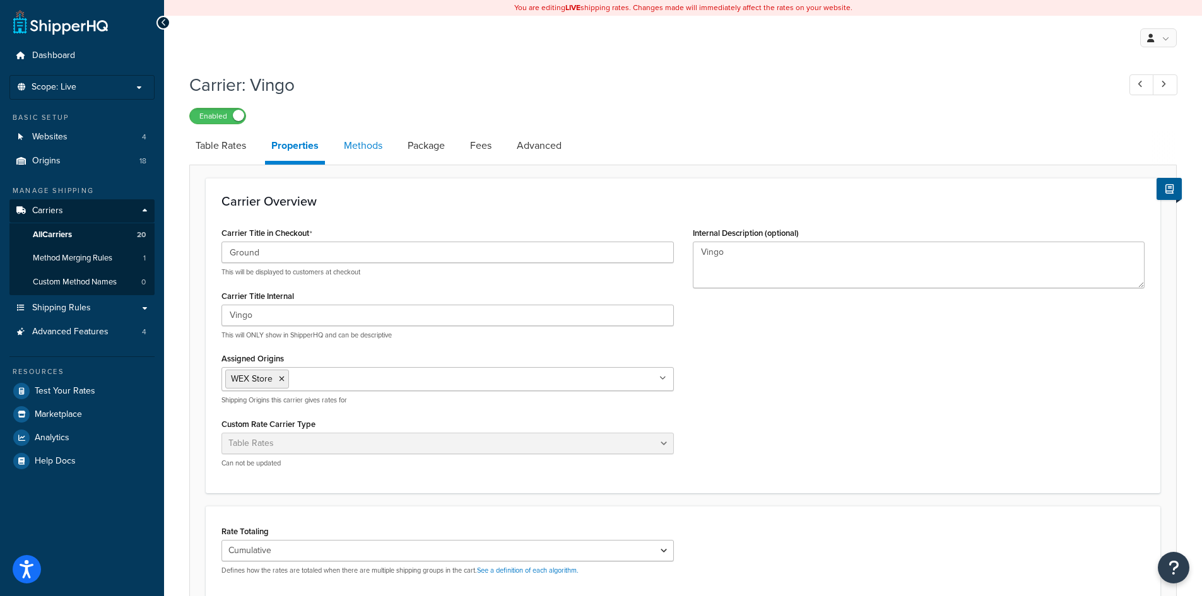
click at [367, 142] on link "Methods" at bounding box center [363, 146] width 51 height 30
select select "25"
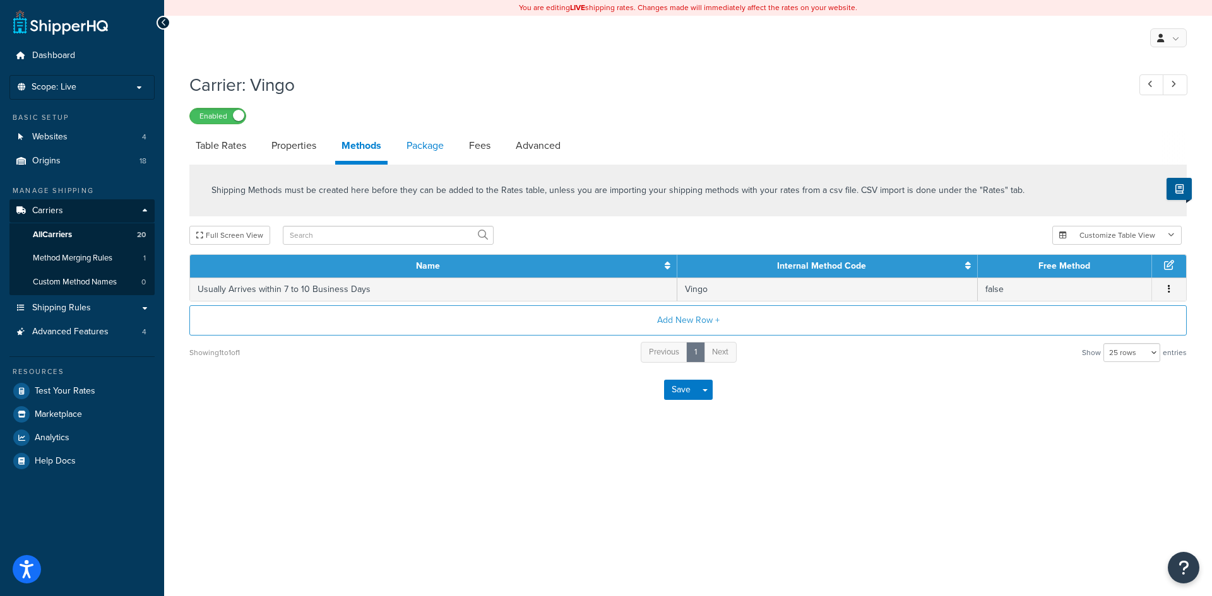
click at [435, 145] on link "Package" at bounding box center [425, 146] width 50 height 30
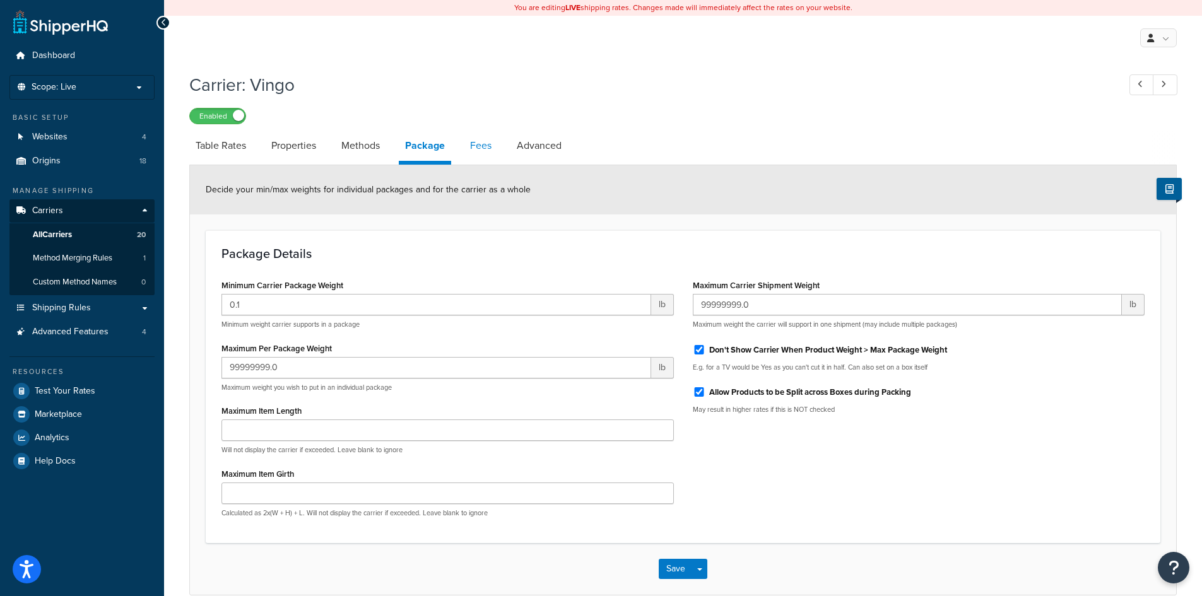
click at [487, 147] on link "Fees" at bounding box center [481, 146] width 34 height 30
select select "AFTER"
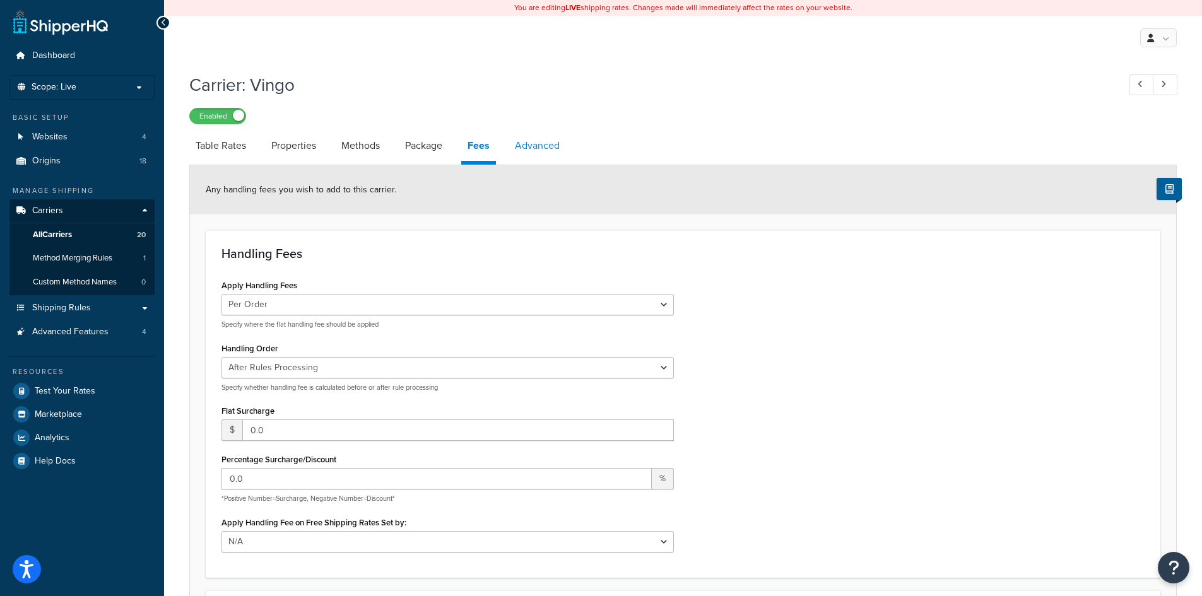
click at [556, 146] on link "Advanced" at bounding box center [537, 146] width 57 height 30
select select "false"
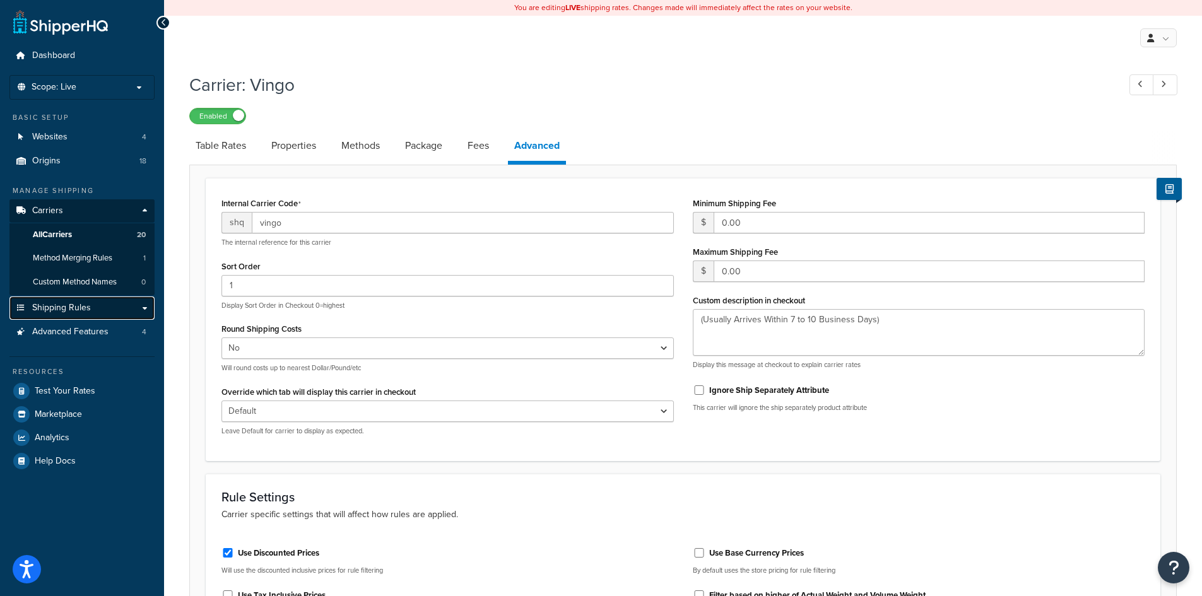
click at [80, 310] on span "Shipping Rules" at bounding box center [61, 308] width 59 height 11
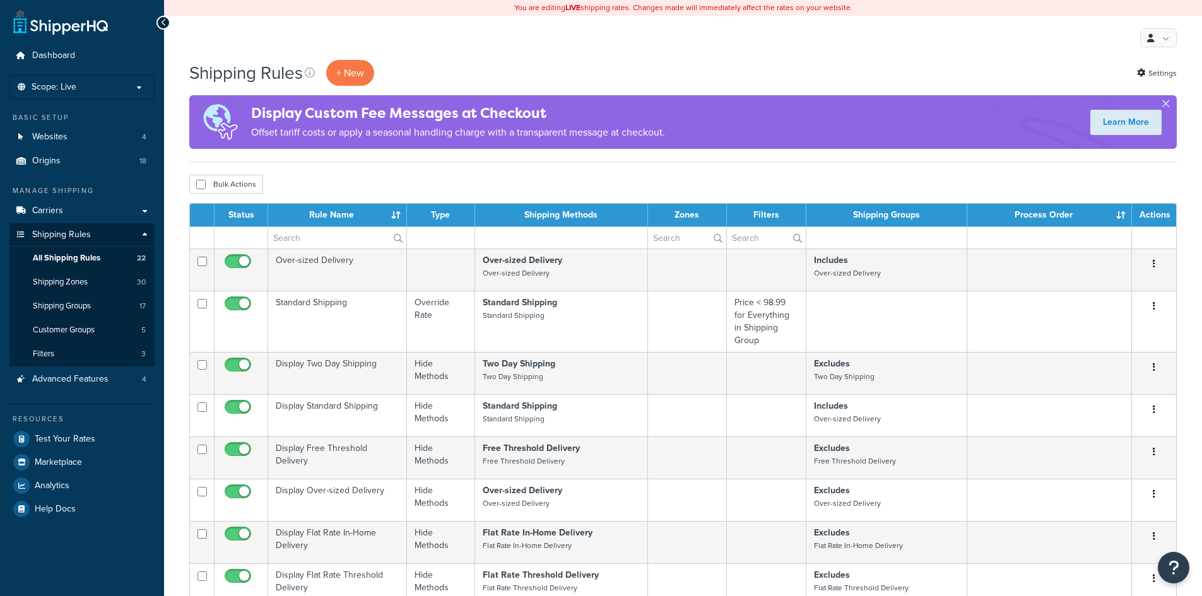
select select "100"
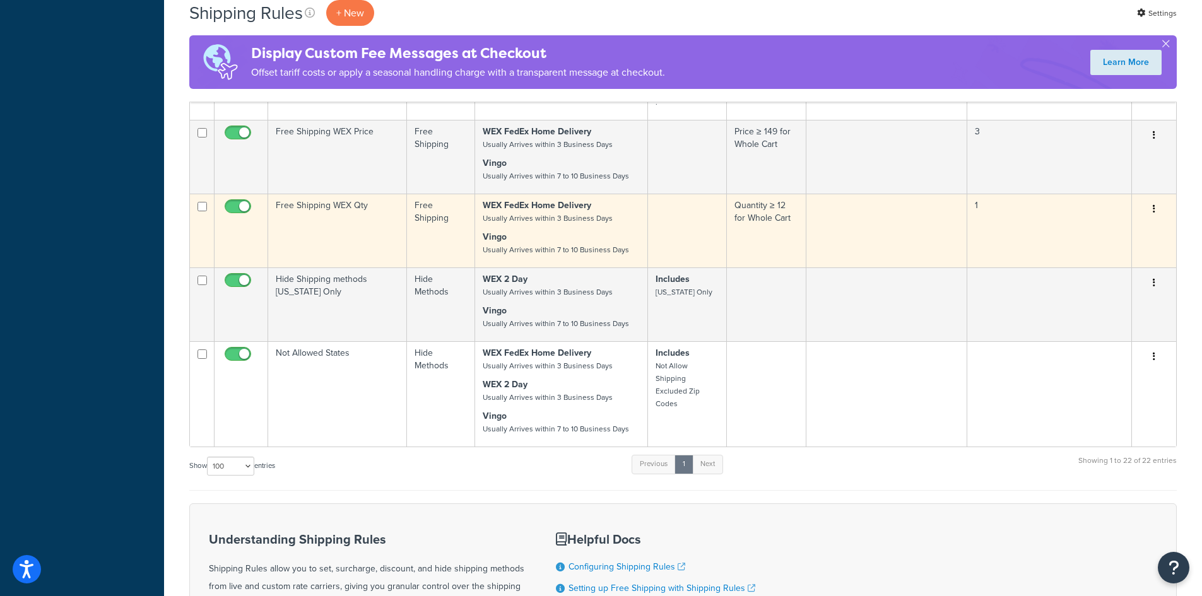
scroll to position [821, 0]
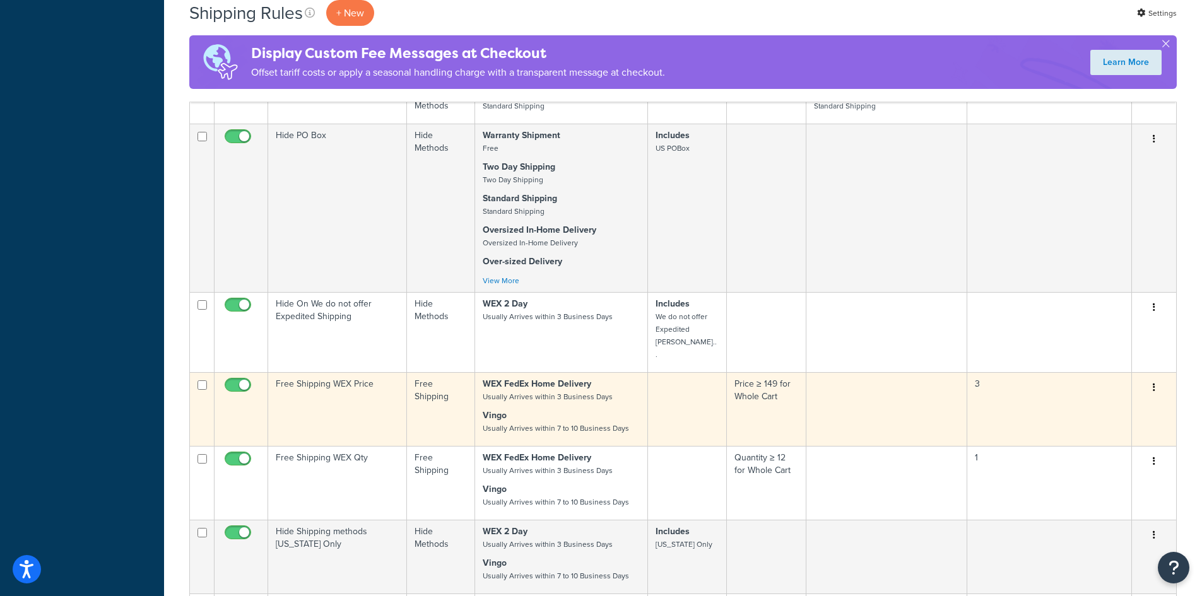
click at [362, 372] on td "Free Shipping WEX Price" at bounding box center [337, 409] width 139 height 74
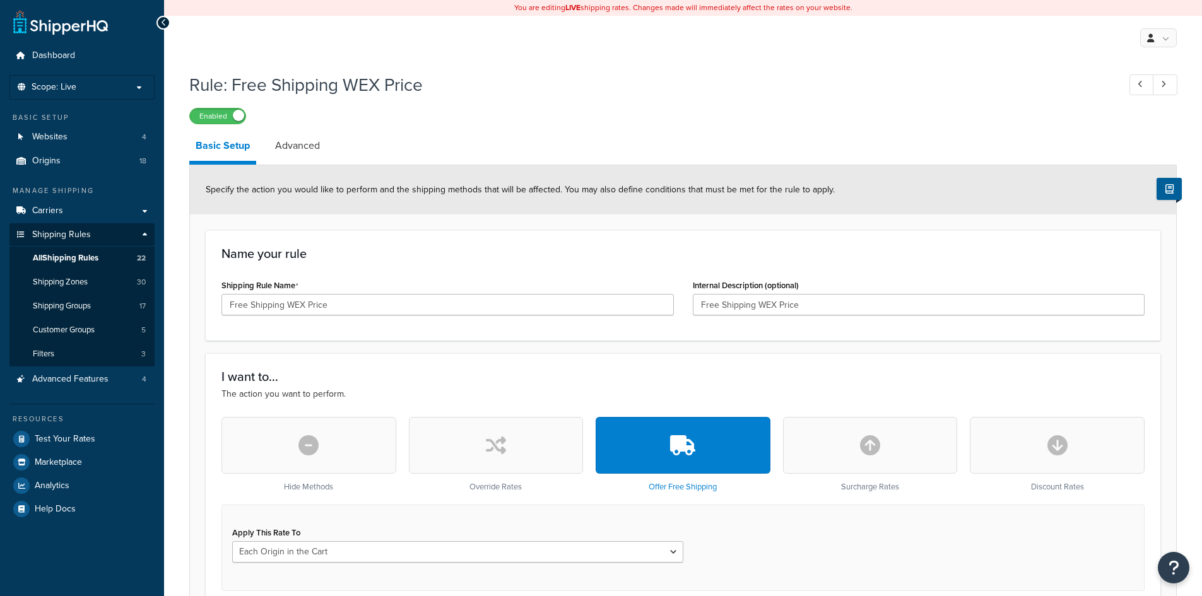
select select "LOCATION"
click at [301, 150] on link "Advanced" at bounding box center [297, 146] width 57 height 30
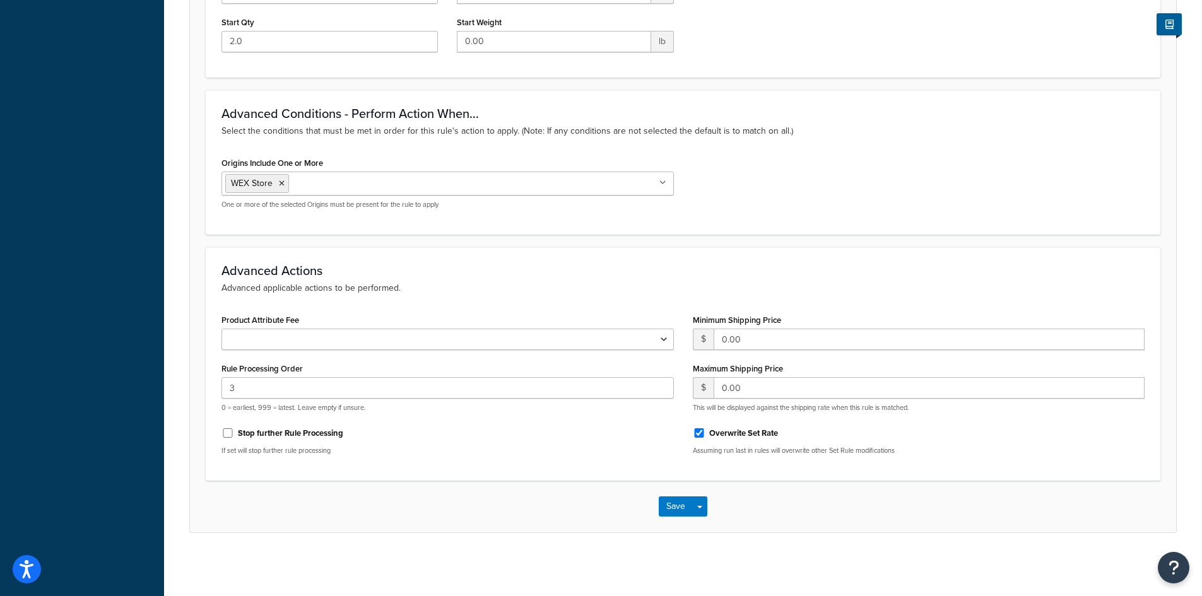
scroll to position [549, 0]
click at [701, 432] on input "Overwrite Set Rate" at bounding box center [699, 433] width 13 height 9
checkbox input "false"
click at [670, 510] on button "Save" at bounding box center [676, 507] width 34 height 20
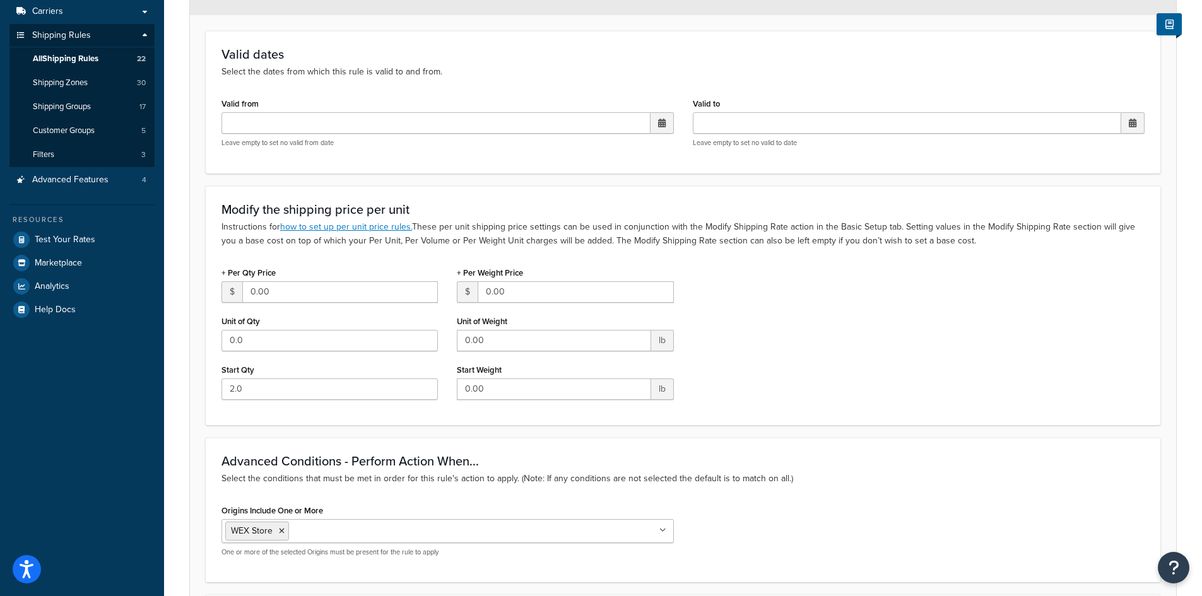
scroll to position [0, 0]
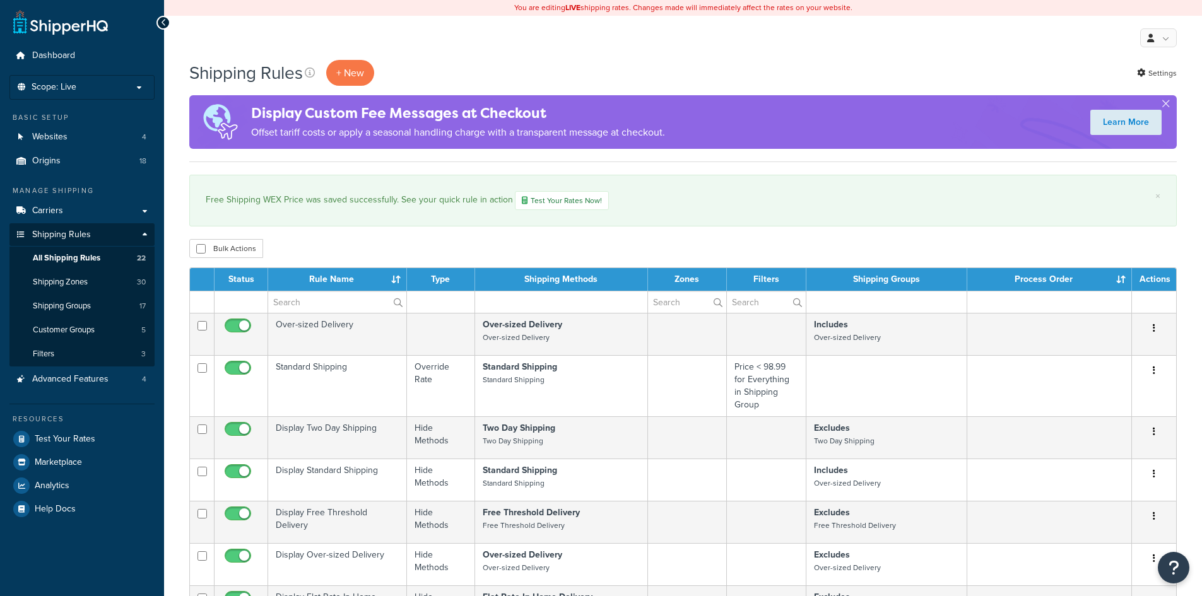
select select "100"
click at [60, 284] on span "Shipping Zones" at bounding box center [60, 282] width 55 height 11
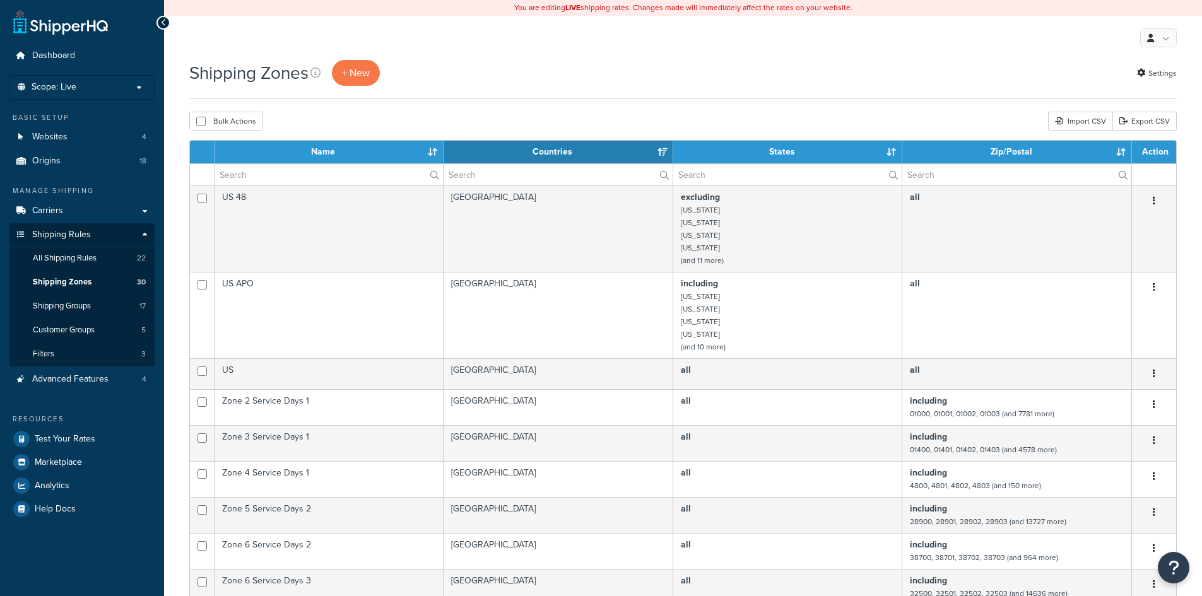
select select "15"
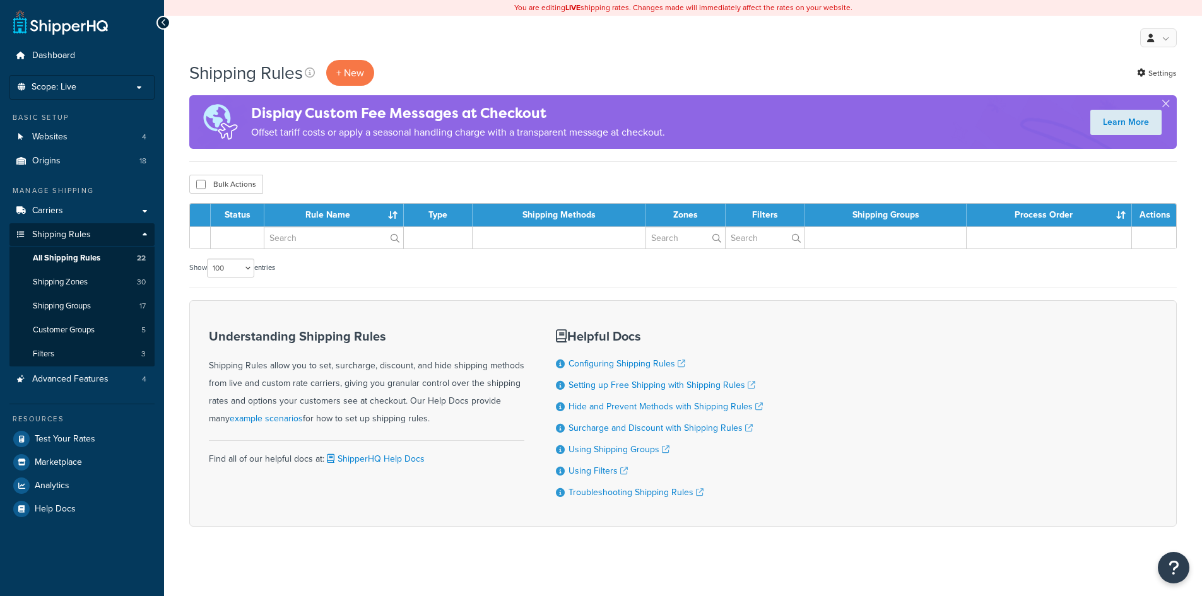
select select "100"
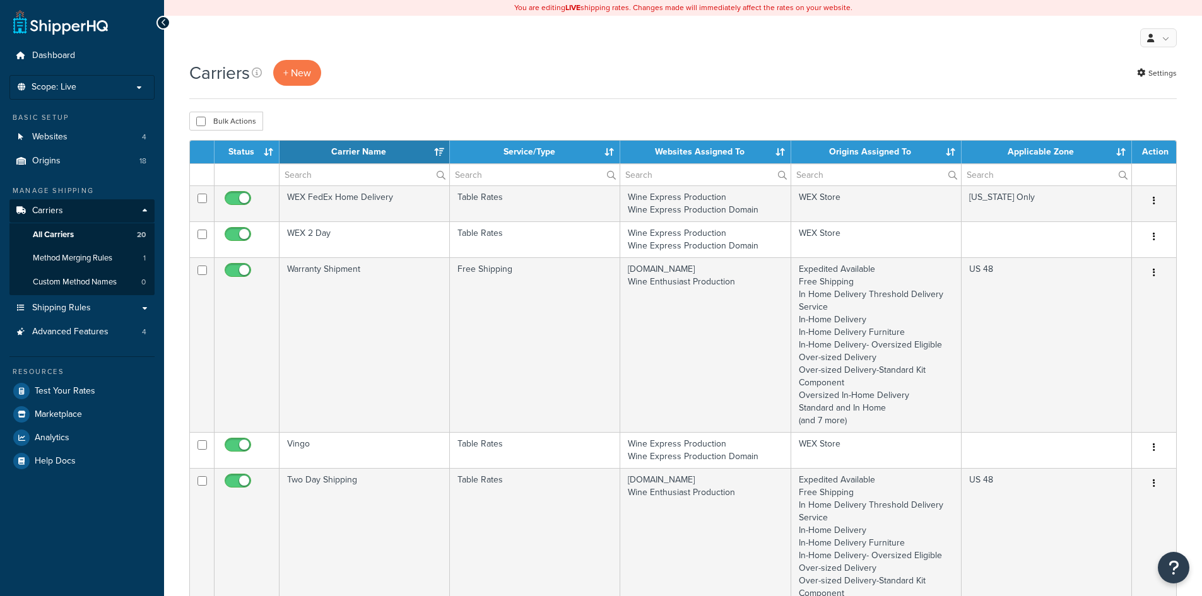
select select "15"
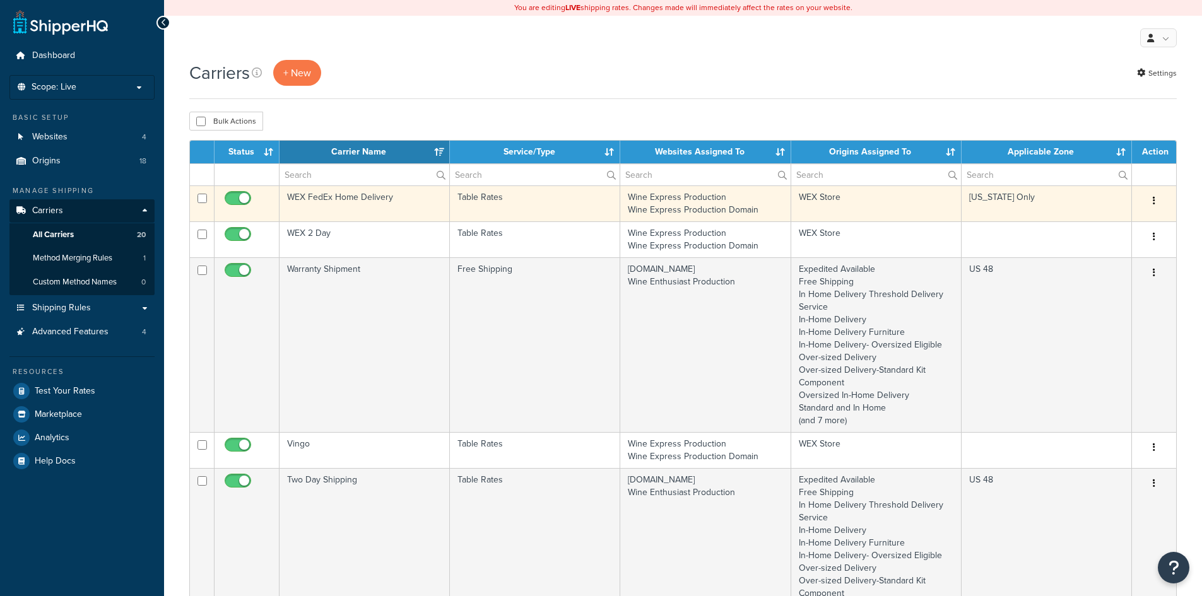
click at [418, 201] on td "WEX FedEx Home Delivery" at bounding box center [365, 204] width 170 height 36
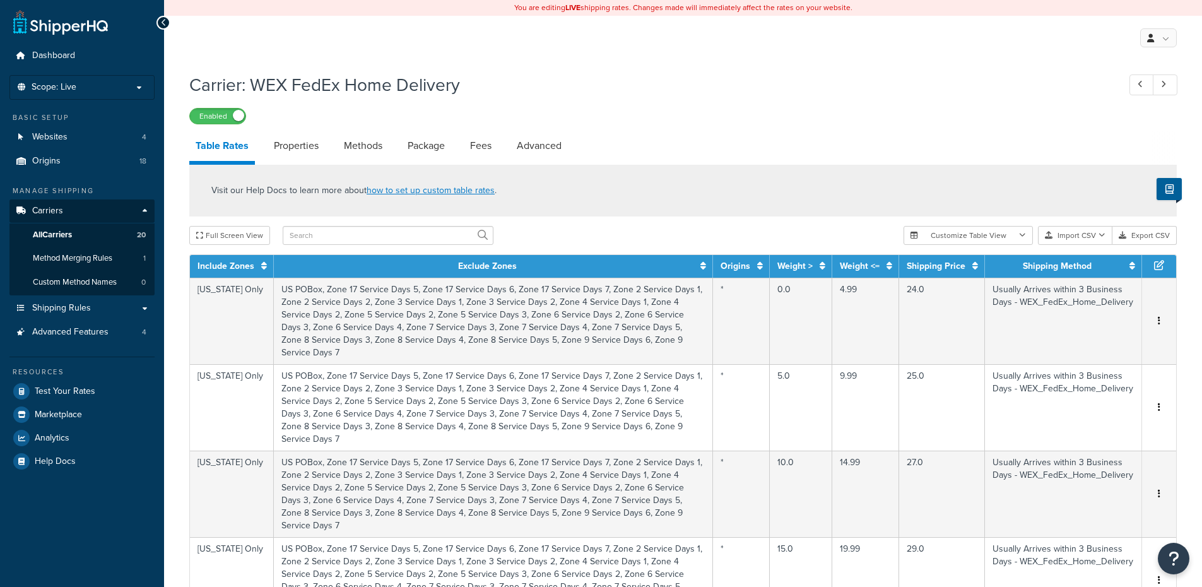
select select "25"
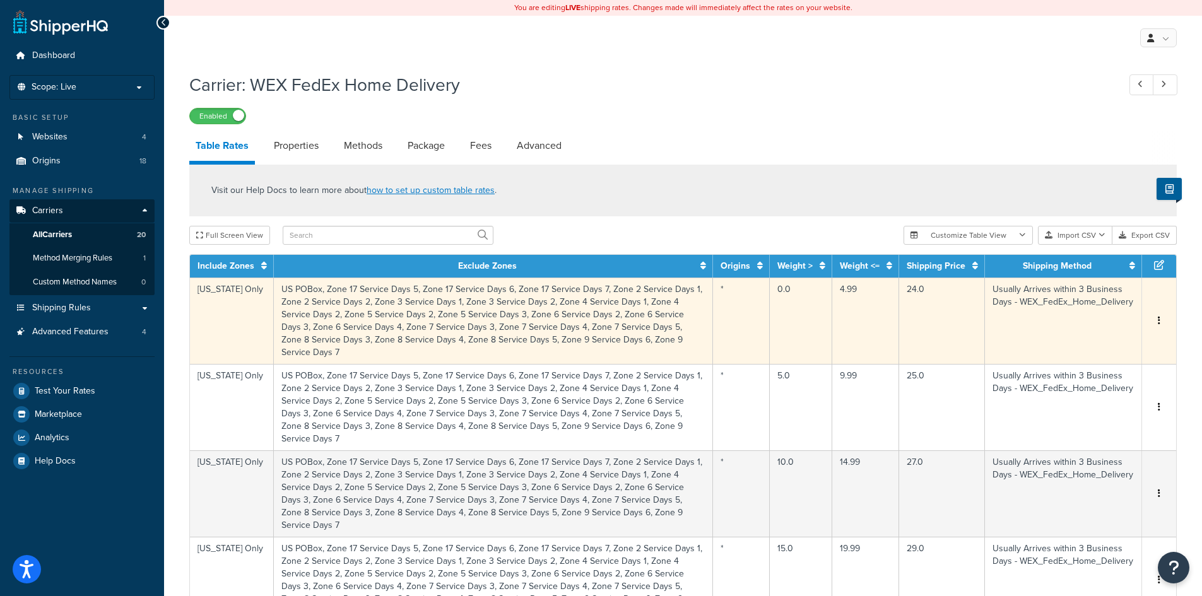
click at [864, 299] on td "4.99" at bounding box center [866, 321] width 67 height 86
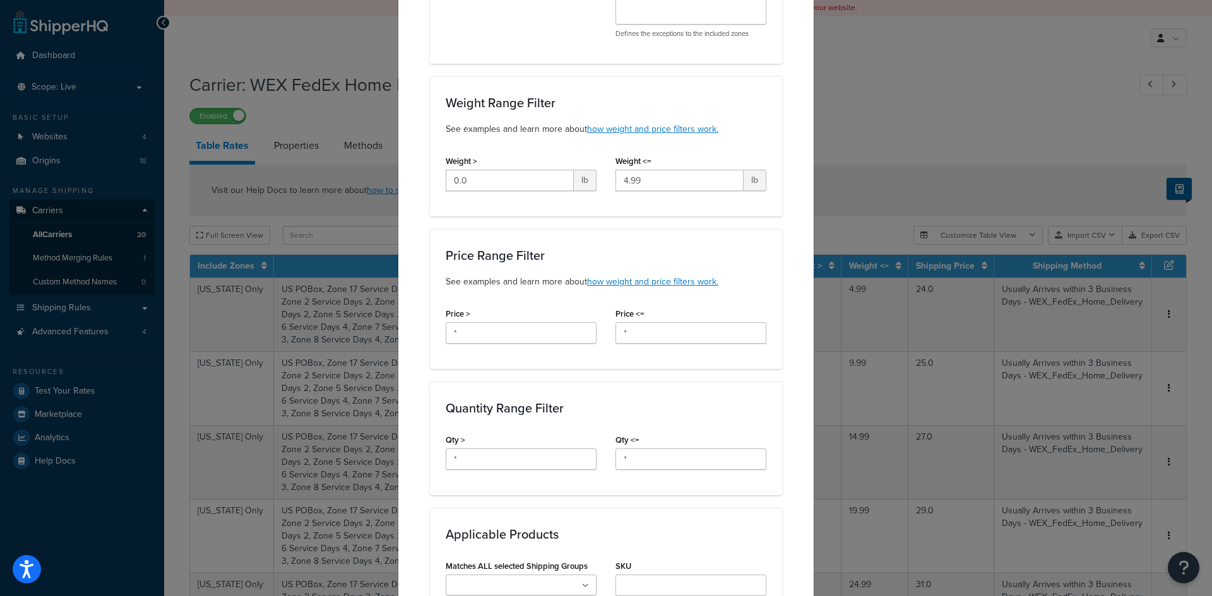
scroll to position [568, 0]
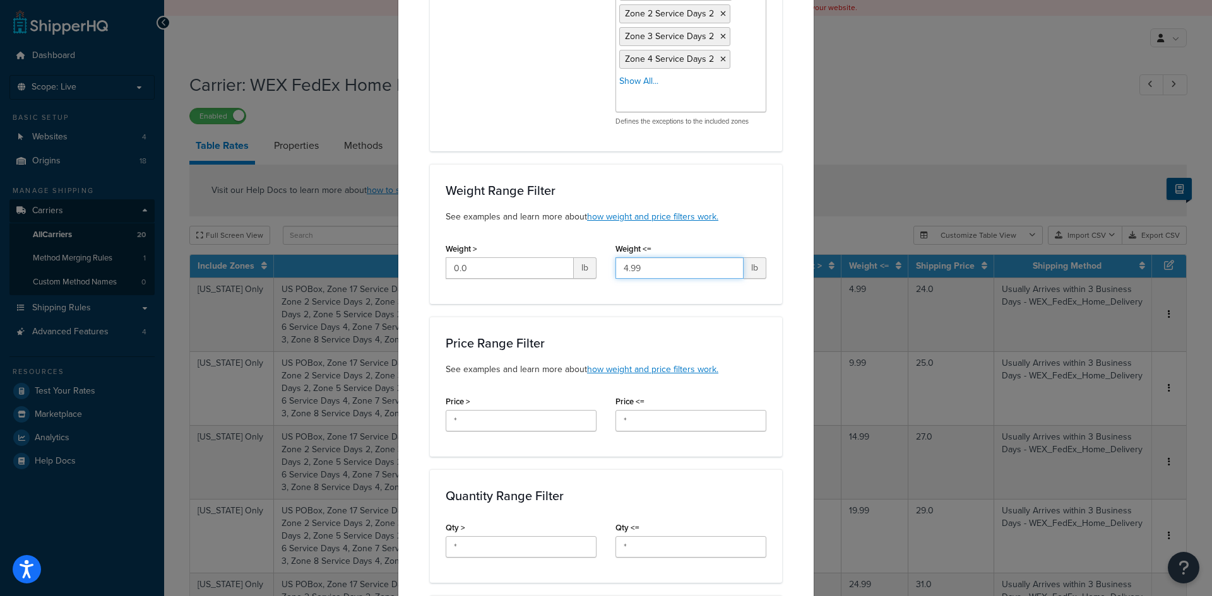
click at [670, 269] on input "4.99" at bounding box center [679, 268] width 128 height 21
click at [877, 131] on div "Update Table Rate Applicable Zones See examples and learn more about how includ…" at bounding box center [606, 298] width 1212 height 596
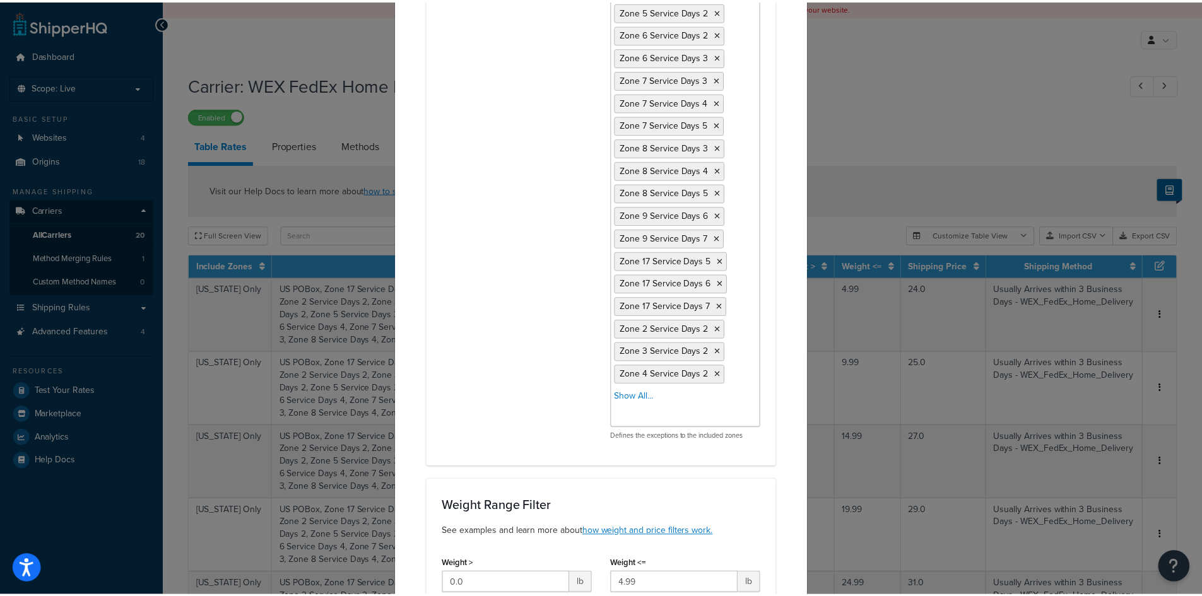
scroll to position [0, 0]
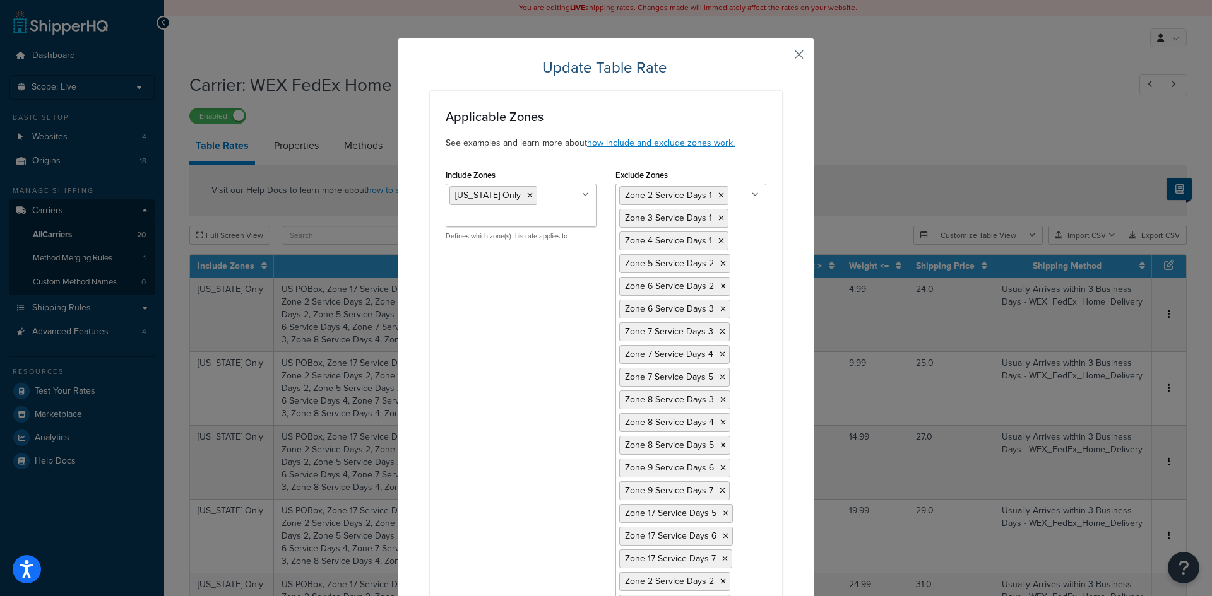
click at [782, 57] on button "button" at bounding box center [780, 58] width 3 height 3
click at [929, 80] on div "Update Table Rate Applicable Zones See examples and learn more about how includ…" at bounding box center [606, 298] width 1212 height 596
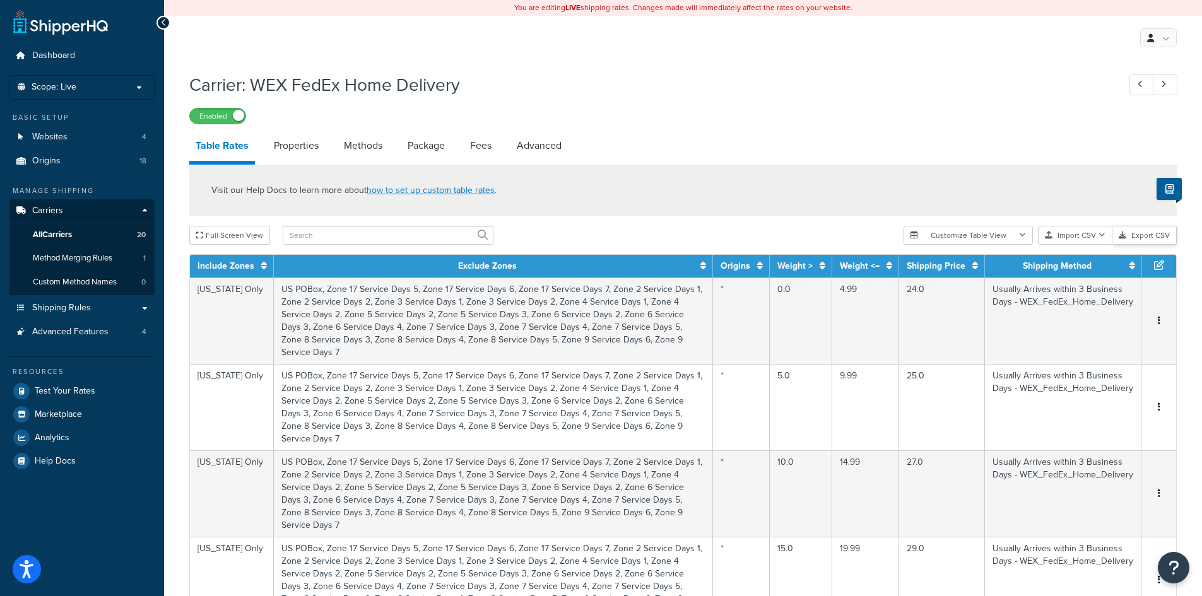
click at [1150, 235] on button "Export CSV" at bounding box center [1145, 235] width 64 height 19
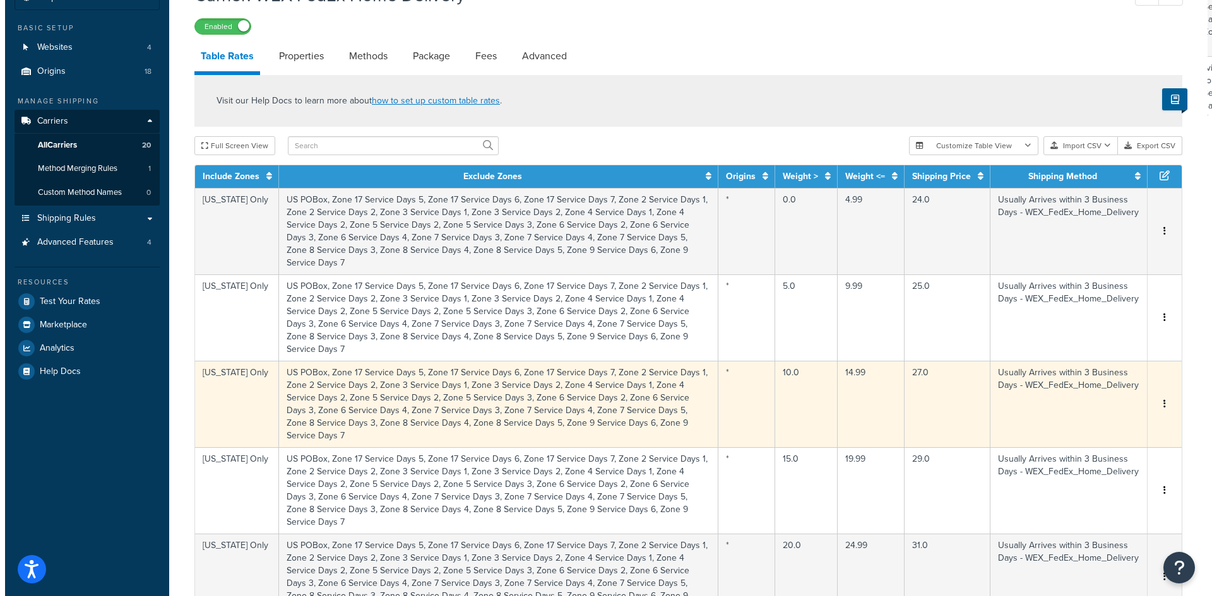
scroll to position [126, 0]
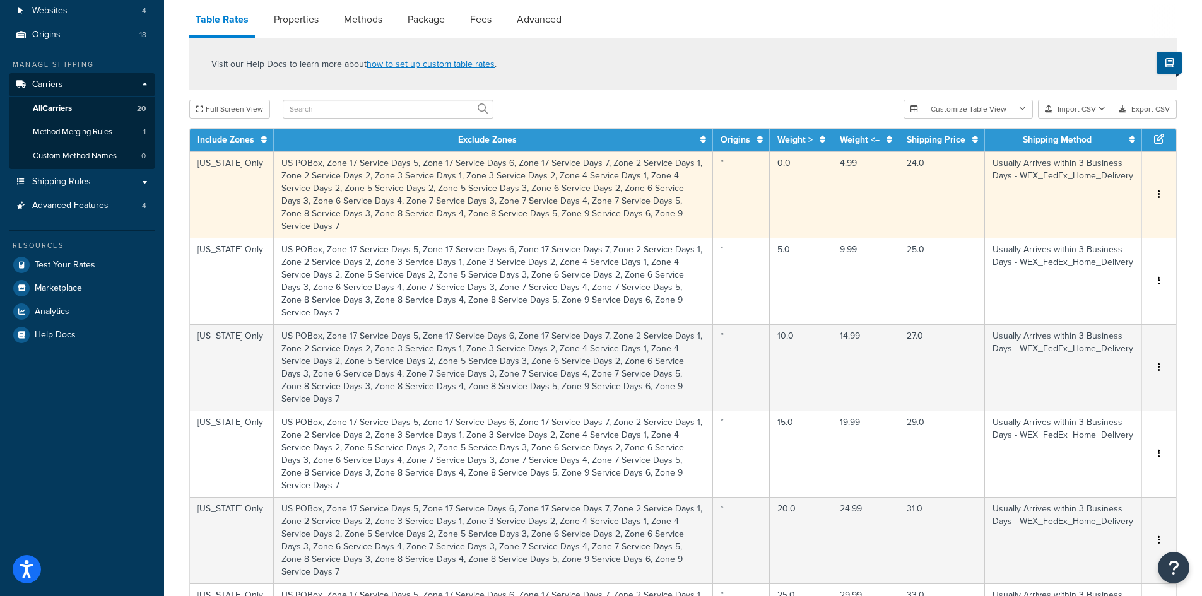
click at [864, 186] on td "4.99" at bounding box center [866, 194] width 67 height 86
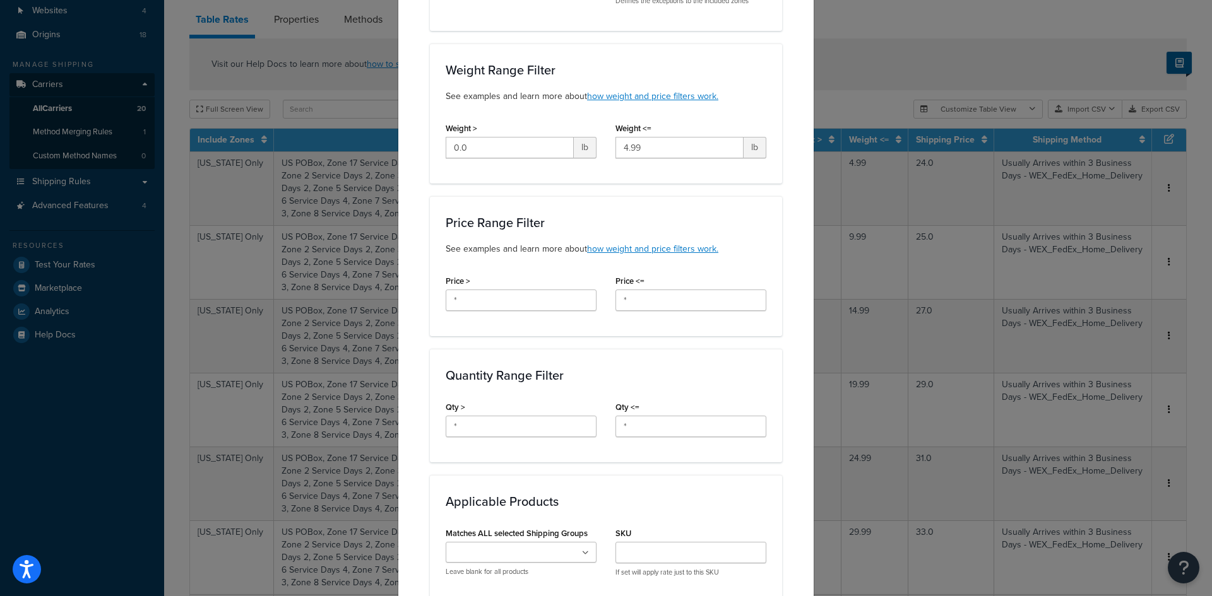
scroll to position [641, 0]
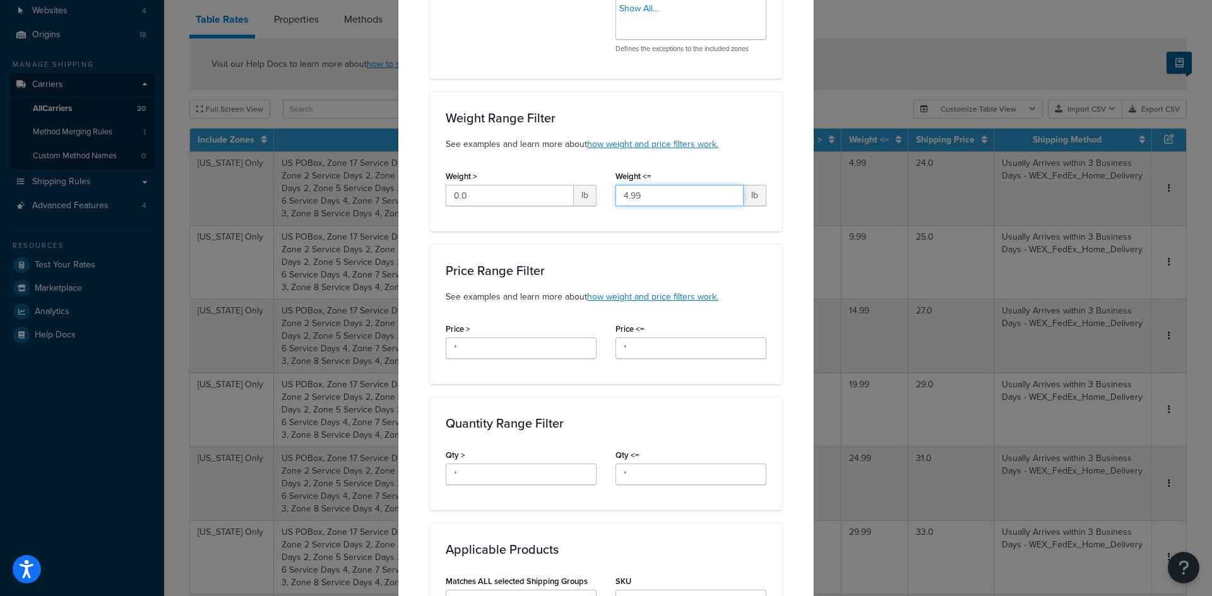
click at [667, 200] on input "4.99" at bounding box center [679, 195] width 128 height 21
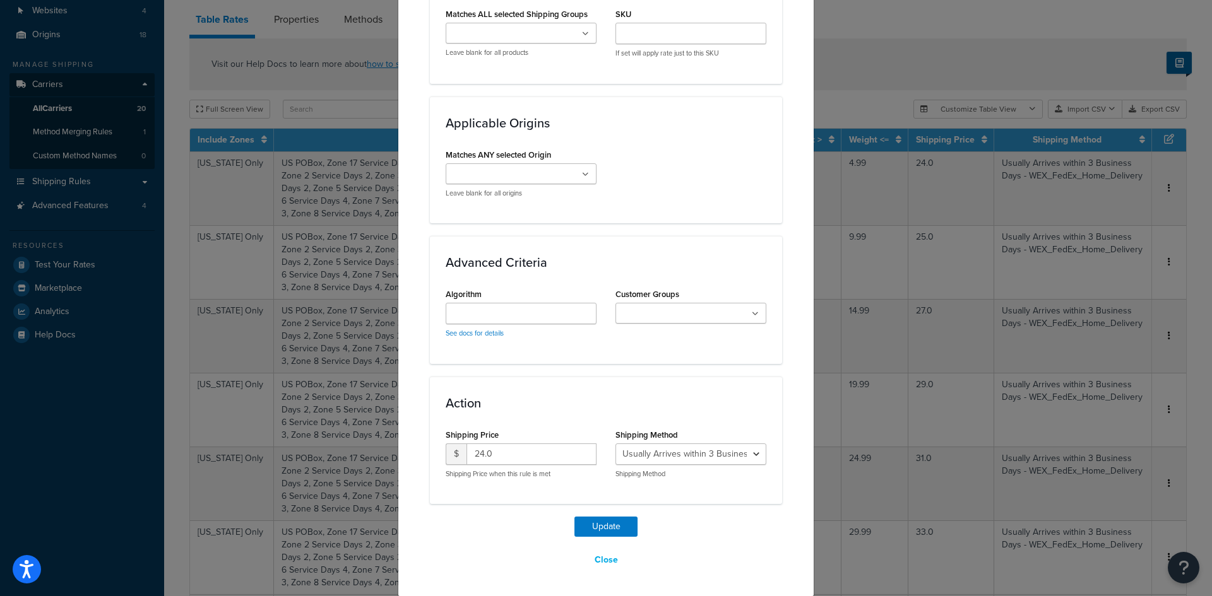
scroll to position [1209, 0]
type input "5"
click at [591, 521] on button "Update" at bounding box center [605, 526] width 63 height 20
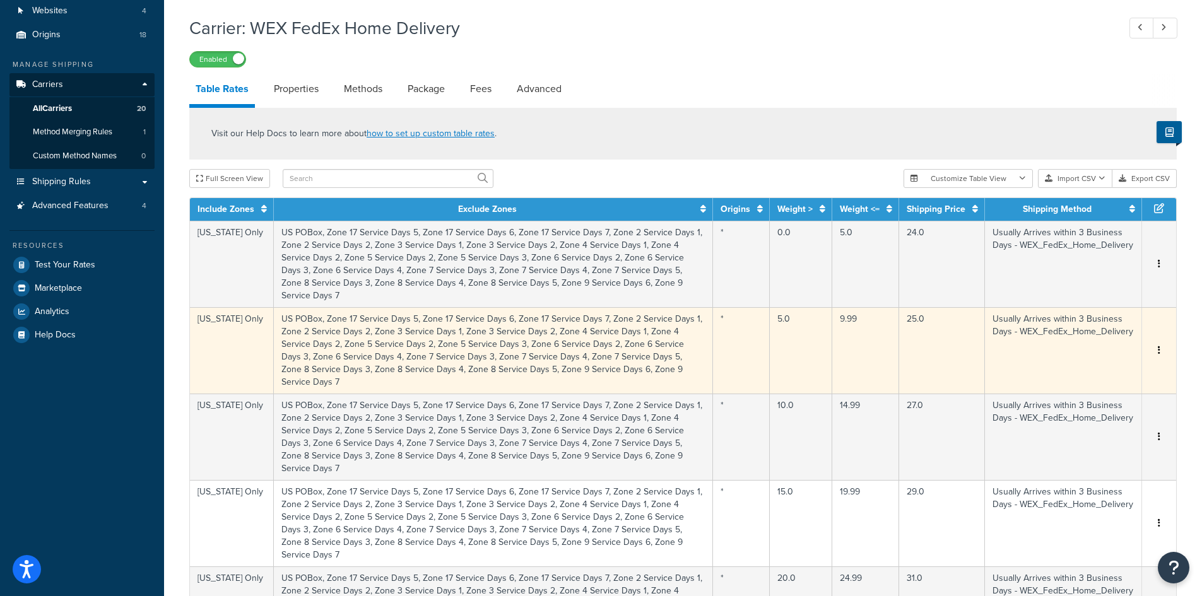
click at [865, 318] on td "9.99" at bounding box center [866, 350] width 67 height 86
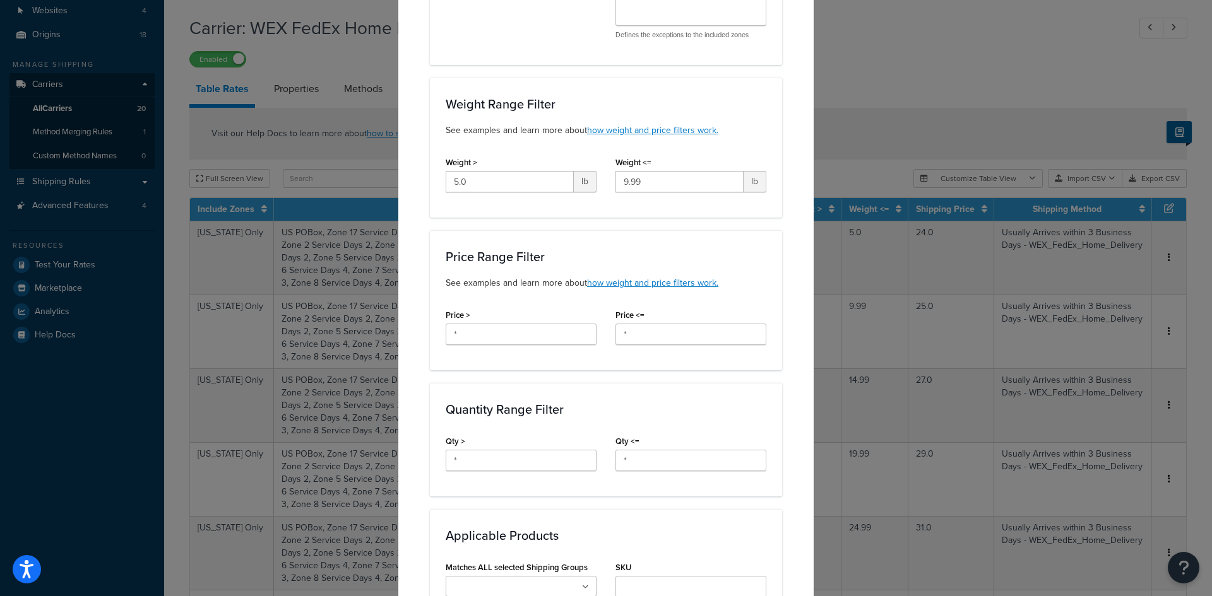
scroll to position [641, 0]
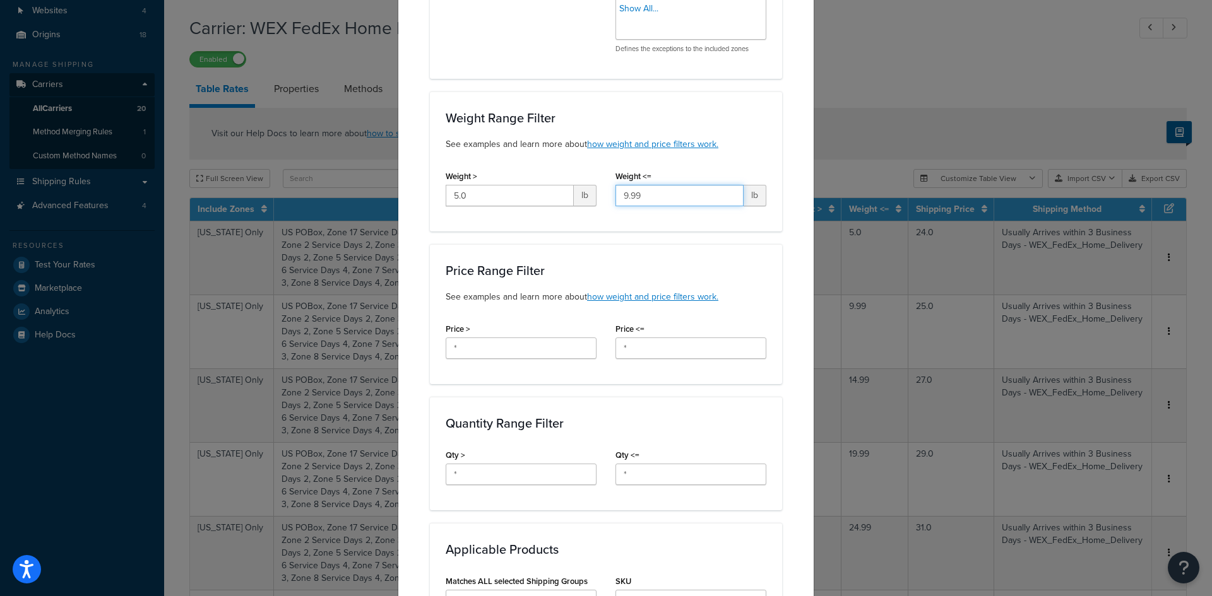
click at [663, 196] on input "9.99" at bounding box center [679, 195] width 128 height 21
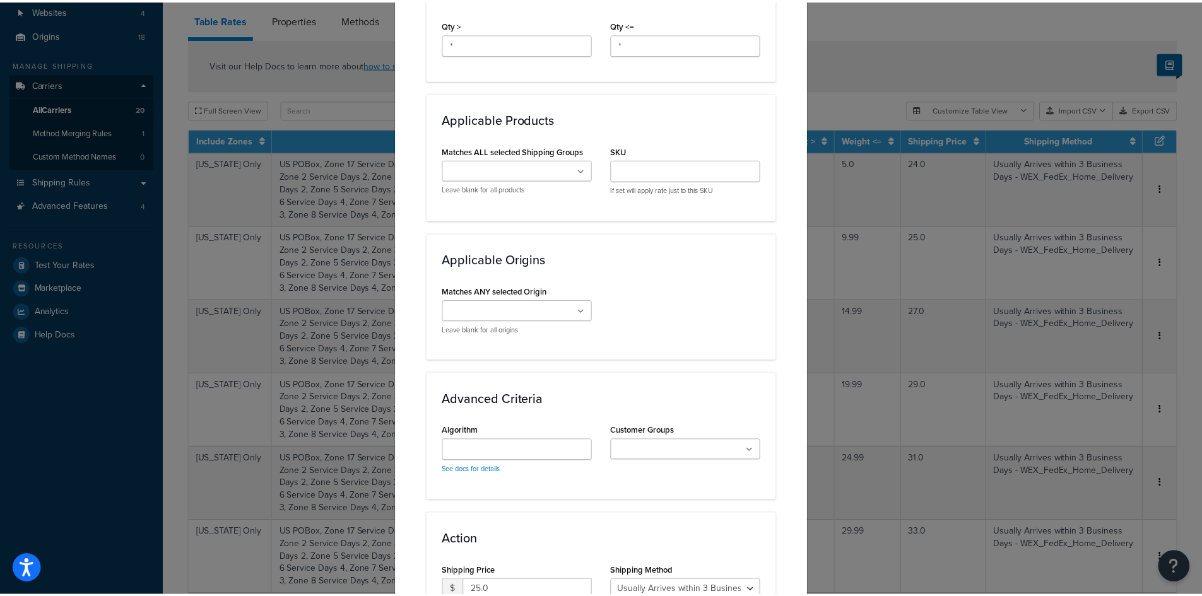
scroll to position [1209, 0]
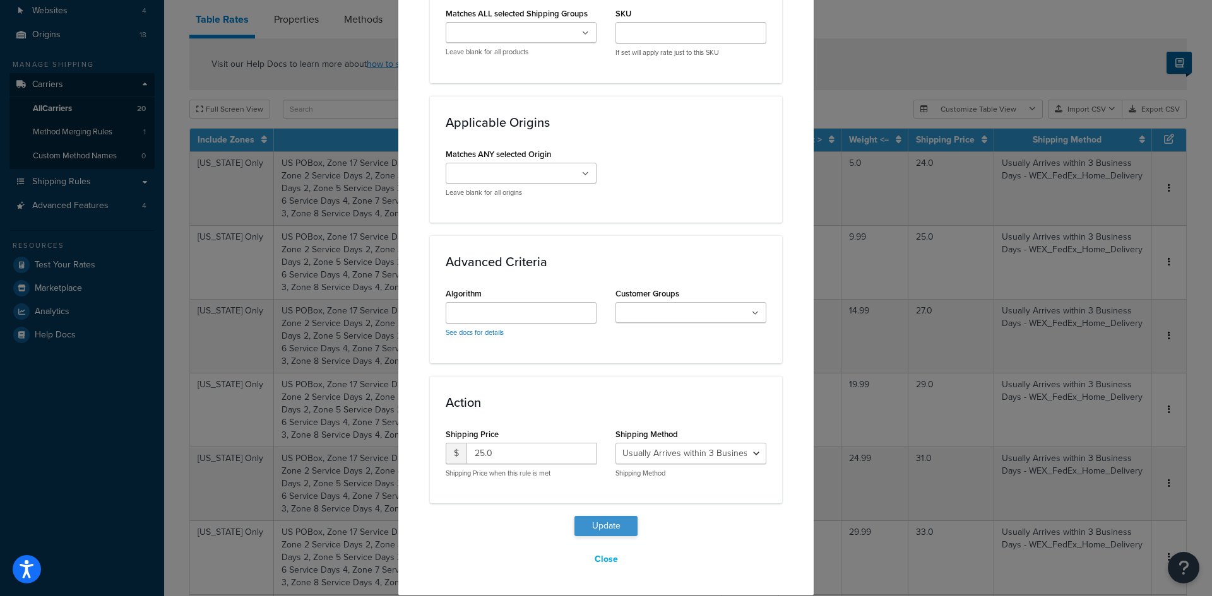
type input "10"
click at [600, 521] on button "Update" at bounding box center [605, 526] width 63 height 20
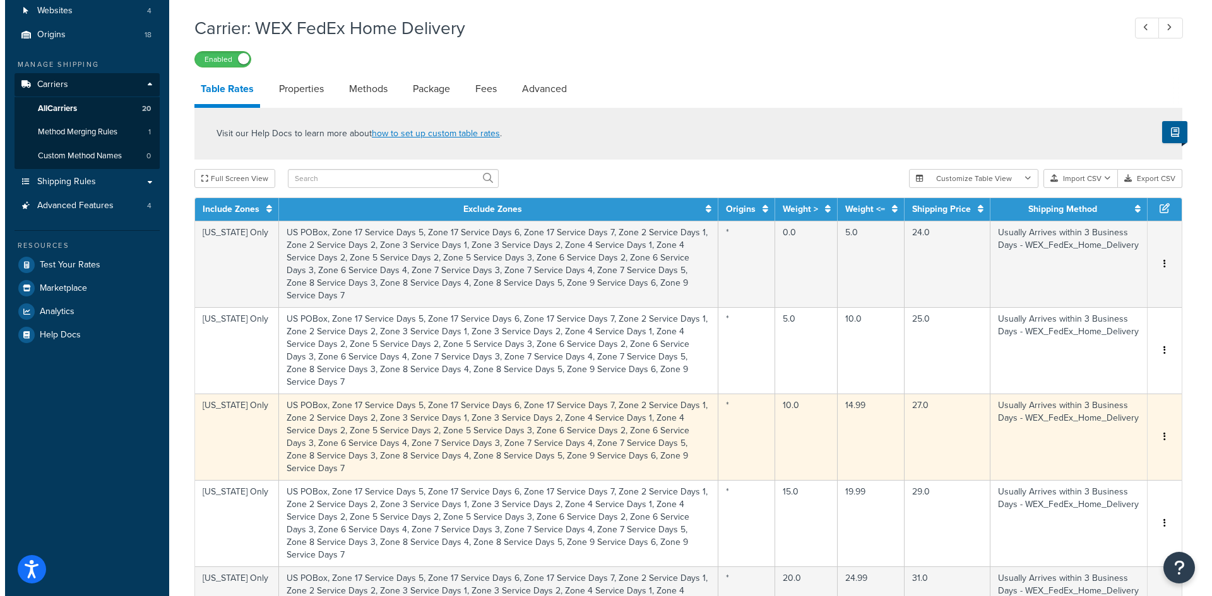
scroll to position [252, 0]
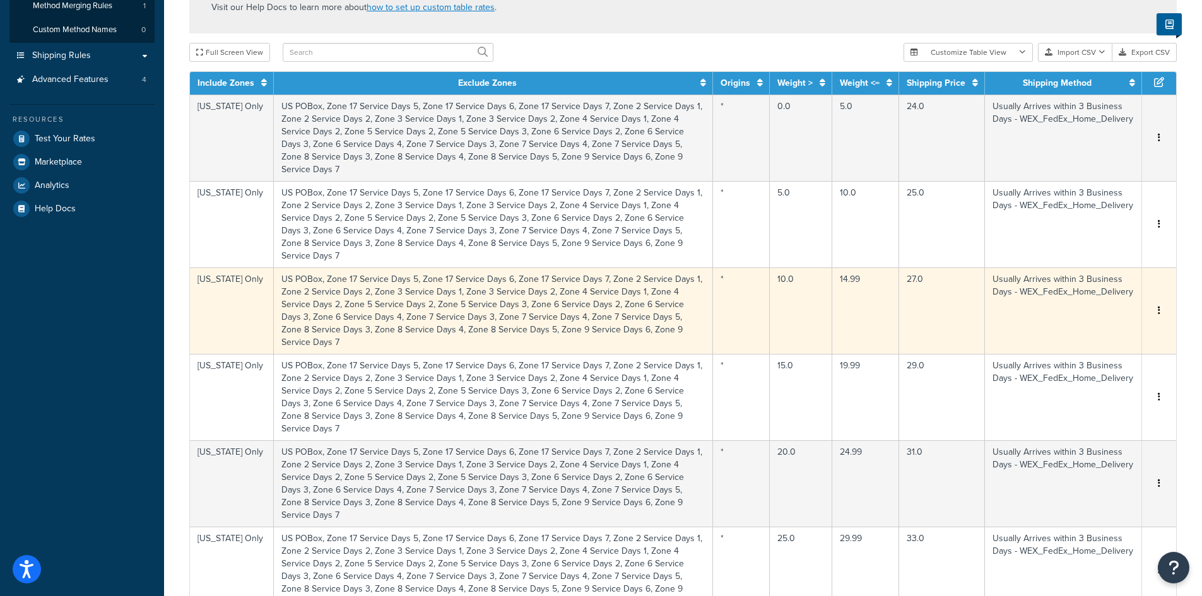
click at [880, 268] on td "14.99" at bounding box center [866, 311] width 67 height 86
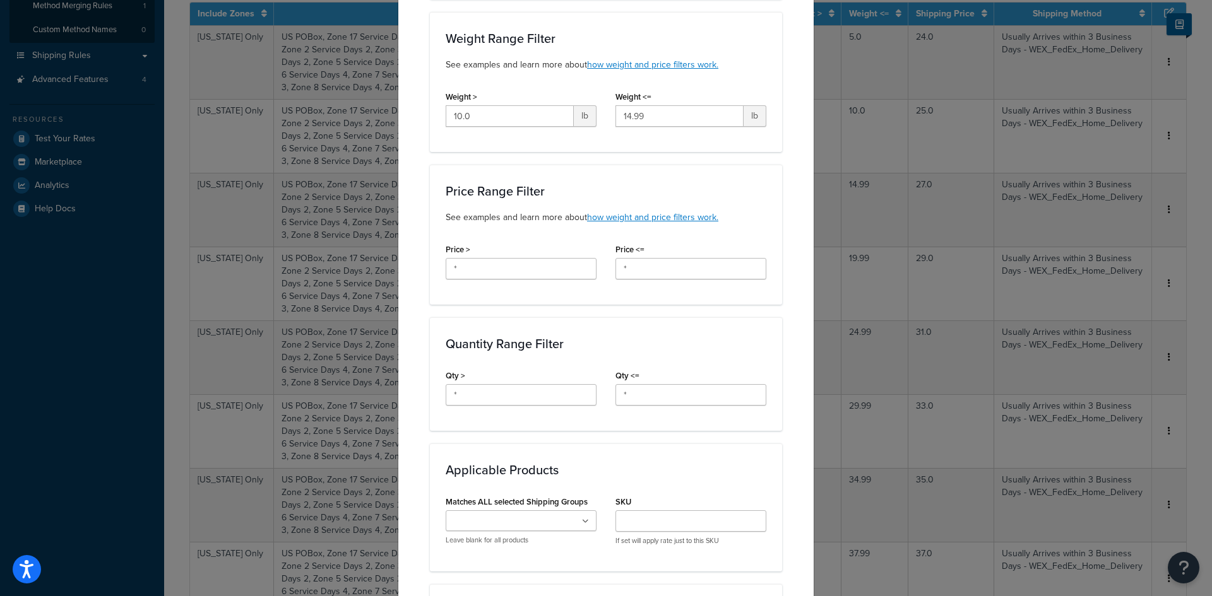
scroll to position [641, 0]
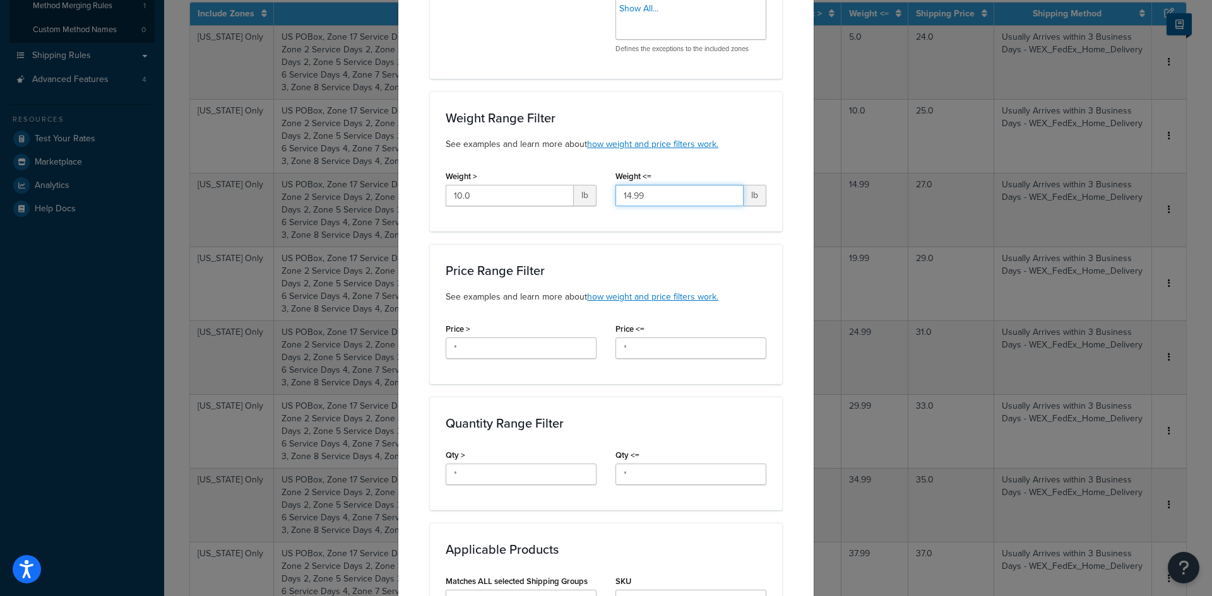
click at [662, 203] on input "14.99" at bounding box center [679, 195] width 128 height 21
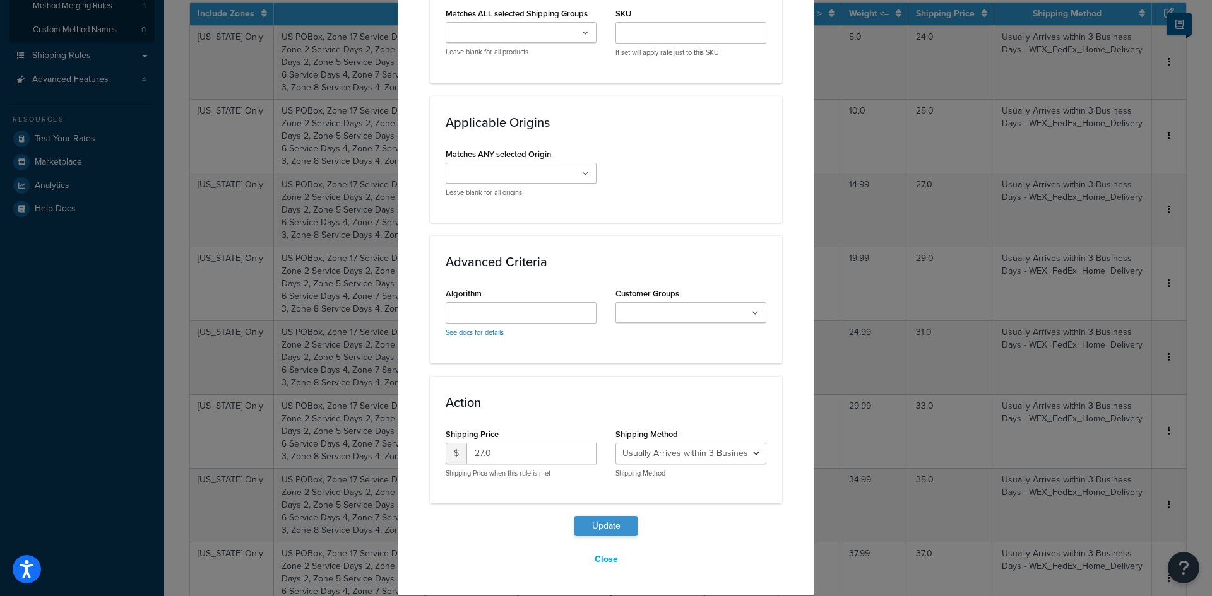
type input "15"
click at [594, 527] on button "Update" at bounding box center [605, 526] width 63 height 20
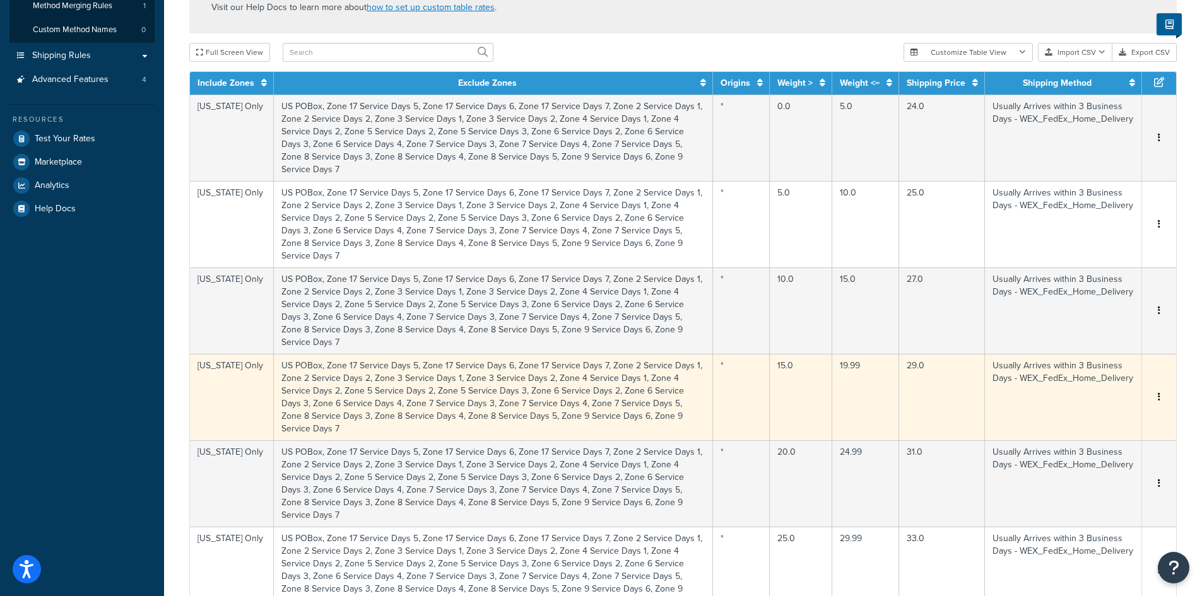
click at [879, 354] on td "19.99" at bounding box center [866, 397] width 67 height 86
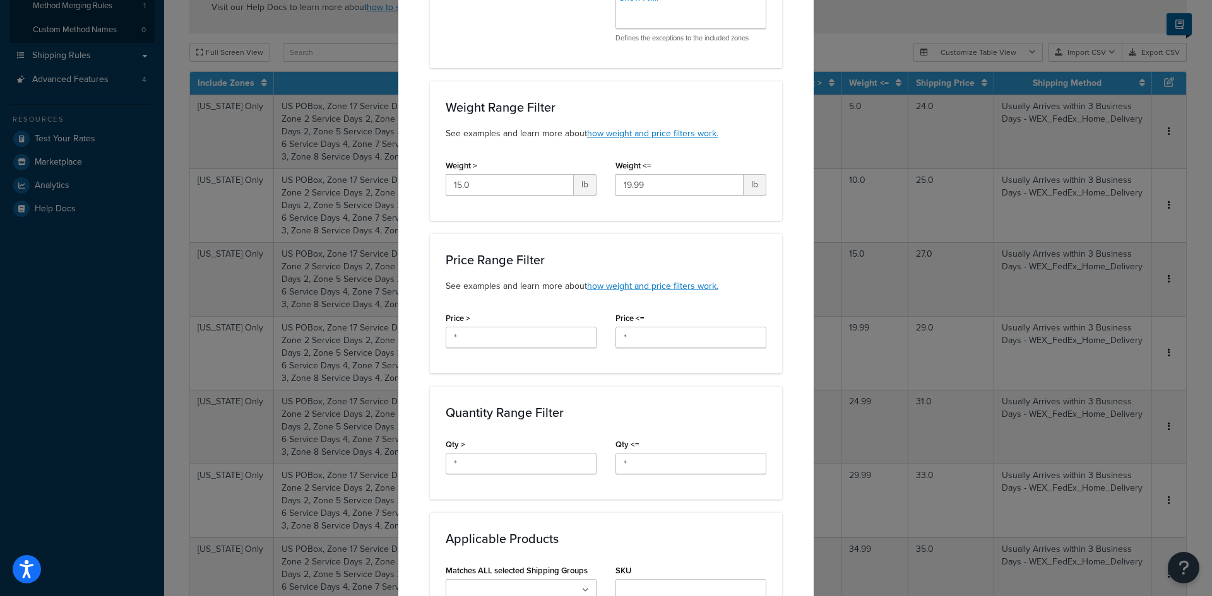
scroll to position [578, 0]
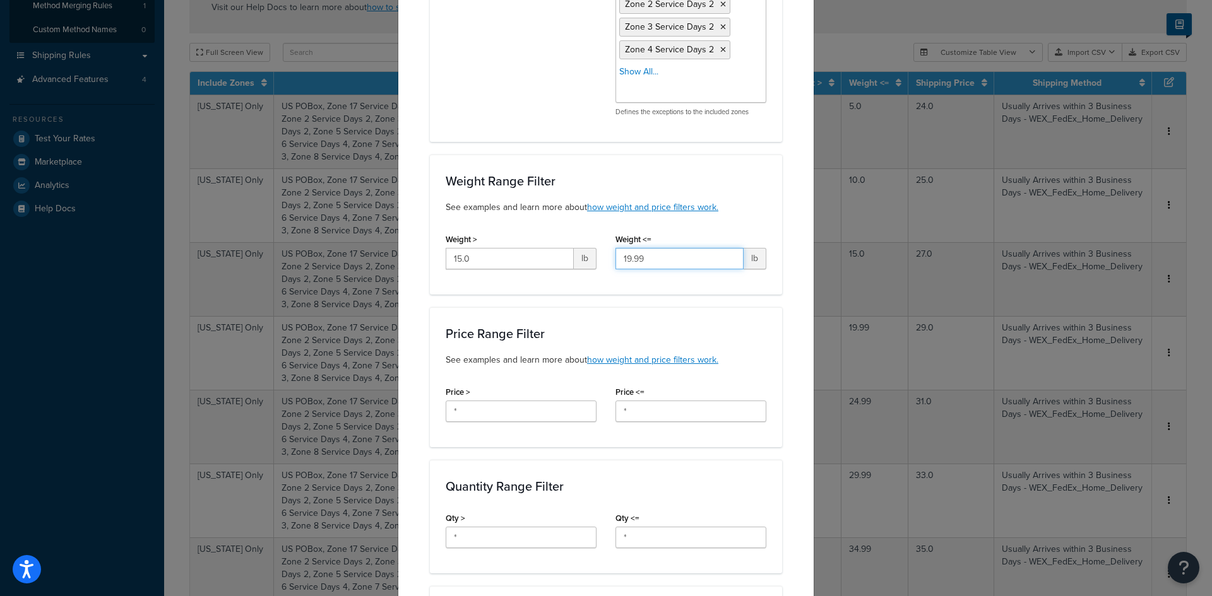
click at [668, 260] on input "19.99" at bounding box center [679, 258] width 128 height 21
click at [668, 259] on input "19.99" at bounding box center [679, 258] width 128 height 21
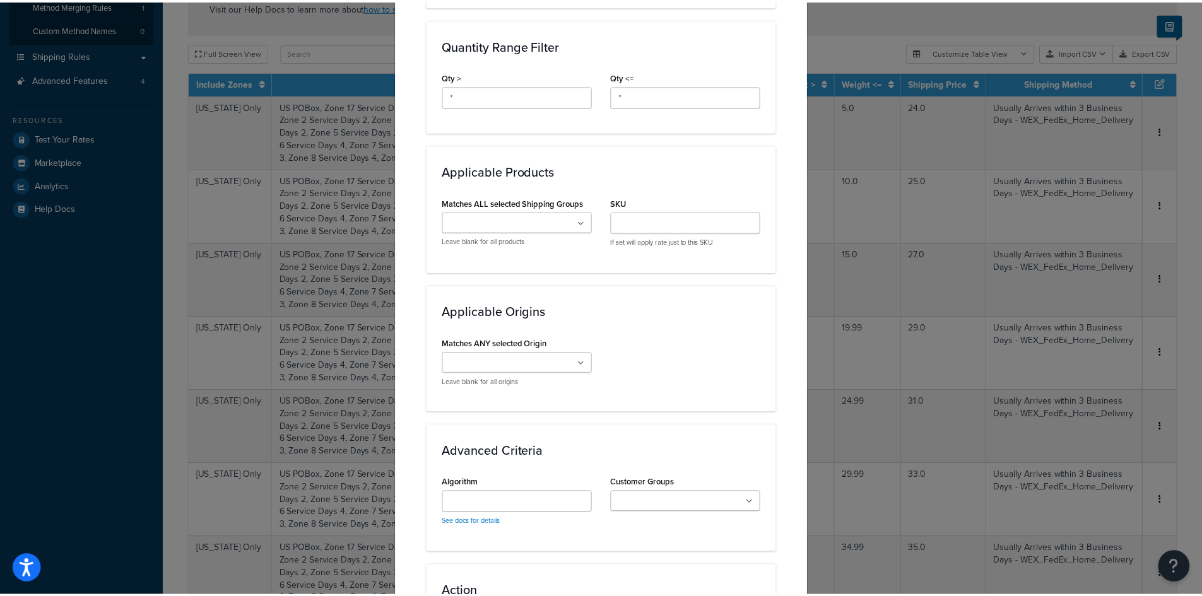
scroll to position [1209, 0]
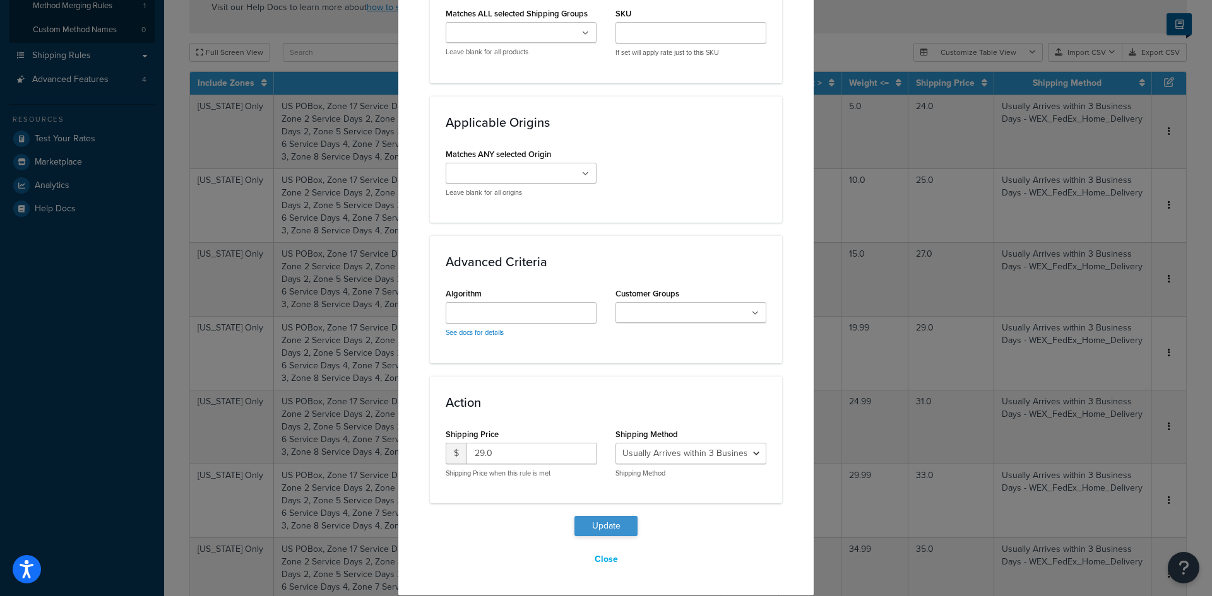
type input "20"
click at [611, 528] on button "Update" at bounding box center [605, 526] width 63 height 20
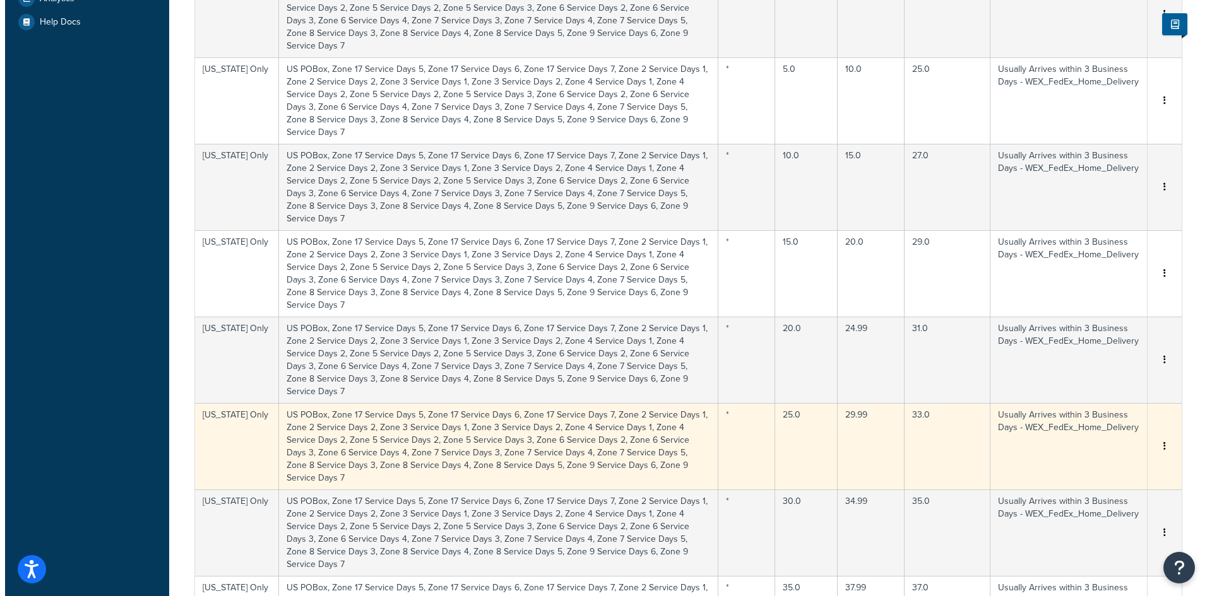
scroll to position [442, 0]
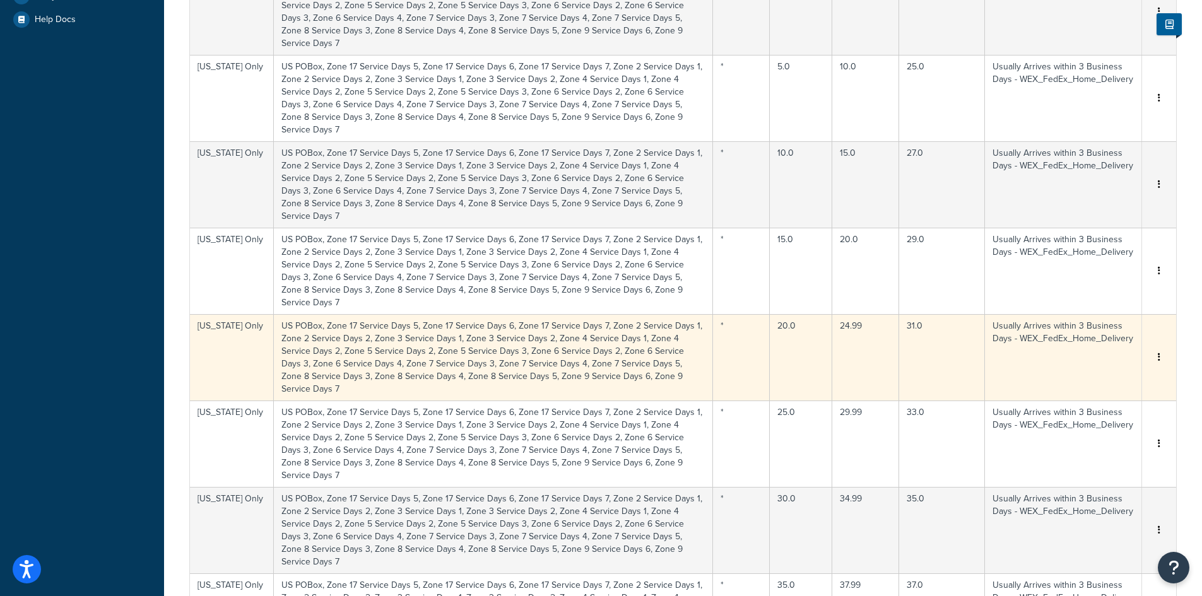
click at [864, 314] on td "24.99" at bounding box center [866, 357] width 67 height 86
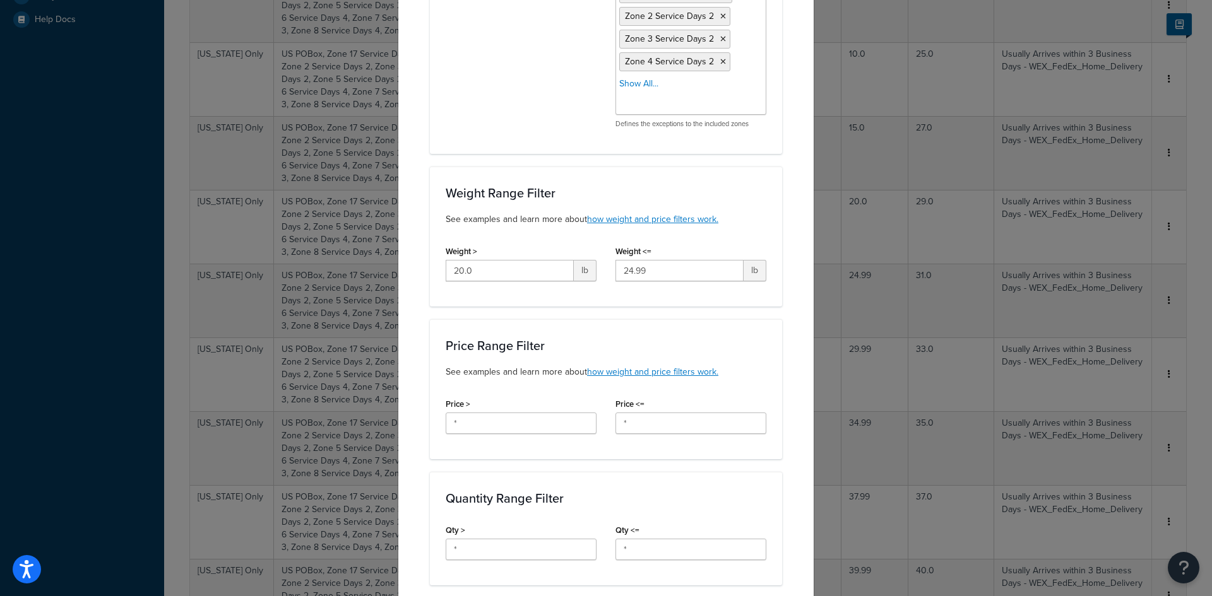
scroll to position [568, 0]
click at [662, 270] on input "24.99" at bounding box center [679, 268] width 128 height 21
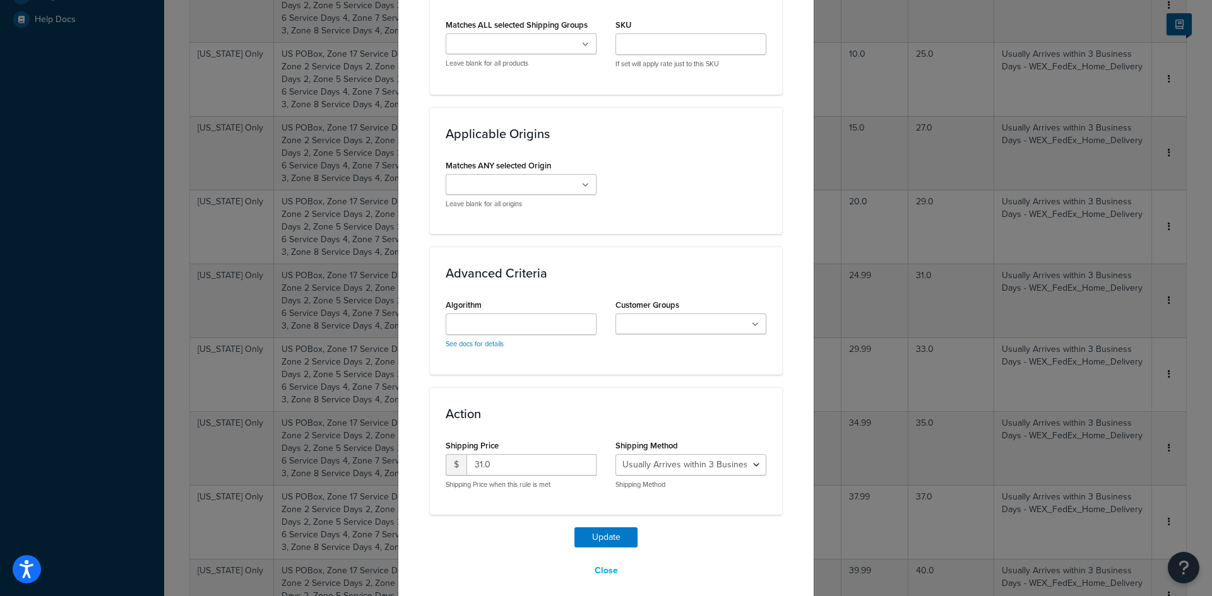
scroll to position [1199, 0]
type input "25"
click at [611, 540] on button "Update" at bounding box center [605, 536] width 63 height 20
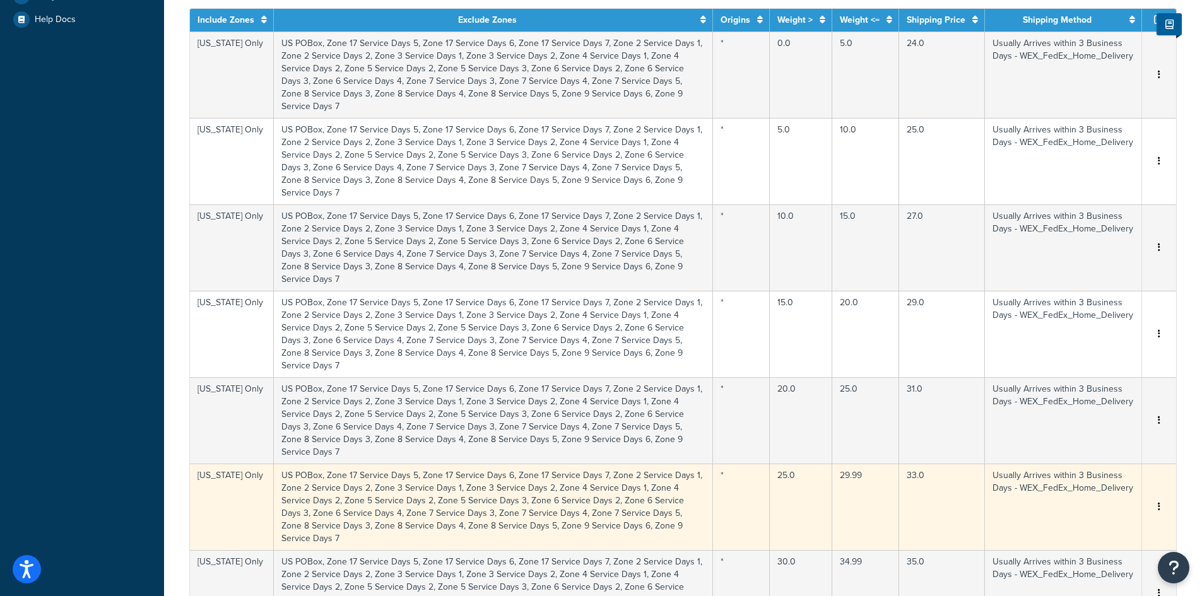
click at [871, 464] on td "29.99" at bounding box center [866, 507] width 67 height 86
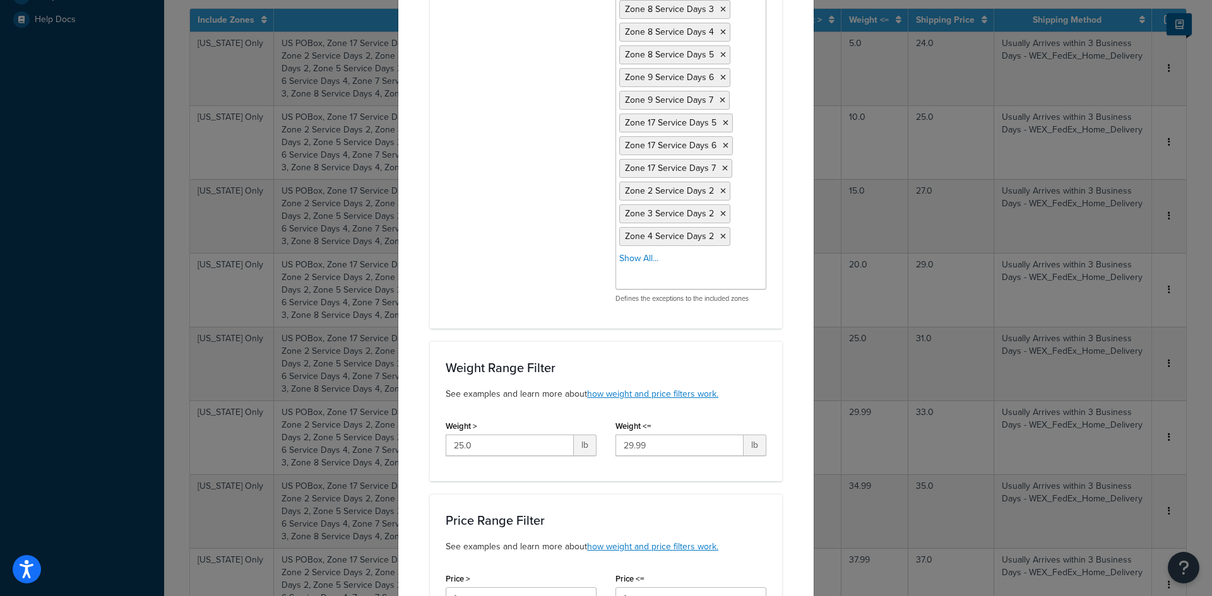
scroll to position [631, 0]
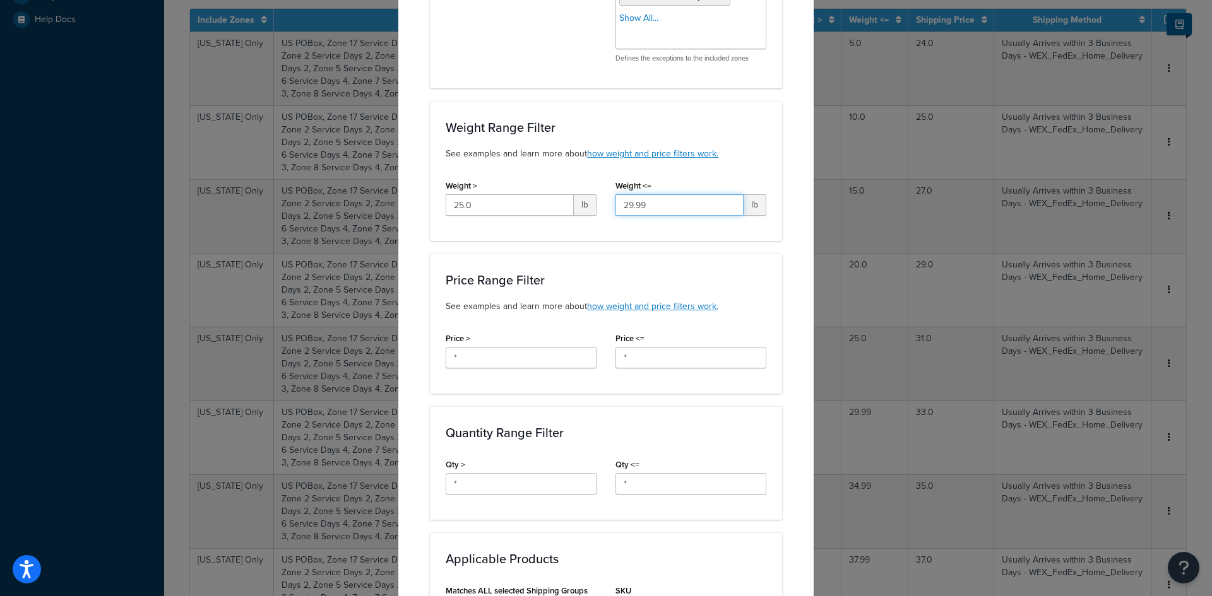
click at [667, 202] on input "29.99" at bounding box center [679, 204] width 128 height 21
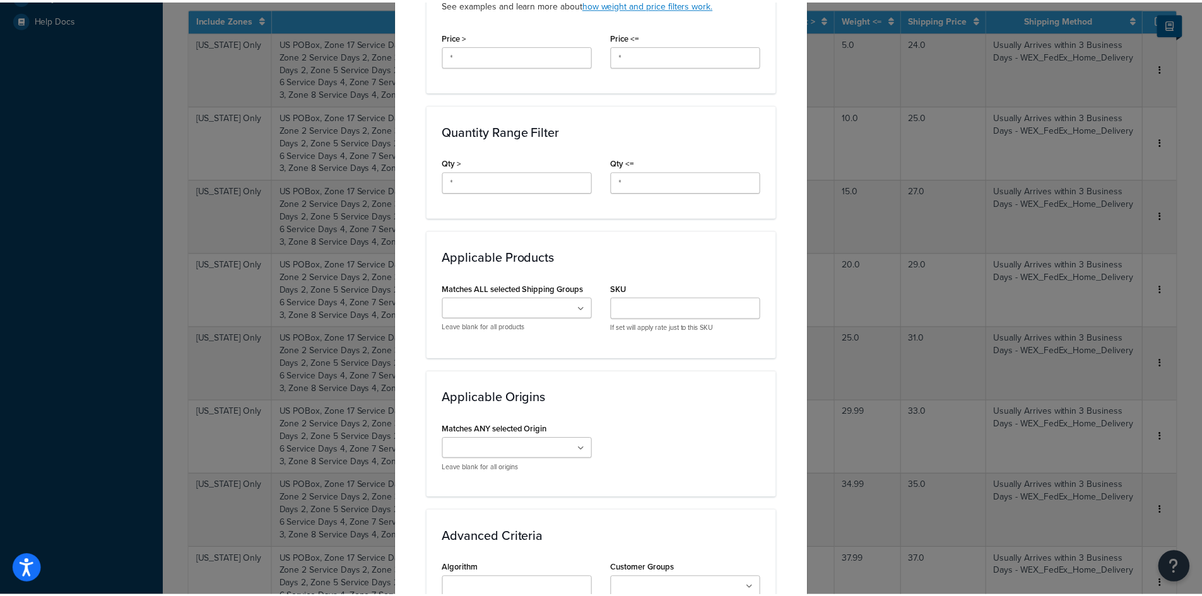
scroll to position [1209, 0]
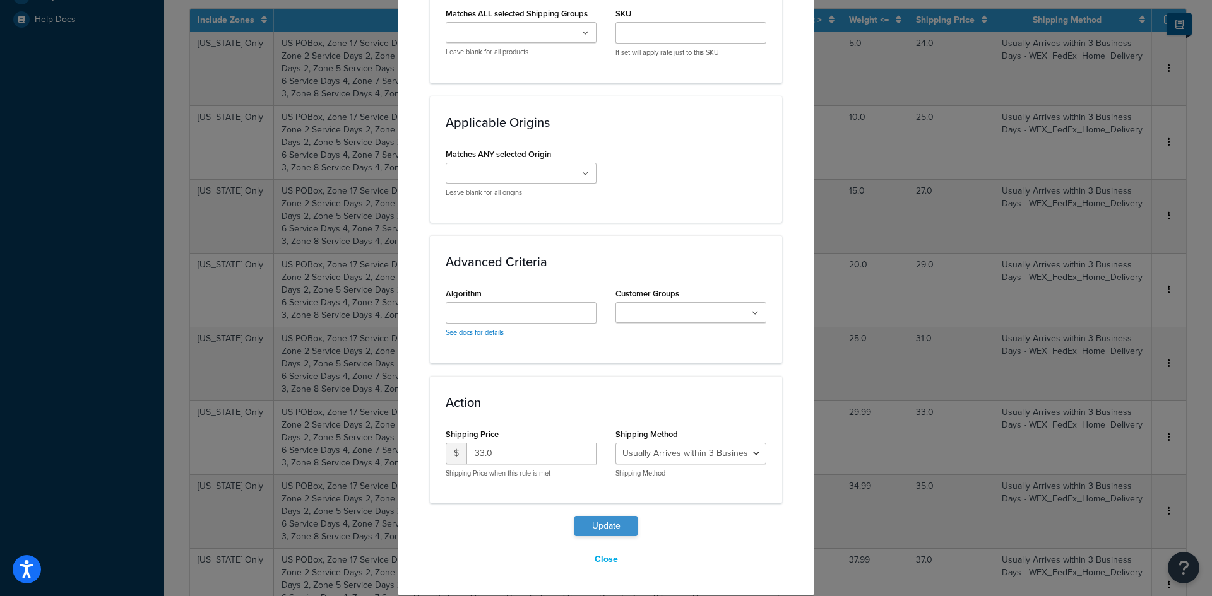
type input "30"
click at [625, 533] on button "Update" at bounding box center [605, 526] width 63 height 20
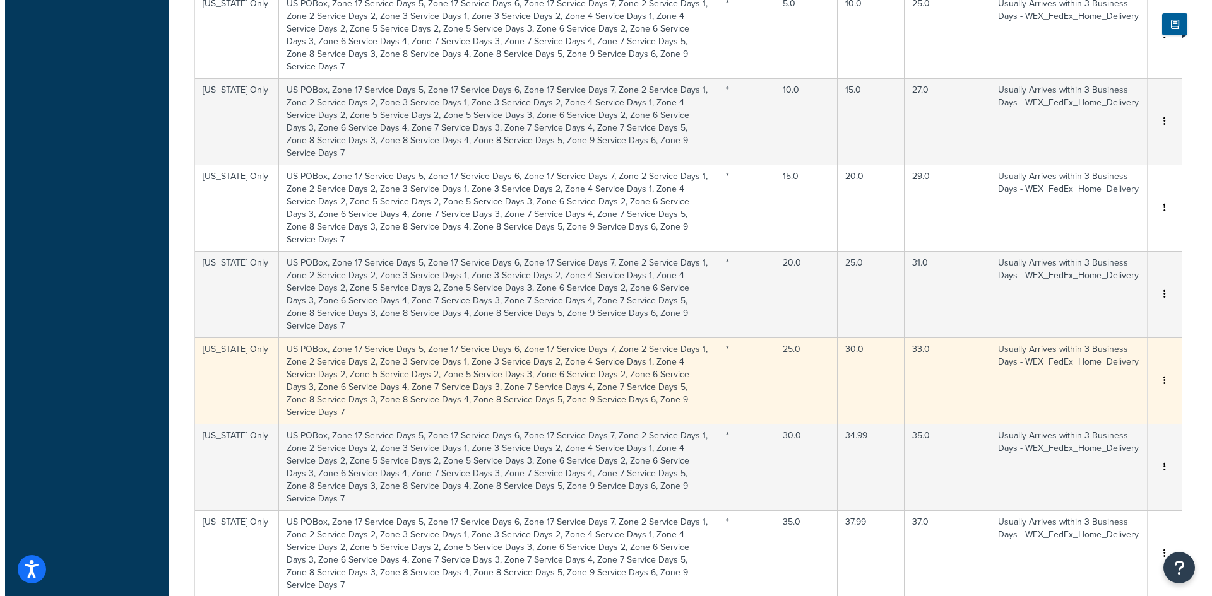
scroll to position [757, 0]
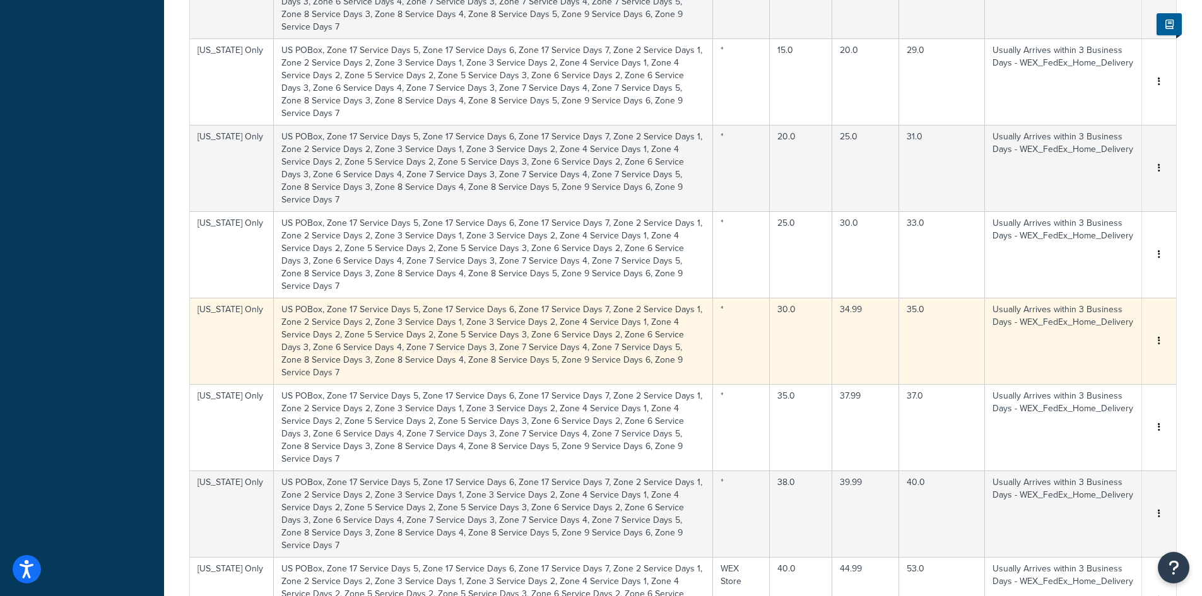
click at [870, 298] on td "34.99" at bounding box center [866, 341] width 67 height 86
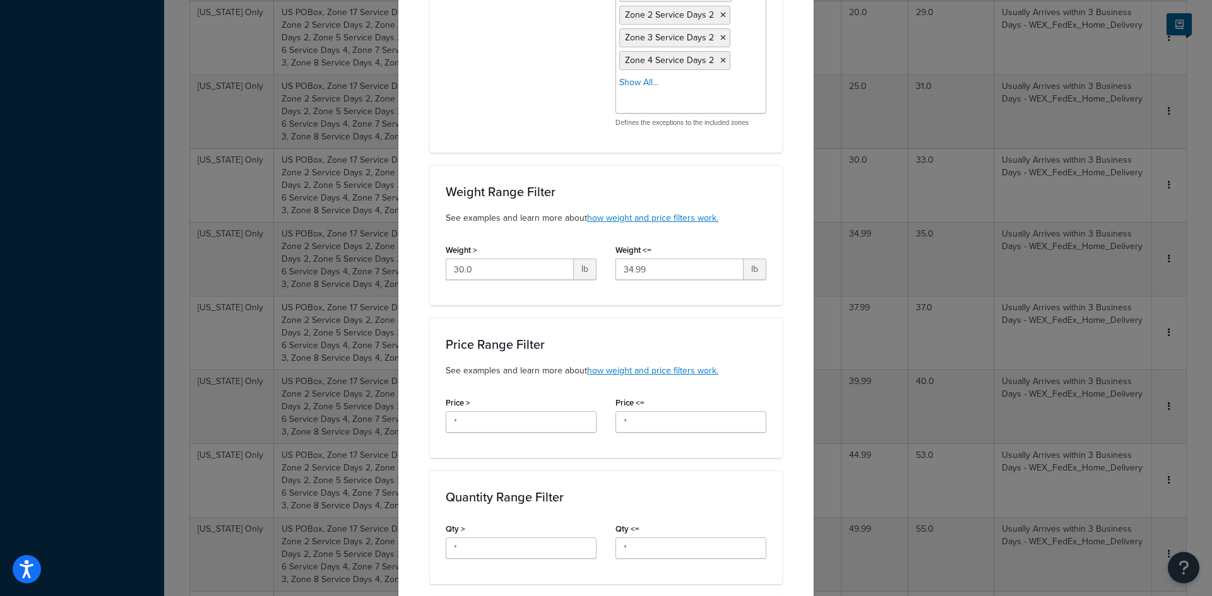
scroll to position [631, 0]
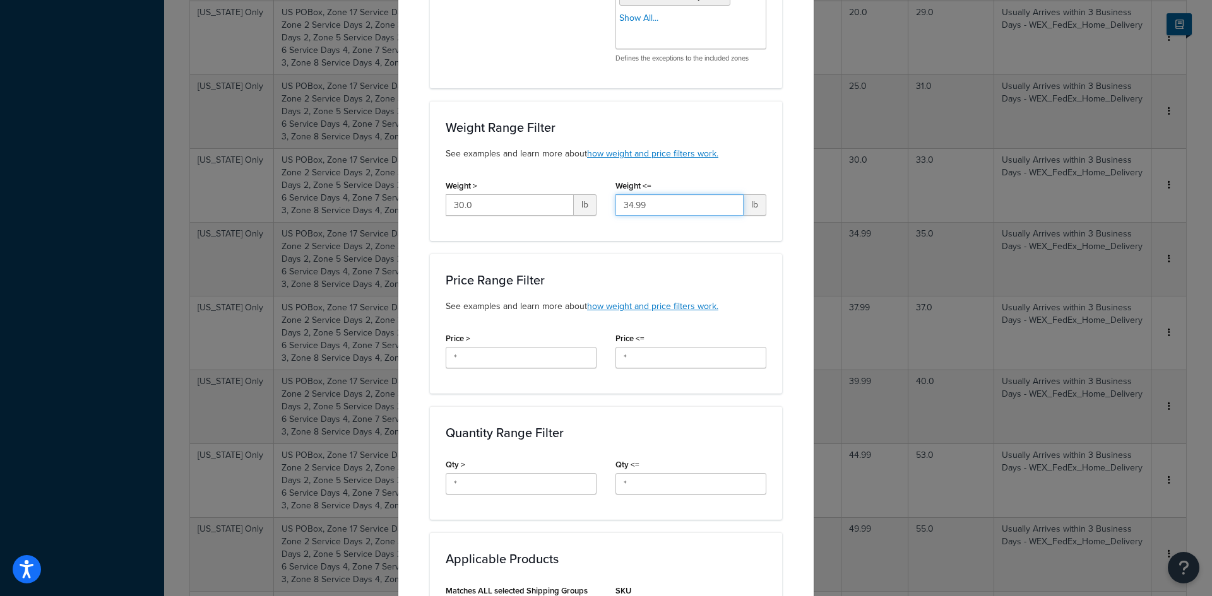
click at [696, 206] on input "34.99" at bounding box center [679, 204] width 128 height 21
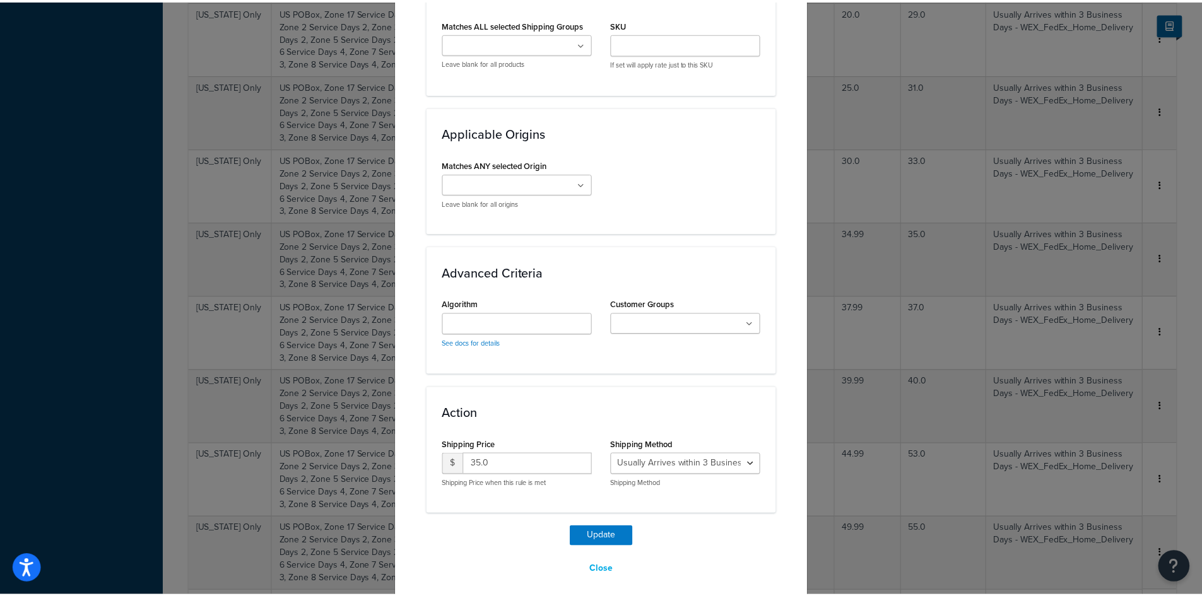
scroll to position [1199, 0]
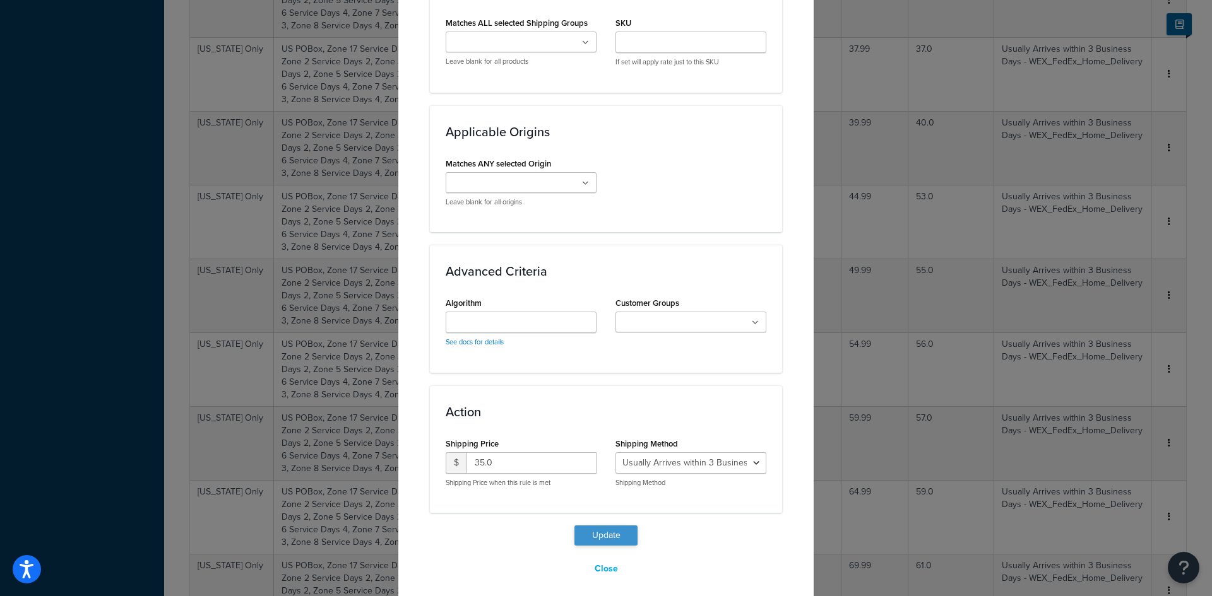
type input "35"
click at [609, 530] on button "Update" at bounding box center [605, 536] width 63 height 20
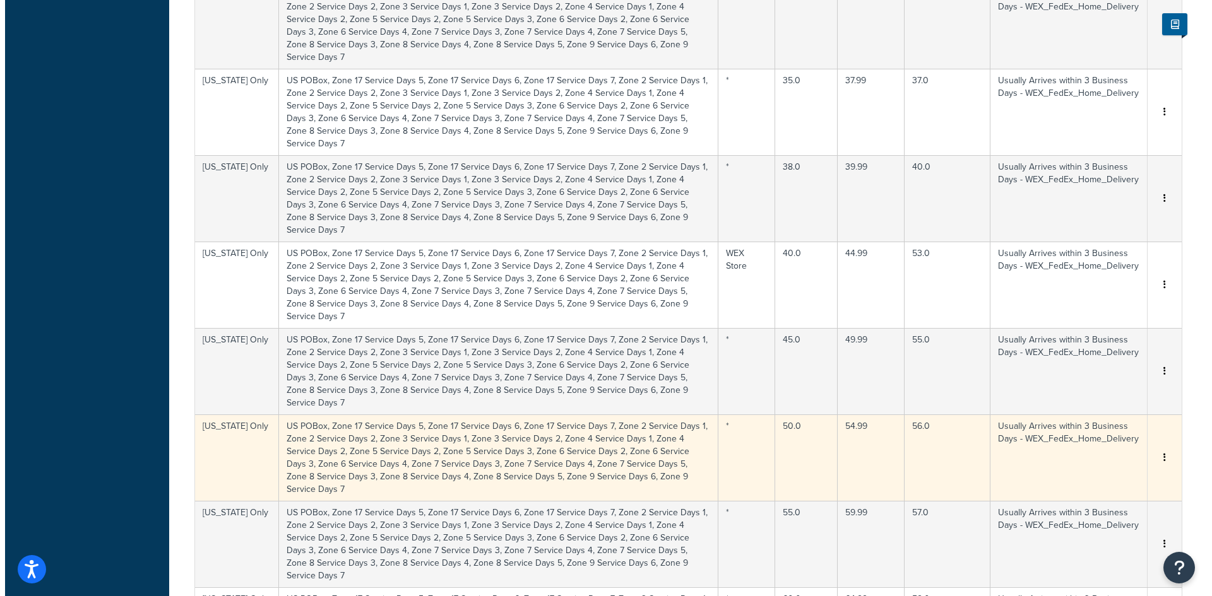
scroll to position [1186, 0]
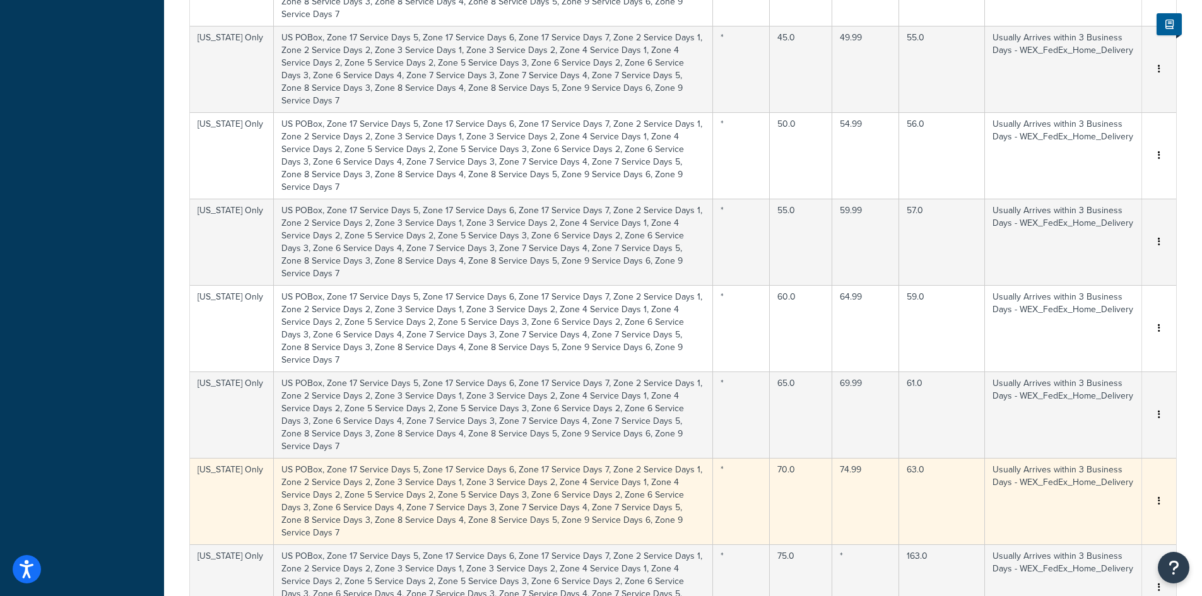
click at [873, 458] on td "74.99" at bounding box center [866, 501] width 67 height 86
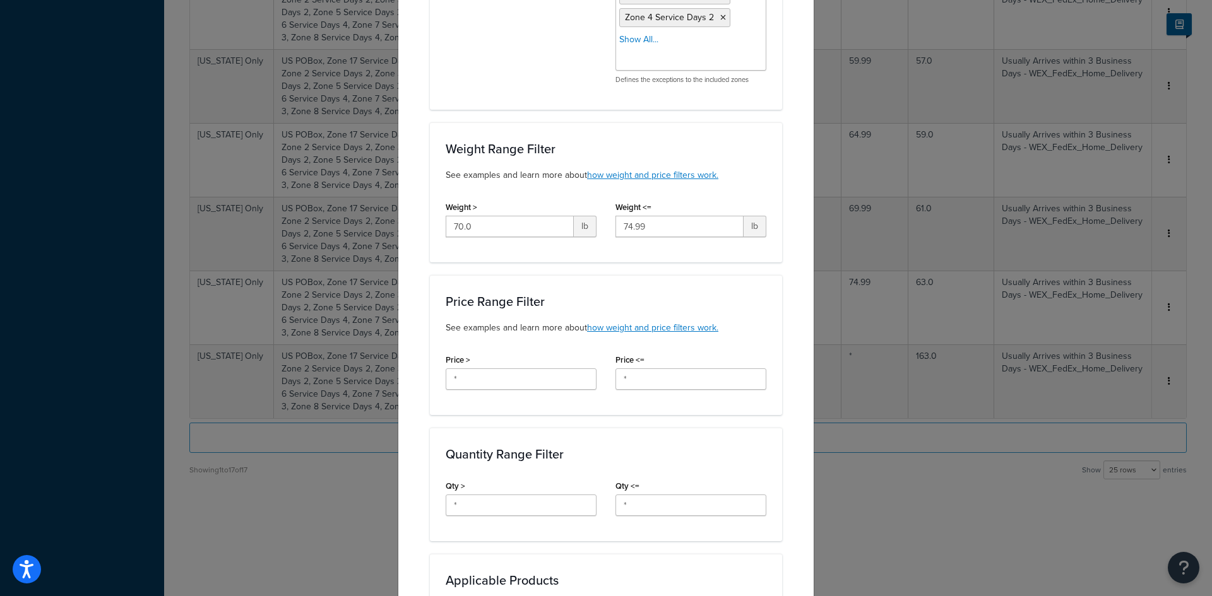
scroll to position [631, 0]
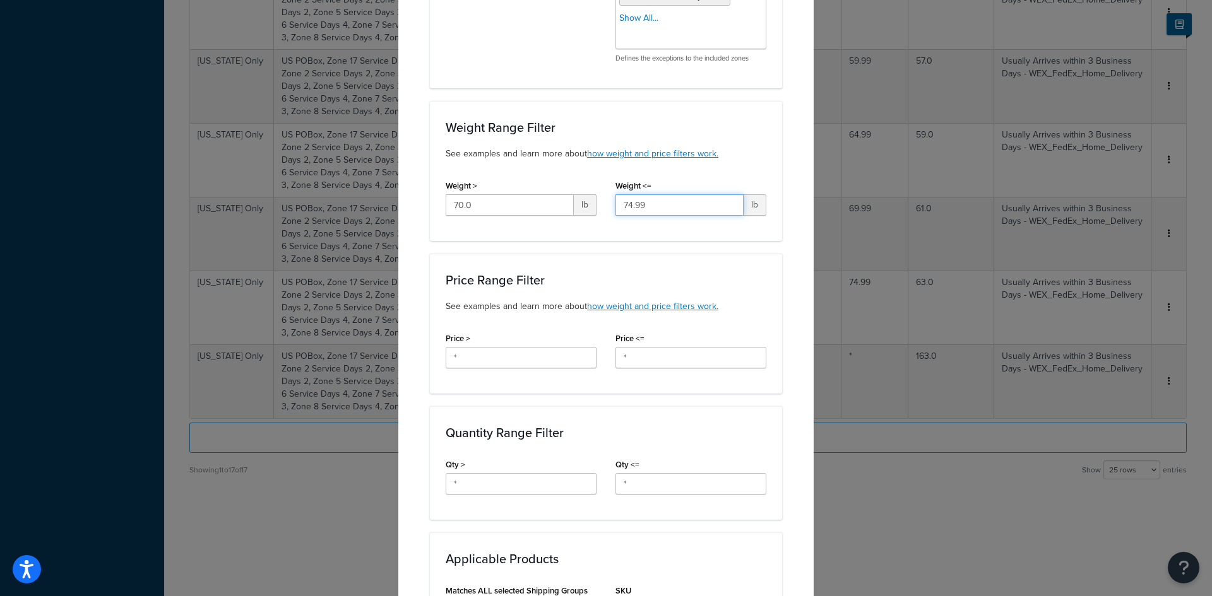
click at [670, 205] on input "74.99" at bounding box center [679, 204] width 128 height 21
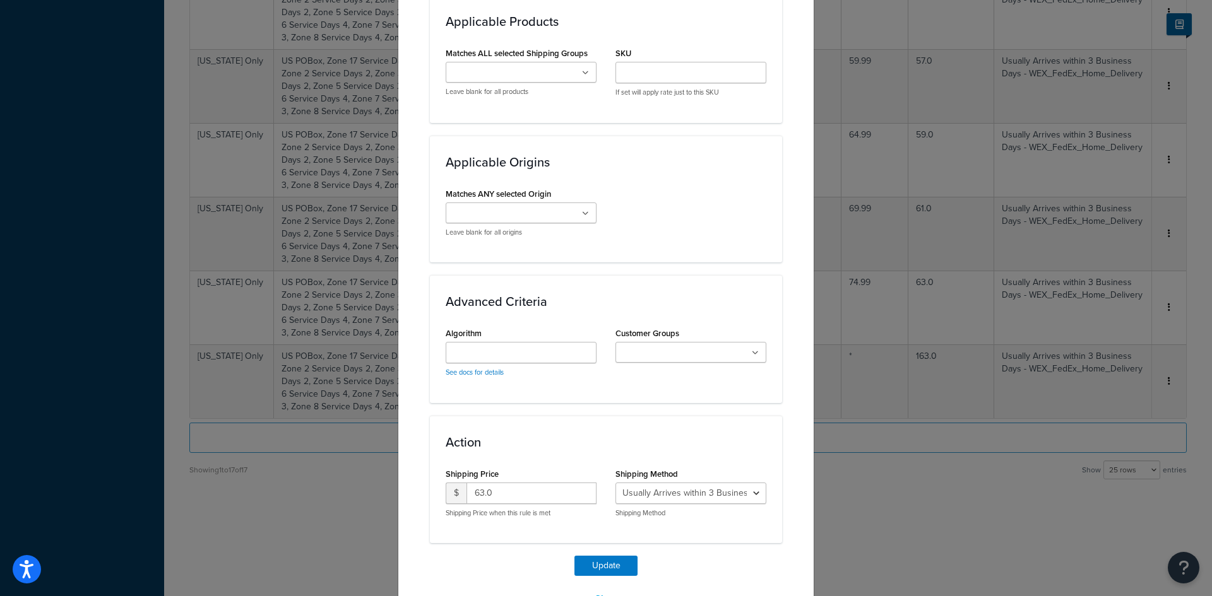
scroll to position [1209, 0]
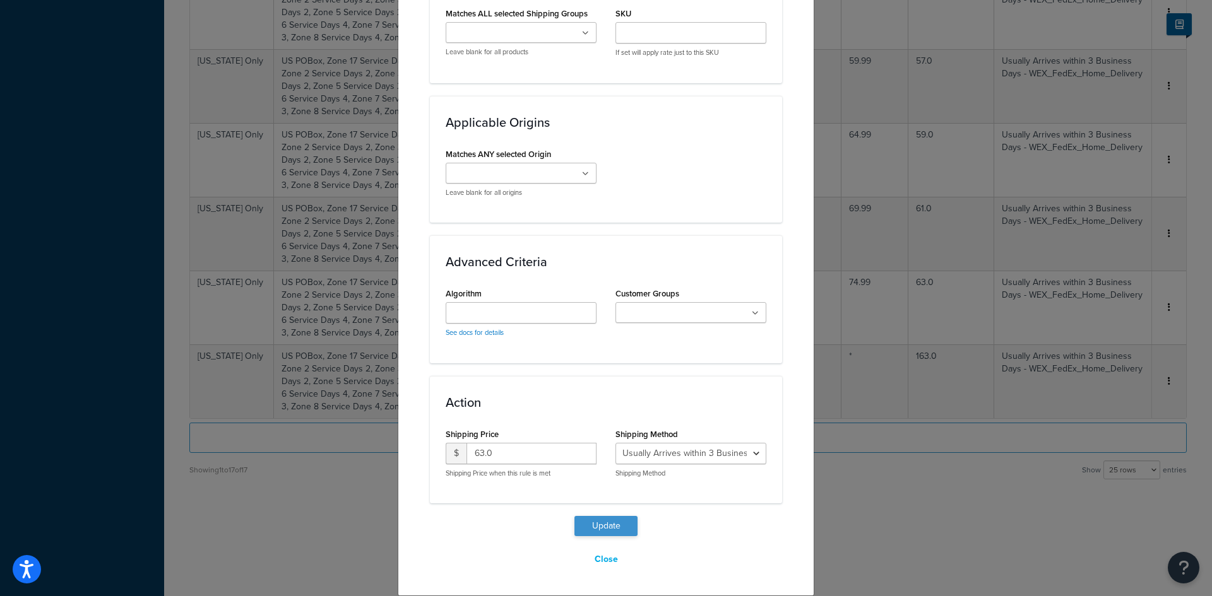
type input "75"
click at [602, 530] on button "Update" at bounding box center [605, 526] width 63 height 20
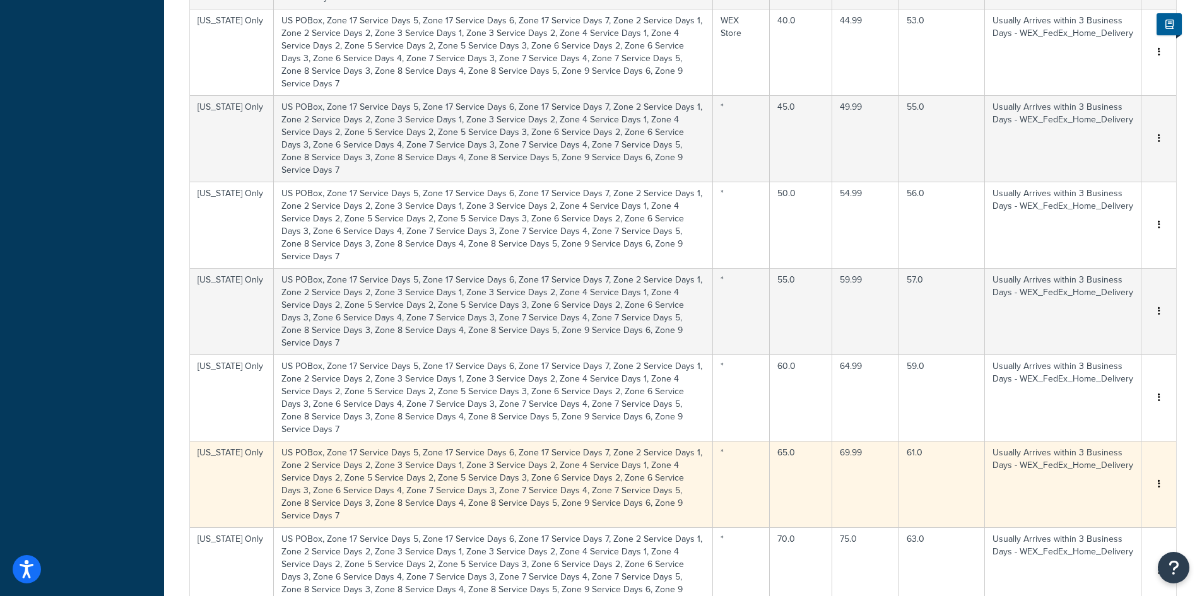
click at [860, 441] on td "69.99" at bounding box center [866, 484] width 67 height 86
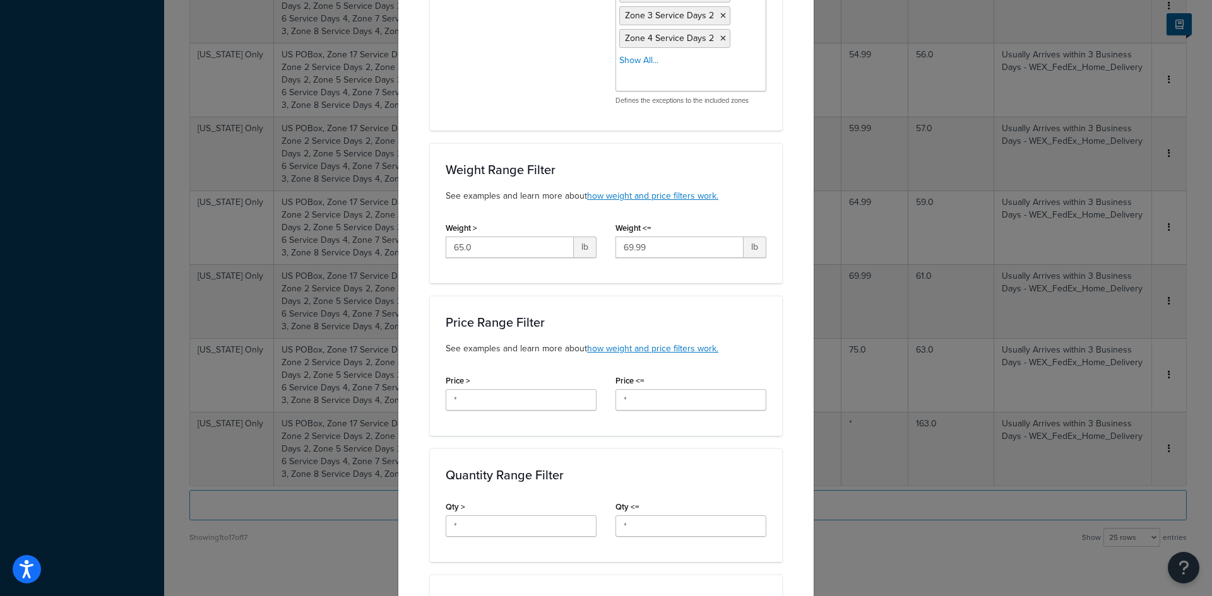
scroll to position [568, 0]
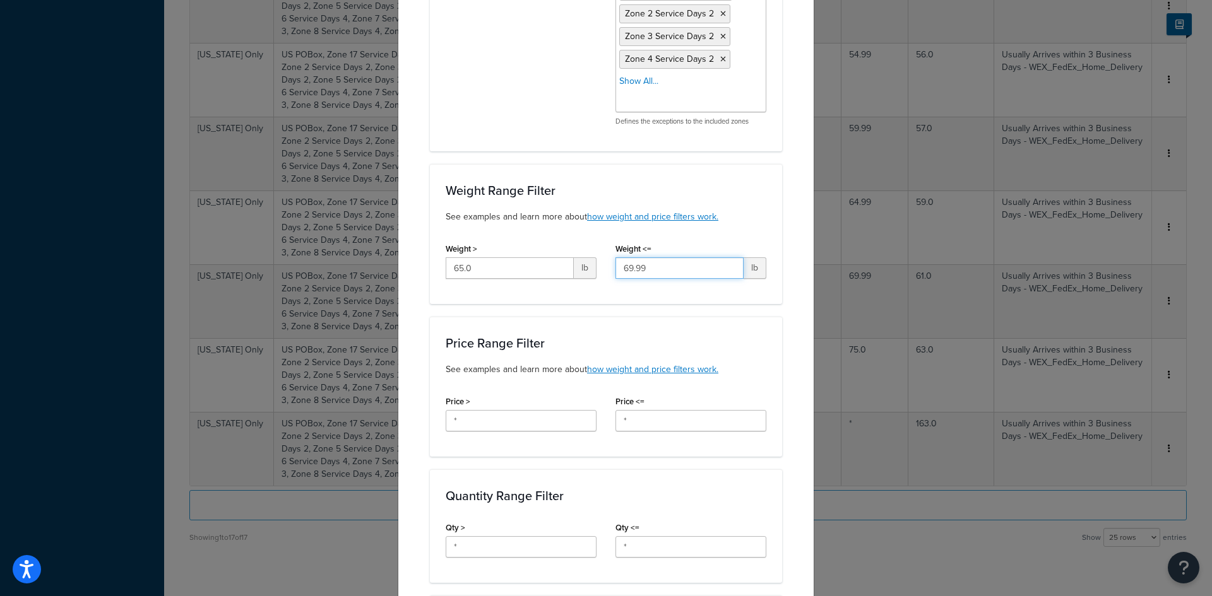
click at [670, 271] on input "69.99" at bounding box center [679, 268] width 128 height 21
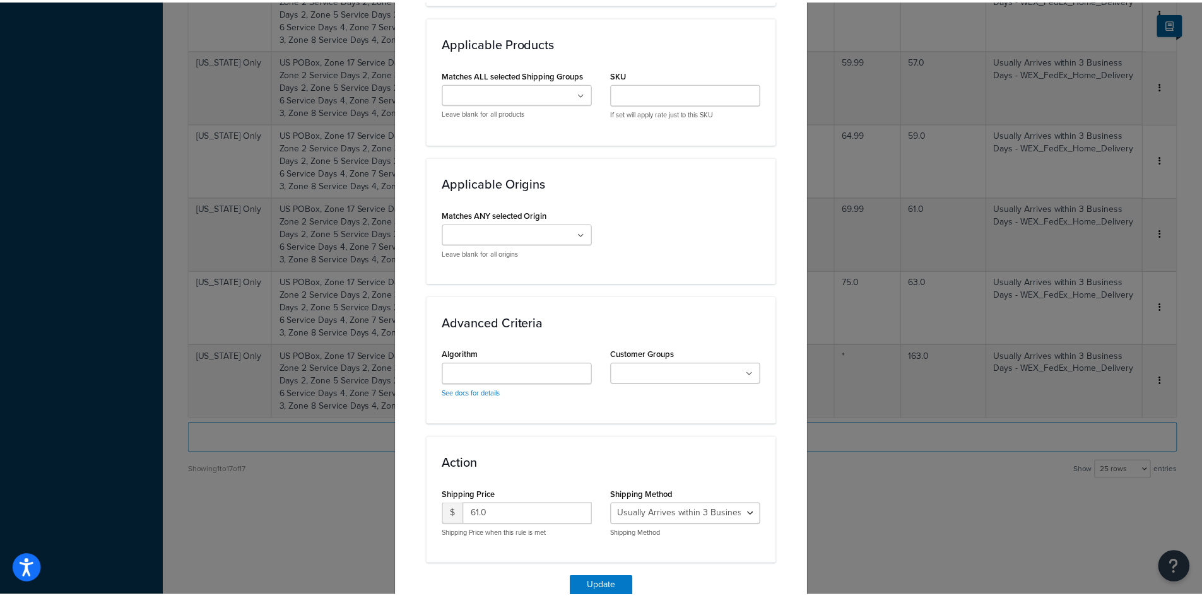
scroll to position [1146, 0]
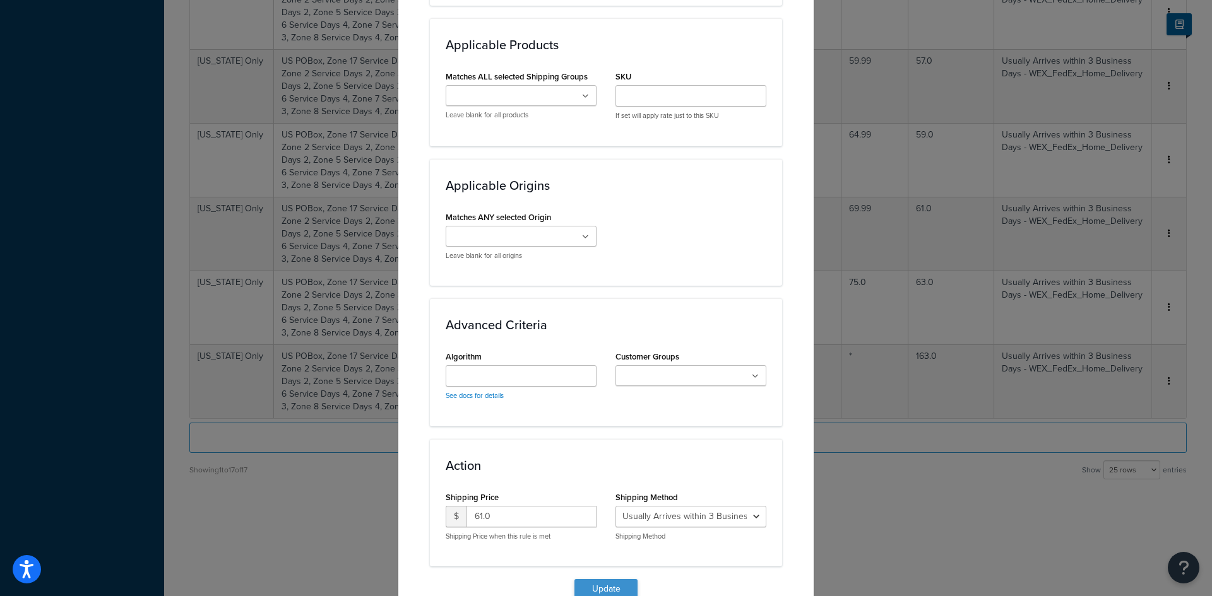
type input "70"
click at [606, 583] on button "Update" at bounding box center [605, 589] width 63 height 20
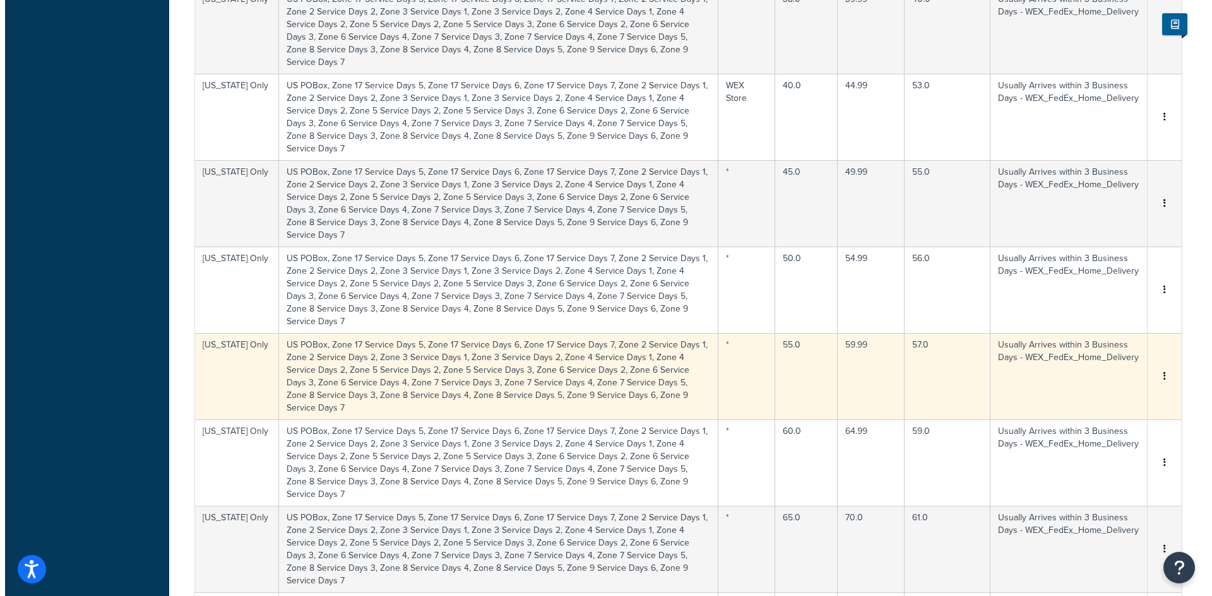
scroll to position [990, 0]
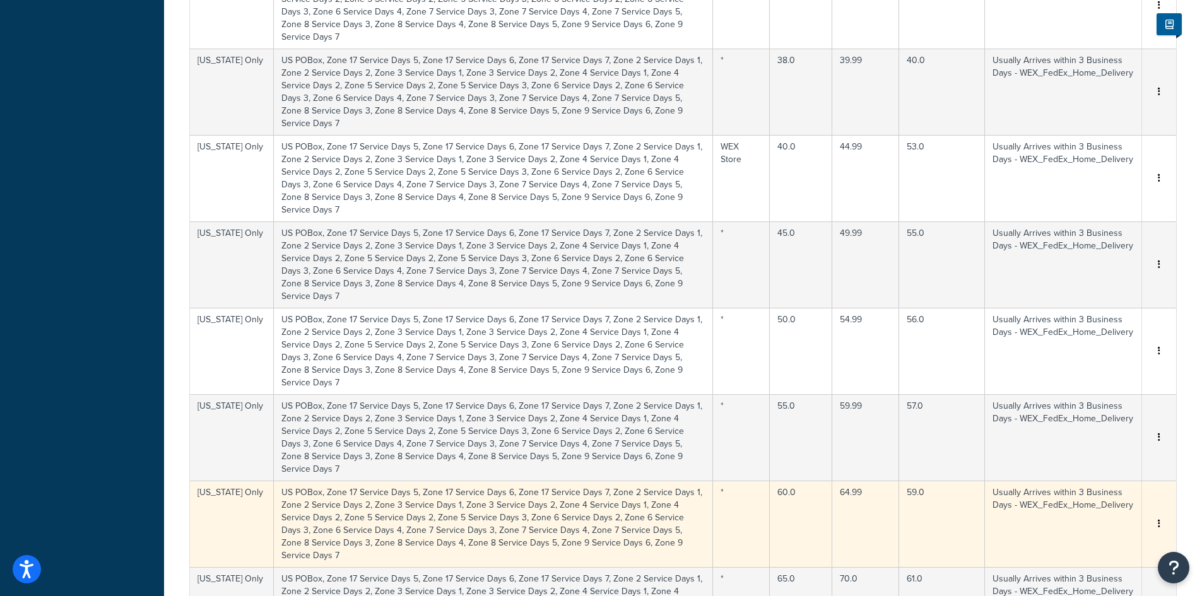
click at [864, 481] on td "64.99" at bounding box center [866, 524] width 67 height 86
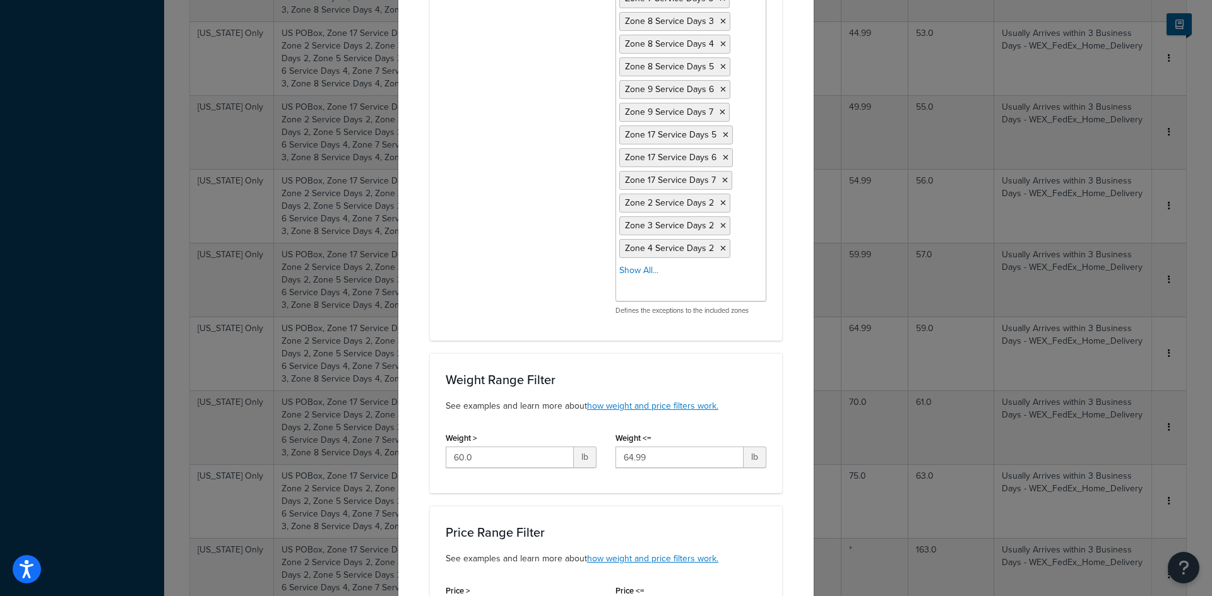
scroll to position [694, 0]
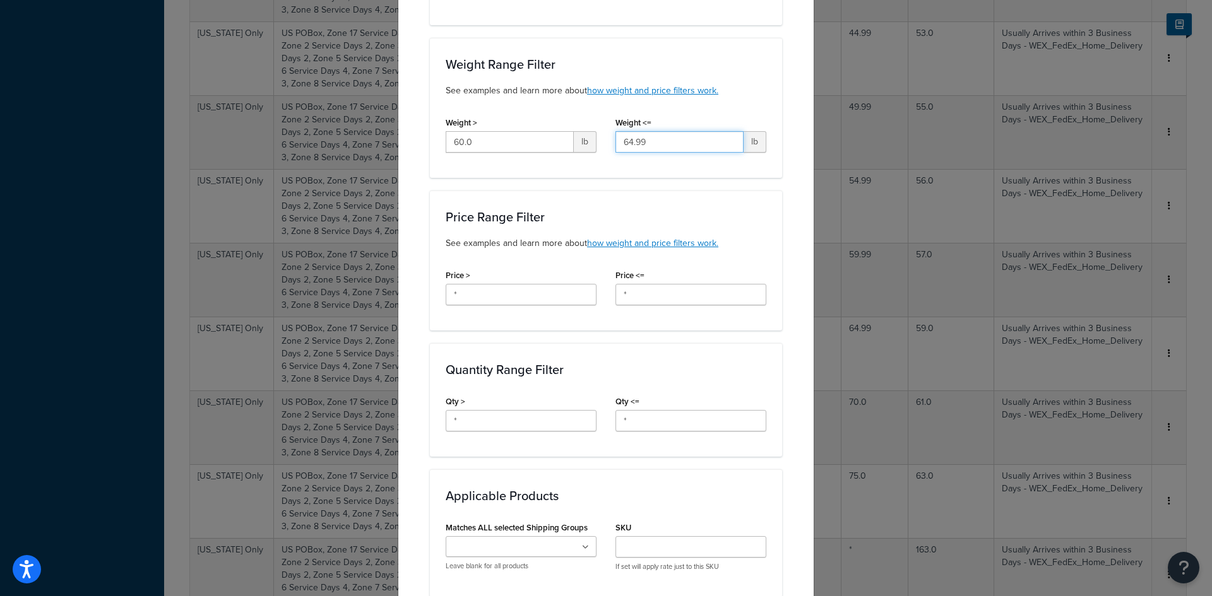
click at [663, 141] on input "64.99" at bounding box center [679, 141] width 128 height 21
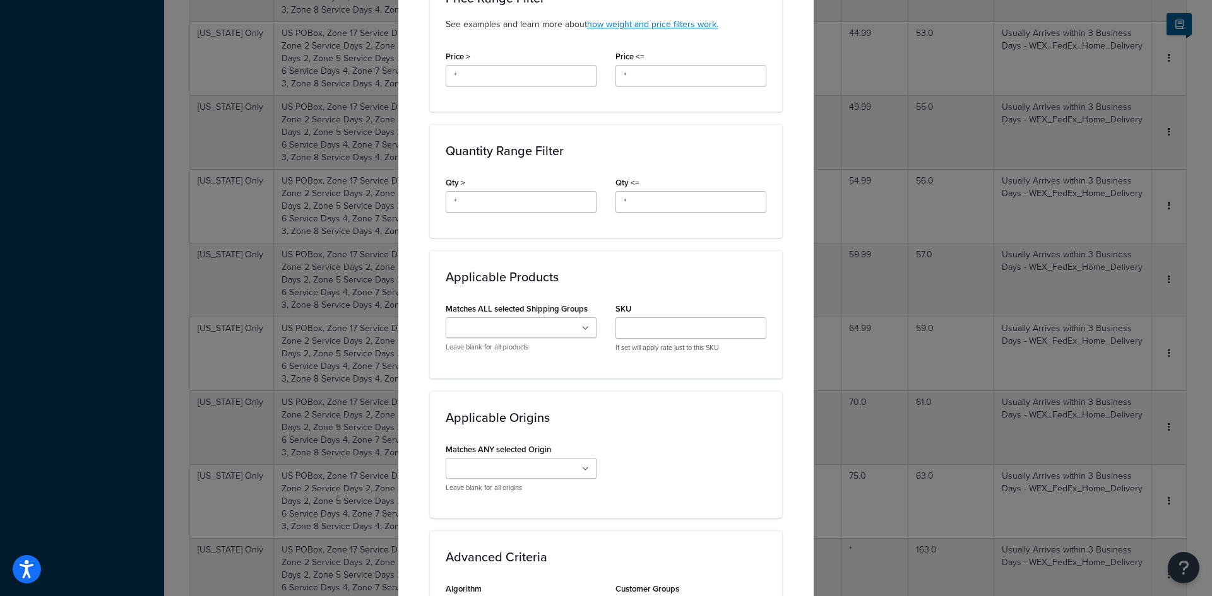
scroll to position [1209, 0]
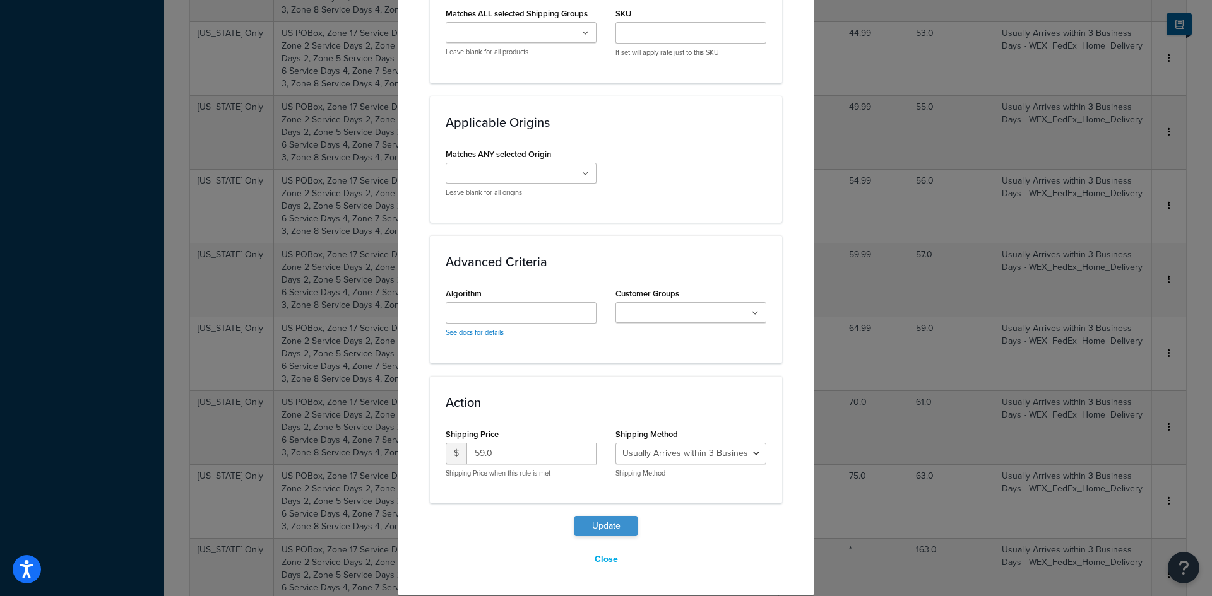
type input "65"
click at [626, 535] on button "Update" at bounding box center [605, 526] width 63 height 20
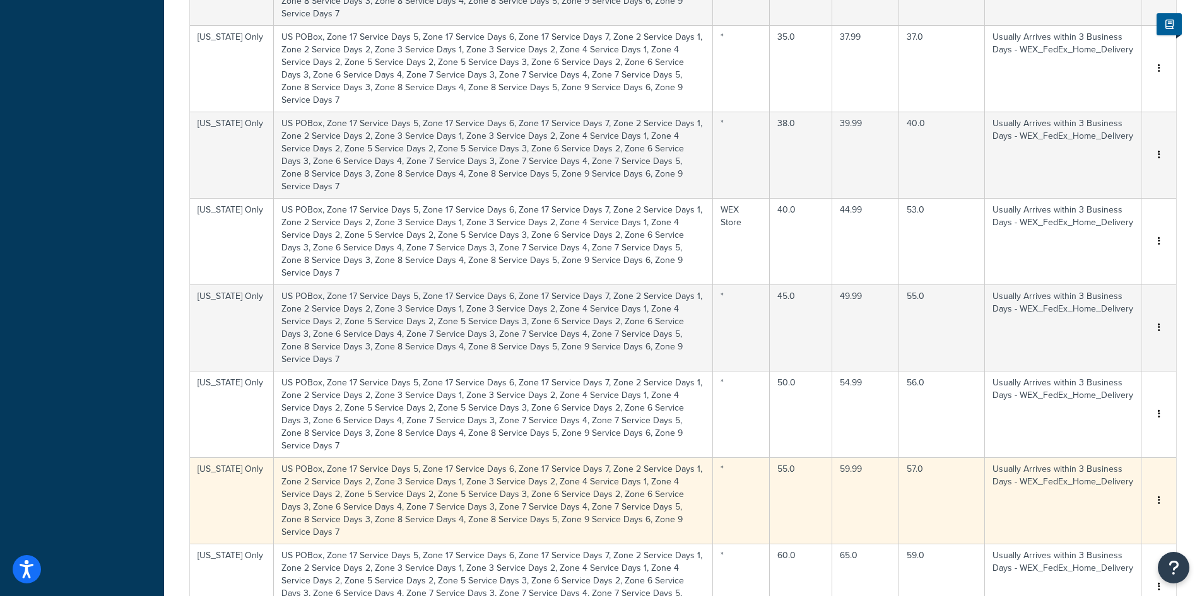
click at [857, 458] on td "59.99" at bounding box center [866, 501] width 67 height 86
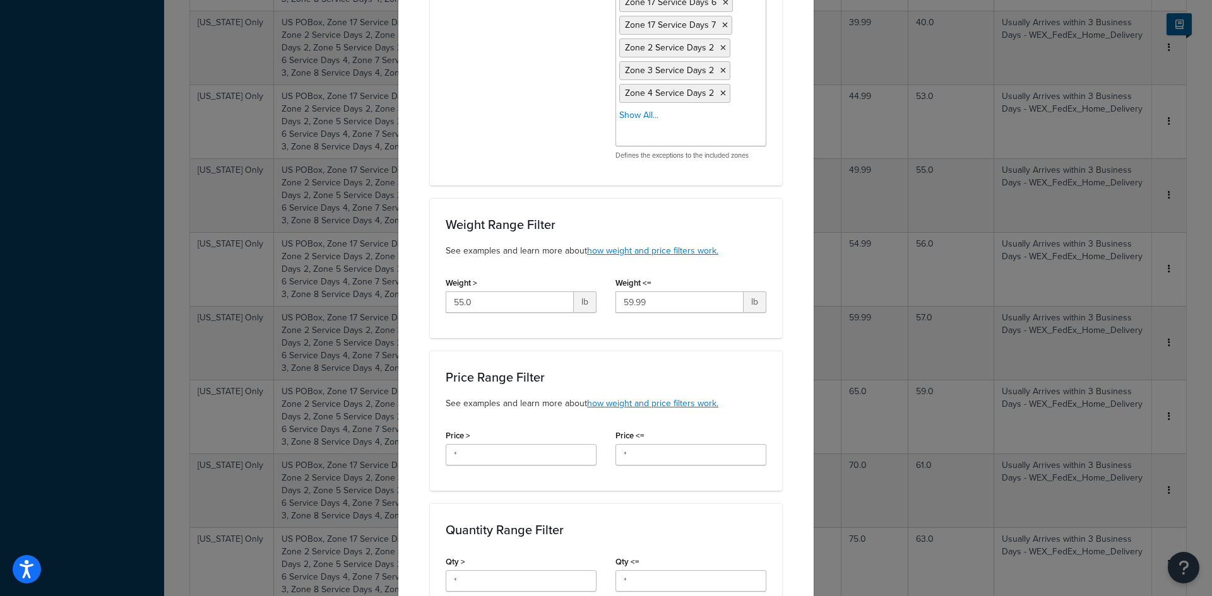
scroll to position [514, 0]
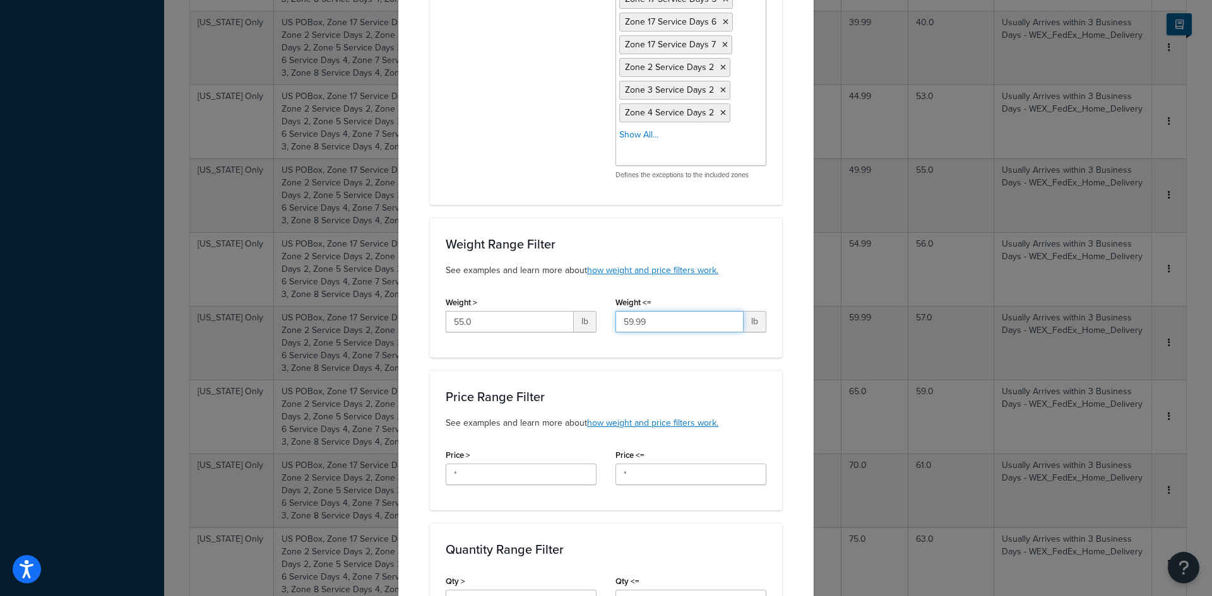
click at [684, 314] on input "59.99" at bounding box center [679, 321] width 128 height 21
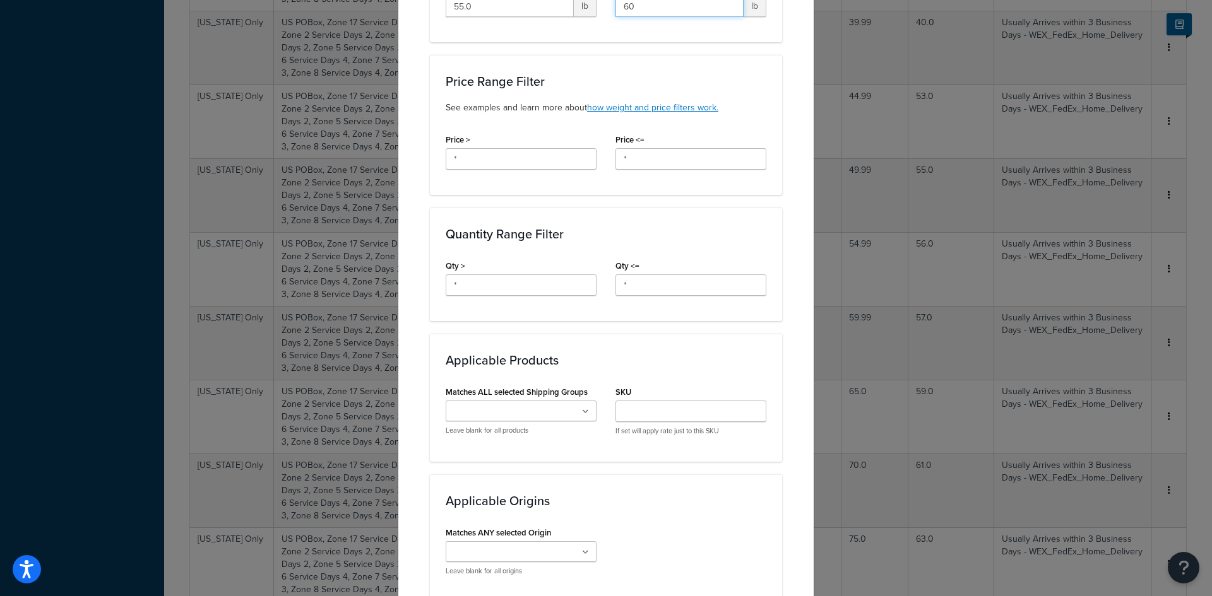
scroll to position [1209, 0]
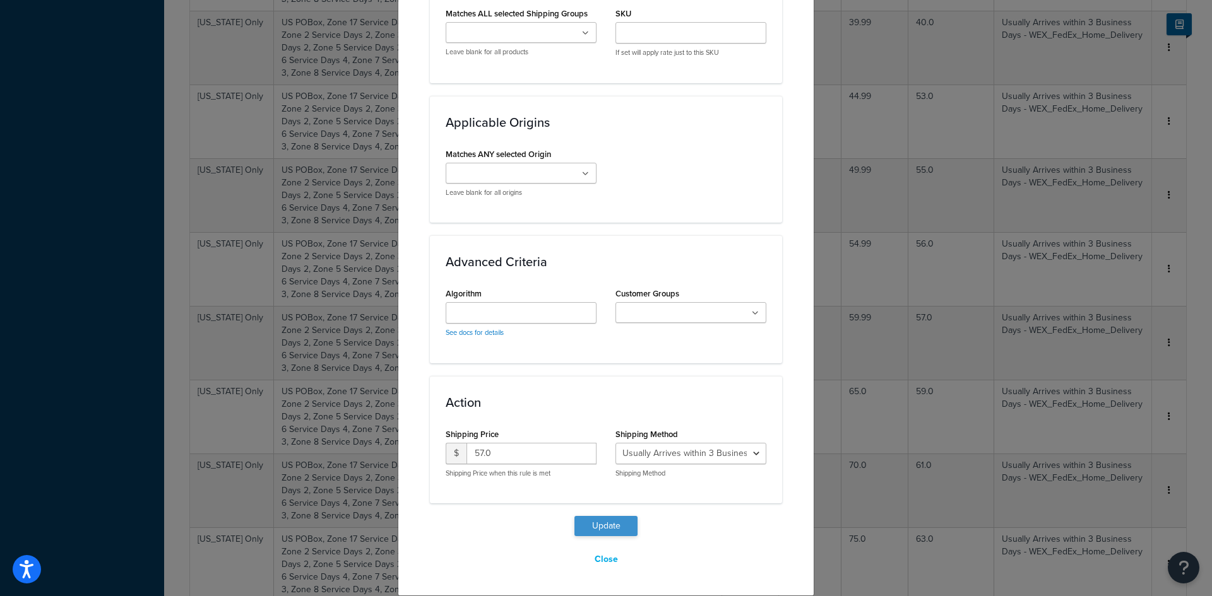
type input "60"
click at [619, 522] on button "Update" at bounding box center [605, 526] width 63 height 20
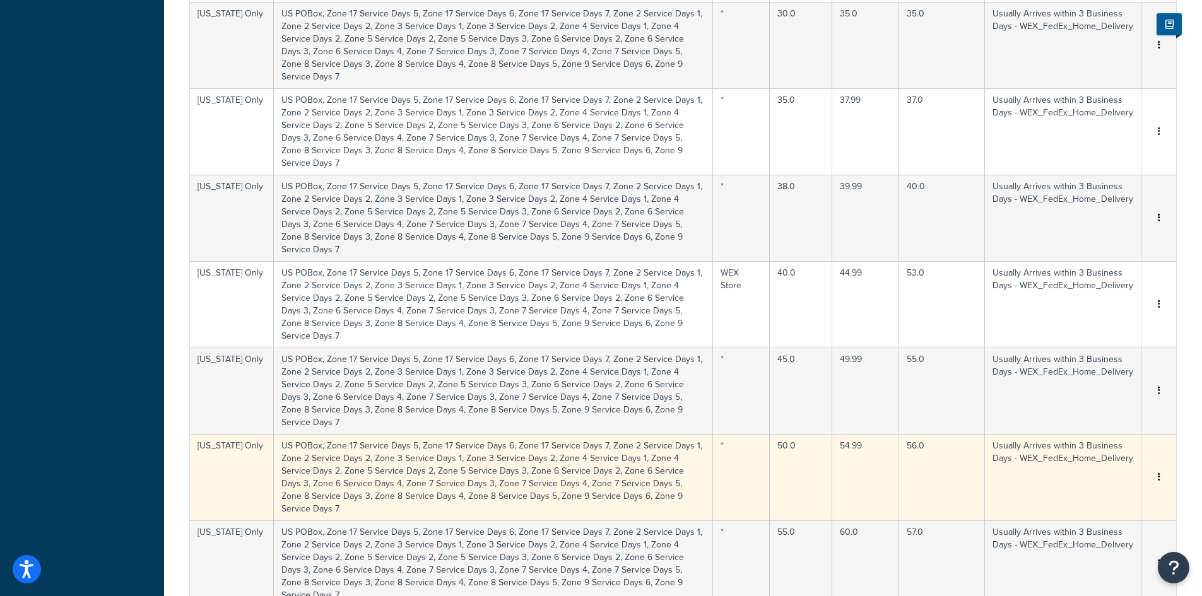
click at [873, 434] on td "54.99" at bounding box center [866, 477] width 67 height 86
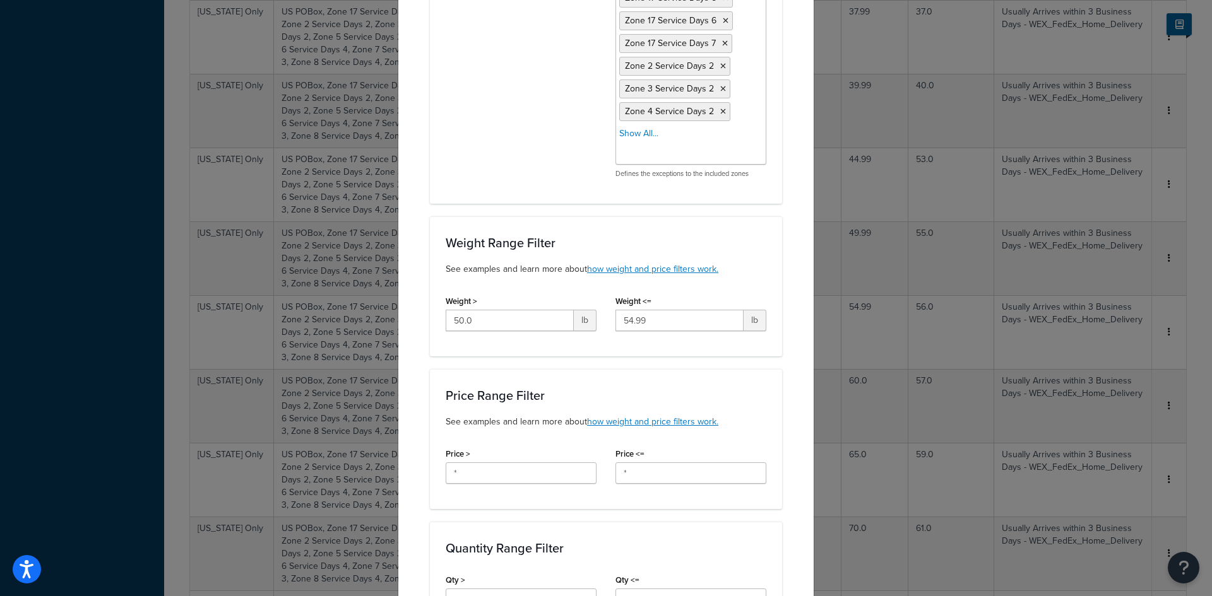
scroll to position [568, 0]
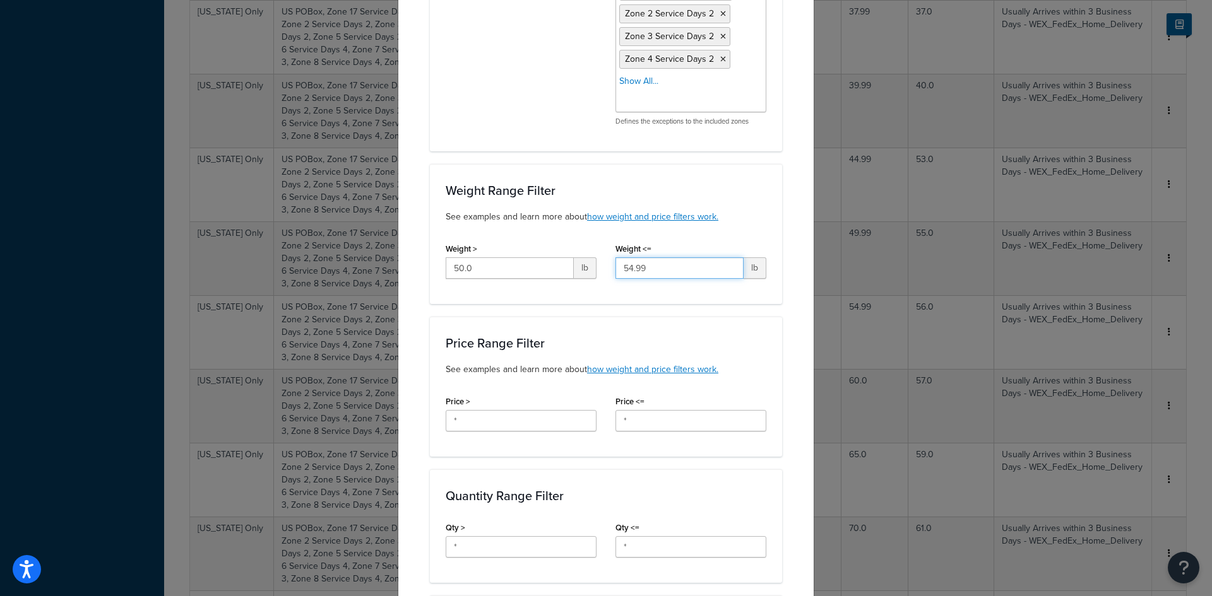
click at [675, 259] on input "54.99" at bounding box center [679, 268] width 128 height 21
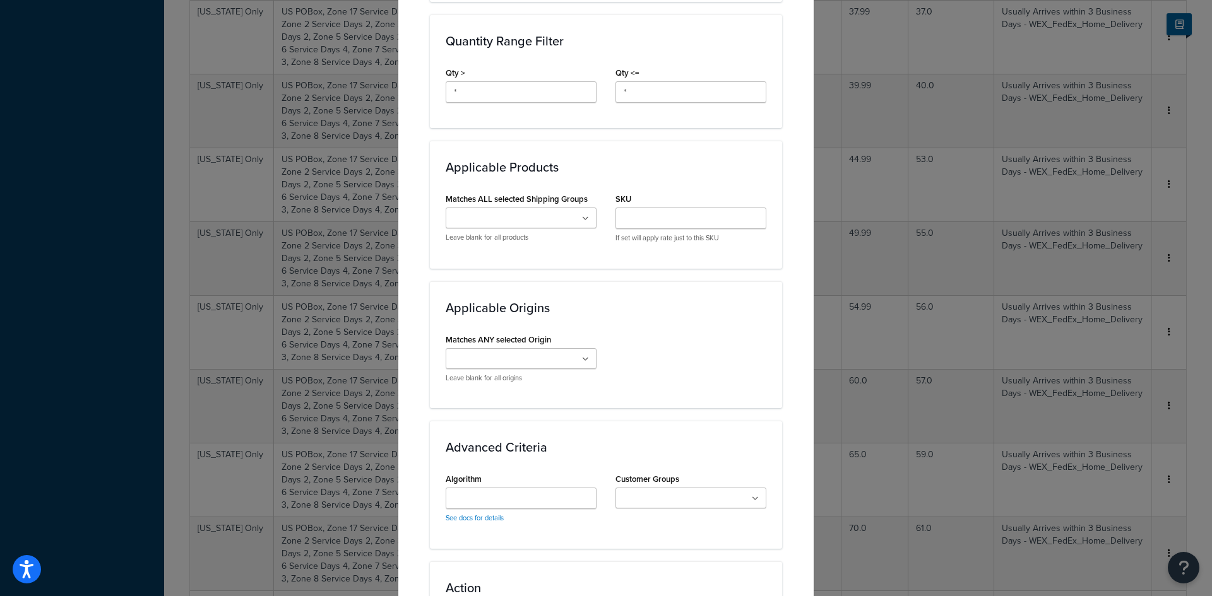
scroll to position [1209, 0]
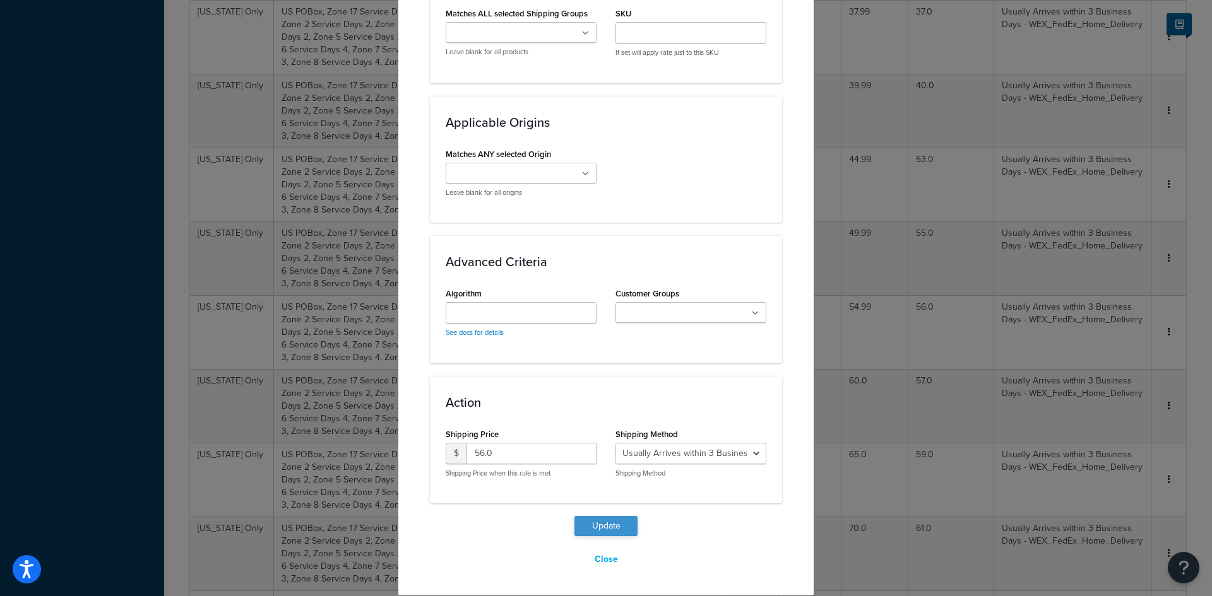
type input "55"
drag, startPoint x: 604, startPoint y: 523, endPoint x: 620, endPoint y: 516, distance: 17.8
click at [605, 523] on button "Update" at bounding box center [605, 526] width 63 height 20
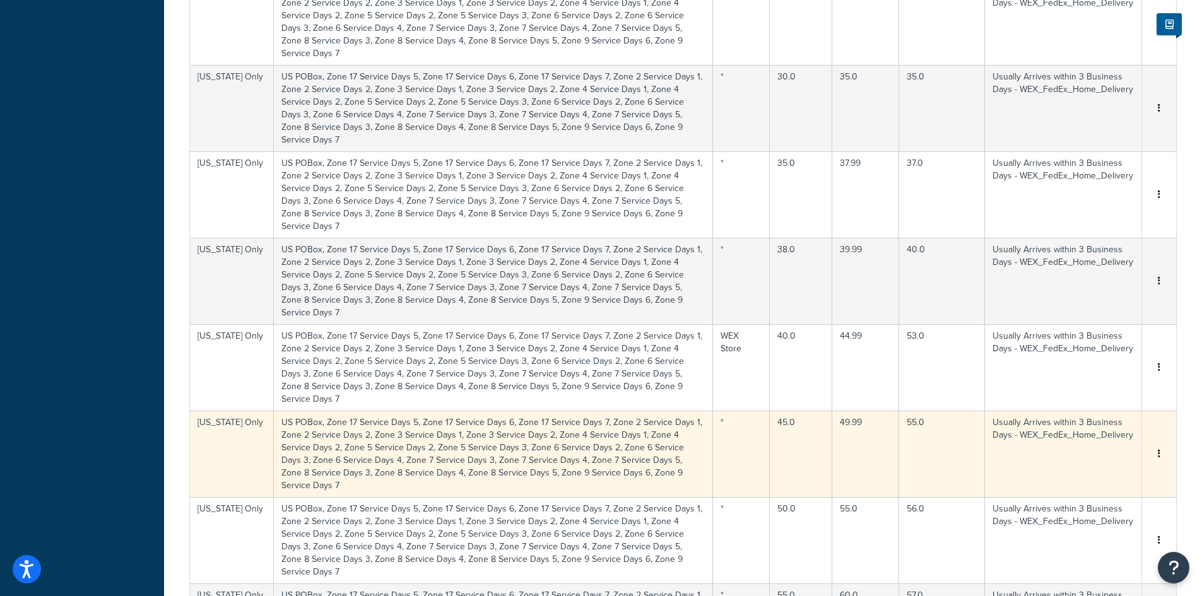
click at [872, 262] on tbody "New York Only US POBox, Zone 17 Service Days 5, Zone 17 Service Days 6, Zone 17…" at bounding box center [683, 281] width 987 height 1470
click at [875, 411] on td "49.99" at bounding box center [866, 454] width 67 height 86
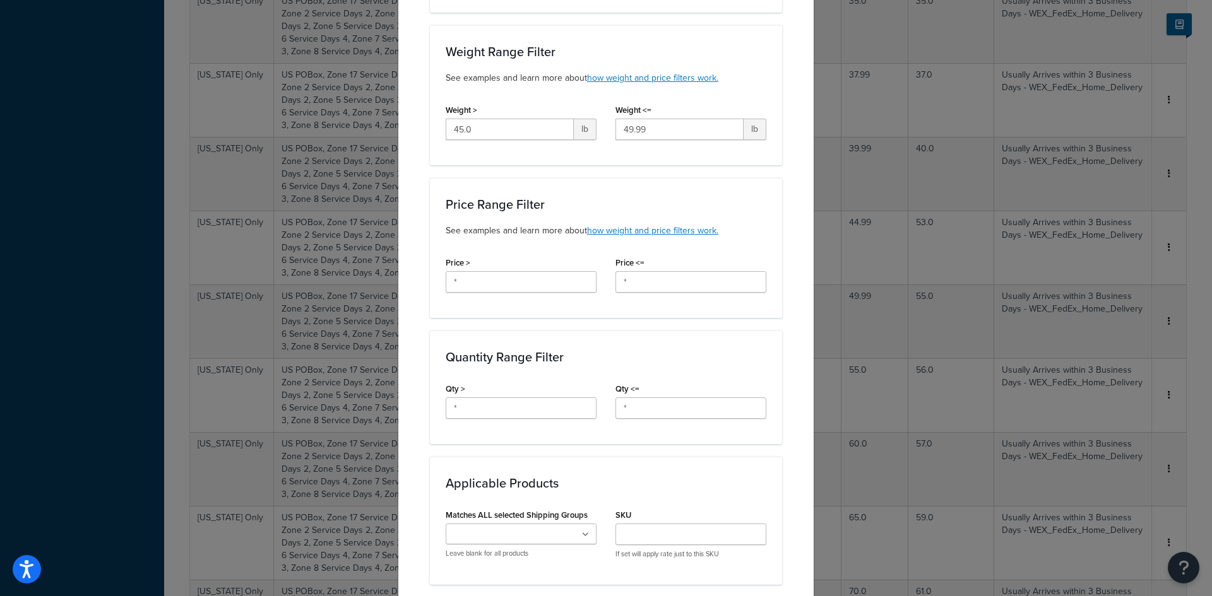
scroll to position [704, 0]
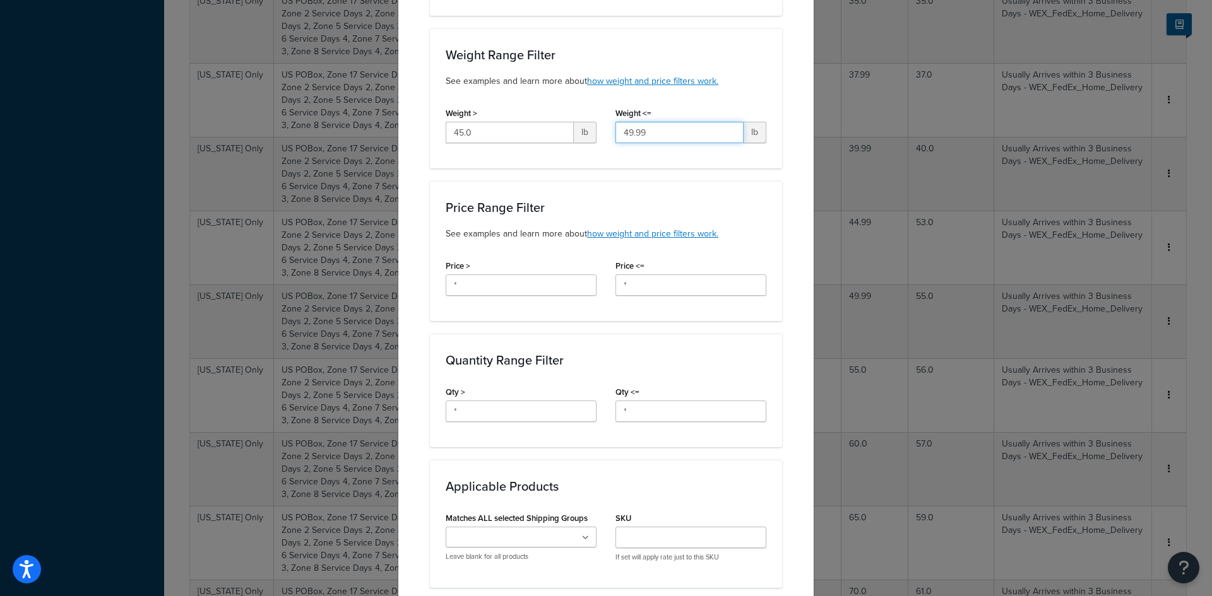
click at [668, 131] on input "49.99" at bounding box center [679, 132] width 128 height 21
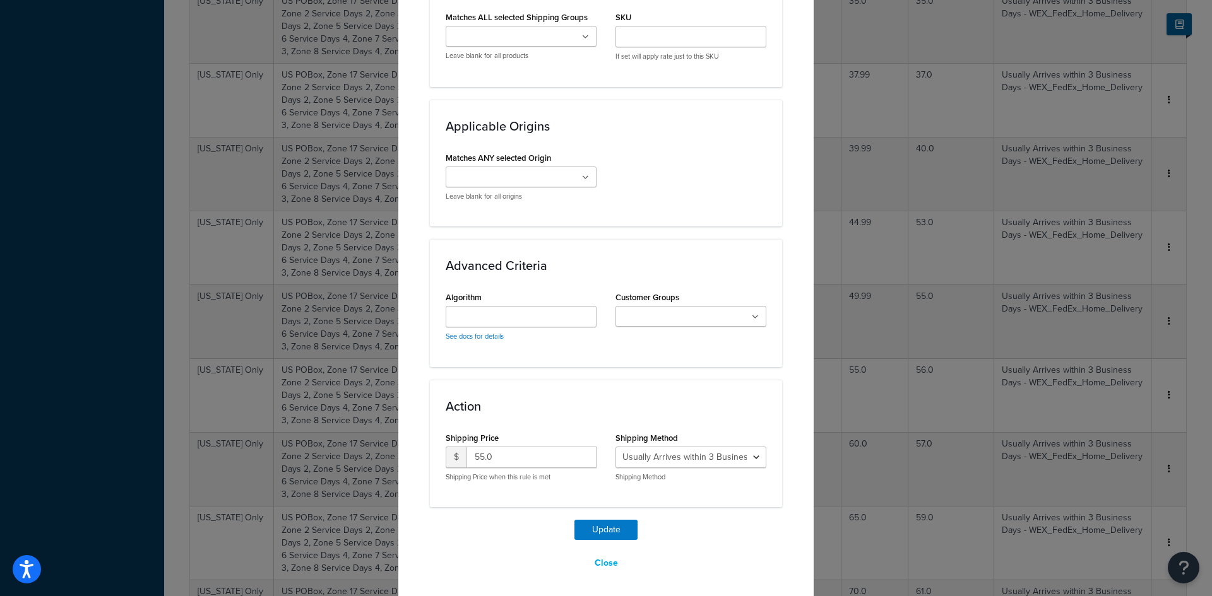
scroll to position [1209, 0]
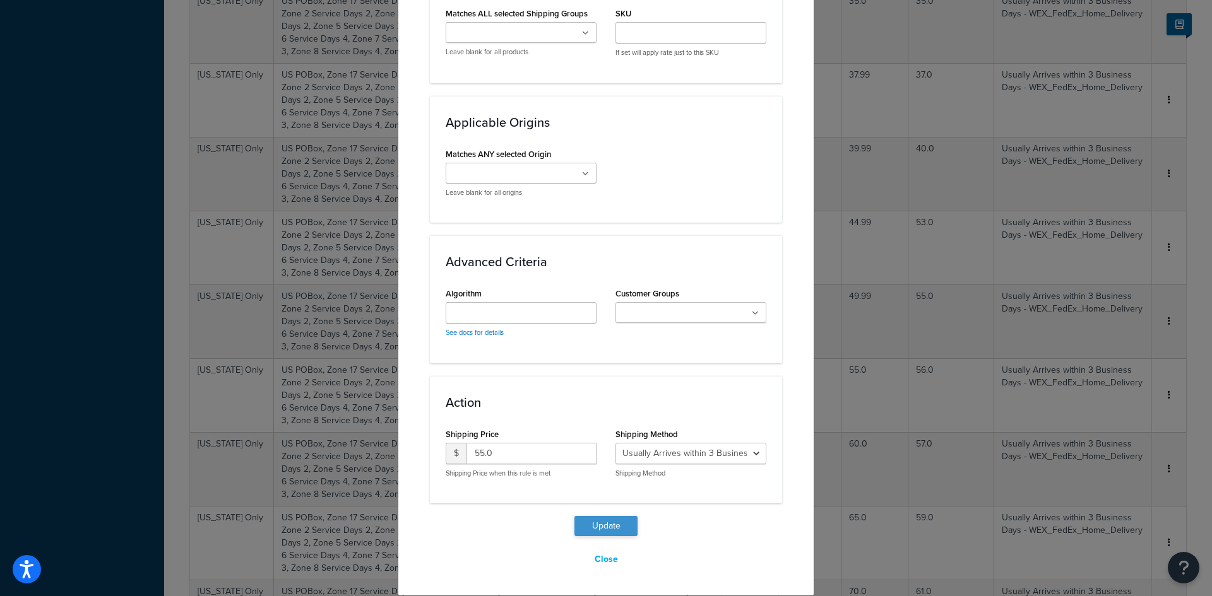
type input "50"
click at [617, 528] on button "Update" at bounding box center [605, 526] width 63 height 20
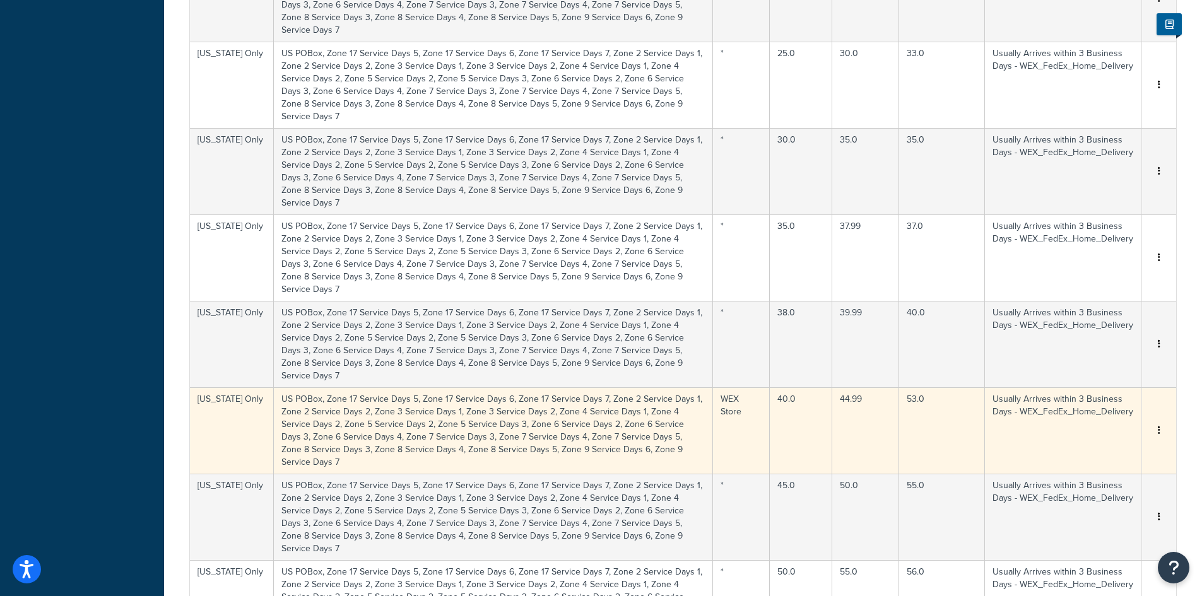
click at [869, 388] on td "44.99" at bounding box center [866, 431] width 67 height 86
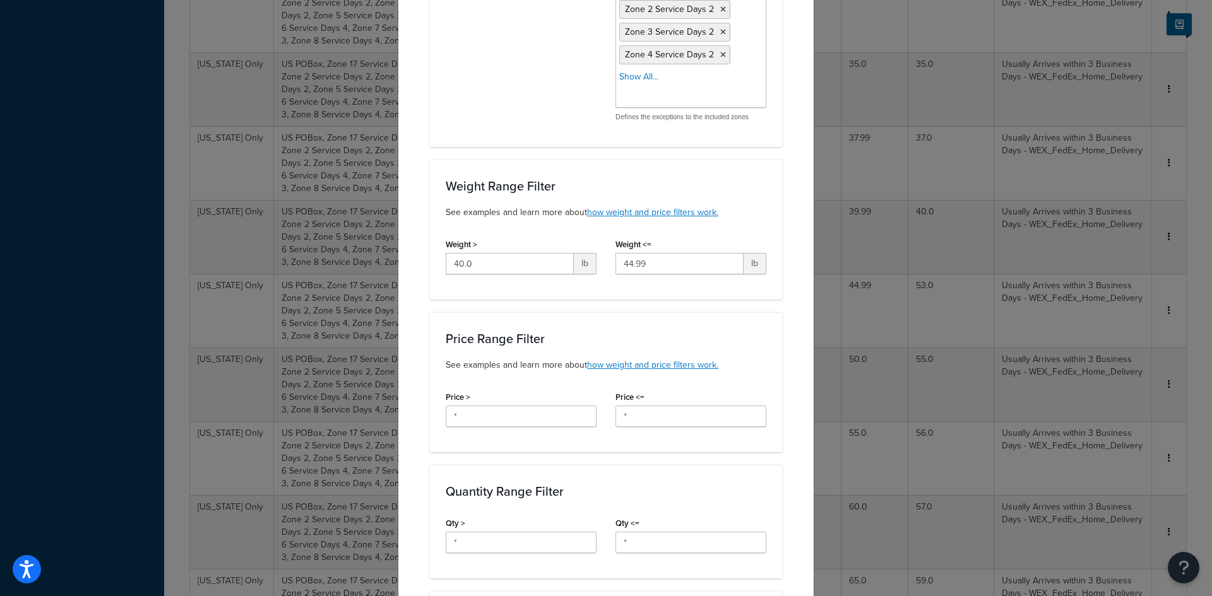
scroll to position [537, 0]
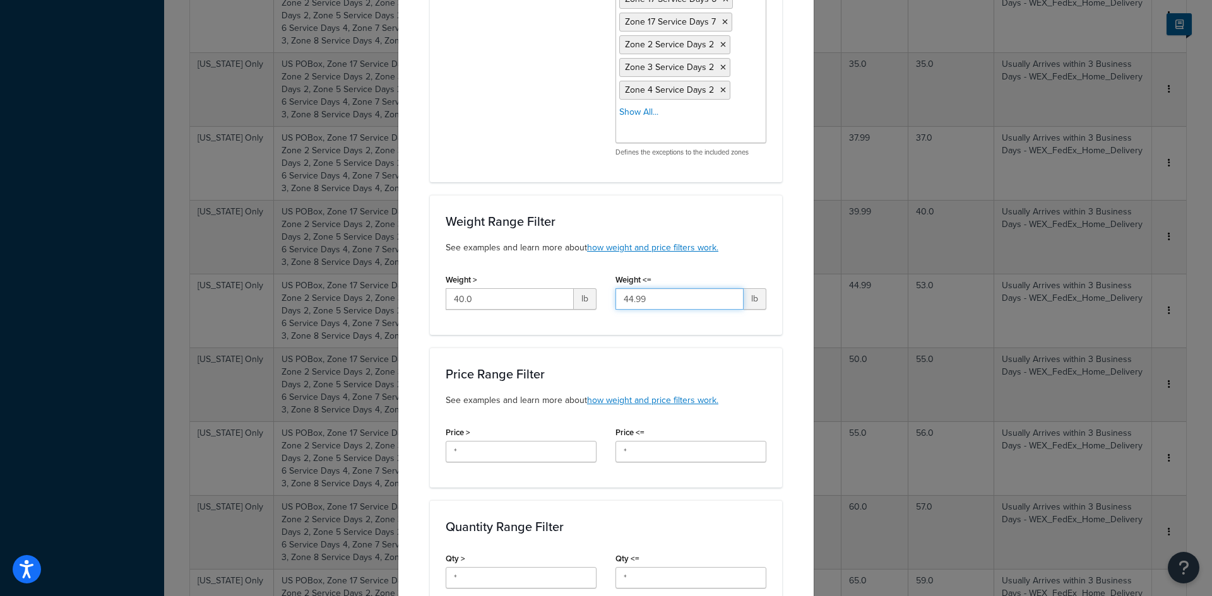
click at [685, 288] on input "44.99" at bounding box center [679, 298] width 128 height 21
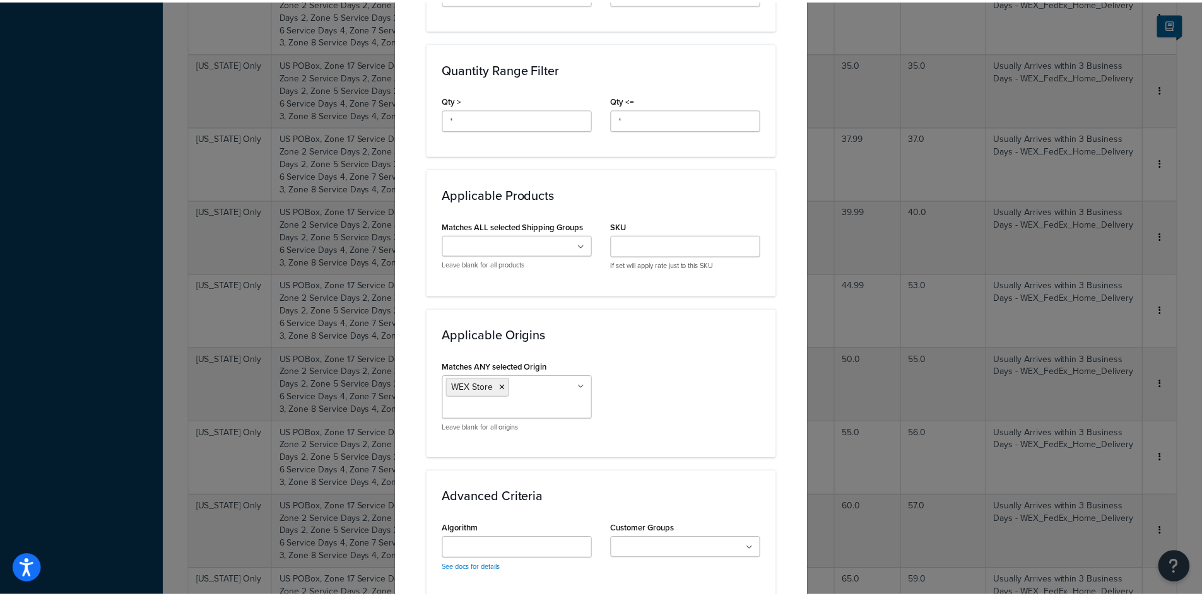
scroll to position [1231, 0]
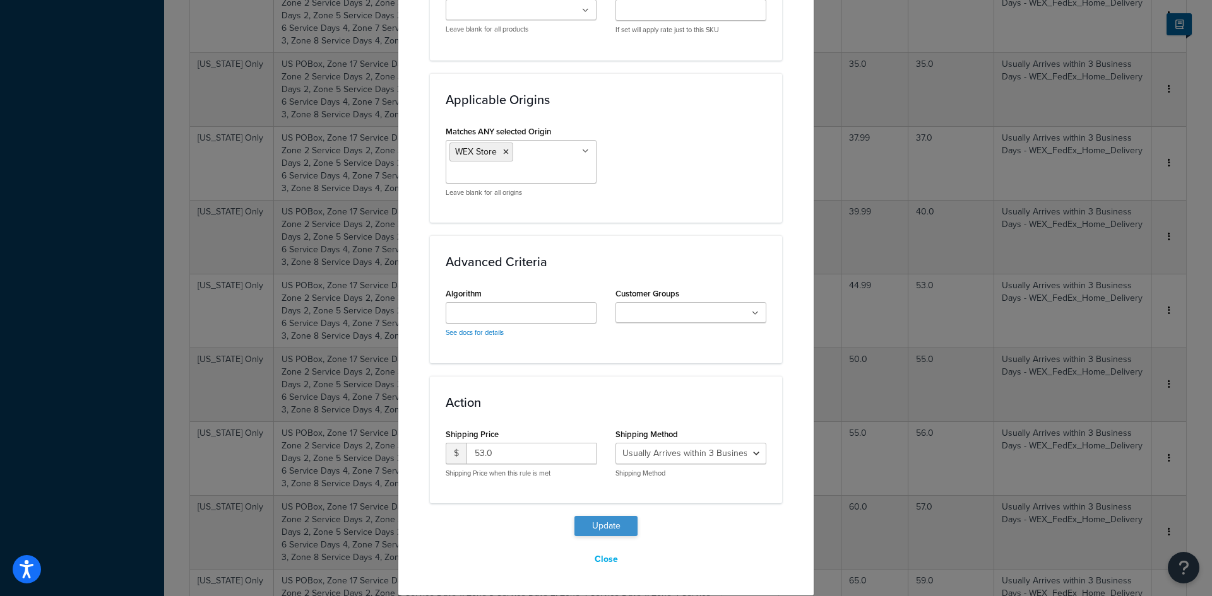
type input "45"
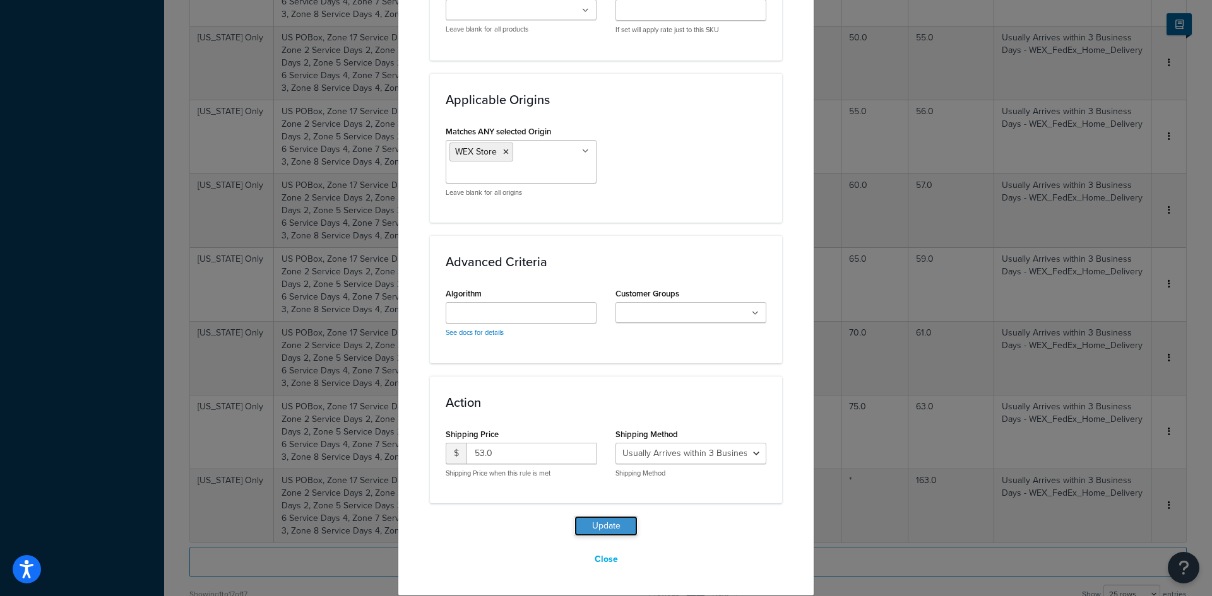
click at [602, 523] on button "Update" at bounding box center [605, 526] width 63 height 20
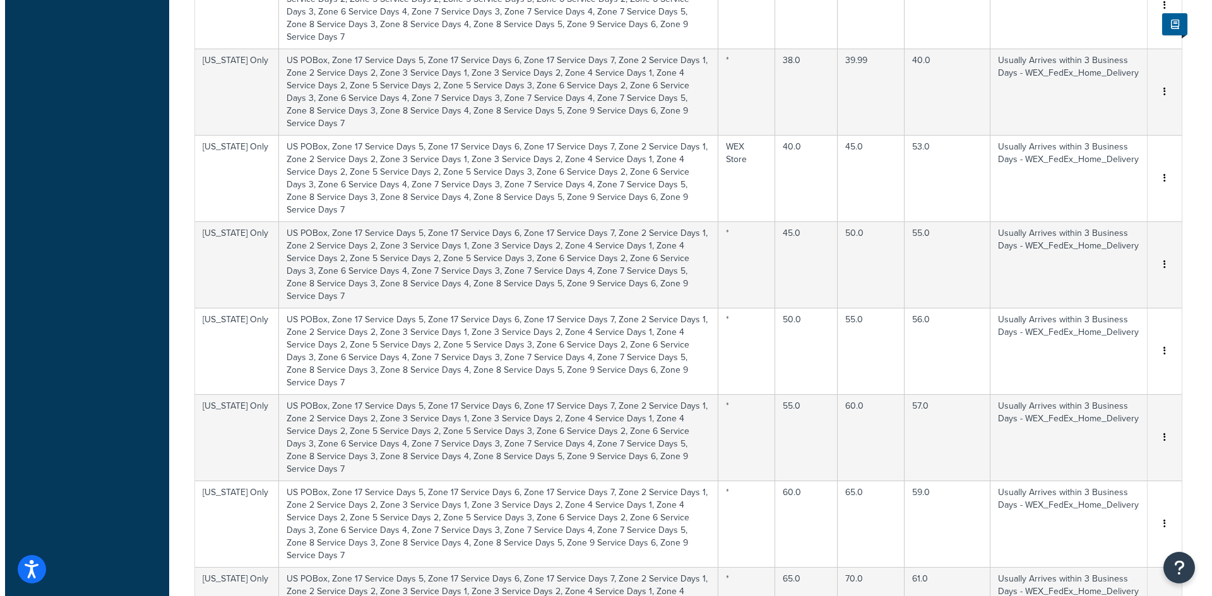
scroll to position [675, 0]
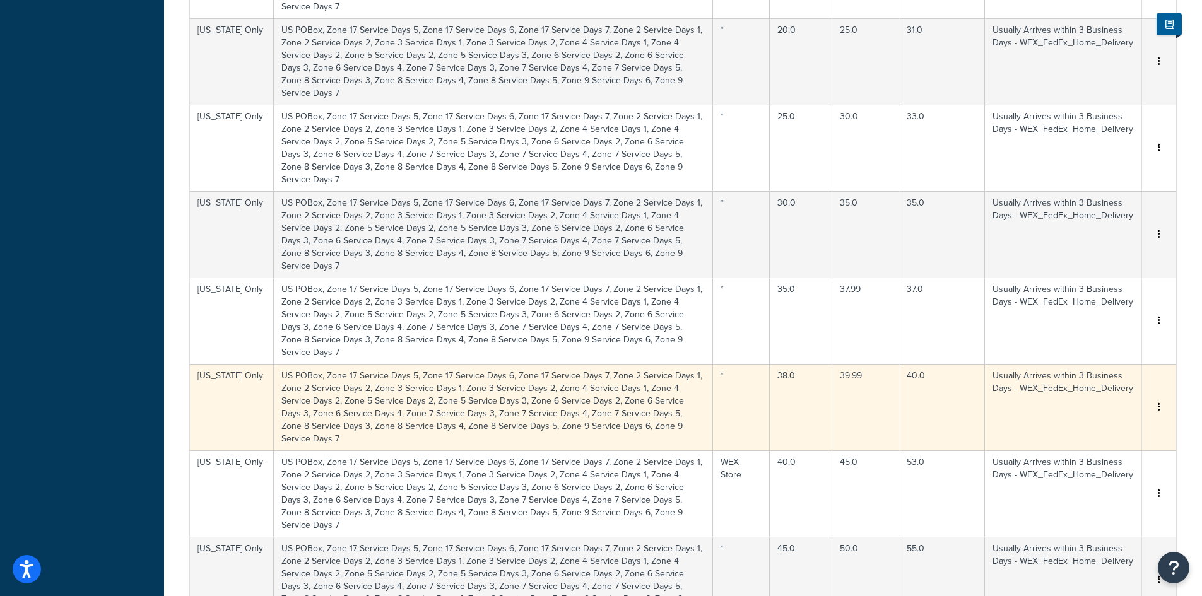
click at [878, 364] on td "39.99" at bounding box center [866, 407] width 67 height 86
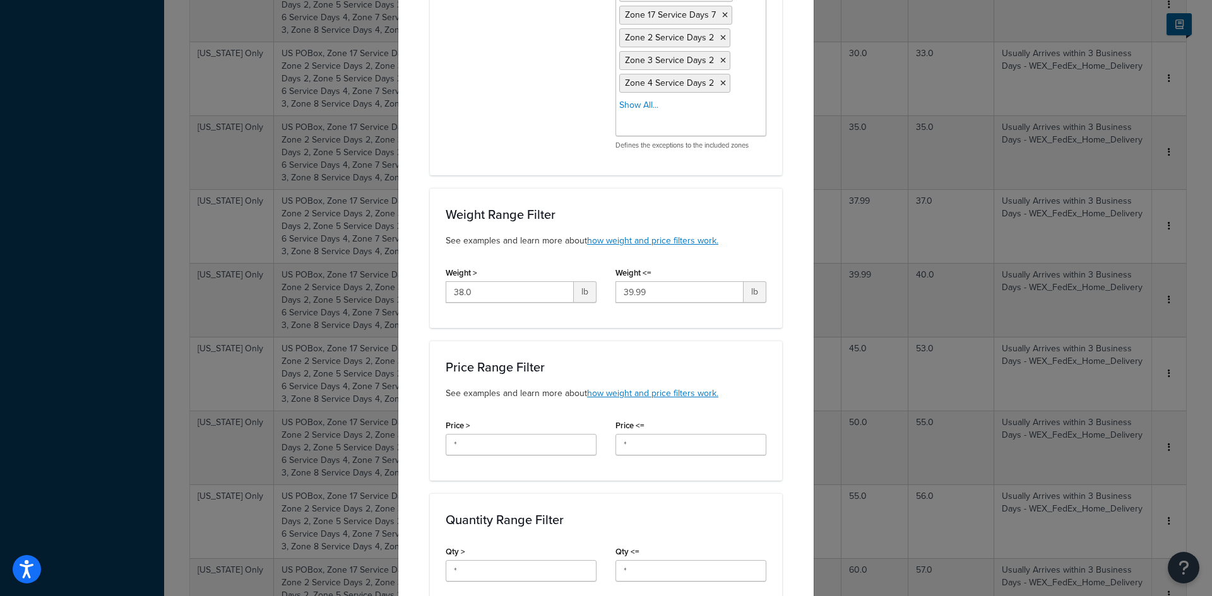
scroll to position [568, 0]
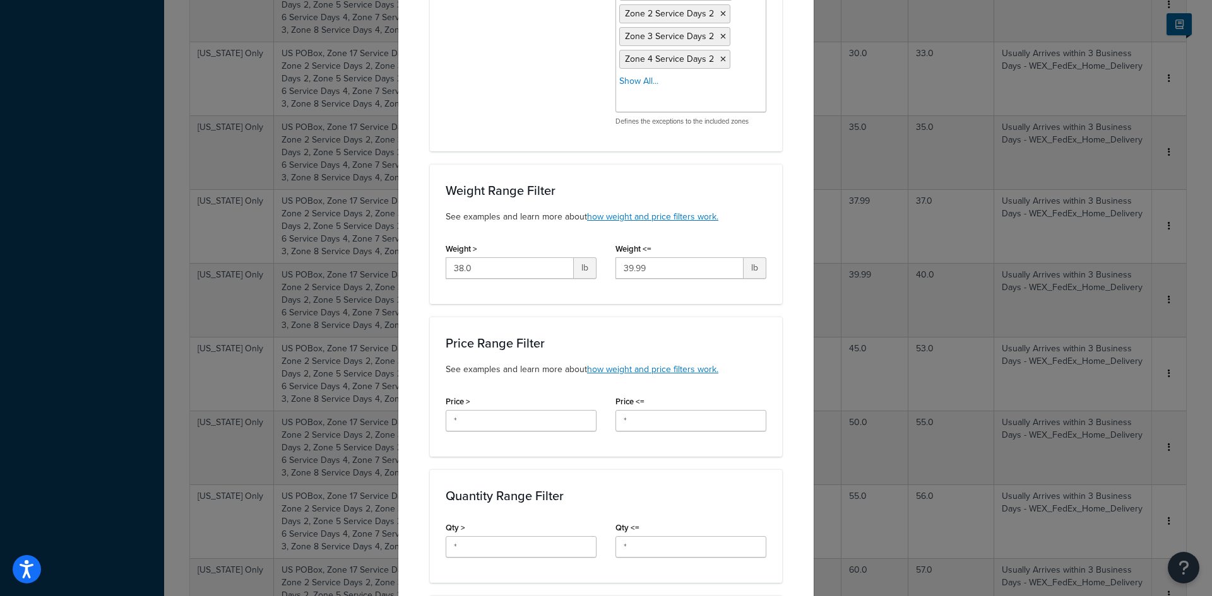
click at [680, 257] on div "Weight <= 39.99 lb" at bounding box center [690, 259] width 151 height 39
click at [680, 272] on input "39.99" at bounding box center [679, 268] width 128 height 21
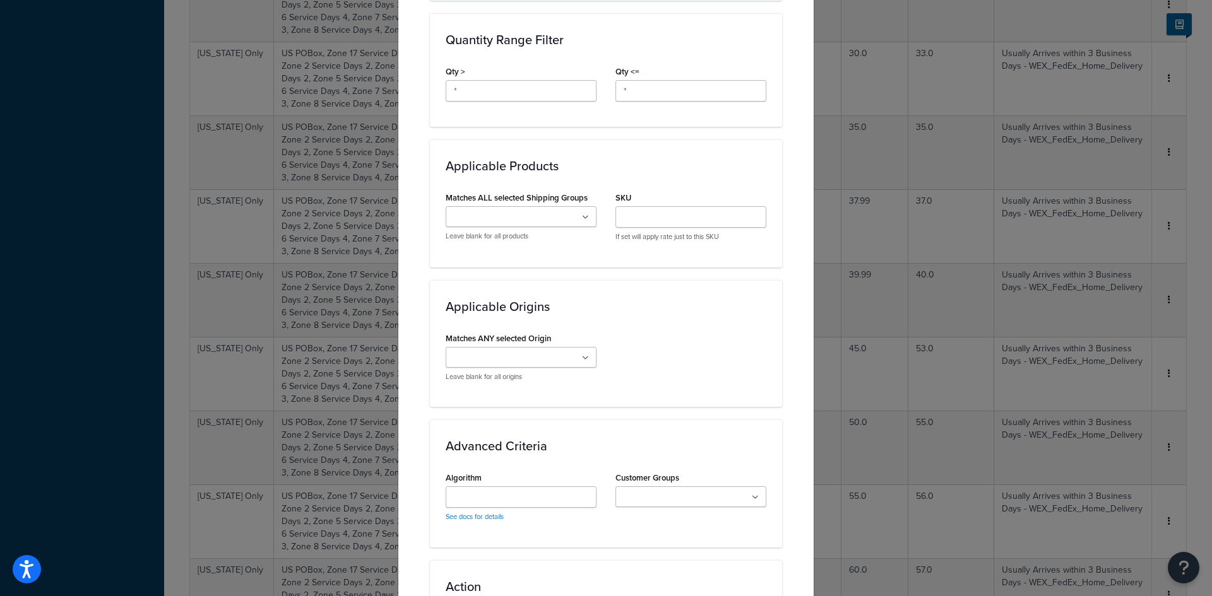
scroll to position [1199, 0]
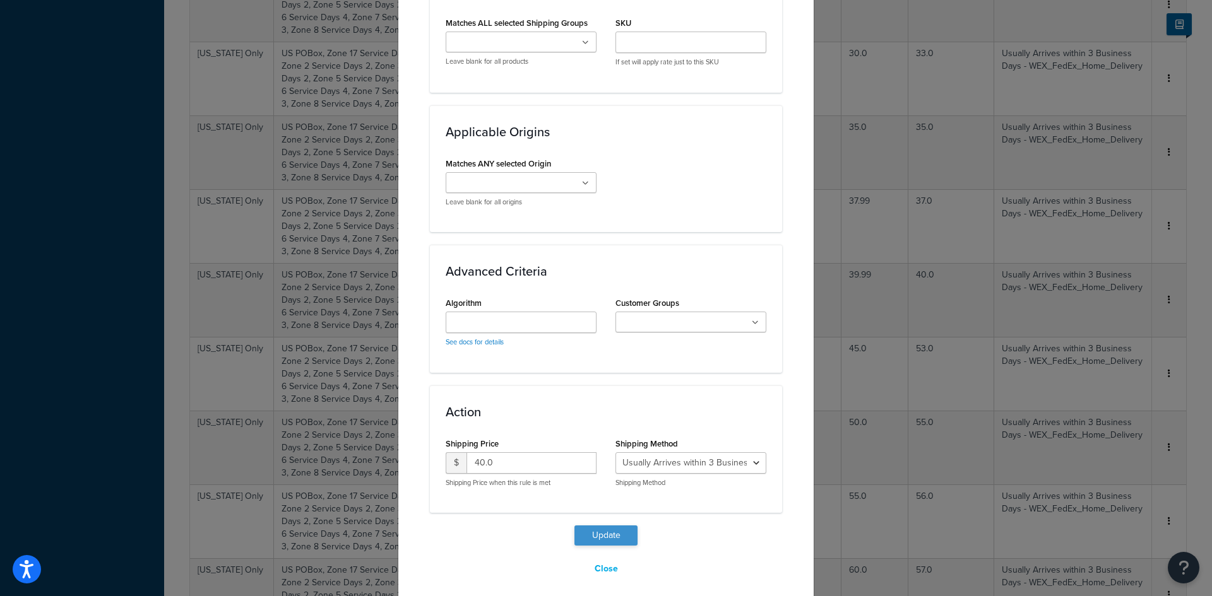
type input "40"
click at [603, 533] on button "Update" at bounding box center [605, 536] width 63 height 20
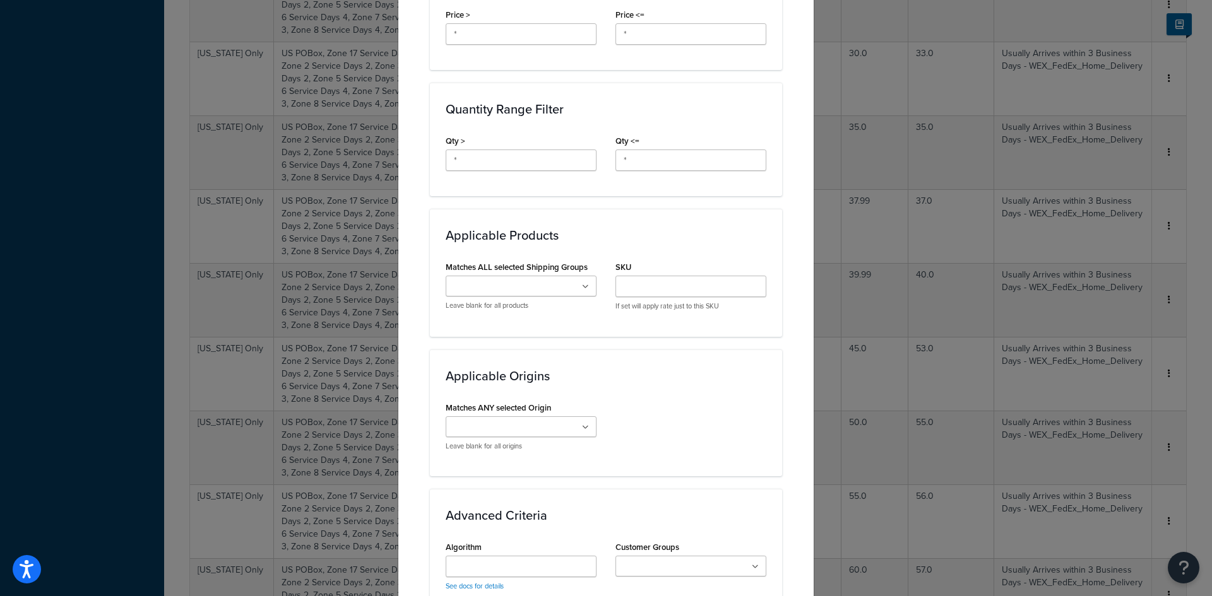
scroll to position [947, 0]
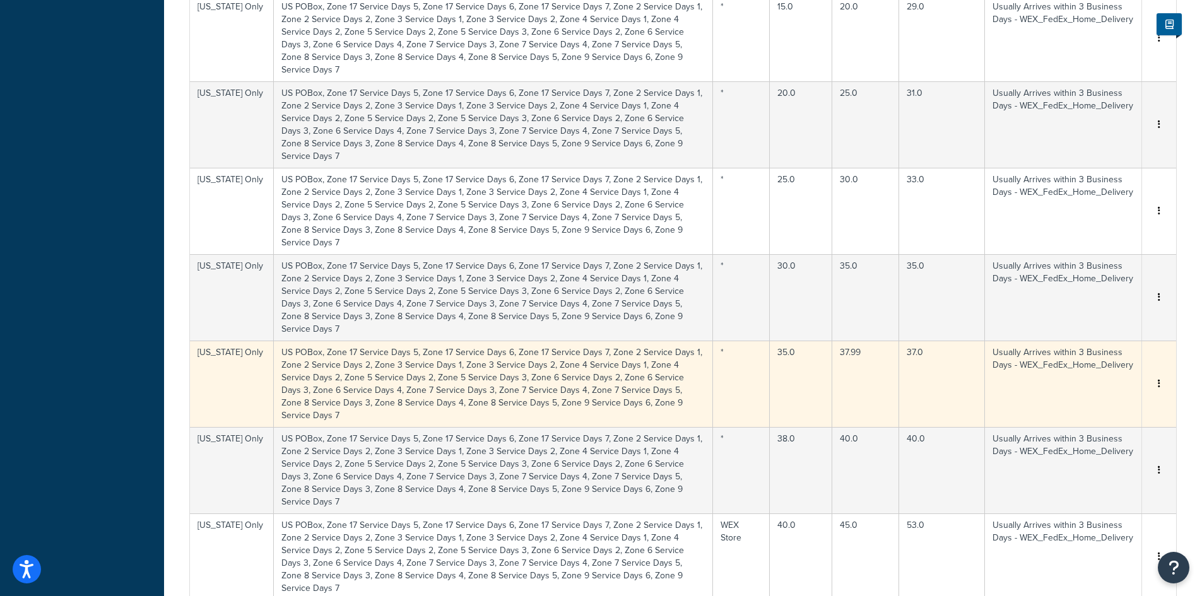
click at [869, 341] on td "37.99" at bounding box center [866, 384] width 67 height 86
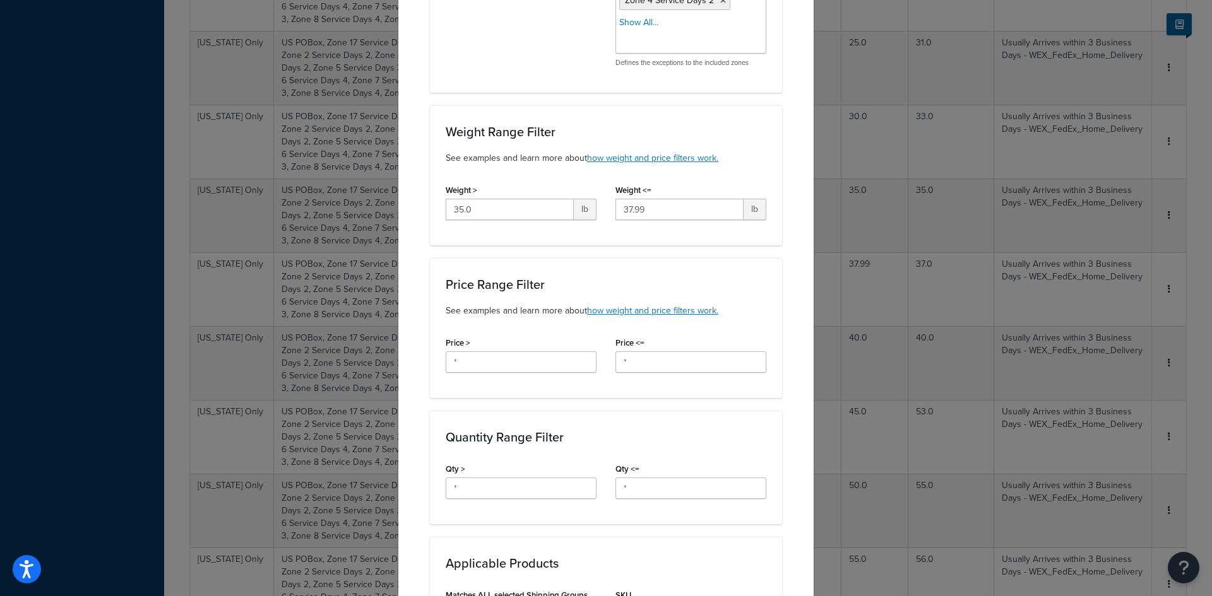
scroll to position [631, 0]
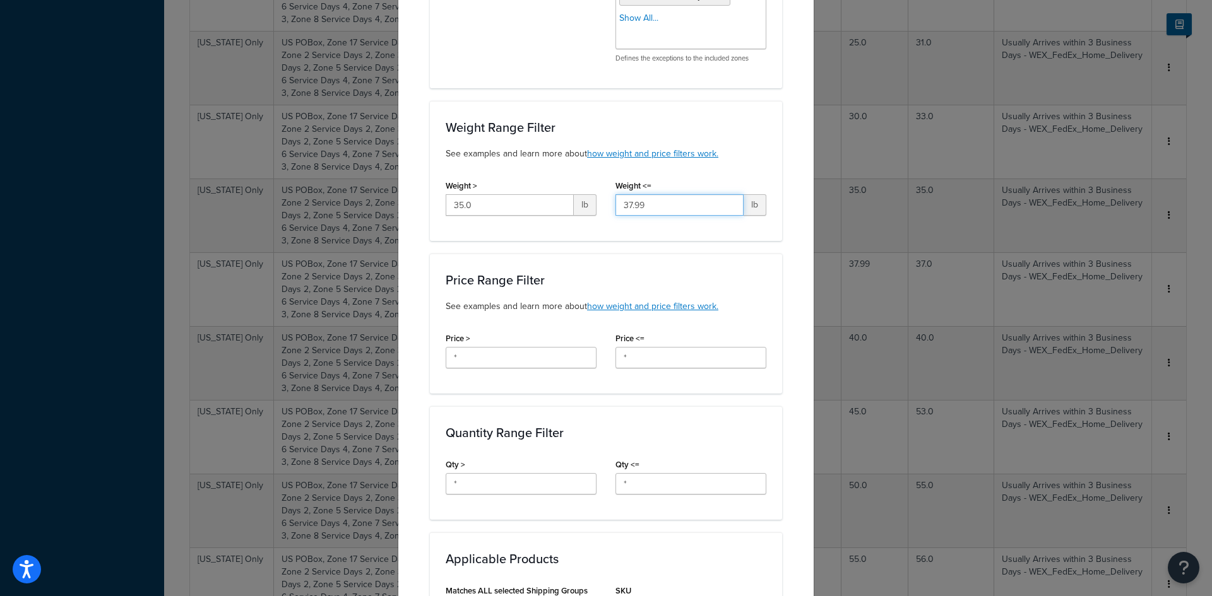
click at [677, 205] on input "37.99" at bounding box center [679, 204] width 128 height 21
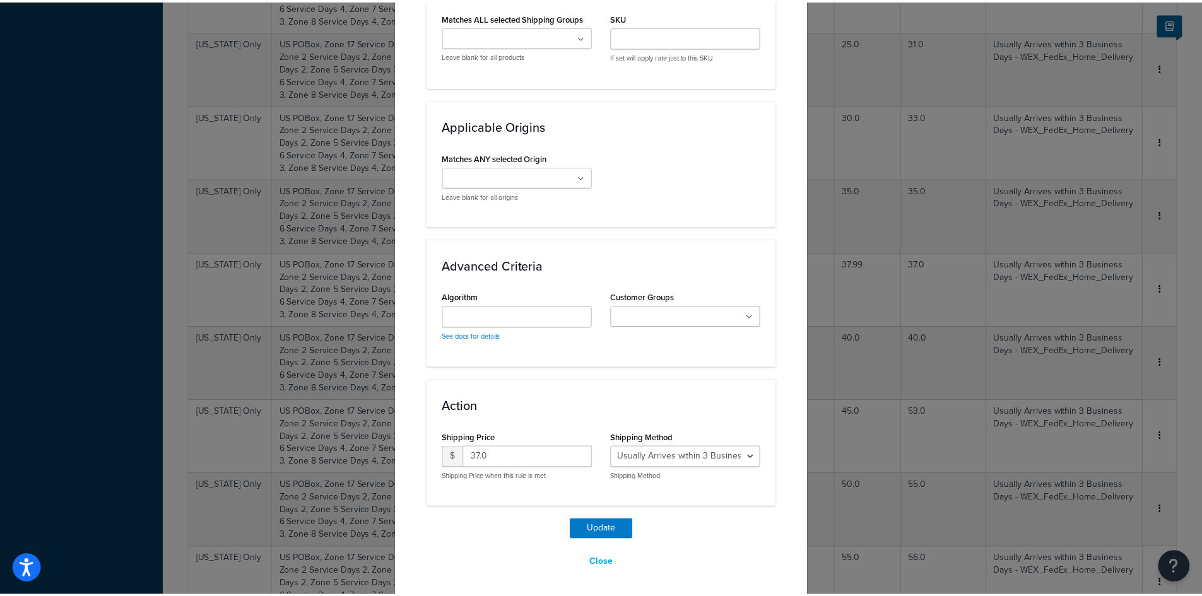
scroll to position [1209, 0]
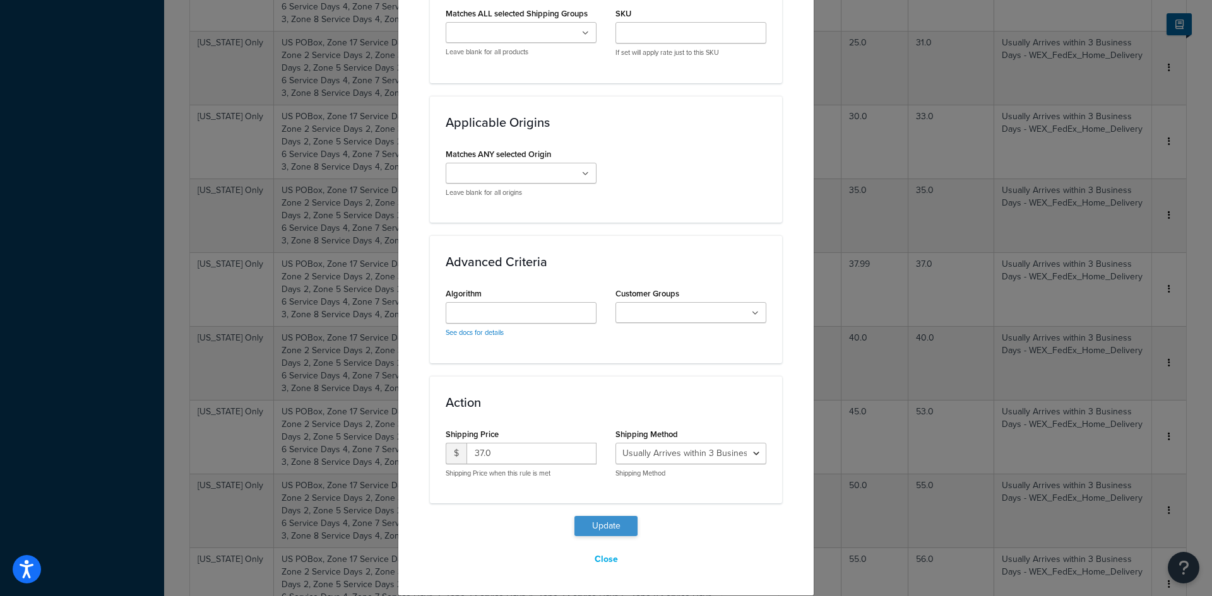
type input "38"
click at [608, 522] on button "Update" at bounding box center [605, 526] width 63 height 20
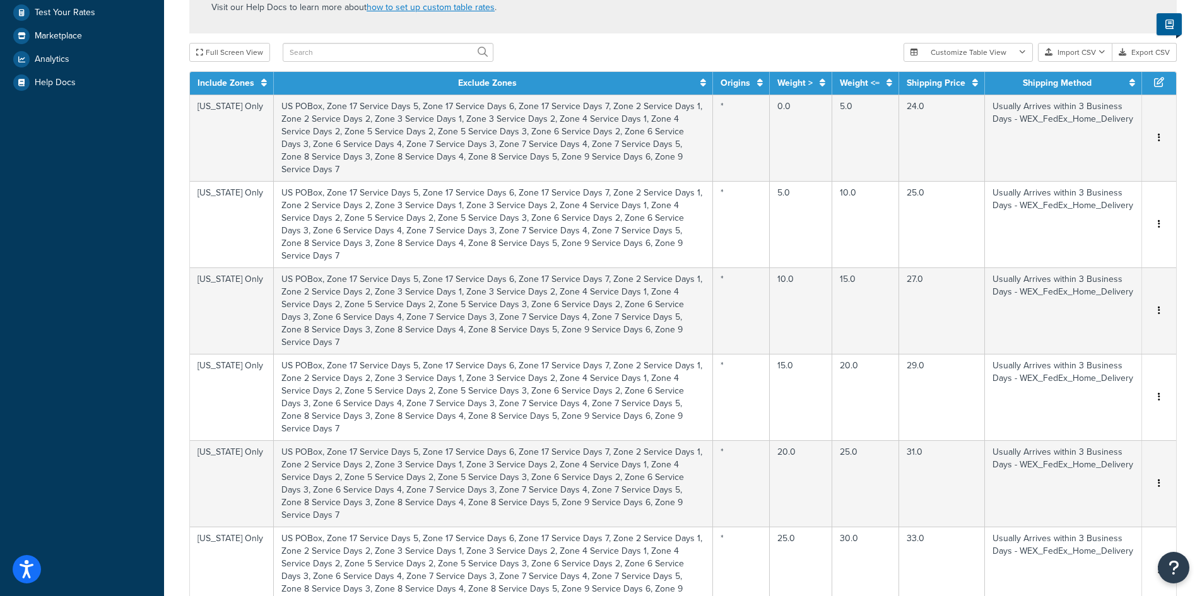
scroll to position [0, 0]
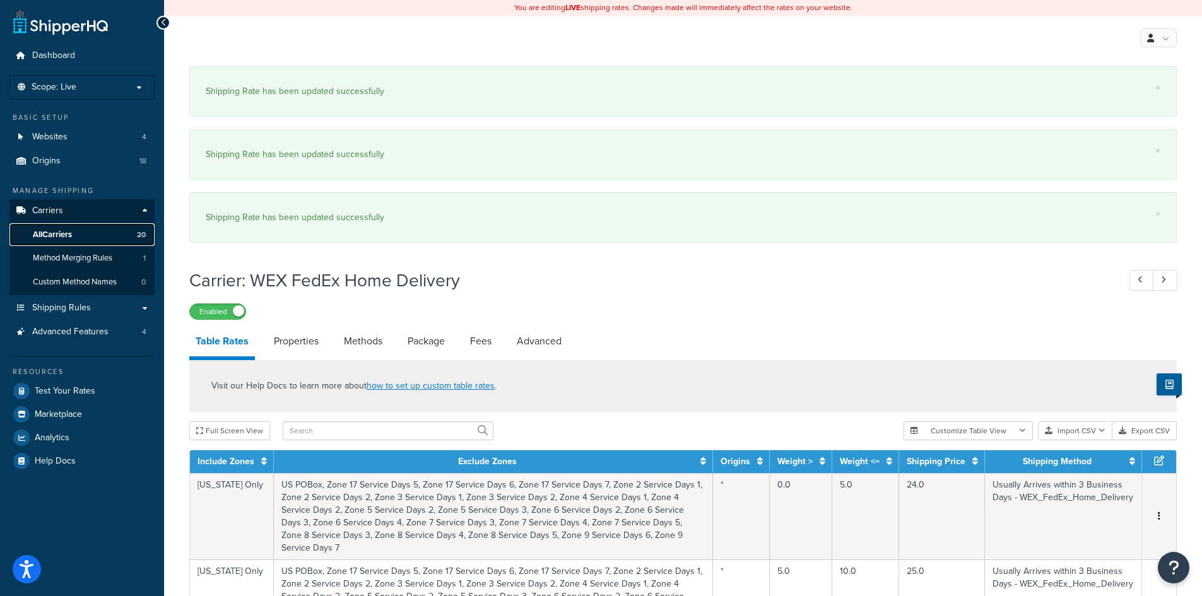
click at [70, 233] on span "All Carriers" at bounding box center [52, 235] width 39 height 11
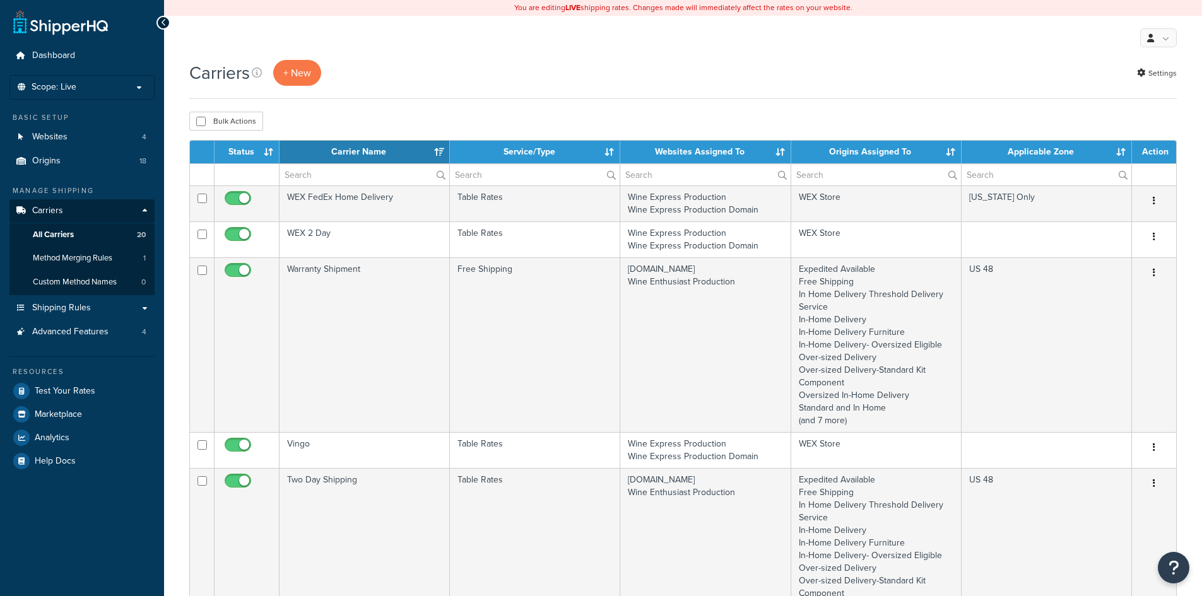
select select "15"
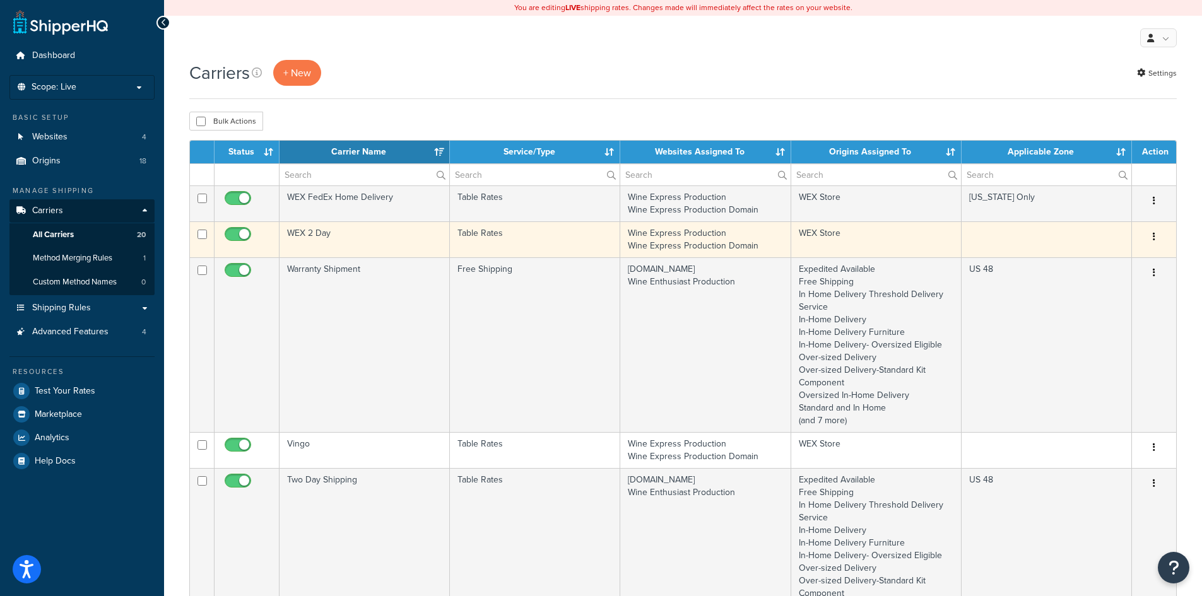
click at [393, 236] on td "WEX 2 Day" at bounding box center [365, 240] width 170 height 36
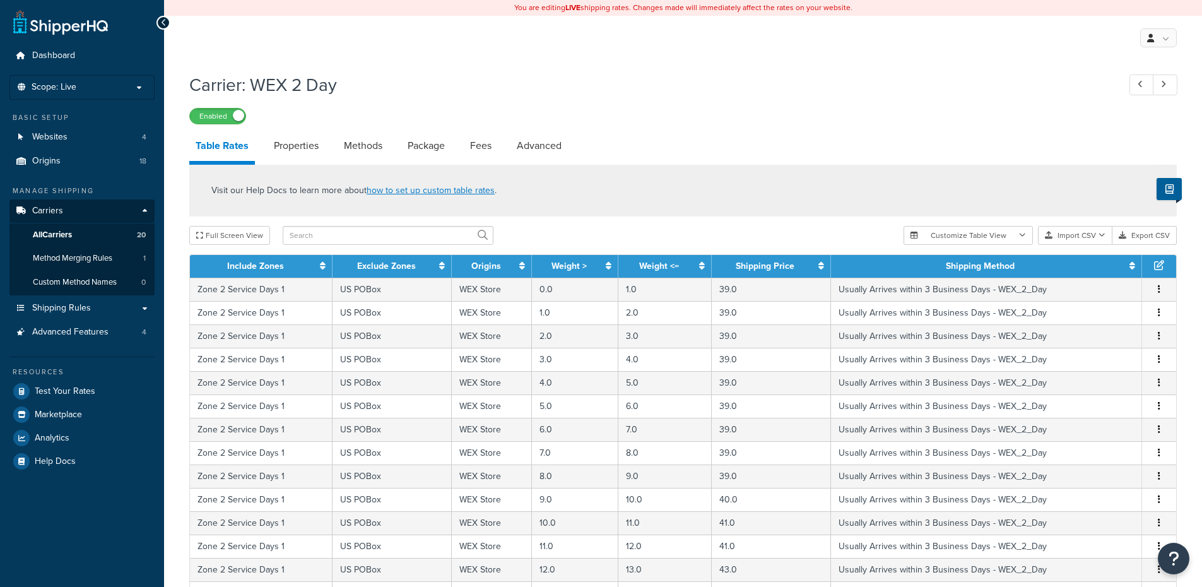
select select "25"
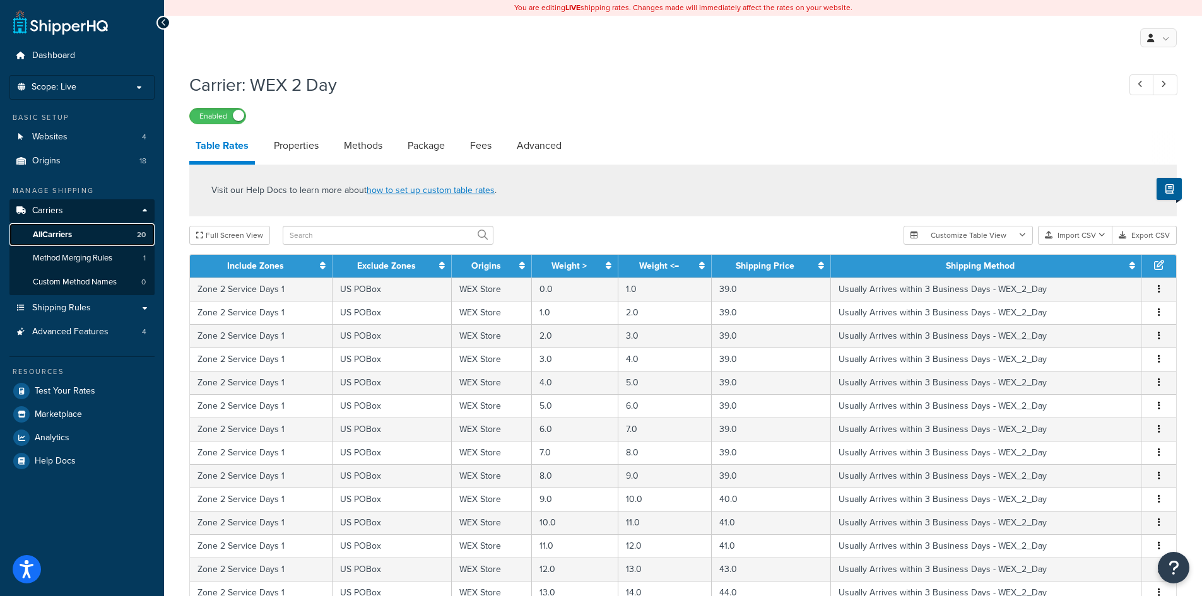
click at [94, 225] on link "All Carriers 20" at bounding box center [81, 234] width 145 height 23
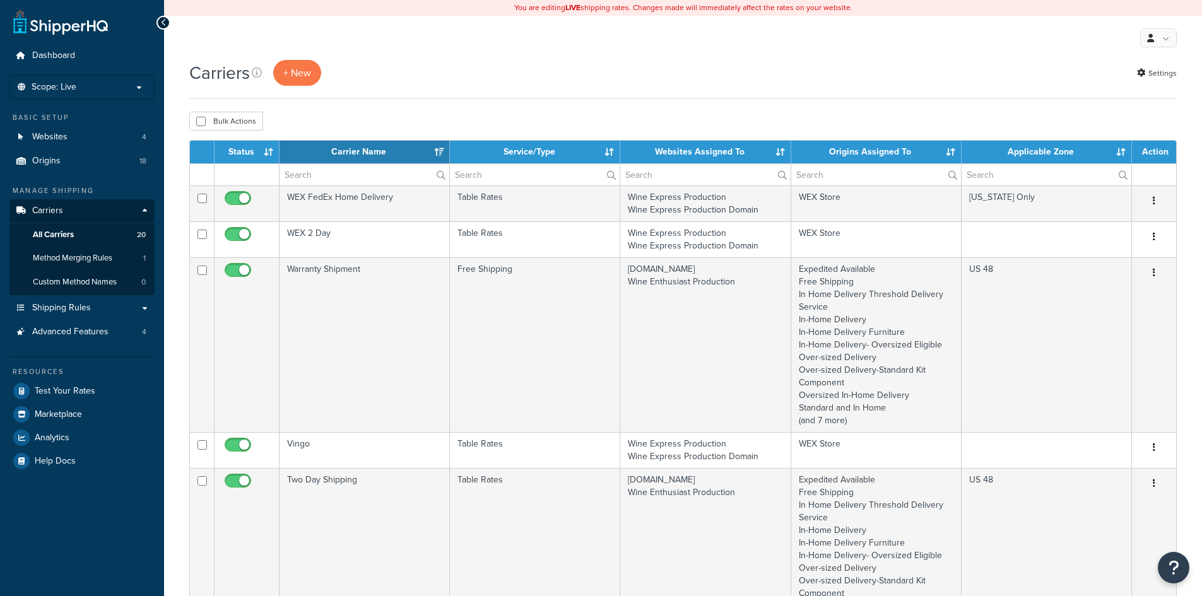
select select "15"
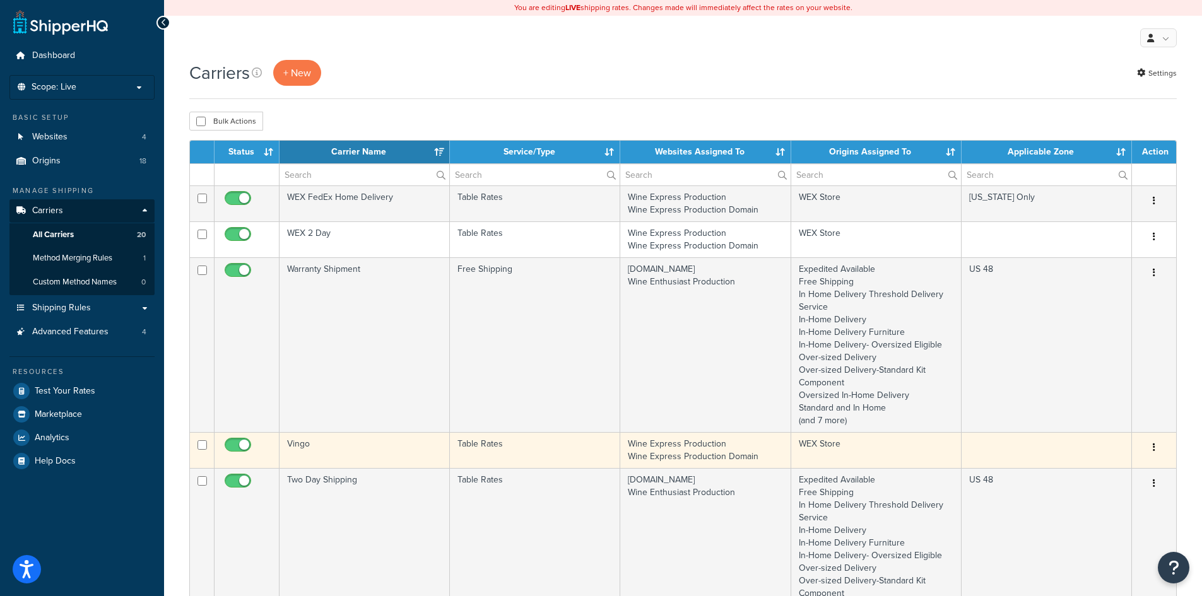
click at [400, 451] on td "Vingo" at bounding box center [365, 450] width 170 height 36
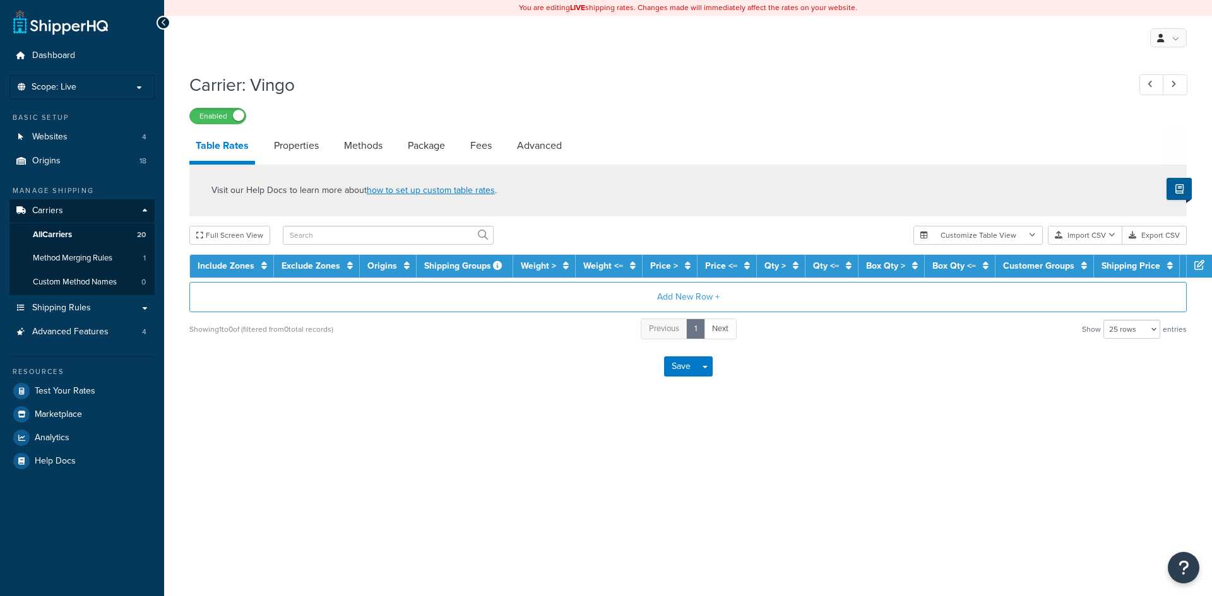
select select "25"
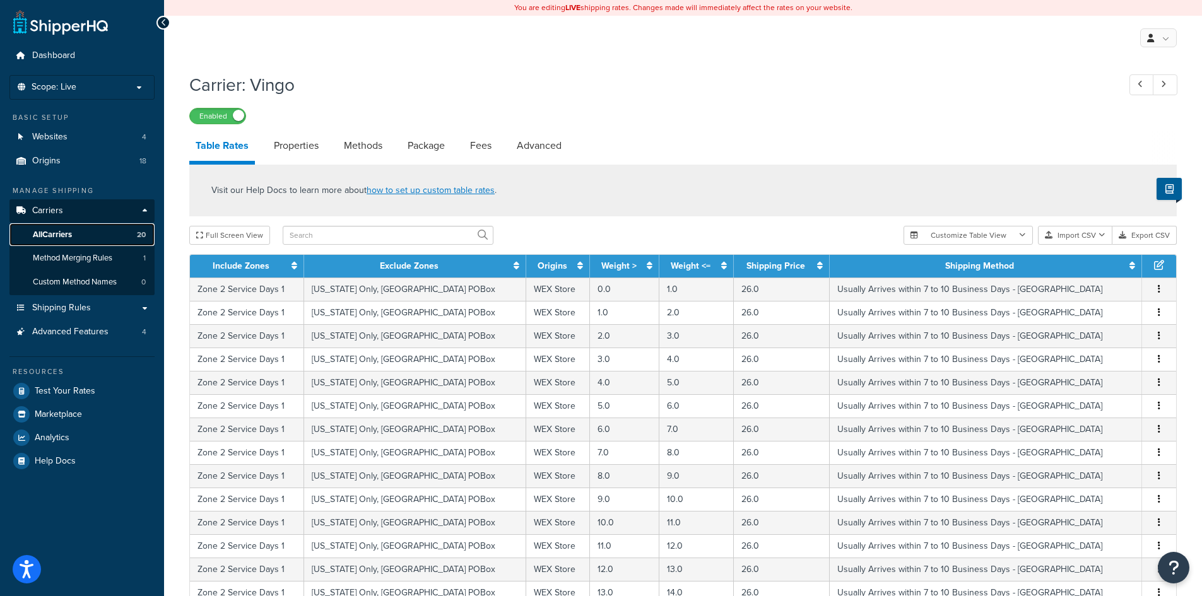
click at [74, 234] on link "All Carriers 20" at bounding box center [81, 234] width 145 height 23
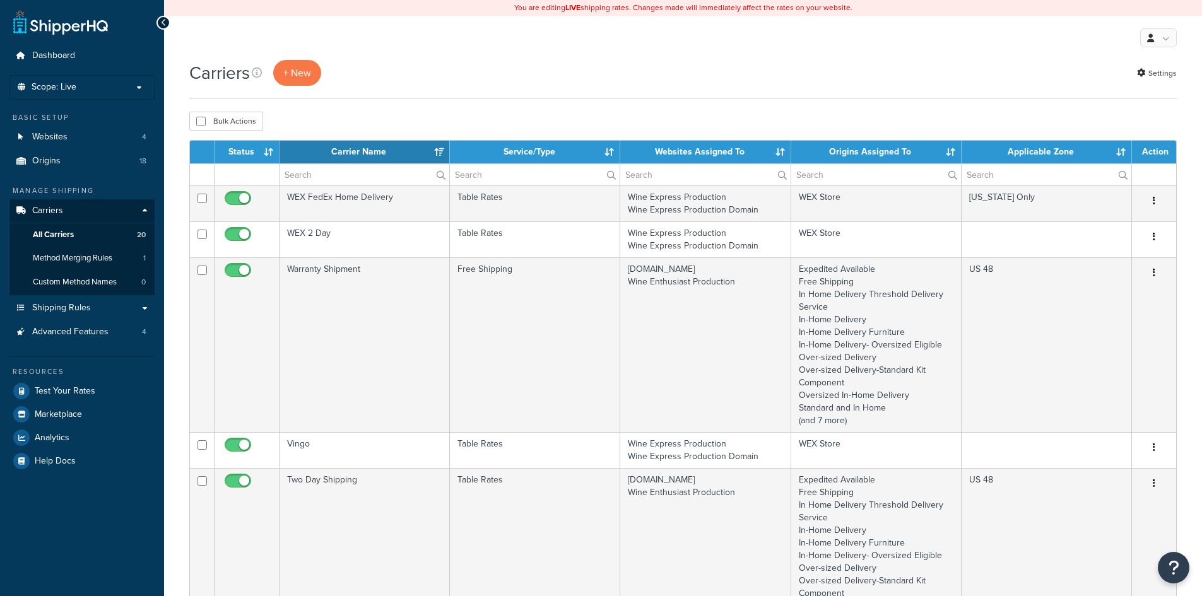
select select "15"
click at [83, 90] on p "Scope: Live" at bounding box center [82, 87] width 134 height 11
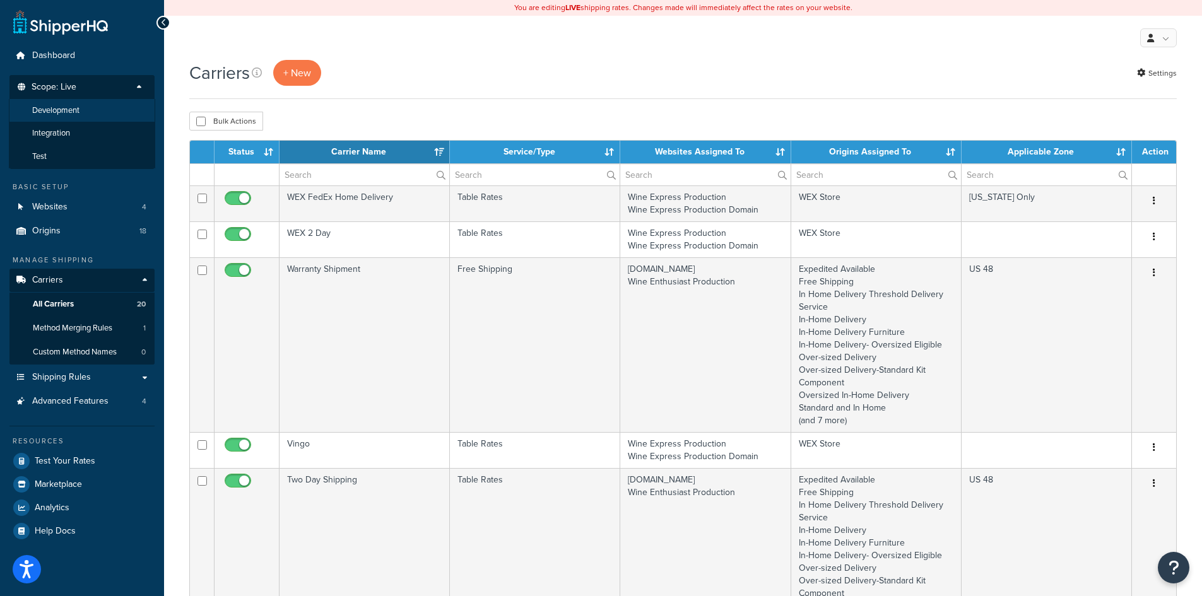
click at [98, 116] on li "Development" at bounding box center [82, 110] width 146 height 23
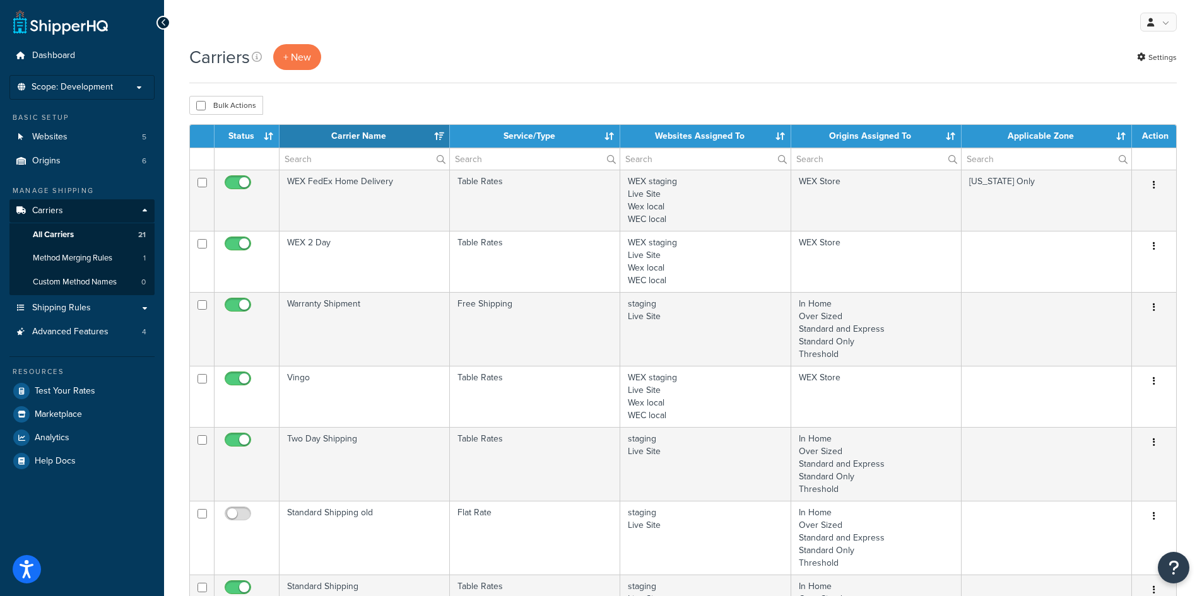
select select "15"
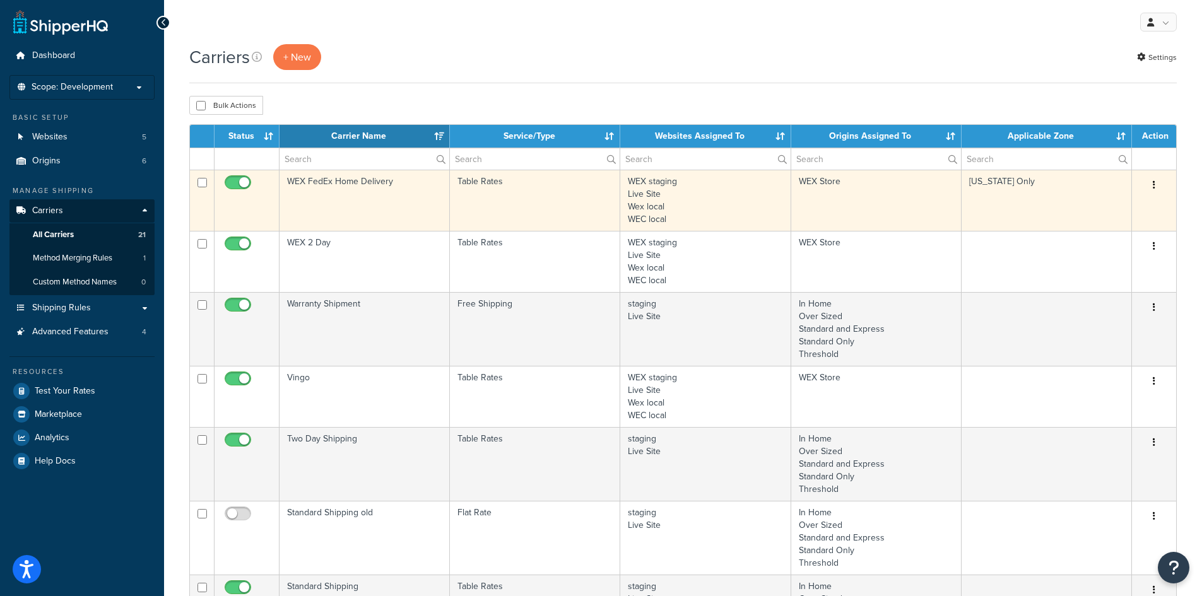
click at [395, 206] on td "WEX FedEx Home Delivery" at bounding box center [365, 200] width 170 height 61
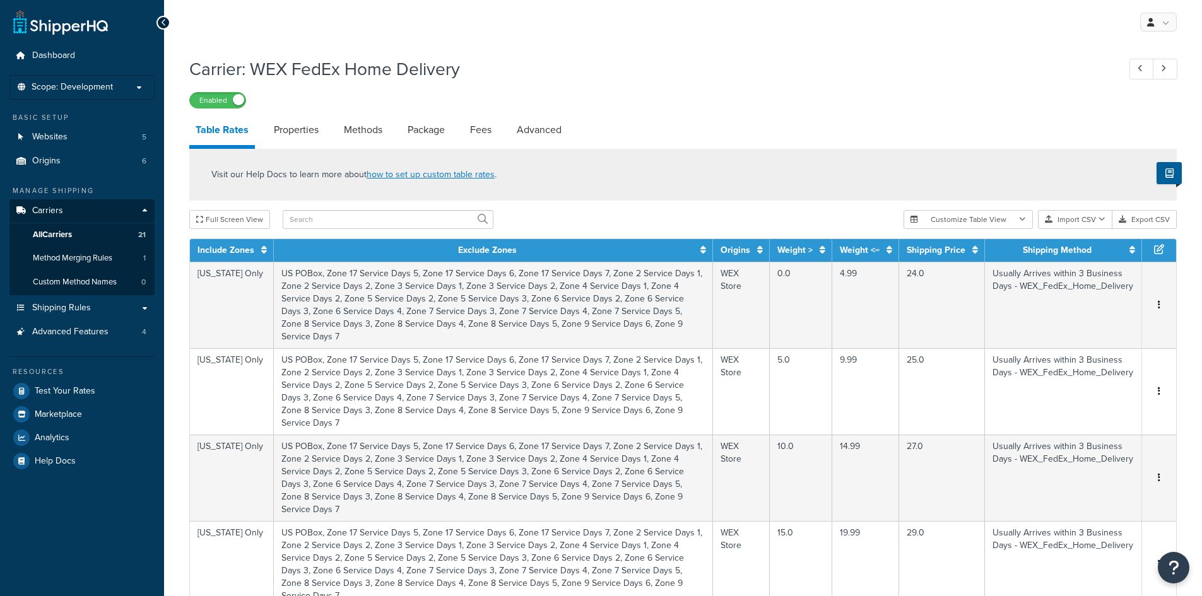
select select "25"
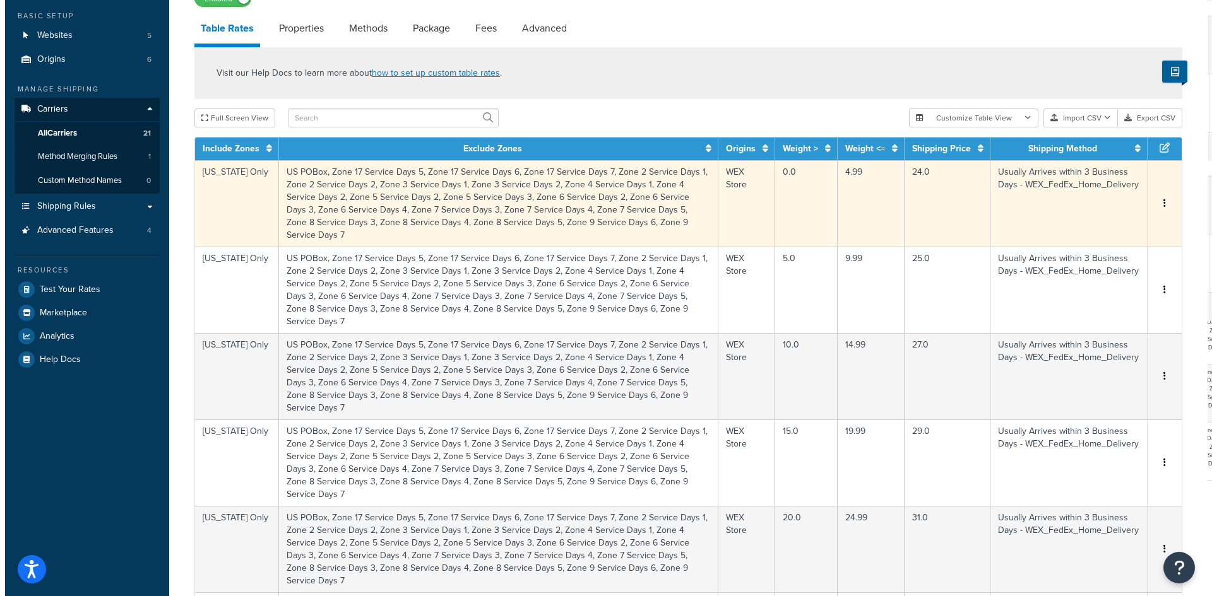
scroll to position [126, 0]
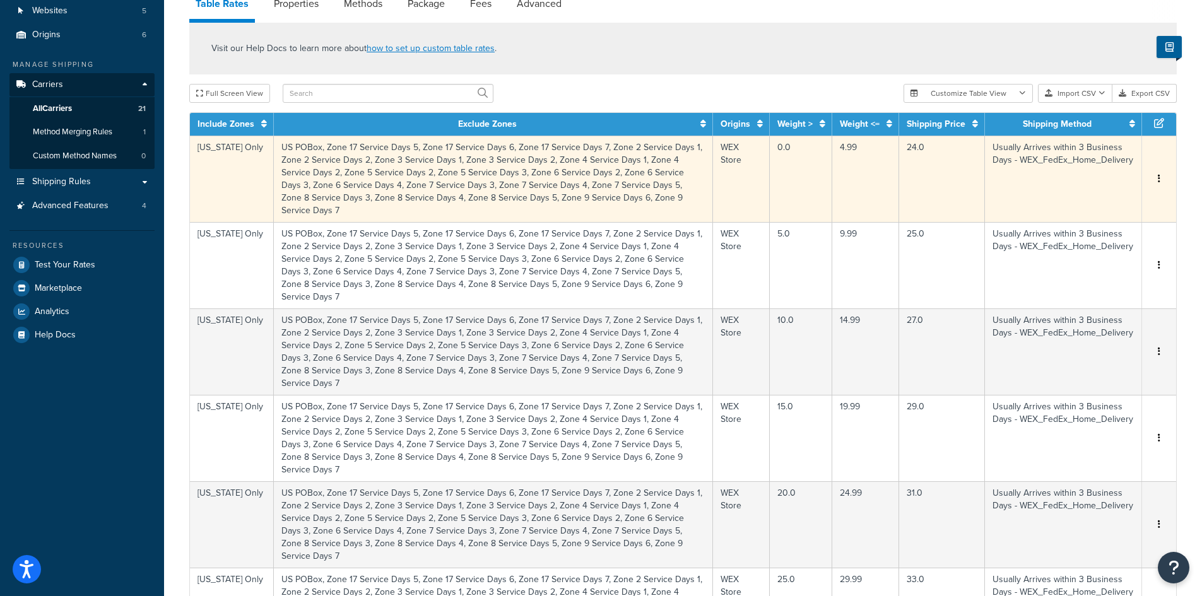
click at [855, 181] on td "4.99" at bounding box center [866, 179] width 67 height 86
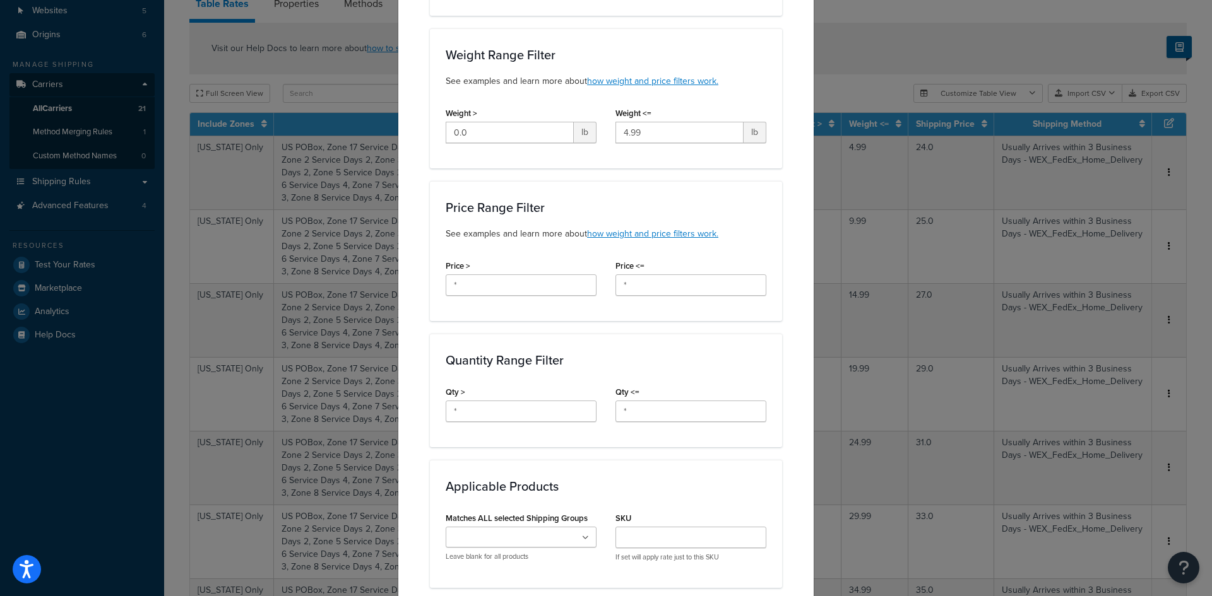
scroll to position [694, 0]
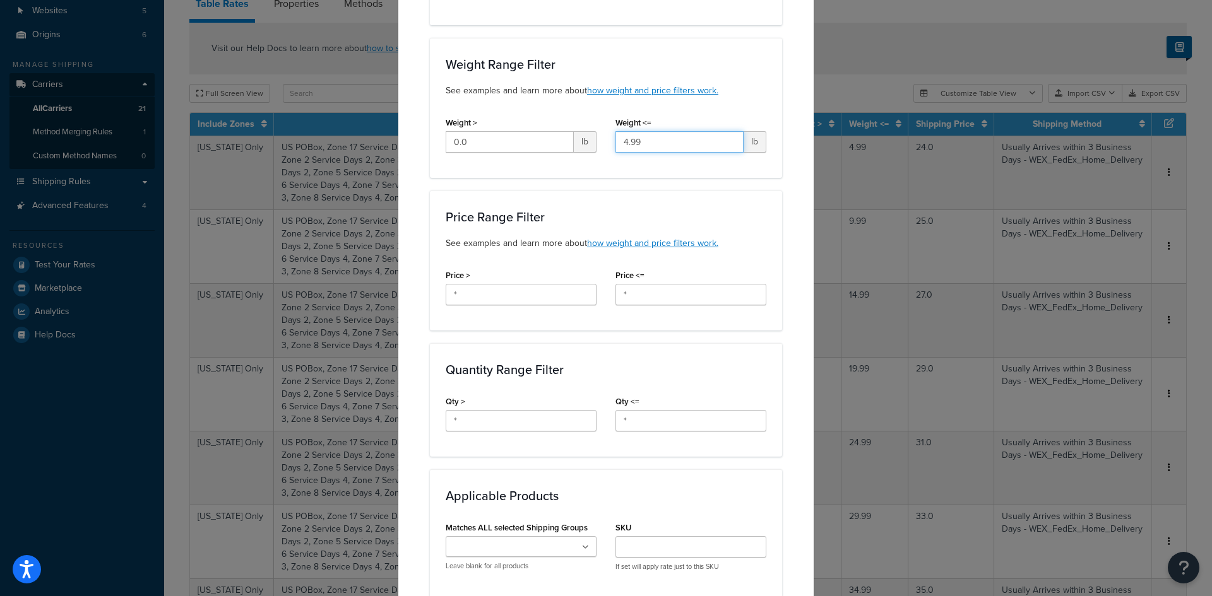
click at [658, 135] on input "4.99" at bounding box center [679, 141] width 128 height 21
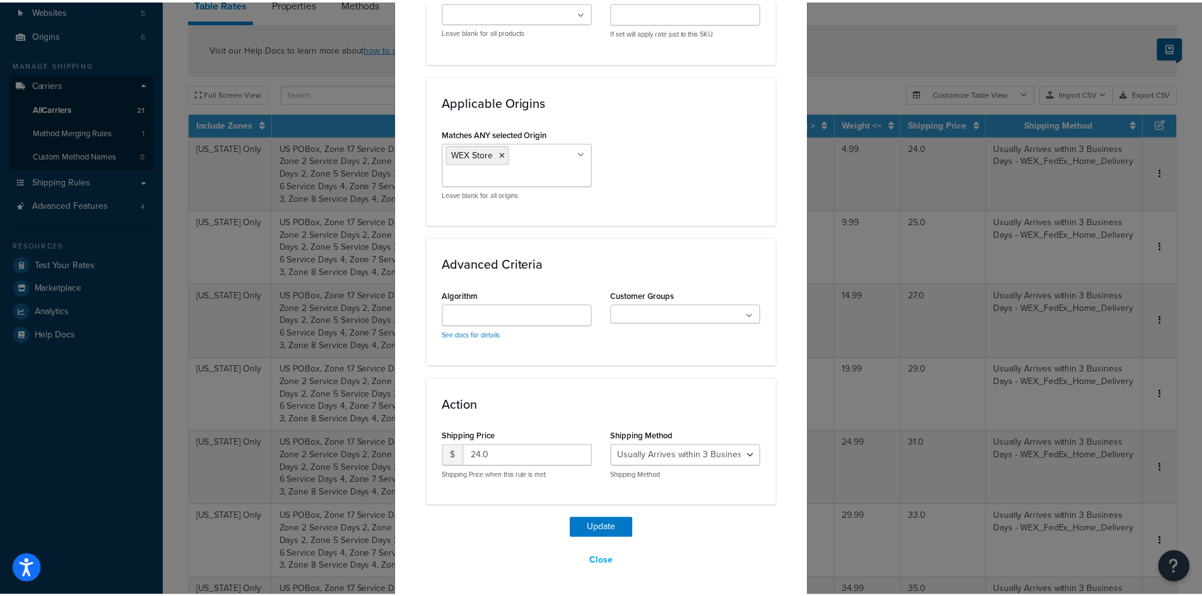
scroll to position [1231, 0]
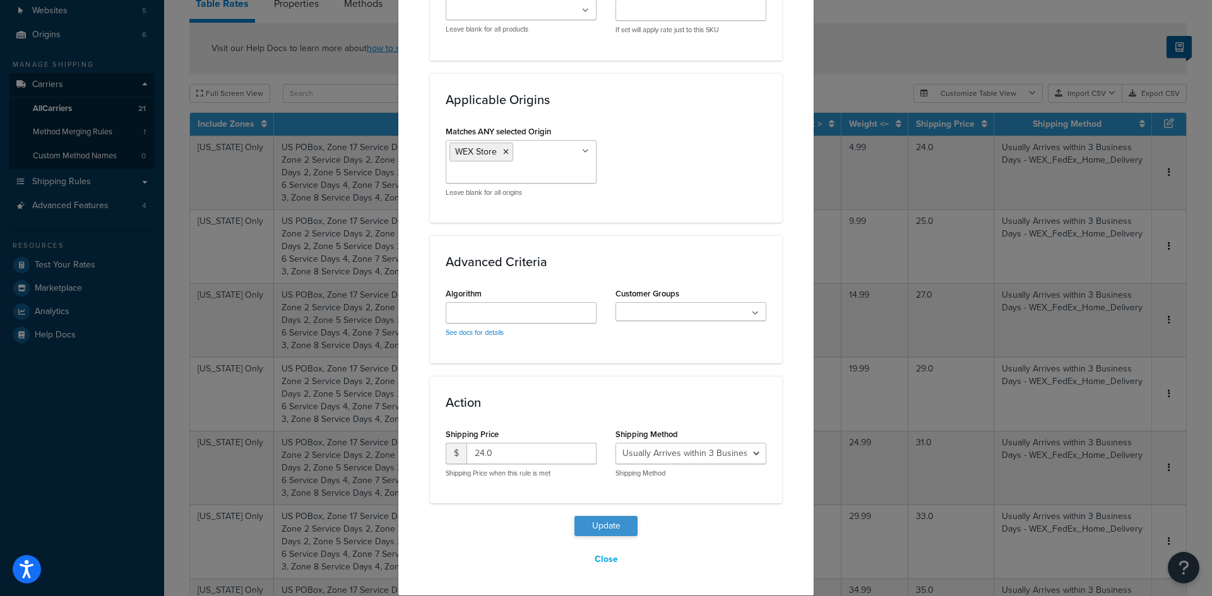
type input "5"
click at [622, 527] on button "Update" at bounding box center [605, 526] width 63 height 20
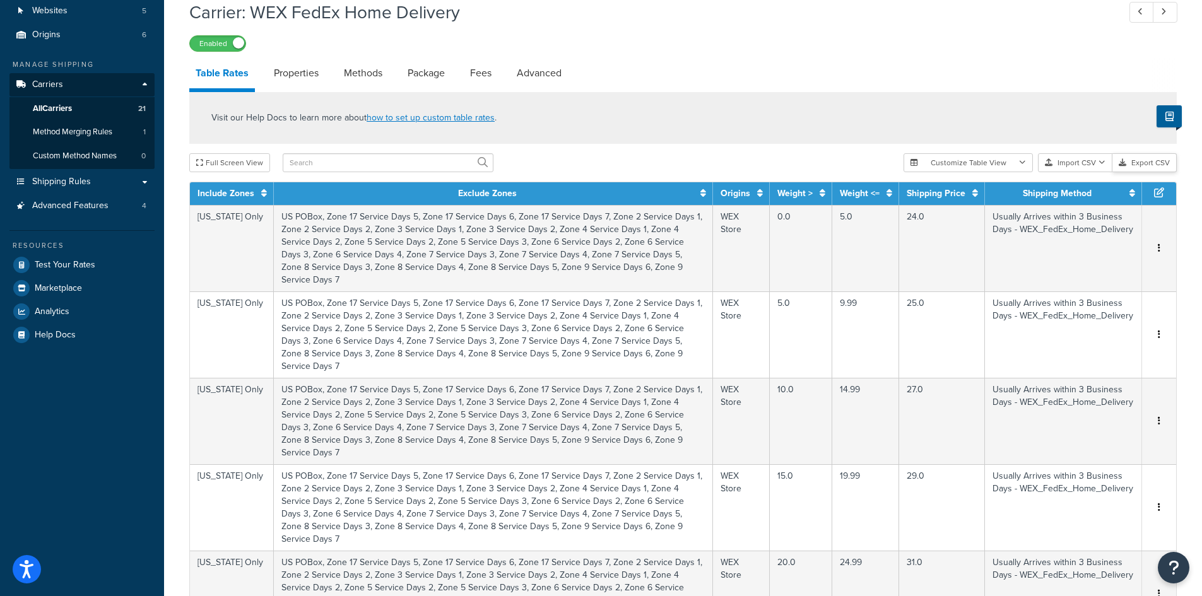
click at [1149, 165] on button "Export CSV" at bounding box center [1145, 162] width 64 height 19
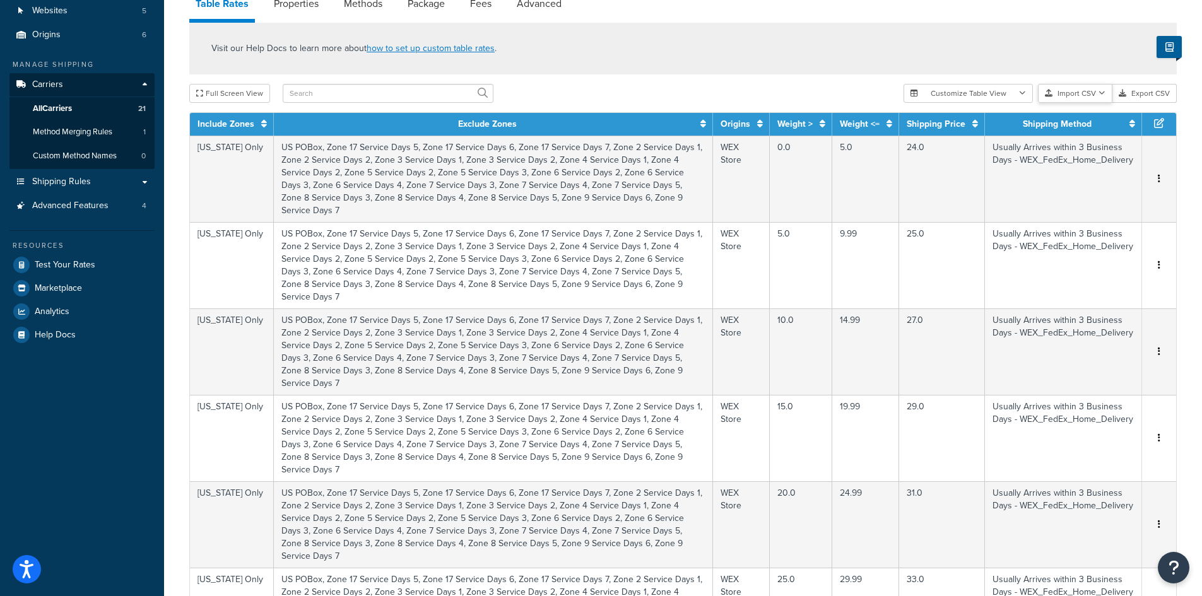
click at [1088, 97] on button "Import CSV" at bounding box center [1075, 93] width 74 height 19
click at [1094, 103] on div "Customize Table View Show all columns Show selected columns Import CSV Import a…" at bounding box center [1040, 93] width 273 height 19
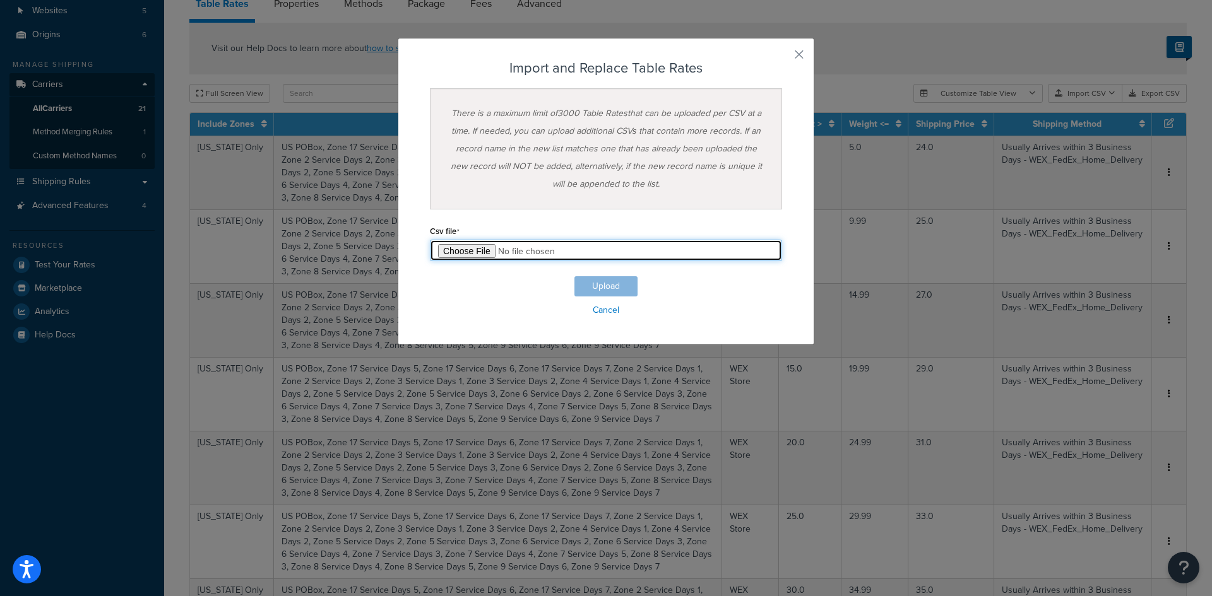
click at [460, 256] on input "file" at bounding box center [606, 250] width 352 height 21
type input "C:\fakepath\Table Rate Export-2025-09-09 0444.csv"
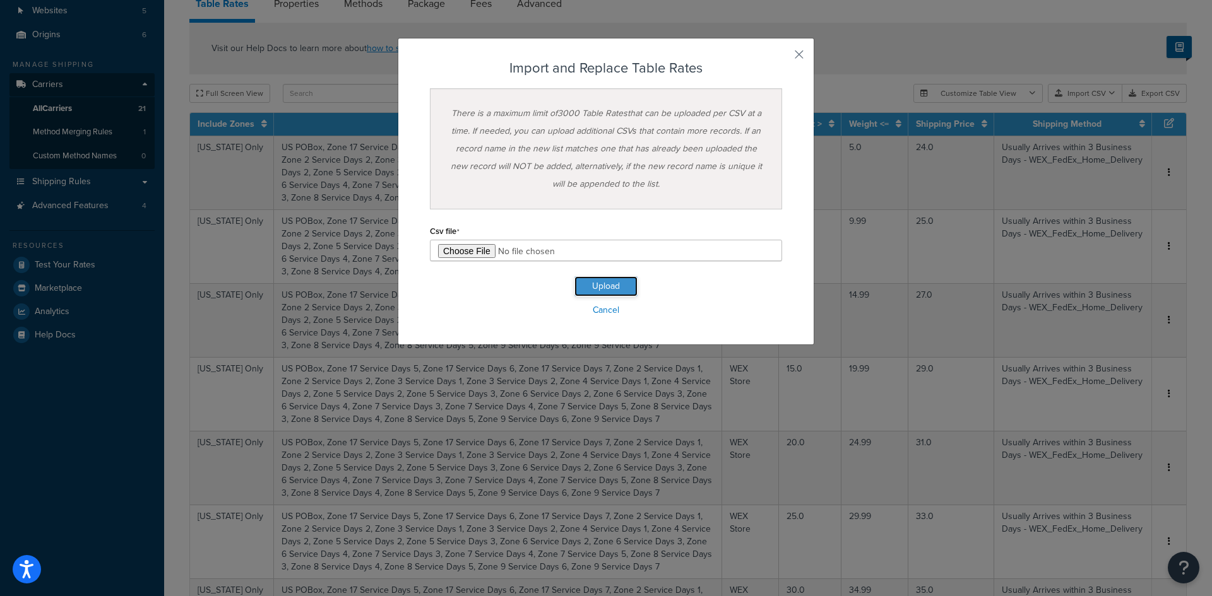
click at [604, 285] on button "Upload" at bounding box center [605, 286] width 63 height 20
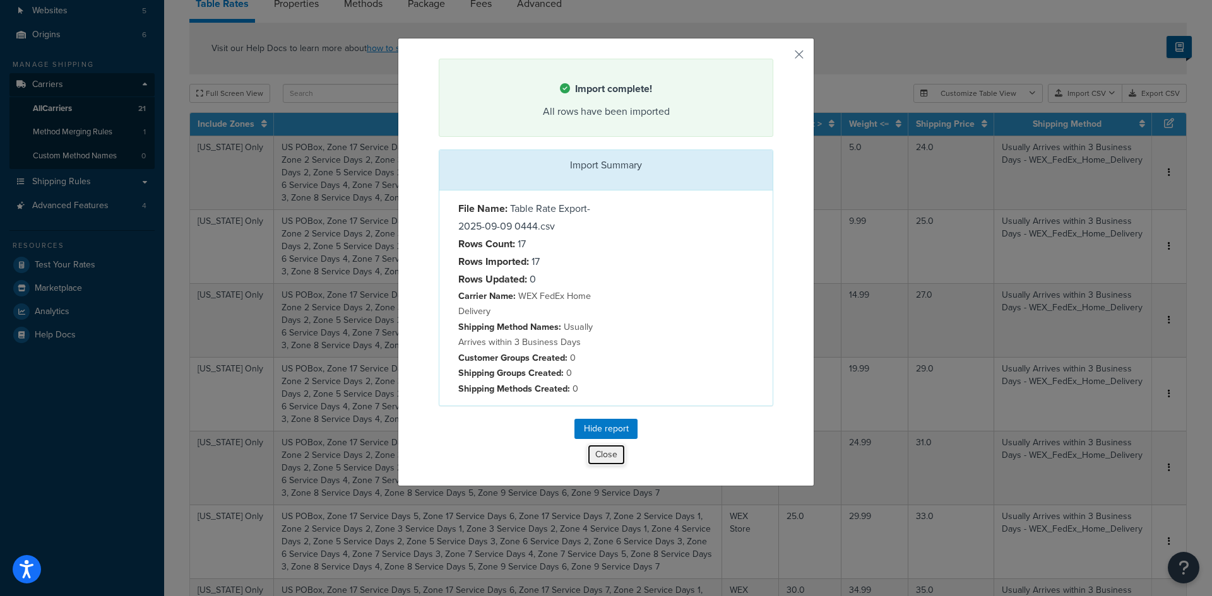
click at [598, 458] on button "Close" at bounding box center [606, 454] width 39 height 21
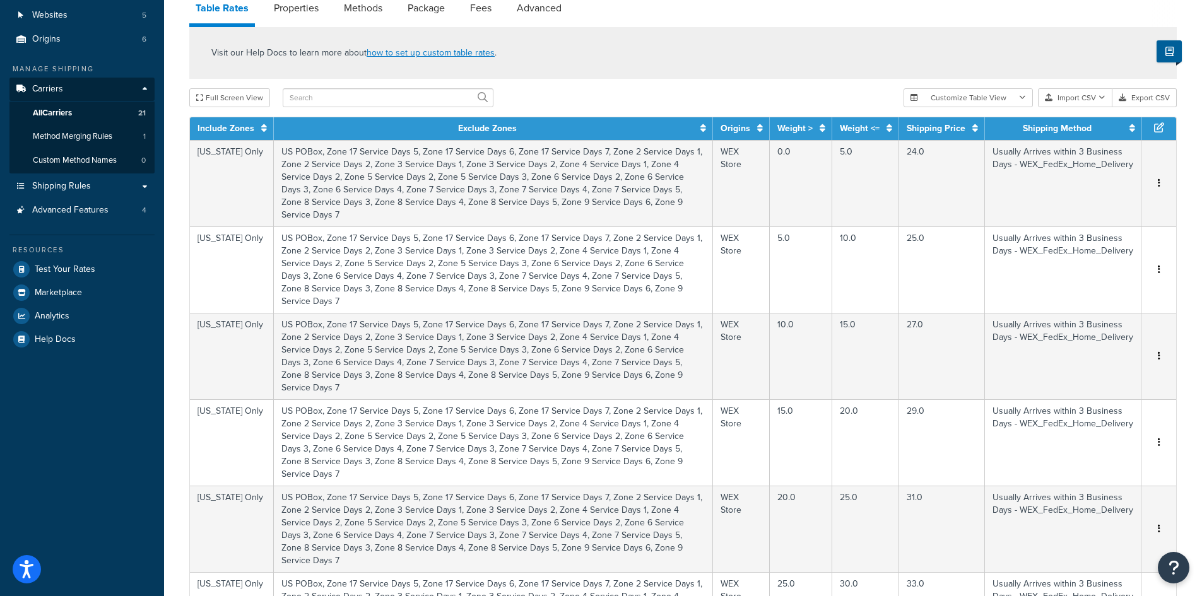
scroll to position [0, 0]
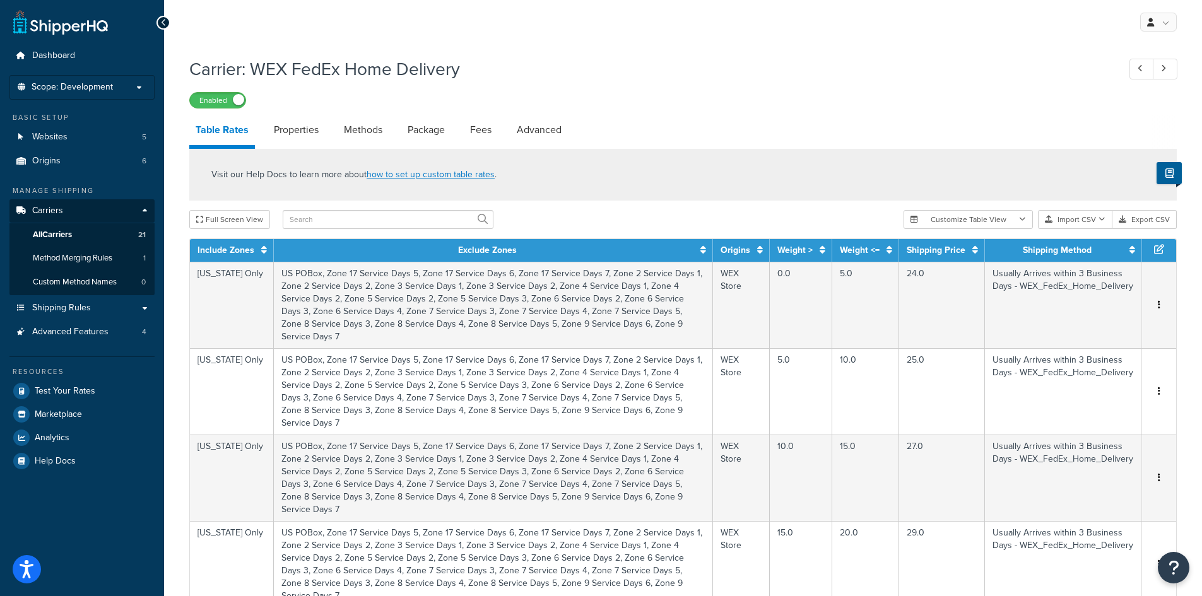
click at [763, 88] on div "Carrier: WEX FedEx Home Delivery Enabled" at bounding box center [683, 79] width 988 height 58
click at [712, 68] on h1 "Carrier: WEX FedEx Home Delivery" at bounding box center [647, 69] width 917 height 25
click at [294, 124] on link "Properties" at bounding box center [296, 130] width 57 height 30
select select "HIGHEST"
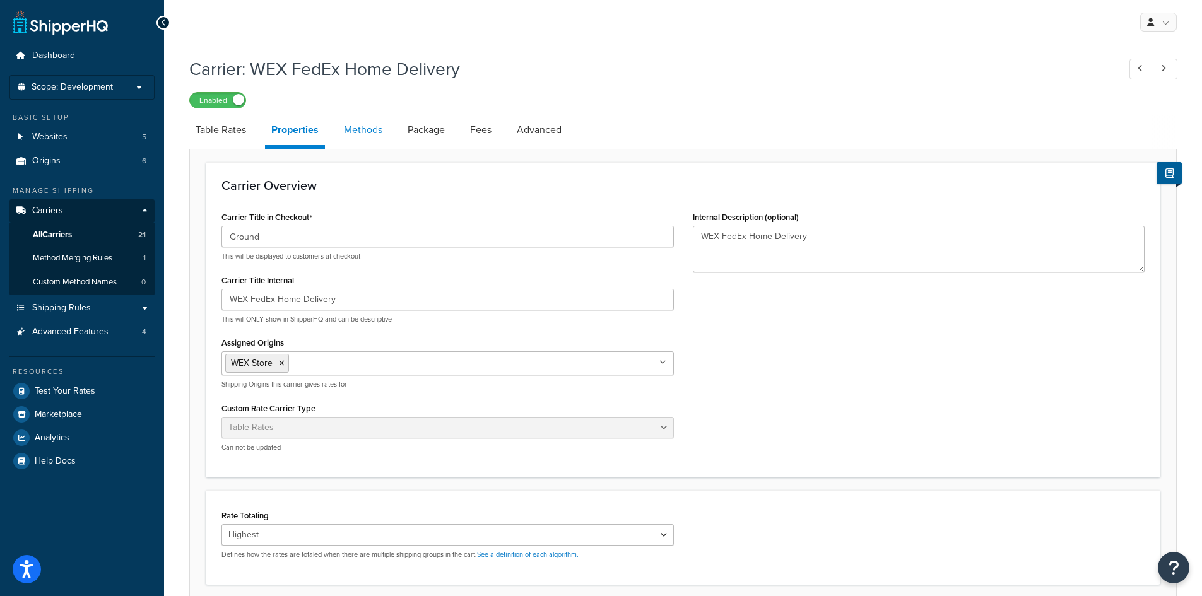
click at [359, 129] on link "Methods" at bounding box center [363, 130] width 51 height 30
select select "25"
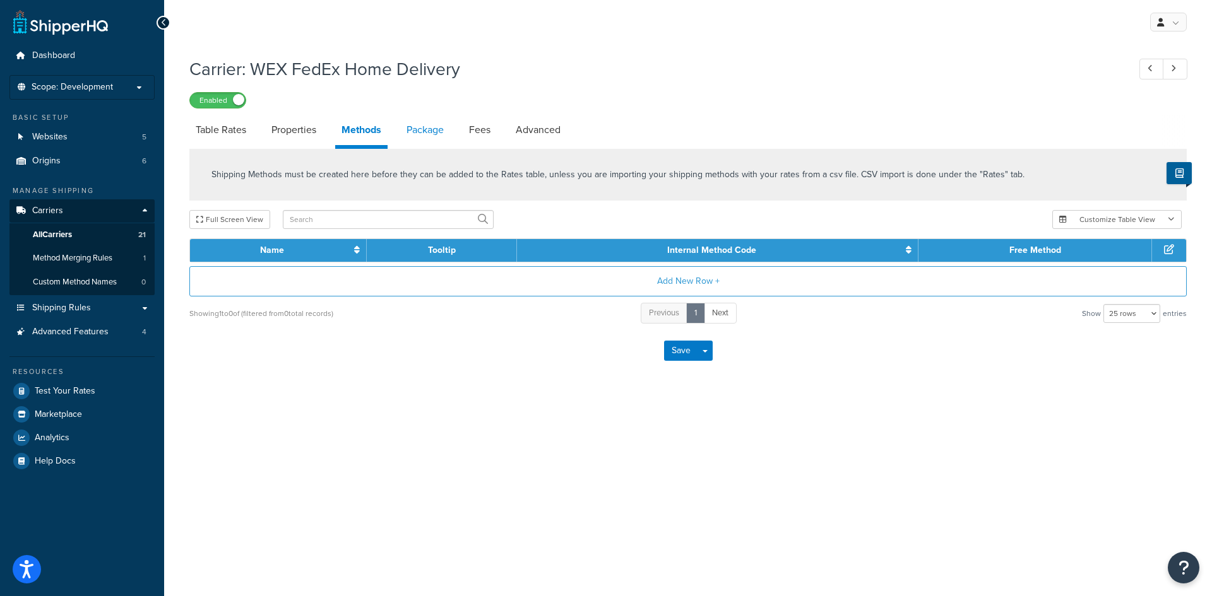
click at [430, 128] on link "Package" at bounding box center [425, 130] width 50 height 30
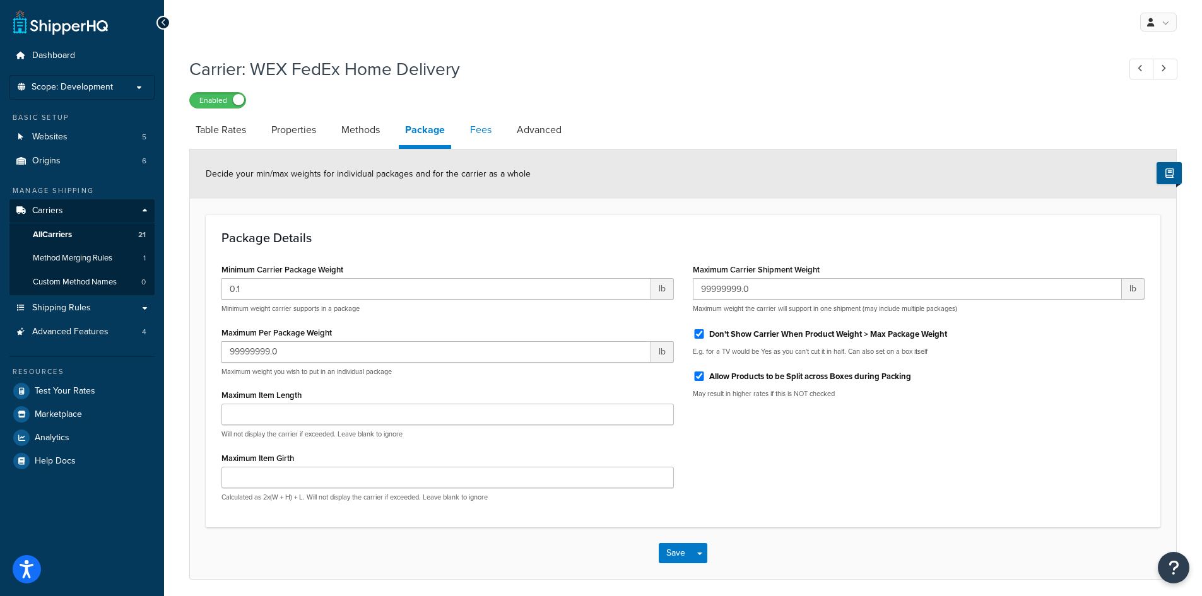
click at [485, 131] on link "Fees" at bounding box center [481, 130] width 34 height 30
select select "AFTER"
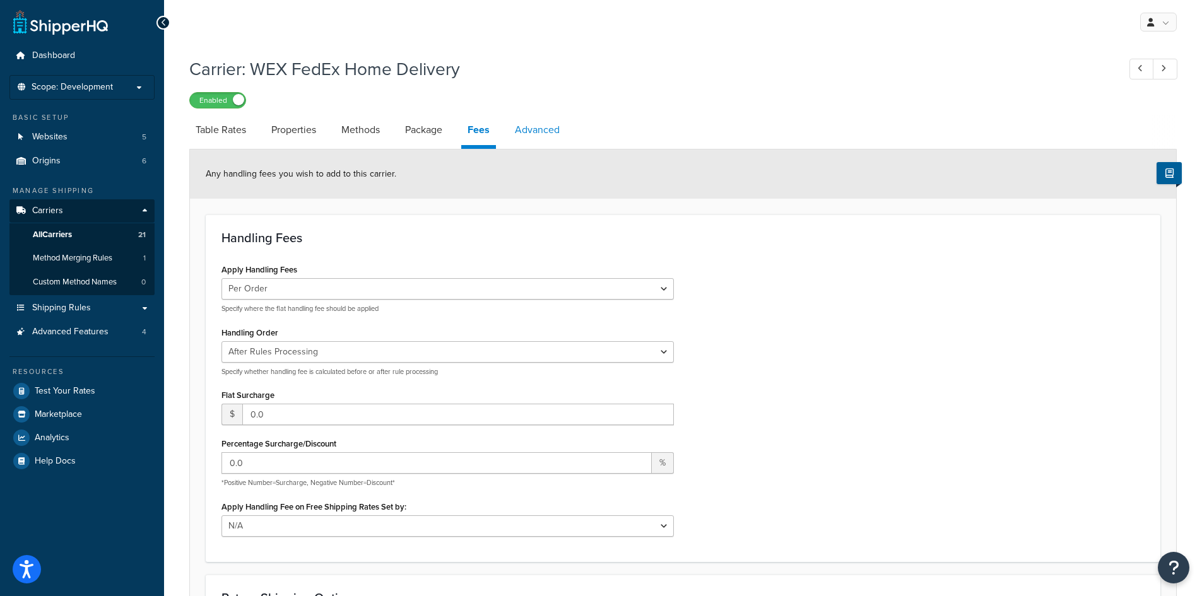
click at [531, 133] on link "Advanced" at bounding box center [537, 130] width 57 height 30
select select "false"
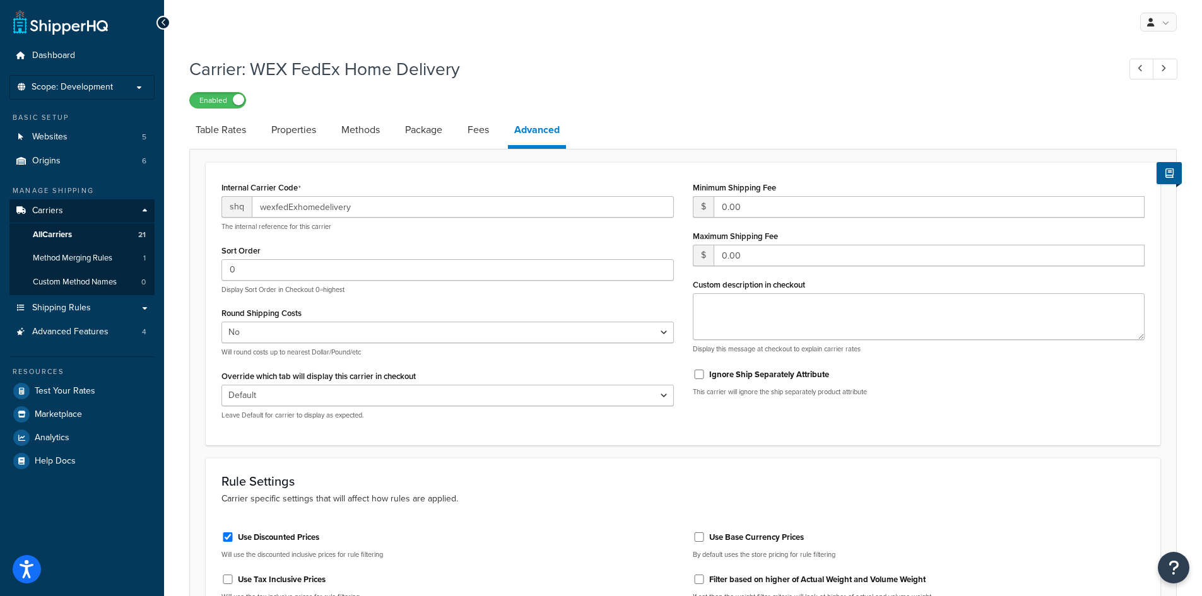
click at [633, 104] on div "Enabled" at bounding box center [683, 100] width 988 height 18
